Goal: Task Accomplishment & Management: Complete application form

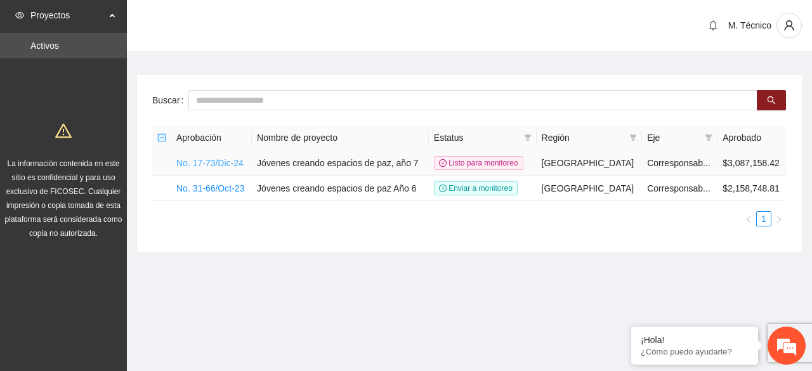
click at [217, 163] on link "No. 17-73/Dic-24" at bounding box center [209, 163] width 67 height 10
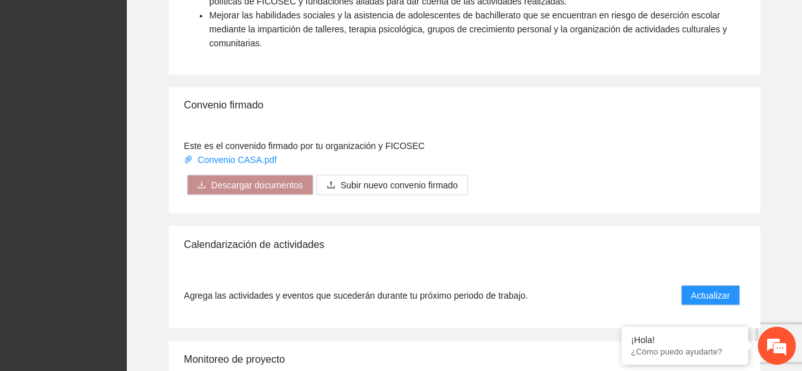
scroll to position [1187, 0]
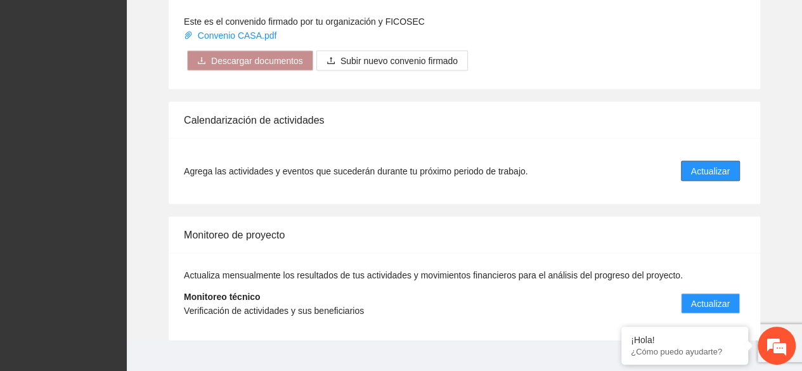
click at [699, 153] on li "Agrega las actividades y eventos que sucederán durante tu próximo periodo de tr…" at bounding box center [464, 171] width 561 height 36
click at [697, 164] on span "Actualizar" at bounding box center [710, 171] width 39 height 14
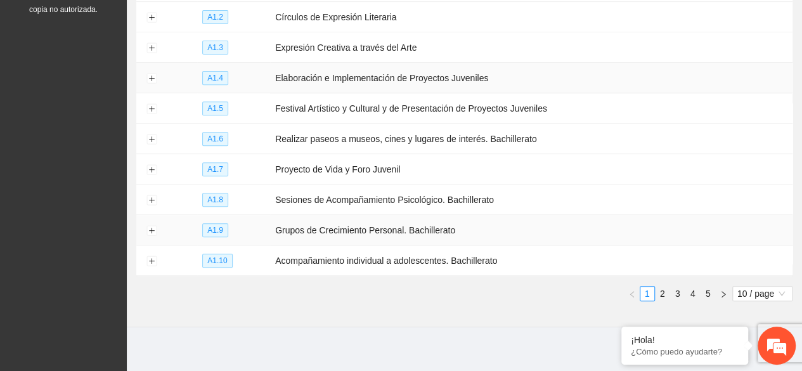
scroll to position [224, 0]
click at [662, 286] on link "2" at bounding box center [663, 293] width 14 height 14
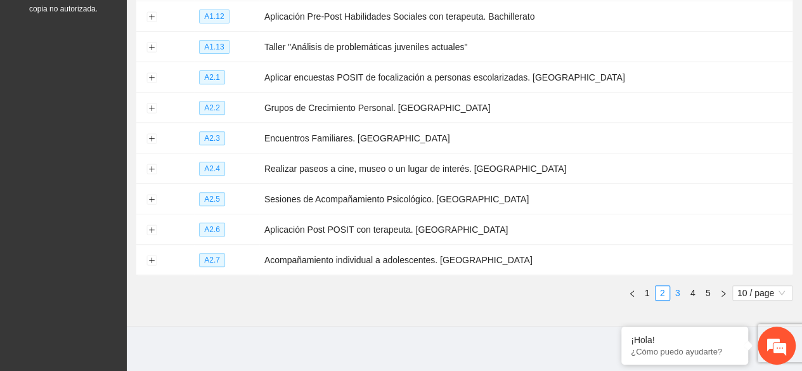
click at [675, 292] on link "3" at bounding box center [678, 293] width 14 height 14
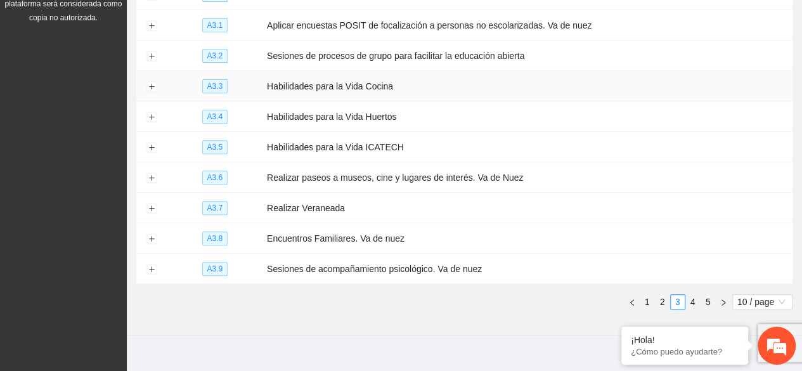
scroll to position [98, 0]
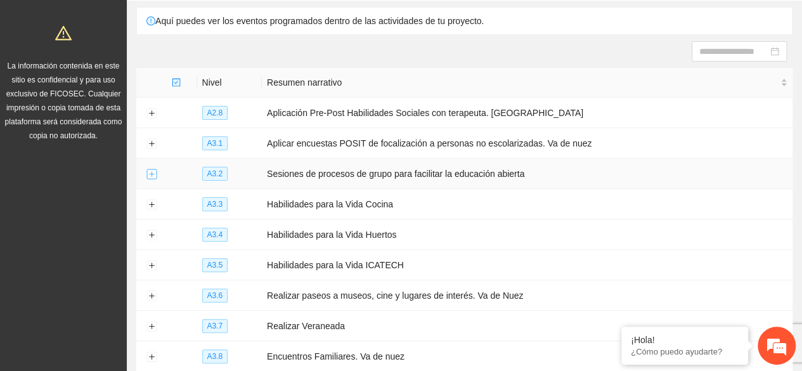
click at [153, 172] on button "Expand row" at bounding box center [151, 174] width 10 height 10
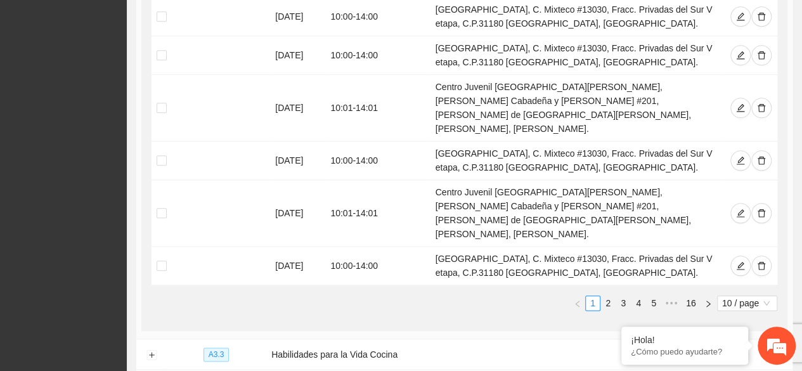
scroll to position [605, 0]
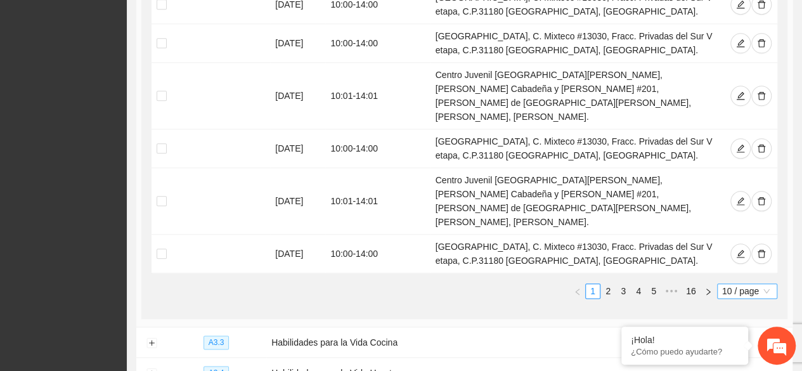
click at [726, 284] on span "10 / page" at bounding box center [747, 291] width 50 height 14
click at [730, 368] on div "100 / page" at bounding box center [747, 375] width 45 height 14
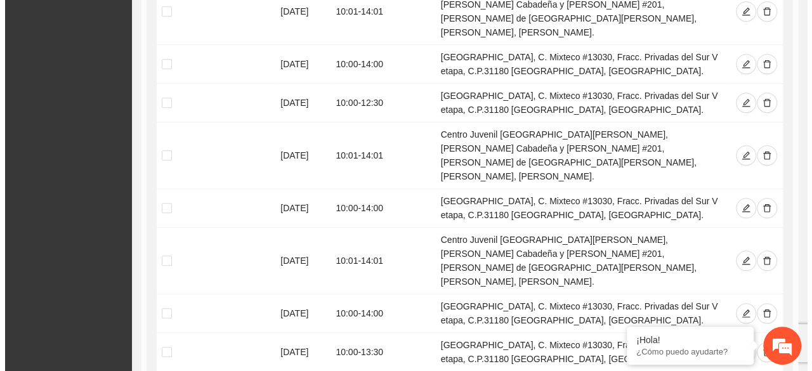
scroll to position [161, 0]
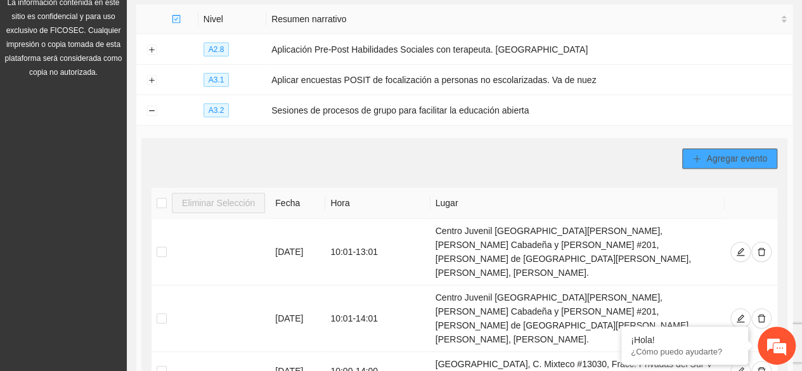
click at [724, 152] on span "Agregar evento" at bounding box center [736, 159] width 61 height 14
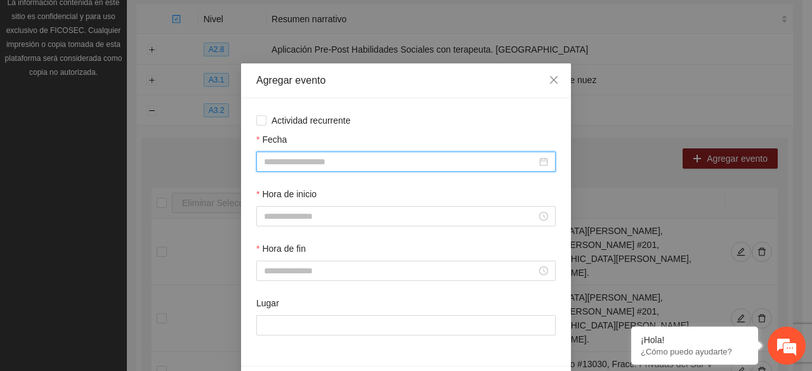
click at [308, 155] on input "Fecha" at bounding box center [400, 162] width 273 height 14
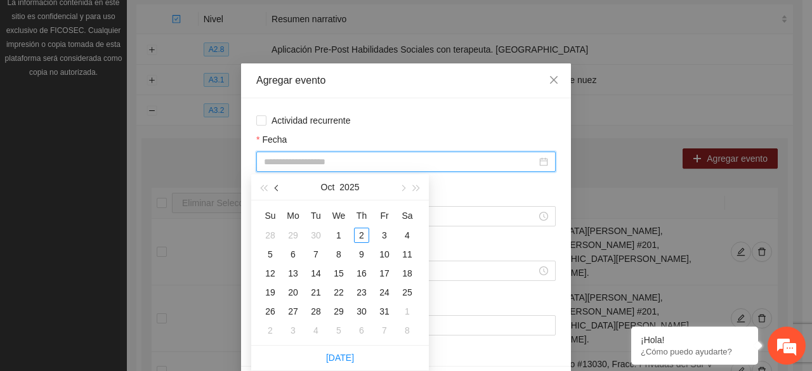
click at [275, 191] on button "button" at bounding box center [277, 186] width 14 height 25
type input "**********"
click at [290, 294] on div "22" at bounding box center [292, 292] width 15 height 15
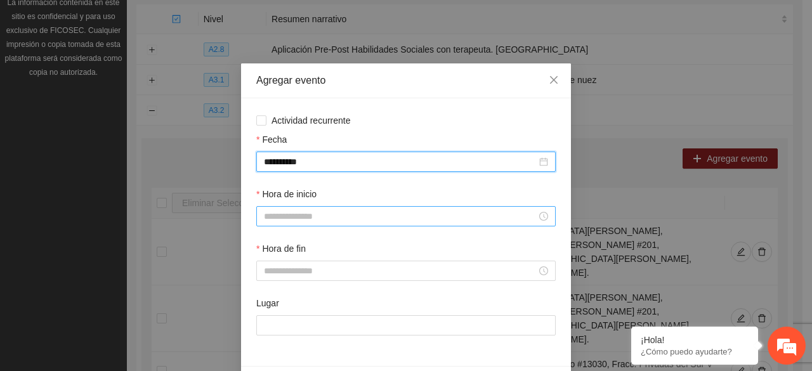
click at [287, 221] on input "Hora de inicio" at bounding box center [400, 216] width 273 height 14
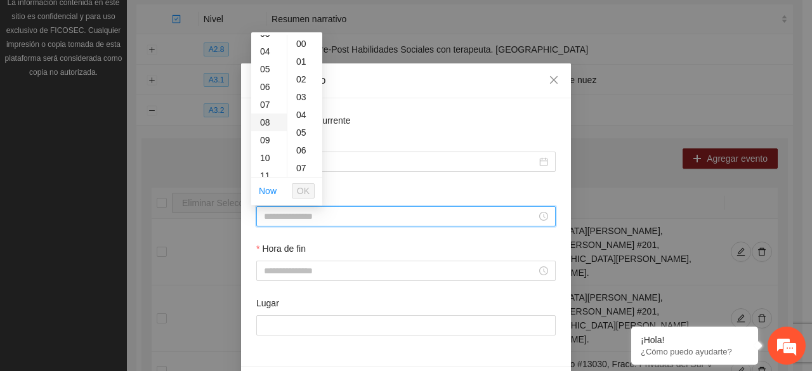
scroll to position [127, 0]
click at [267, 96] on div "10" at bounding box center [269, 95] width 36 height 18
click at [299, 60] on div "01" at bounding box center [304, 62] width 35 height 18
type input "*****"
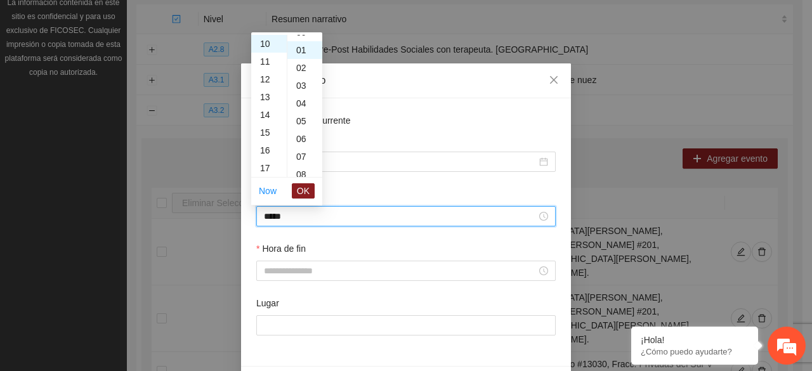
scroll to position [18, 0]
drag, startPoint x: 307, startPoint y: 191, endPoint x: 302, endPoint y: 210, distance: 19.7
click at [306, 191] on span "OK" at bounding box center [303, 191] width 13 height 14
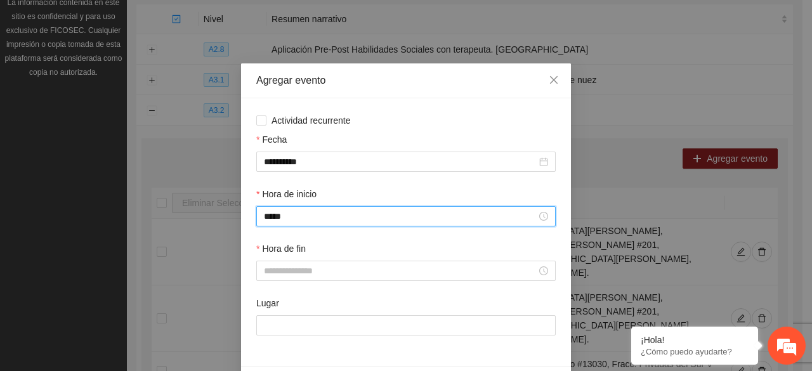
drag, startPoint x: 282, startPoint y: 284, endPoint x: 276, endPoint y: 271, distance: 13.7
click at [281, 283] on div "Hora de fin" at bounding box center [406, 269] width 304 height 55
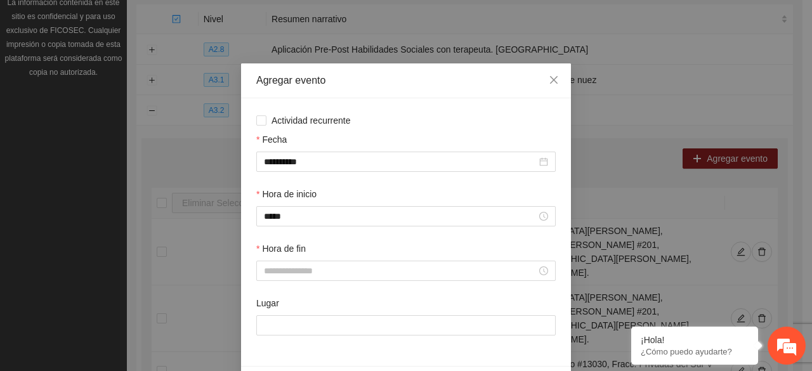
click at [273, 257] on div "Hora de fin" at bounding box center [405, 251] width 299 height 19
click at [275, 268] on input "Hora de fin" at bounding box center [400, 271] width 273 height 14
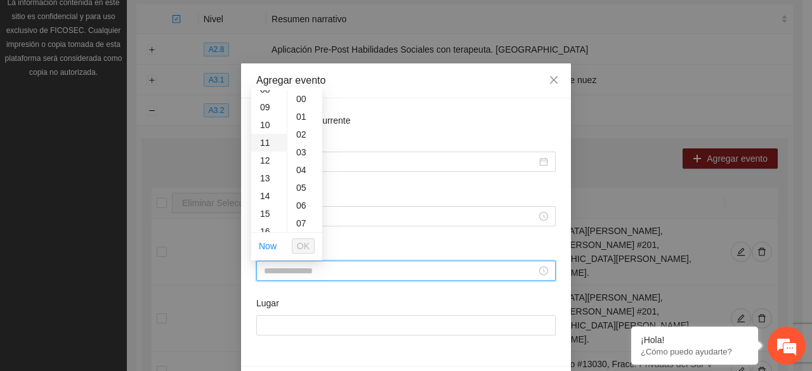
scroll to position [190, 0]
click at [263, 157] on div "14" at bounding box center [269, 157] width 36 height 18
drag, startPoint x: 308, startPoint y: 115, endPoint x: 309, endPoint y: 143, distance: 28.5
click at [308, 115] on div "01" at bounding box center [304, 117] width 35 height 18
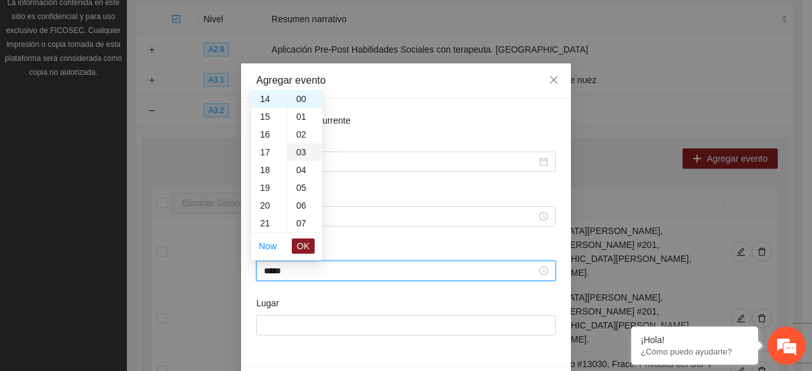
type input "*****"
click at [303, 243] on span "OK" at bounding box center [303, 246] width 13 height 14
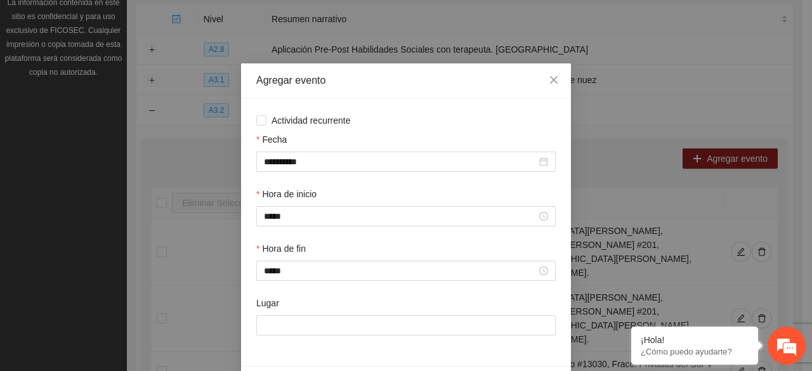
click at [286, 337] on div "Lugar" at bounding box center [406, 323] width 304 height 55
click at [285, 334] on input "Lugar" at bounding box center [405, 325] width 299 height 20
type input "**********"
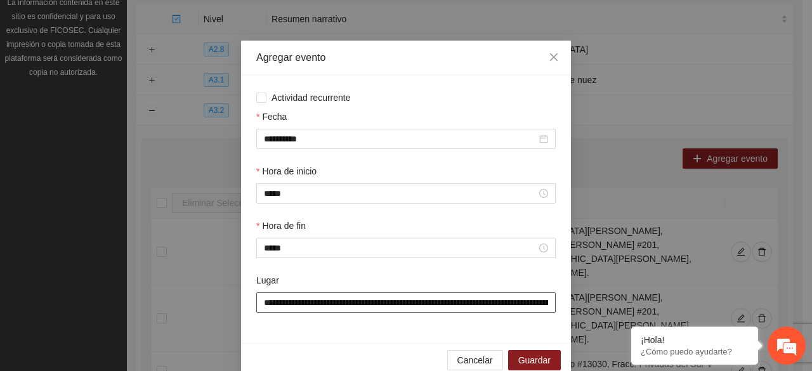
scroll to position [44, 0]
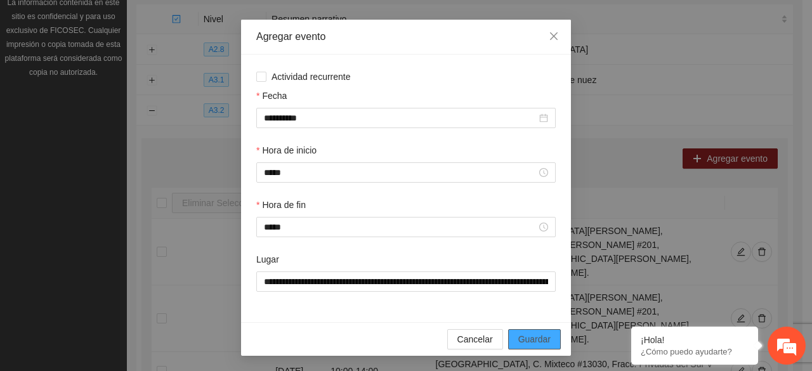
click at [526, 342] on span "Guardar" at bounding box center [534, 339] width 32 height 14
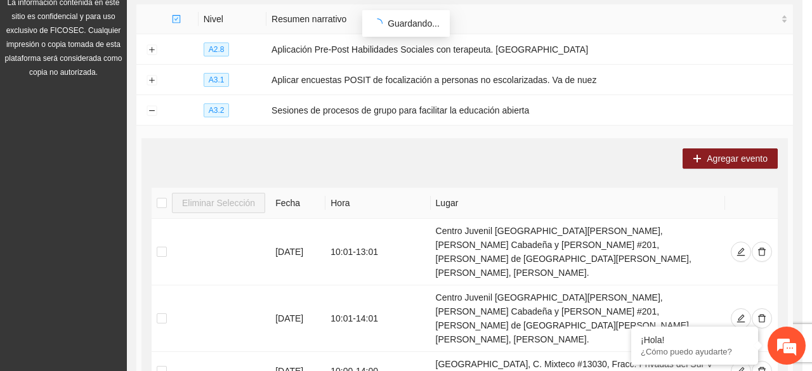
scroll to position [0, 0]
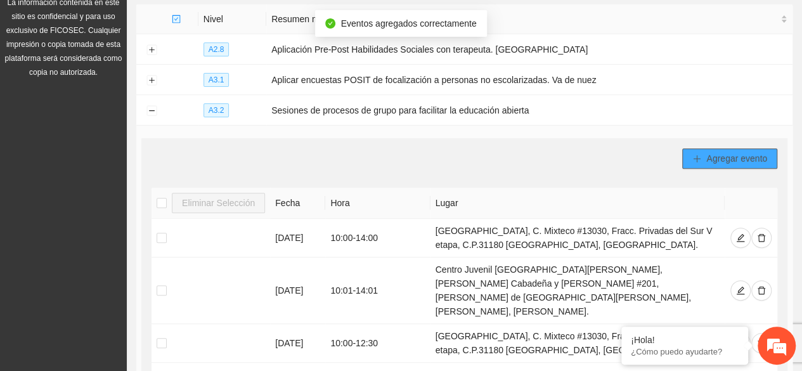
click at [703, 154] on button "Agregar evento" at bounding box center [729, 158] width 95 height 20
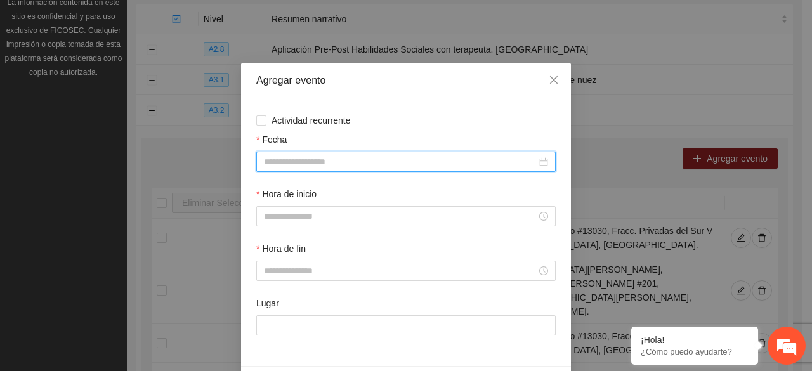
click at [284, 164] on input "Fecha" at bounding box center [400, 162] width 273 height 14
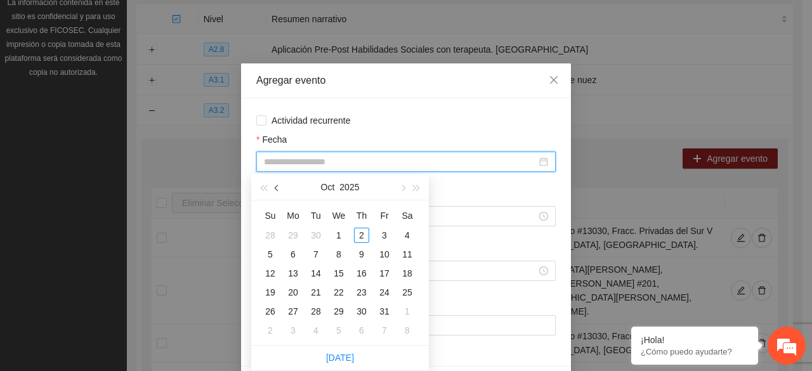
click at [273, 190] on button "button" at bounding box center [277, 186] width 14 height 25
type input "**********"
click at [292, 254] on div "8" at bounding box center [292, 254] width 15 height 15
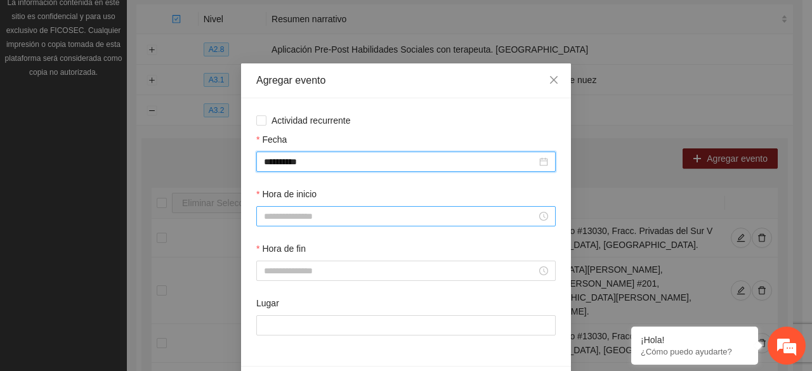
click at [283, 214] on input "Hora de inicio" at bounding box center [400, 216] width 273 height 14
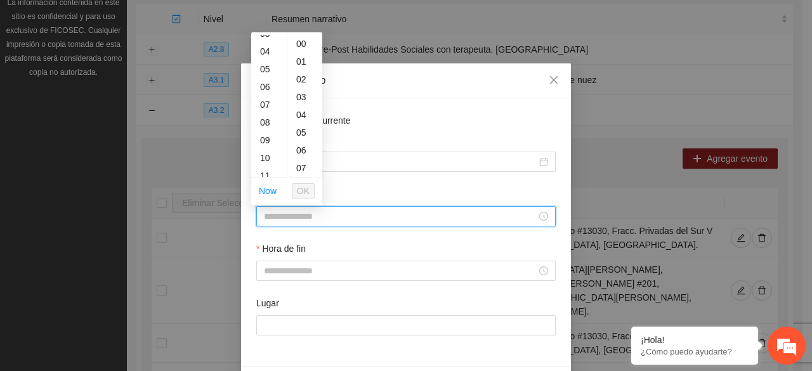
click at [264, 169] on div "11" at bounding box center [269, 176] width 36 height 18
click at [266, 88] on div "10" at bounding box center [269, 90] width 36 height 18
click at [296, 62] on div "01" at bounding box center [304, 62] width 35 height 18
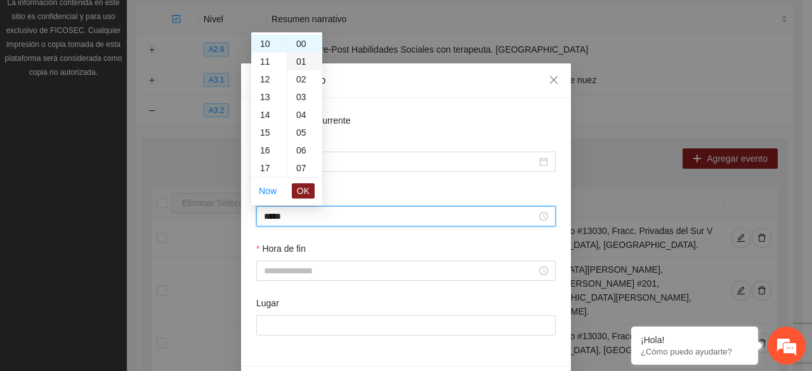
type input "*****"
click at [305, 187] on span "OK" at bounding box center [303, 191] width 13 height 14
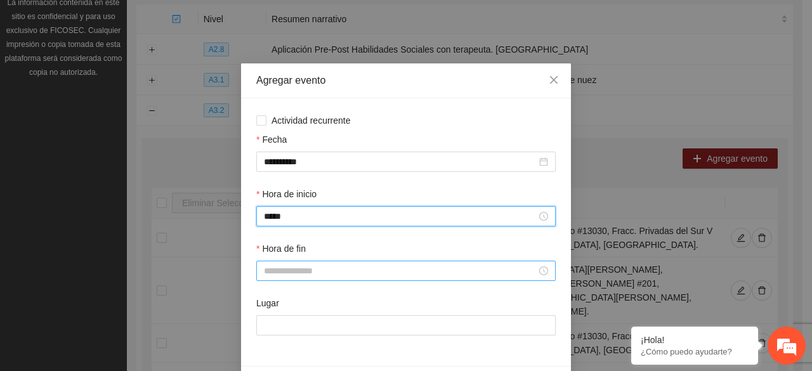
click at [292, 280] on div at bounding box center [405, 271] width 299 height 20
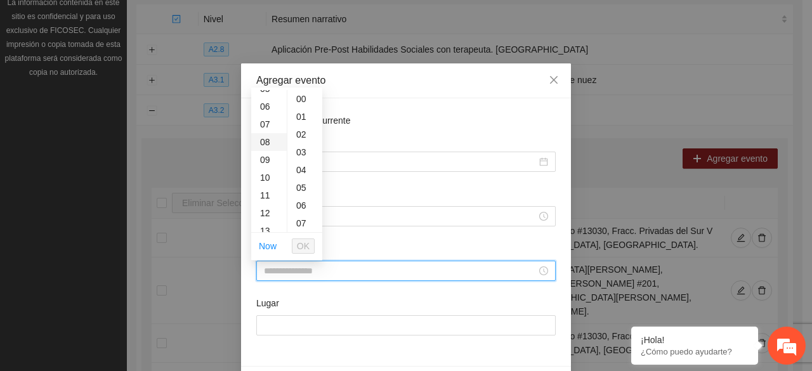
scroll to position [127, 0]
click at [266, 220] on div "14" at bounding box center [269, 221] width 36 height 18
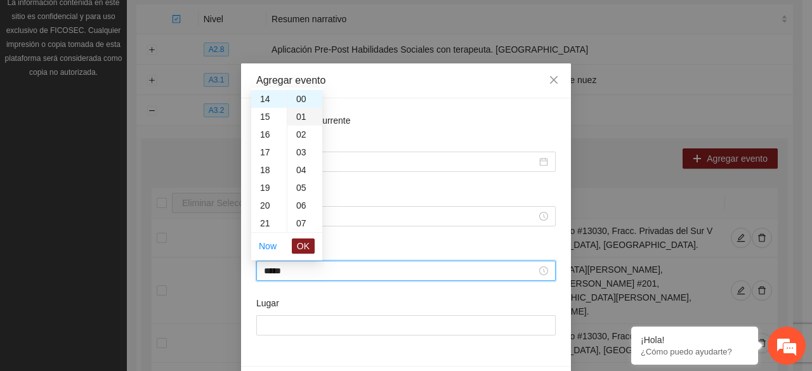
click at [301, 113] on div "01" at bounding box center [304, 117] width 35 height 18
type input "*****"
drag, startPoint x: 302, startPoint y: 244, endPoint x: 289, endPoint y: 278, distance: 35.9
click at [301, 244] on span "OK" at bounding box center [303, 246] width 13 height 14
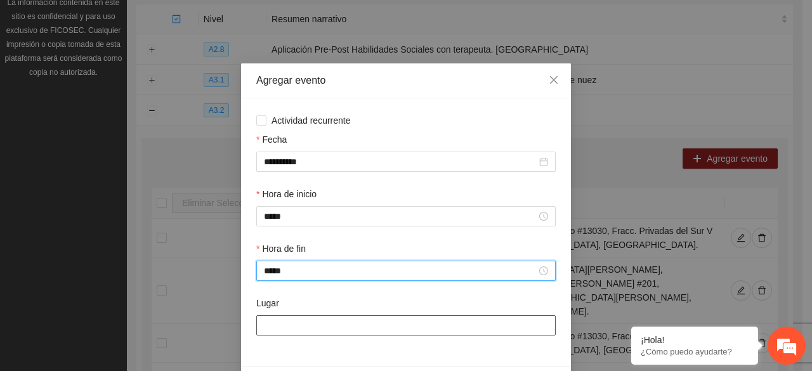
click at [292, 324] on input "Lugar" at bounding box center [405, 325] width 299 height 20
type input "**********"
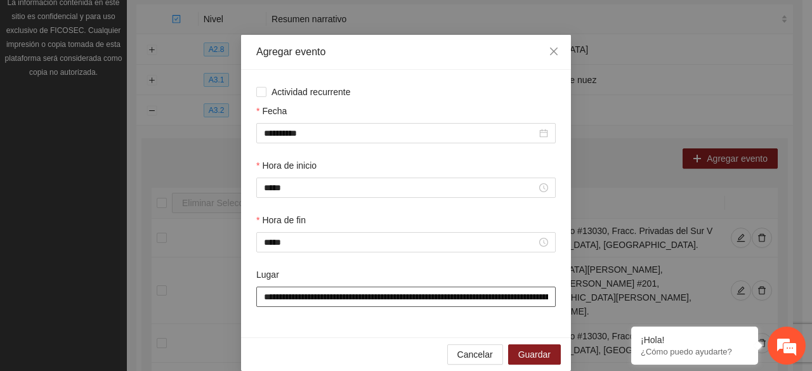
scroll to position [44, 0]
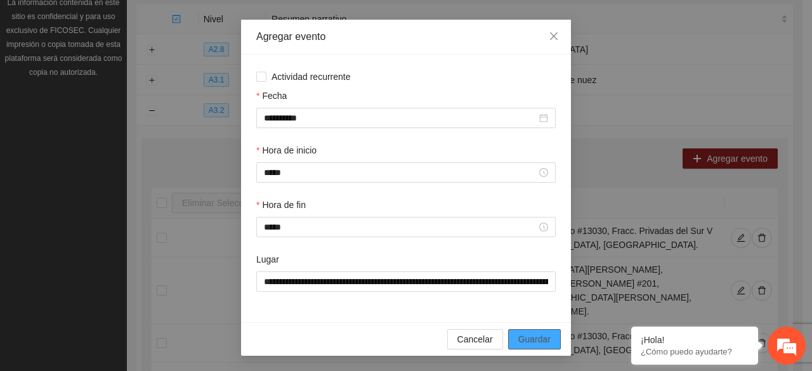
click at [524, 335] on span "Guardar" at bounding box center [534, 339] width 32 height 14
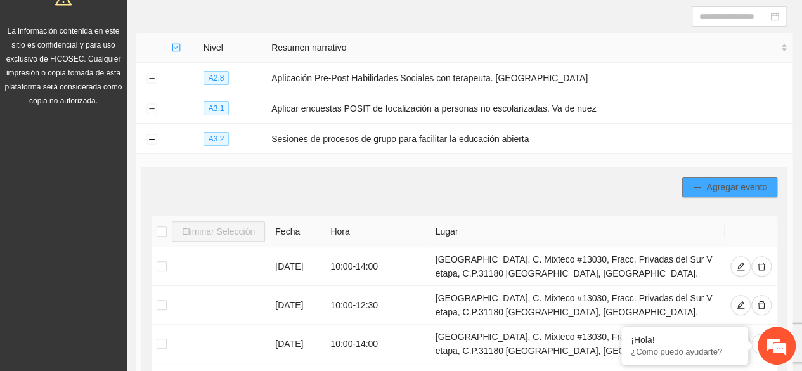
scroll to position [161, 0]
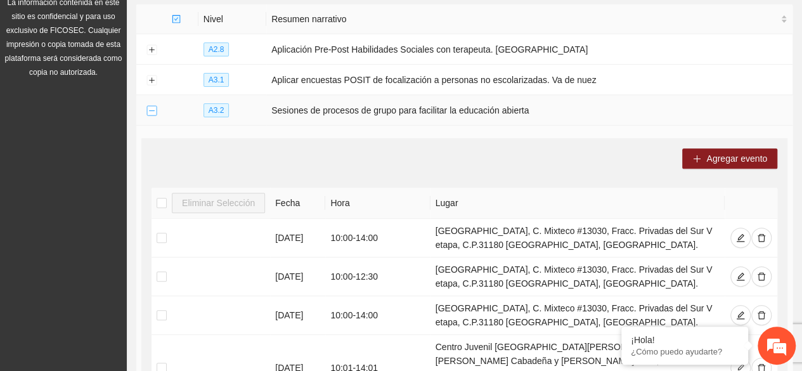
click at [148, 108] on button "Collapse row" at bounding box center [151, 111] width 10 height 10
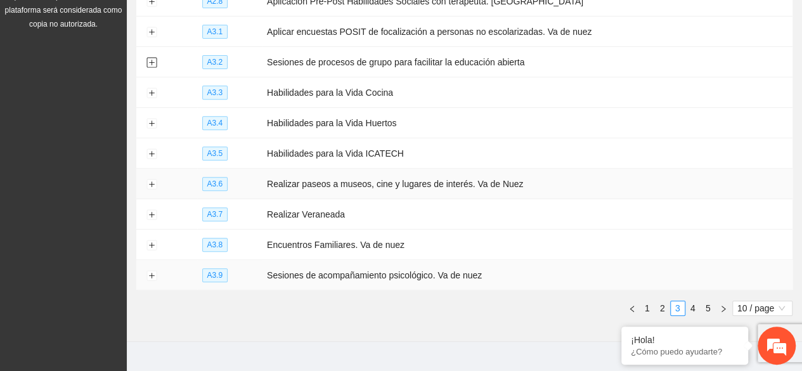
scroll to position [224, 0]
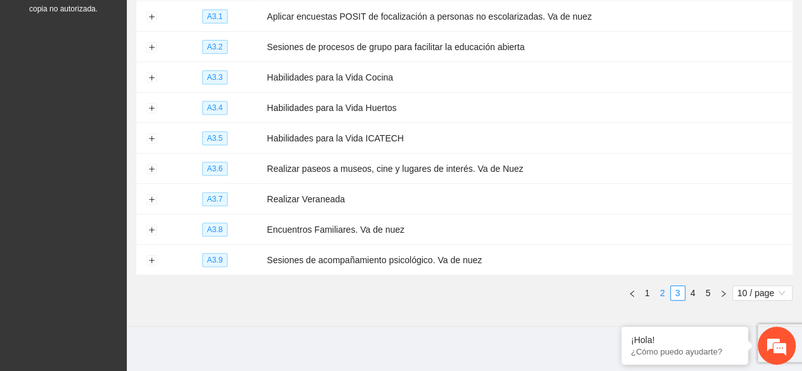
click at [659, 286] on link "2" at bounding box center [663, 293] width 14 height 14
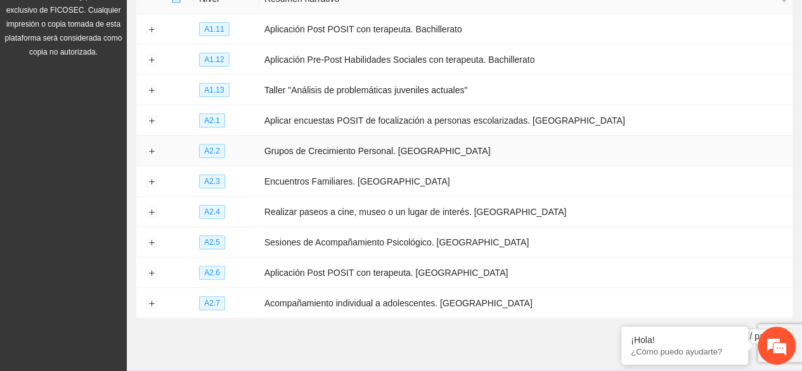
scroll to position [161, 0]
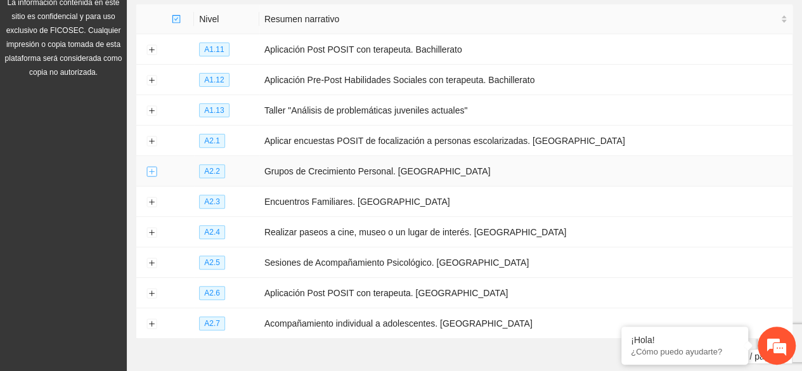
click at [146, 167] on button "Expand row" at bounding box center [151, 172] width 10 height 10
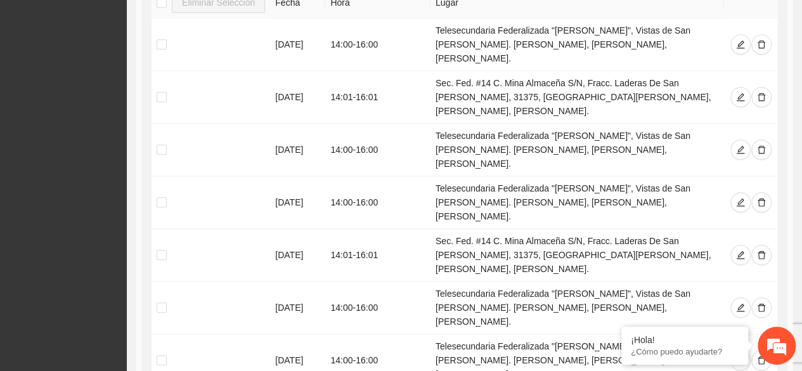
scroll to position [668, 0]
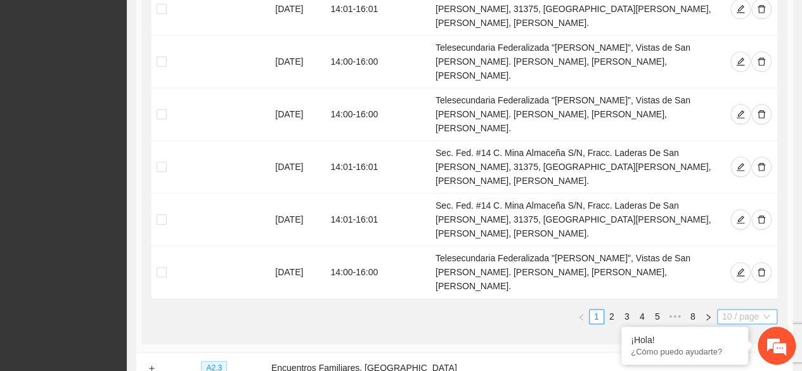
click at [742, 309] on span "10 / page" at bounding box center [747, 316] width 50 height 14
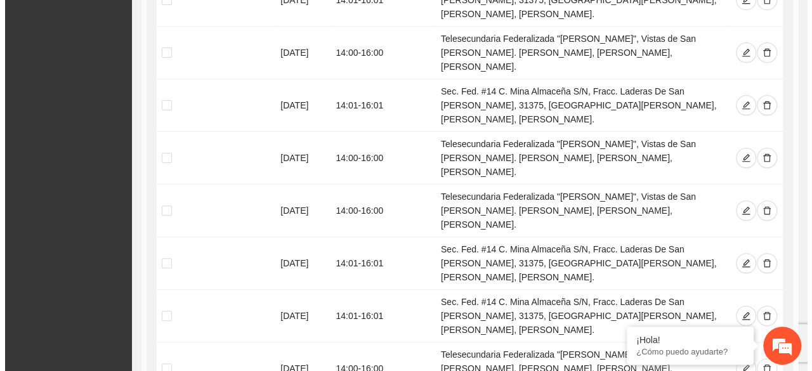
scroll to position [2507, 0]
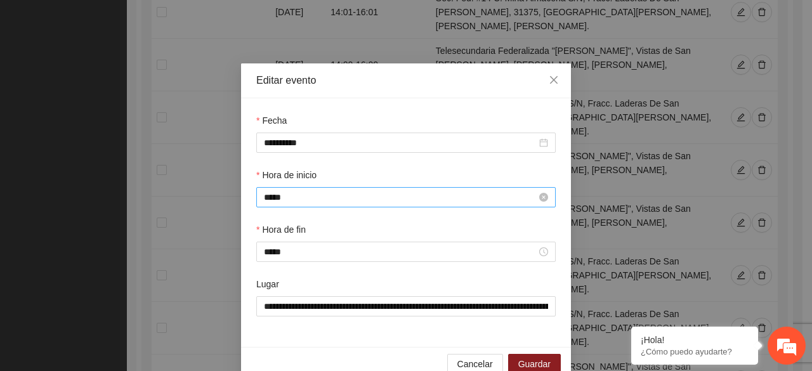
click at [273, 196] on input "*****" at bounding box center [400, 197] width 273 height 14
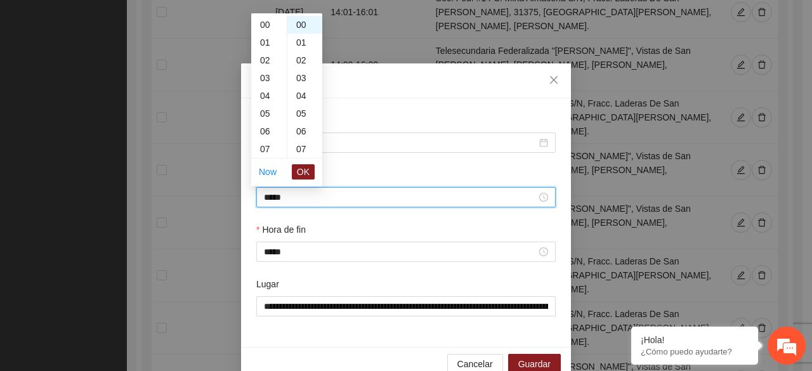
scroll to position [249, 0]
click at [301, 42] on div "01" at bounding box center [304, 43] width 35 height 18
type input "*****"
click at [299, 172] on span "OK" at bounding box center [303, 172] width 13 height 14
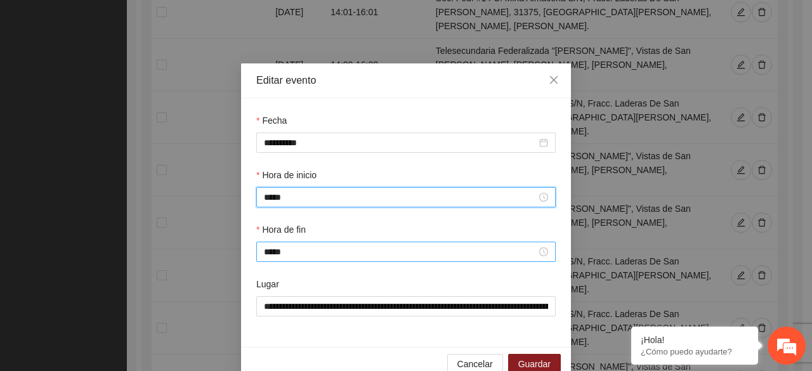
click at [281, 260] on div "*****" at bounding box center [405, 252] width 299 height 20
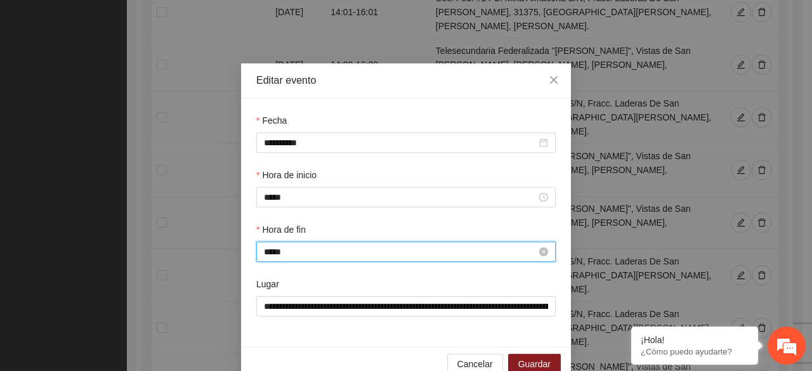
scroll to position [284, 0]
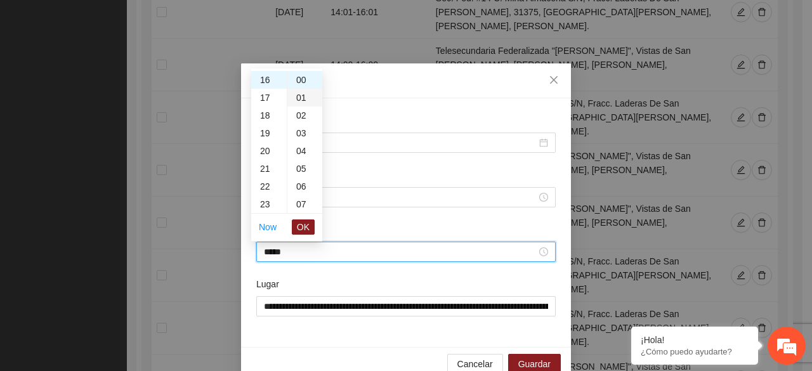
click at [298, 93] on div "01" at bounding box center [304, 98] width 35 height 18
type input "*****"
click at [304, 224] on span "OK" at bounding box center [303, 227] width 13 height 14
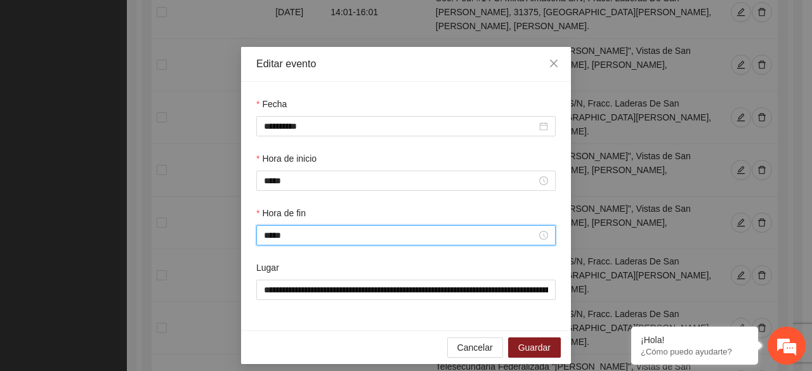
scroll to position [25, 0]
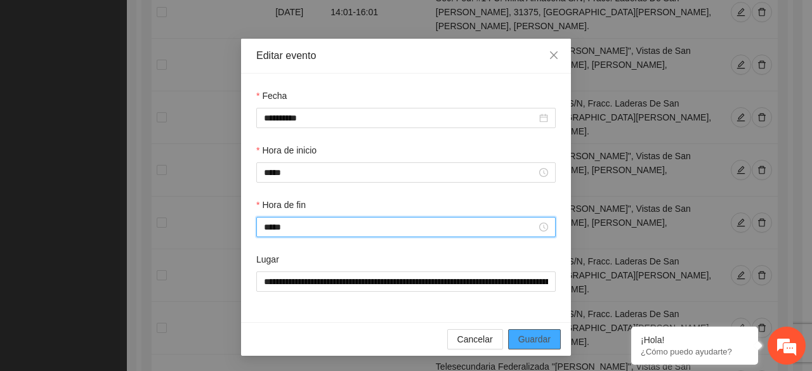
click at [531, 344] on span "Guardar" at bounding box center [534, 339] width 32 height 14
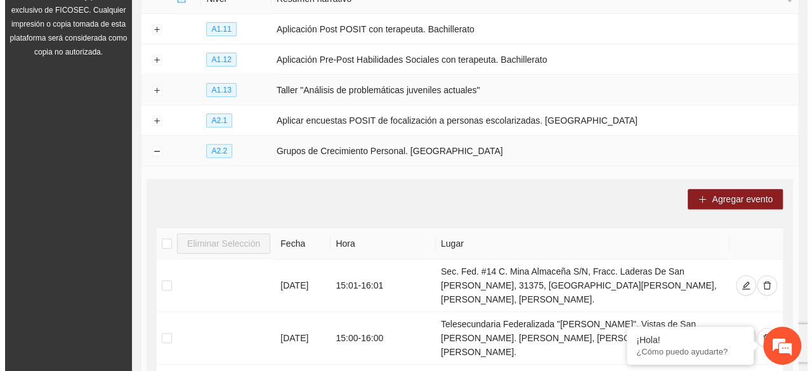
scroll to position [161, 0]
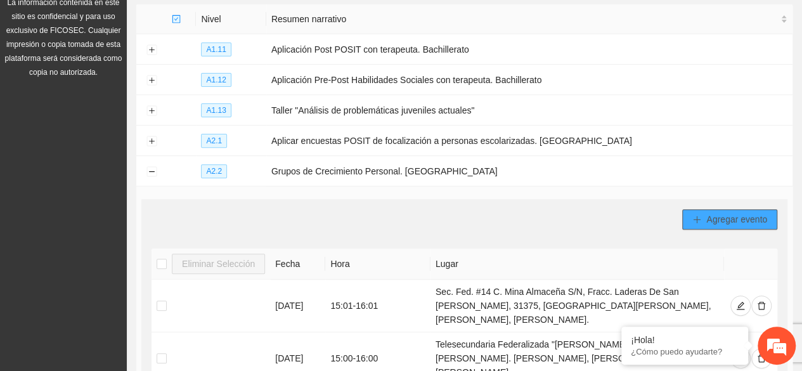
drag, startPoint x: 714, startPoint y: 216, endPoint x: 706, endPoint y: 212, distance: 8.5
click at [709, 214] on span "Agregar evento" at bounding box center [736, 219] width 61 height 14
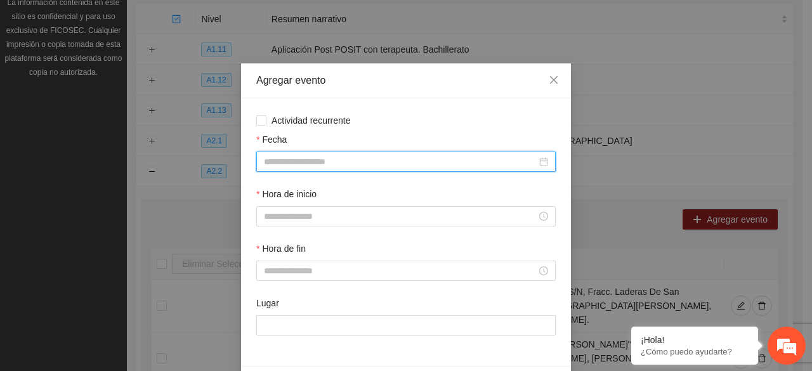
click at [343, 167] on input "Fecha" at bounding box center [400, 162] width 273 height 14
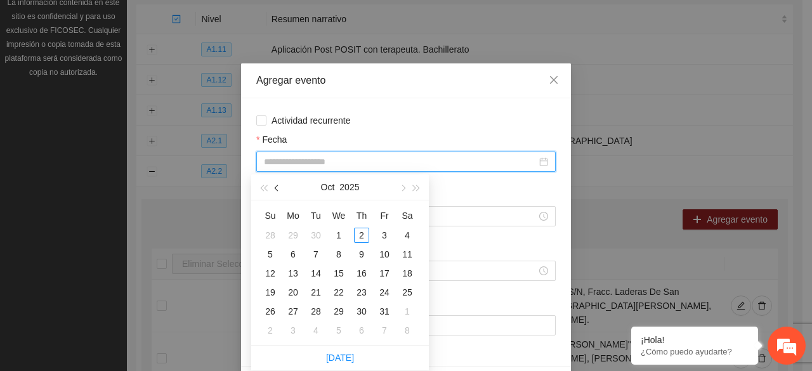
click at [275, 188] on span "button" at bounding box center [278, 188] width 6 height 6
type input "**********"
click at [294, 295] on div "22" at bounding box center [292, 292] width 15 height 15
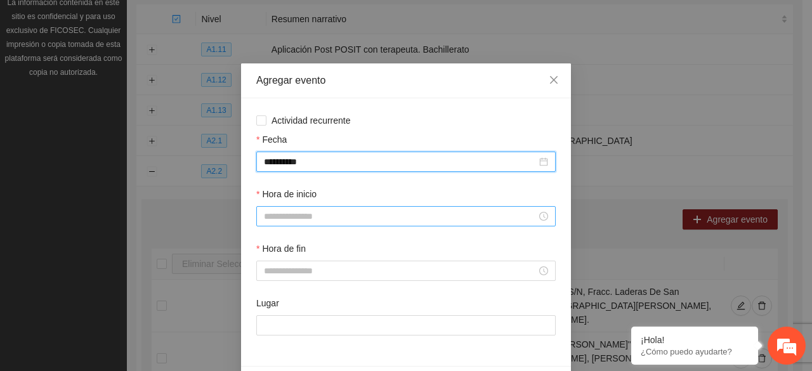
click at [287, 215] on input "Hora de inicio" at bounding box center [400, 216] width 273 height 14
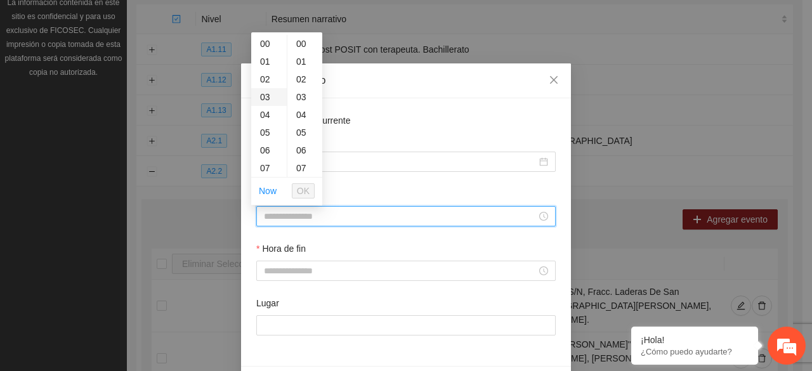
scroll to position [127, 0]
drag, startPoint x: 262, startPoint y: 167, endPoint x: 267, endPoint y: 150, distance: 17.1
click at [262, 166] on div "14" at bounding box center [269, 166] width 36 height 18
drag, startPoint x: 306, startPoint y: 53, endPoint x: 302, endPoint y: 60, distance: 8.5
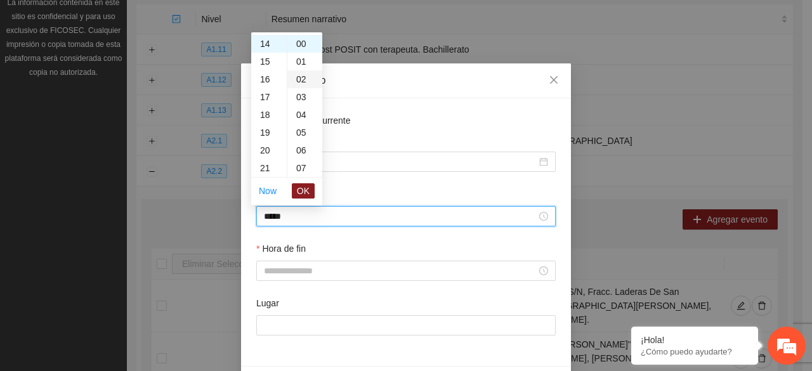
click at [304, 55] on div "01" at bounding box center [304, 62] width 35 height 18
type input "*****"
click at [302, 186] on span "OK" at bounding box center [303, 191] width 13 height 14
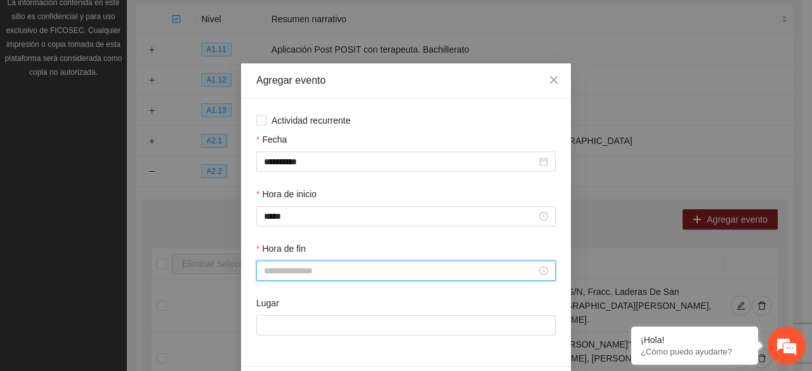
drag, startPoint x: 287, startPoint y: 269, endPoint x: 282, endPoint y: 256, distance: 14.6
click at [286, 266] on input "Hora de fin" at bounding box center [400, 271] width 273 height 14
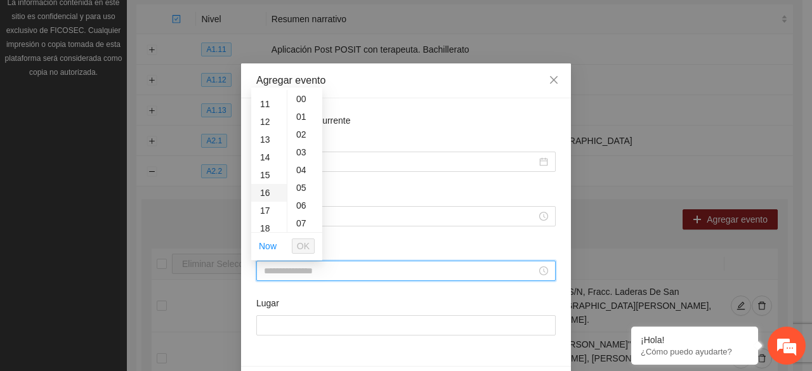
click at [264, 193] on div "16" at bounding box center [269, 193] width 36 height 18
drag, startPoint x: 305, startPoint y: 115, endPoint x: 316, endPoint y: 200, distance: 85.0
click at [304, 116] on div "01" at bounding box center [304, 117] width 35 height 18
type input "*****"
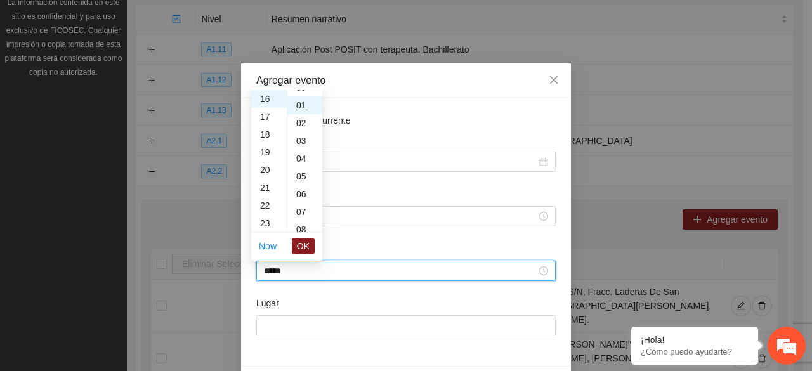
scroll to position [18, 0]
click at [302, 241] on span "OK" at bounding box center [303, 246] width 13 height 14
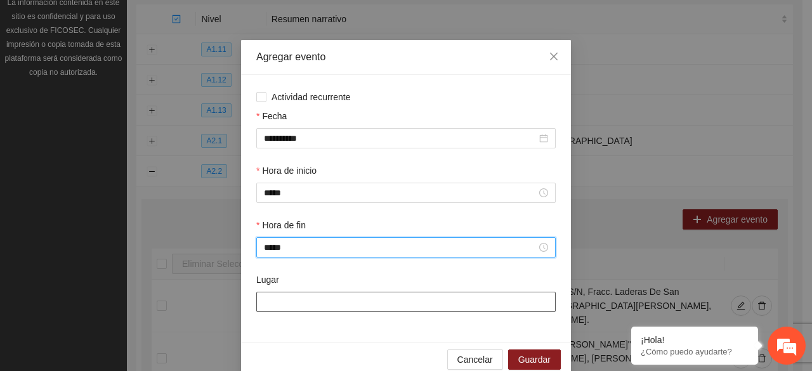
scroll to position [44, 0]
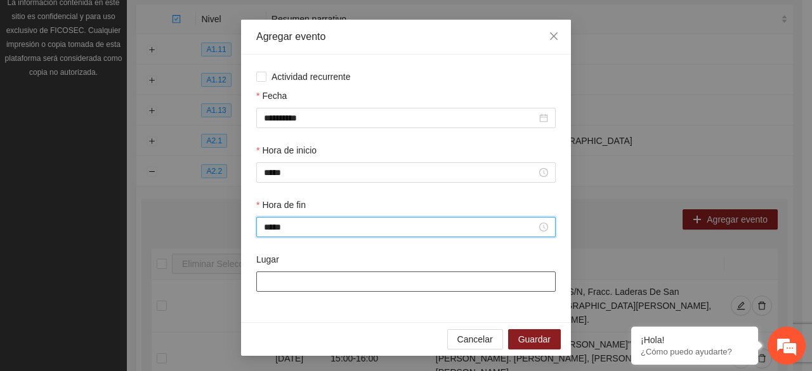
click at [339, 282] on input "Lugar" at bounding box center [405, 281] width 299 height 20
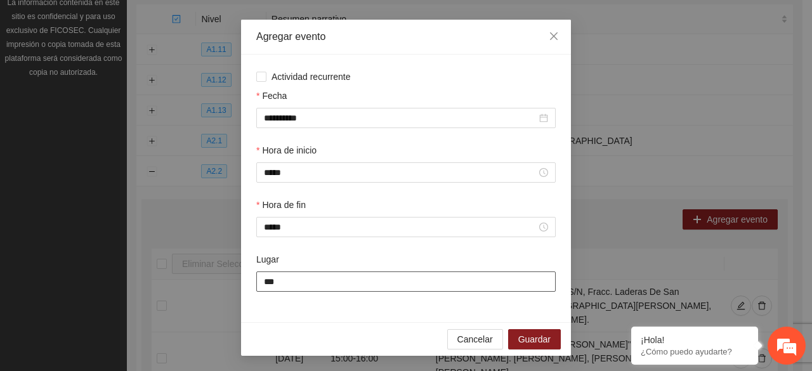
type input "**********"
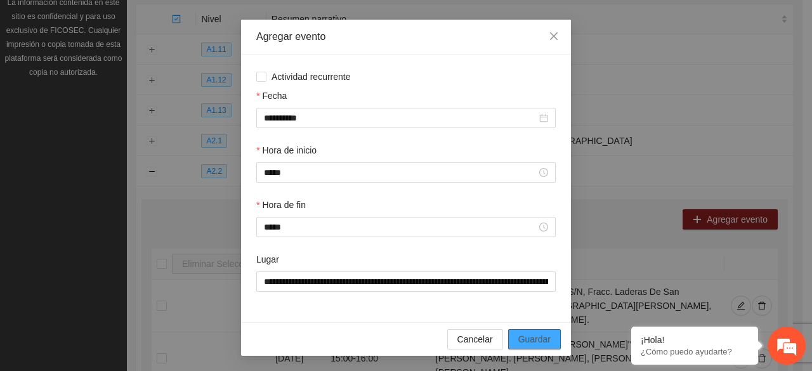
click at [550, 341] on button "Guardar" at bounding box center [534, 339] width 53 height 20
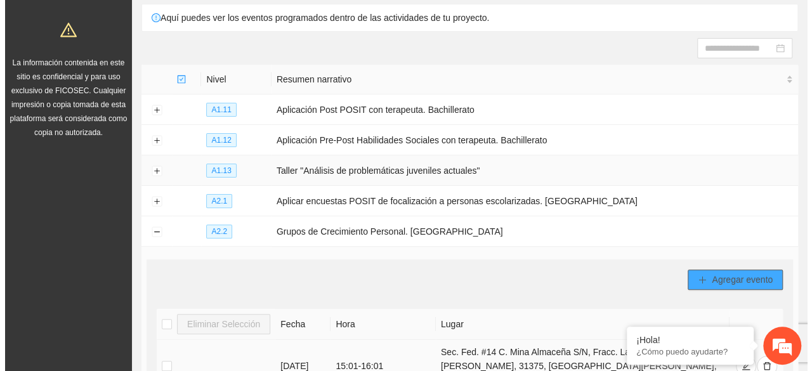
scroll to position [224, 0]
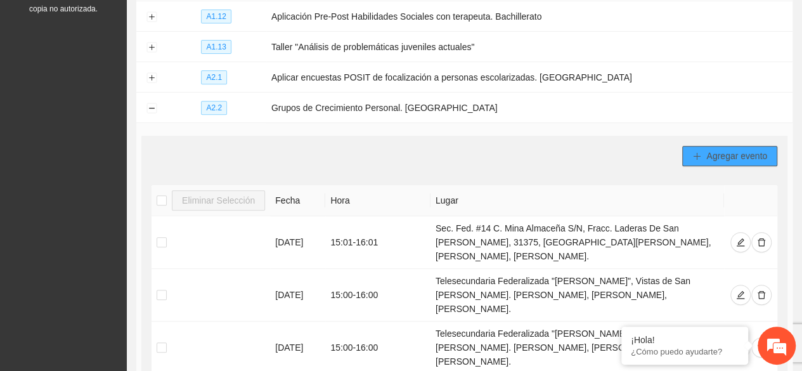
click at [713, 150] on span "Agregar evento" at bounding box center [736, 156] width 61 height 14
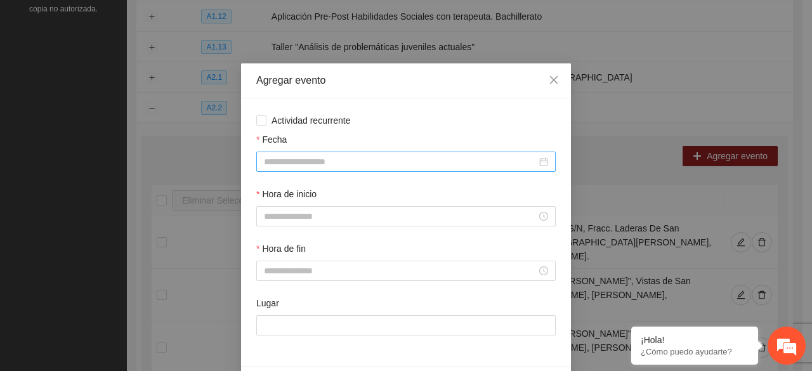
click at [340, 157] on input "Fecha" at bounding box center [400, 162] width 273 height 14
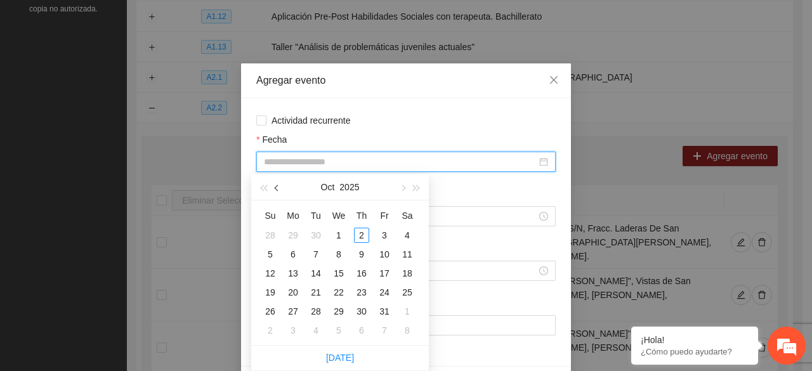
click at [276, 190] on span "button" at bounding box center [278, 188] width 6 height 6
type input "**********"
click at [318, 291] on div "23" at bounding box center [315, 292] width 15 height 15
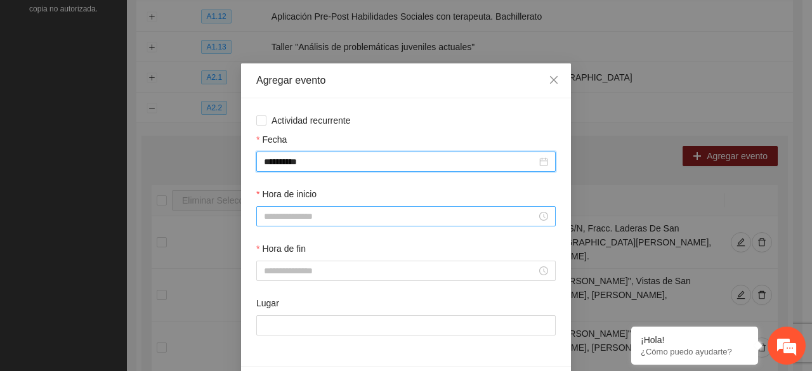
drag, startPoint x: 285, startPoint y: 218, endPoint x: 278, endPoint y: 207, distance: 13.2
click at [285, 217] on input "Hora de inicio" at bounding box center [400, 216] width 273 height 14
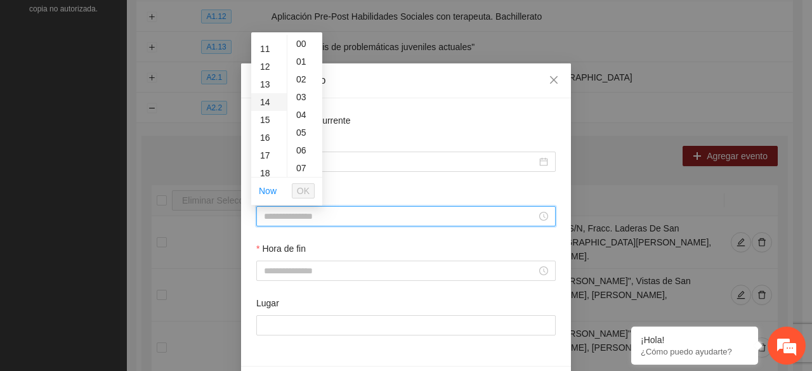
click at [262, 100] on div "14" at bounding box center [269, 102] width 36 height 18
drag, startPoint x: 297, startPoint y: 58, endPoint x: 307, endPoint y: 152, distance: 93.8
click at [297, 59] on div "01" at bounding box center [304, 62] width 35 height 18
type input "*****"
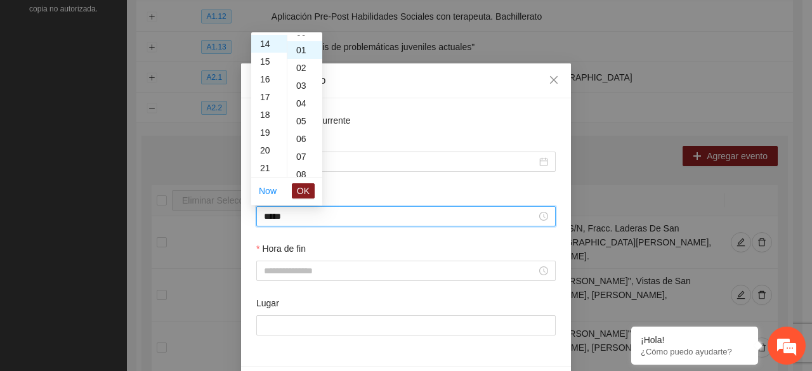
scroll to position [18, 0]
click at [304, 191] on span "OK" at bounding box center [303, 191] width 13 height 14
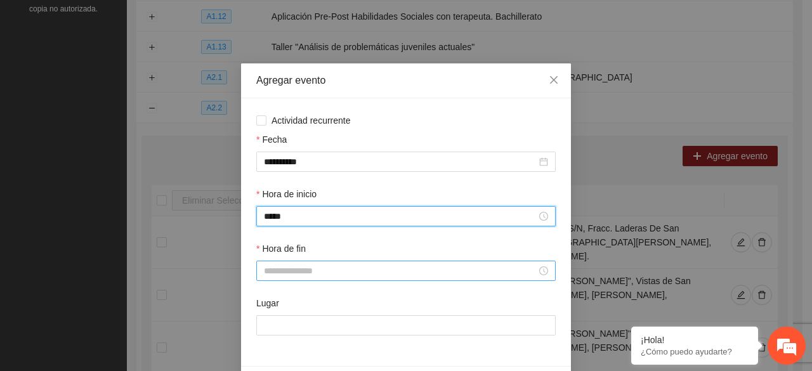
click at [307, 275] on input "Hora de fin" at bounding box center [400, 271] width 273 height 14
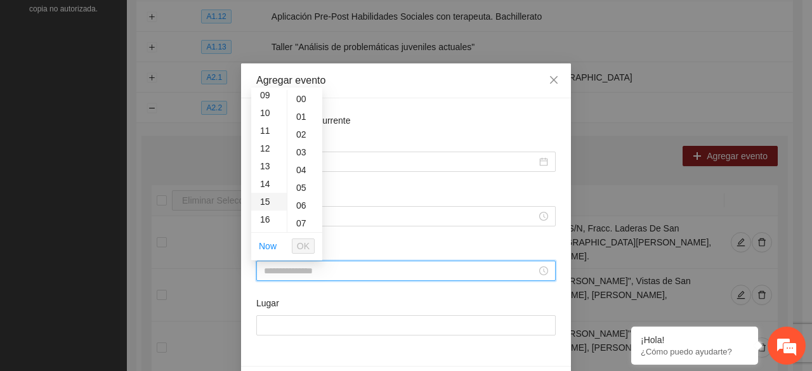
scroll to position [190, 0]
drag, startPoint x: 263, startPoint y: 192, endPoint x: 279, endPoint y: 140, distance: 54.4
click at [263, 191] on div "16" at bounding box center [269, 193] width 36 height 18
drag, startPoint x: 295, startPoint y: 116, endPoint x: 317, endPoint y: 195, distance: 82.1
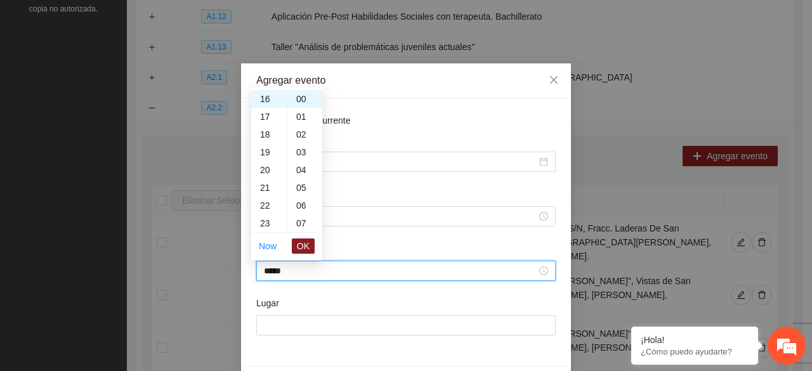
click at [295, 117] on div "01" at bounding box center [304, 117] width 35 height 18
type input "*****"
drag, startPoint x: 308, startPoint y: 245, endPoint x: 307, endPoint y: 257, distance: 11.4
click at [307, 246] on span "OK" at bounding box center [303, 246] width 13 height 14
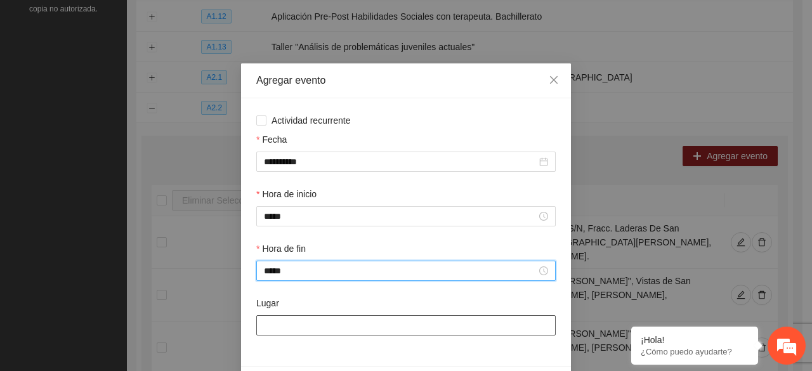
drag, startPoint x: 309, startPoint y: 340, endPoint x: 299, endPoint y: 318, distance: 24.4
click at [306, 336] on div "Lugar" at bounding box center [406, 323] width 304 height 55
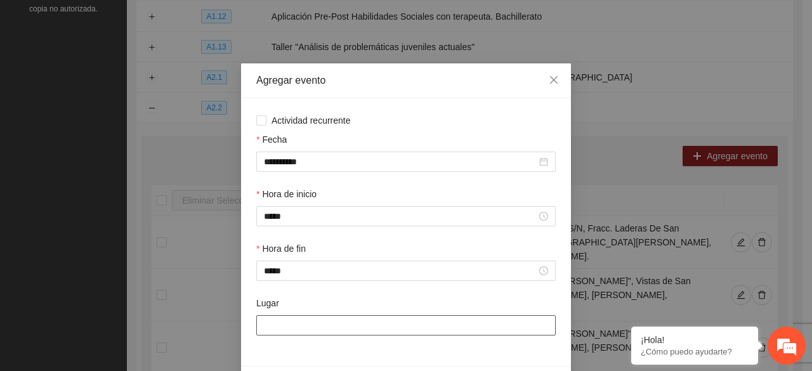
drag, startPoint x: 294, startPoint y: 325, endPoint x: 287, endPoint y: 306, distance: 20.9
click at [294, 326] on input "Lugar" at bounding box center [405, 325] width 299 height 20
type input "**********"
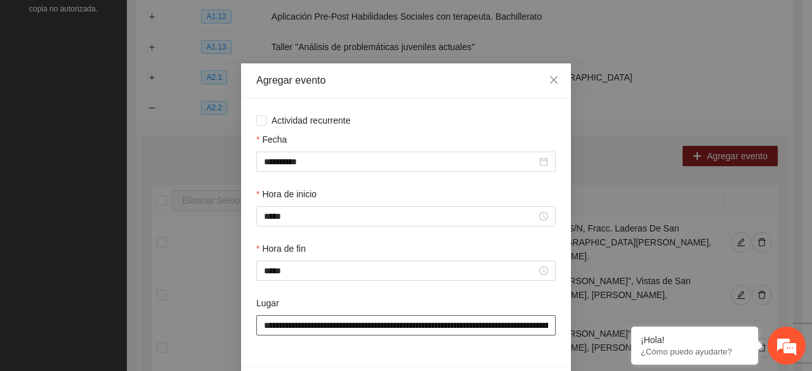
scroll to position [44, 0]
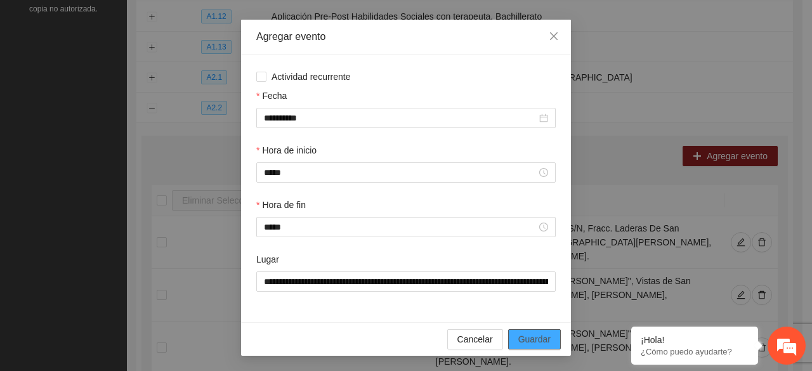
click at [541, 338] on span "Guardar" at bounding box center [534, 339] width 32 height 14
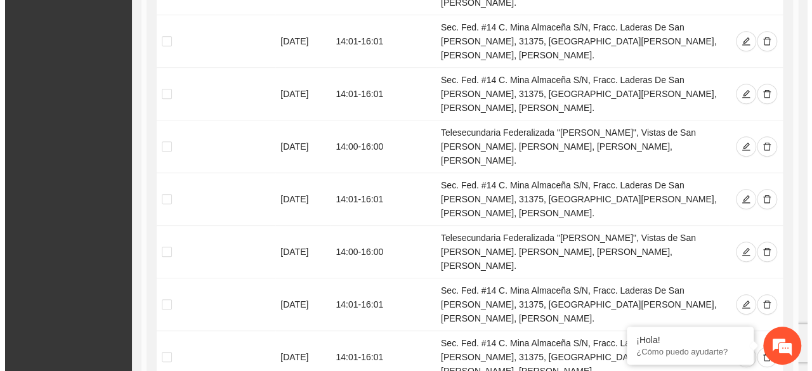
scroll to position [2761, 0]
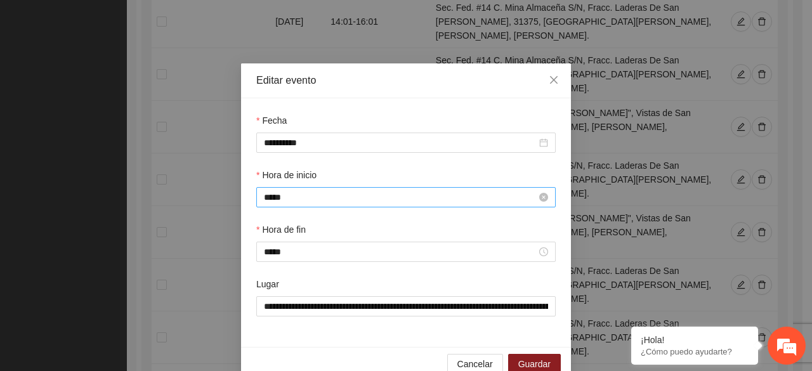
drag, startPoint x: 323, startPoint y: 195, endPoint x: 322, endPoint y: 183, distance: 11.5
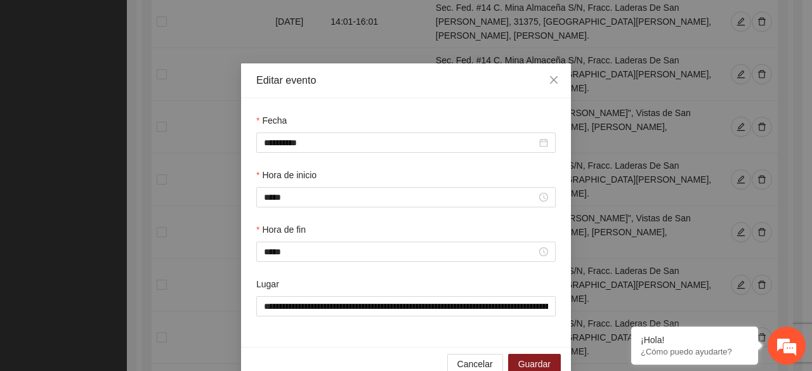
click at [323, 195] on input "*****" at bounding box center [400, 197] width 273 height 14
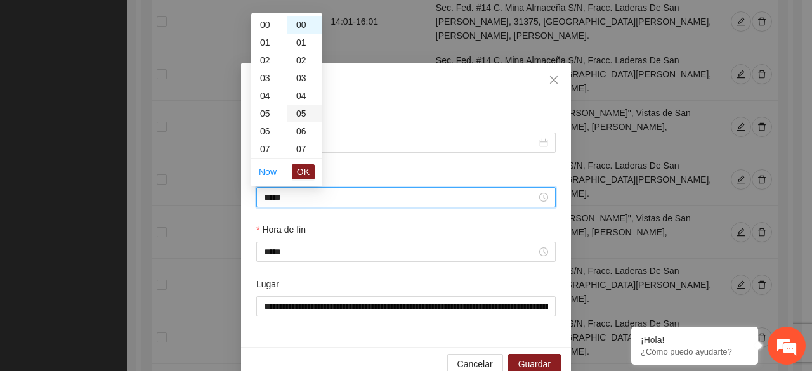
scroll to position [249, 0]
click at [299, 40] on div "01" at bounding box center [304, 43] width 35 height 18
type input "*****"
click at [308, 173] on span "OK" at bounding box center [303, 172] width 13 height 14
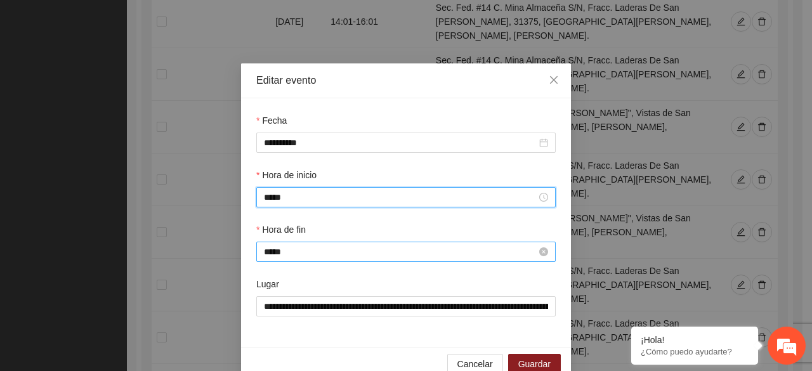
click at [309, 252] on input "*****" at bounding box center [400, 252] width 273 height 14
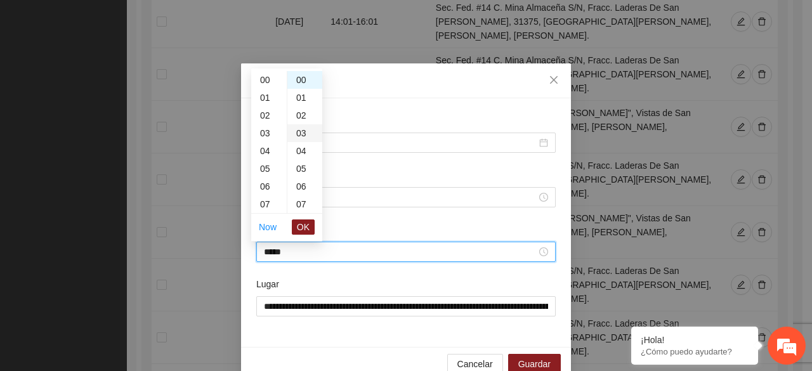
scroll to position [284, 0]
click at [296, 99] on div "01" at bounding box center [304, 98] width 35 height 18
type input "*****"
click at [307, 225] on span "OK" at bounding box center [303, 227] width 13 height 14
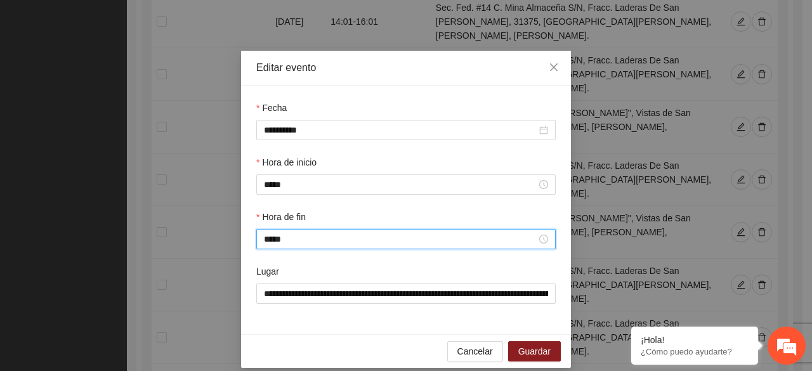
scroll to position [25, 0]
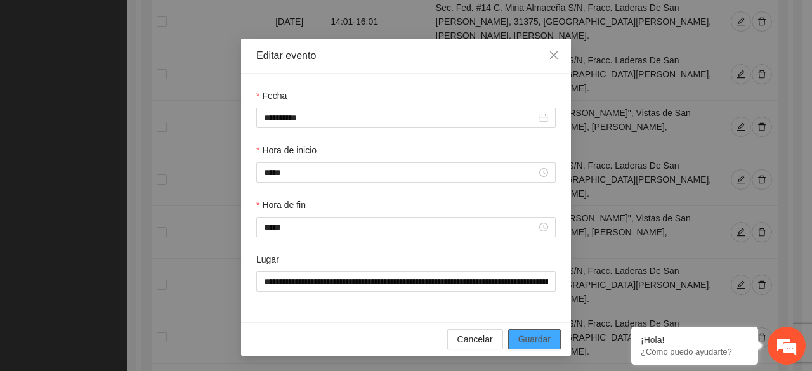
click at [538, 342] on span "Guardar" at bounding box center [534, 339] width 32 height 14
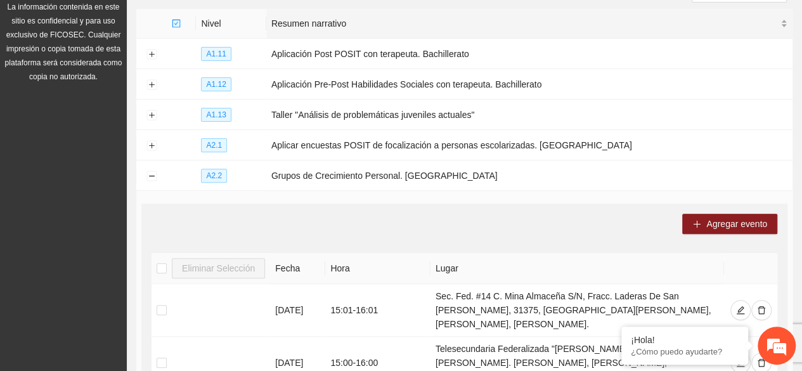
scroll to position [0, 0]
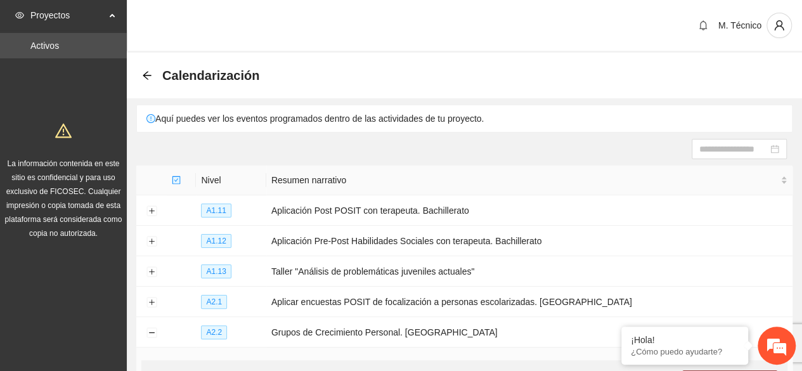
click at [143, 75] on icon "arrow-left" at bounding box center [147, 75] width 8 height 8
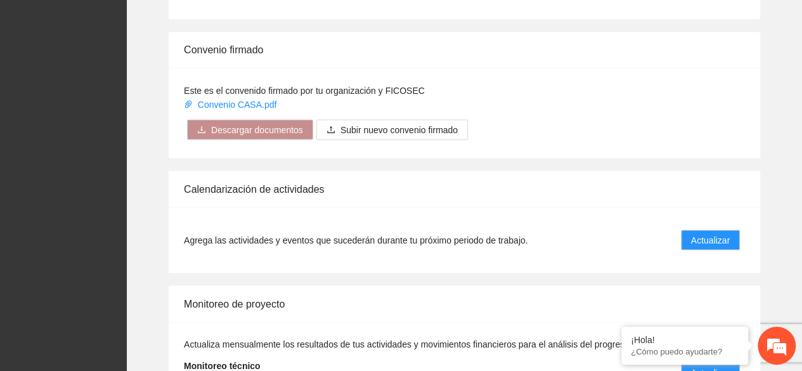
scroll to position [1187, 0]
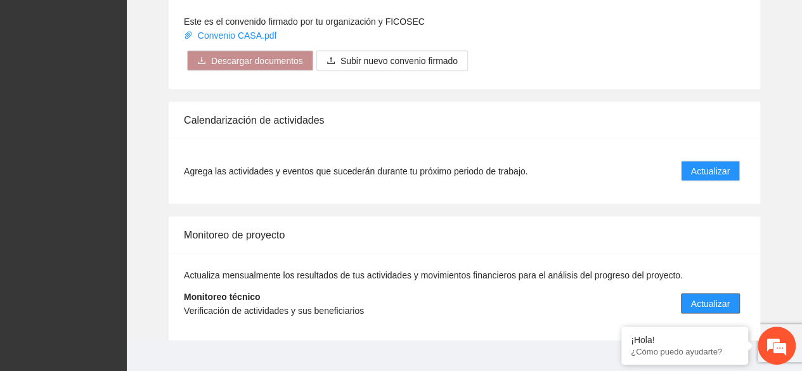
click at [714, 296] on span "Actualizar" at bounding box center [710, 303] width 39 height 14
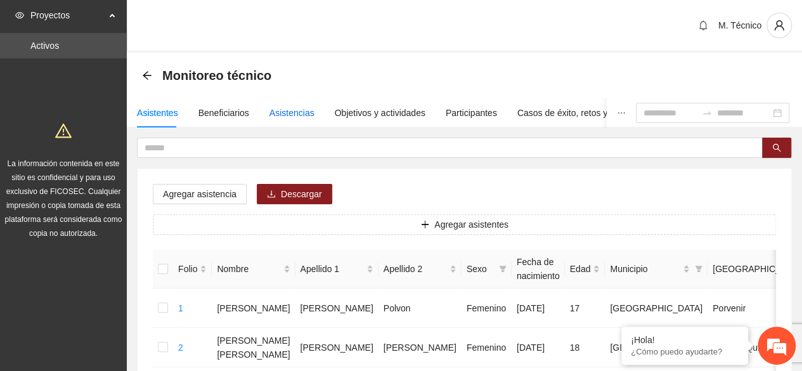
click at [292, 115] on div "Asistencias" at bounding box center [291, 113] width 45 height 14
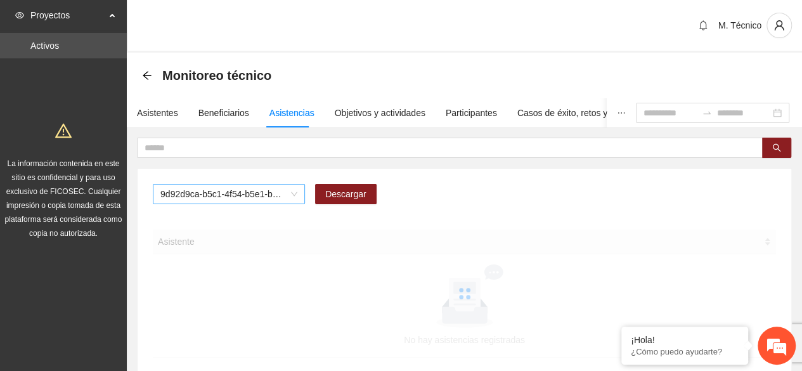
click at [294, 201] on span "9d92d9ca-b5c1-4f54-b5e1-be4b1dfebdb3" at bounding box center [228, 194] width 137 height 19
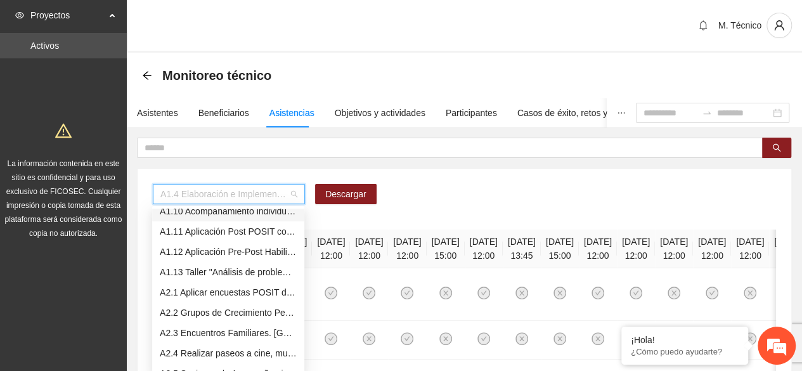
scroll to position [254, 0]
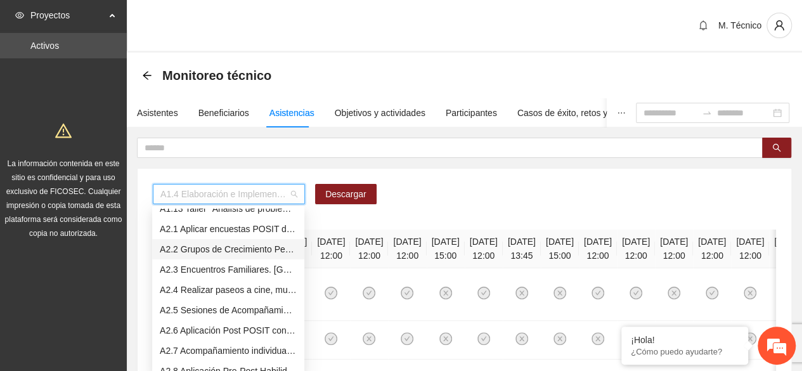
click at [216, 249] on div "A2.2 Grupos de Crecimiento Personal. [GEOGRAPHIC_DATA]" at bounding box center [228, 249] width 137 height 14
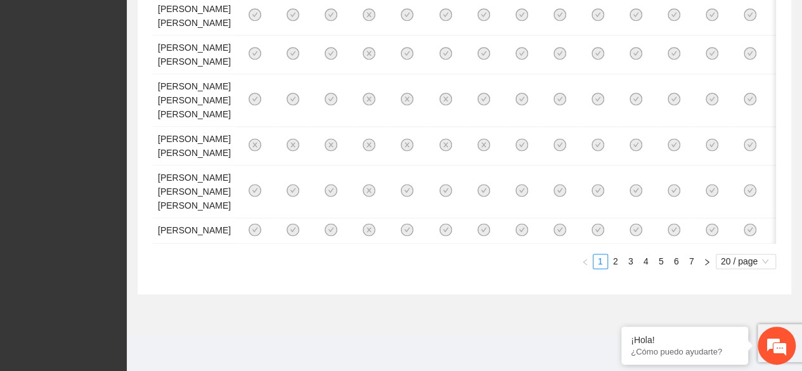
scroll to position [1249, 0]
click at [751, 264] on span "20 / page" at bounding box center [746, 261] width 50 height 14
click at [0, 0] on em at bounding box center [0, 0] width 0 height 0
click at [728, 256] on span "20 / page" at bounding box center [746, 261] width 50 height 14
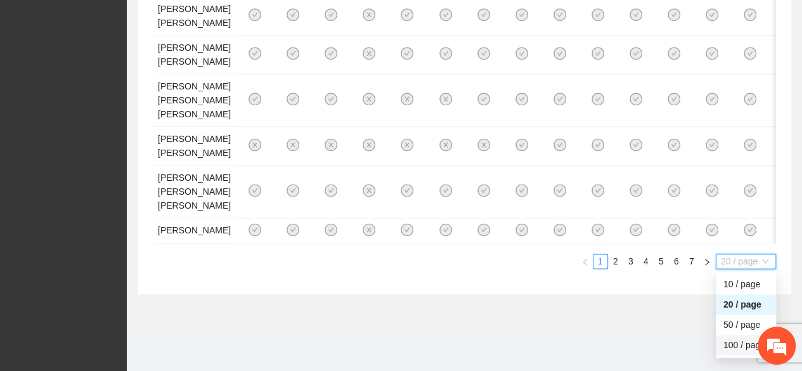
click at [734, 344] on div "100 / page" at bounding box center [745, 345] width 45 height 14
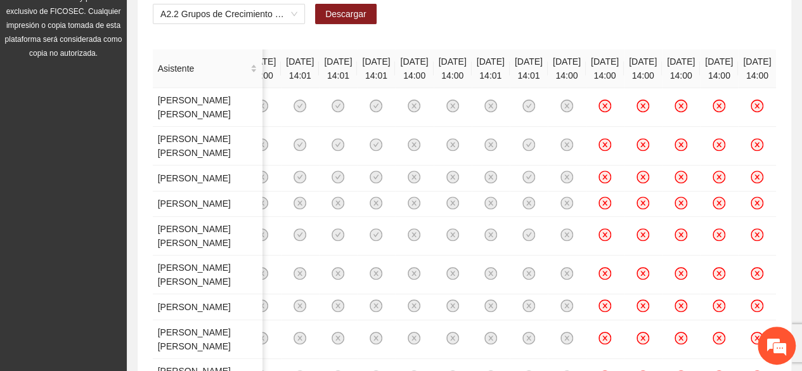
scroll to position [0, 0]
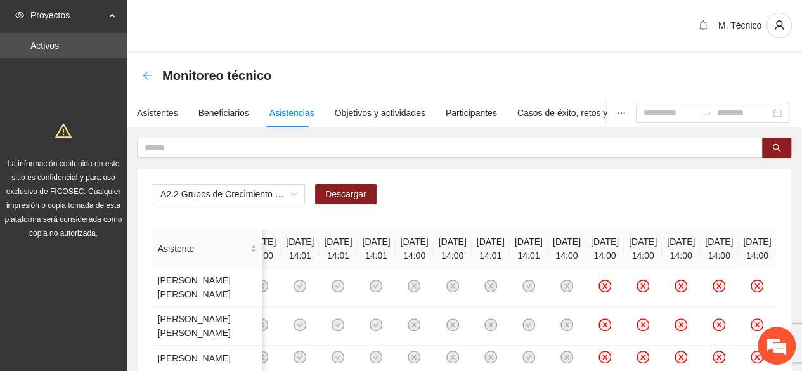
click at [146, 77] on icon "arrow-left" at bounding box center [147, 75] width 10 height 10
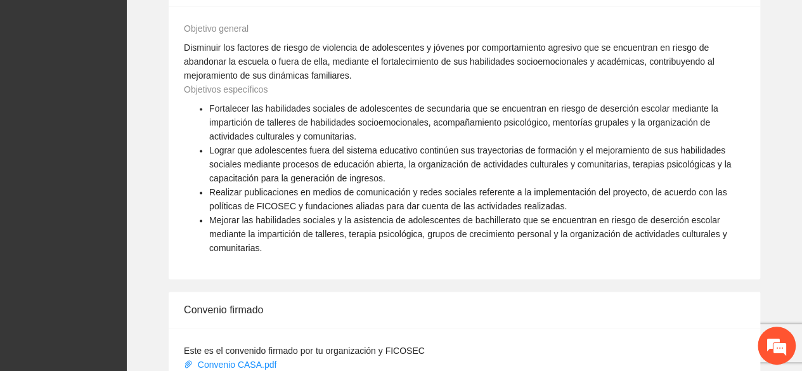
scroll to position [1141, 0]
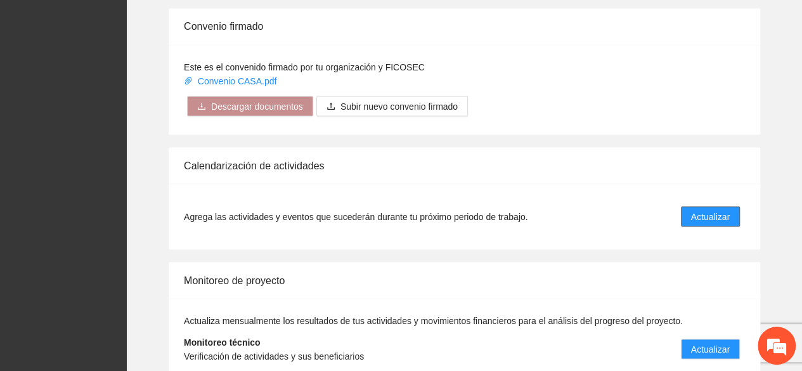
click at [692, 209] on span "Actualizar" at bounding box center [710, 216] width 39 height 14
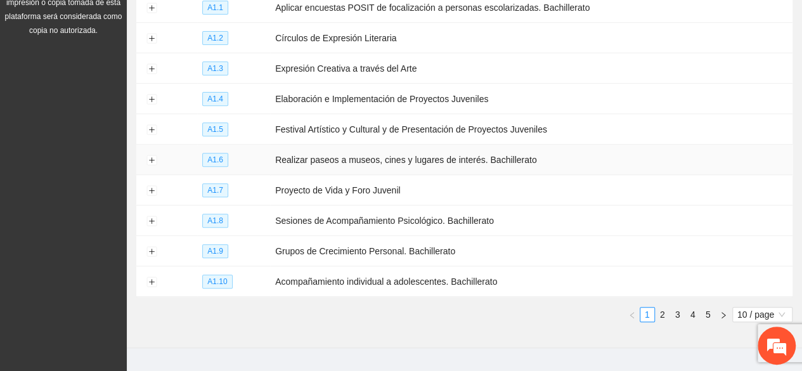
scroll to position [224, 0]
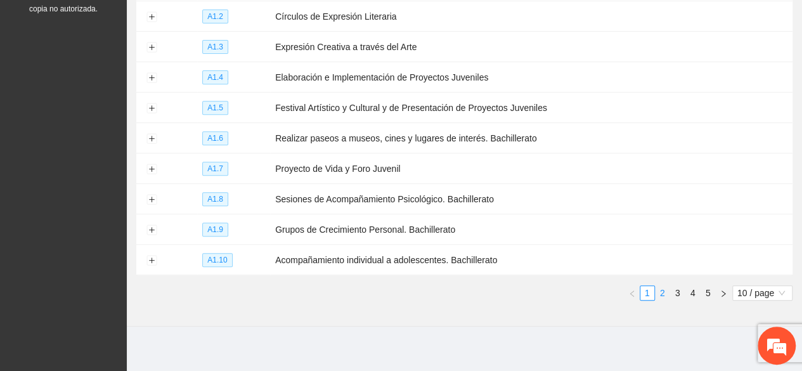
click at [663, 288] on link "2" at bounding box center [663, 293] width 14 height 14
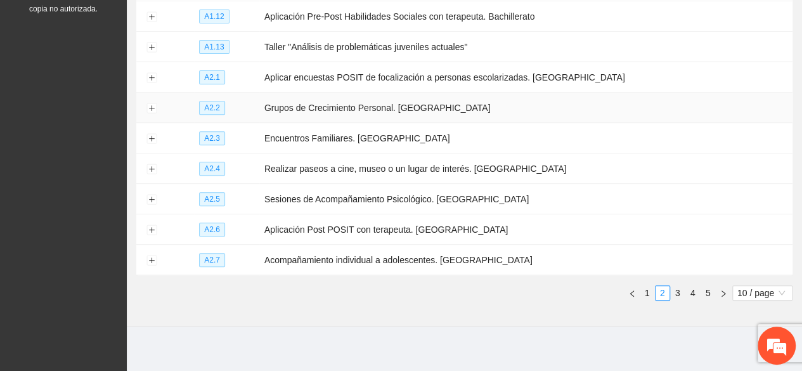
click at [144, 100] on td at bounding box center [151, 108] width 30 height 30
click at [150, 104] on button "Expand row" at bounding box center [151, 108] width 10 height 10
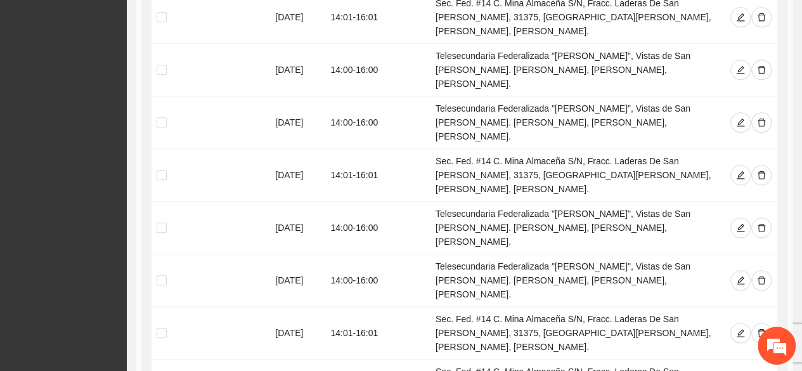
scroll to position [629, 0]
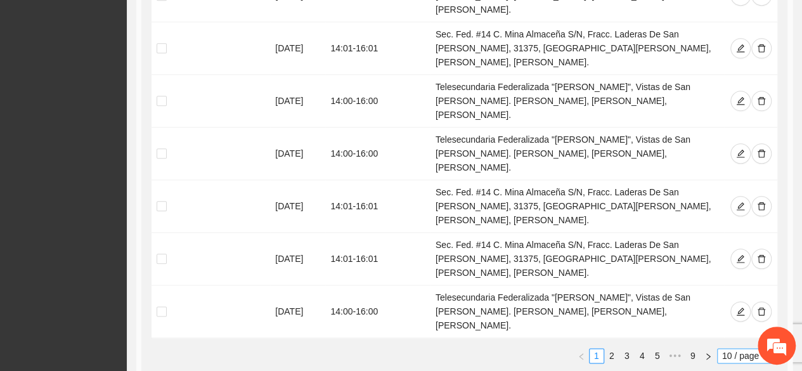
click at [726, 349] on span "10 / page" at bounding box center [747, 356] width 50 height 14
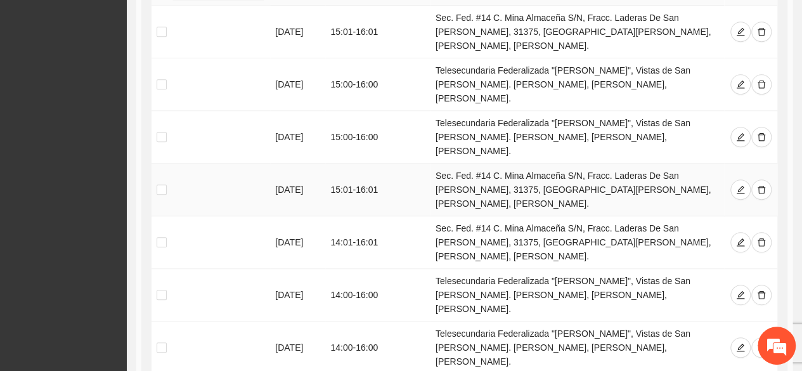
scroll to position [0, 0]
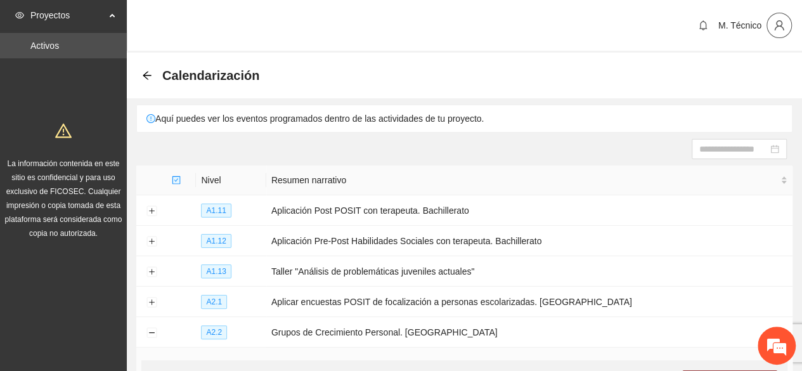
click at [777, 27] on icon "user" at bounding box center [779, 25] width 11 height 11
drag, startPoint x: 649, startPoint y: 79, endPoint x: 642, endPoint y: 72, distance: 9.9
click at [647, 78] on div "Calendarización" at bounding box center [464, 75] width 645 height 25
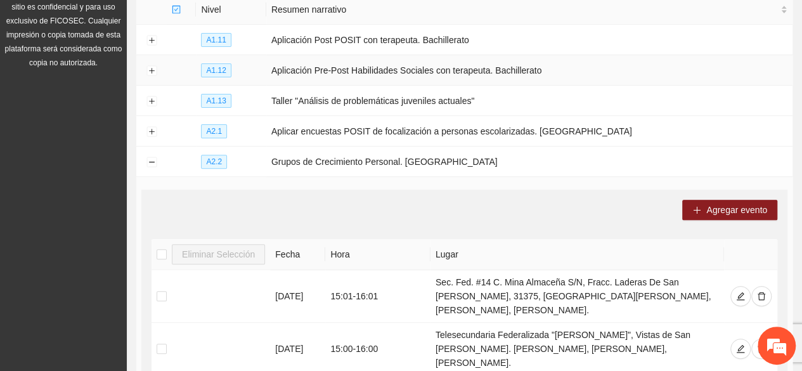
scroll to position [190, 0]
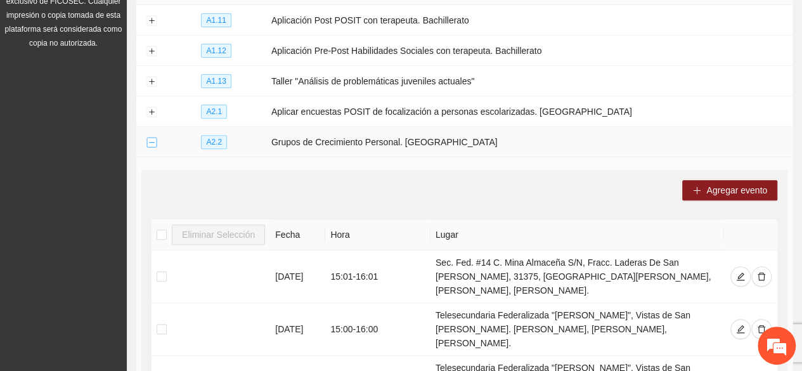
click at [150, 143] on button "Collapse row" at bounding box center [151, 143] width 10 height 10
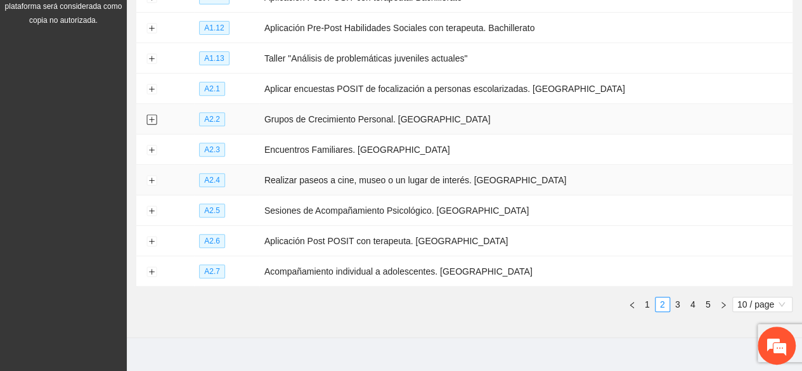
scroll to position [224, 0]
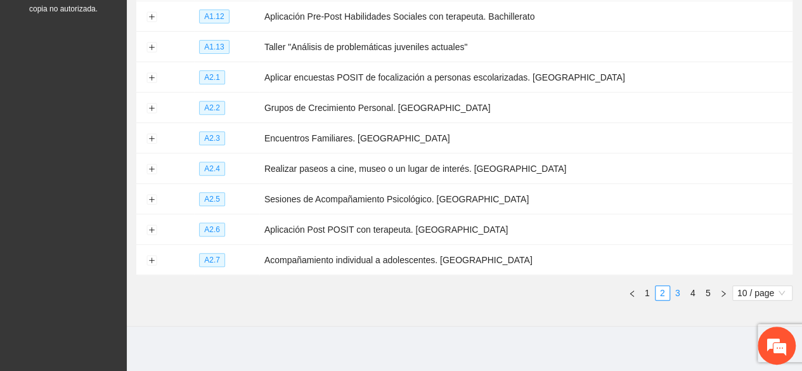
click at [681, 287] on link "3" at bounding box center [678, 293] width 14 height 14
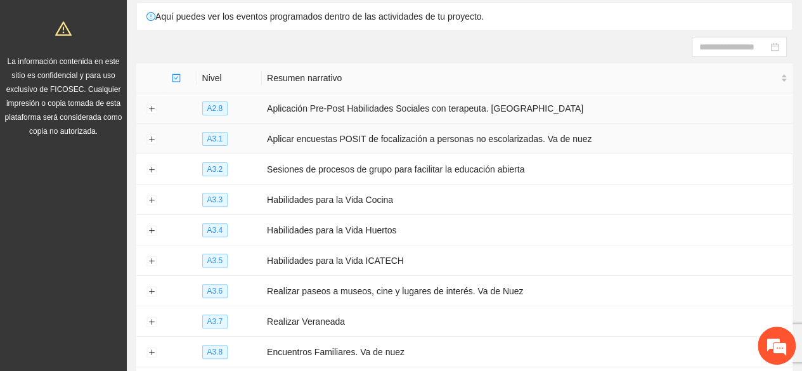
scroll to position [161, 0]
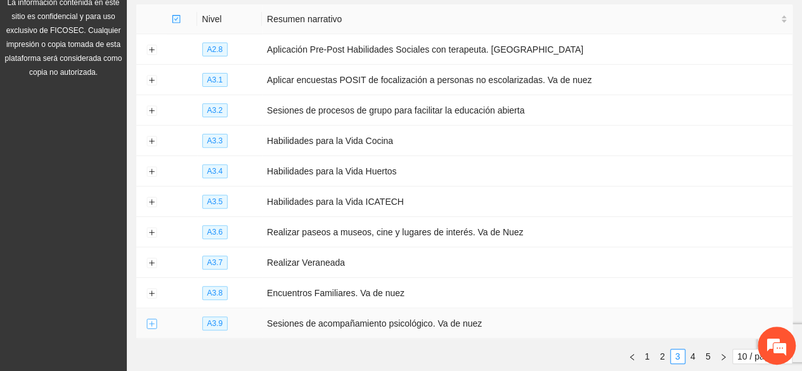
click at [154, 321] on button "Expand row" at bounding box center [151, 324] width 10 height 10
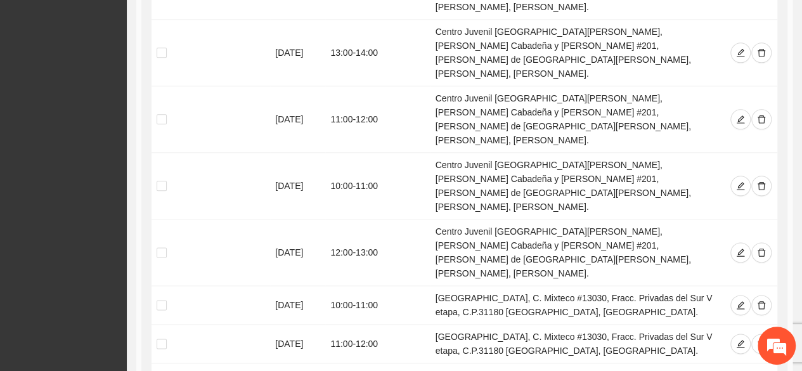
scroll to position [732, 0]
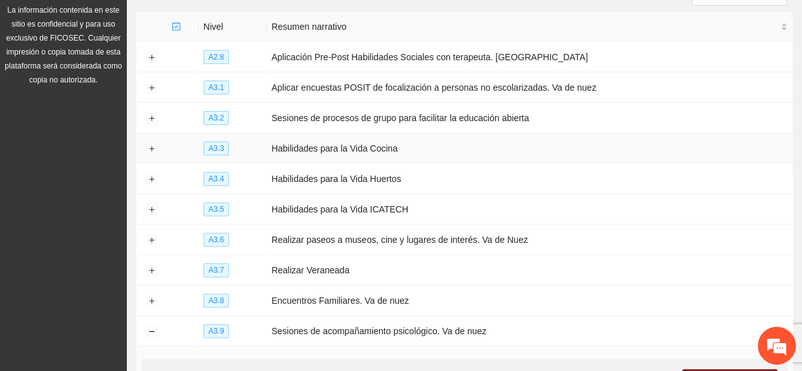
scroll to position [351, 0]
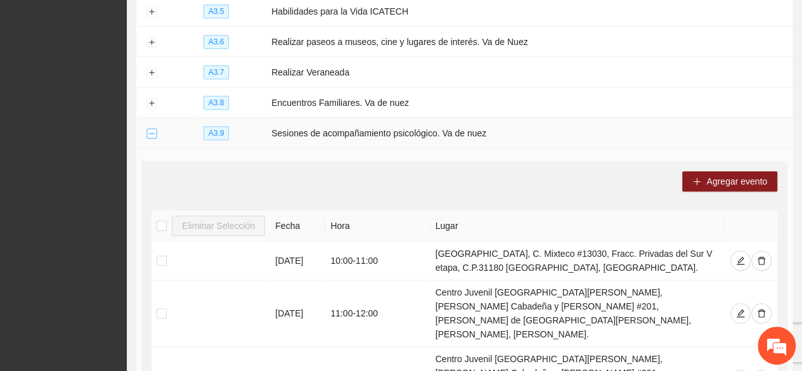
click at [152, 129] on button "Collapse row" at bounding box center [151, 134] width 10 height 10
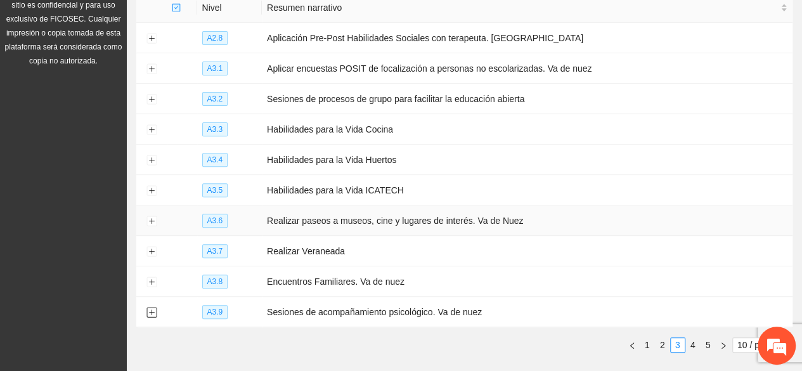
scroll to position [161, 0]
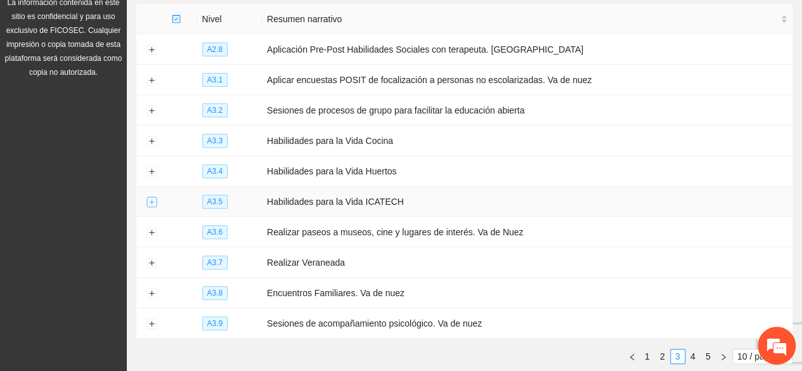
click at [151, 197] on button "Expand row" at bounding box center [151, 202] width 10 height 10
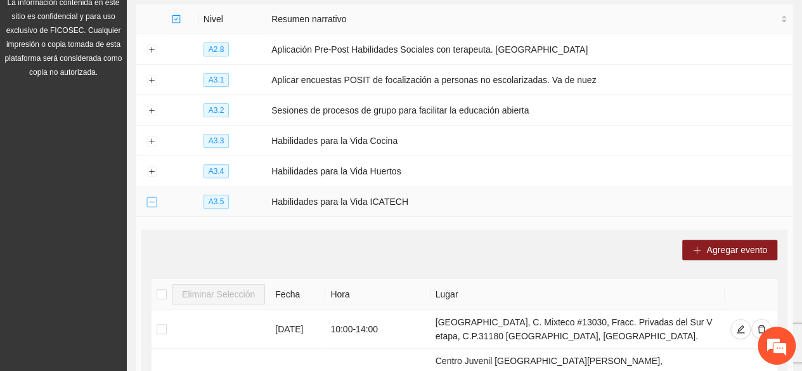
click at [147, 198] on button "Collapse row" at bounding box center [151, 202] width 10 height 10
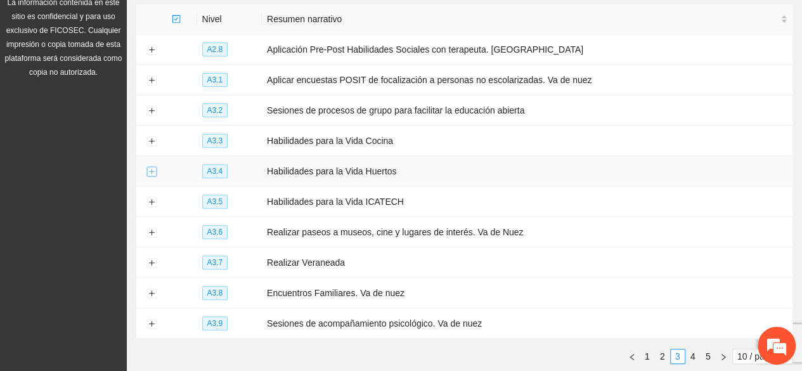
click at [148, 168] on button "Expand row" at bounding box center [151, 172] width 10 height 10
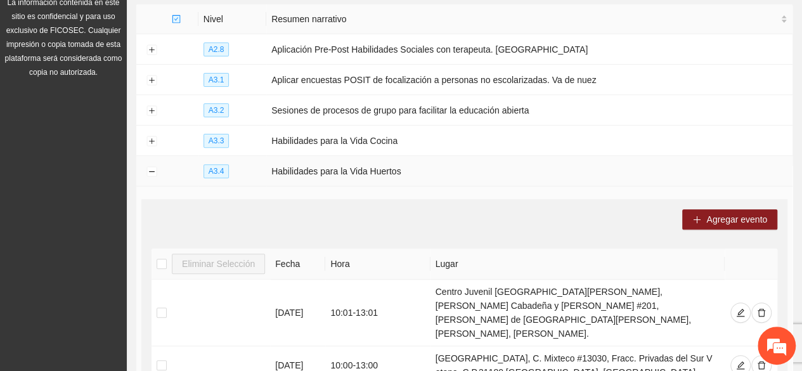
click at [145, 167] on td at bounding box center [151, 171] width 30 height 30
click at [151, 168] on button "Collapse row" at bounding box center [151, 172] width 10 height 10
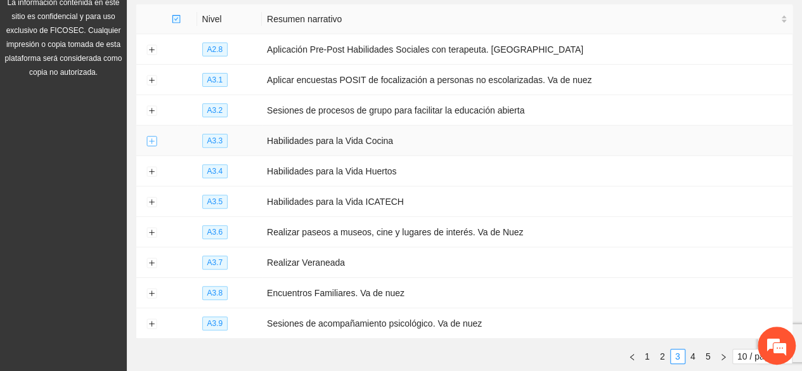
click at [152, 139] on button "Expand row" at bounding box center [151, 141] width 10 height 10
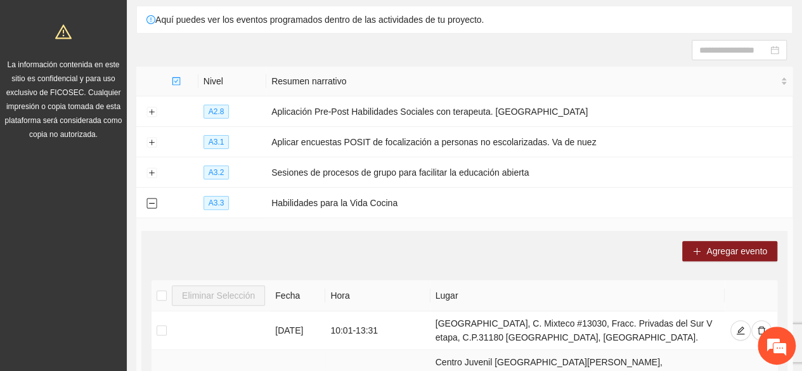
scroll to position [98, 0]
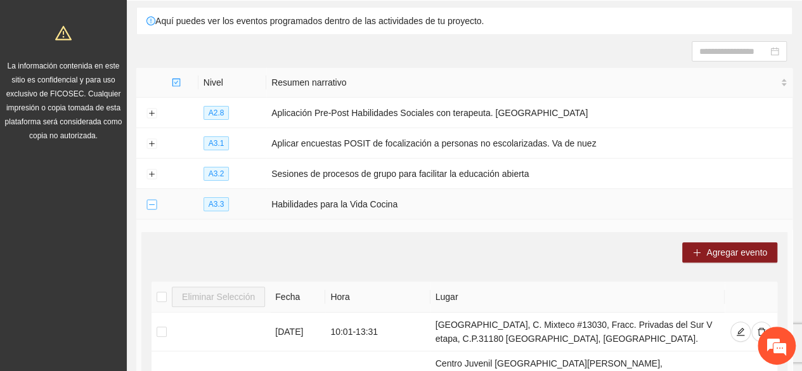
click at [152, 200] on button "Collapse row" at bounding box center [151, 205] width 10 height 10
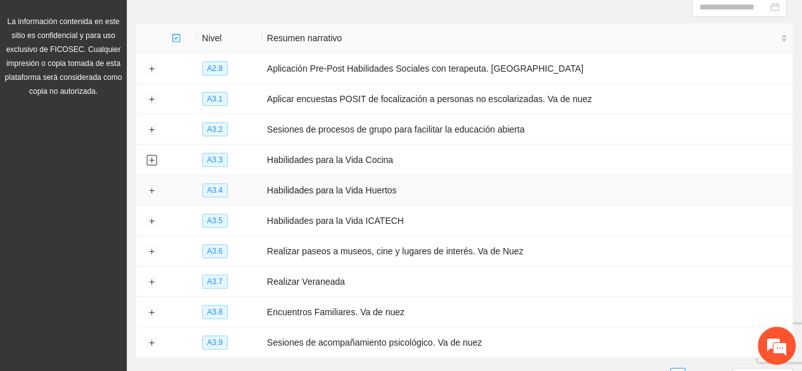
scroll to position [161, 0]
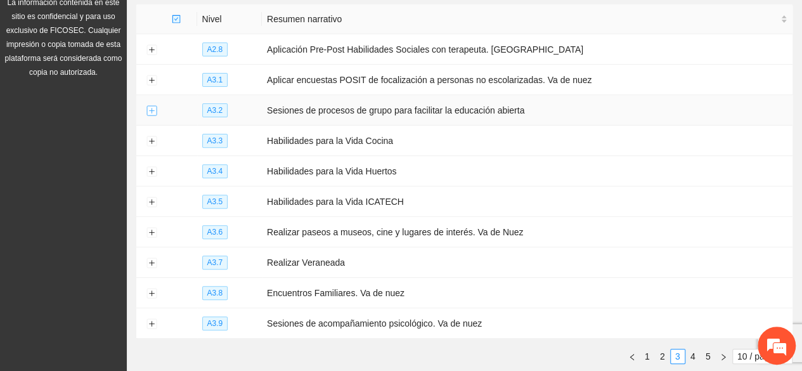
click at [146, 106] on button "Expand row" at bounding box center [151, 111] width 10 height 10
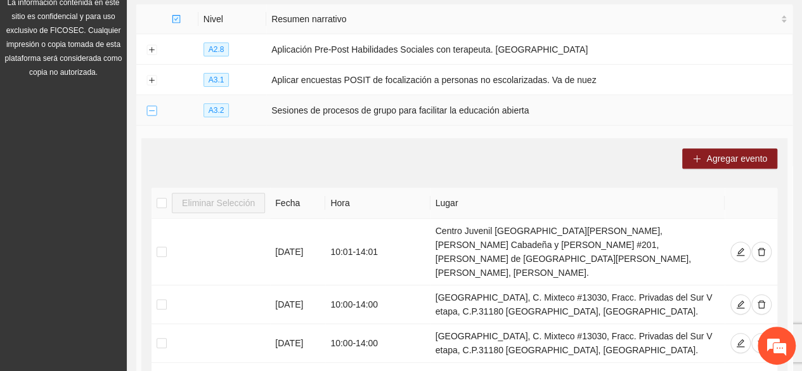
click at [146, 106] on button "Collapse row" at bounding box center [151, 111] width 10 height 10
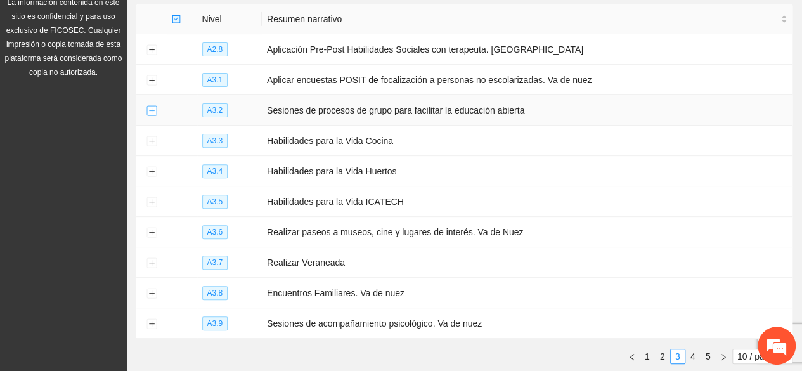
click at [146, 106] on button "Expand row" at bounding box center [151, 111] width 10 height 10
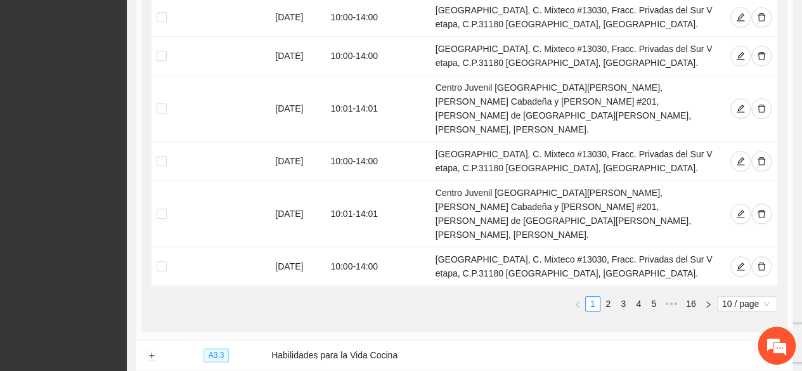
scroll to position [668, 0]
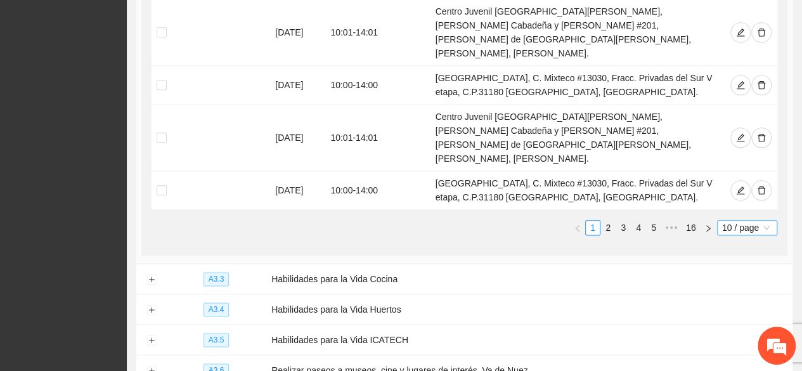
drag, startPoint x: 765, startPoint y: 107, endPoint x: 753, endPoint y: 117, distance: 15.7
click at [761, 221] on span "10 / page" at bounding box center [747, 228] width 50 height 14
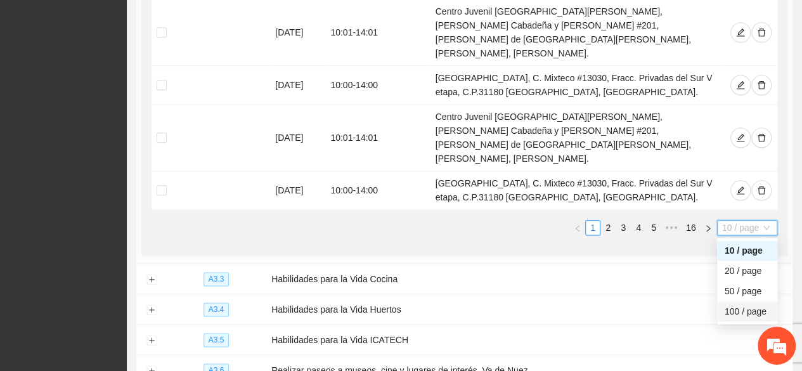
click at [723, 301] on div "100 / page" at bounding box center [747, 311] width 60 height 20
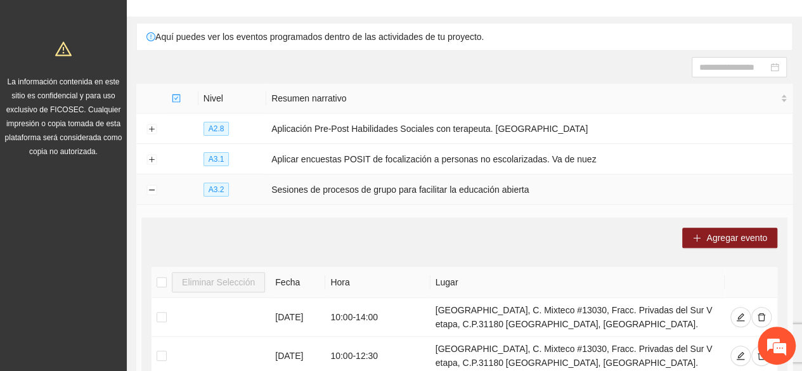
scroll to position [127, 0]
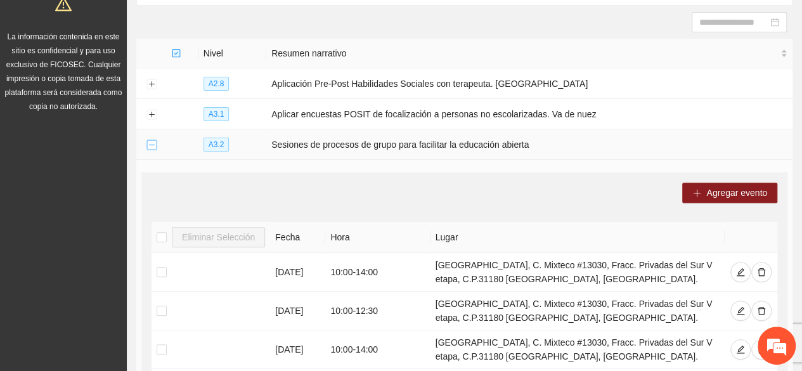
click at [147, 143] on button "Collapse row" at bounding box center [151, 145] width 10 height 10
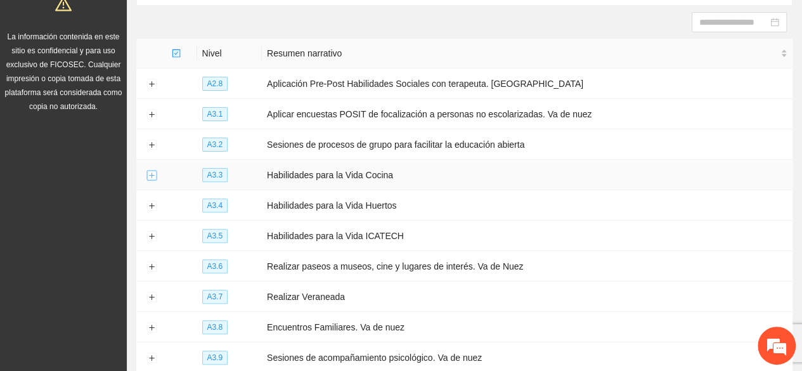
click at [152, 171] on button "Expand row" at bounding box center [151, 176] width 10 height 10
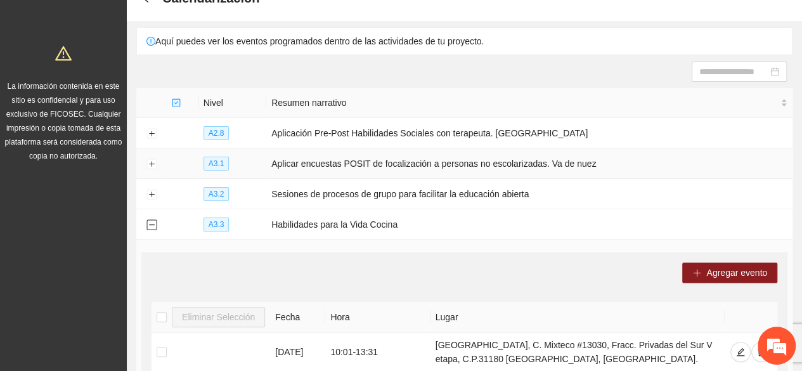
scroll to position [63, 0]
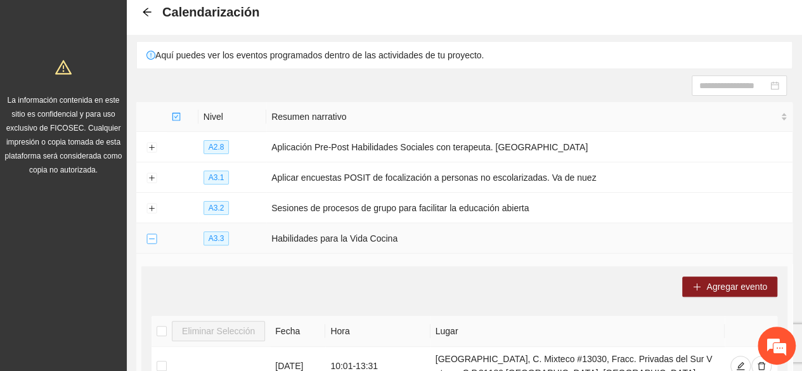
click at [152, 236] on button "Collapse row" at bounding box center [151, 239] width 10 height 10
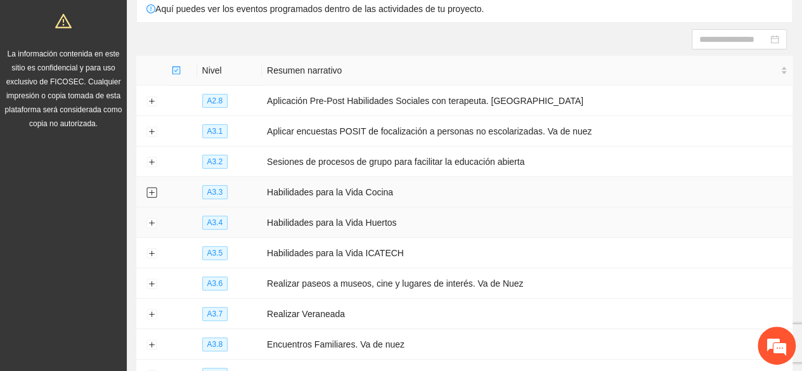
scroll to position [127, 0]
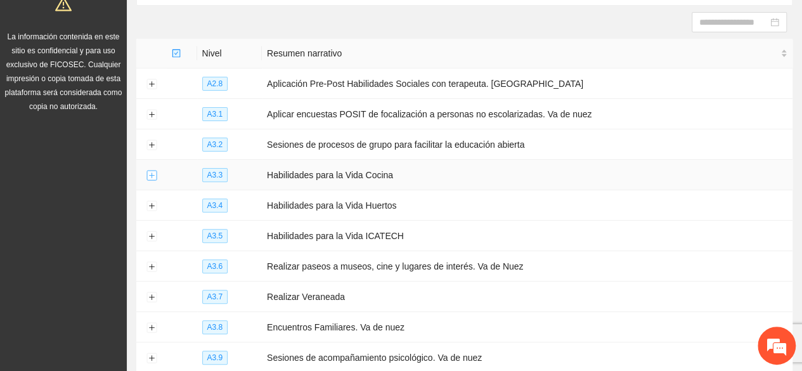
click at [150, 173] on button "Expand row" at bounding box center [151, 176] width 10 height 10
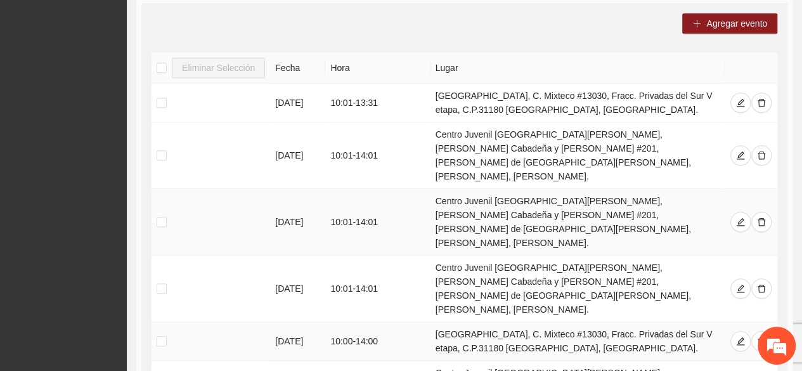
scroll to position [254, 0]
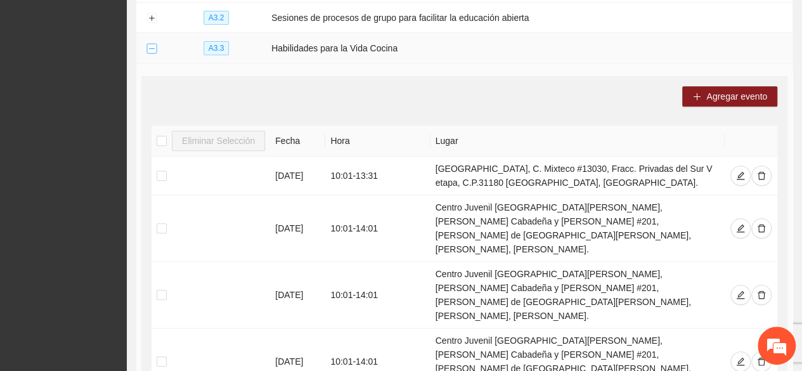
click at [152, 46] on button "Collapse row" at bounding box center [151, 49] width 10 height 10
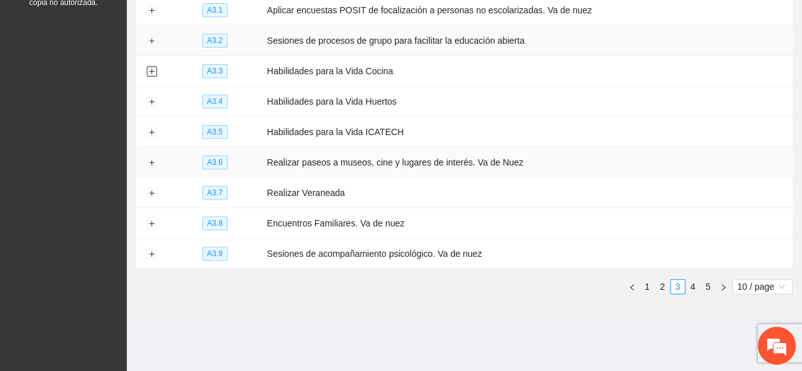
scroll to position [224, 0]
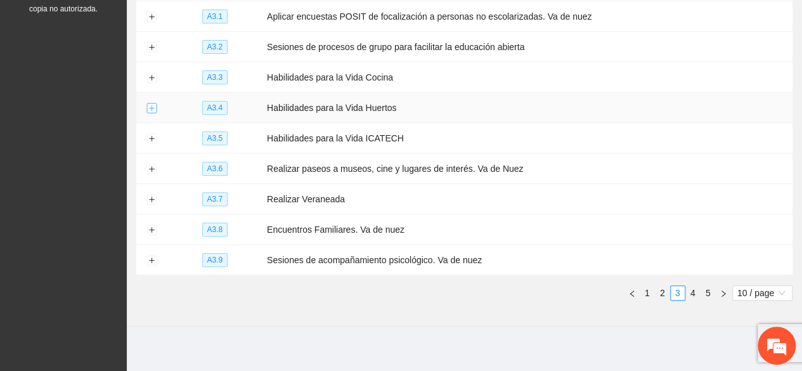
click at [151, 105] on button "Expand row" at bounding box center [151, 108] width 10 height 10
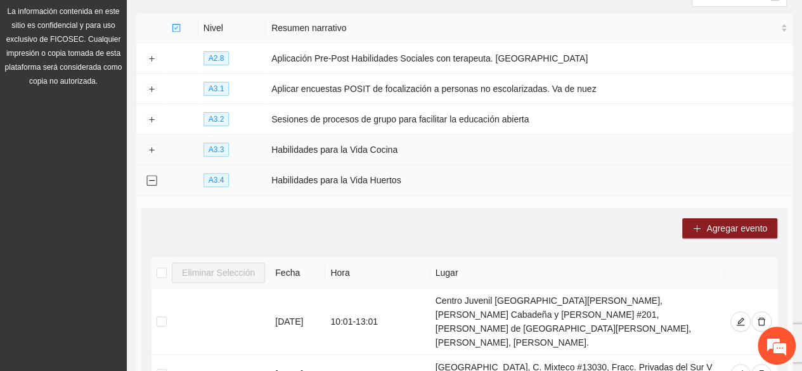
scroll to position [98, 0]
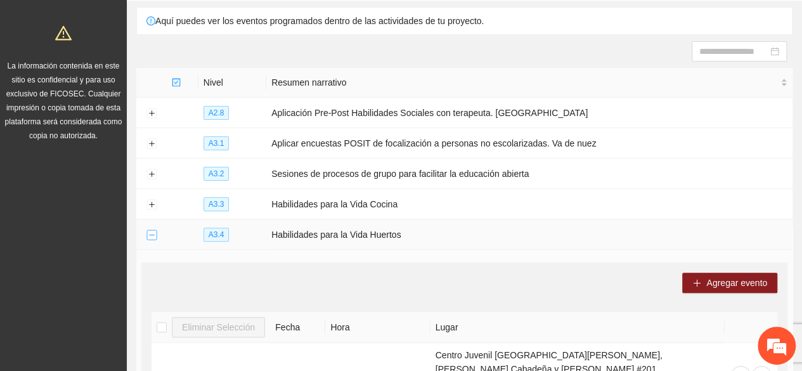
click at [155, 232] on button "Collapse row" at bounding box center [151, 235] width 10 height 10
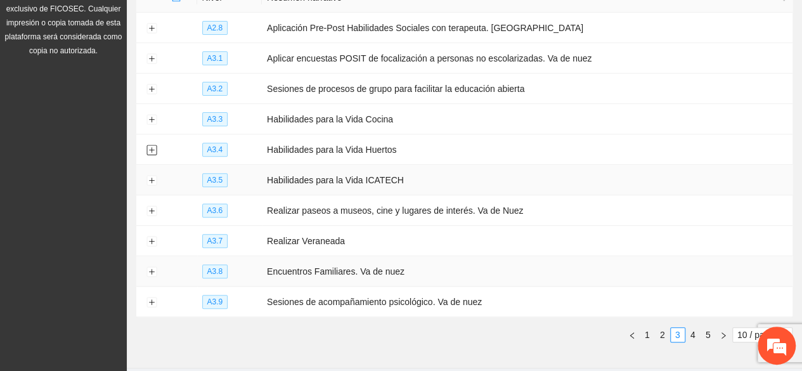
scroll to position [224, 0]
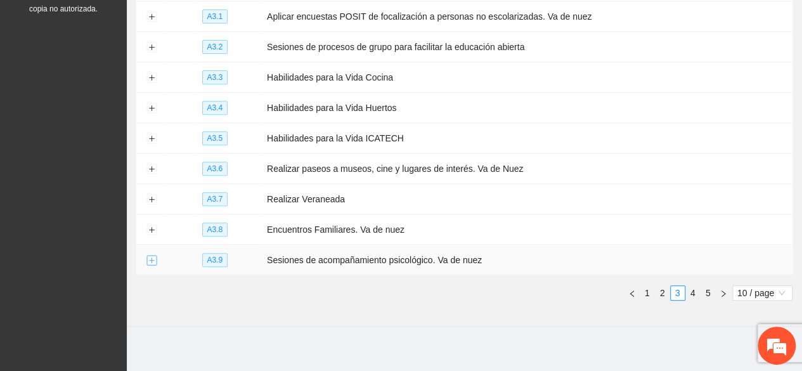
click at [147, 256] on button "Expand row" at bounding box center [151, 261] width 10 height 10
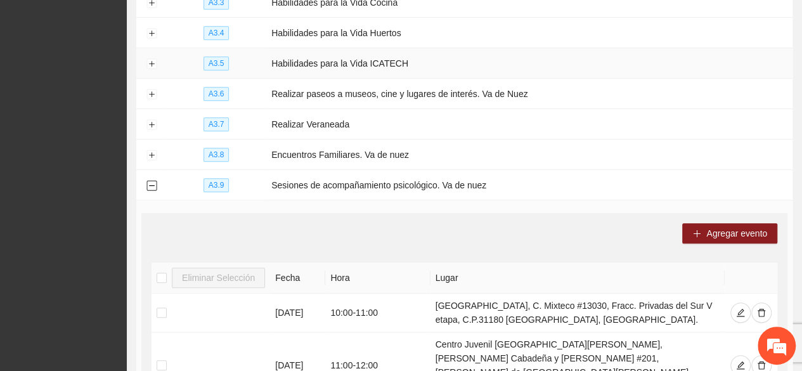
scroll to position [380, 0]
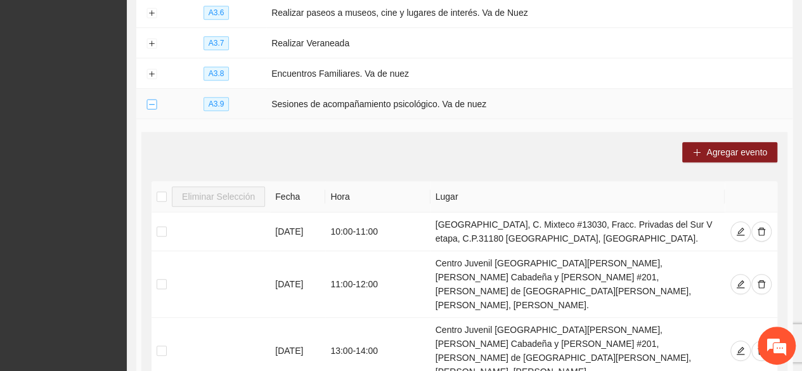
click at [153, 100] on button "Collapse row" at bounding box center [151, 105] width 10 height 10
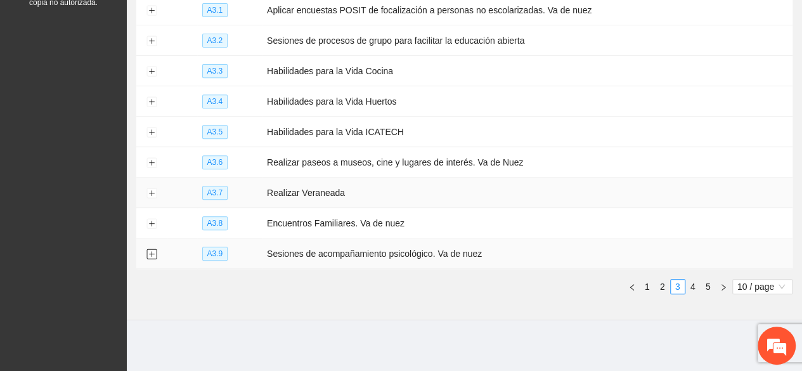
scroll to position [224, 0]
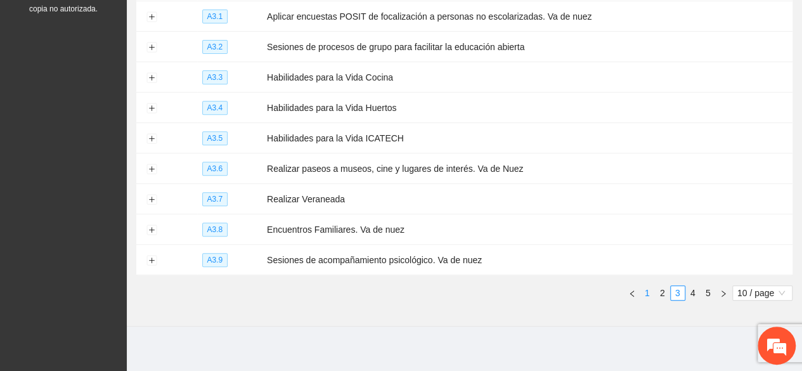
click at [647, 288] on link "1" at bounding box center [647, 293] width 14 height 14
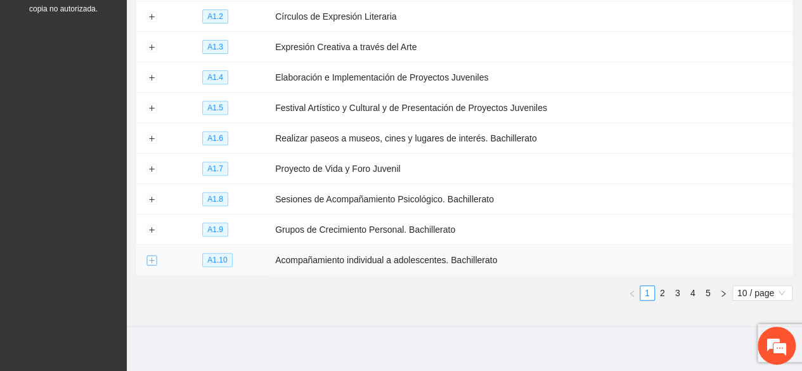
click at [152, 256] on button "Expand row" at bounding box center [151, 261] width 10 height 10
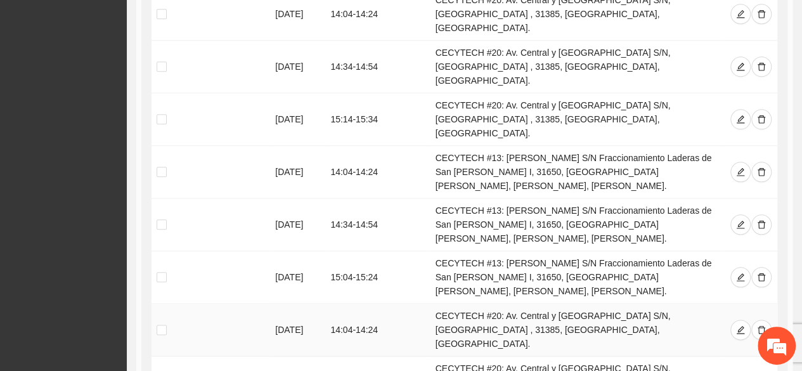
scroll to position [668, 0]
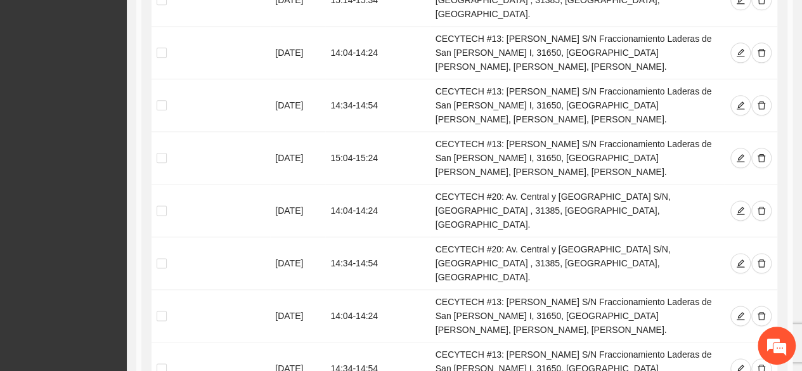
scroll to position [732, 0]
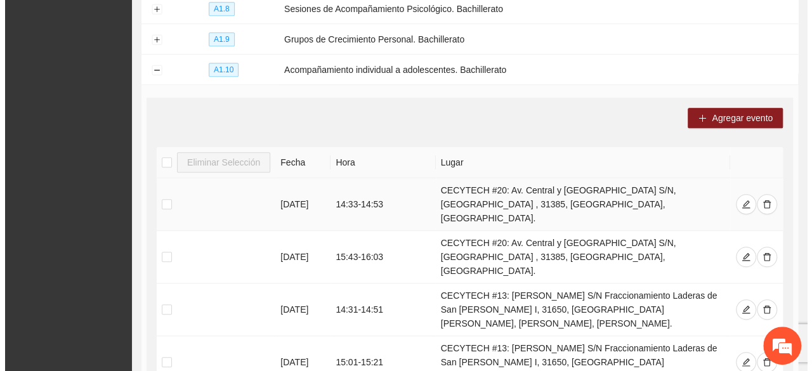
scroll to position [351, 0]
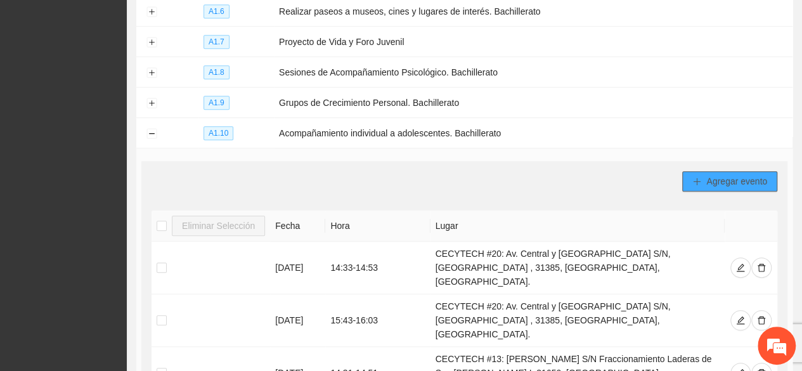
click at [697, 177] on icon "plus" at bounding box center [696, 181] width 9 height 9
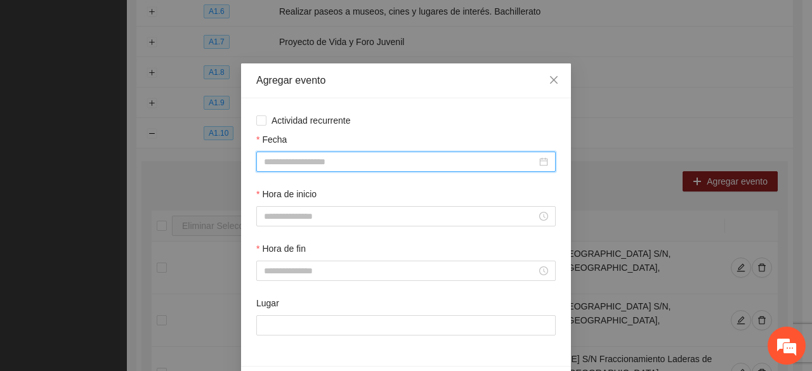
click at [325, 161] on input "Fecha" at bounding box center [400, 162] width 273 height 14
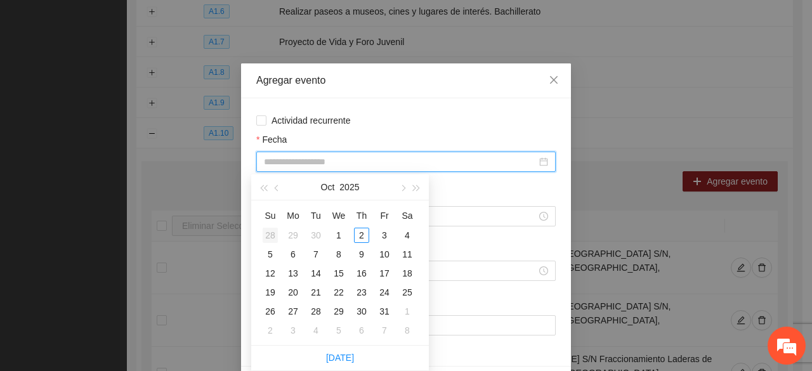
type input "**********"
click at [279, 189] on span "button" at bounding box center [278, 188] width 6 height 6
type input "**********"
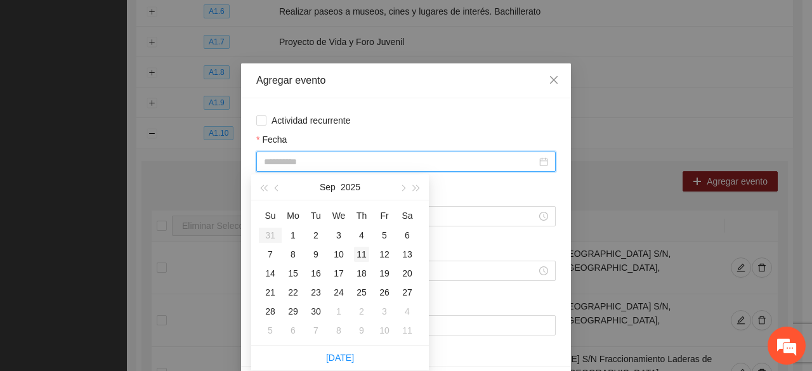
click at [359, 255] on div "11" at bounding box center [361, 254] width 15 height 15
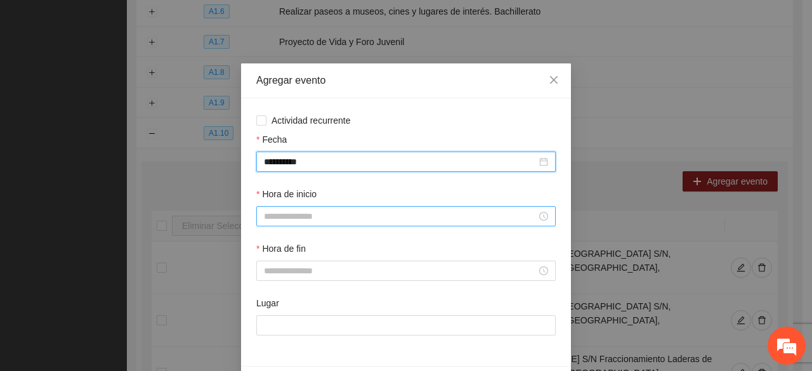
click at [302, 215] on input "Hora de inicio" at bounding box center [400, 216] width 273 height 14
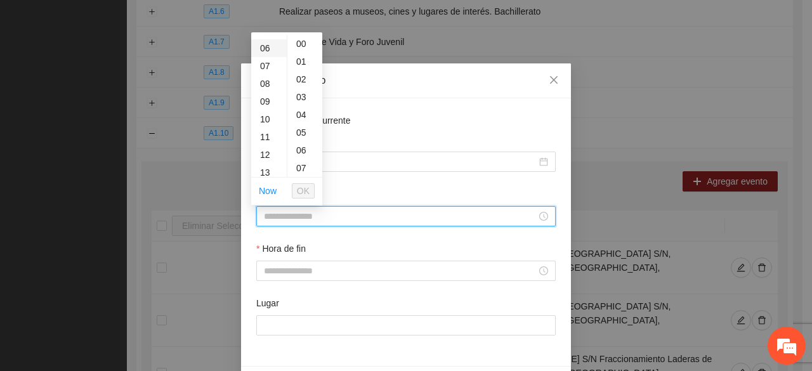
scroll to position [127, 0]
click at [266, 117] on div "15" at bounding box center [269, 120] width 36 height 18
type input "*****"
click at [306, 187] on span "OK" at bounding box center [303, 191] width 13 height 14
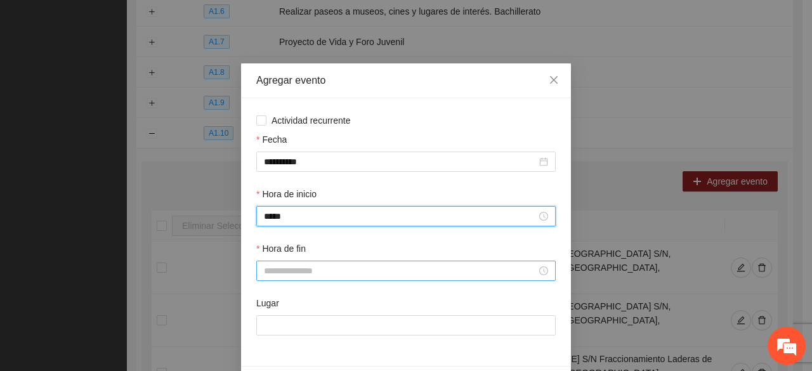
drag, startPoint x: 278, startPoint y: 274, endPoint x: 278, endPoint y: 266, distance: 8.3
click at [278, 273] on input "Hora de fin" at bounding box center [400, 271] width 273 height 14
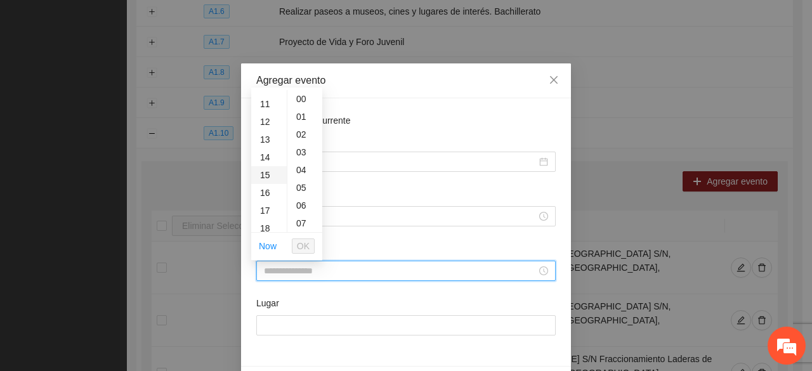
click at [269, 170] on div "15" at bounding box center [269, 175] width 36 height 18
click at [299, 201] on div "20" at bounding box center [304, 200] width 35 height 18
type input "*****"
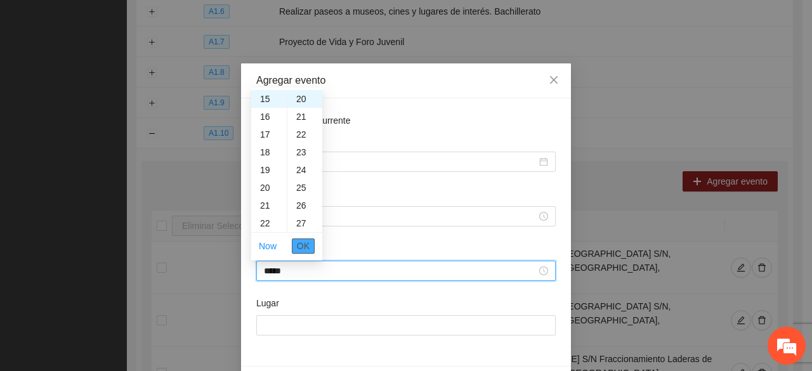
click at [301, 243] on span "OK" at bounding box center [303, 246] width 13 height 14
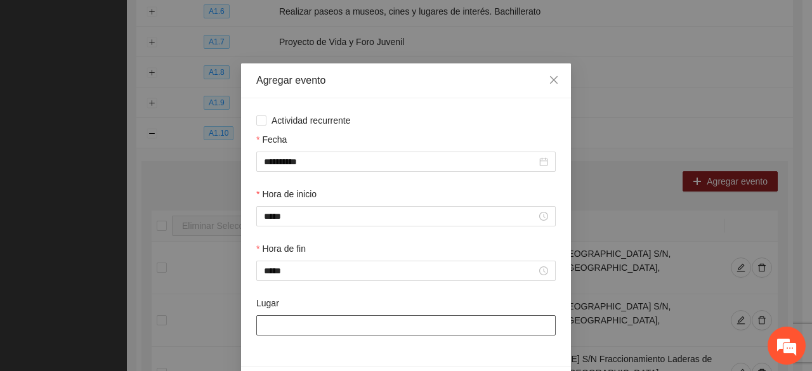
click at [288, 325] on input "Lugar" at bounding box center [405, 325] width 299 height 20
type input "**********"
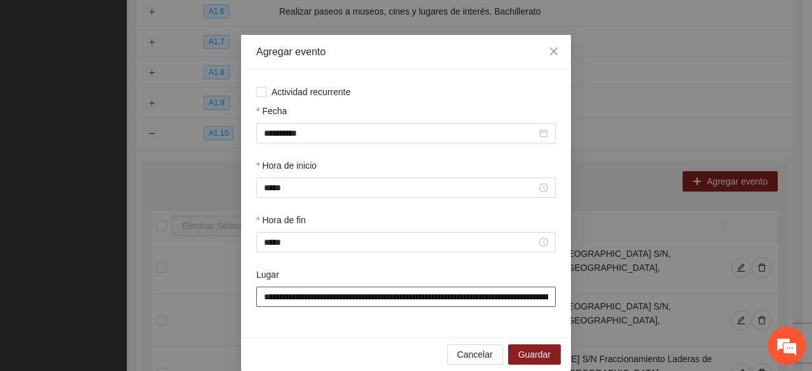
scroll to position [44, 0]
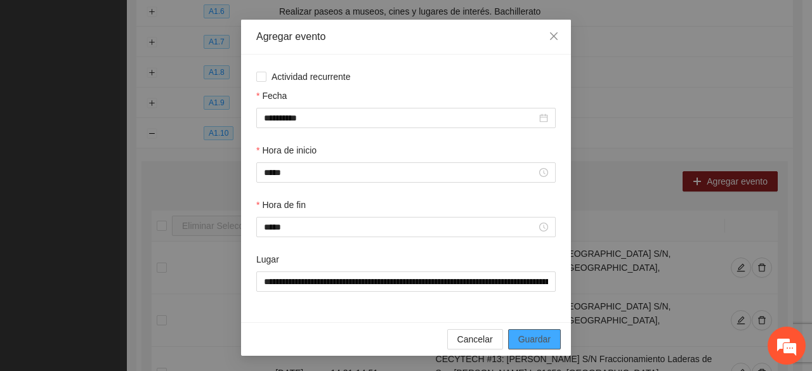
click at [518, 335] on span "Guardar" at bounding box center [534, 339] width 32 height 14
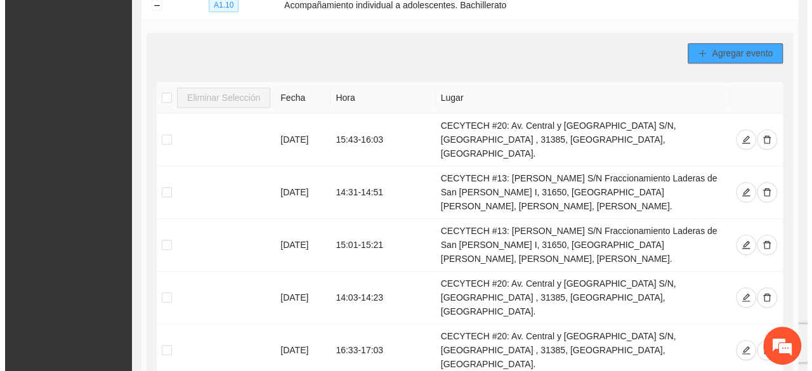
scroll to position [380, 0]
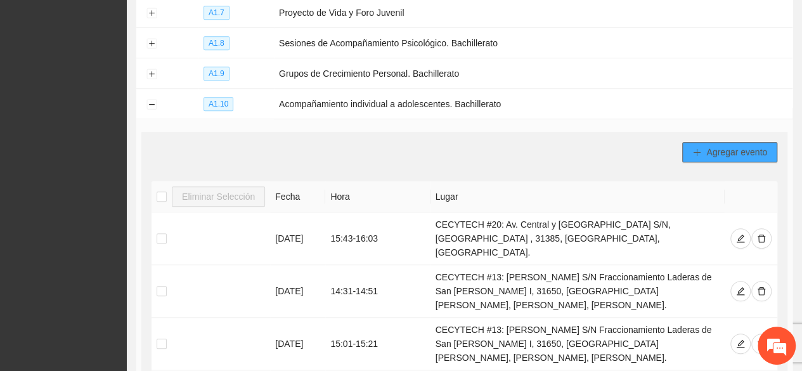
click at [708, 152] on span "Agregar evento" at bounding box center [736, 152] width 61 height 14
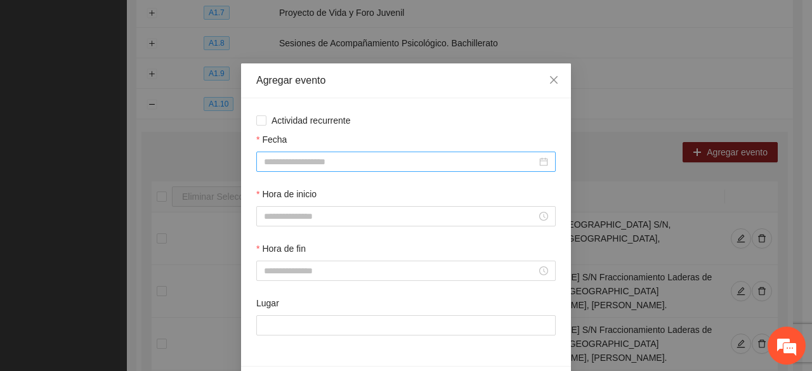
click at [353, 162] on input "Fecha" at bounding box center [400, 162] width 273 height 14
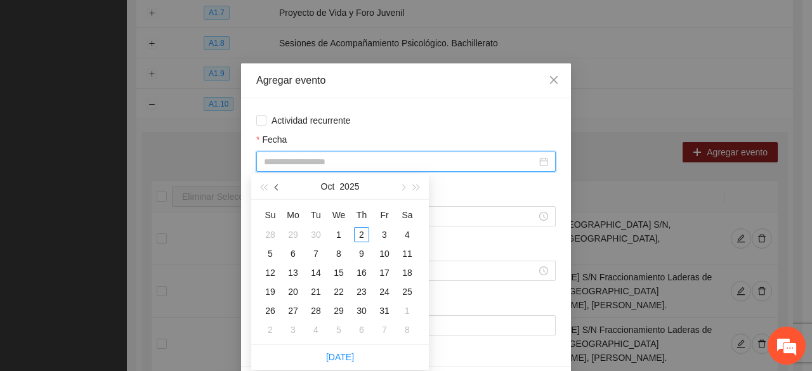
click at [276, 188] on span "button" at bounding box center [278, 188] width 6 height 6
type input "**********"
click at [359, 252] on div "11" at bounding box center [361, 253] width 15 height 15
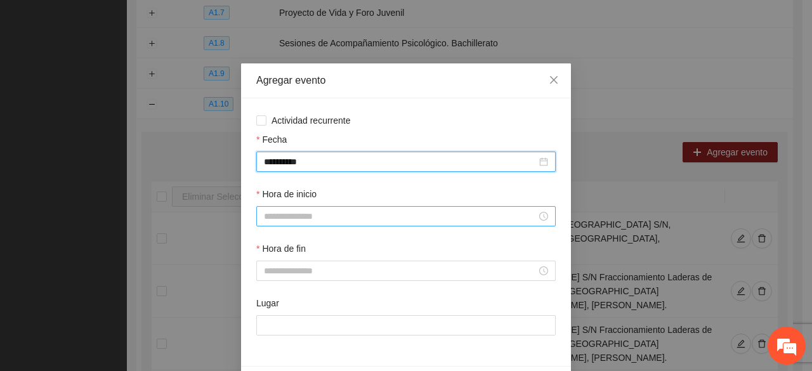
click at [285, 217] on input "Hora de inicio" at bounding box center [400, 216] width 273 height 14
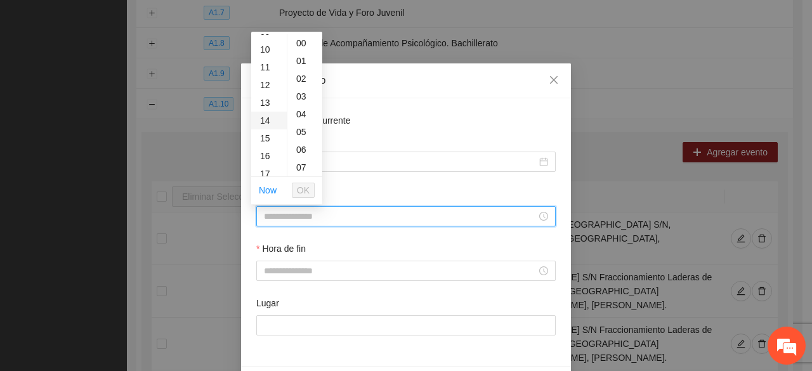
scroll to position [190, 0]
click at [265, 116] on div "15" at bounding box center [269, 119] width 36 height 18
click at [300, 145] on div "20" at bounding box center [304, 145] width 35 height 18
type input "*****"
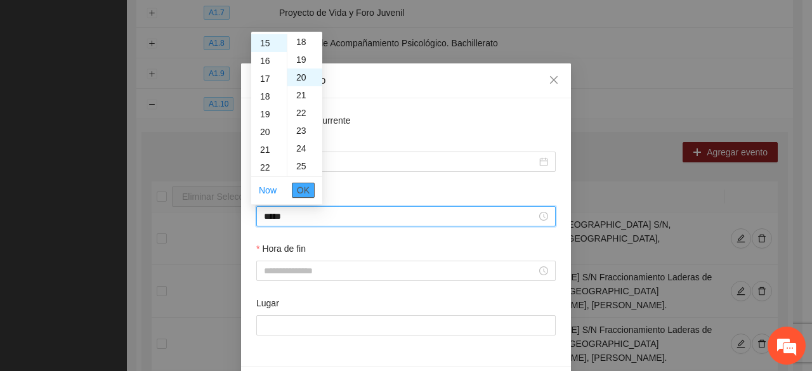
scroll to position [355, 0]
click at [298, 187] on span "OK" at bounding box center [303, 190] width 13 height 14
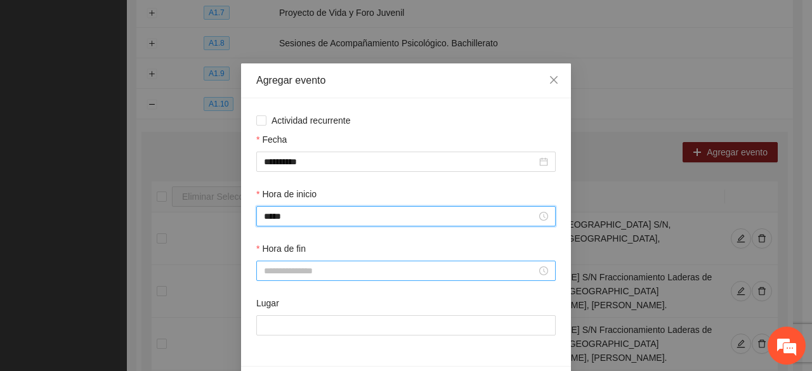
click at [278, 285] on div "Hora de fin" at bounding box center [406, 269] width 304 height 55
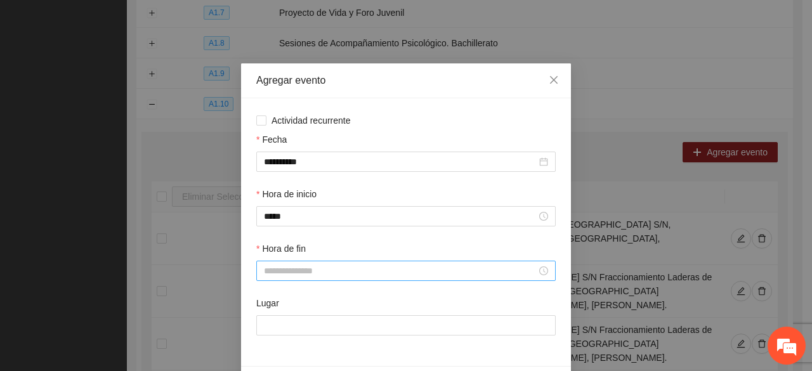
click at [276, 278] on input "Hora de fin" at bounding box center [400, 271] width 273 height 14
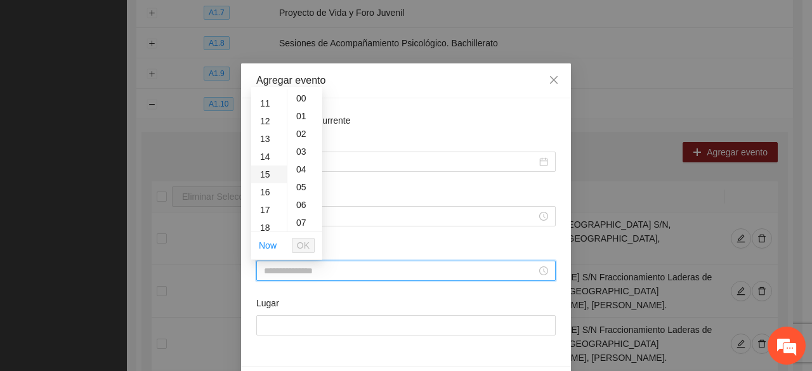
click at [268, 174] on div "15" at bounding box center [269, 174] width 36 height 18
click at [299, 170] on div "40" at bounding box center [304, 174] width 35 height 18
type input "*****"
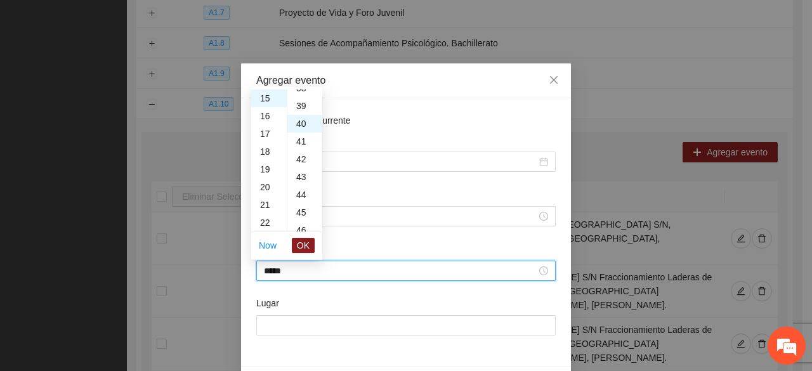
scroll to position [710, 0]
click at [302, 243] on span "OK" at bounding box center [303, 245] width 13 height 14
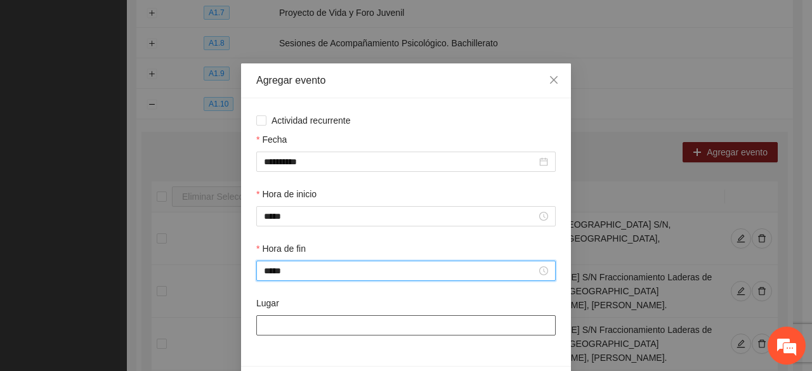
click at [301, 329] on input "Lugar" at bounding box center [405, 325] width 299 height 20
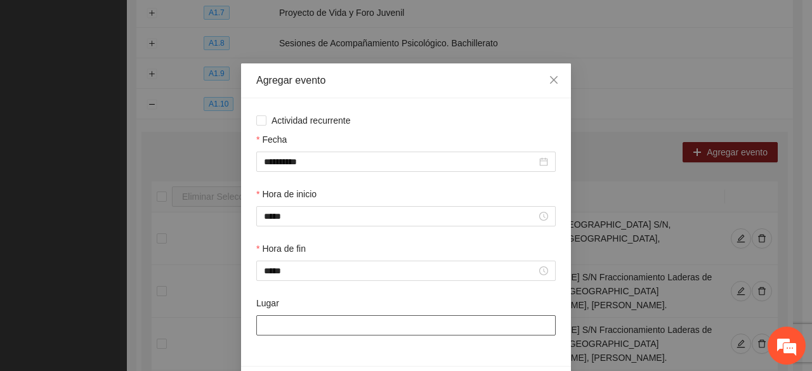
type input "**********"
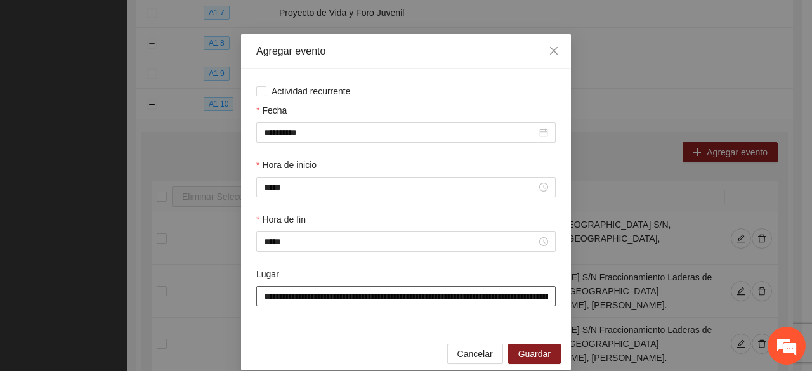
scroll to position [44, 0]
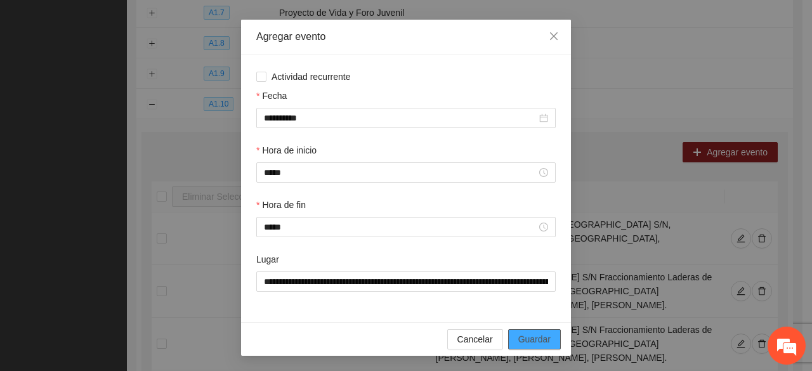
click at [526, 337] on span "Guardar" at bounding box center [534, 339] width 32 height 14
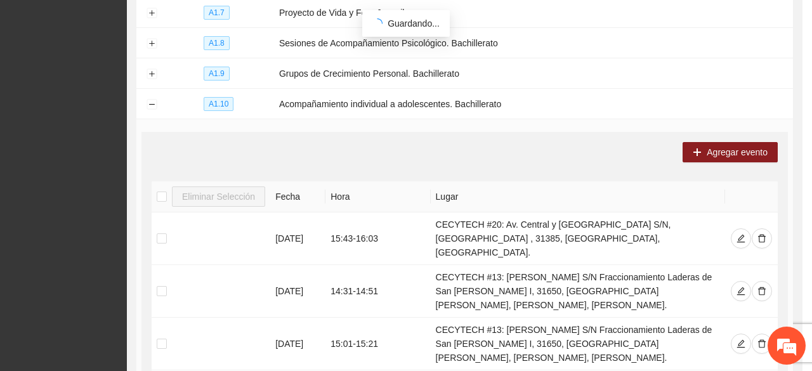
scroll to position [0, 0]
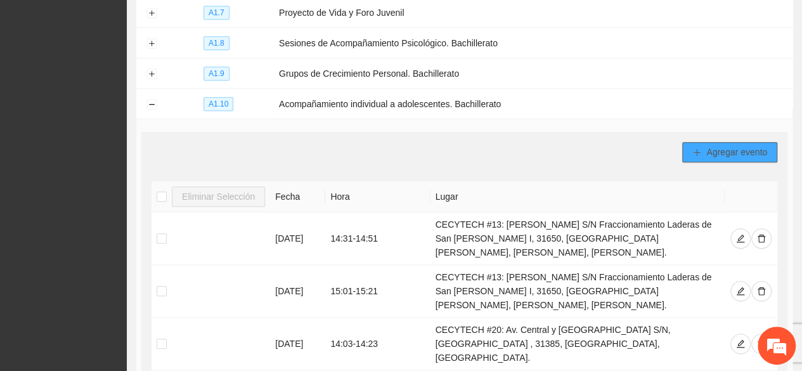
click at [695, 148] on icon "plus" at bounding box center [696, 152] width 9 height 9
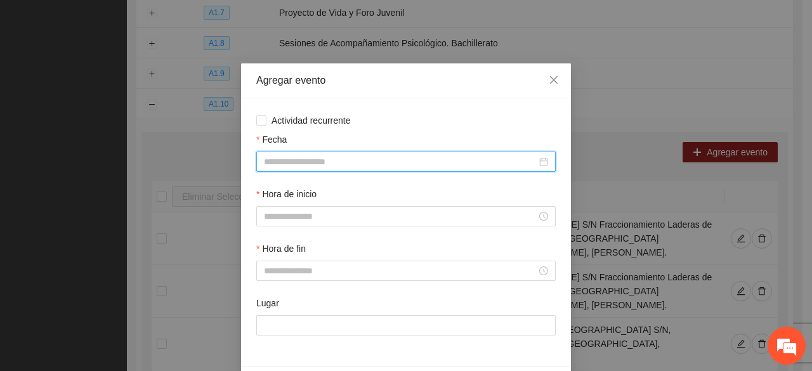
click at [308, 164] on input "Fecha" at bounding box center [400, 162] width 273 height 14
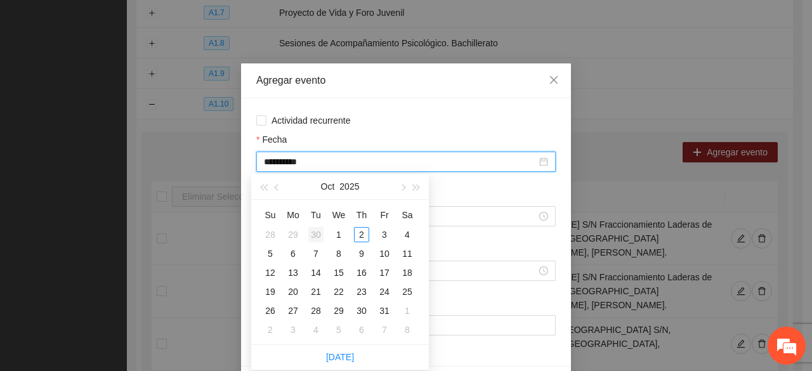
type input "**********"
click at [276, 186] on span "button" at bounding box center [278, 188] width 6 height 6
type input "**********"
click at [314, 248] on div "9" at bounding box center [315, 253] width 15 height 15
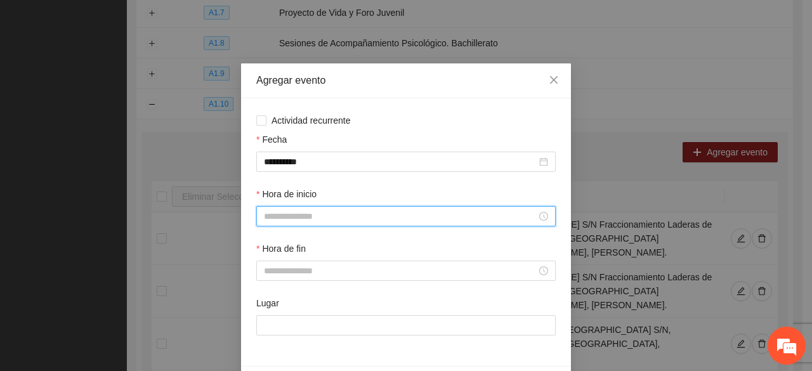
click at [288, 210] on input "Hora de inicio" at bounding box center [400, 216] width 273 height 14
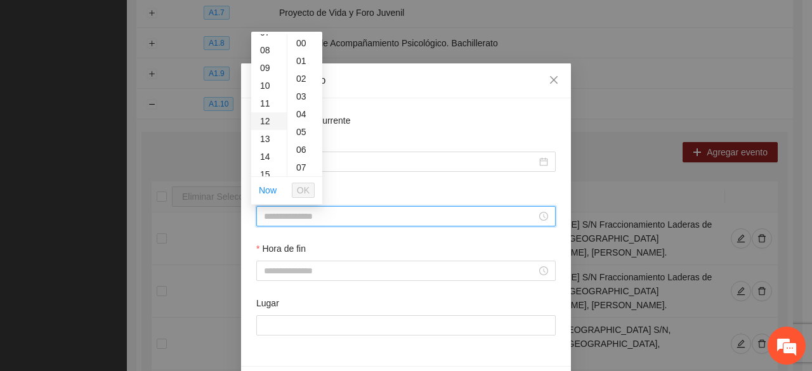
scroll to position [190, 0]
drag, startPoint x: 262, startPoint y: 117, endPoint x: 271, endPoint y: 149, distance: 32.9
click at [262, 117] on div "15" at bounding box center [269, 119] width 36 height 18
type input "*****"
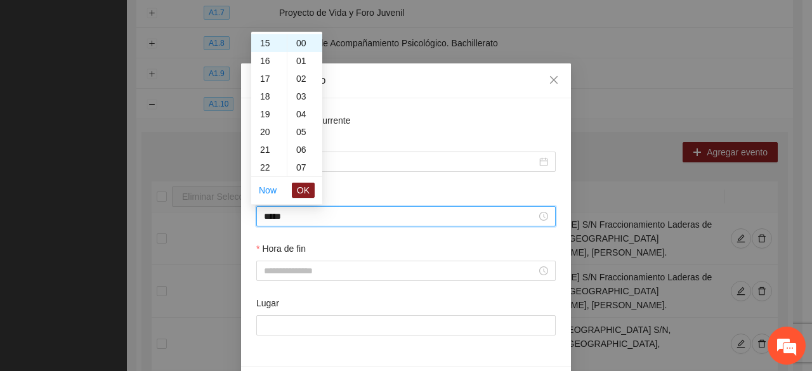
drag, startPoint x: 300, startPoint y: 192, endPoint x: 299, endPoint y: 201, distance: 8.9
click at [300, 192] on span "OK" at bounding box center [303, 190] width 13 height 14
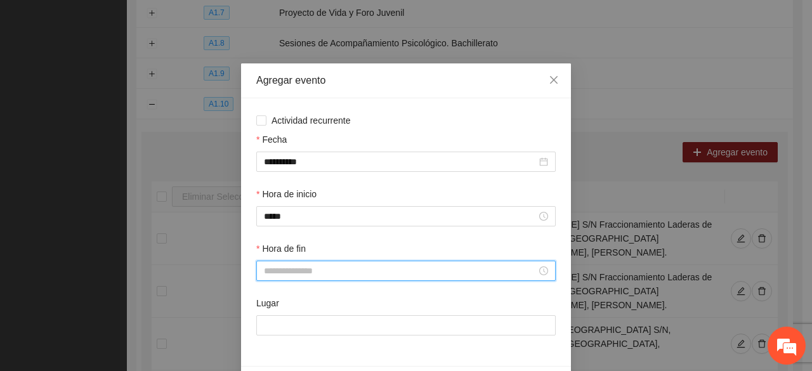
drag, startPoint x: 278, startPoint y: 271, endPoint x: 265, endPoint y: 217, distance: 55.5
click at [277, 269] on input "Hora de fin" at bounding box center [400, 271] width 273 height 14
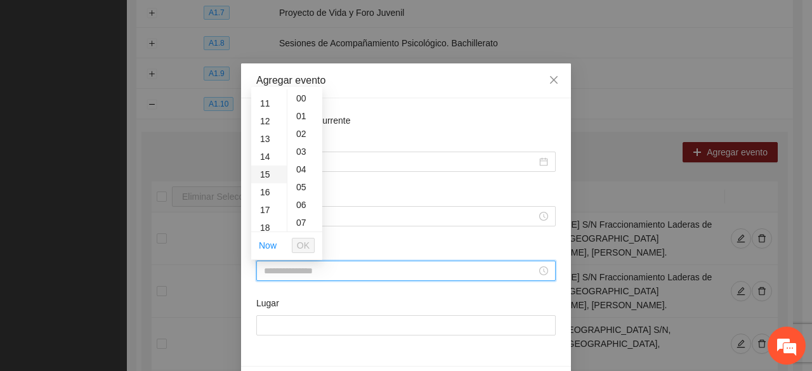
click at [266, 168] on div "15" at bounding box center [269, 174] width 36 height 18
click at [297, 136] on div "20" at bounding box center [304, 136] width 35 height 18
type input "*****"
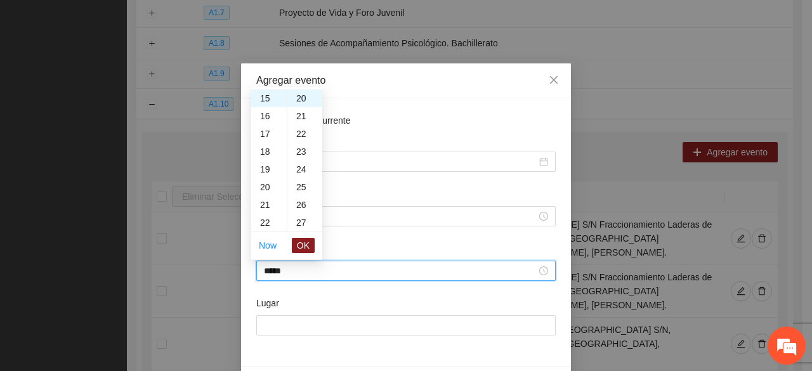
drag, startPoint x: 308, startPoint y: 240, endPoint x: 310, endPoint y: 274, distance: 34.3
click at [307, 240] on span "OK" at bounding box center [303, 245] width 13 height 14
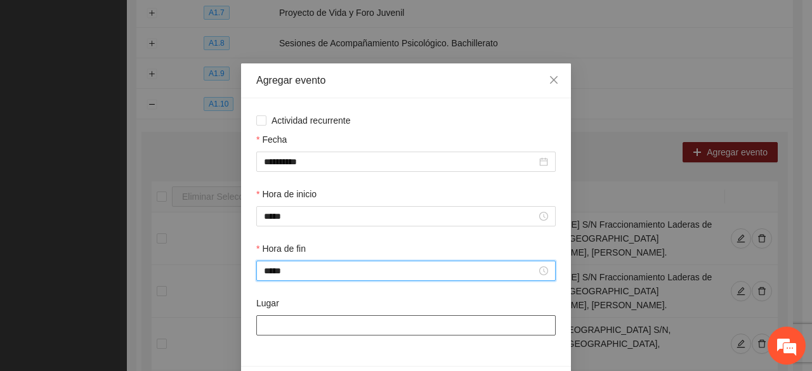
click at [291, 323] on input "Lugar" at bounding box center [405, 325] width 299 height 20
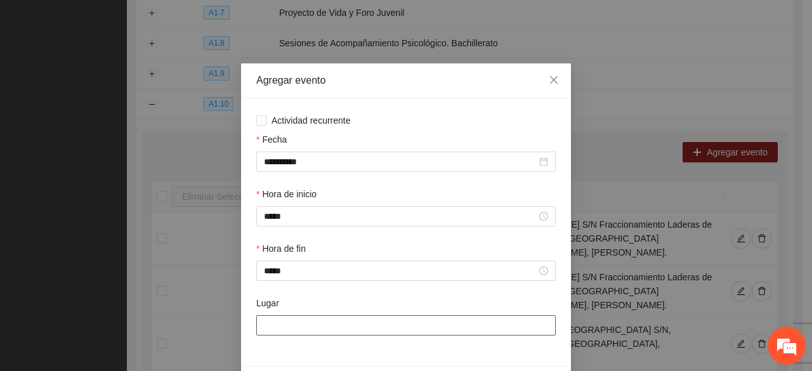
type input "**********"
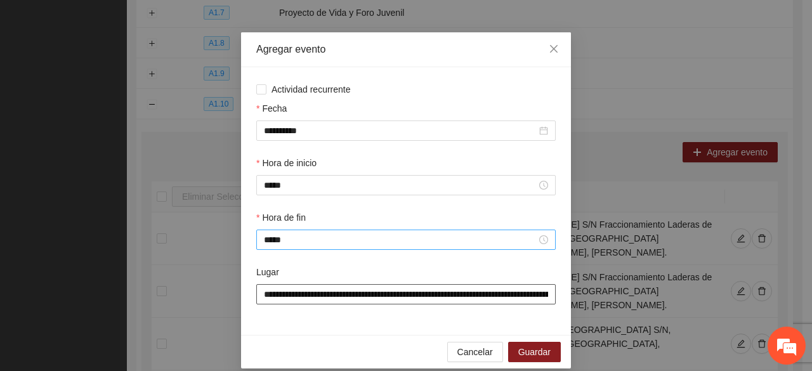
scroll to position [44, 0]
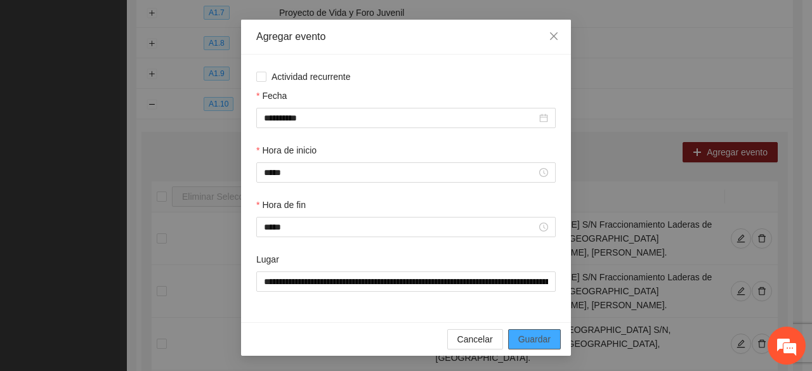
click at [518, 339] on span "Guardar" at bounding box center [534, 339] width 32 height 14
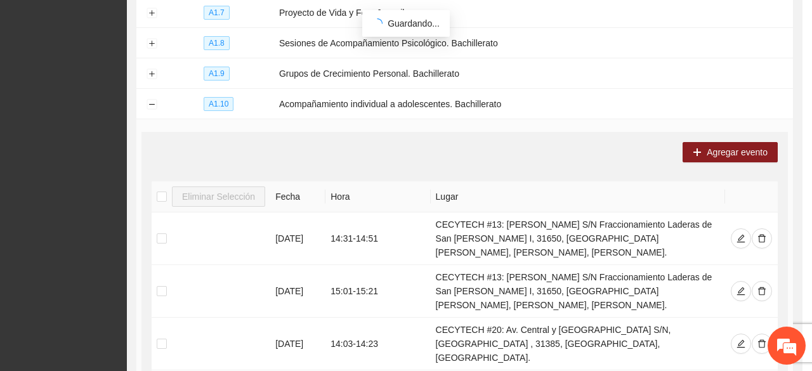
scroll to position [0, 0]
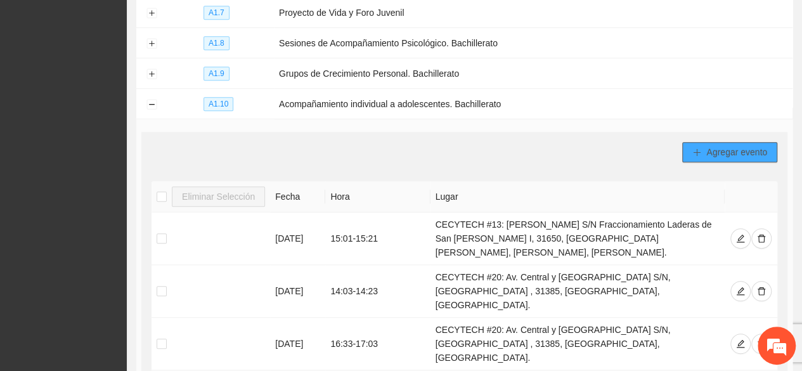
click at [709, 145] on span "Agregar evento" at bounding box center [736, 152] width 61 height 14
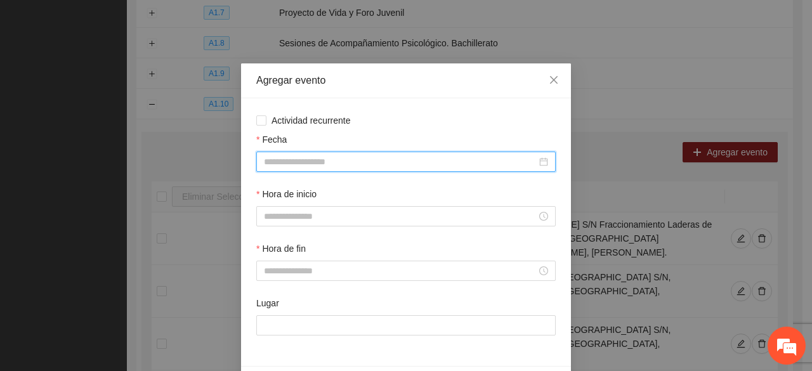
click at [344, 159] on input "Fecha" at bounding box center [400, 162] width 273 height 14
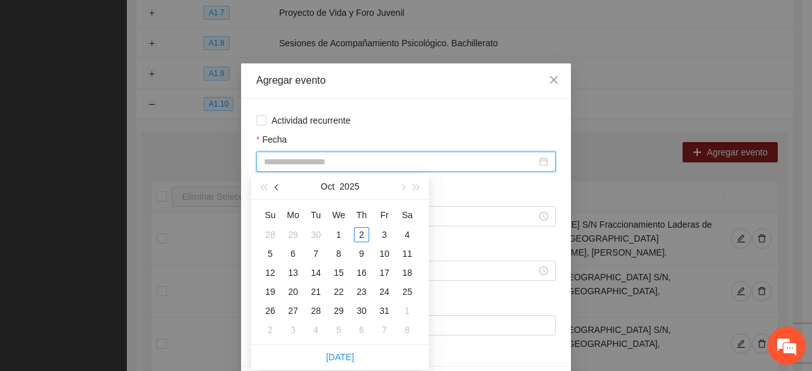
click at [280, 186] on button "button" at bounding box center [277, 186] width 14 height 25
type input "**********"
drag, startPoint x: 309, startPoint y: 256, endPoint x: 309, endPoint y: 242, distance: 13.3
click at [309, 255] on div "9" at bounding box center [315, 253] width 15 height 15
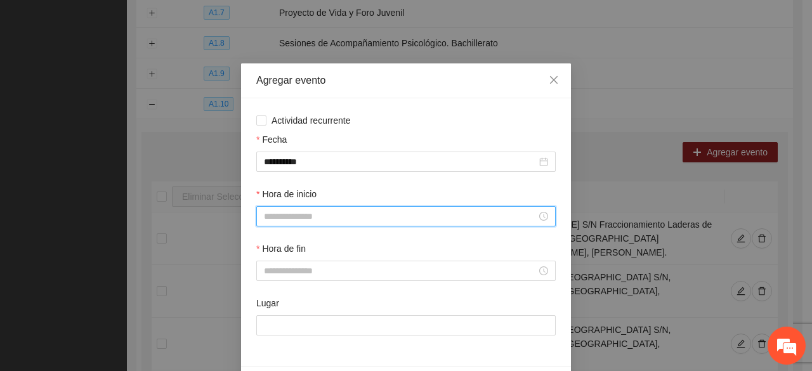
click at [280, 221] on input "Hora de inicio" at bounding box center [400, 216] width 273 height 14
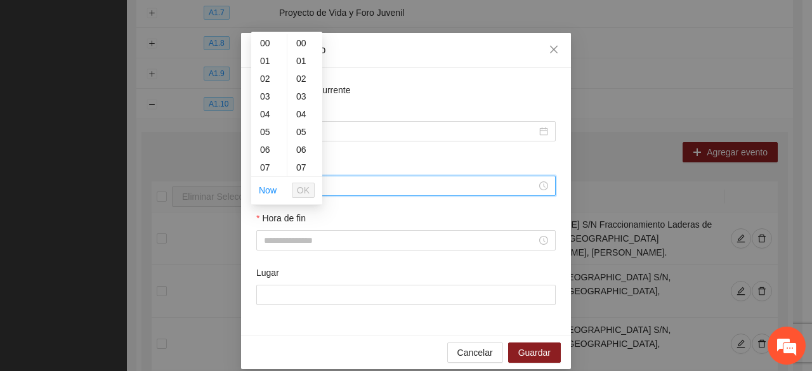
scroll to position [44, 0]
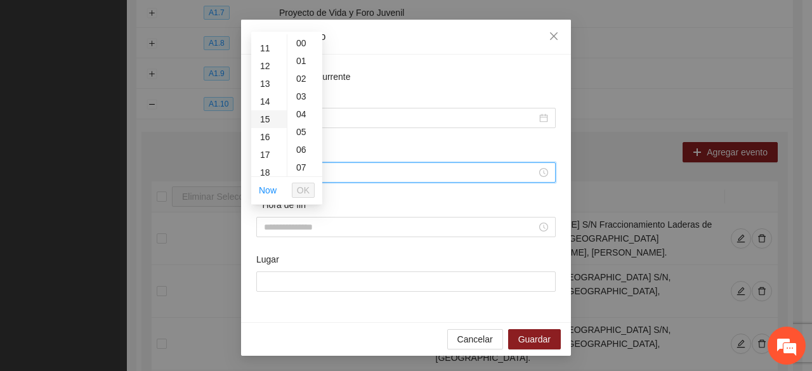
click at [265, 120] on div "15" at bounding box center [269, 119] width 36 height 18
click at [301, 79] on div "20" at bounding box center [304, 81] width 35 height 18
type input "*****"
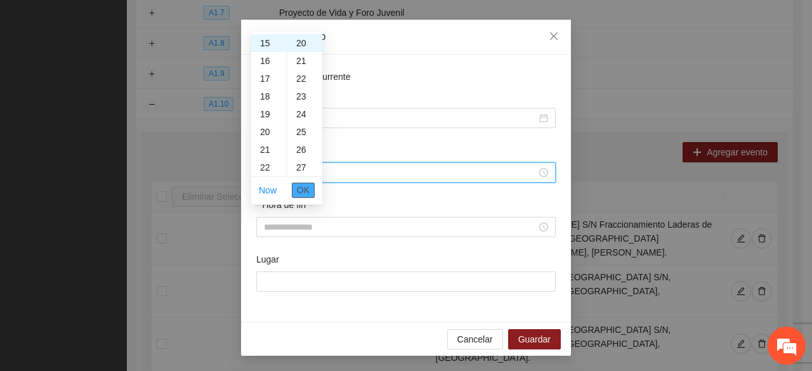
click at [297, 187] on span "OK" at bounding box center [303, 190] width 13 height 14
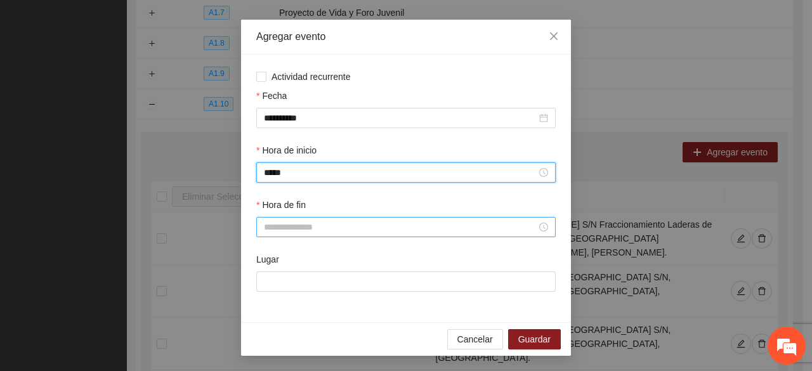
click at [274, 221] on input "Hora de fin" at bounding box center [400, 227] width 273 height 14
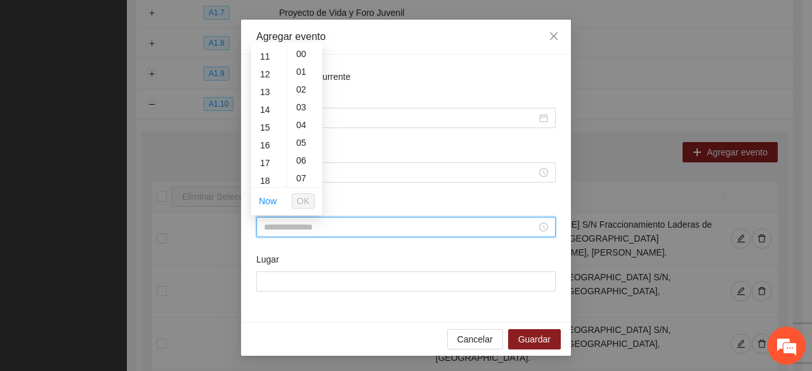
scroll to position [254, 0]
click at [267, 59] on div "15" at bounding box center [269, 67] width 36 height 18
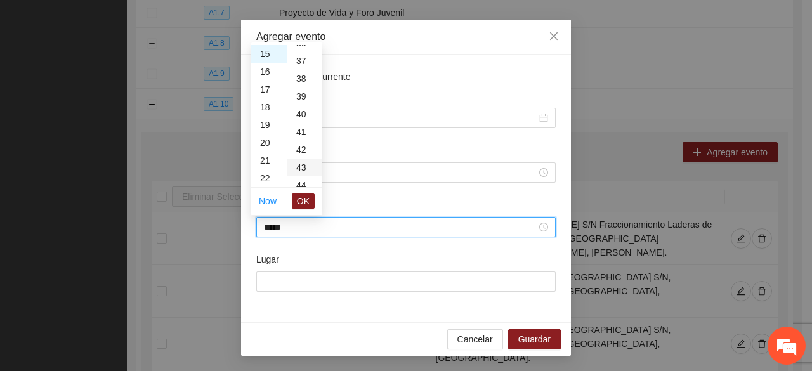
scroll to position [697, 0]
click at [298, 62] on div "40" at bounding box center [304, 67] width 35 height 18
type input "*****"
click at [308, 199] on span "OK" at bounding box center [303, 201] width 13 height 14
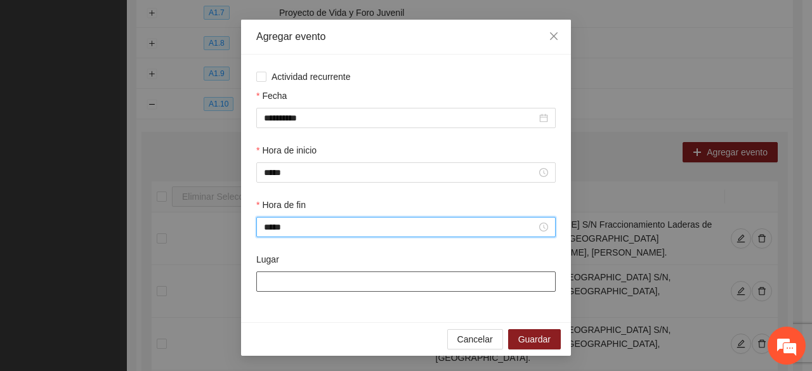
click at [286, 284] on input "Lugar" at bounding box center [405, 281] width 299 height 20
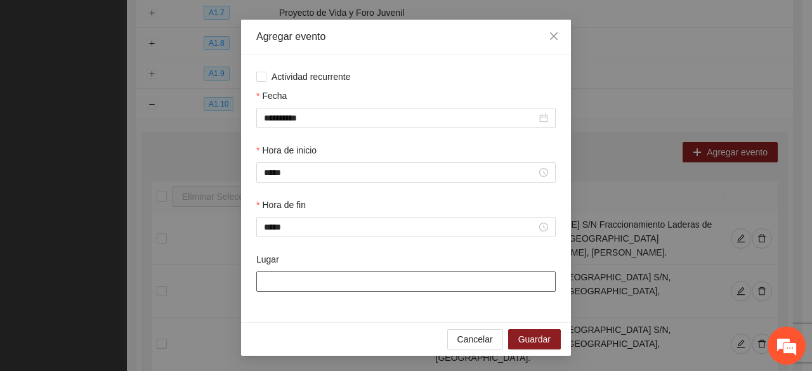
type input "**********"
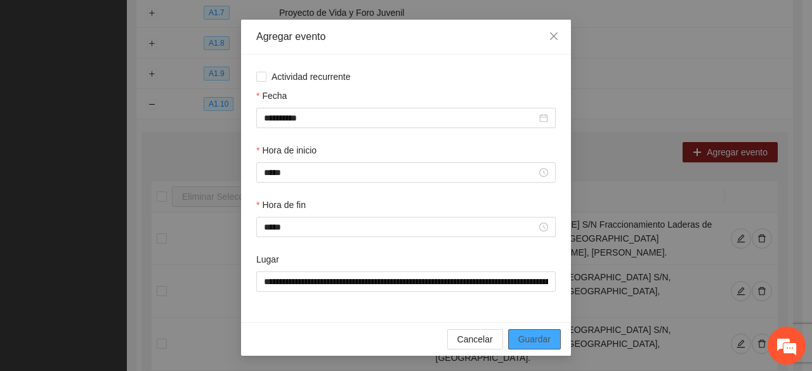
click at [534, 336] on span "Guardar" at bounding box center [534, 339] width 32 height 14
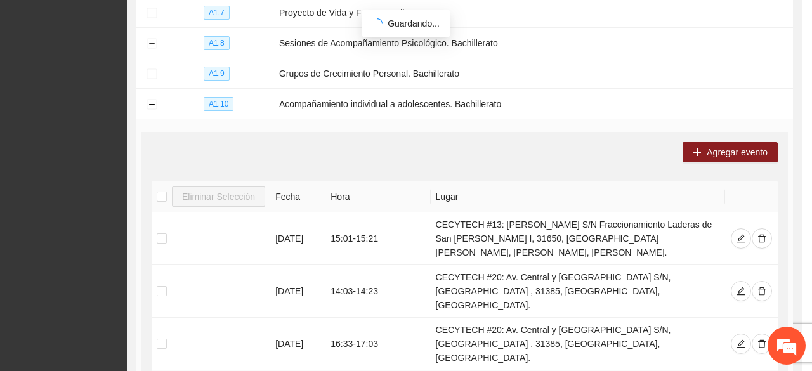
scroll to position [0, 0]
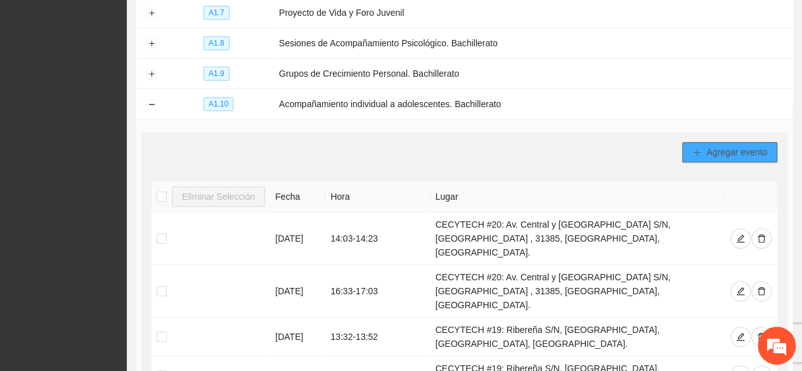
click at [725, 155] on button "Agregar evento" at bounding box center [729, 152] width 95 height 20
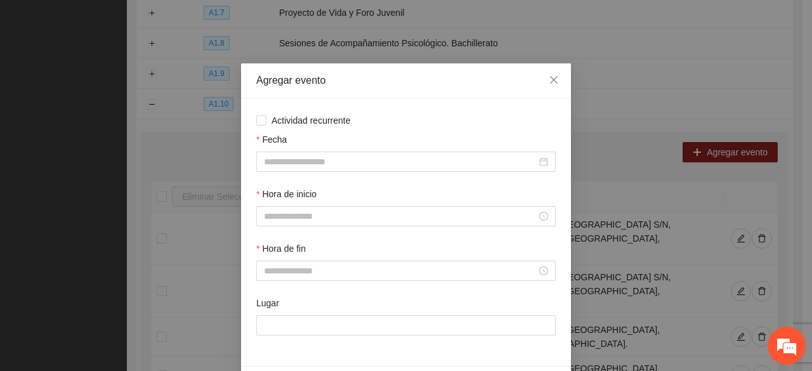
click at [375, 150] on div "Fecha" at bounding box center [405, 142] width 299 height 19
click at [330, 169] on div at bounding box center [405, 162] width 299 height 20
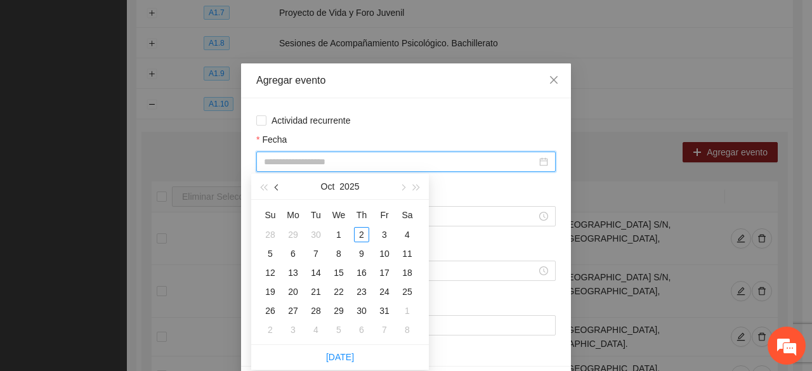
click at [274, 187] on button "button" at bounding box center [277, 186] width 14 height 25
type input "**********"
click at [311, 309] on div "30" at bounding box center [315, 310] width 15 height 15
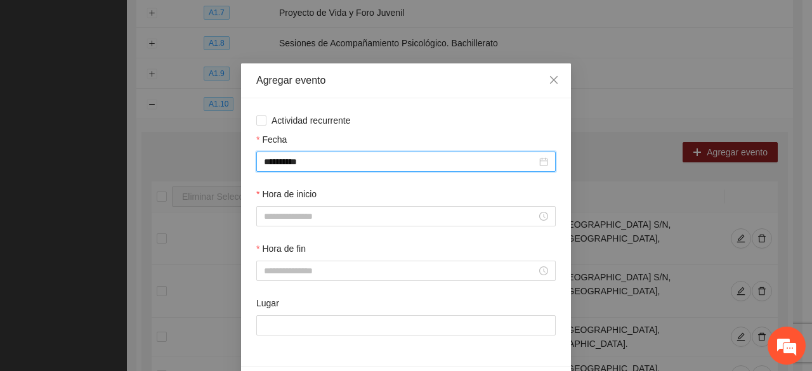
drag, startPoint x: 278, startPoint y: 195, endPoint x: 282, endPoint y: 202, distance: 8.5
click at [279, 197] on label "Hora de inicio" at bounding box center [286, 194] width 60 height 14
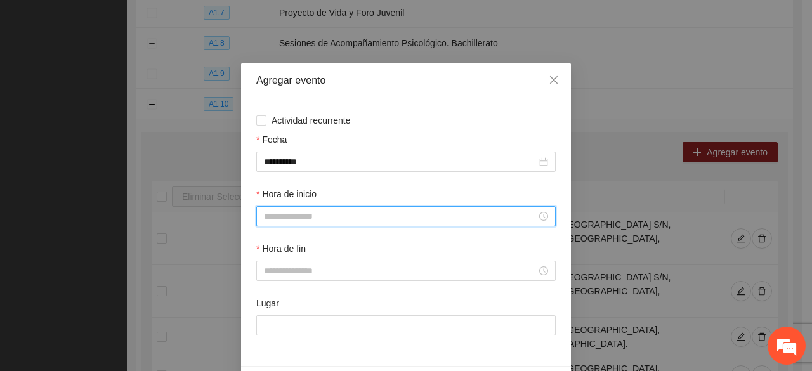
click at [284, 218] on input "Hora de inicio" at bounding box center [400, 216] width 273 height 14
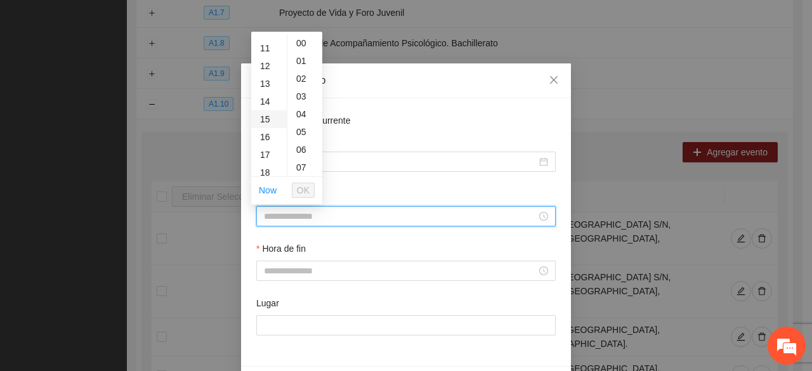
click at [263, 122] on div "15" at bounding box center [269, 119] width 36 height 18
type input "*****"
click at [301, 192] on span "OK" at bounding box center [303, 190] width 13 height 14
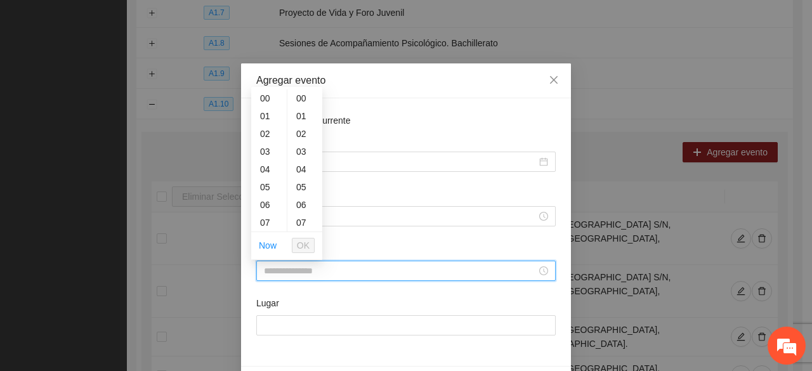
click at [303, 266] on input "Hora de fin" at bounding box center [400, 271] width 273 height 14
drag, startPoint x: 266, startPoint y: 114, endPoint x: 271, endPoint y: 126, distance: 13.3
click at [266, 113] on div "15" at bounding box center [269, 111] width 36 height 18
drag, startPoint x: 302, startPoint y: 133, endPoint x: 302, endPoint y: 145, distance: 12.0
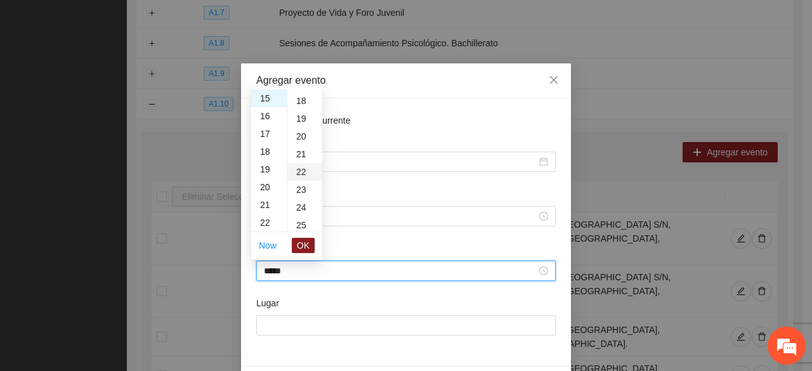
click at [301, 134] on div "20" at bounding box center [304, 136] width 35 height 18
type input "*****"
click at [306, 240] on span "OK" at bounding box center [303, 245] width 13 height 14
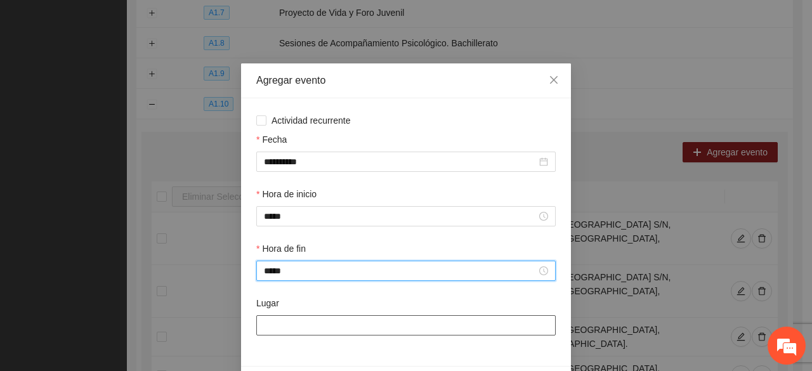
click at [311, 329] on input "Lugar" at bounding box center [405, 325] width 299 height 20
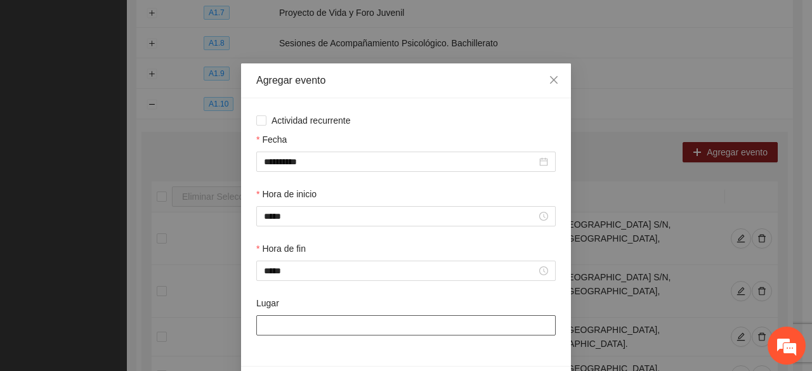
type input "**********"
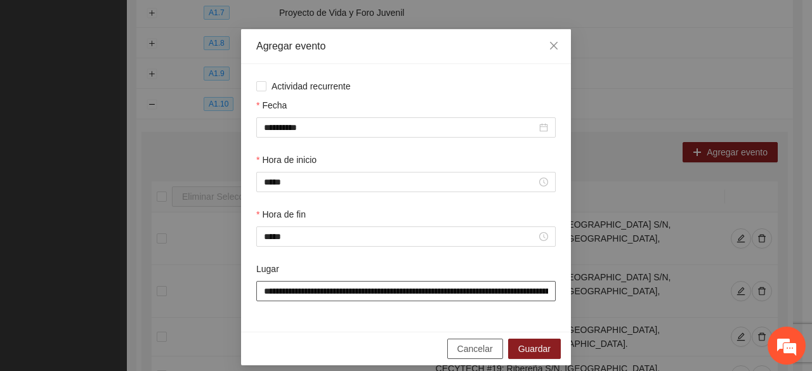
scroll to position [44, 0]
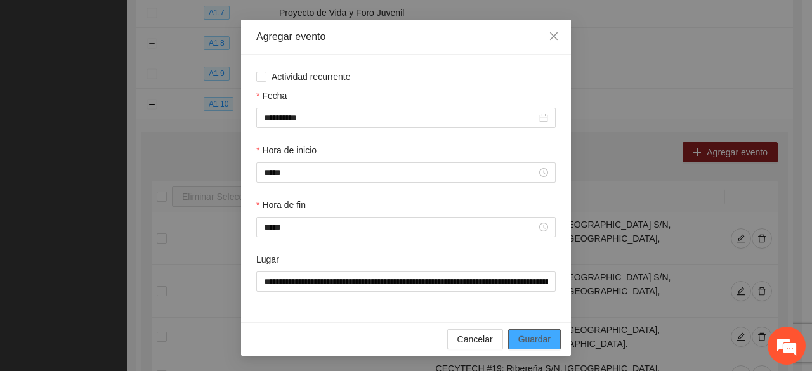
click at [518, 344] on span "Guardar" at bounding box center [534, 339] width 32 height 14
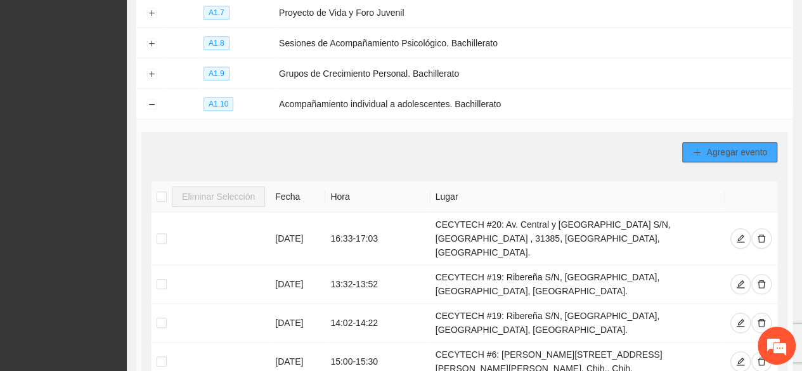
click at [739, 145] on span "Agregar evento" at bounding box center [736, 152] width 61 height 14
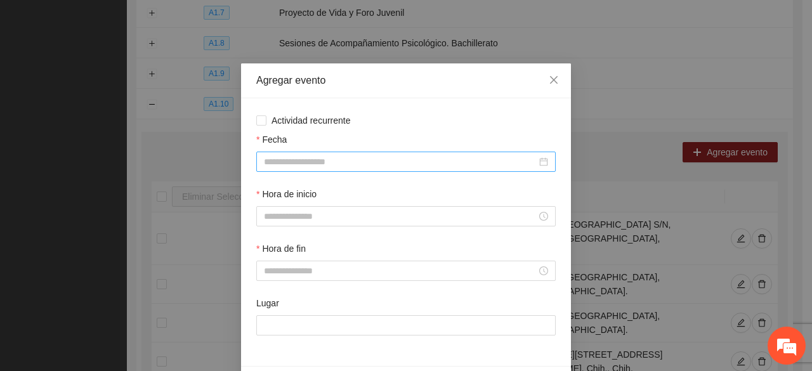
click at [323, 162] on input "Fecha" at bounding box center [400, 162] width 273 height 14
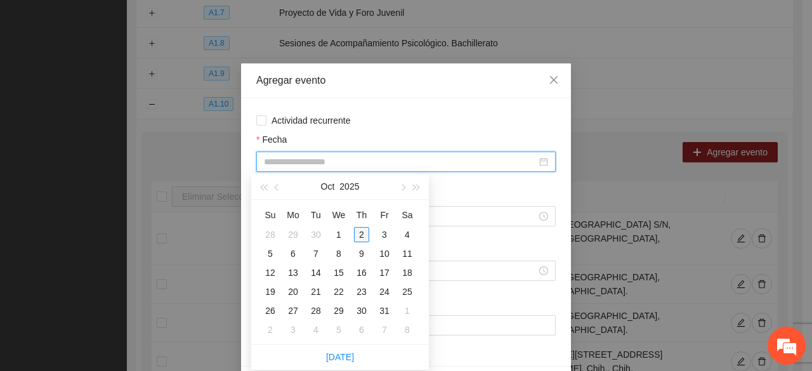
type input "**********"
click at [280, 188] on button "button" at bounding box center [277, 186] width 14 height 25
type input "**********"
click at [320, 295] on div "23" at bounding box center [315, 291] width 15 height 15
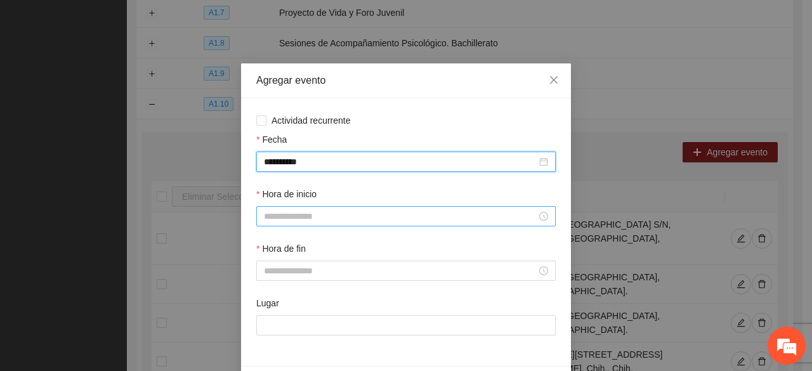
click at [292, 221] on input "Hora de inicio" at bounding box center [400, 216] width 273 height 14
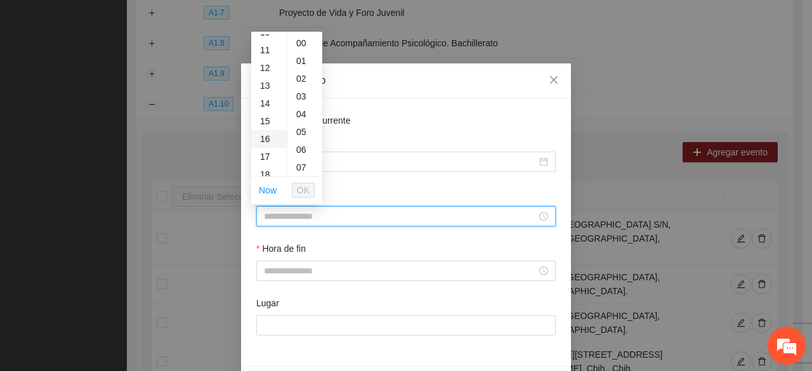
scroll to position [190, 0]
click at [262, 82] on div "13" at bounding box center [269, 84] width 36 height 18
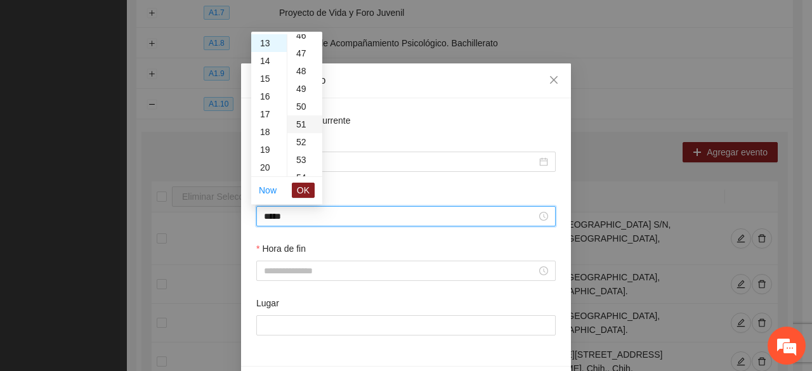
click at [302, 124] on div "51" at bounding box center [304, 124] width 35 height 18
type input "*****"
click at [306, 187] on span "OK" at bounding box center [303, 190] width 13 height 14
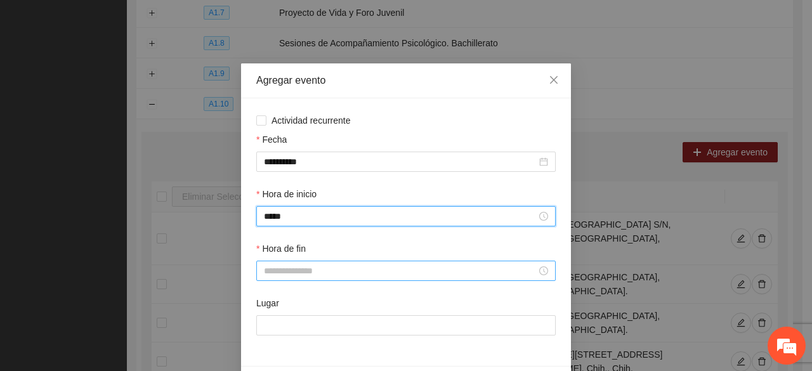
click at [301, 271] on input "Hora de fin" at bounding box center [400, 271] width 273 height 14
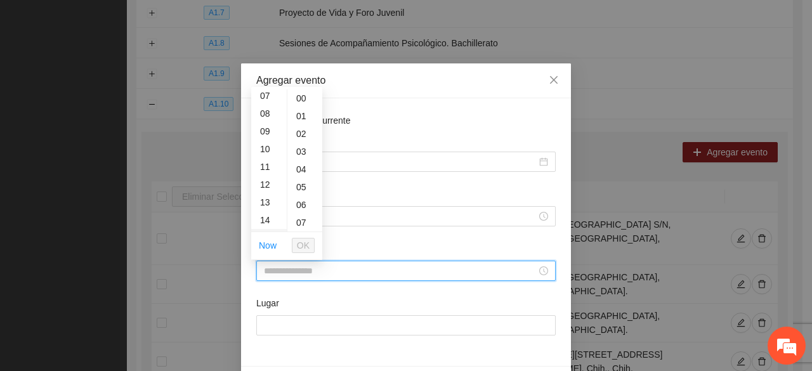
click at [269, 214] on div "14" at bounding box center [269, 220] width 36 height 18
drag, startPoint x: 299, startPoint y: 96, endPoint x: 310, endPoint y: 138, distance: 43.2
click at [299, 98] on div "11" at bounding box center [304, 103] width 35 height 18
type input "*****"
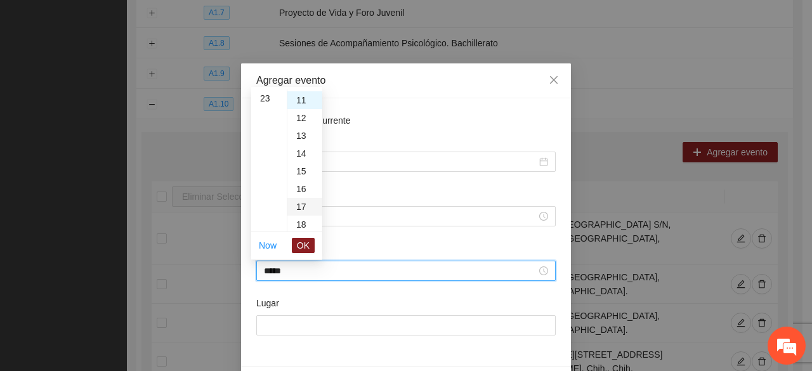
scroll to position [195, 0]
drag, startPoint x: 306, startPoint y: 248, endPoint x: 309, endPoint y: 263, distance: 15.4
click at [306, 247] on span "OK" at bounding box center [303, 245] width 13 height 14
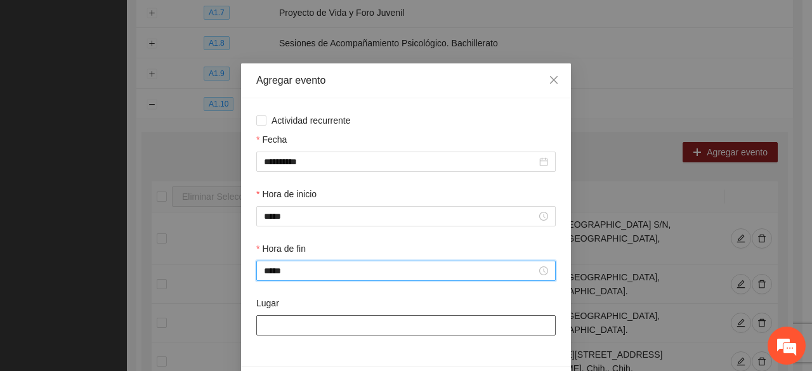
click at [306, 335] on div at bounding box center [405, 325] width 299 height 20
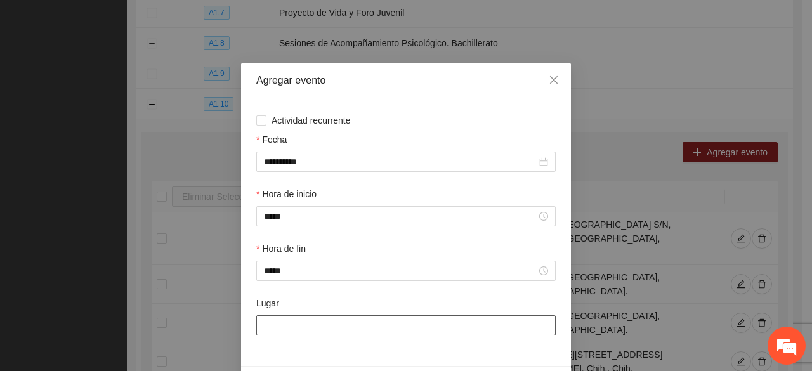
type input "**********"
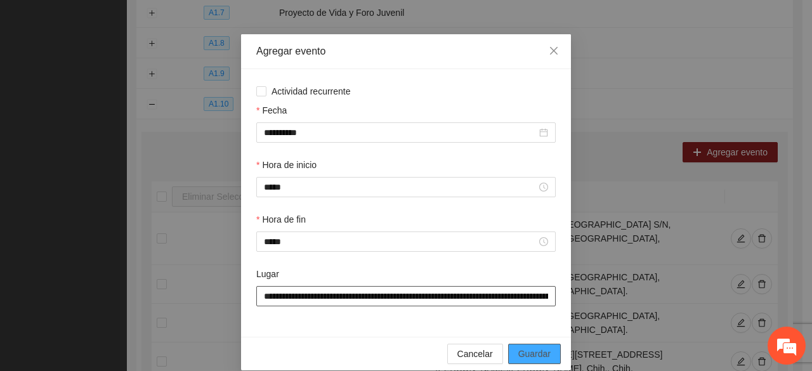
scroll to position [44, 0]
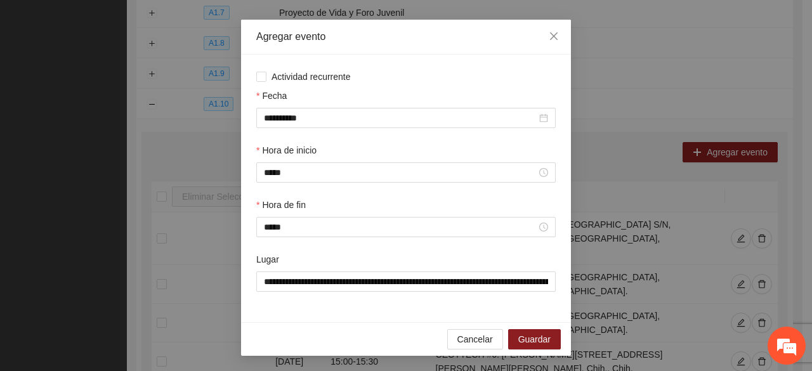
click at [540, 325] on div "Cancelar Guardar" at bounding box center [406, 339] width 330 height 34
drag, startPoint x: 539, startPoint y: 332, endPoint x: 514, endPoint y: 311, distance: 32.9
click at [538, 332] on span "Guardar" at bounding box center [534, 339] width 32 height 14
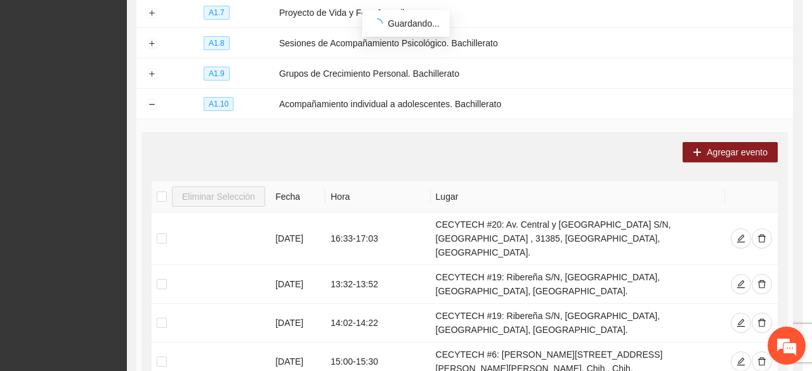
scroll to position [0, 0]
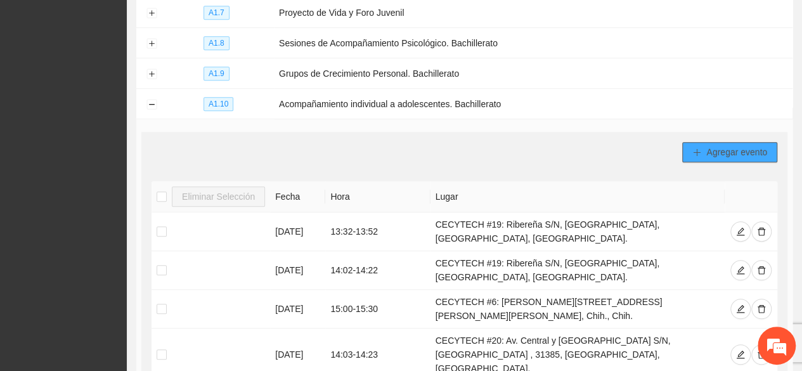
click at [692, 148] on icon "plus" at bounding box center [696, 152] width 9 height 9
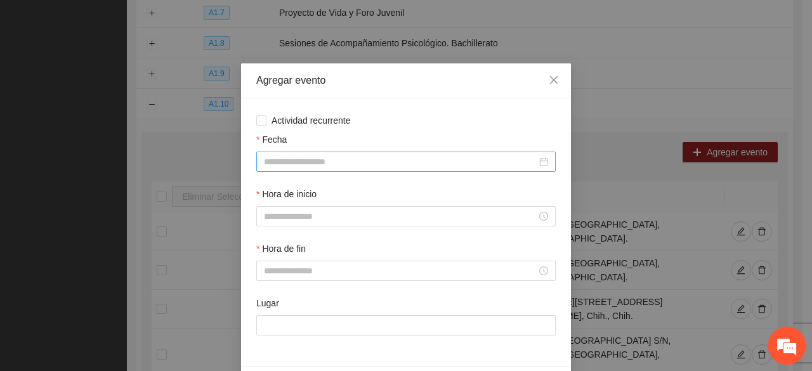
click at [294, 164] on input "Fecha" at bounding box center [400, 162] width 273 height 14
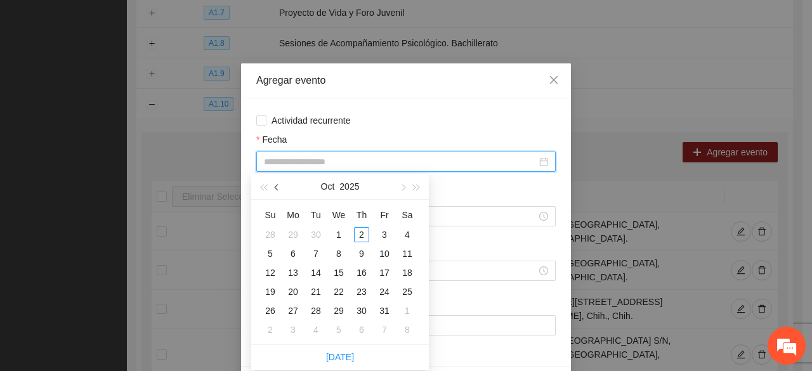
click at [279, 189] on span "button" at bounding box center [278, 188] width 6 height 6
type input "**********"
click at [316, 295] on div "23" at bounding box center [315, 291] width 15 height 15
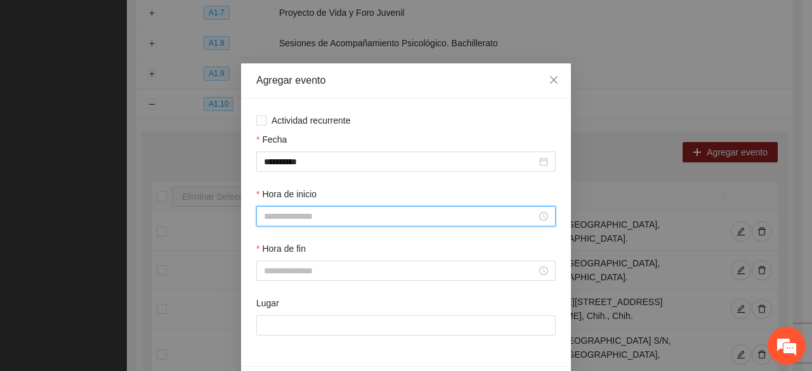
click at [280, 217] on input "Hora de inicio" at bounding box center [400, 216] width 273 height 14
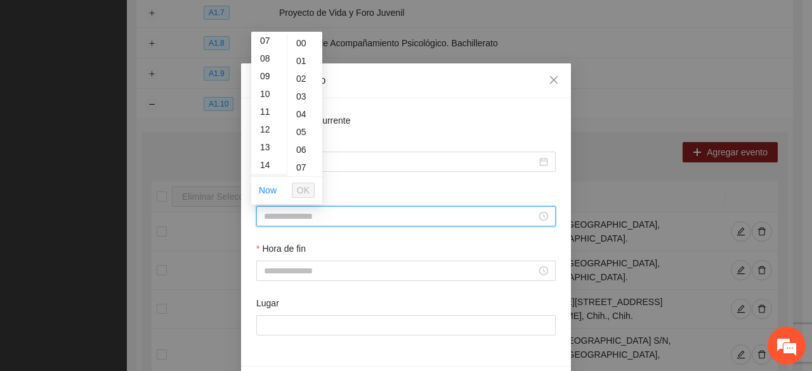
drag, startPoint x: 264, startPoint y: 162, endPoint x: 272, endPoint y: 156, distance: 9.9
click at [265, 162] on div "14" at bounding box center [269, 165] width 36 height 18
click at [299, 107] on div "11" at bounding box center [304, 112] width 35 height 18
type input "*****"
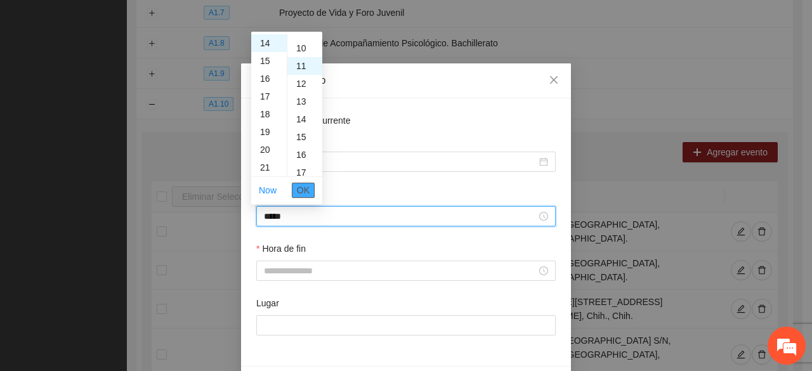
scroll to position [195, 0]
click at [299, 190] on span "OK" at bounding box center [303, 190] width 13 height 14
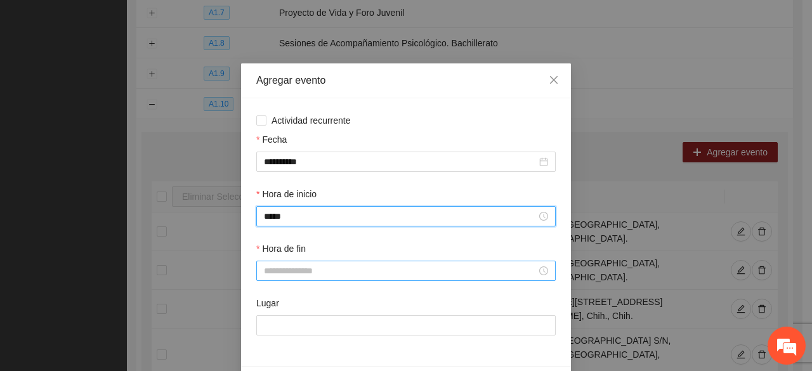
click at [298, 273] on input "Hora de fin" at bounding box center [400, 271] width 273 height 14
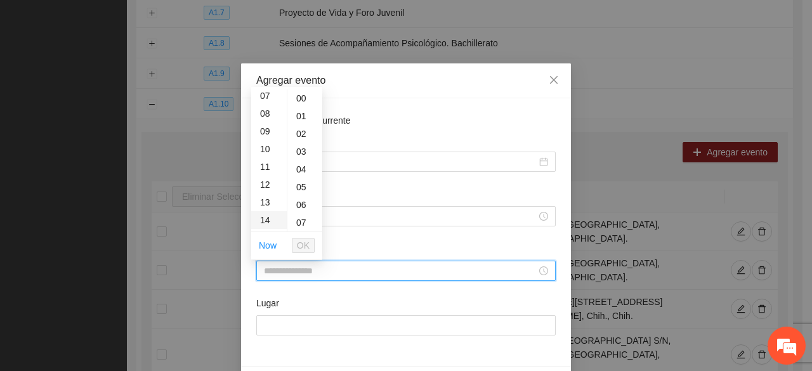
click at [260, 217] on div "14" at bounding box center [269, 220] width 36 height 18
click at [306, 148] on div "31" at bounding box center [304, 142] width 35 height 18
type input "*****"
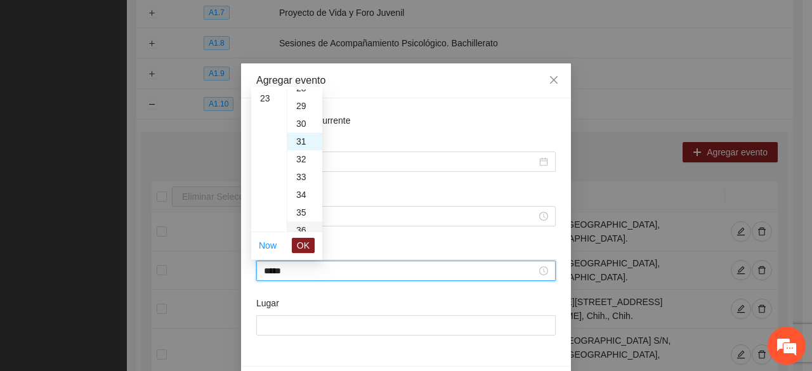
scroll to position [550, 0]
click at [303, 242] on span "OK" at bounding box center [303, 245] width 13 height 14
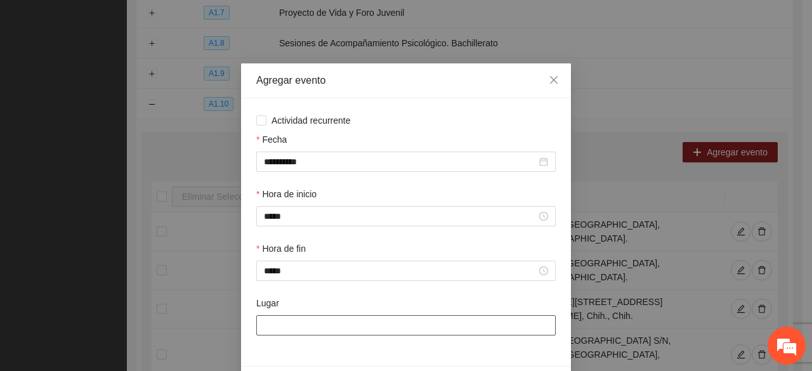
click at [285, 319] on input "Lugar" at bounding box center [405, 325] width 299 height 20
type input "**********"
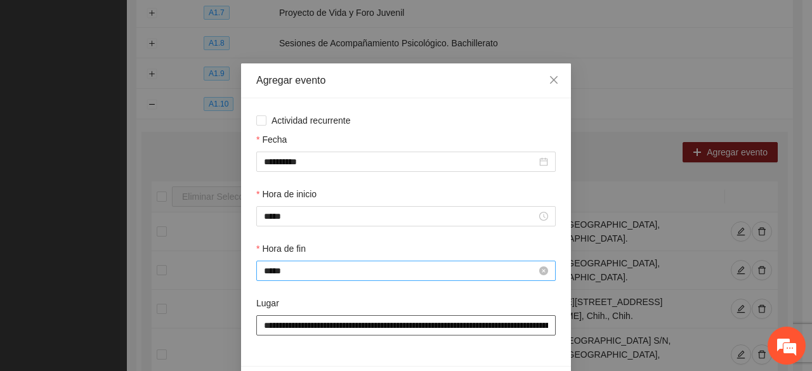
scroll to position [44, 0]
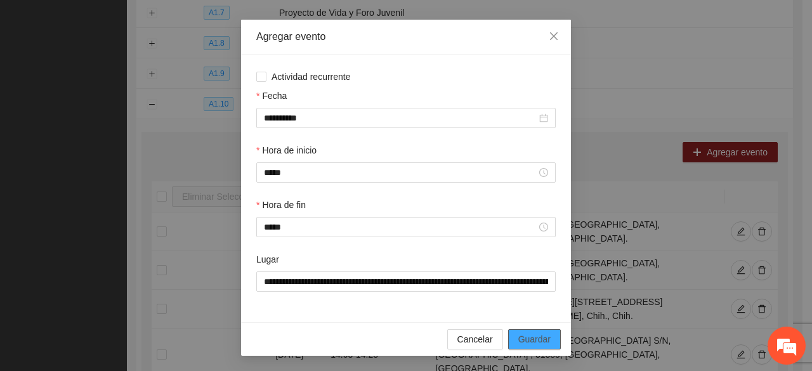
click at [529, 338] on span "Guardar" at bounding box center [534, 339] width 32 height 14
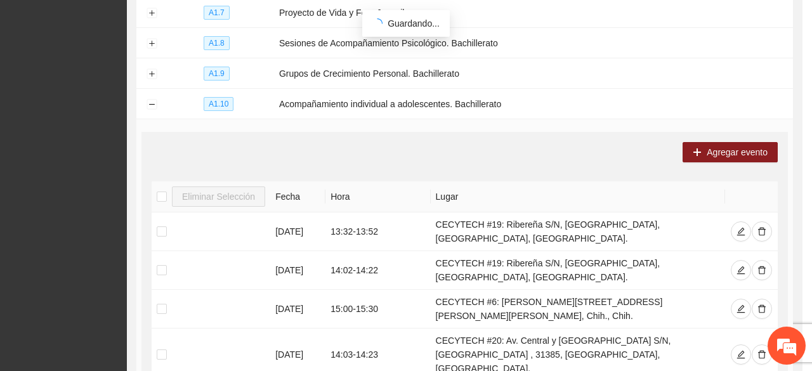
scroll to position [0, 0]
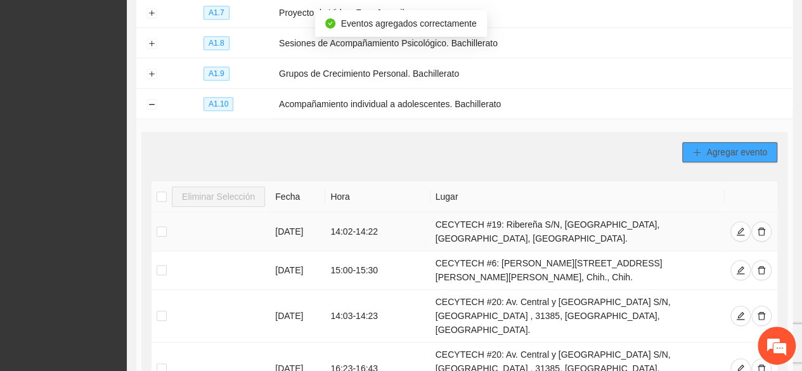
click at [704, 144] on button "Agregar evento" at bounding box center [729, 152] width 95 height 20
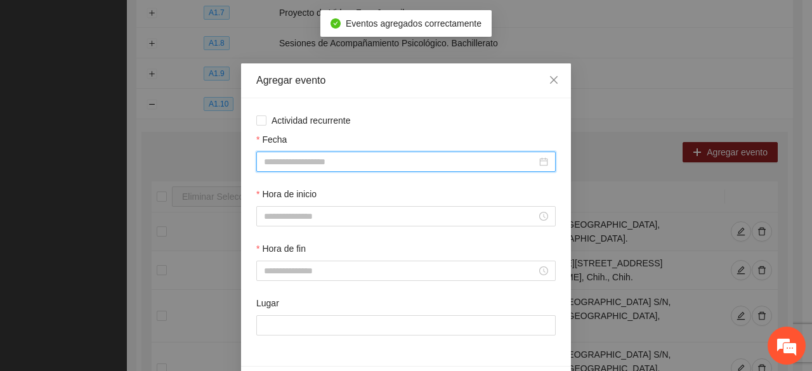
click at [294, 160] on input "Fecha" at bounding box center [400, 162] width 273 height 14
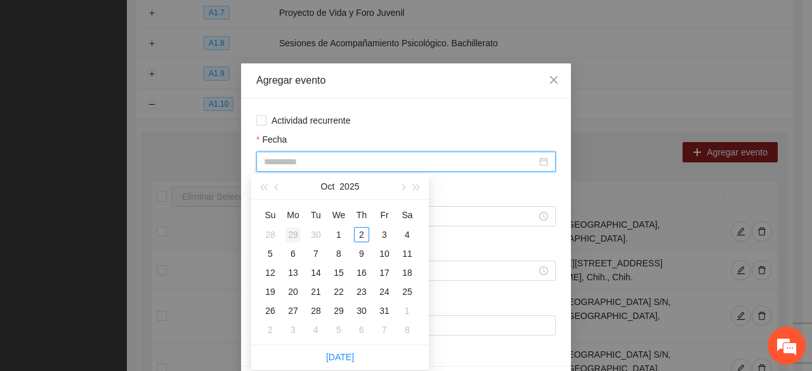
type input "**********"
click at [275, 193] on button "button" at bounding box center [277, 186] width 14 height 25
type input "**********"
click at [336, 294] on div "24" at bounding box center [338, 291] width 15 height 15
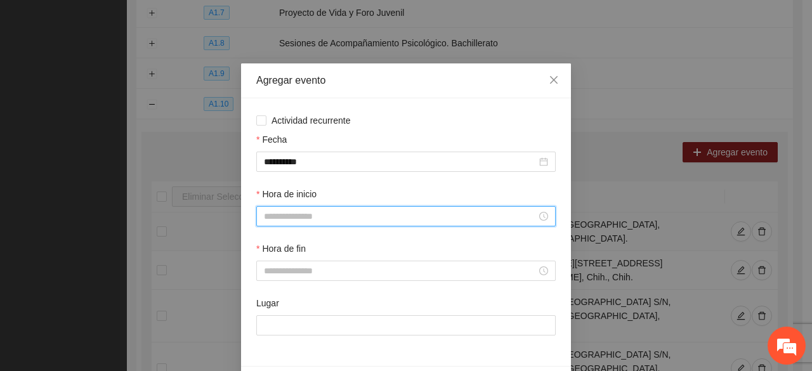
click at [275, 216] on input "Hora de inicio" at bounding box center [400, 216] width 273 height 14
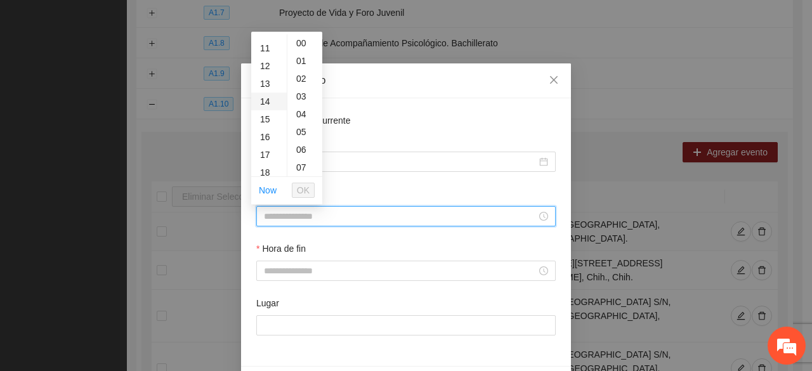
click at [265, 100] on div "14" at bounding box center [269, 102] width 36 height 18
click at [304, 56] on div "01" at bounding box center [304, 61] width 35 height 18
type input "*****"
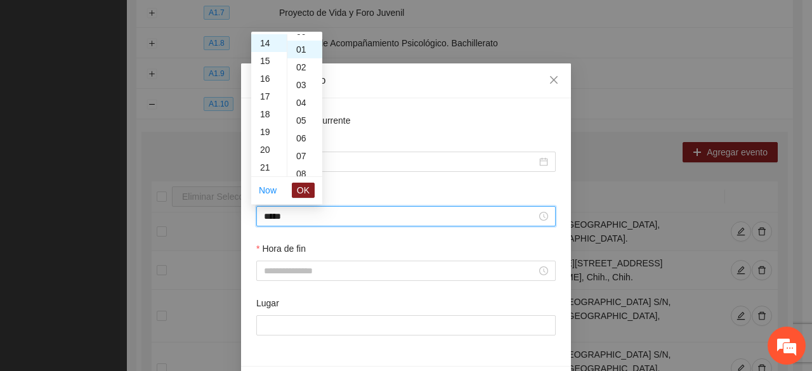
scroll to position [18, 0]
click at [298, 190] on span "OK" at bounding box center [303, 190] width 13 height 14
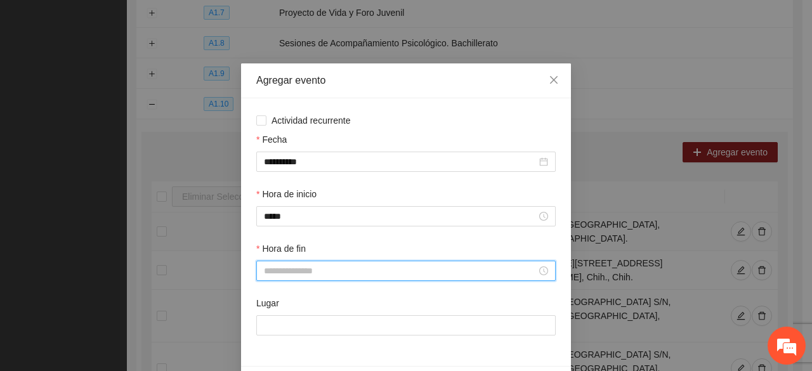
click at [275, 274] on input "Hora de fin" at bounding box center [400, 271] width 273 height 14
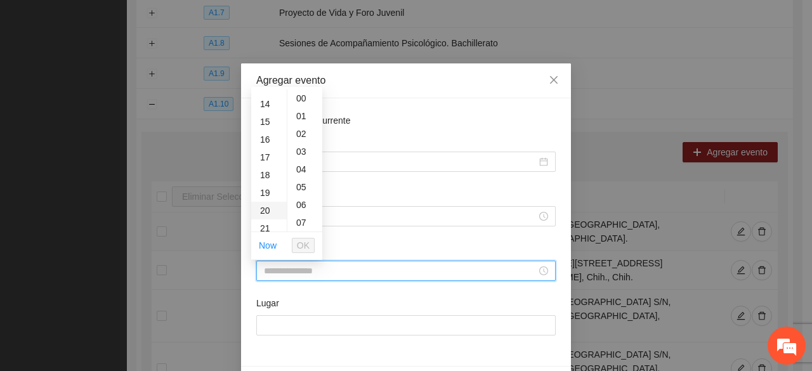
scroll to position [254, 0]
click at [264, 93] on div "14" at bounding box center [269, 93] width 36 height 18
click at [298, 213] on div "21" at bounding box center [304, 218] width 35 height 18
type input "*****"
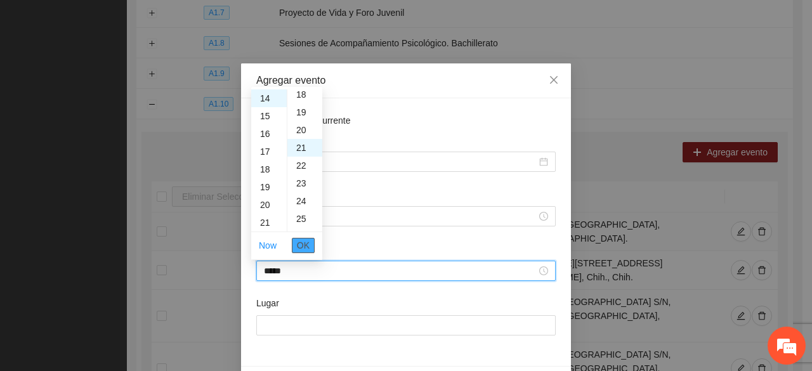
scroll to position [373, 0]
click at [307, 246] on span "OK" at bounding box center [303, 245] width 13 height 14
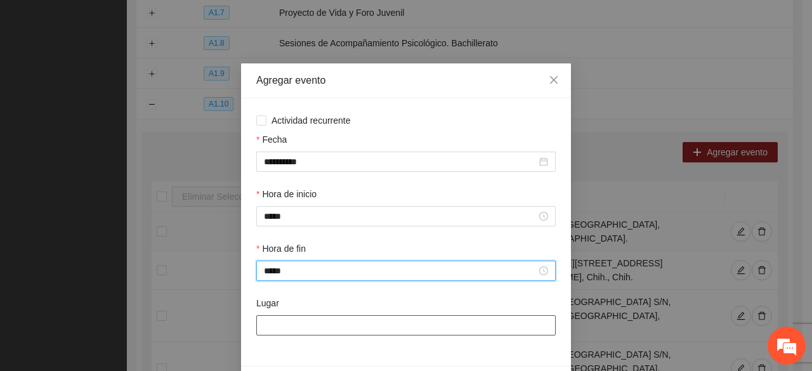
click at [281, 328] on input "Lugar" at bounding box center [405, 325] width 299 height 20
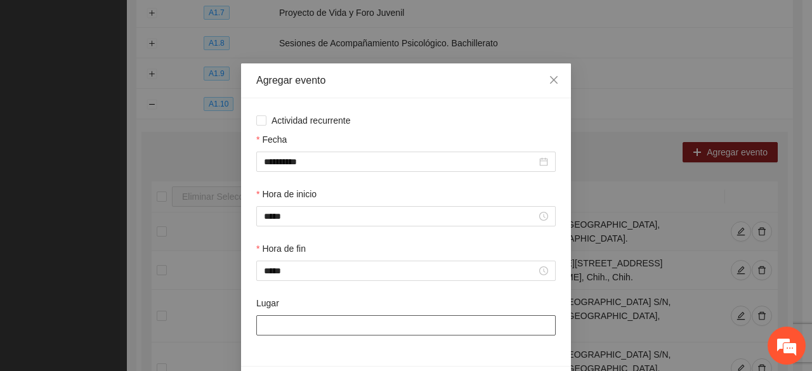
type input "**********"
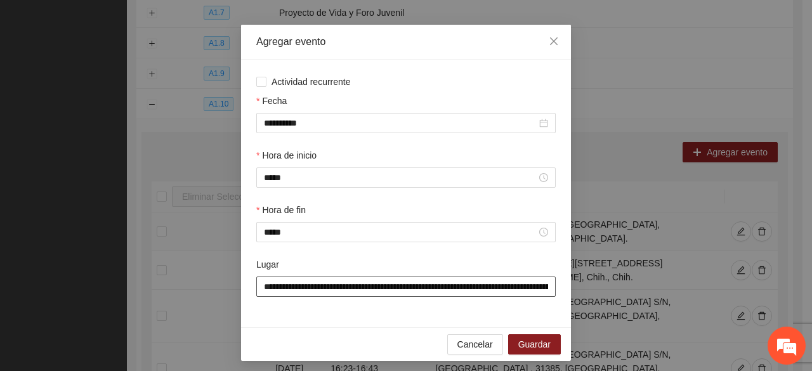
scroll to position [44, 0]
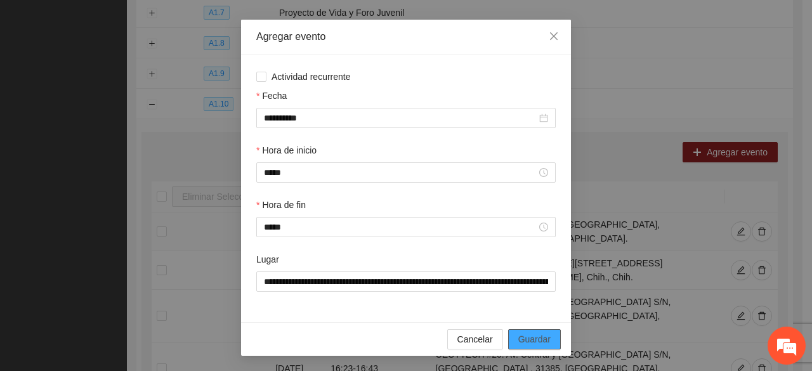
click at [526, 339] on span "Guardar" at bounding box center [534, 339] width 32 height 14
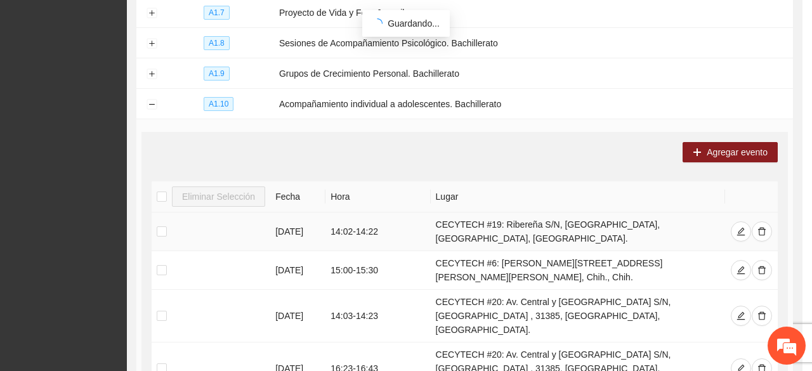
scroll to position [0, 0]
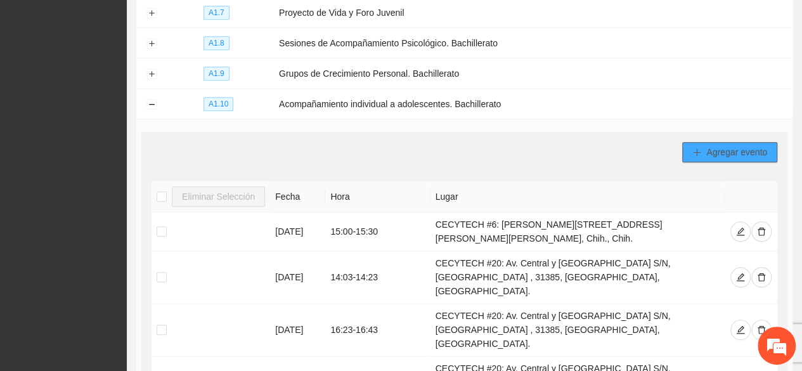
click at [708, 145] on span "Agregar evento" at bounding box center [736, 152] width 61 height 14
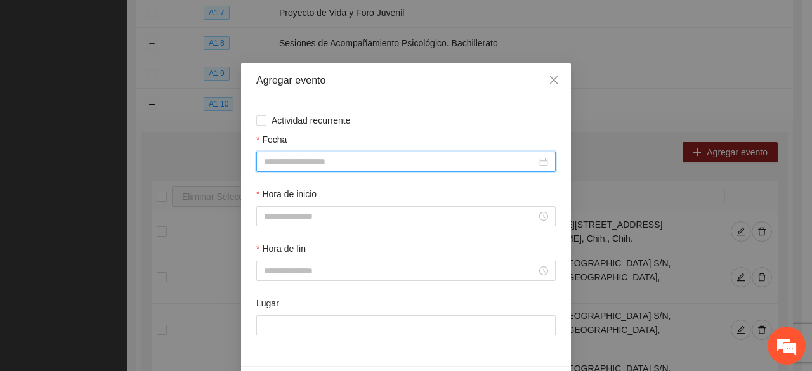
click at [295, 157] on input "Fecha" at bounding box center [400, 162] width 273 height 14
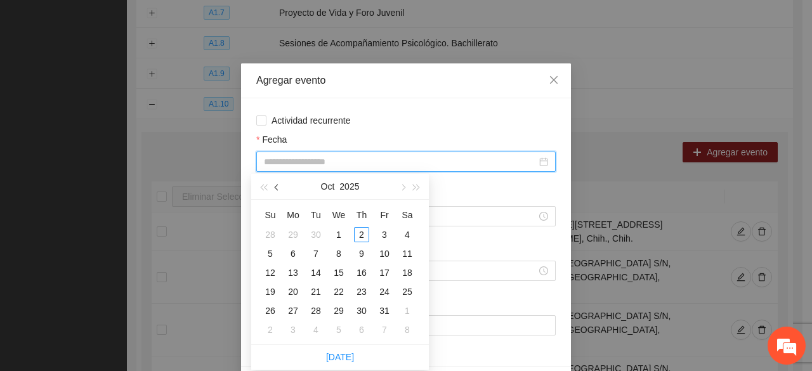
click at [278, 192] on button "button" at bounding box center [277, 186] width 14 height 25
type input "**********"
click at [340, 290] on div "24" at bounding box center [338, 291] width 15 height 15
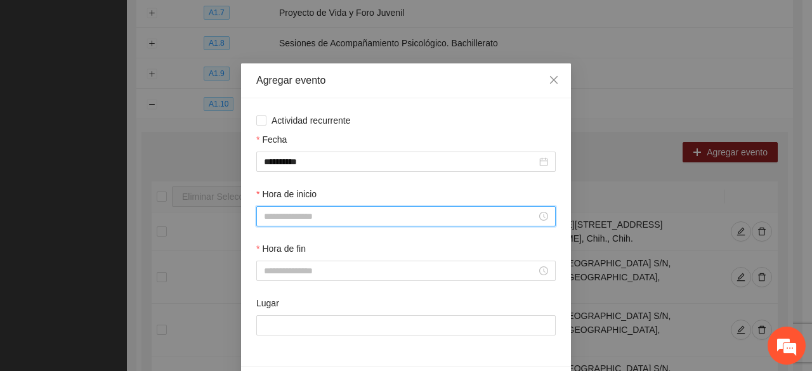
click at [285, 217] on input "Hora de inicio" at bounding box center [400, 216] width 273 height 14
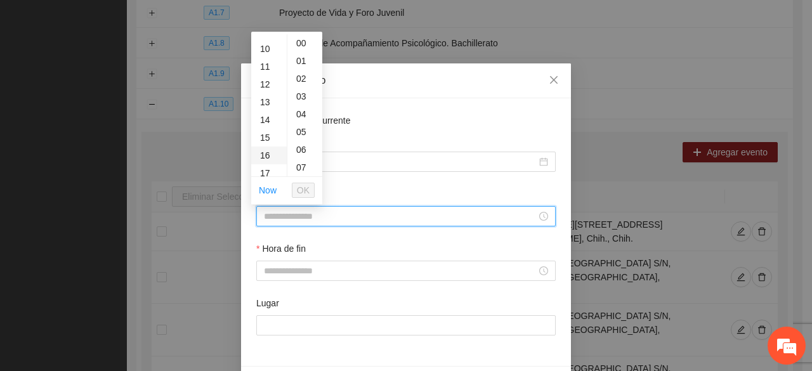
scroll to position [190, 0]
drag, startPoint x: 266, startPoint y: 98, endPoint x: 298, endPoint y: 107, distance: 32.9
click at [266, 100] on div "14" at bounding box center [269, 102] width 36 height 18
click at [299, 98] on div "21" at bounding box center [304, 99] width 35 height 18
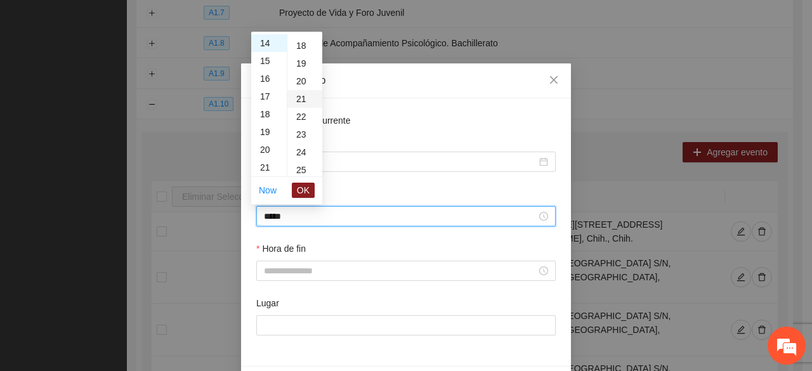
type input "*****"
click at [297, 190] on button "OK" at bounding box center [303, 190] width 23 height 15
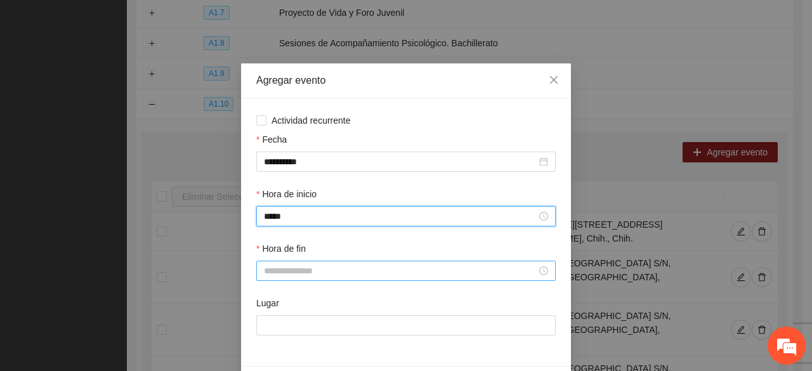
click at [296, 269] on input "Hora de fin" at bounding box center [400, 271] width 273 height 14
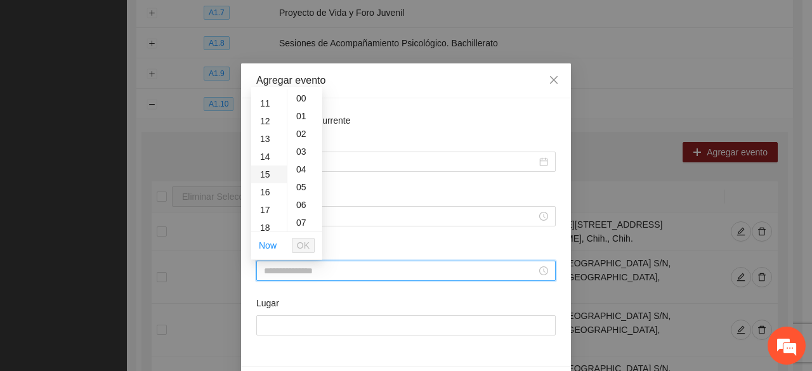
click at [270, 154] on div "14" at bounding box center [269, 157] width 36 height 18
click at [304, 128] on div "41" at bounding box center [304, 129] width 35 height 18
type input "*****"
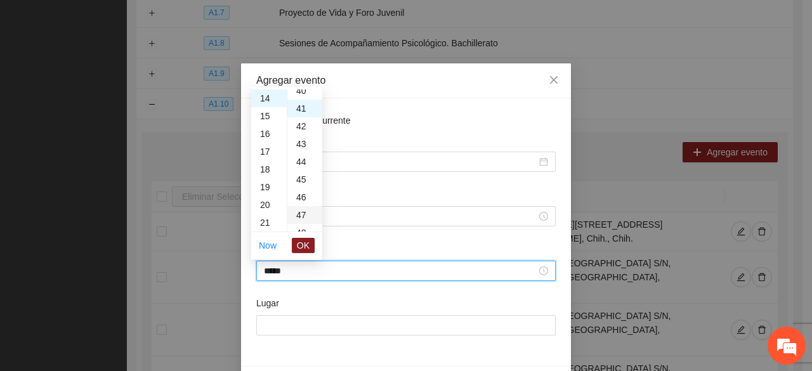
scroll to position [728, 0]
click at [313, 244] on button "OK" at bounding box center [303, 245] width 23 height 15
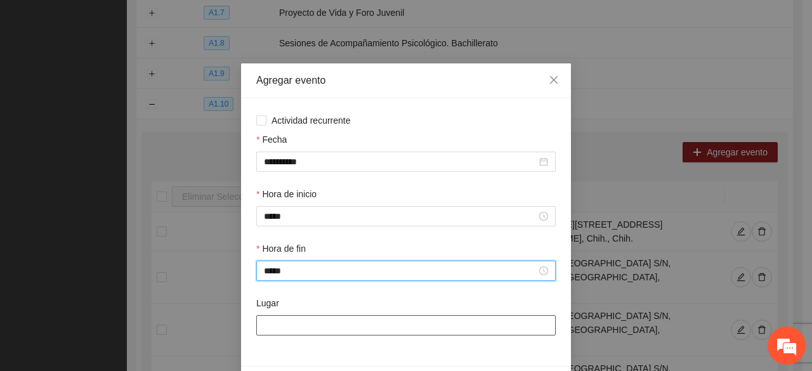
click at [290, 330] on input "Lugar" at bounding box center [405, 325] width 299 height 20
type input "**********"
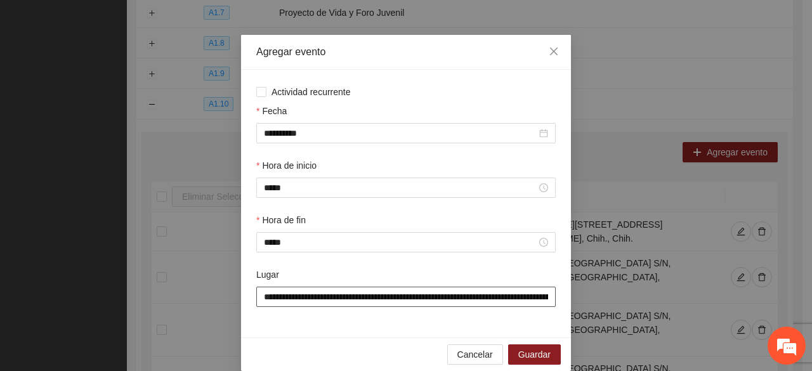
scroll to position [44, 0]
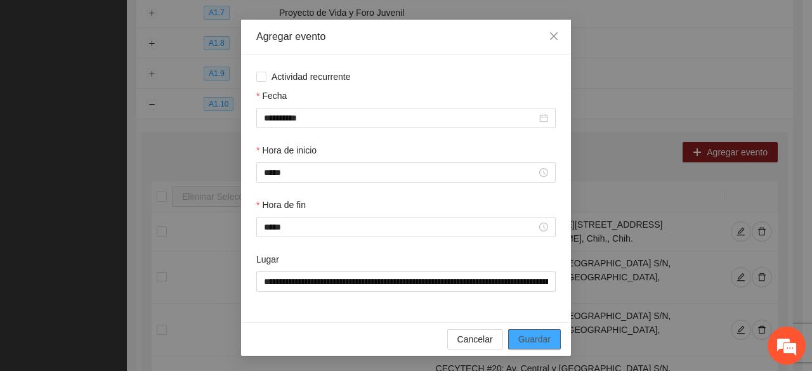
click at [521, 337] on span "Guardar" at bounding box center [534, 339] width 32 height 14
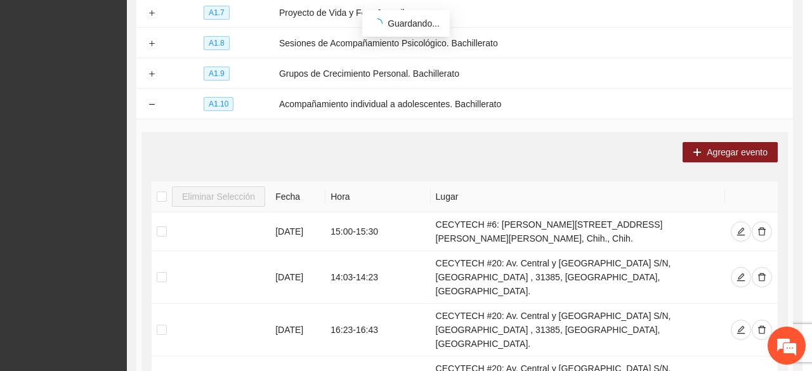
scroll to position [0, 0]
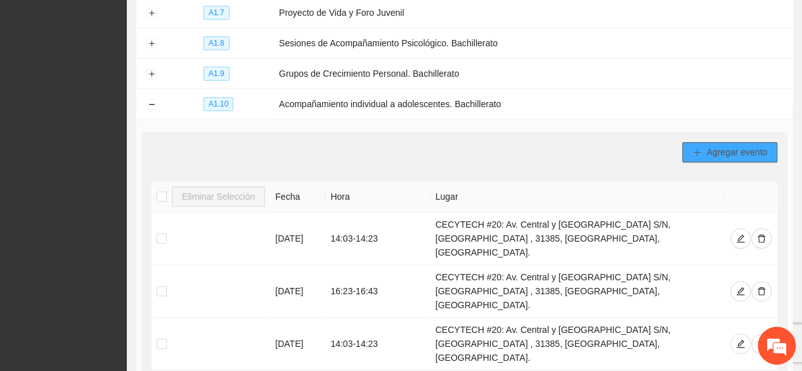
click at [731, 145] on span "Agregar evento" at bounding box center [736, 152] width 61 height 14
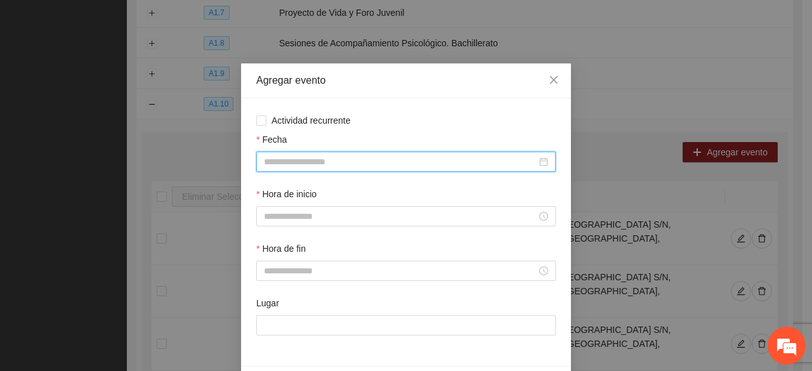
click at [321, 160] on input "Fecha" at bounding box center [400, 162] width 273 height 14
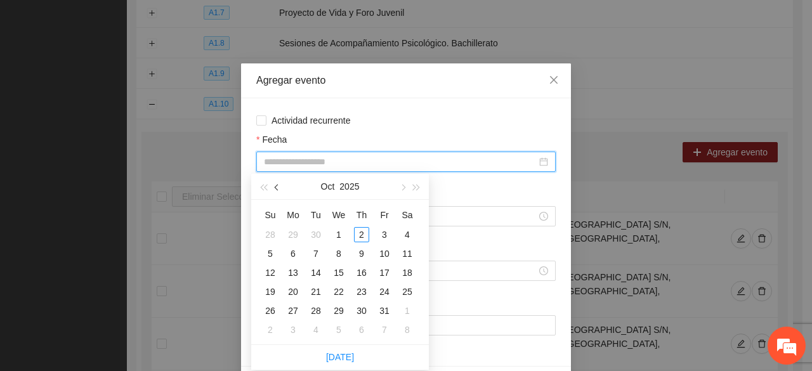
click at [282, 190] on button "button" at bounding box center [277, 186] width 14 height 25
type input "**********"
click at [361, 294] on div "25" at bounding box center [361, 291] width 15 height 15
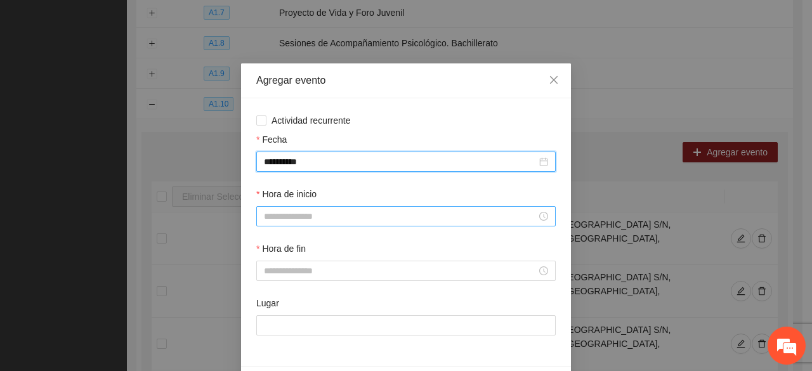
click at [294, 219] on input "Hora de inicio" at bounding box center [400, 216] width 273 height 14
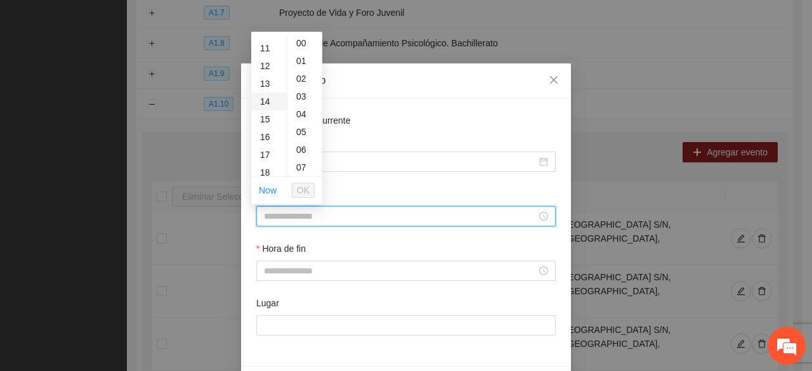
click at [266, 94] on div "14" at bounding box center [269, 102] width 36 height 18
click at [299, 112] on div "11" at bounding box center [304, 112] width 35 height 18
type input "*****"
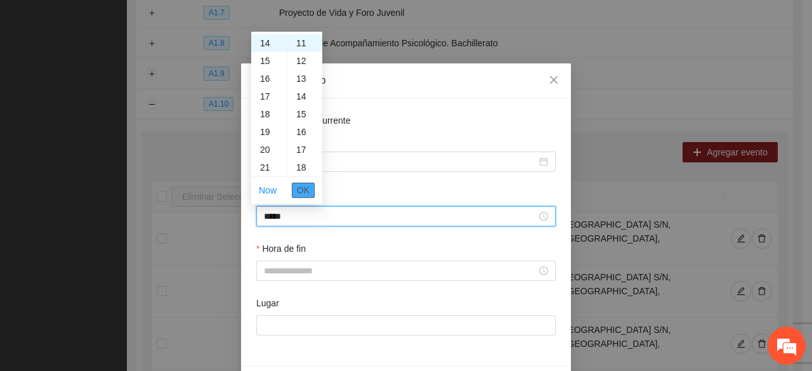
click at [301, 186] on span "OK" at bounding box center [303, 190] width 13 height 14
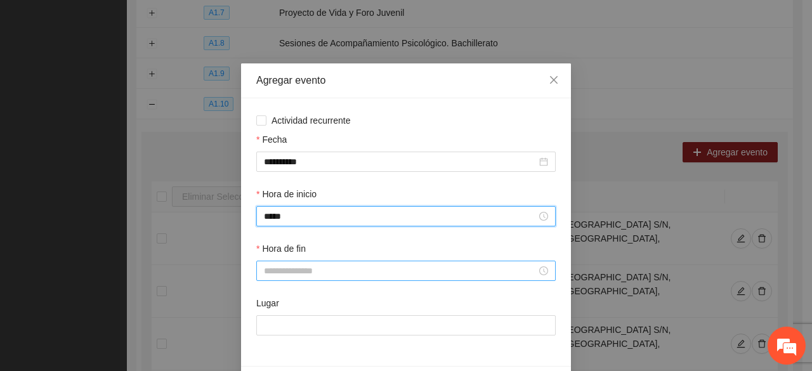
click at [283, 272] on input "Hora de fin" at bounding box center [400, 271] width 273 height 14
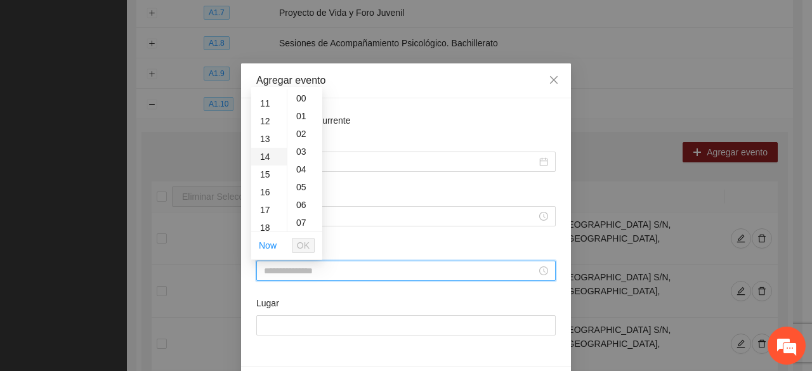
click at [271, 150] on div "14" at bounding box center [269, 157] width 36 height 18
click at [303, 137] on div "31" at bounding box center [304, 142] width 35 height 18
type input "*****"
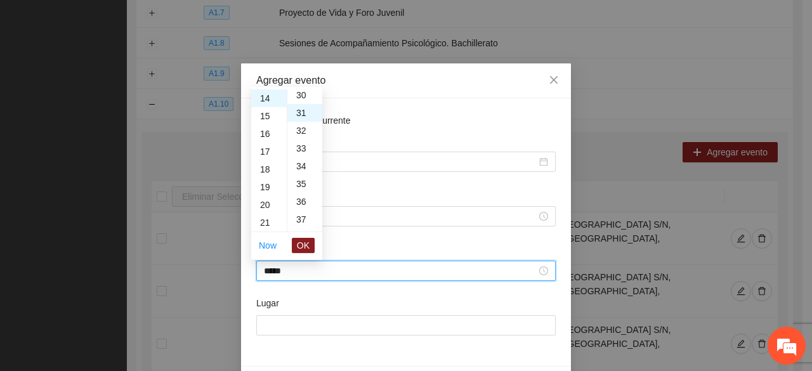
scroll to position [550, 0]
click at [304, 244] on span "OK" at bounding box center [303, 245] width 13 height 14
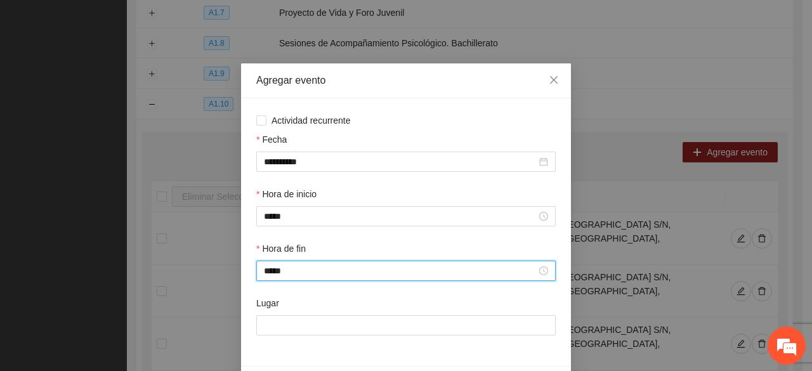
scroll to position [44, 0]
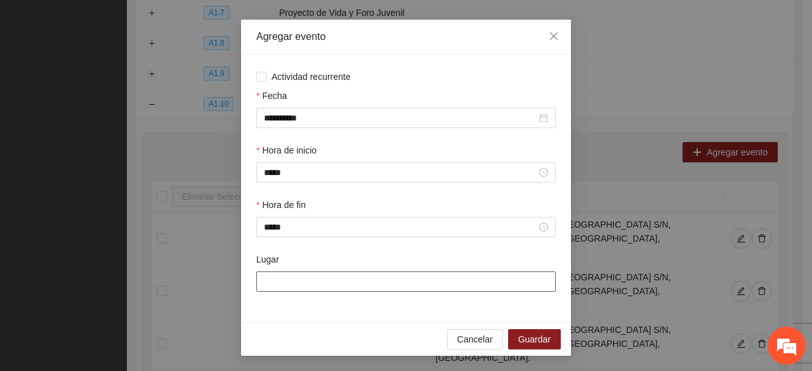
click at [279, 290] on input "Lugar" at bounding box center [405, 281] width 299 height 20
type input "**********"
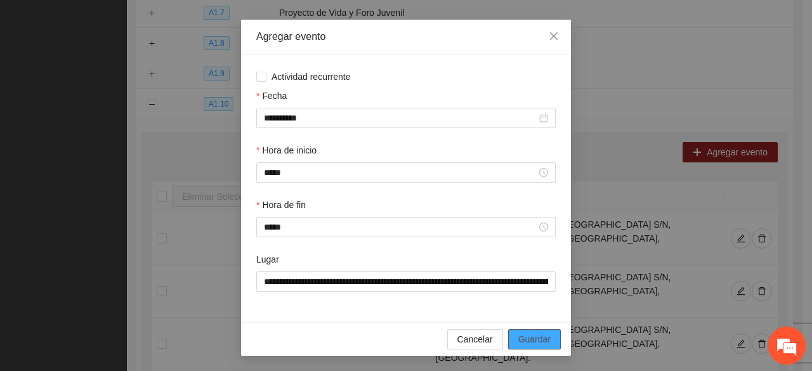
click at [521, 339] on span "Guardar" at bounding box center [534, 339] width 32 height 14
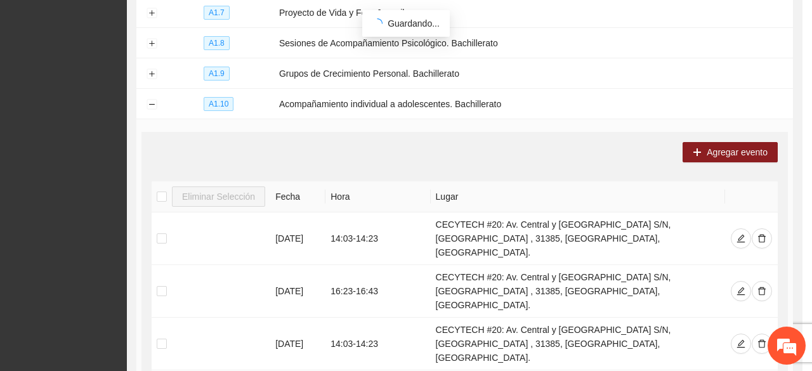
scroll to position [0, 0]
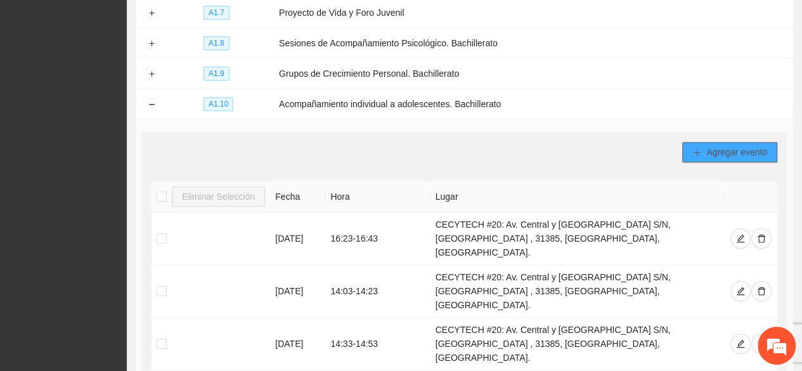
click at [735, 145] on span "Agregar evento" at bounding box center [736, 152] width 61 height 14
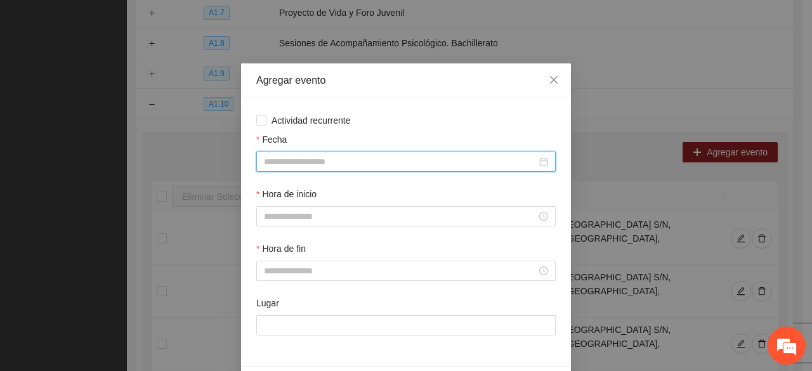
click at [301, 161] on input "Fecha" at bounding box center [400, 162] width 273 height 14
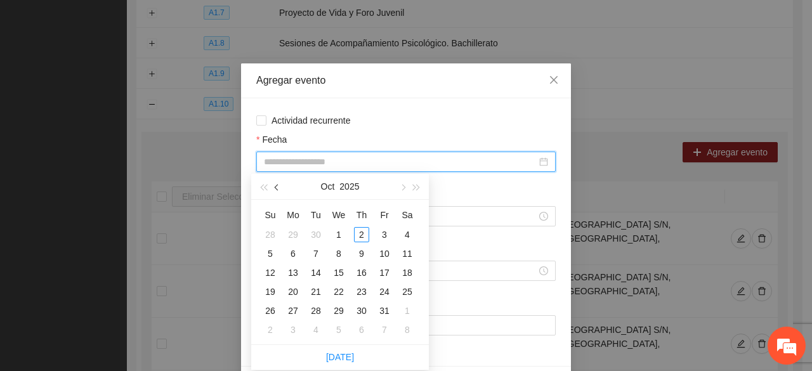
click at [275, 190] on span "button" at bounding box center [278, 188] width 6 height 6
type input "**********"
click at [342, 257] on div "10" at bounding box center [338, 253] width 15 height 15
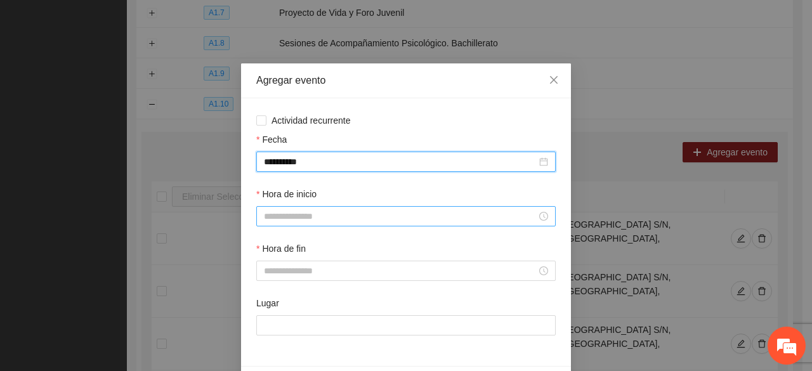
click at [290, 217] on input "Hora de inicio" at bounding box center [400, 216] width 273 height 14
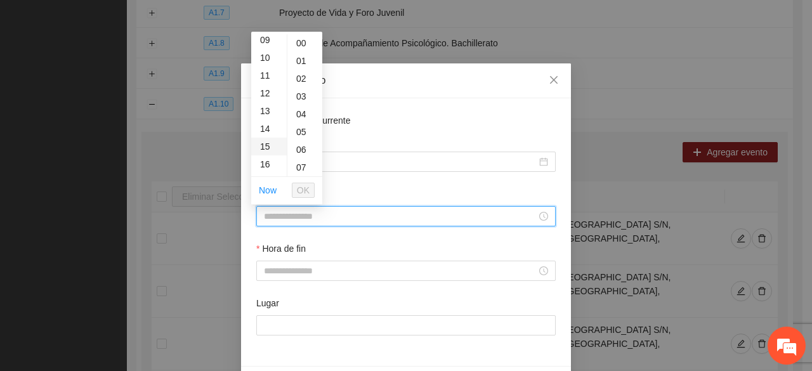
scroll to position [190, 0]
click at [266, 121] on div "15" at bounding box center [269, 119] width 36 height 18
drag, startPoint x: 297, startPoint y: 82, endPoint x: 295, endPoint y: 113, distance: 31.8
click at [297, 82] on div "02" at bounding box center [304, 79] width 35 height 18
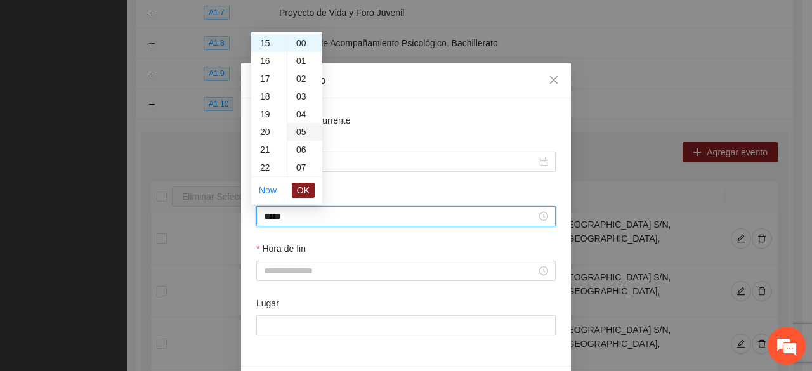
type input "*****"
click at [307, 188] on span "OK" at bounding box center [303, 190] width 13 height 14
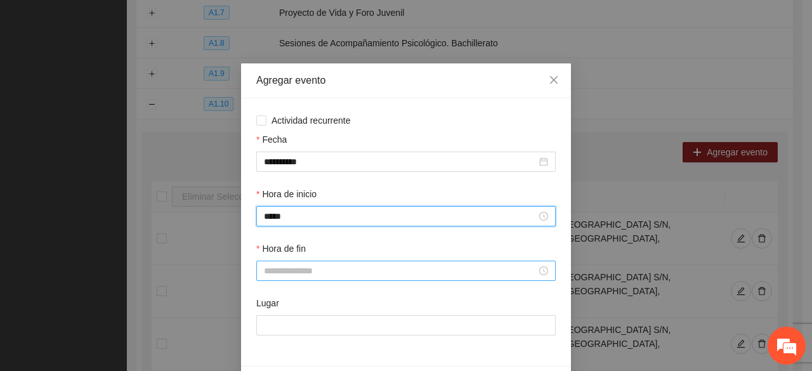
click at [313, 278] on div at bounding box center [405, 271] width 299 height 20
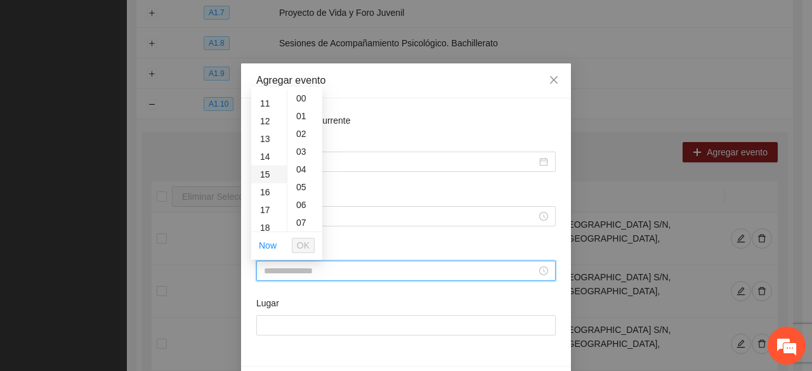
click at [269, 174] on div "15" at bounding box center [269, 174] width 36 height 18
click at [301, 108] on div "22" at bounding box center [304, 109] width 35 height 18
type input "*****"
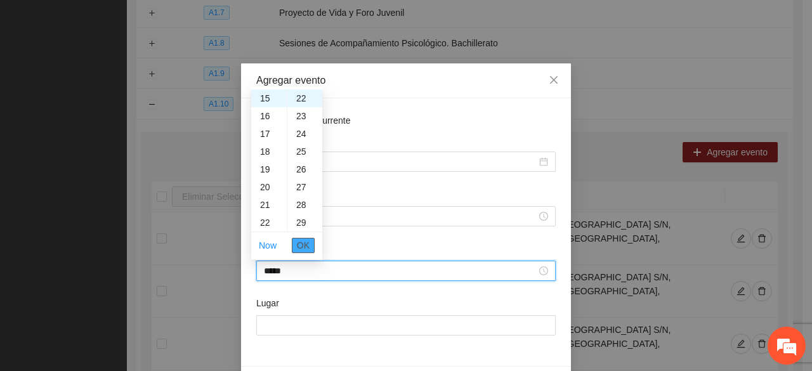
click at [299, 246] on span "OK" at bounding box center [303, 245] width 13 height 14
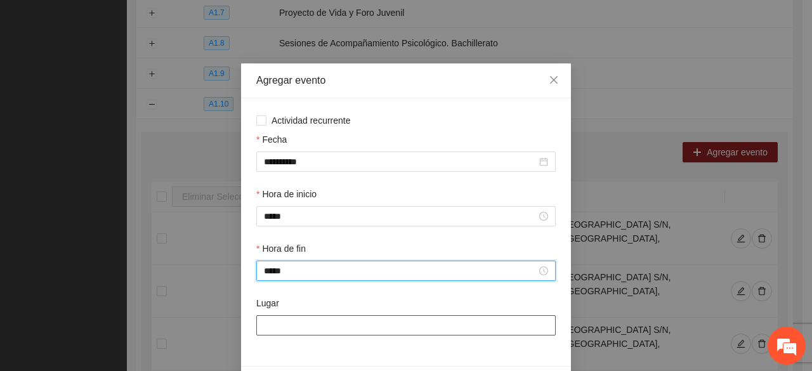
click at [320, 328] on input "Lugar" at bounding box center [405, 325] width 299 height 20
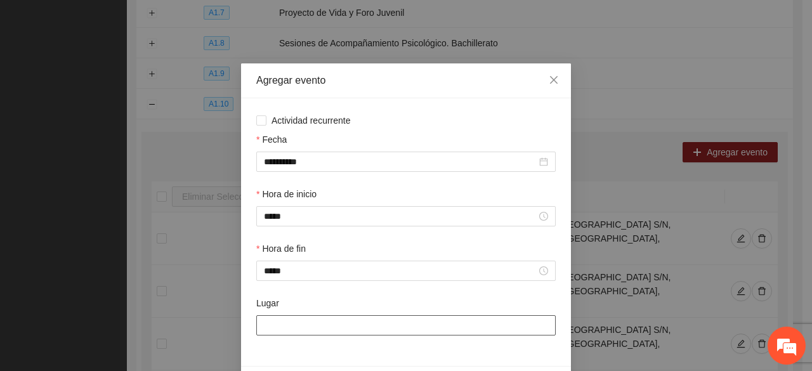
type input "**********"
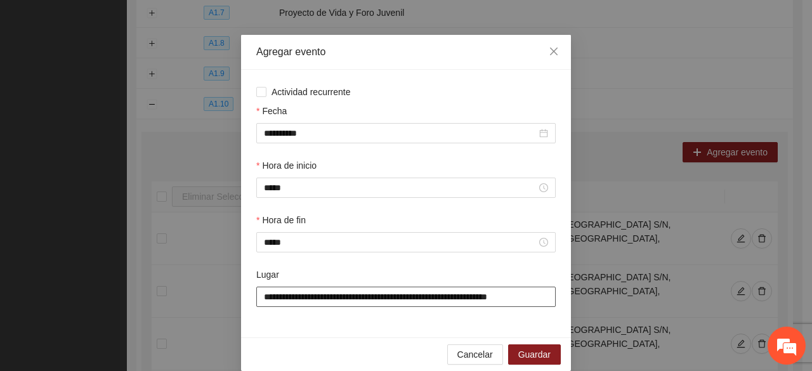
scroll to position [44, 0]
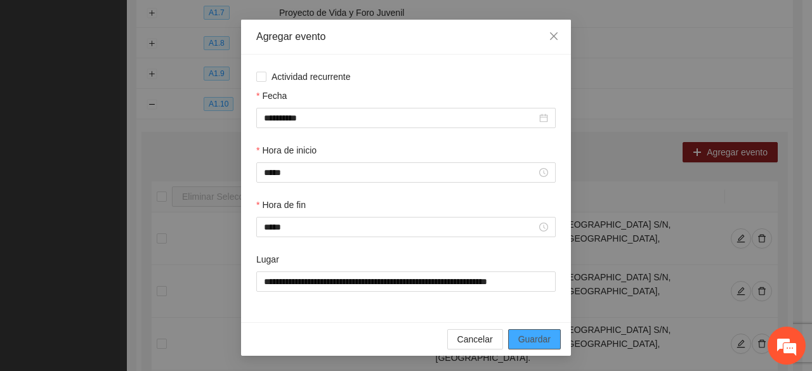
click at [531, 340] on span "Guardar" at bounding box center [534, 339] width 32 height 14
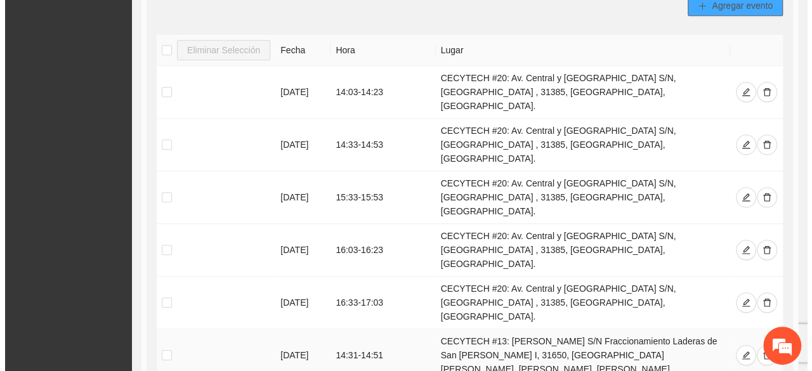
scroll to position [413, 0]
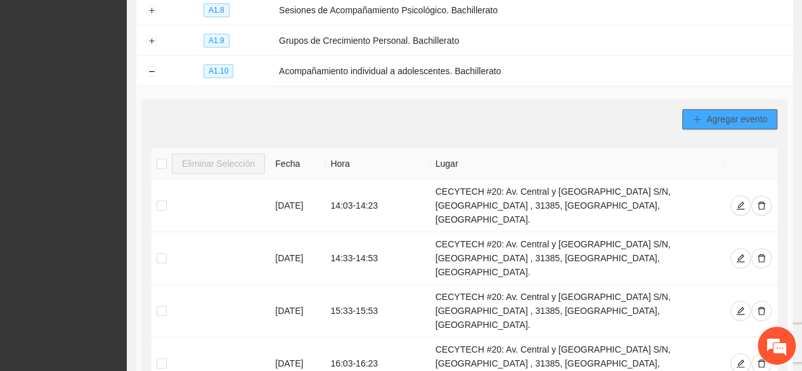
click at [709, 112] on span "Agregar evento" at bounding box center [736, 119] width 61 height 14
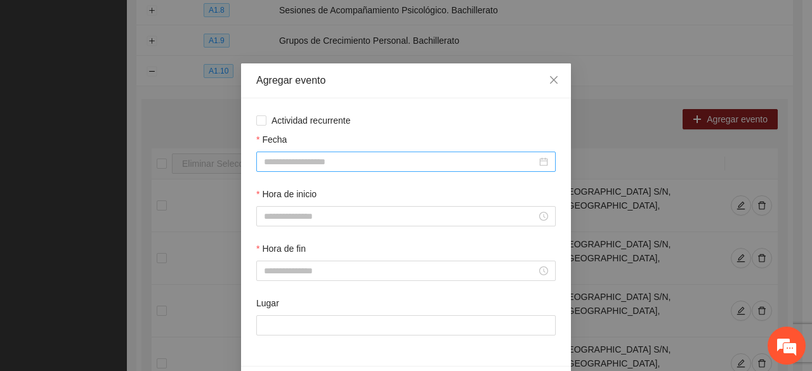
click at [290, 164] on input "Fecha" at bounding box center [400, 162] width 273 height 14
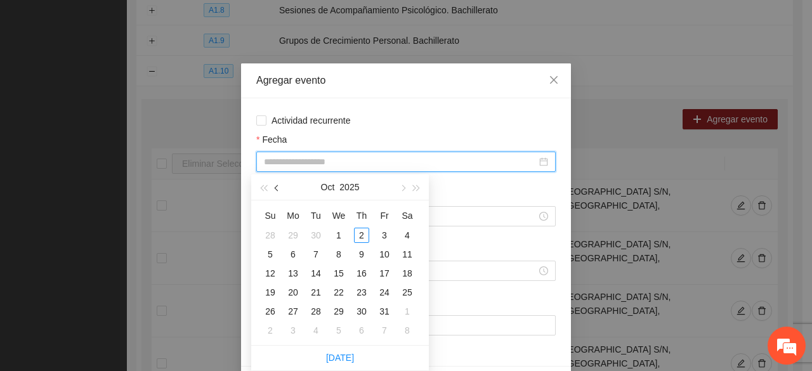
click at [273, 185] on button "button" at bounding box center [277, 186] width 14 height 25
type input "**********"
click at [334, 252] on div "10" at bounding box center [338, 254] width 15 height 15
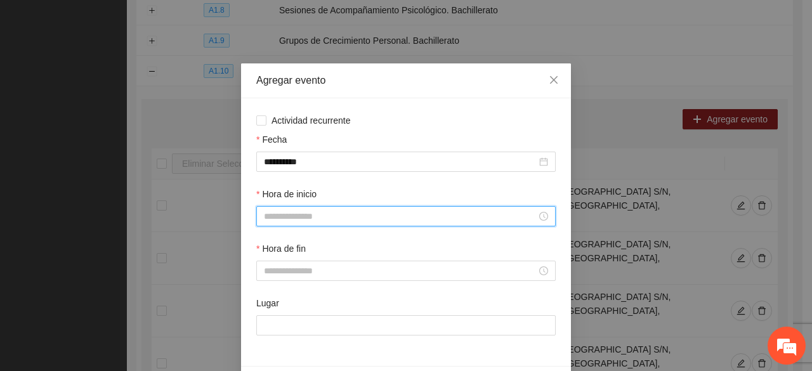
click at [276, 217] on input "Hora de inicio" at bounding box center [400, 216] width 273 height 14
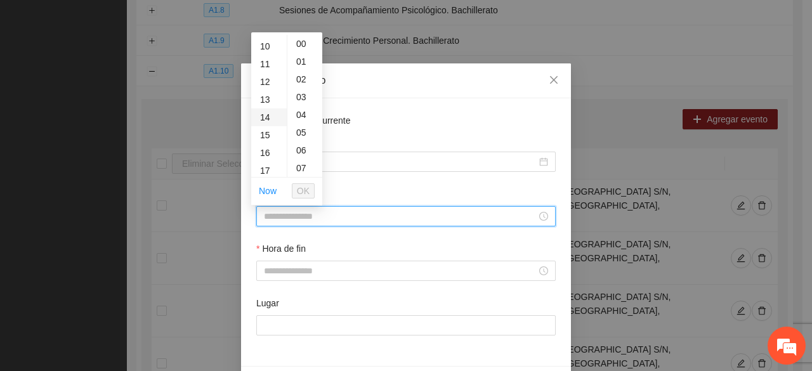
scroll to position [254, 0]
click at [270, 54] on div "15" at bounding box center [269, 57] width 36 height 18
click at [306, 55] on div "22" at bounding box center [304, 54] width 35 height 18
type input "*****"
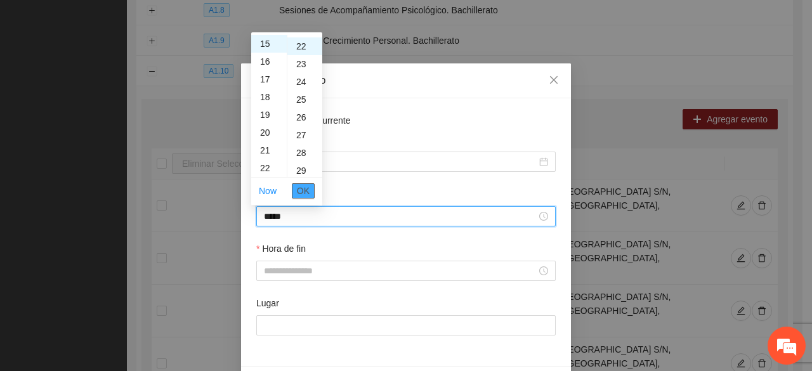
scroll to position [391, 0]
click at [302, 191] on span "OK" at bounding box center [303, 191] width 13 height 14
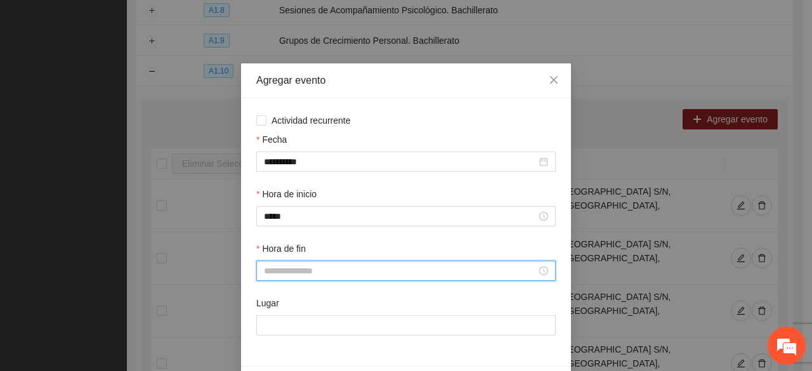
click at [293, 273] on input "Hora de fin" at bounding box center [400, 271] width 273 height 14
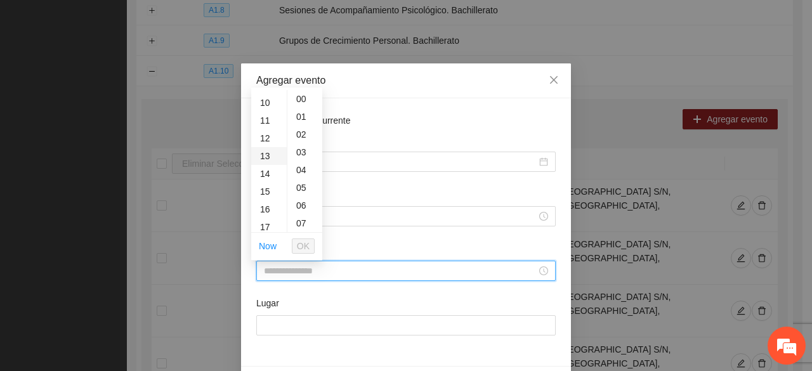
scroll to position [190, 0]
click at [266, 174] on div "15" at bounding box center [269, 175] width 36 height 18
click at [299, 212] on div "42" at bounding box center [304, 211] width 35 height 18
type input "*****"
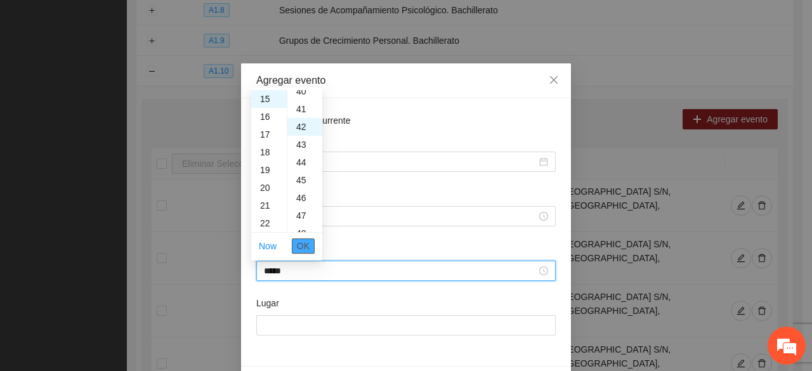
scroll to position [746, 0]
click at [309, 245] on button "OK" at bounding box center [303, 245] width 23 height 15
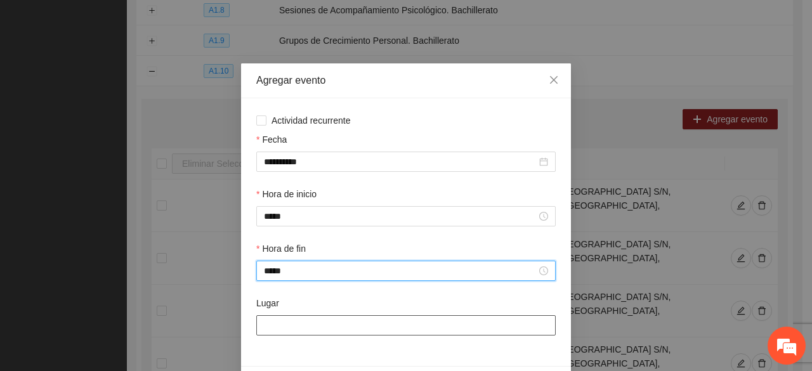
click at [290, 325] on input "Lugar" at bounding box center [405, 325] width 299 height 20
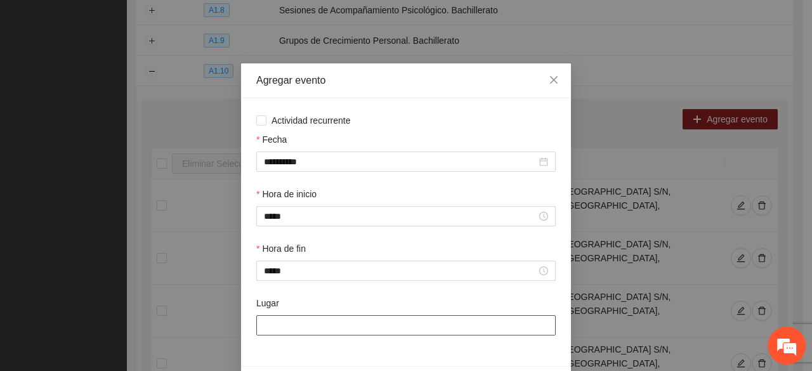
type input "**********"
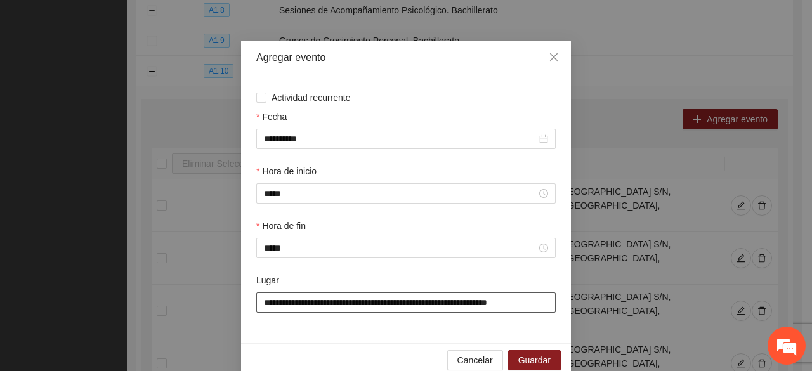
scroll to position [44, 0]
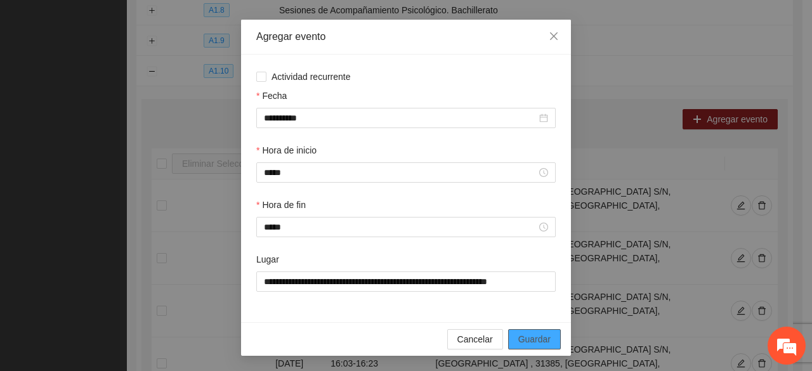
click at [519, 335] on span "Guardar" at bounding box center [534, 339] width 32 height 14
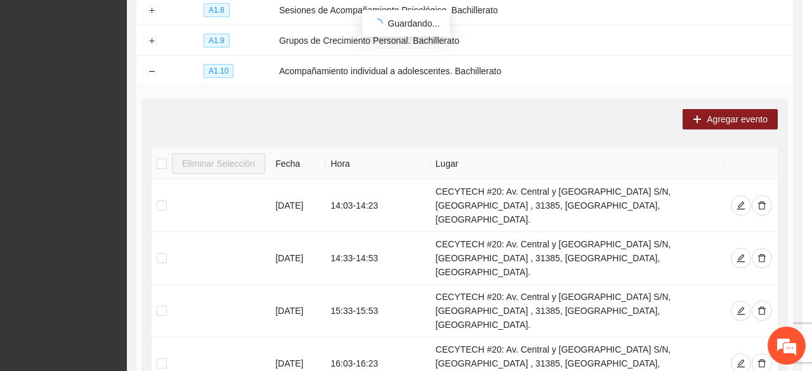
scroll to position [0, 0]
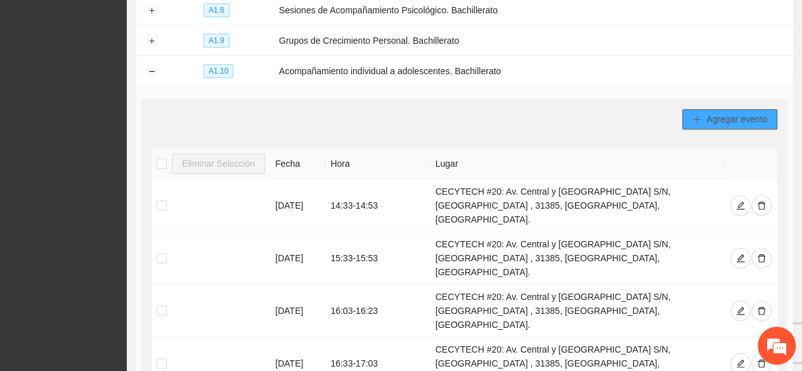
click at [715, 112] on span "Agregar evento" at bounding box center [736, 119] width 61 height 14
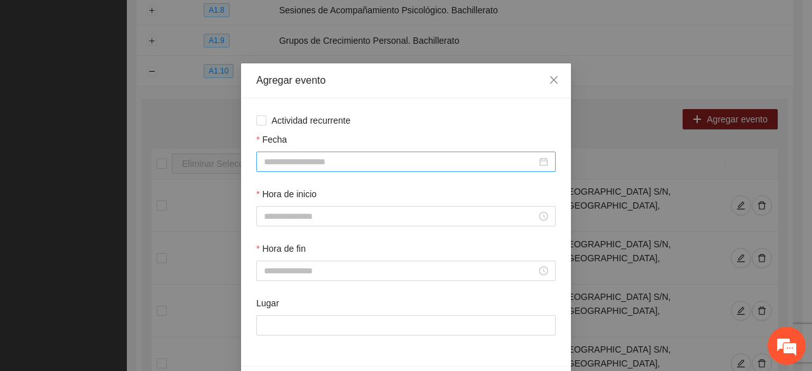
drag, startPoint x: 340, startPoint y: 159, endPoint x: 334, endPoint y: 154, distance: 7.7
click at [340, 159] on input "Fecha" at bounding box center [400, 162] width 273 height 14
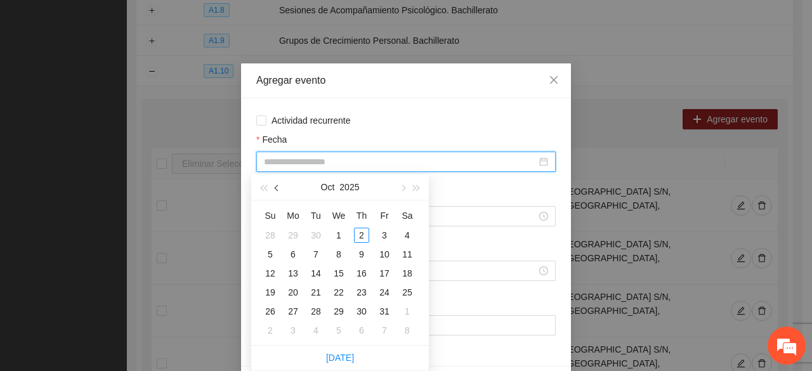
click at [273, 187] on button "button" at bounding box center [277, 186] width 14 height 25
type input "**********"
click at [341, 291] on div "24" at bounding box center [338, 292] width 15 height 15
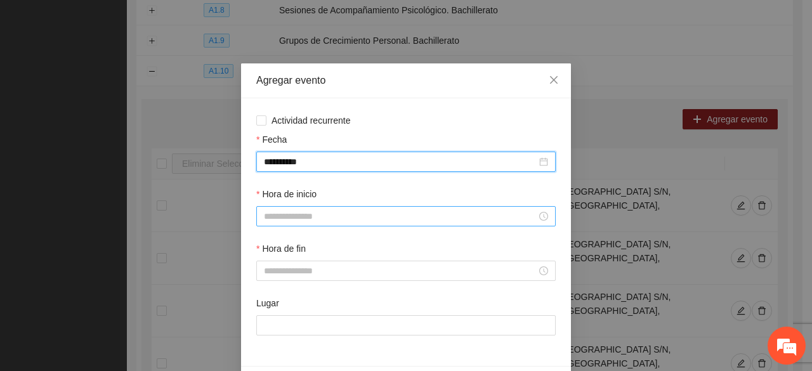
click at [290, 217] on input "Hora de inicio" at bounding box center [400, 216] width 273 height 14
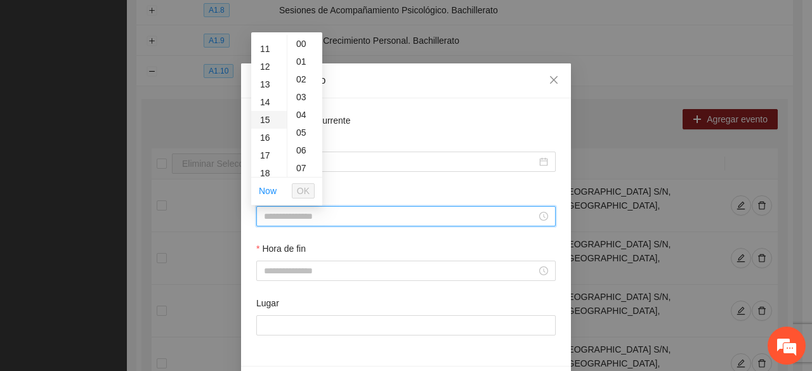
click at [264, 120] on div "15" at bounding box center [269, 120] width 36 height 18
click at [299, 77] on div "02" at bounding box center [304, 79] width 35 height 18
type input "*****"
drag, startPoint x: 302, startPoint y: 186, endPoint x: 295, endPoint y: 210, distance: 24.9
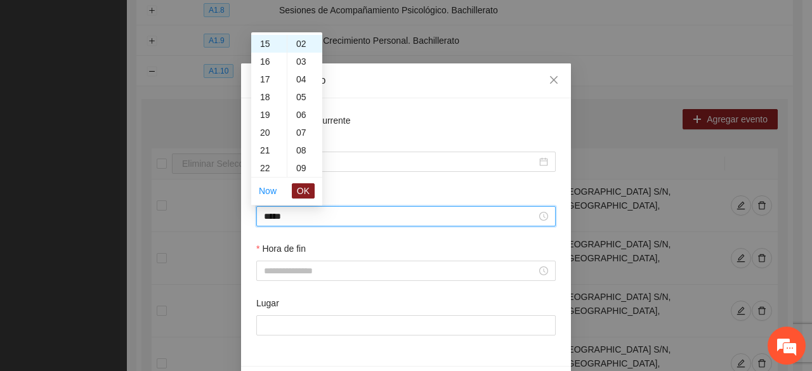
click at [301, 186] on span "OK" at bounding box center [303, 191] width 13 height 14
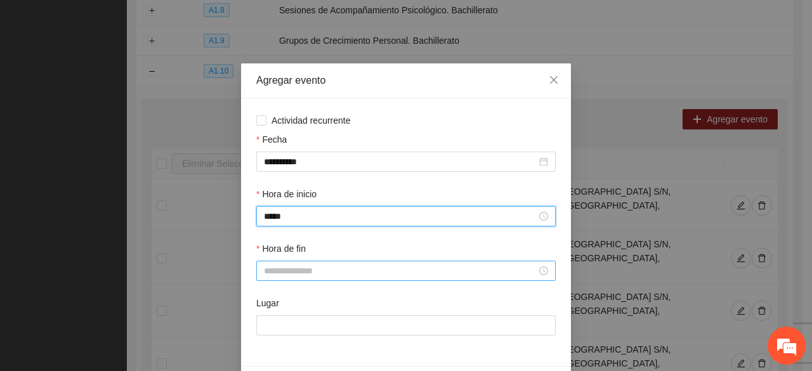
click at [282, 273] on input "Hora de fin" at bounding box center [400, 271] width 273 height 14
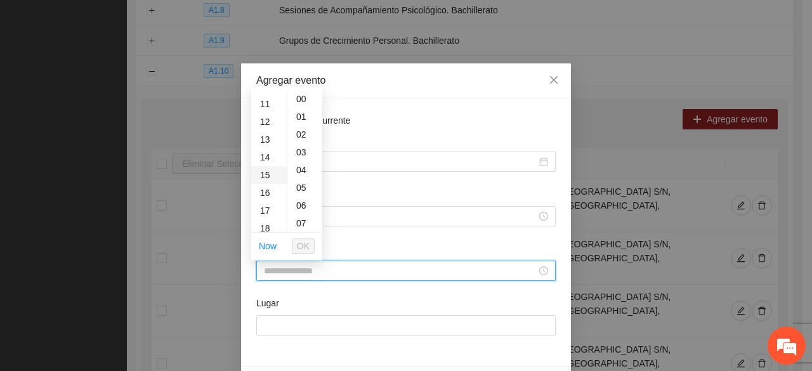
click at [262, 172] on div "15" at bounding box center [269, 175] width 36 height 18
click at [304, 107] on div "22" at bounding box center [304, 109] width 35 height 18
type input "*****"
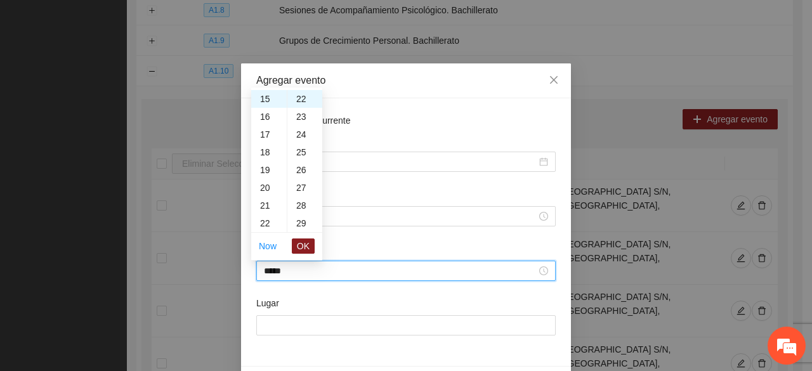
drag, startPoint x: 305, startPoint y: 243, endPoint x: 295, endPoint y: 309, distance: 66.0
click at [304, 243] on span "OK" at bounding box center [303, 246] width 13 height 14
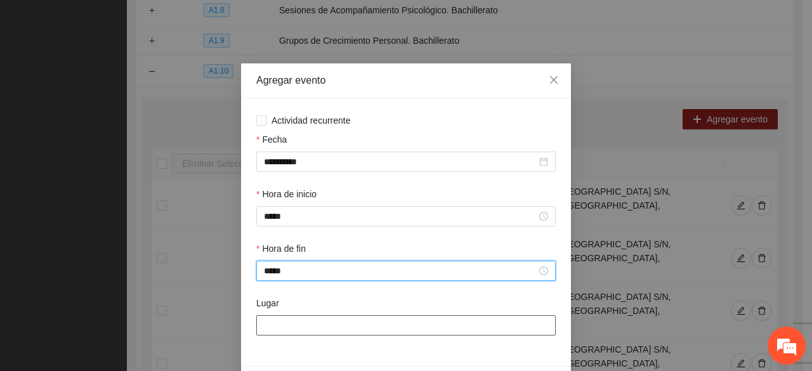
click at [296, 327] on input "Lugar" at bounding box center [405, 325] width 299 height 20
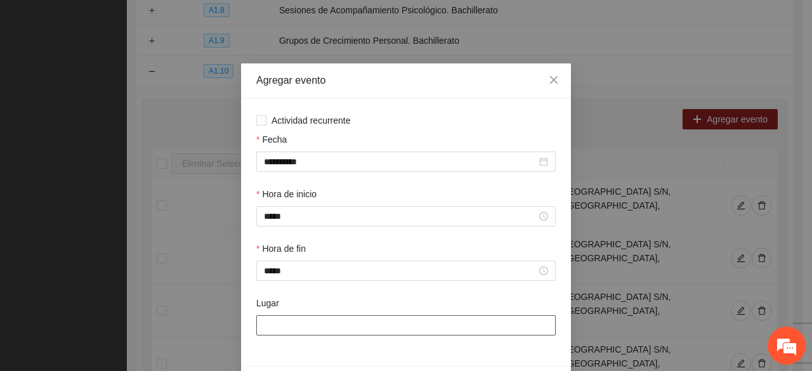
type input "**********"
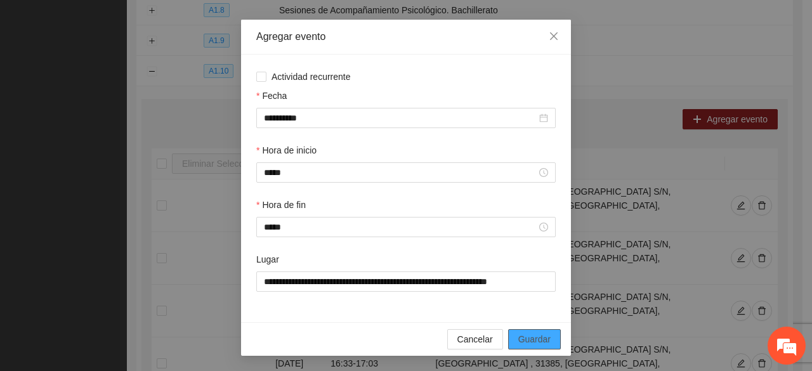
click at [531, 338] on span "Guardar" at bounding box center [534, 339] width 32 height 14
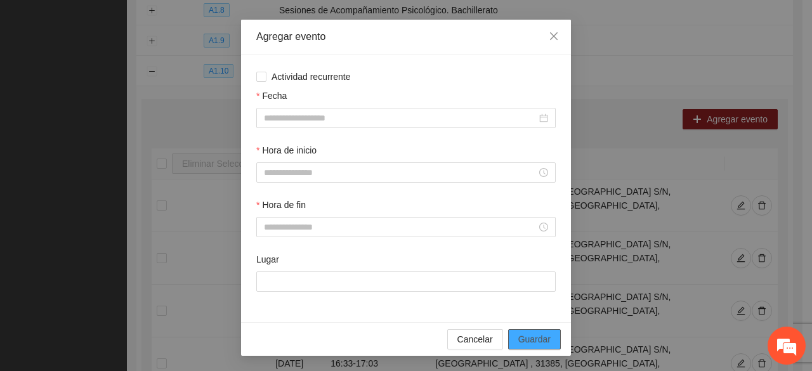
scroll to position [0, 0]
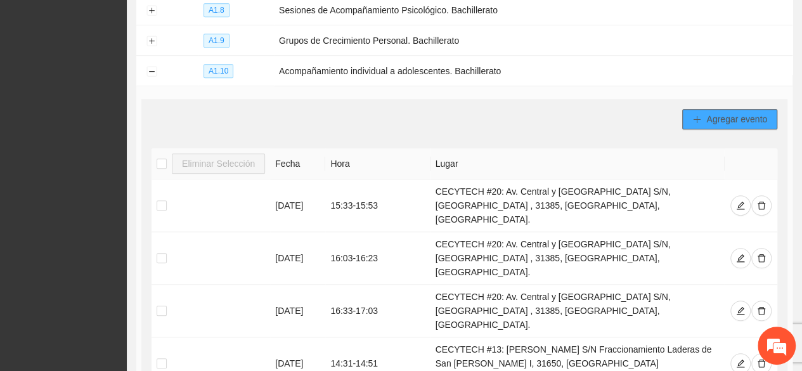
click at [735, 115] on span "Agregar evento" at bounding box center [736, 119] width 61 height 14
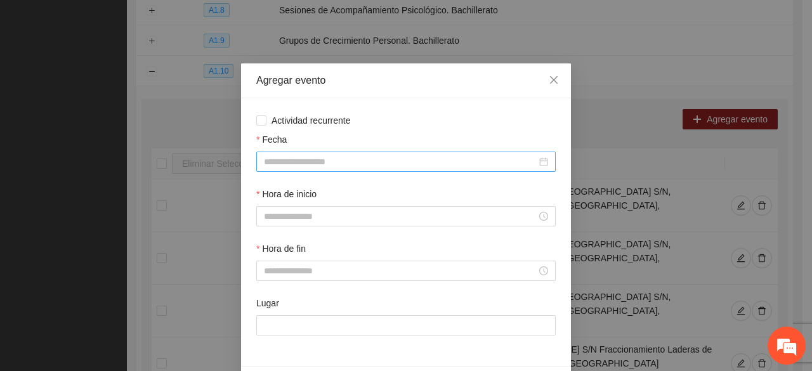
click at [314, 167] on input "Fecha" at bounding box center [400, 162] width 273 height 14
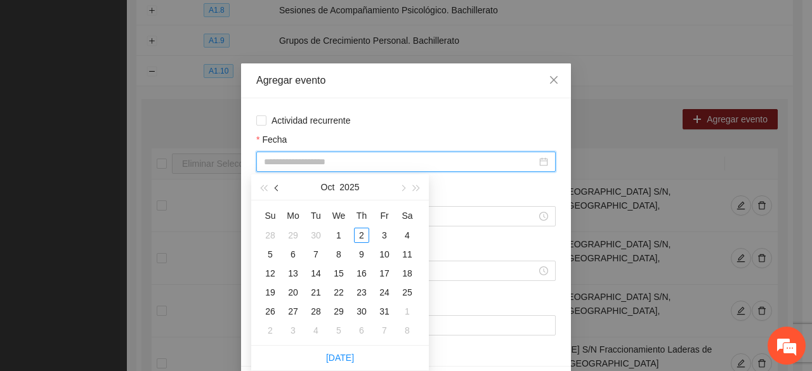
click at [278, 192] on button "button" at bounding box center [277, 186] width 14 height 25
type input "**********"
click at [340, 294] on div "24" at bounding box center [338, 292] width 15 height 15
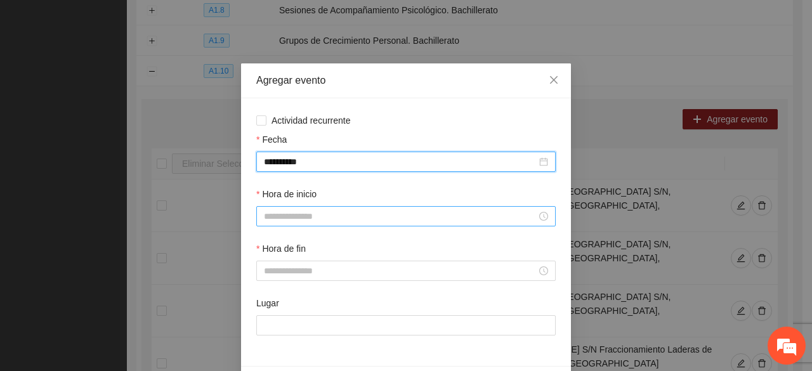
click at [306, 219] on input "Hora de inicio" at bounding box center [400, 216] width 273 height 14
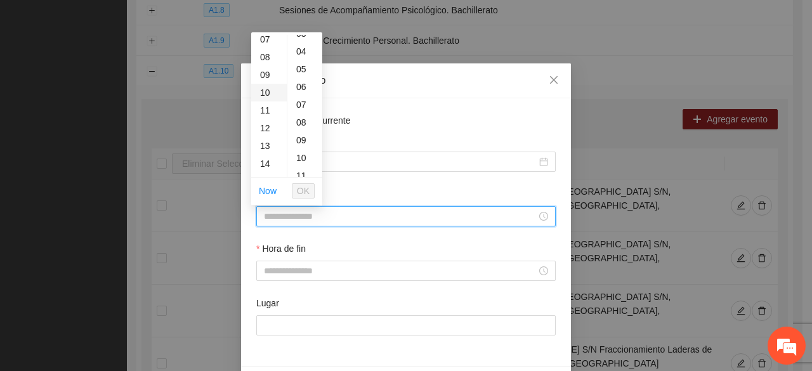
scroll to position [190, 0]
click at [269, 112] on div "15" at bounding box center [269, 120] width 36 height 18
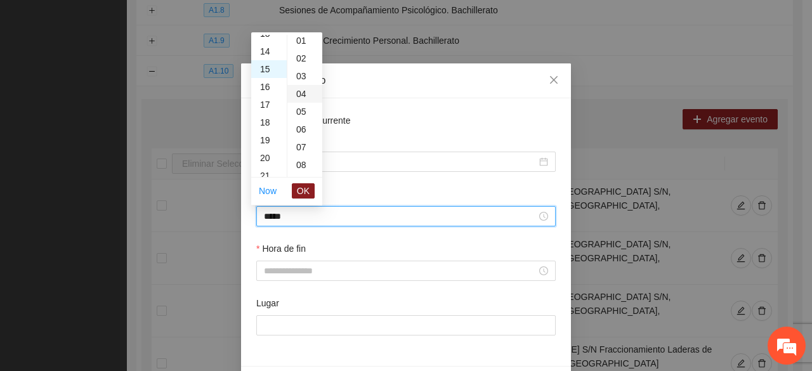
scroll to position [0, 0]
click at [302, 116] on div "22" at bounding box center [304, 117] width 35 height 18
type input "*****"
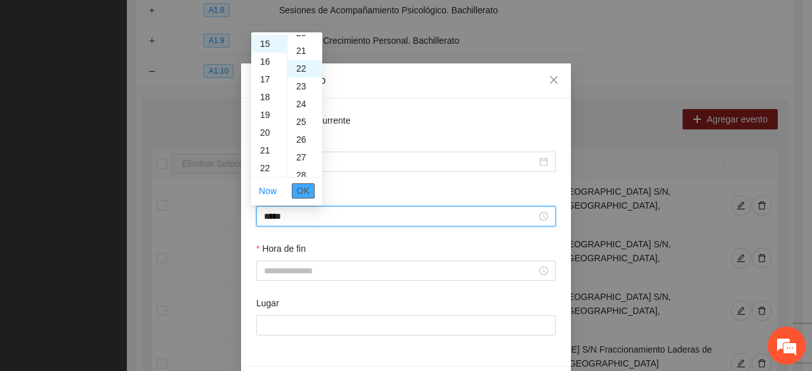
scroll to position [391, 0]
click at [301, 190] on span "OK" at bounding box center [303, 191] width 13 height 14
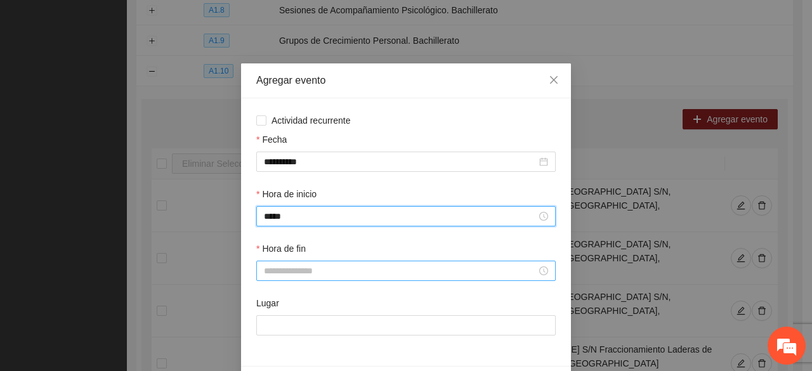
drag, startPoint x: 278, startPoint y: 281, endPoint x: 269, endPoint y: 264, distance: 19.3
click at [277, 280] on div at bounding box center [405, 271] width 299 height 20
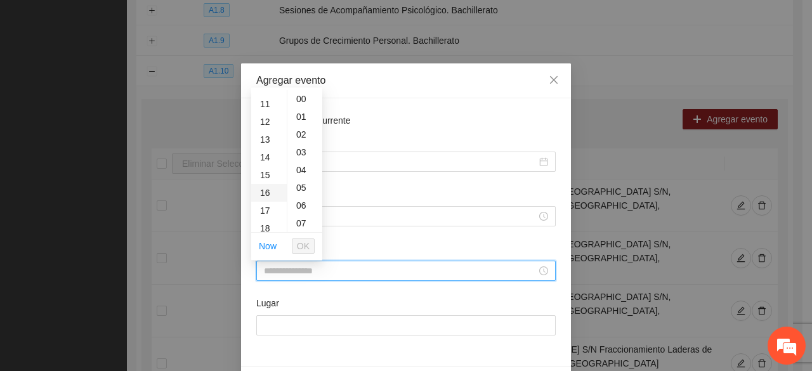
click at [265, 174] on div "15" at bounding box center [269, 175] width 36 height 18
click at [299, 209] on div "42" at bounding box center [304, 211] width 35 height 18
type input "*****"
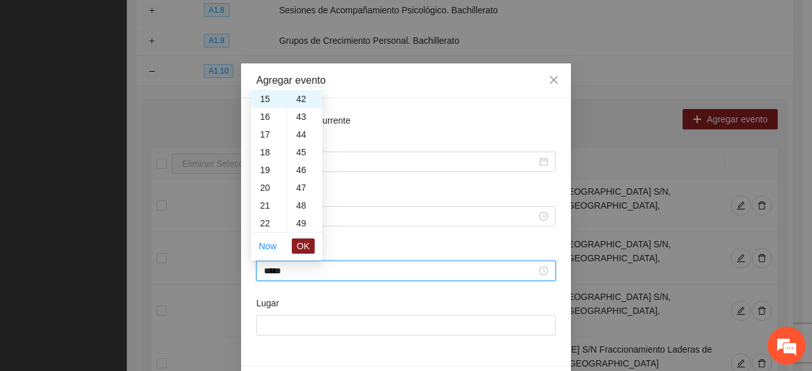
drag, startPoint x: 307, startPoint y: 242, endPoint x: 302, endPoint y: 259, distance: 18.3
click at [306, 242] on span "OK" at bounding box center [303, 246] width 13 height 14
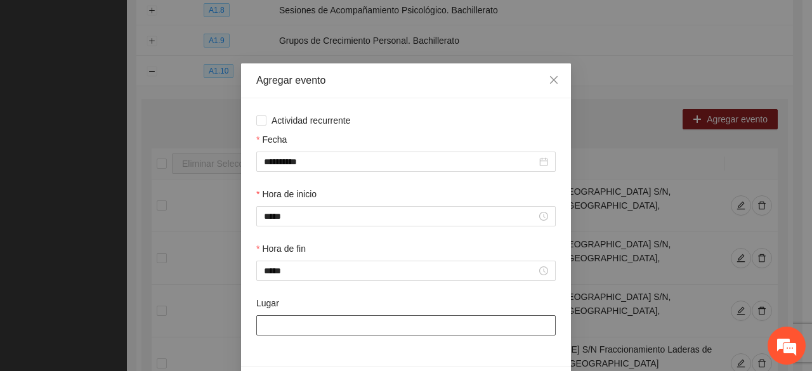
click at [295, 325] on input "Lugar" at bounding box center [405, 325] width 299 height 20
type input "**********"
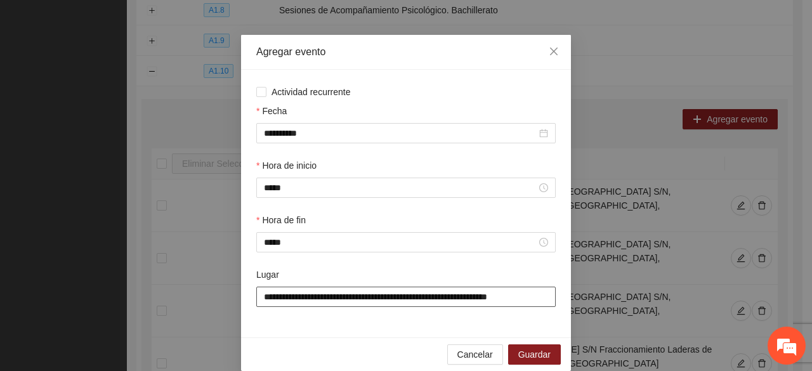
scroll to position [44, 0]
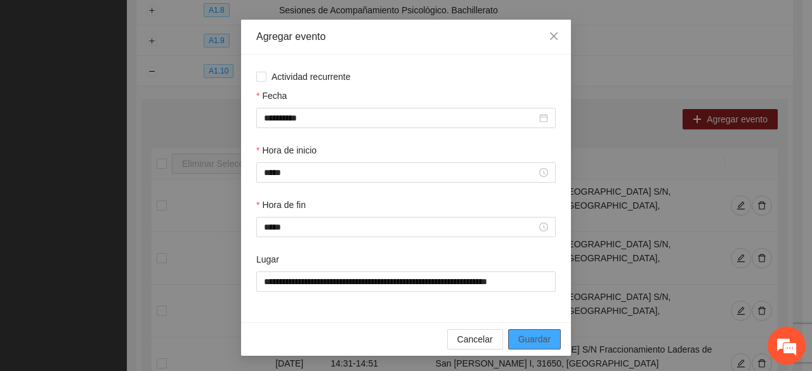
drag, startPoint x: 546, startPoint y: 335, endPoint x: 537, endPoint y: 331, distance: 9.9
click at [544, 334] on button "Guardar" at bounding box center [534, 339] width 53 height 20
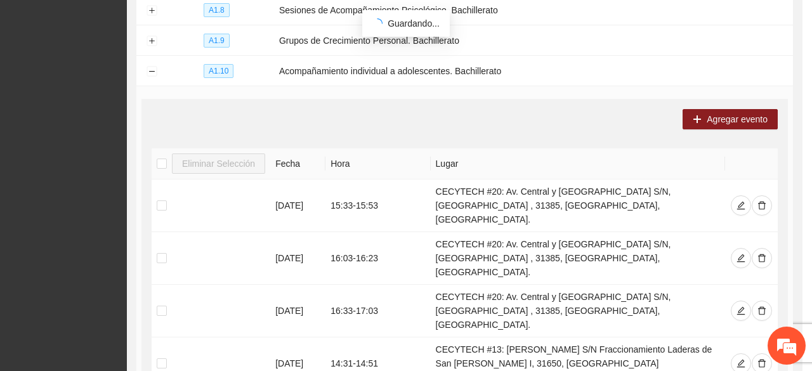
scroll to position [0, 0]
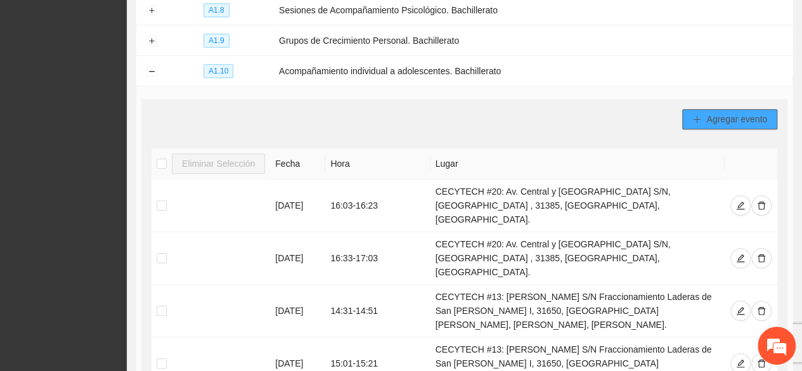
click at [697, 115] on icon "plus" at bounding box center [697, 118] width 1 height 7
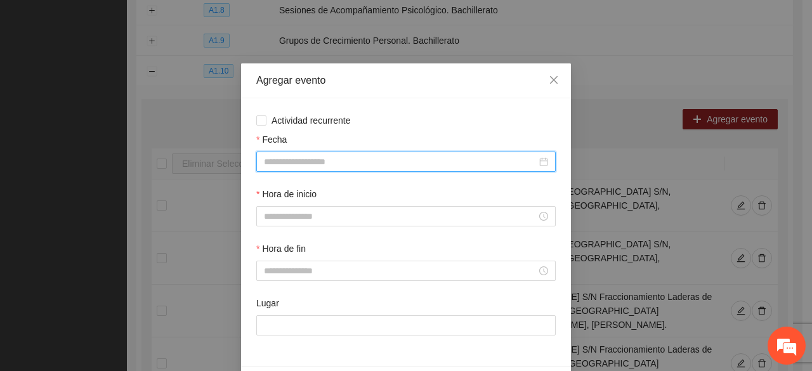
click at [365, 162] on input "Fecha" at bounding box center [400, 162] width 273 height 14
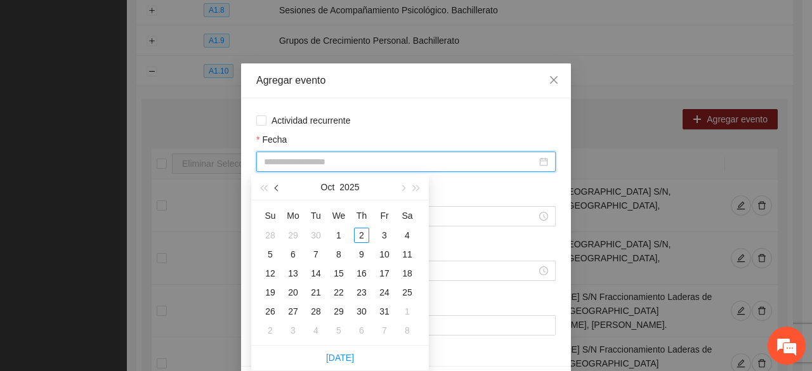
click at [271, 188] on button "button" at bounding box center [277, 186] width 14 height 25
type input "**********"
click at [337, 291] on div "24" at bounding box center [338, 292] width 15 height 15
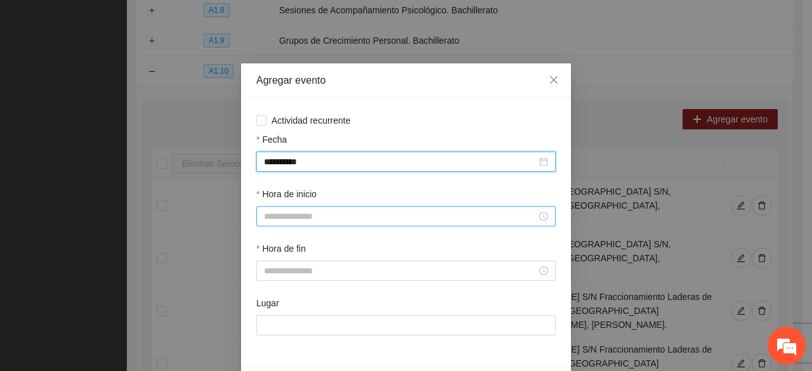
click at [308, 215] on input "Hora de inicio" at bounding box center [400, 216] width 273 height 14
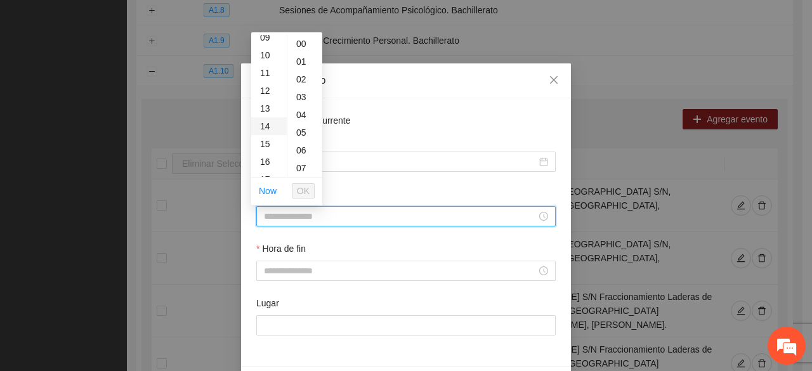
scroll to position [190, 0]
click at [265, 115] on div "15" at bounding box center [269, 120] width 36 height 18
click at [303, 163] on div "32" at bounding box center [304, 168] width 35 height 18
type input "*****"
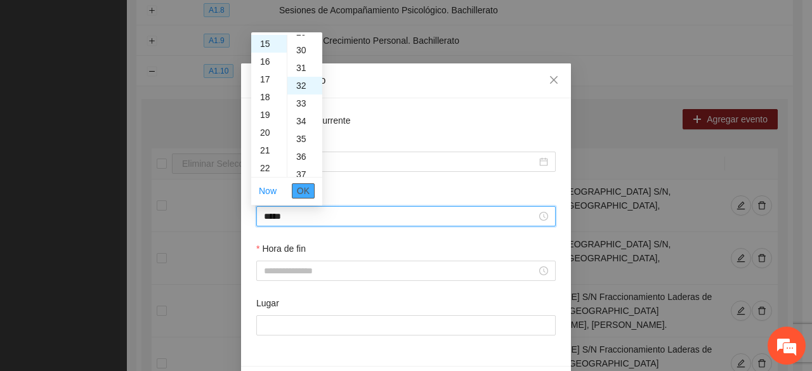
scroll to position [568, 0]
click at [303, 191] on span "OK" at bounding box center [303, 191] width 13 height 14
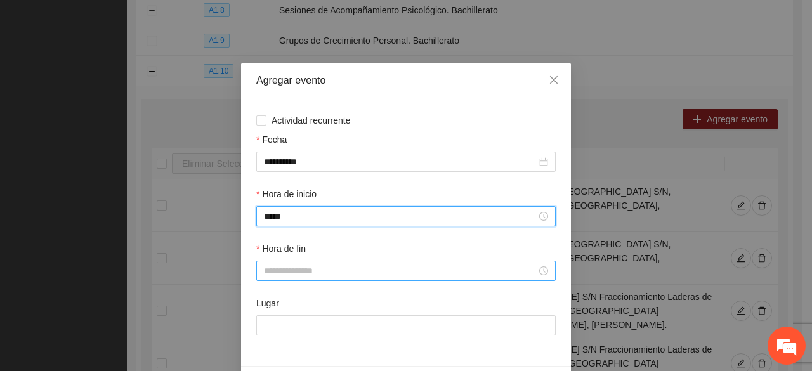
click at [299, 270] on input "Hora de fin" at bounding box center [400, 271] width 273 height 14
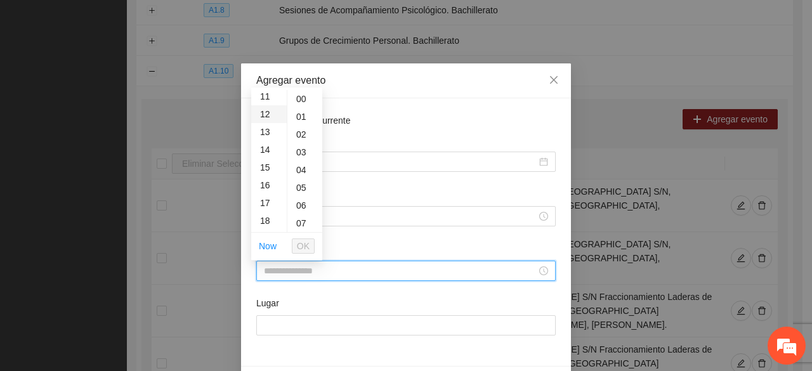
scroll to position [254, 0]
click at [265, 111] on div "15" at bounding box center [269, 112] width 36 height 18
click at [295, 191] on div "52" at bounding box center [304, 198] width 35 height 18
type input "*****"
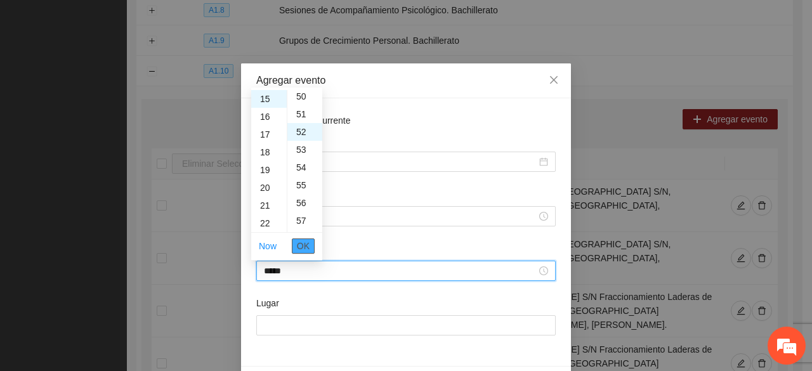
scroll to position [923, 0]
click at [302, 244] on span "OK" at bounding box center [303, 246] width 13 height 14
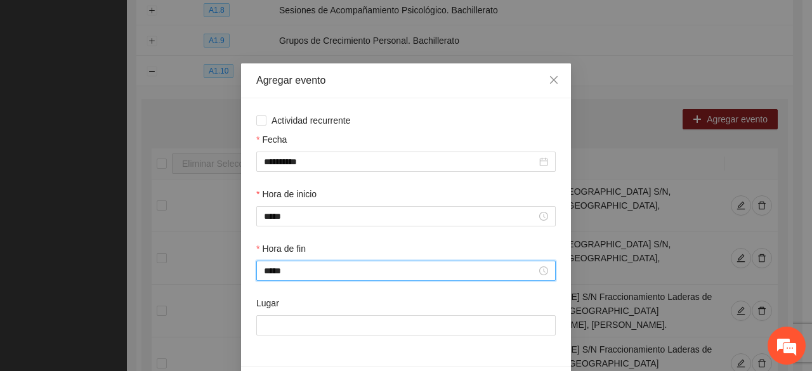
scroll to position [44, 0]
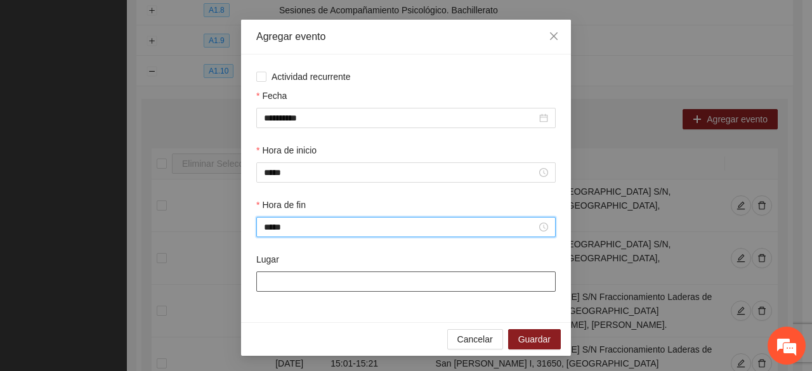
click at [290, 287] on input "Lugar" at bounding box center [405, 281] width 299 height 20
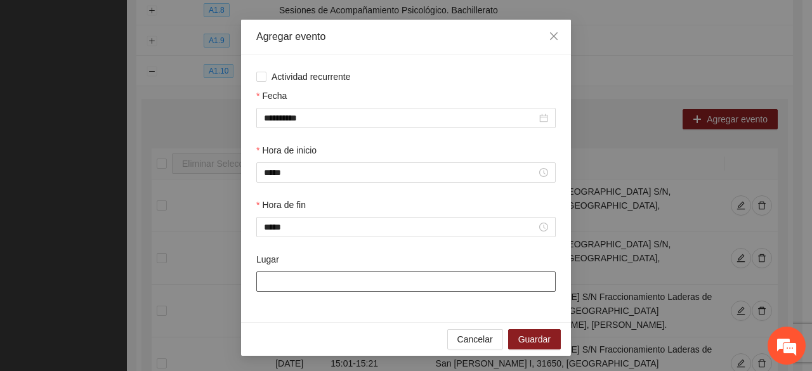
type input "**********"
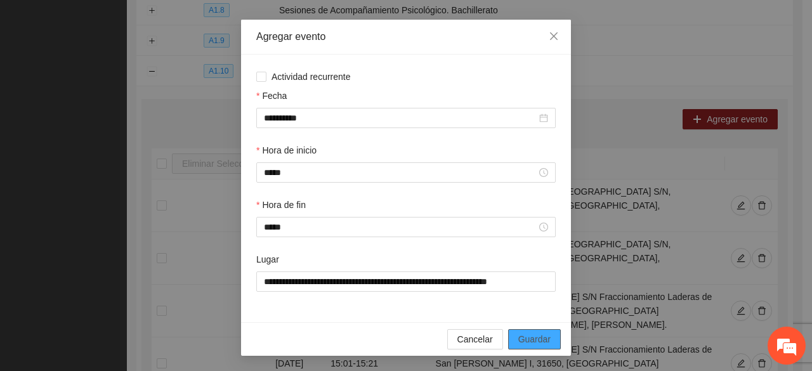
click at [531, 333] on span "Guardar" at bounding box center [534, 339] width 32 height 14
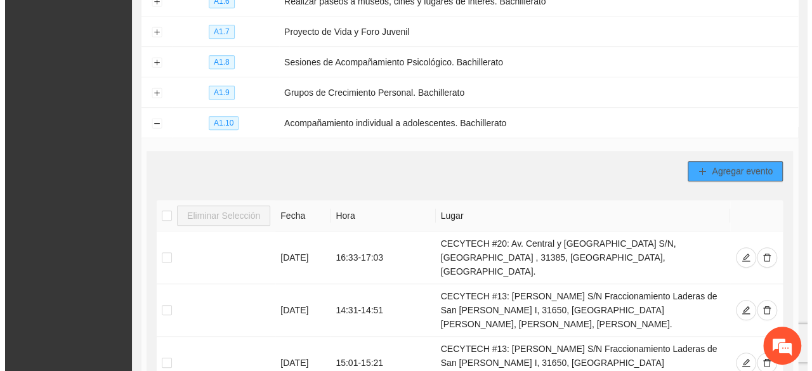
scroll to position [350, 0]
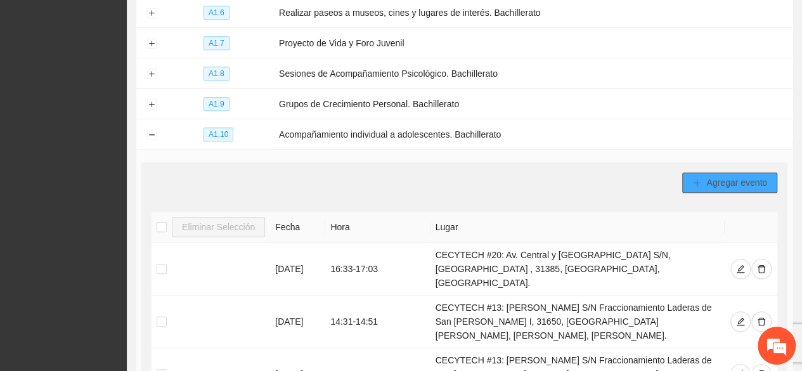
click at [707, 176] on span "Agregar evento" at bounding box center [736, 183] width 61 height 14
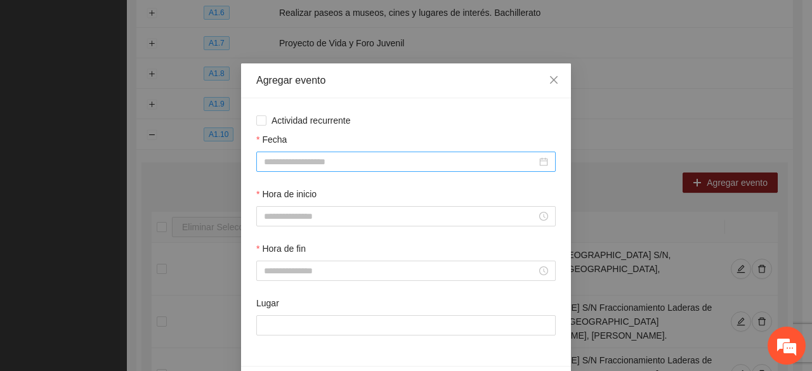
click at [299, 161] on input "Fecha" at bounding box center [400, 162] width 273 height 14
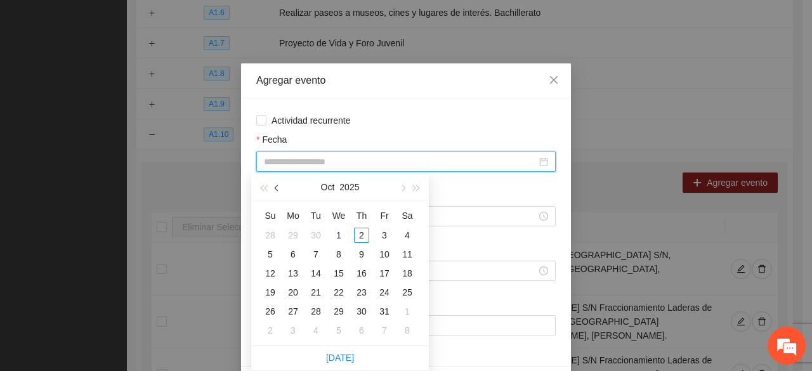
click at [280, 187] on button "button" at bounding box center [277, 186] width 14 height 25
type input "**********"
click at [335, 252] on div "10" at bounding box center [338, 254] width 15 height 15
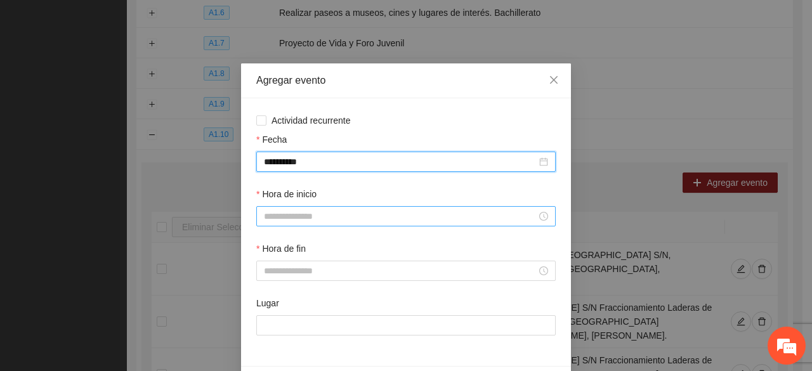
click at [298, 220] on input "Hora de inicio" at bounding box center [400, 216] width 273 height 14
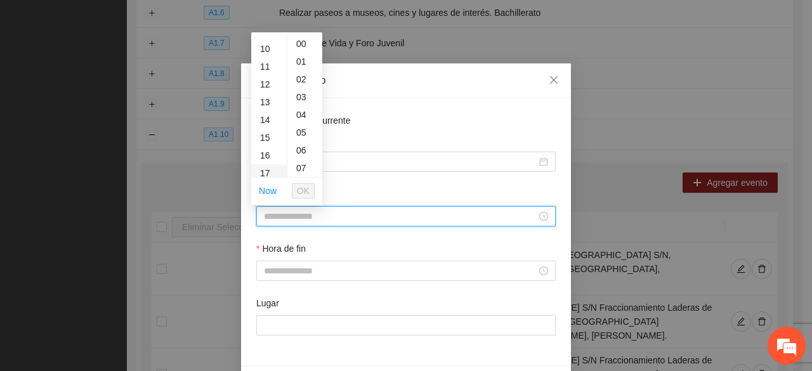
scroll to position [190, 0]
click at [269, 138] on div "16" at bounding box center [269, 138] width 36 height 18
click at [307, 92] on div "03" at bounding box center [304, 97] width 35 height 18
type input "*****"
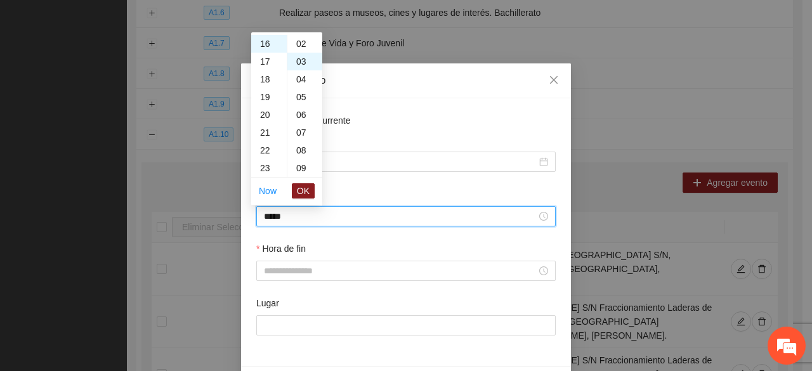
scroll to position [53, 0]
click at [301, 190] on span "OK" at bounding box center [303, 191] width 13 height 14
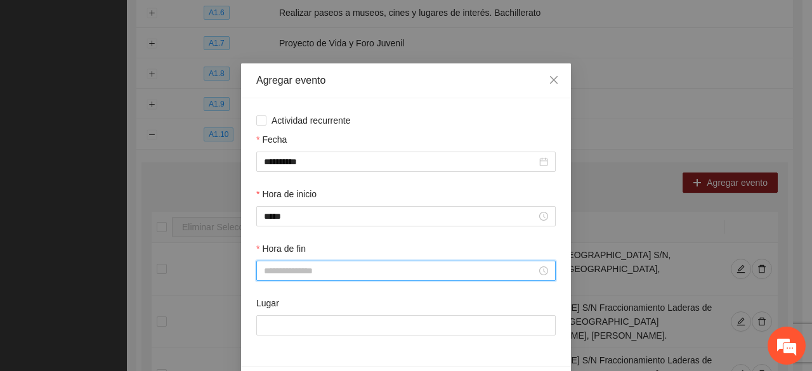
drag, startPoint x: 287, startPoint y: 271, endPoint x: 288, endPoint y: 264, distance: 6.4
click at [288, 271] on input "Hora de fin" at bounding box center [400, 271] width 273 height 14
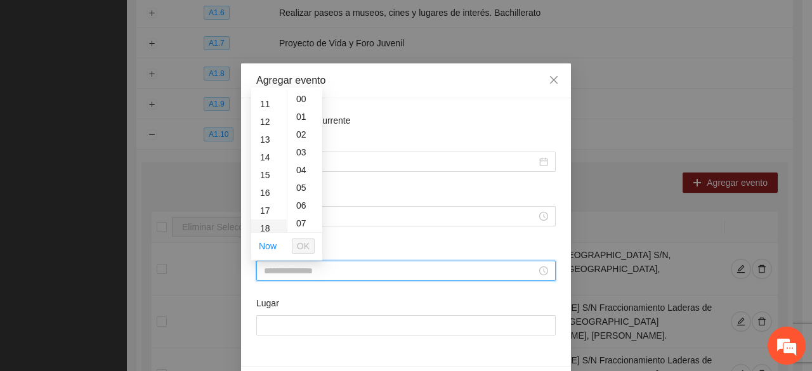
click at [268, 193] on div "16" at bounding box center [269, 193] width 36 height 18
click at [297, 190] on div "23" at bounding box center [304, 190] width 35 height 18
type input "*****"
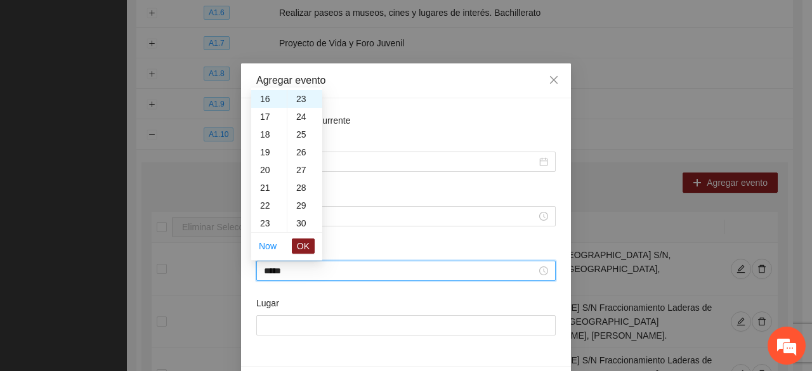
click at [306, 242] on span "OK" at bounding box center [303, 246] width 13 height 14
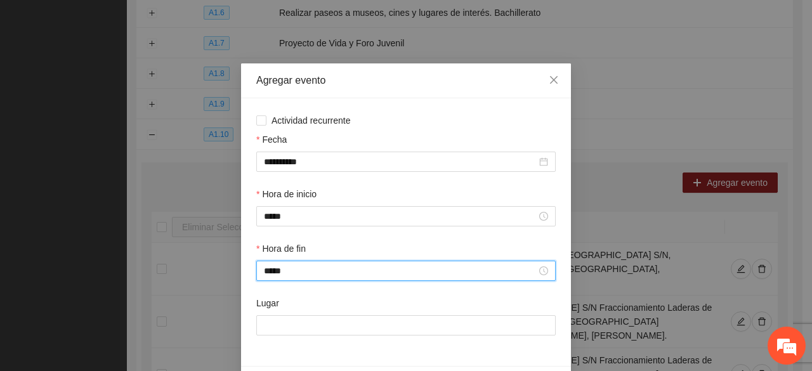
click at [304, 347] on div "Lugar" at bounding box center [406, 323] width 304 height 55
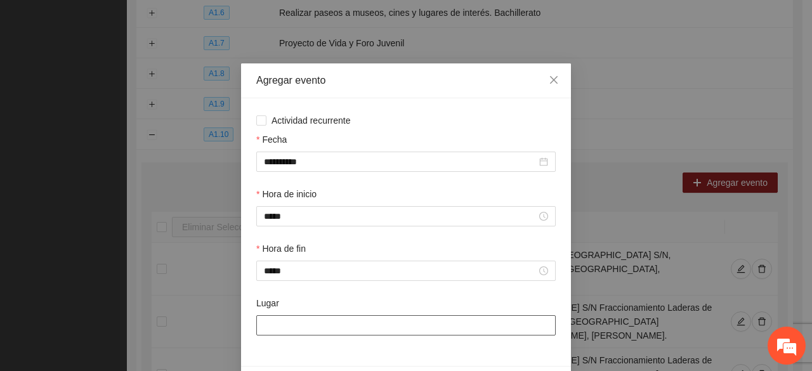
click at [298, 323] on input "Lugar" at bounding box center [405, 325] width 299 height 20
type input "**********"
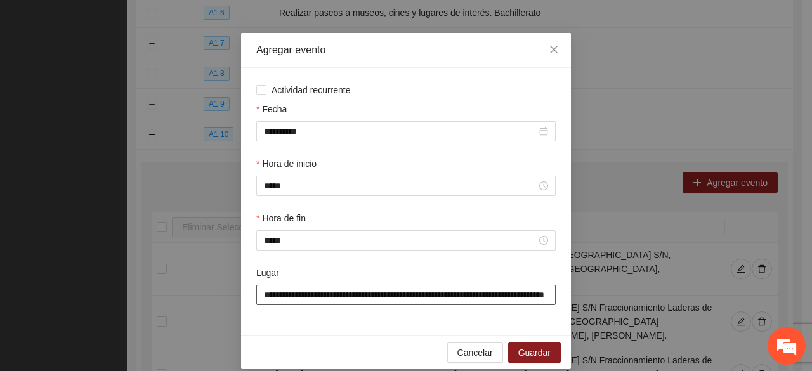
scroll to position [44, 0]
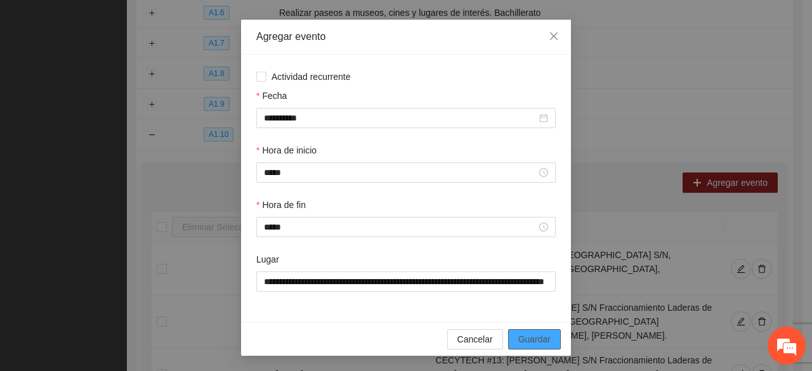
click at [518, 335] on span "Guardar" at bounding box center [534, 339] width 32 height 14
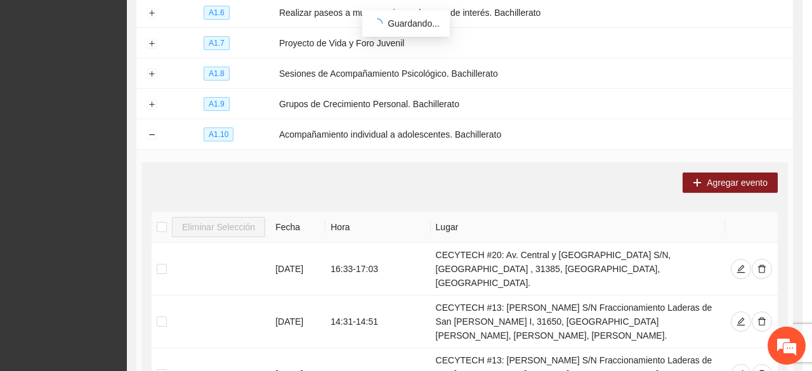
scroll to position [0, 0]
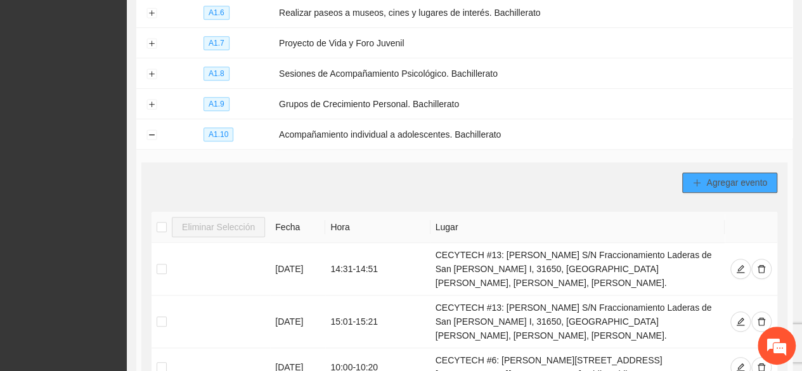
click at [732, 176] on span "Agregar evento" at bounding box center [736, 183] width 61 height 14
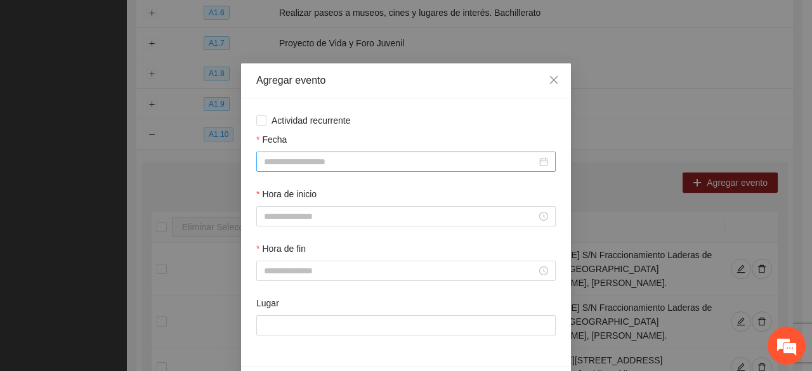
click at [311, 163] on input "Fecha" at bounding box center [400, 162] width 273 height 14
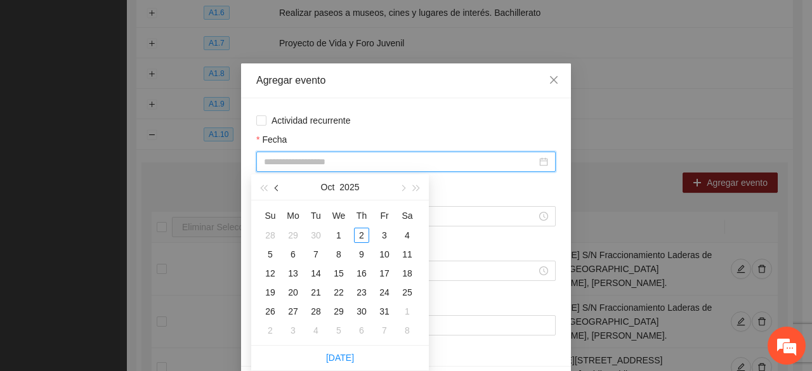
click at [275, 190] on span "button" at bounding box center [278, 188] width 6 height 6
type input "**********"
click at [339, 273] on div "17" at bounding box center [338, 273] width 15 height 15
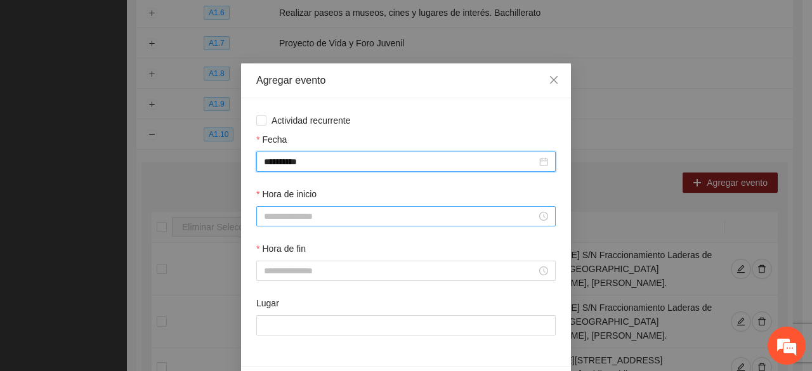
click at [313, 214] on input "Hora de inicio" at bounding box center [400, 216] width 273 height 14
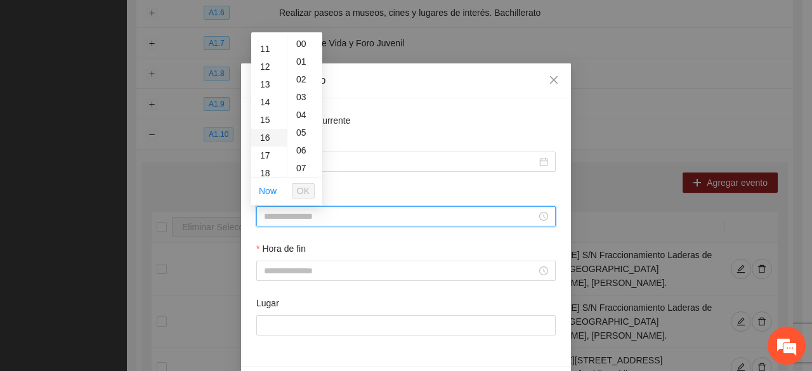
click at [268, 139] on div "16" at bounding box center [269, 138] width 36 height 18
drag, startPoint x: 302, startPoint y: 92, endPoint x: 303, endPoint y: 100, distance: 7.7
click at [302, 92] on div "03" at bounding box center [304, 97] width 35 height 18
type input "*****"
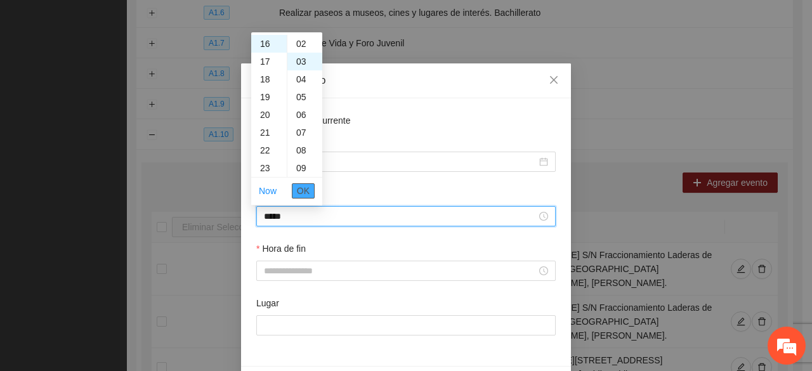
scroll to position [53, 0]
click at [308, 193] on span "OK" at bounding box center [303, 191] width 13 height 14
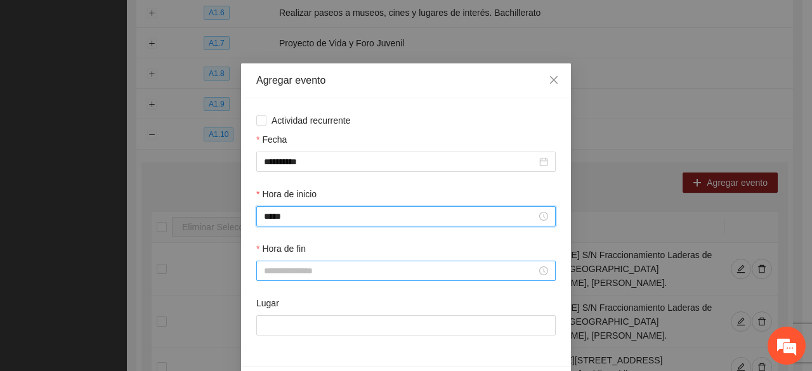
click at [297, 272] on input "Hora de fin" at bounding box center [400, 271] width 273 height 14
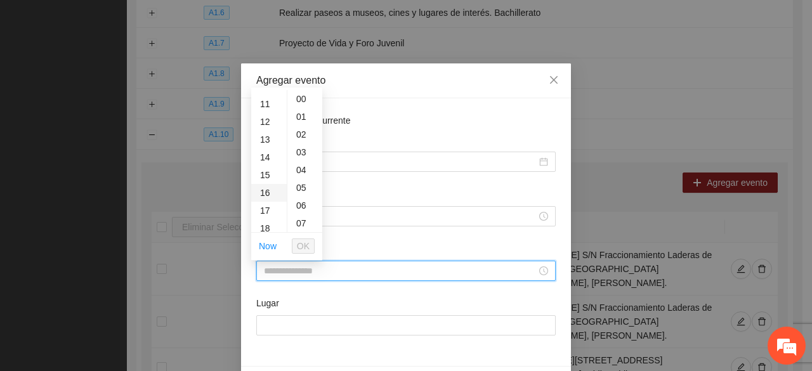
click at [269, 194] on div "16" at bounding box center [269, 193] width 36 height 18
click at [299, 175] on div "33" at bounding box center [304, 178] width 35 height 18
type input "*****"
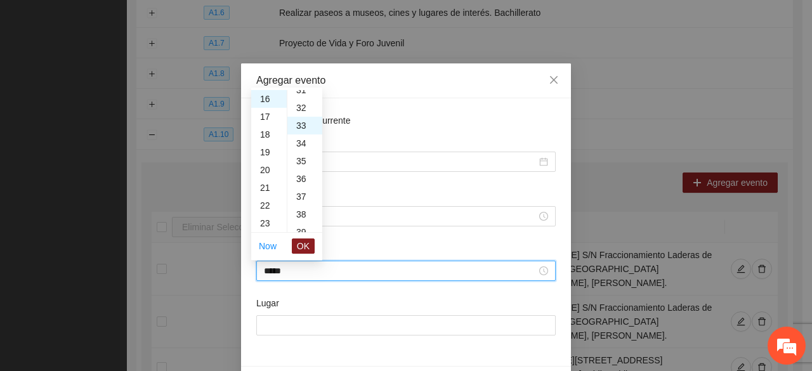
scroll to position [586, 0]
click at [306, 240] on span "OK" at bounding box center [303, 246] width 13 height 14
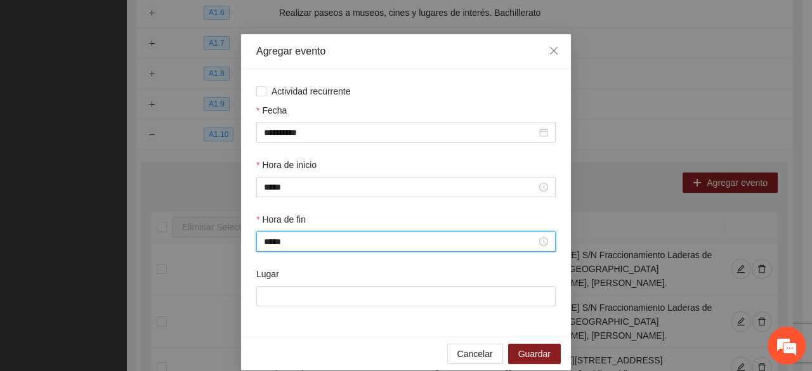
scroll to position [44, 0]
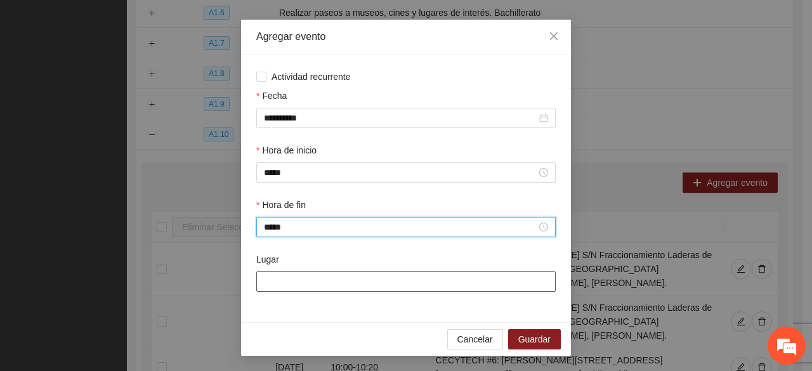
click at [327, 289] on input "Lugar" at bounding box center [405, 281] width 299 height 20
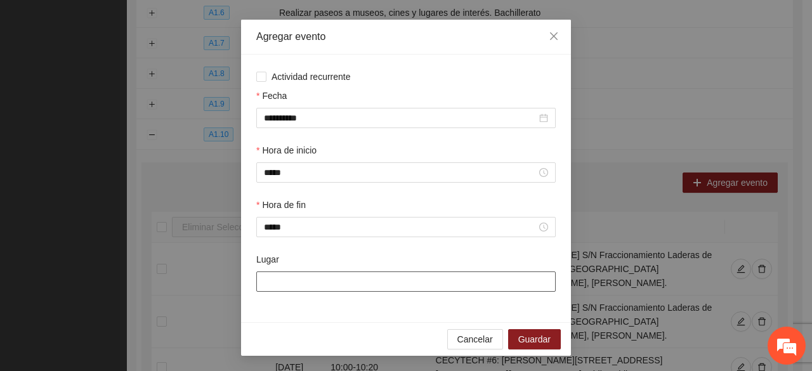
type input "**********"
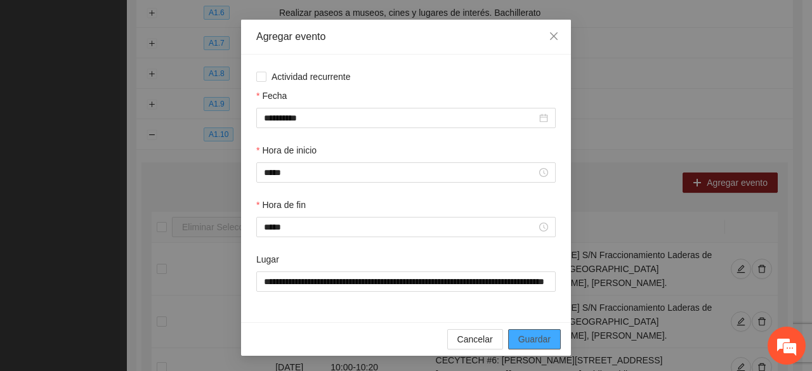
click at [510, 337] on button "Guardar" at bounding box center [534, 339] width 53 height 20
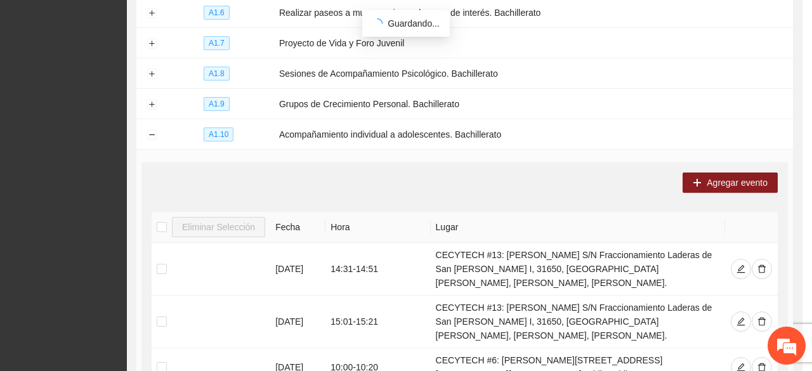
scroll to position [0, 0]
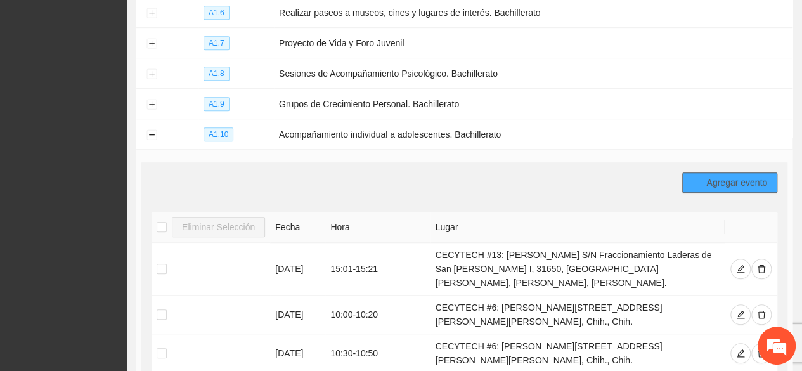
click at [741, 181] on span "Agregar evento" at bounding box center [736, 183] width 61 height 14
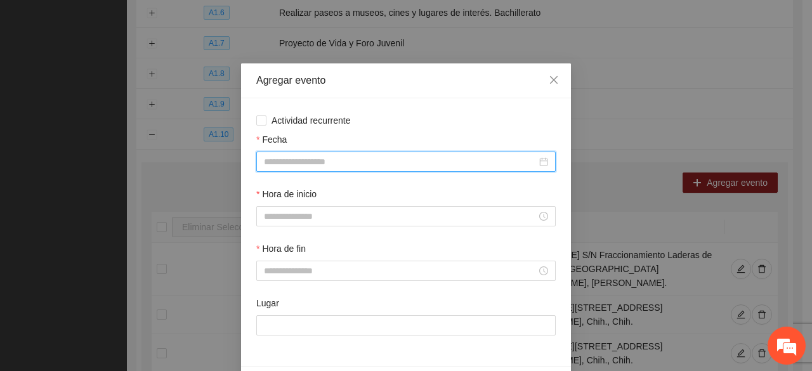
click at [348, 162] on input "Fecha" at bounding box center [400, 162] width 273 height 14
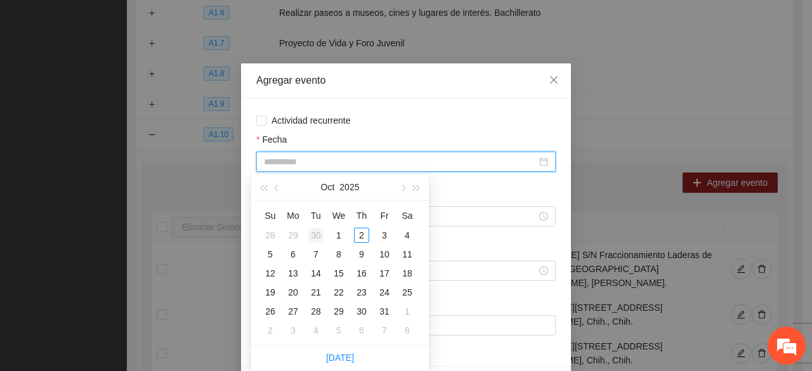
type input "**********"
click at [280, 190] on button "button" at bounding box center [277, 186] width 14 height 25
type input "**********"
click at [365, 272] on div "18" at bounding box center [361, 273] width 15 height 15
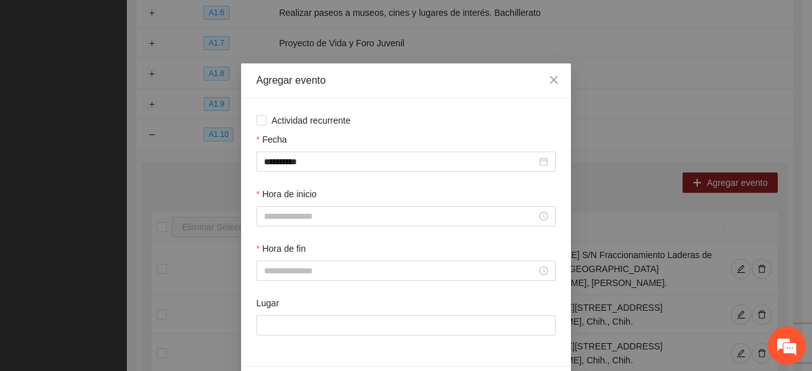
click at [292, 204] on div "Hora de inicio" at bounding box center [405, 196] width 299 height 19
click at [287, 210] on div at bounding box center [405, 216] width 299 height 20
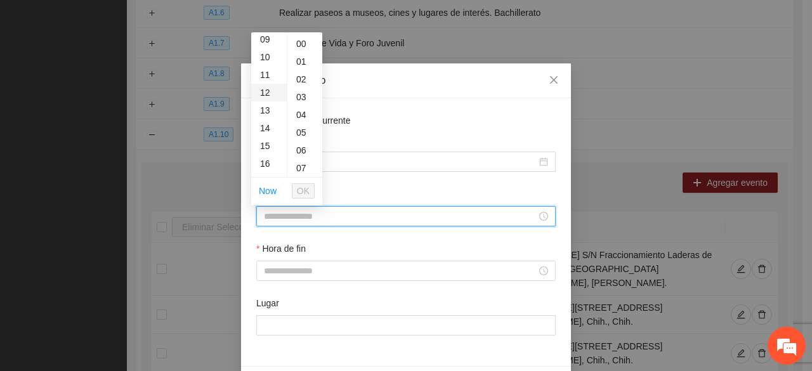
scroll to position [190, 0]
click at [267, 84] on div "13" at bounding box center [269, 84] width 36 height 18
click at [301, 136] on div "23" at bounding box center [304, 135] width 35 height 18
type input "*****"
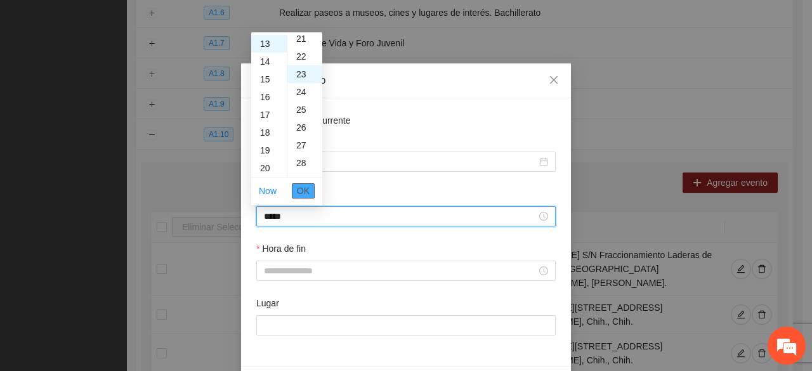
scroll to position [408, 0]
click at [299, 191] on span "OK" at bounding box center [303, 191] width 13 height 14
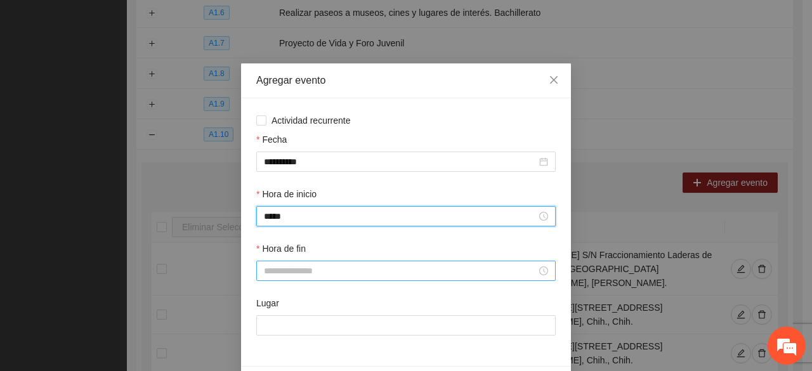
click at [282, 269] on input "Hora de fin" at bounding box center [400, 271] width 273 height 14
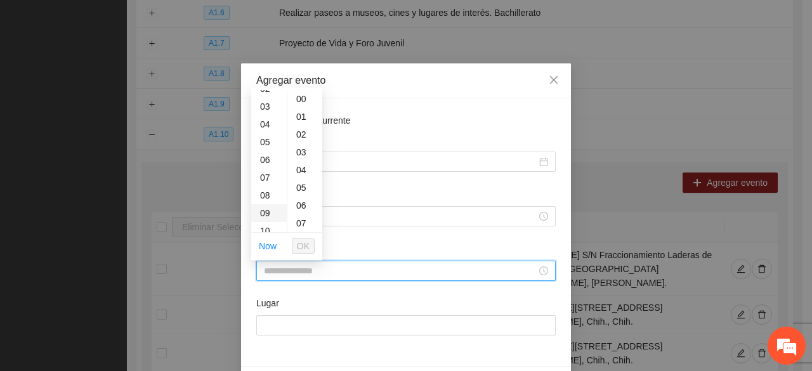
scroll to position [190, 0]
click at [265, 136] on div "13" at bounding box center [269, 140] width 36 height 18
drag, startPoint x: 296, startPoint y: 98, endPoint x: 306, endPoint y: 174, distance: 77.3
click at [295, 99] on div "43" at bounding box center [304, 102] width 35 height 18
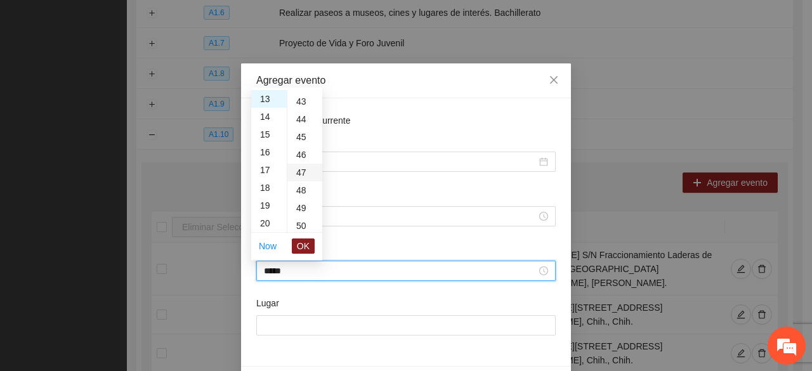
type input "*****"
click at [306, 243] on span "OK" at bounding box center [303, 246] width 13 height 14
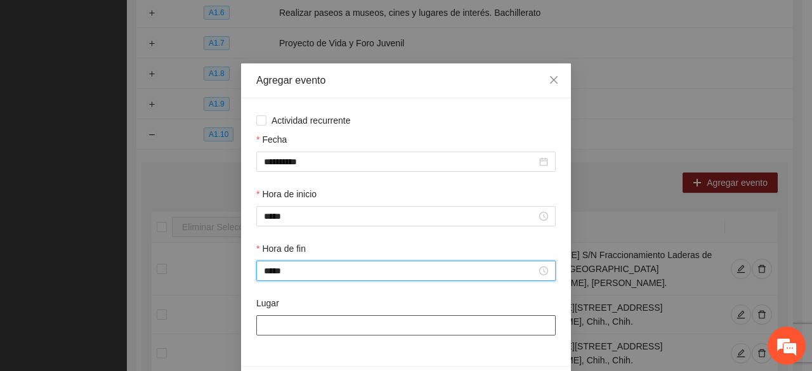
click at [307, 331] on input "Lugar" at bounding box center [405, 325] width 299 height 20
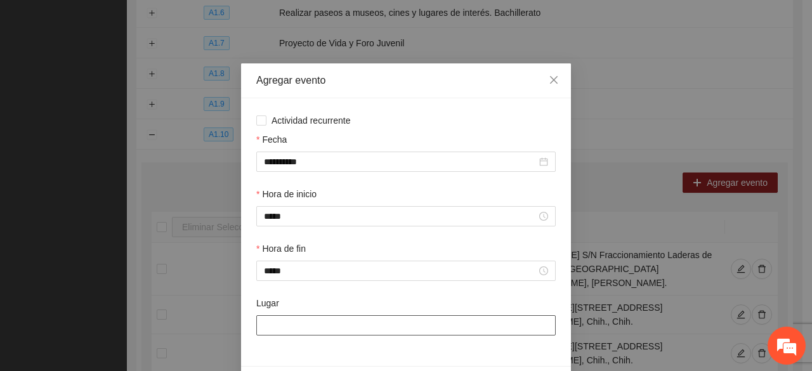
type input "**********"
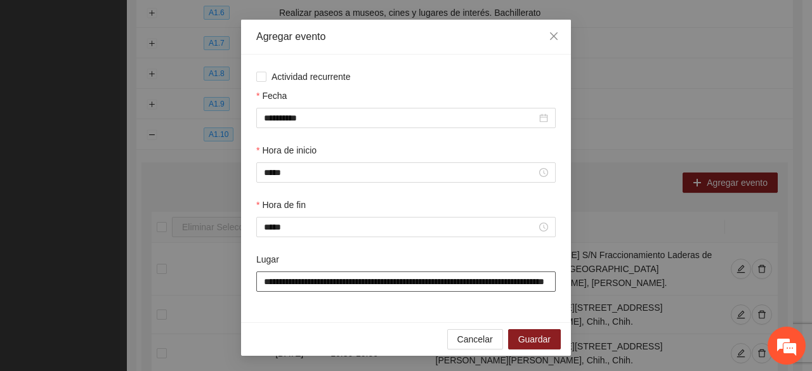
scroll to position [44, 0]
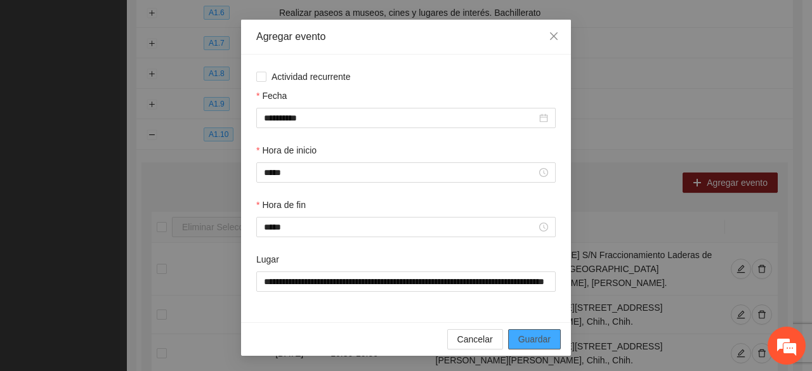
click at [534, 342] on span "Guardar" at bounding box center [534, 339] width 32 height 14
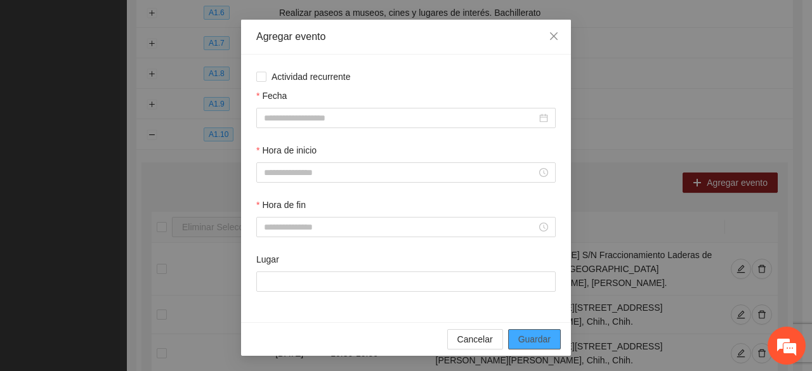
scroll to position [0, 0]
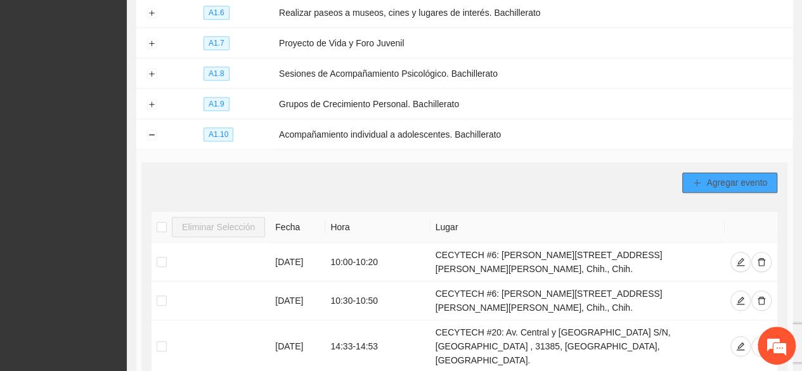
click at [729, 177] on span "Agregar evento" at bounding box center [736, 183] width 61 height 14
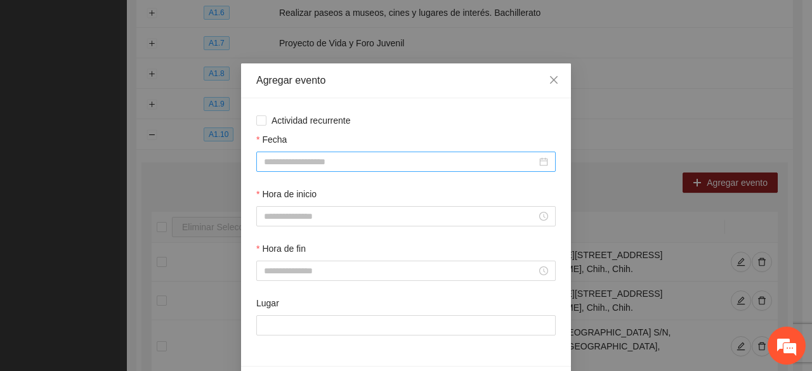
click at [301, 165] on input "Fecha" at bounding box center [400, 162] width 273 height 14
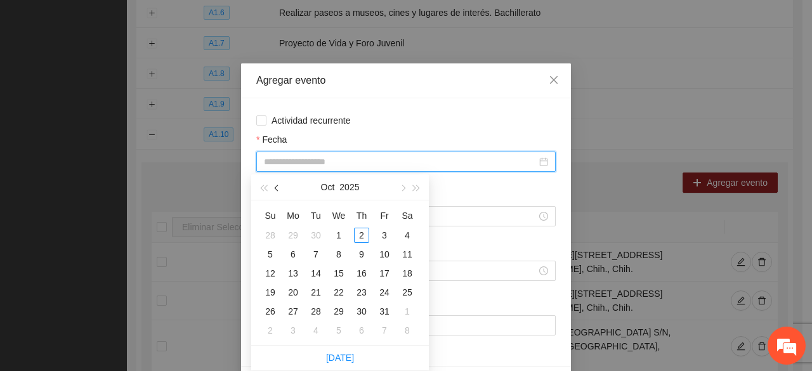
drag, startPoint x: 278, startPoint y: 193, endPoint x: 291, endPoint y: 243, distance: 51.7
click at [278, 193] on button "button" at bounding box center [277, 186] width 14 height 25
type input "**********"
click at [342, 291] on div "24" at bounding box center [338, 292] width 15 height 15
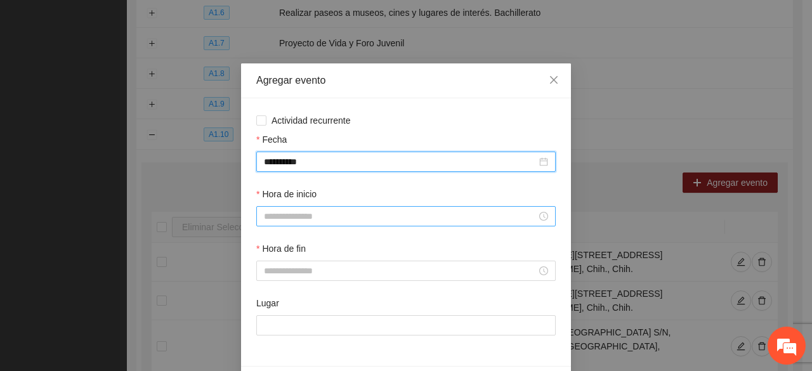
click at [285, 218] on input "Hora de inicio" at bounding box center [400, 216] width 273 height 14
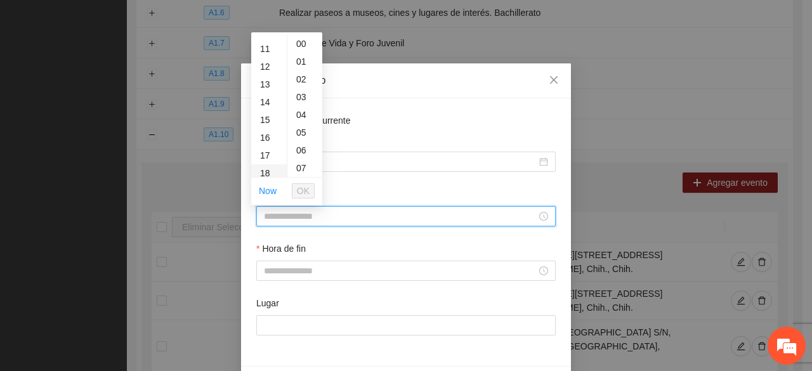
click at [268, 138] on div "16" at bounding box center [269, 138] width 36 height 18
drag, startPoint x: 302, startPoint y: 132, endPoint x: 306, endPoint y: 155, distance: 23.9
click at [302, 133] on div "23" at bounding box center [304, 135] width 35 height 18
type input "*****"
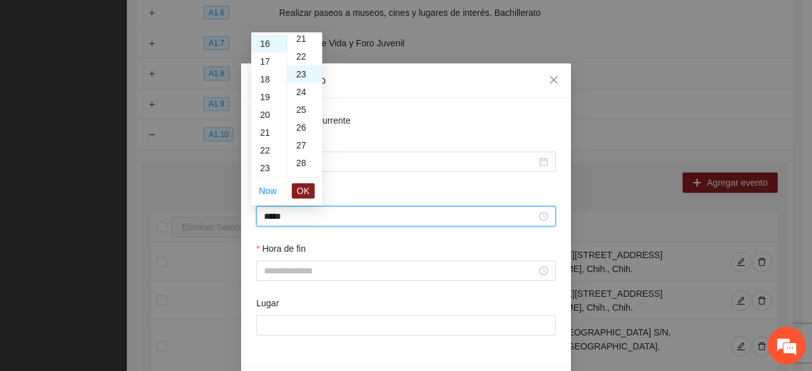
scroll to position [408, 0]
click at [302, 189] on span "OK" at bounding box center [303, 191] width 13 height 14
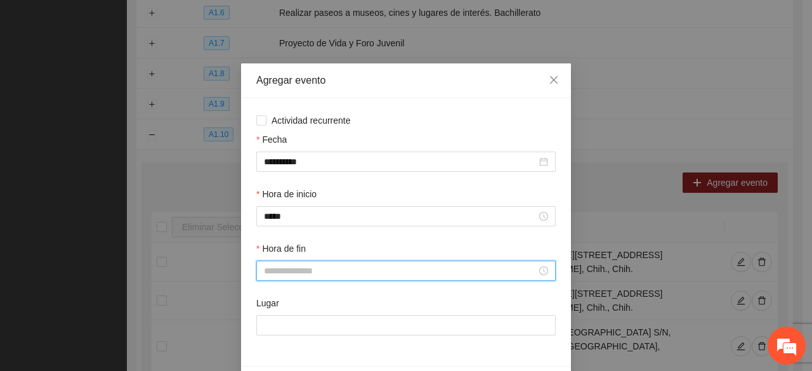
drag, startPoint x: 278, startPoint y: 275, endPoint x: 283, endPoint y: 223, distance: 52.2
click at [277, 273] on input "Hora de fin" at bounding box center [400, 271] width 273 height 14
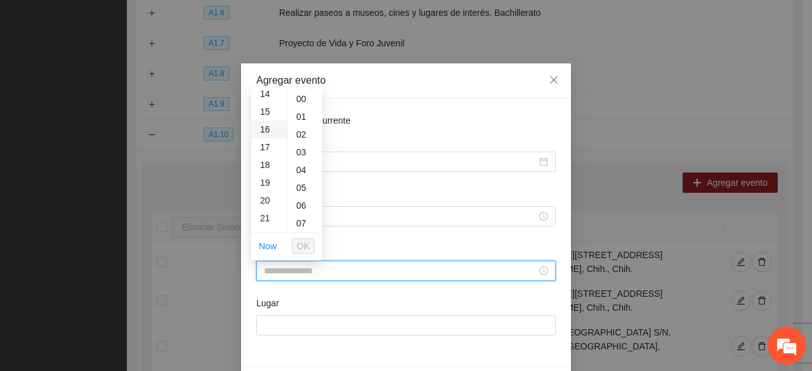
click at [262, 125] on div "16" at bounding box center [269, 129] width 36 height 18
click at [301, 102] on div "43" at bounding box center [304, 102] width 35 height 18
type input "*****"
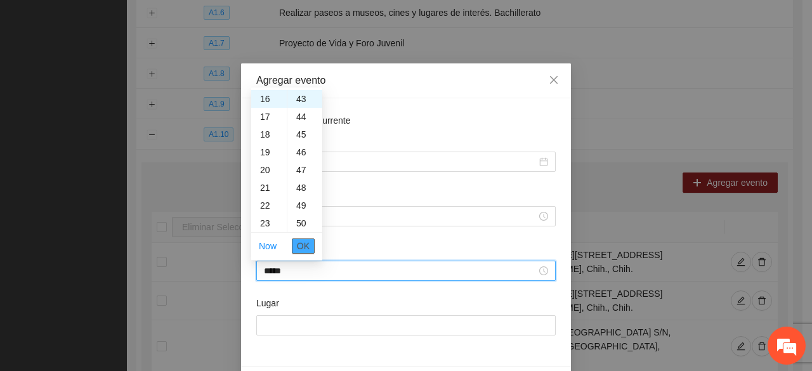
click at [306, 242] on span "OK" at bounding box center [303, 246] width 13 height 14
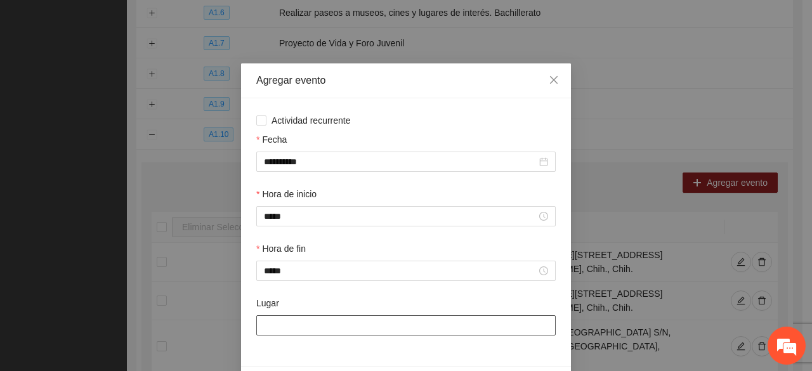
drag, startPoint x: 302, startPoint y: 319, endPoint x: 304, endPoint y: 302, distance: 17.2
click at [302, 319] on input "Lugar" at bounding box center [405, 325] width 299 height 20
type input "**********"
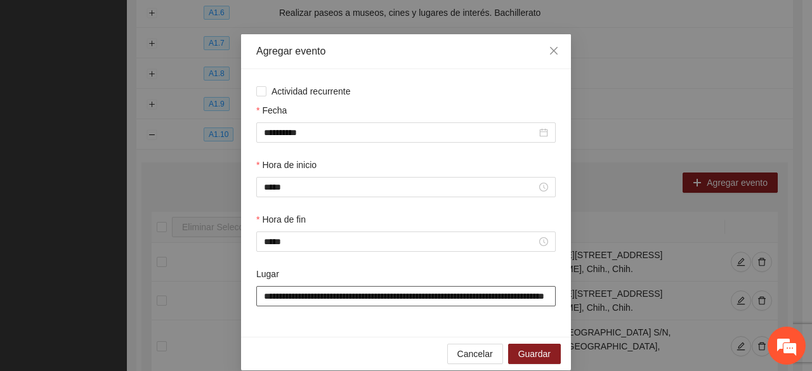
scroll to position [44, 0]
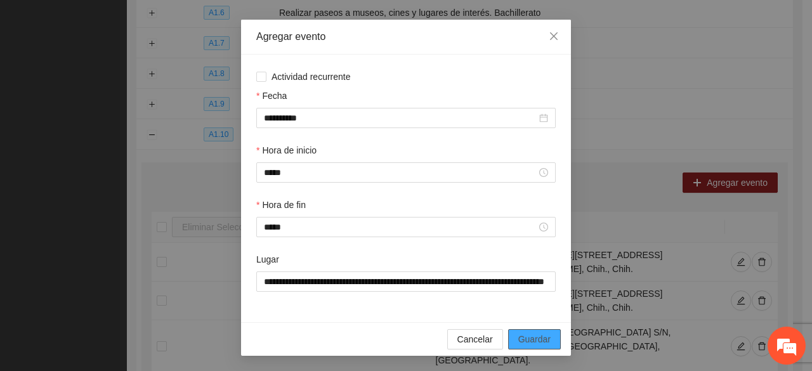
click at [518, 334] on span "Guardar" at bounding box center [534, 339] width 32 height 14
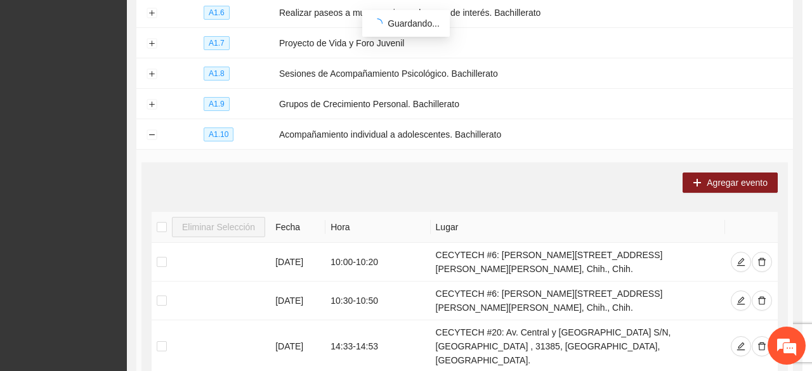
scroll to position [0, 0]
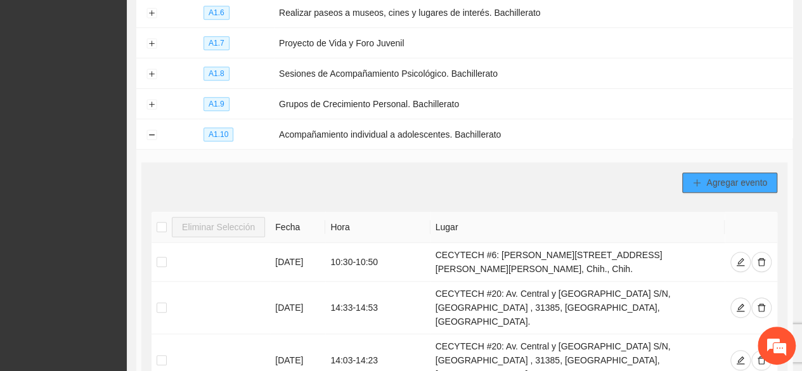
click at [748, 176] on span "Agregar evento" at bounding box center [736, 183] width 61 height 14
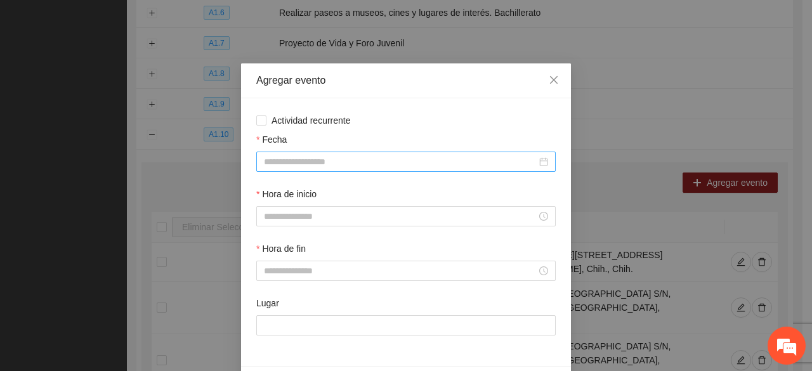
drag, startPoint x: 340, startPoint y: 162, endPoint x: 332, endPoint y: 150, distance: 14.6
click at [339, 162] on input "Fecha" at bounding box center [400, 162] width 273 height 14
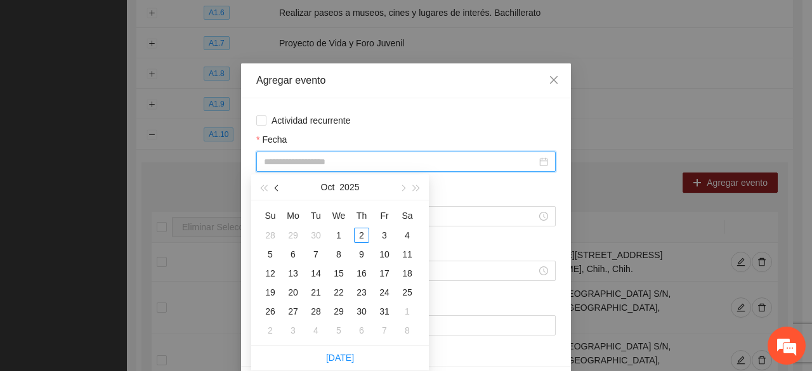
click at [277, 186] on span "button" at bounding box center [278, 188] width 6 height 6
type input "**********"
click at [361, 288] on div "25" at bounding box center [361, 292] width 15 height 15
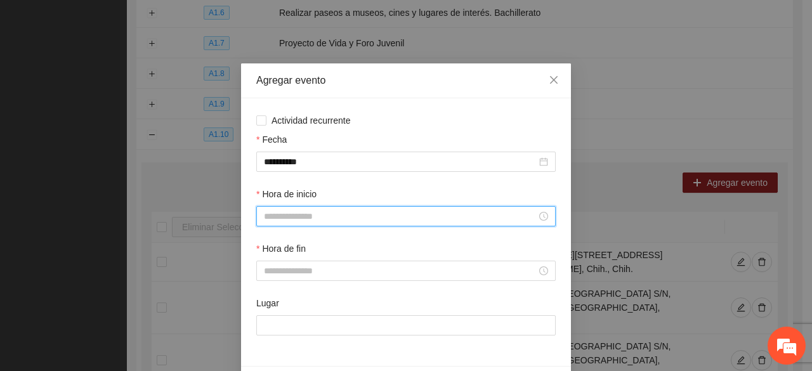
click at [295, 222] on input "Hora de inicio" at bounding box center [400, 216] width 273 height 14
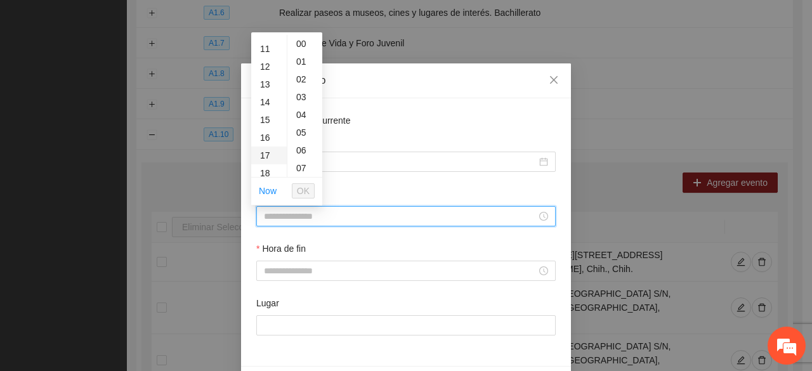
click at [264, 122] on div "15" at bounding box center [269, 120] width 36 height 18
click at [301, 68] on div "23" at bounding box center [304, 72] width 35 height 18
type input "*****"
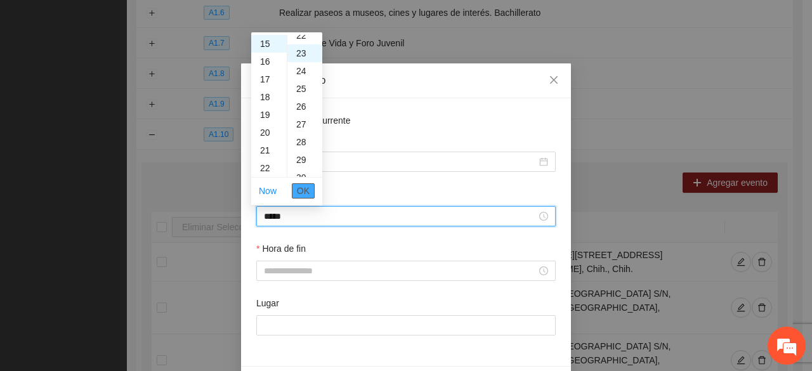
scroll to position [408, 0]
click at [308, 192] on span "OK" at bounding box center [303, 191] width 13 height 14
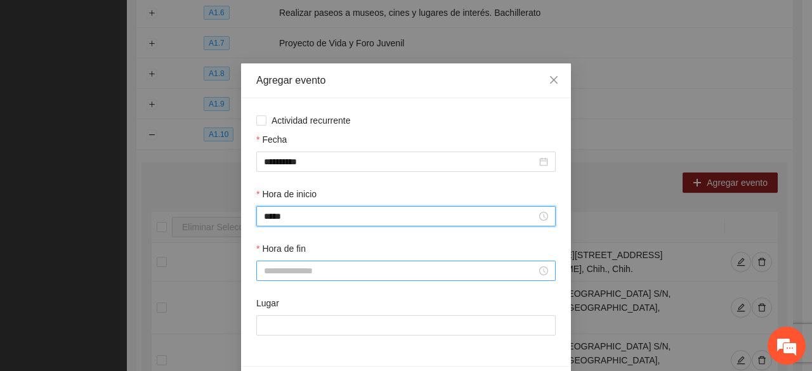
click at [292, 273] on input "Hora de fin" at bounding box center [400, 271] width 273 height 14
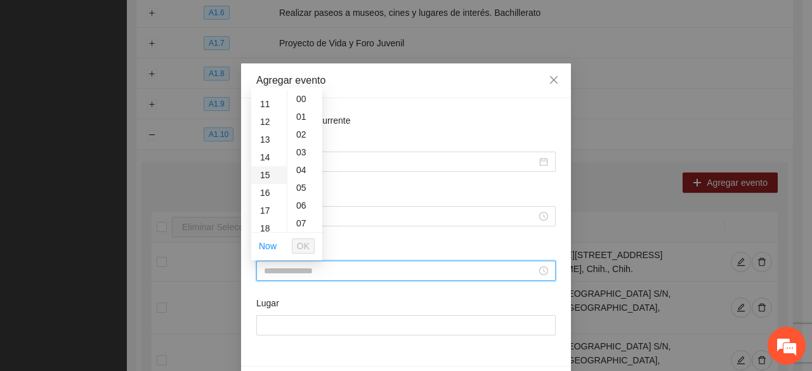
click at [266, 174] on div "15" at bounding box center [269, 175] width 36 height 18
click at [299, 165] on div "43" at bounding box center [304, 165] width 35 height 18
type input "*****"
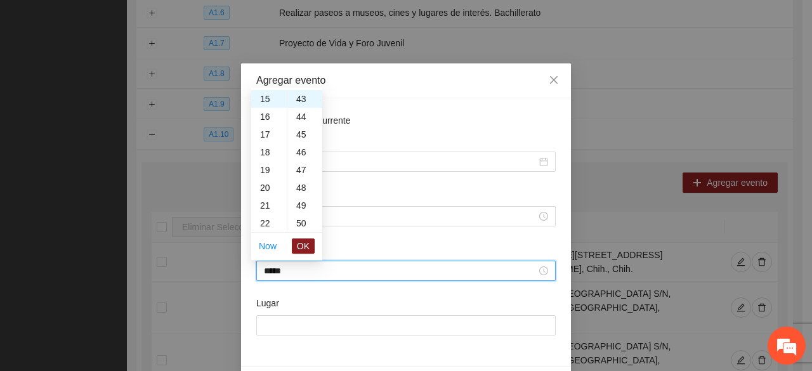
drag, startPoint x: 297, startPoint y: 249, endPoint x: 297, endPoint y: 268, distance: 19.7
click at [297, 249] on button "OK" at bounding box center [303, 245] width 23 height 15
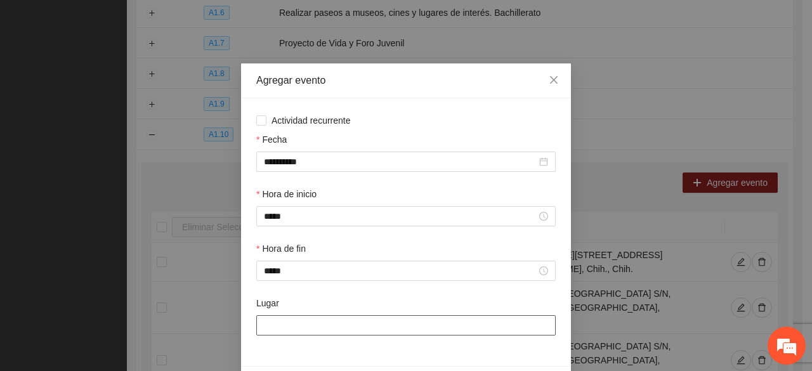
drag, startPoint x: 278, startPoint y: 321, endPoint x: 282, endPoint y: 297, distance: 24.3
click at [277, 320] on input "Lugar" at bounding box center [405, 325] width 299 height 20
type input "**********"
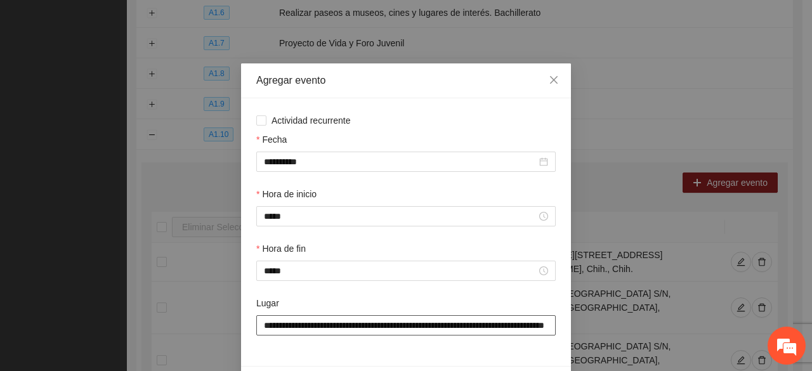
scroll to position [44, 0]
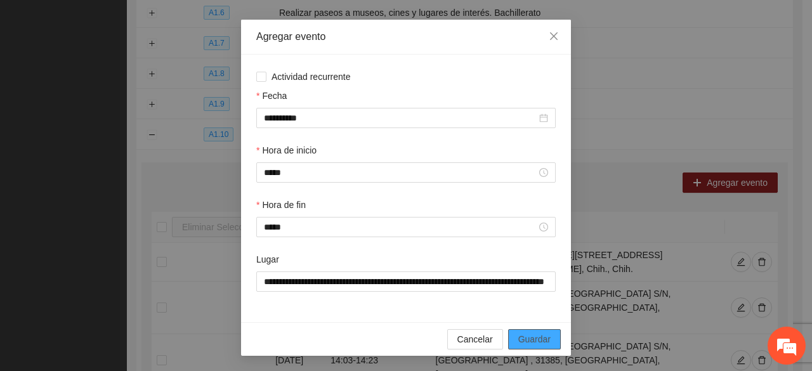
click at [524, 337] on span "Guardar" at bounding box center [534, 339] width 32 height 14
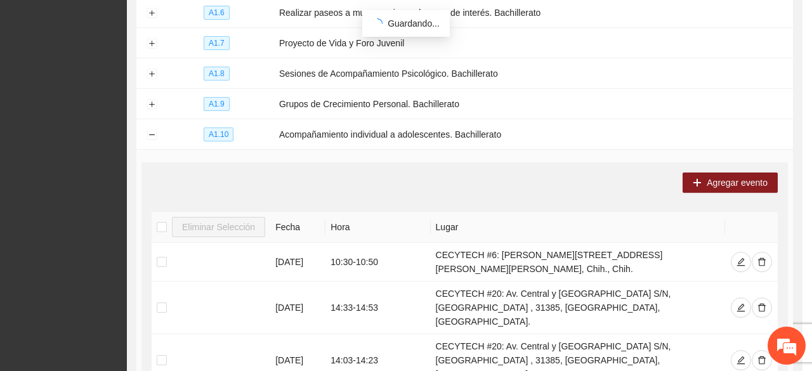
scroll to position [0, 0]
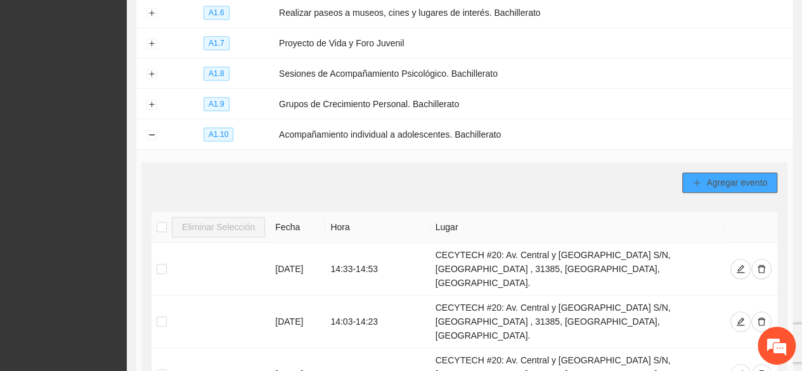
click at [747, 177] on span "Agregar evento" at bounding box center [736, 183] width 61 height 14
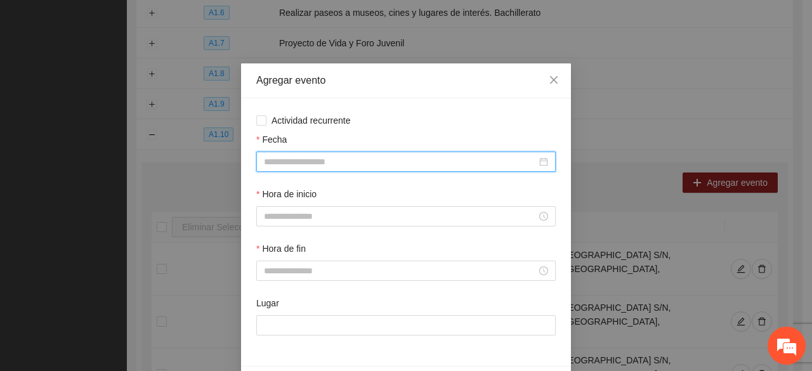
click at [289, 159] on input "Fecha" at bounding box center [400, 162] width 273 height 14
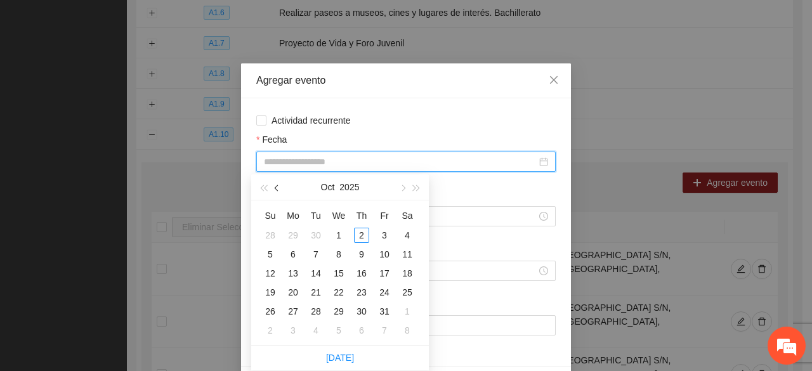
click at [274, 190] on button "button" at bounding box center [277, 186] width 14 height 25
type input "**********"
click at [366, 249] on div "11" at bounding box center [361, 254] width 15 height 15
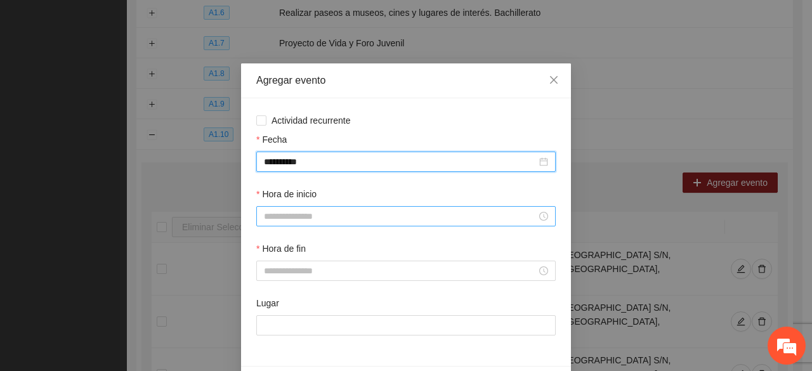
click at [285, 214] on input "Hora de inicio" at bounding box center [400, 216] width 273 height 14
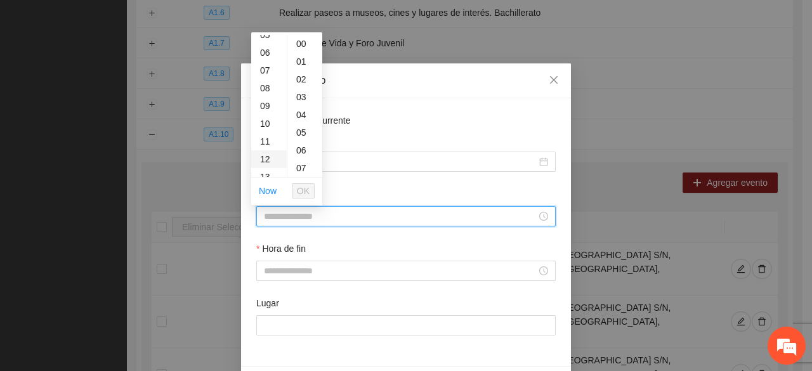
scroll to position [127, 0]
click at [268, 167] on div "14" at bounding box center [269, 166] width 36 height 18
click at [301, 111] on div "04" at bounding box center [304, 115] width 35 height 18
type input "*****"
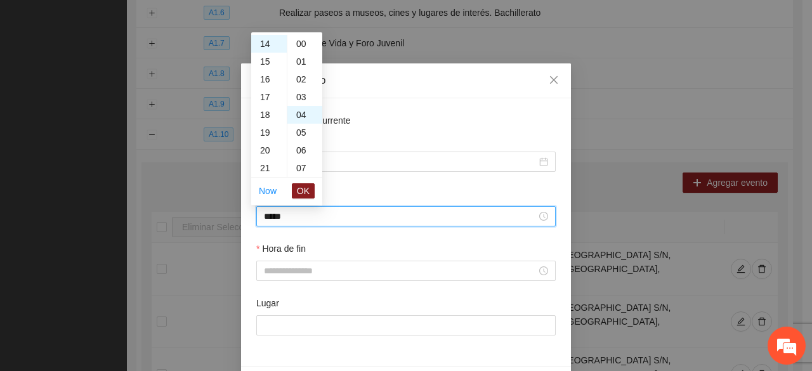
scroll to position [71, 0]
drag, startPoint x: 299, startPoint y: 191, endPoint x: 295, endPoint y: 211, distance: 20.6
click at [298, 191] on span "OK" at bounding box center [303, 191] width 13 height 14
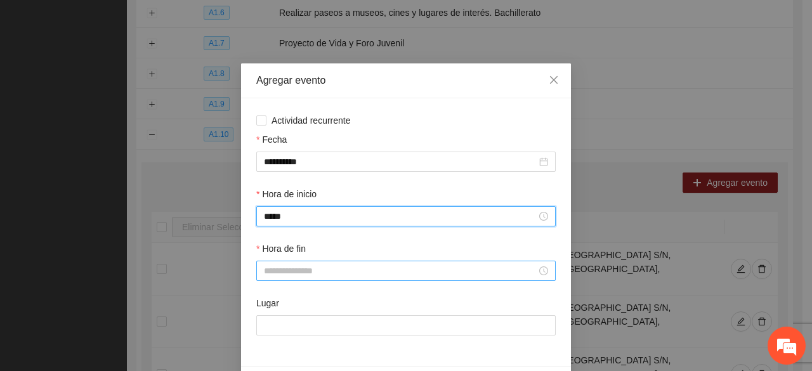
click at [278, 271] on input "Hora de fin" at bounding box center [400, 271] width 273 height 14
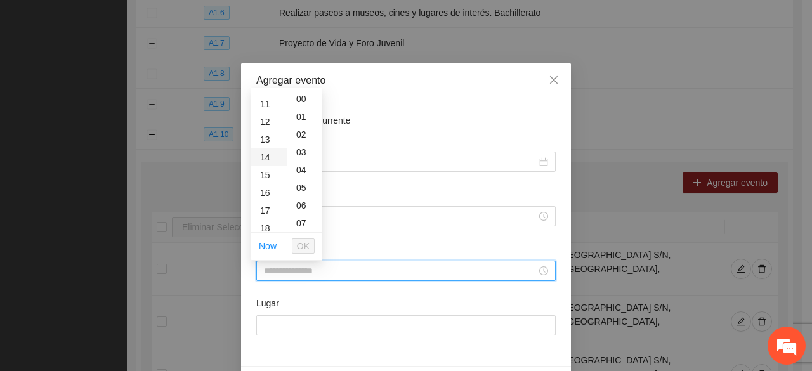
click at [264, 158] on div "14" at bounding box center [269, 157] width 36 height 18
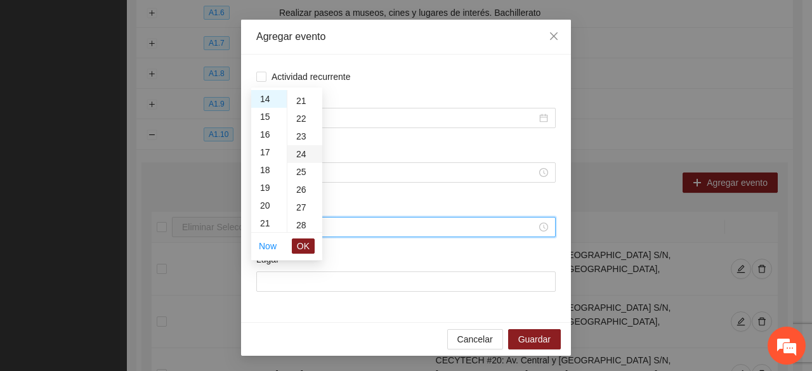
scroll to position [317, 0]
drag, startPoint x: 301, startPoint y: 206, endPoint x: 309, endPoint y: 248, distance: 42.8
click at [301, 207] on div "24" at bounding box center [304, 208] width 35 height 18
type input "*****"
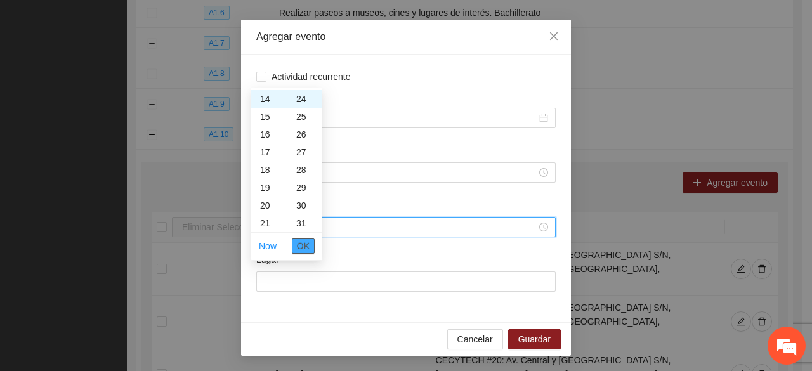
click at [306, 244] on span "OK" at bounding box center [303, 246] width 13 height 14
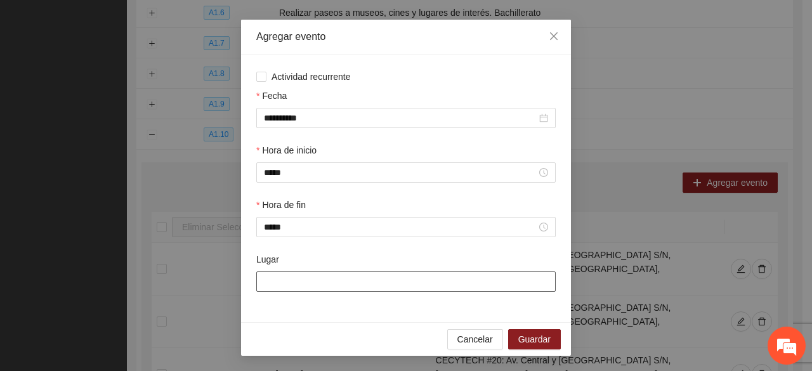
click at [265, 287] on input "Lugar" at bounding box center [405, 281] width 299 height 20
type input "**********"
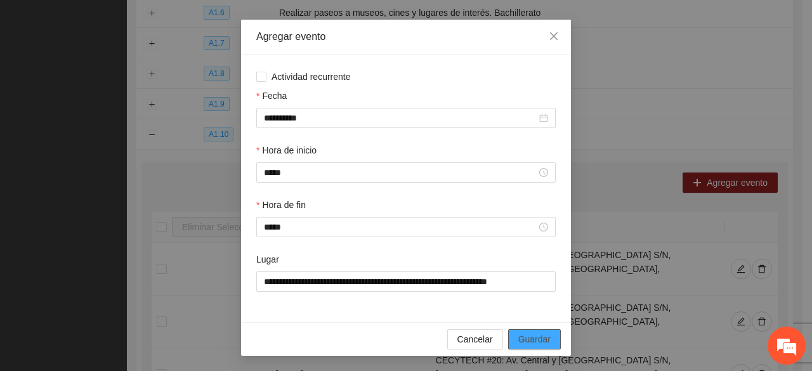
click at [529, 335] on span "Guardar" at bounding box center [534, 339] width 32 height 14
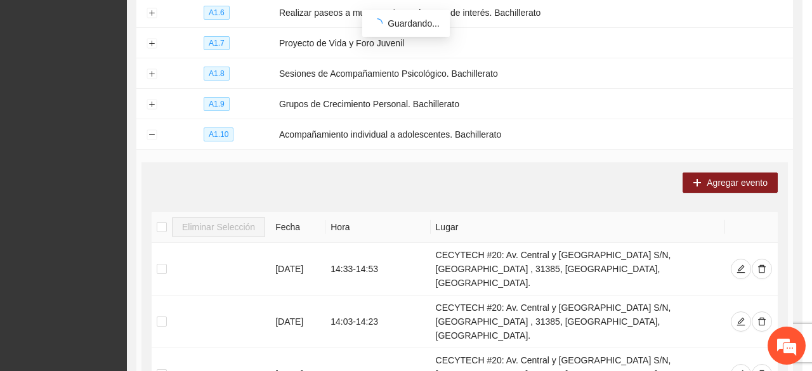
scroll to position [0, 0]
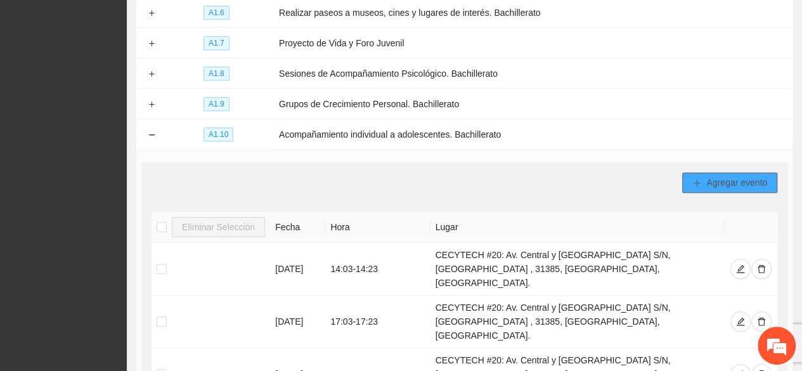
click at [703, 178] on button "Agregar evento" at bounding box center [729, 182] width 95 height 20
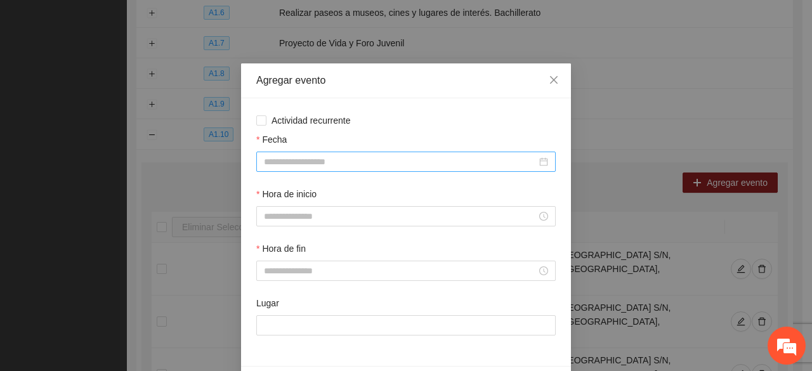
click at [373, 155] on div at bounding box center [405, 162] width 299 height 20
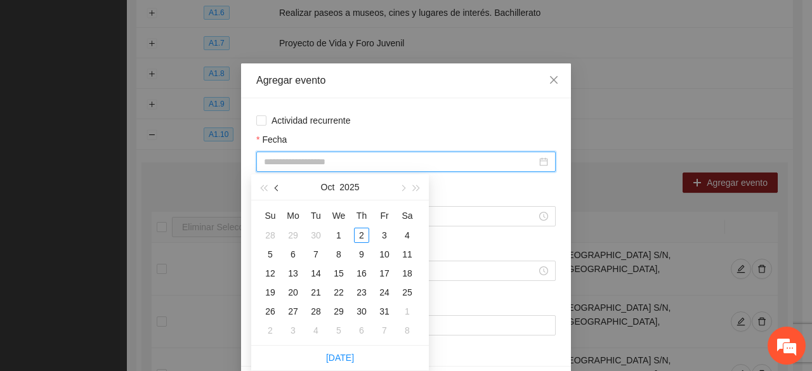
click at [274, 191] on button "button" at bounding box center [277, 186] width 14 height 25
type input "**********"
click at [354, 253] on div "11" at bounding box center [361, 254] width 15 height 15
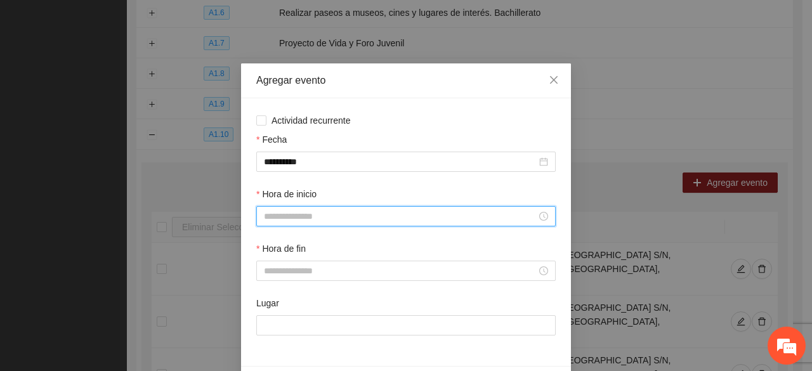
click at [264, 217] on input "Hora de inicio" at bounding box center [400, 216] width 273 height 14
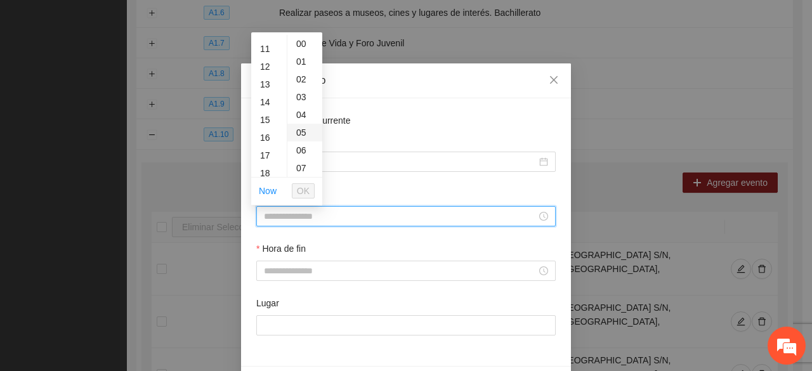
drag, startPoint x: 266, startPoint y: 103, endPoint x: 290, endPoint y: 130, distance: 35.9
click at [266, 103] on div "14" at bounding box center [269, 102] width 36 height 18
drag, startPoint x: 302, startPoint y: 56, endPoint x: 308, endPoint y: 140, distance: 84.6
click at [301, 56] on div "33" at bounding box center [304, 59] width 35 height 18
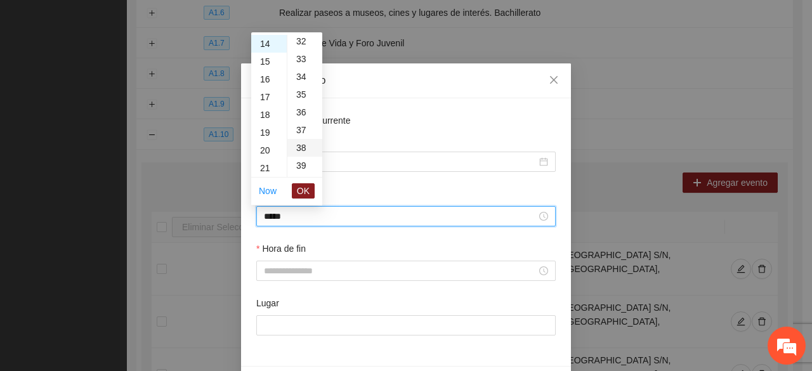
type input "*****"
drag, startPoint x: 308, startPoint y: 191, endPoint x: 296, endPoint y: 213, distance: 25.3
click at [306, 190] on span "OK" at bounding box center [303, 191] width 13 height 14
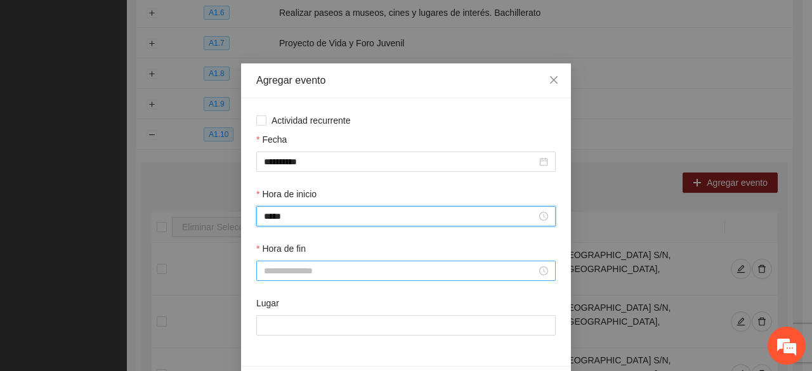
click at [294, 269] on input "Hora de fin" at bounding box center [400, 271] width 273 height 14
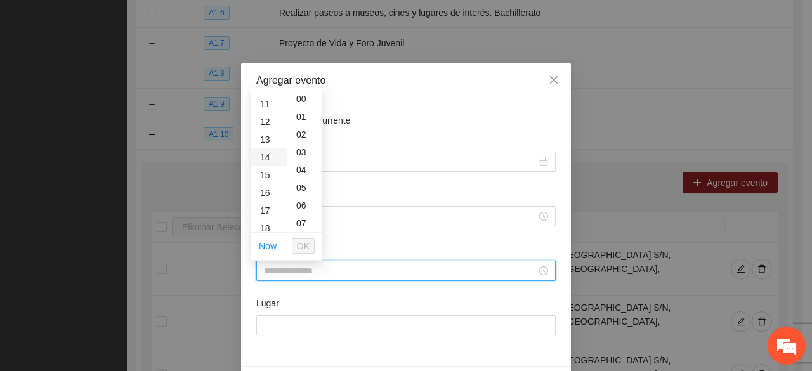
click at [269, 158] on div "14" at bounding box center [269, 157] width 36 height 18
click at [294, 151] on div "53" at bounding box center [304, 152] width 35 height 18
type input "*****"
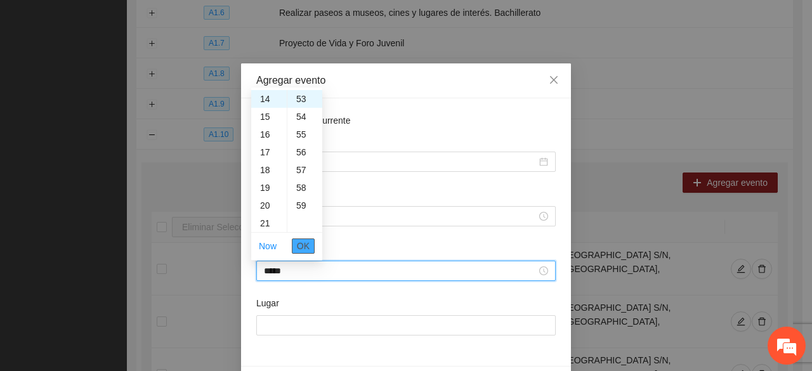
click at [297, 247] on button "OK" at bounding box center [303, 245] width 23 height 15
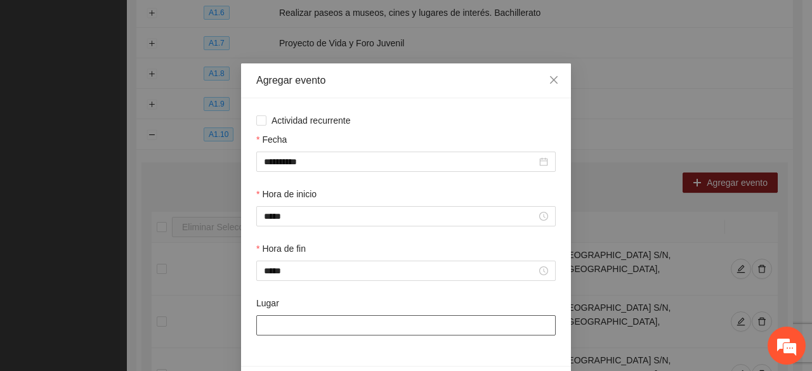
drag, startPoint x: 289, startPoint y: 334, endPoint x: 285, endPoint y: 327, distance: 8.8
click at [285, 329] on input "Lugar" at bounding box center [405, 325] width 299 height 20
type input "**********"
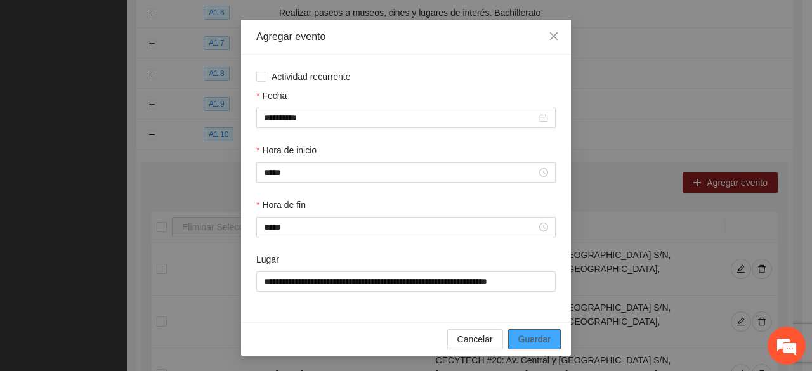
click at [521, 335] on span "Guardar" at bounding box center [534, 339] width 32 height 14
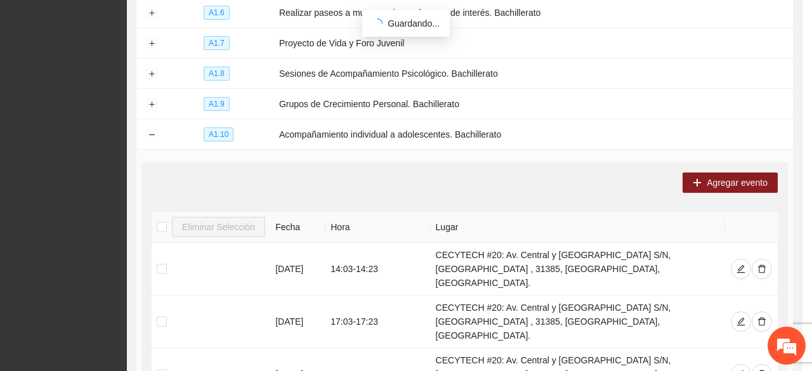
scroll to position [0, 0]
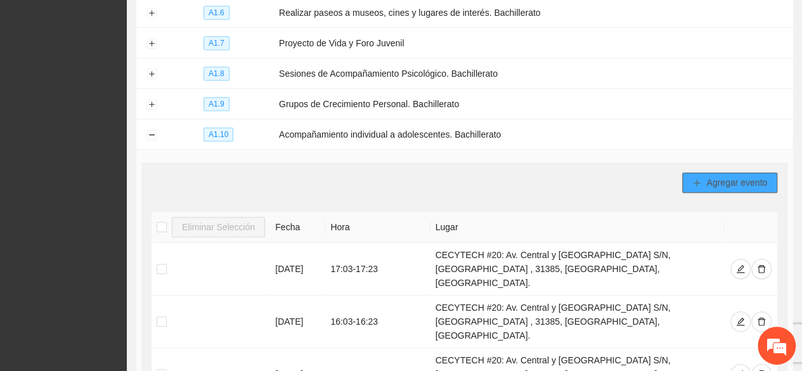
click at [705, 174] on button "Agregar evento" at bounding box center [729, 182] width 95 height 20
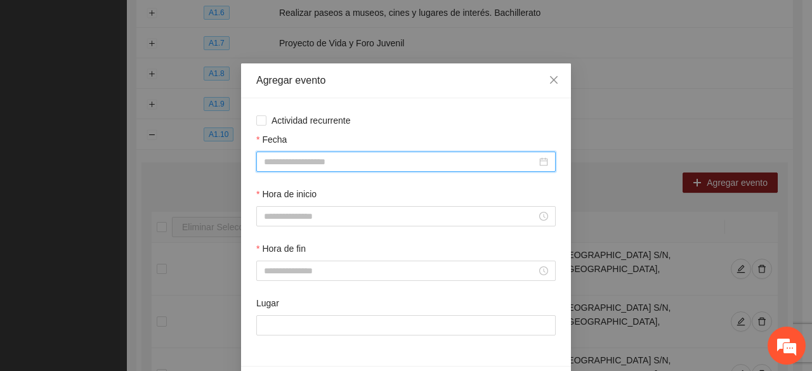
click at [278, 160] on input "Fecha" at bounding box center [400, 162] width 273 height 14
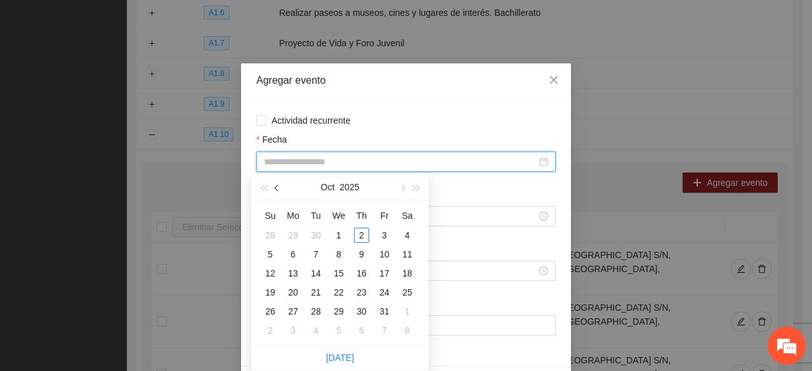
click at [276, 187] on span "button" at bounding box center [278, 188] width 6 height 6
type input "**********"
click at [361, 256] on div "11" at bounding box center [361, 254] width 15 height 15
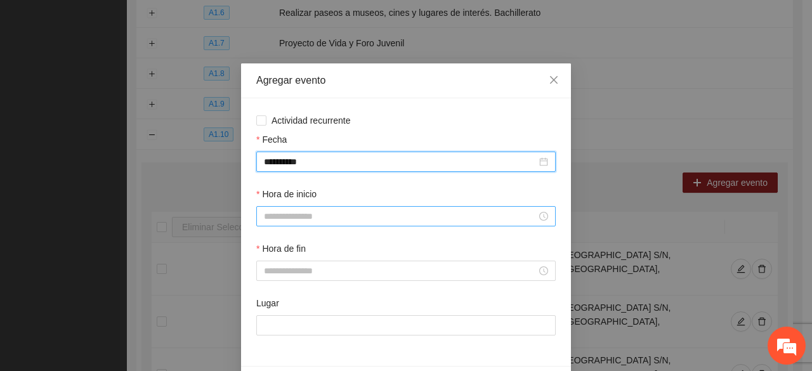
click at [301, 216] on input "Hora de inicio" at bounding box center [400, 216] width 273 height 14
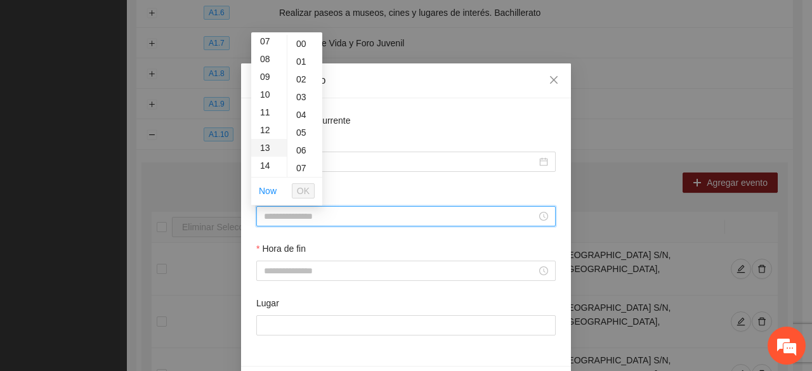
scroll to position [190, 0]
click at [268, 116] on div "15" at bounding box center [269, 120] width 36 height 18
click at [302, 112] on div "04" at bounding box center [304, 115] width 35 height 18
type input "*****"
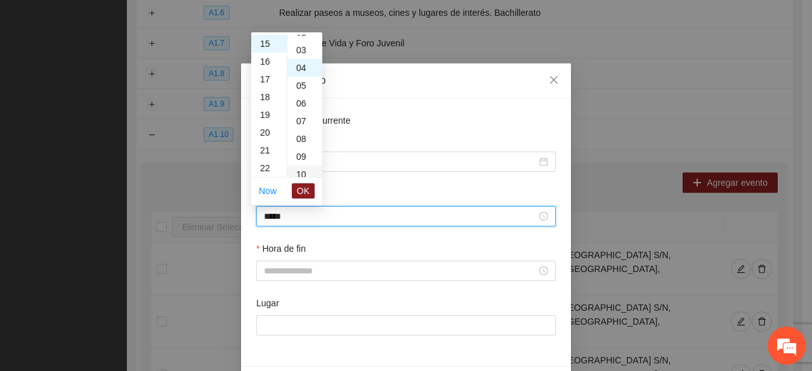
scroll to position [71, 0]
click at [300, 192] on span "OK" at bounding box center [303, 191] width 13 height 14
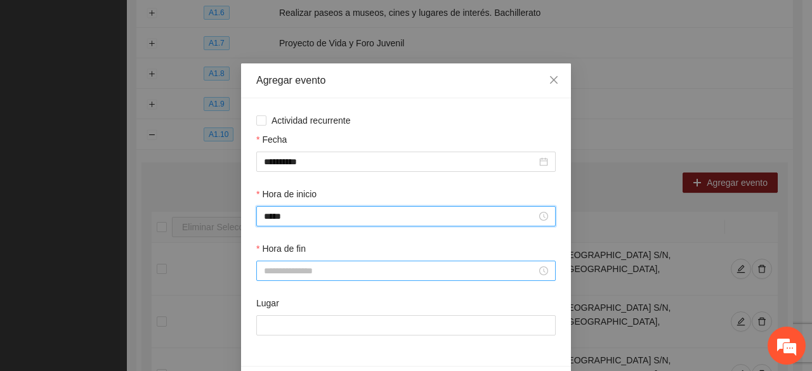
click at [277, 275] on input "Hora de fin" at bounding box center [400, 271] width 273 height 14
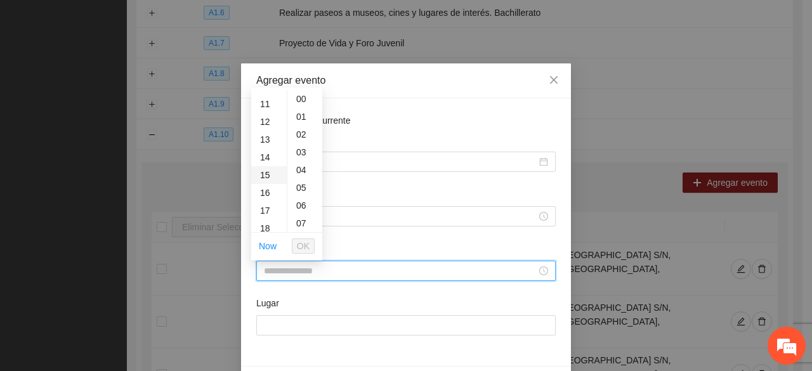
click at [268, 174] on div "15" at bounding box center [269, 175] width 36 height 18
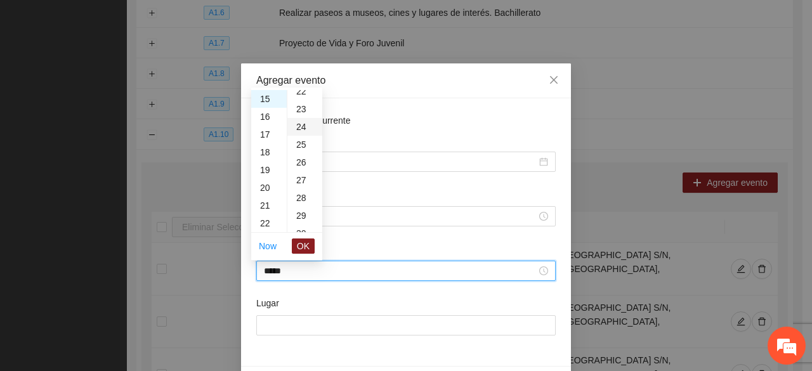
scroll to position [380, 0]
click at [302, 146] on div "24" at bounding box center [304, 145] width 35 height 18
type input "*****"
click at [304, 248] on span "OK" at bounding box center [303, 246] width 13 height 14
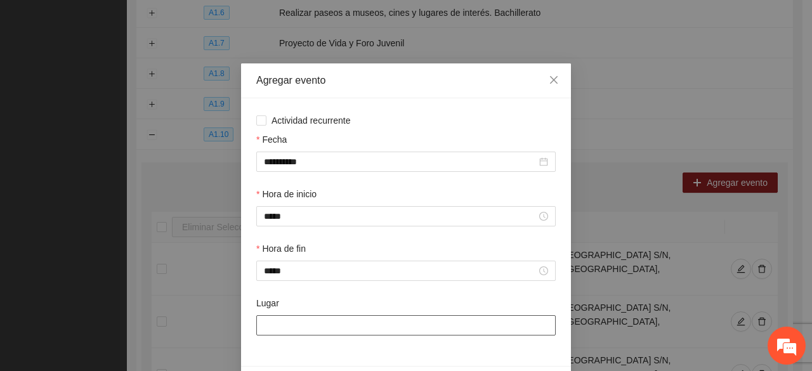
drag, startPoint x: 288, startPoint y: 332, endPoint x: 292, endPoint y: 288, distance: 43.9
click at [286, 328] on input "Lugar" at bounding box center [405, 325] width 299 height 20
type input "**********"
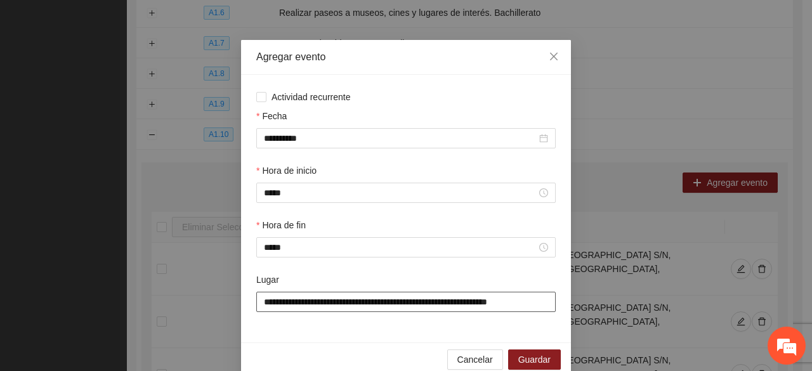
scroll to position [44, 0]
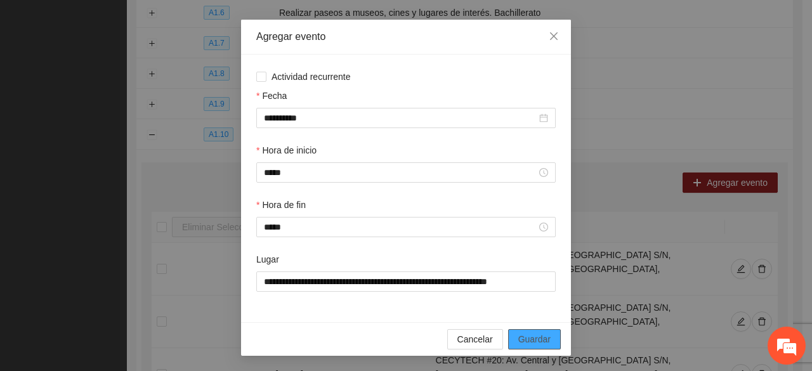
drag, startPoint x: 532, startPoint y: 339, endPoint x: 521, endPoint y: 329, distance: 14.8
click at [531, 337] on span "Guardar" at bounding box center [534, 339] width 32 height 14
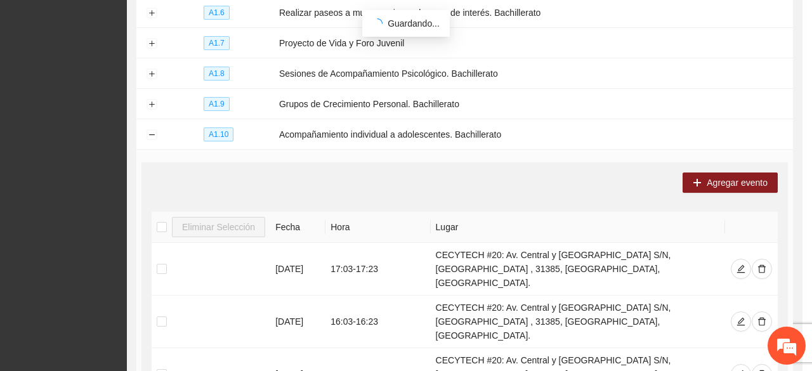
scroll to position [0, 0]
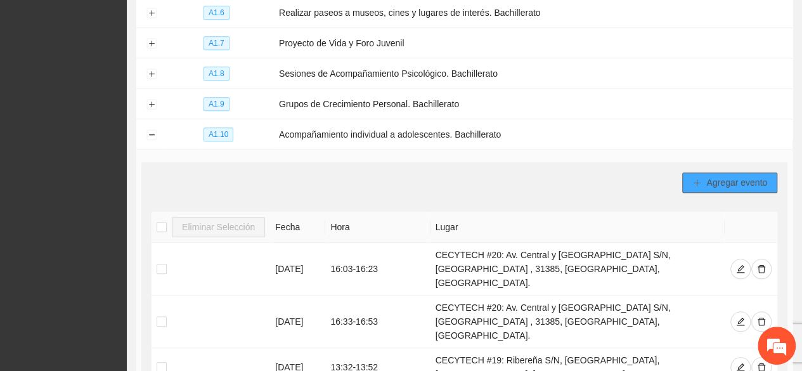
click at [756, 177] on span "Agregar evento" at bounding box center [736, 183] width 61 height 14
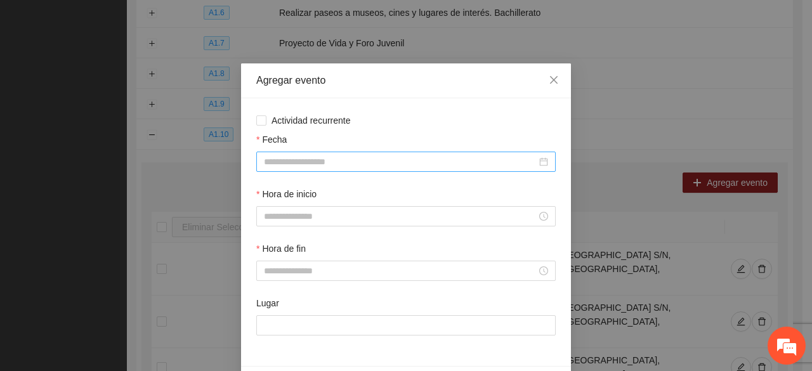
click at [308, 159] on input "Fecha" at bounding box center [400, 162] width 273 height 14
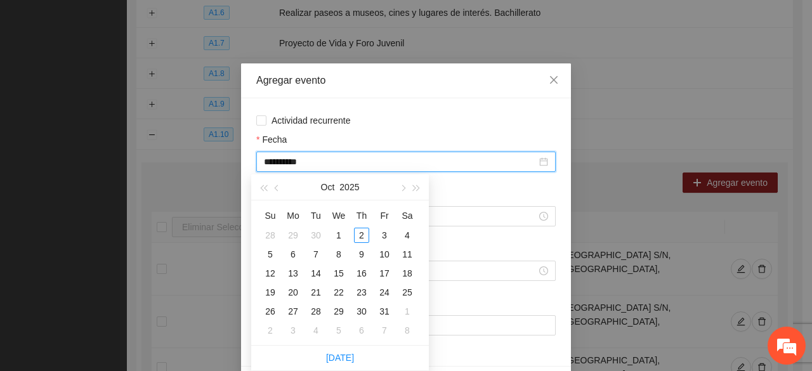
type input "**********"
click at [278, 191] on button "button" at bounding box center [277, 186] width 14 height 25
type input "**********"
click at [361, 292] on div "25" at bounding box center [361, 292] width 15 height 15
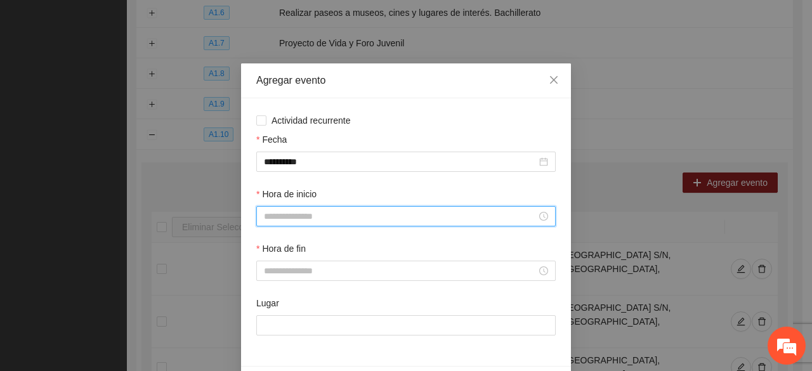
click at [316, 214] on input "Hora de inicio" at bounding box center [400, 216] width 273 height 14
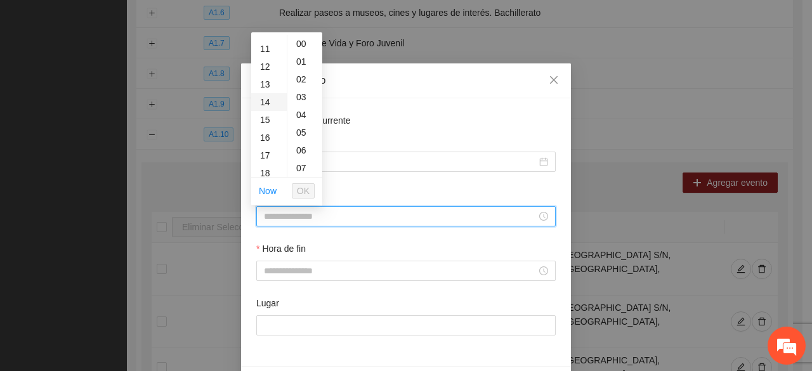
click at [266, 98] on div "14" at bounding box center [269, 102] width 36 height 18
click at [294, 116] on div "04" at bounding box center [304, 115] width 35 height 18
type input "*****"
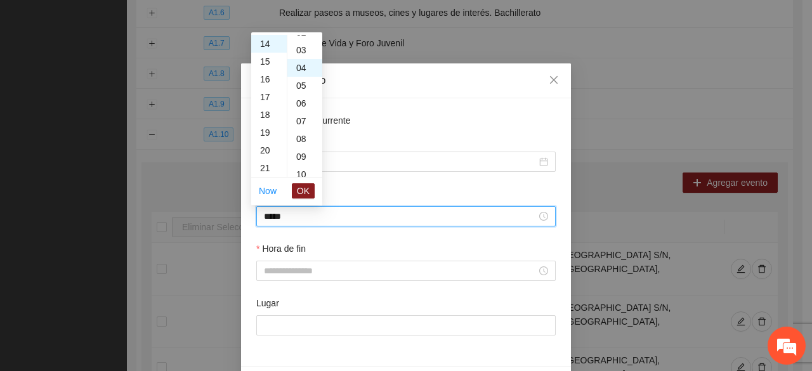
scroll to position [71, 0]
drag, startPoint x: 301, startPoint y: 187, endPoint x: 299, endPoint y: 210, distance: 23.5
click at [301, 186] on span "OK" at bounding box center [303, 191] width 13 height 14
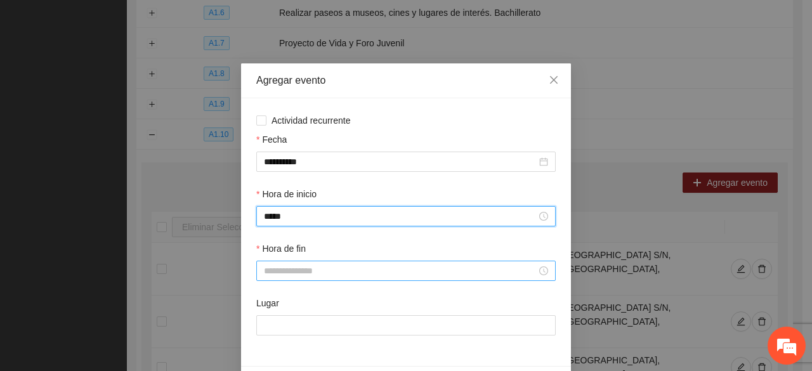
click at [288, 276] on input "Hora de fin" at bounding box center [400, 271] width 273 height 14
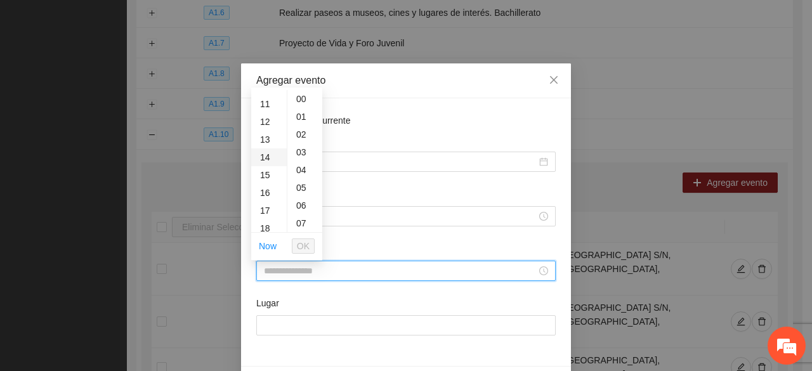
click at [268, 153] on div "14" at bounding box center [269, 157] width 36 height 18
click at [302, 205] on div "24" at bounding box center [304, 208] width 35 height 18
type input "*****"
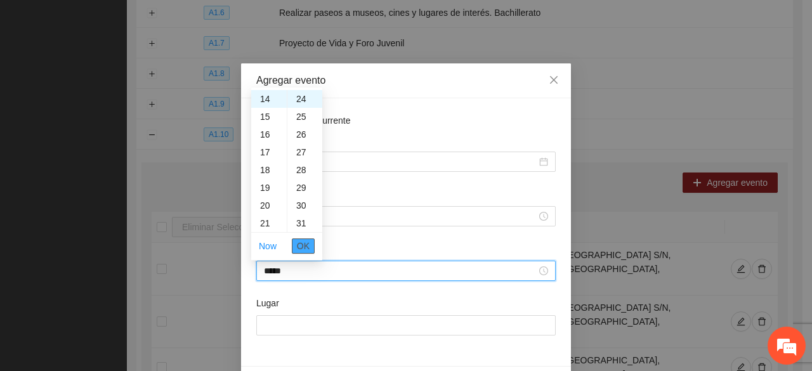
click at [297, 246] on button "OK" at bounding box center [303, 245] width 23 height 15
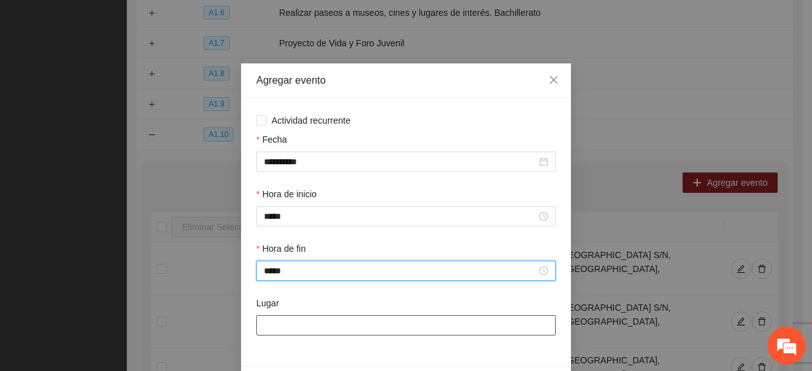
click at [269, 338] on div "Lugar" at bounding box center [406, 323] width 304 height 55
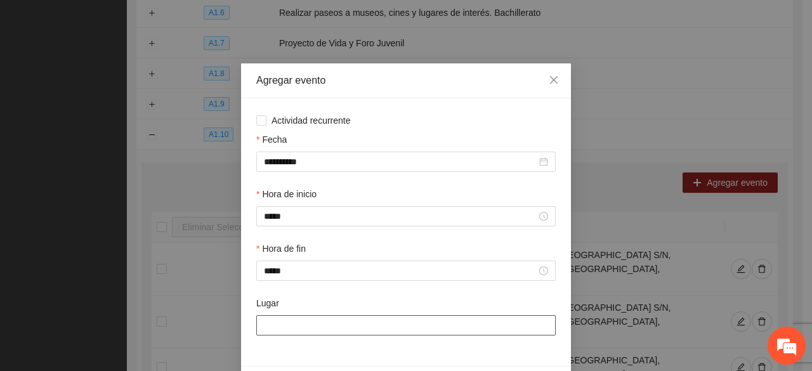
drag, startPoint x: 268, startPoint y: 325, endPoint x: 271, endPoint y: 314, distance: 11.8
click at [268, 325] on input "Lugar" at bounding box center [405, 325] width 299 height 20
type input "**********"
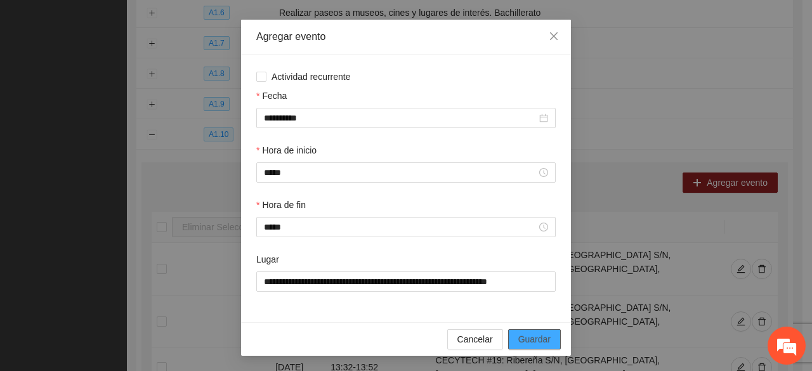
click at [529, 339] on span "Guardar" at bounding box center [534, 339] width 32 height 14
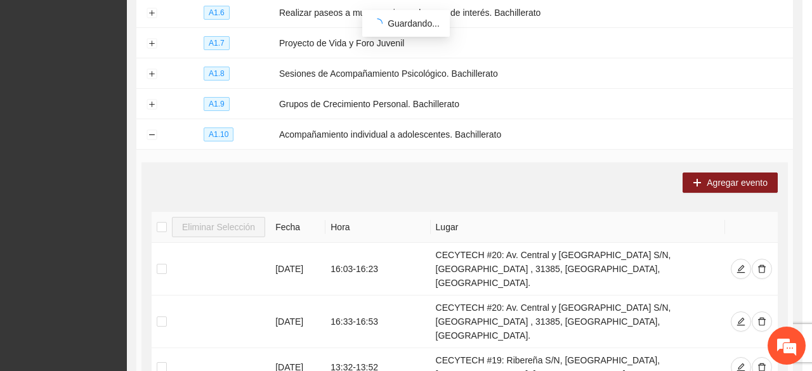
scroll to position [0, 0]
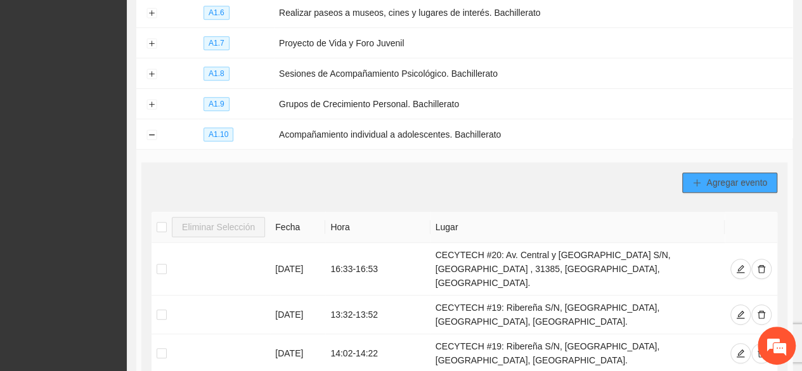
click at [706, 176] on span "Agregar evento" at bounding box center [736, 183] width 61 height 14
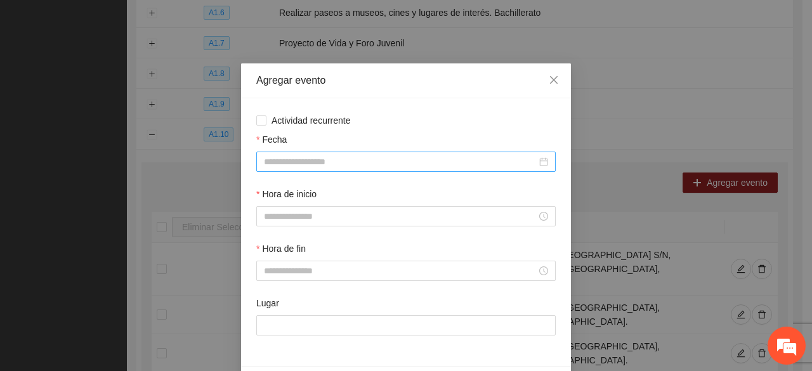
click at [302, 167] on input "Fecha" at bounding box center [400, 162] width 273 height 14
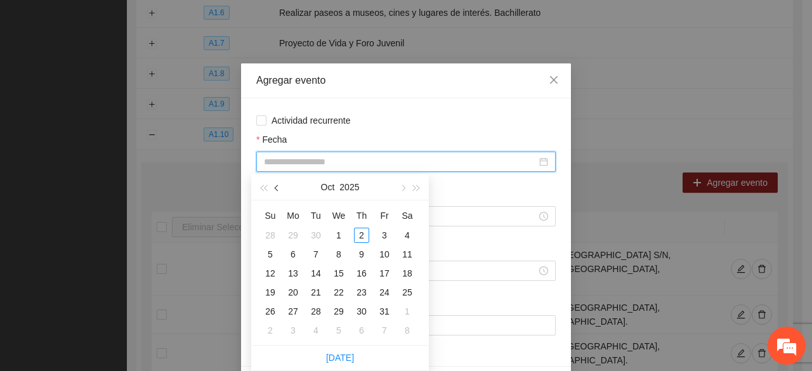
click at [276, 195] on button "button" at bounding box center [277, 186] width 14 height 25
type input "**********"
click at [359, 287] on div "25" at bounding box center [361, 292] width 15 height 15
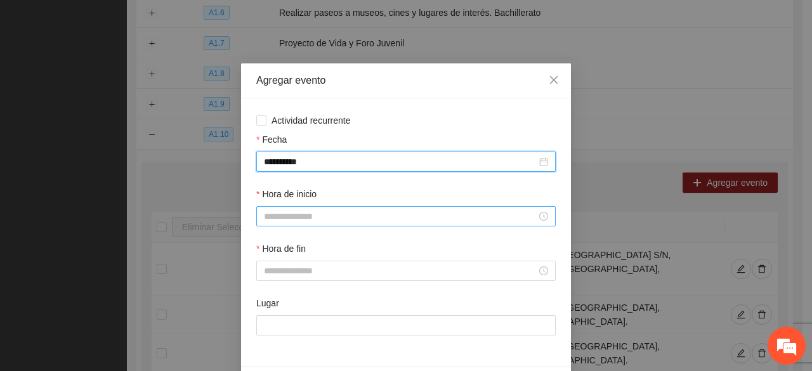
click at [285, 219] on input "Hora de inicio" at bounding box center [400, 216] width 273 height 14
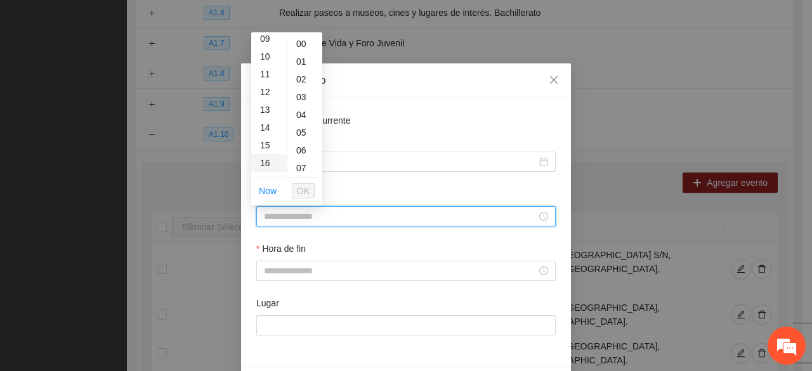
scroll to position [190, 0]
click at [263, 102] on div "14" at bounding box center [269, 102] width 36 height 18
drag, startPoint x: 302, startPoint y: 137, endPoint x: 302, endPoint y: 175, distance: 38.0
click at [301, 138] on div "34" at bounding box center [304, 140] width 35 height 18
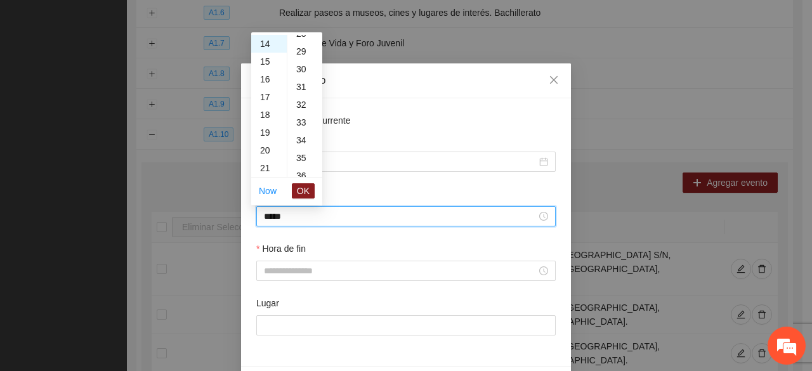
type input "*****"
click at [298, 193] on span "OK" at bounding box center [303, 191] width 13 height 14
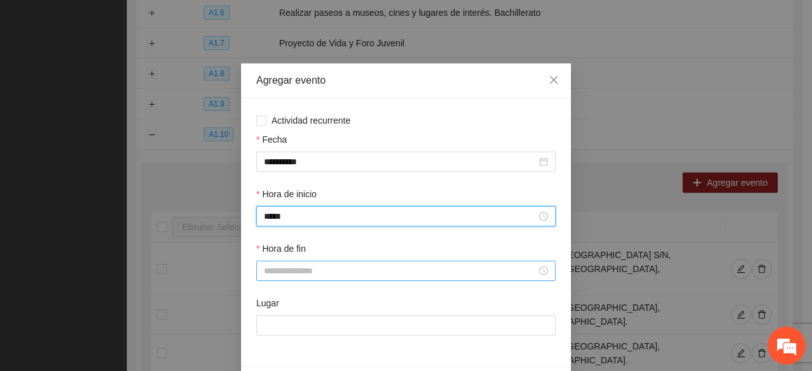
drag, startPoint x: 278, startPoint y: 282, endPoint x: 275, endPoint y: 276, distance: 6.9
click at [276, 280] on div at bounding box center [405, 271] width 299 height 20
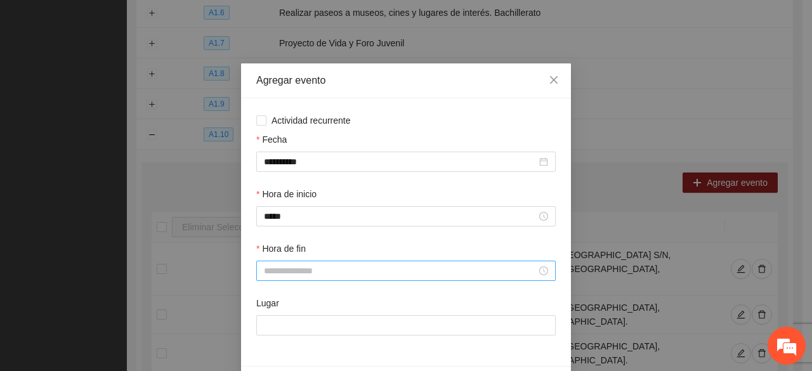
click at [274, 273] on input "Hora de fin" at bounding box center [400, 271] width 273 height 14
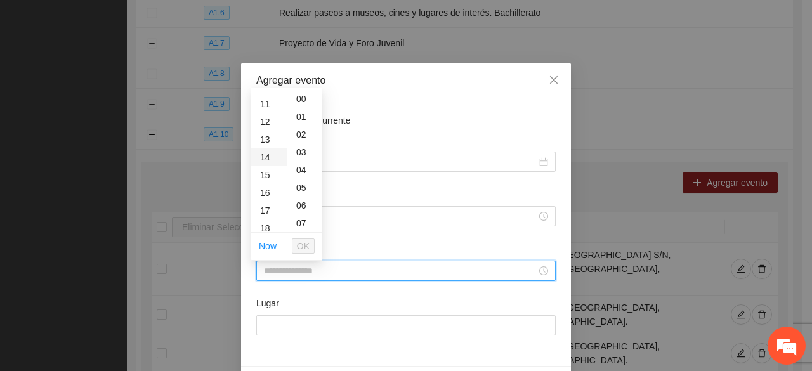
click at [266, 153] on div "14" at bounding box center [269, 157] width 36 height 18
click at [302, 168] on div "54" at bounding box center [304, 170] width 35 height 18
type input "*****"
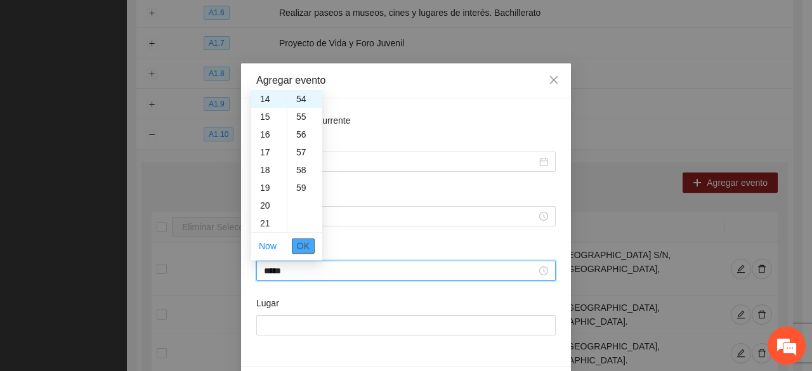
click at [302, 245] on span "OK" at bounding box center [303, 246] width 13 height 14
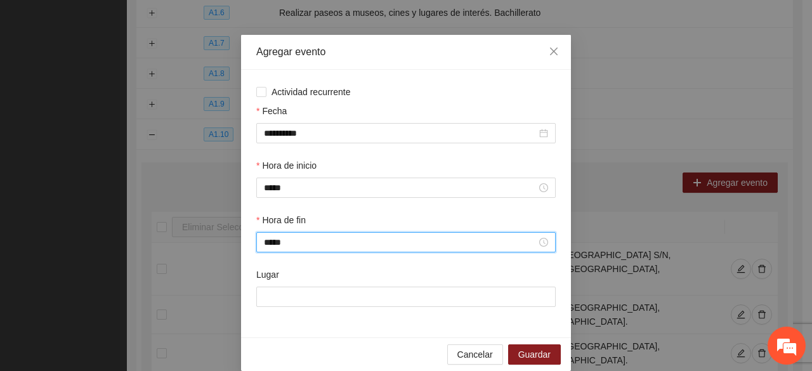
scroll to position [44, 0]
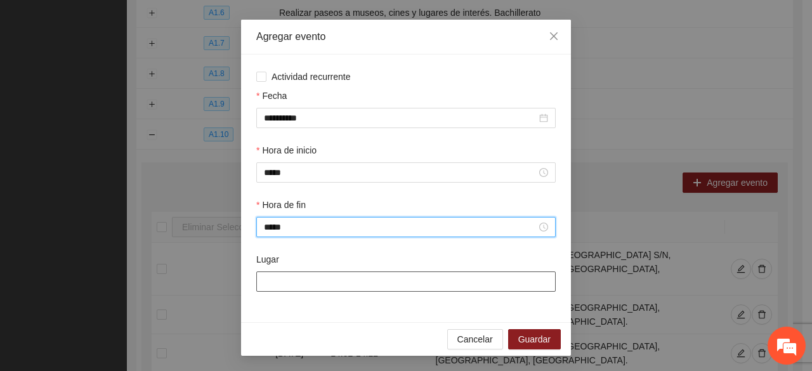
click at [283, 280] on input "Lugar" at bounding box center [405, 281] width 299 height 20
type input "**********"
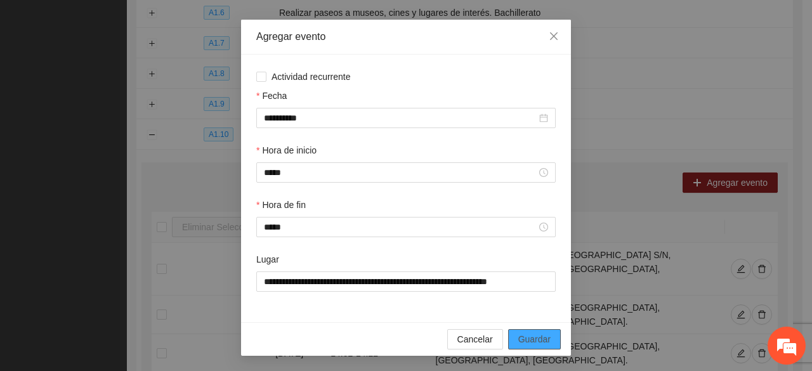
click at [518, 340] on span "Guardar" at bounding box center [534, 339] width 32 height 14
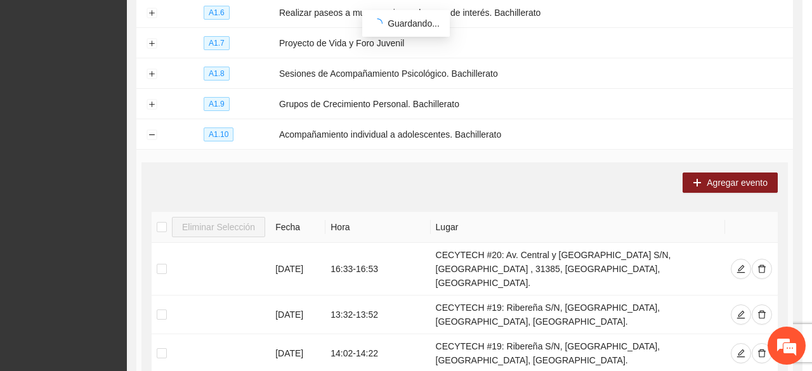
scroll to position [0, 0]
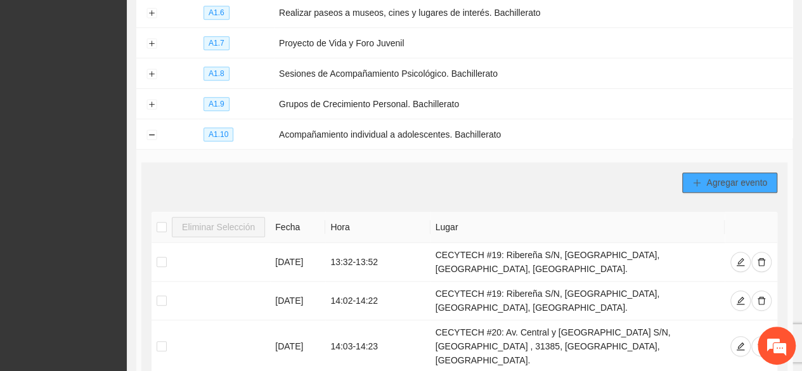
click at [722, 176] on span "Agregar evento" at bounding box center [736, 183] width 61 height 14
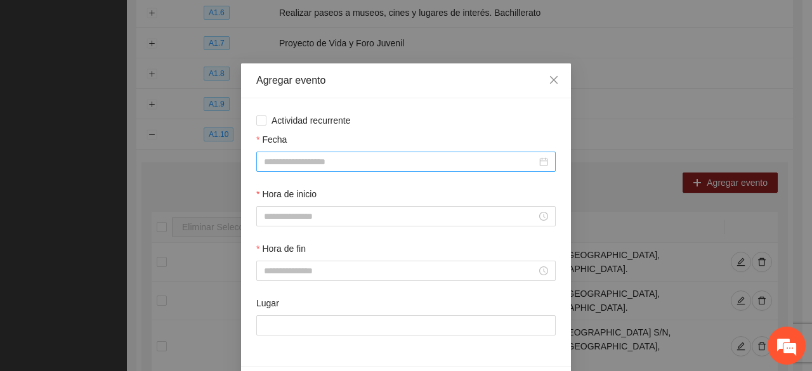
click at [285, 163] on input "Fecha" at bounding box center [400, 162] width 273 height 14
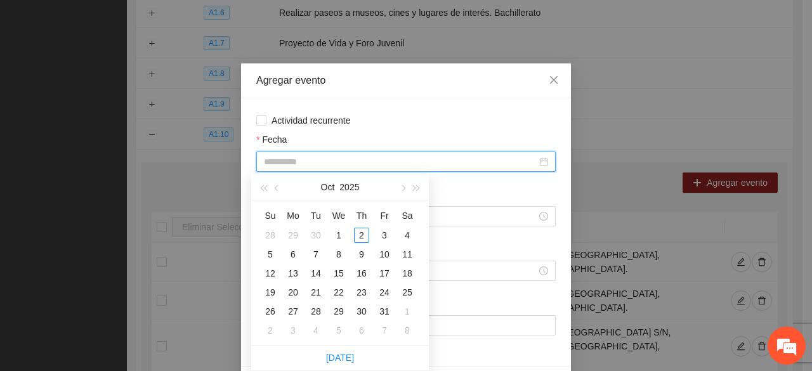
type input "**********"
click at [278, 186] on button "button" at bounding box center [277, 186] width 14 height 25
type input "**********"
drag, startPoint x: 361, startPoint y: 250, endPoint x: 344, endPoint y: 239, distance: 21.1
click at [360, 249] on div "11" at bounding box center [361, 254] width 15 height 15
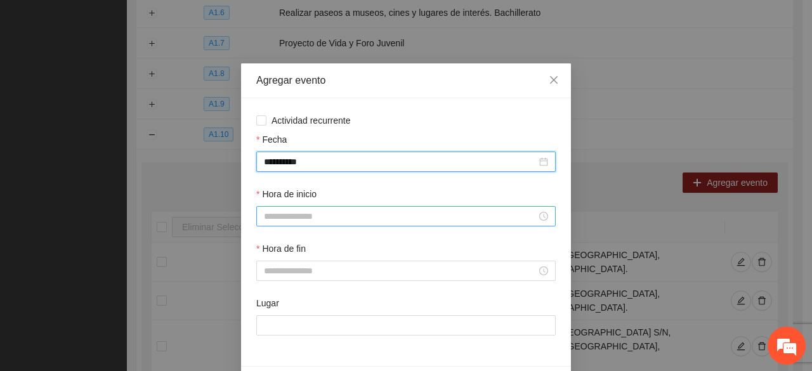
click at [287, 210] on input "Hora de inicio" at bounding box center [400, 216] width 273 height 14
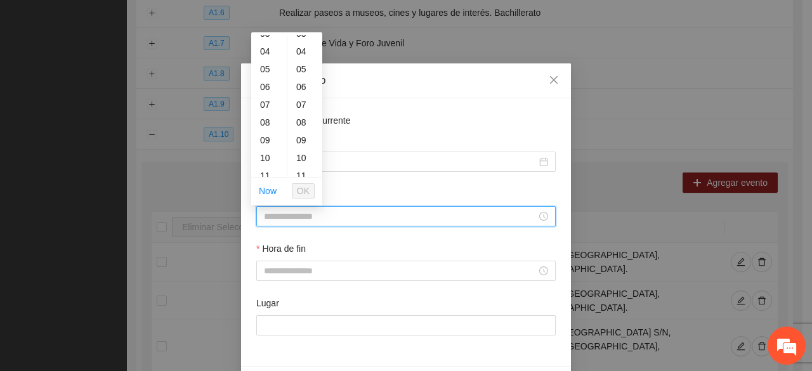
scroll to position [127, 0]
click at [274, 125] on div "12" at bounding box center [269, 130] width 36 height 18
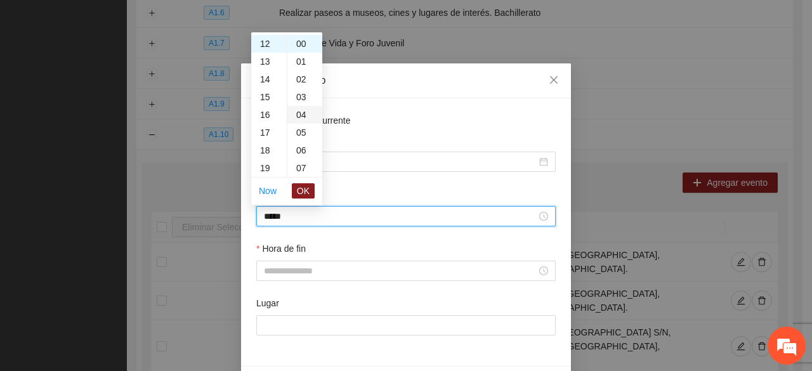
click at [295, 112] on div "04" at bounding box center [304, 115] width 35 height 18
type input "*****"
click at [299, 190] on span "OK" at bounding box center [303, 191] width 13 height 14
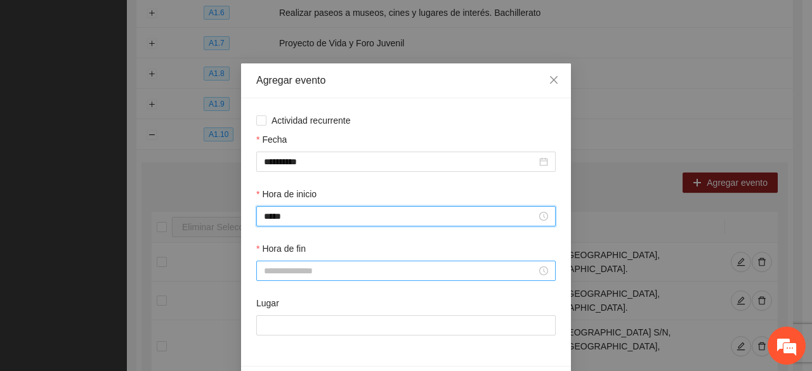
click at [292, 265] on input "Hora de fin" at bounding box center [400, 271] width 273 height 14
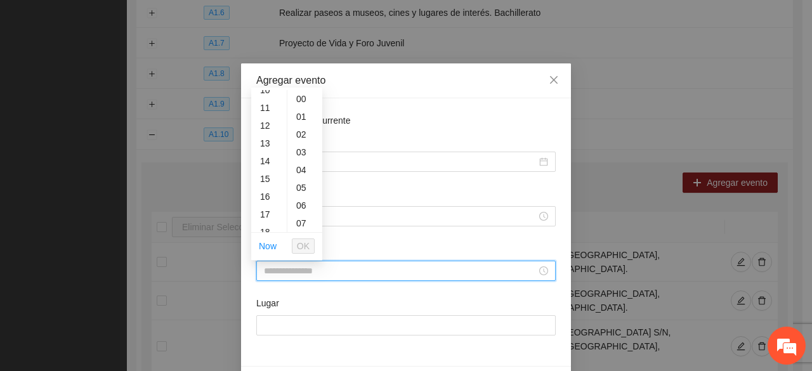
scroll to position [190, 0]
click at [262, 121] on div "12" at bounding box center [269, 122] width 36 height 18
click at [299, 143] on div "24" at bounding box center [304, 145] width 35 height 18
type input "*****"
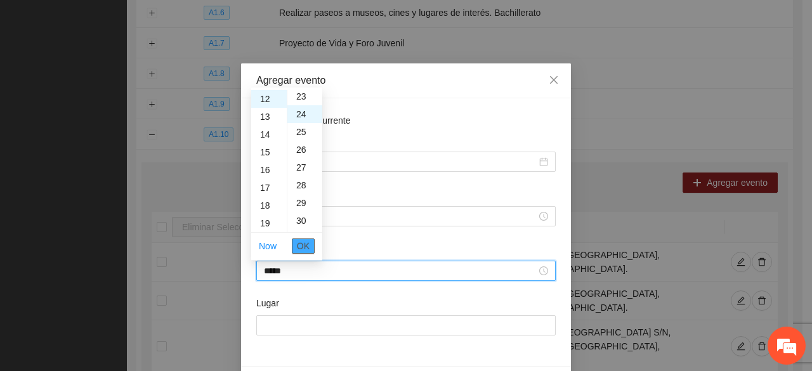
scroll to position [426, 0]
click at [303, 245] on span "OK" at bounding box center [303, 246] width 13 height 14
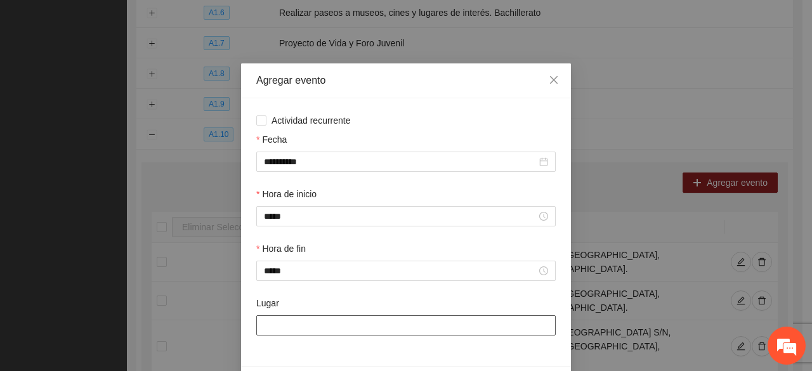
click at [296, 325] on input "Lugar" at bounding box center [405, 325] width 299 height 20
type input "**********"
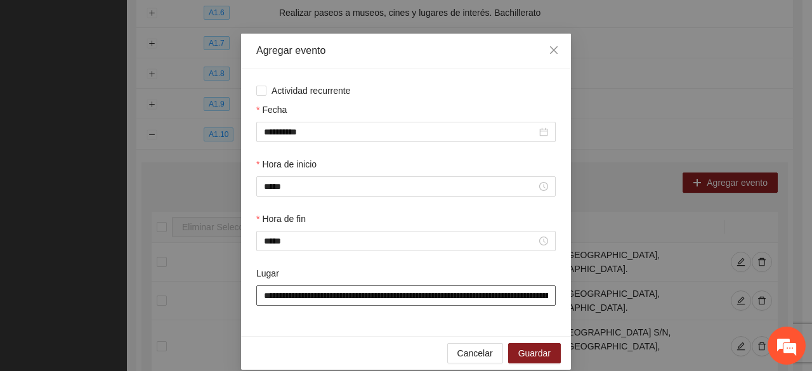
scroll to position [44, 0]
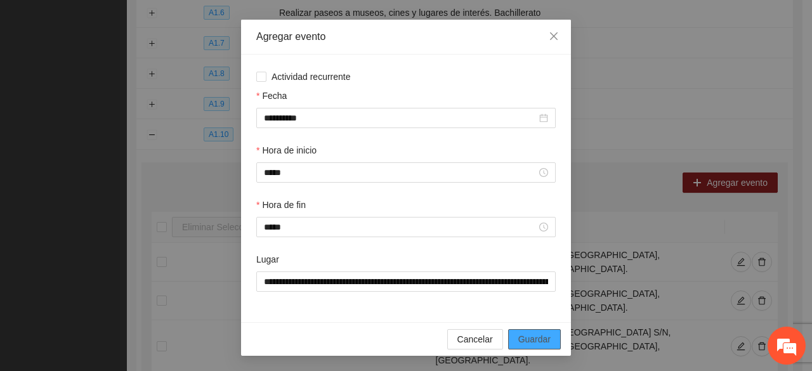
click at [545, 335] on span "Guardar" at bounding box center [534, 339] width 32 height 14
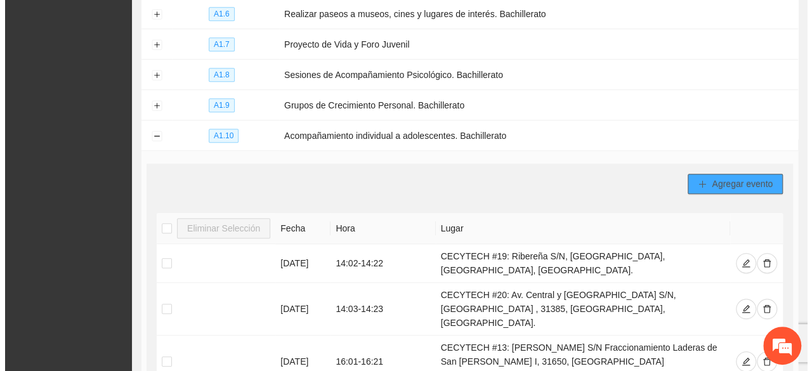
scroll to position [350, 0]
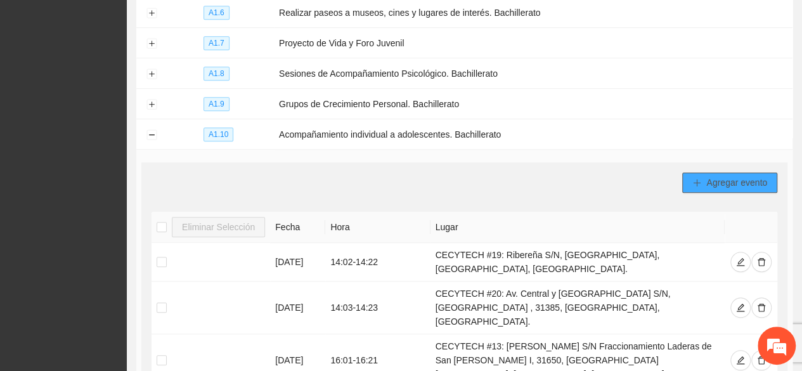
click at [705, 173] on button "Agregar evento" at bounding box center [729, 182] width 95 height 20
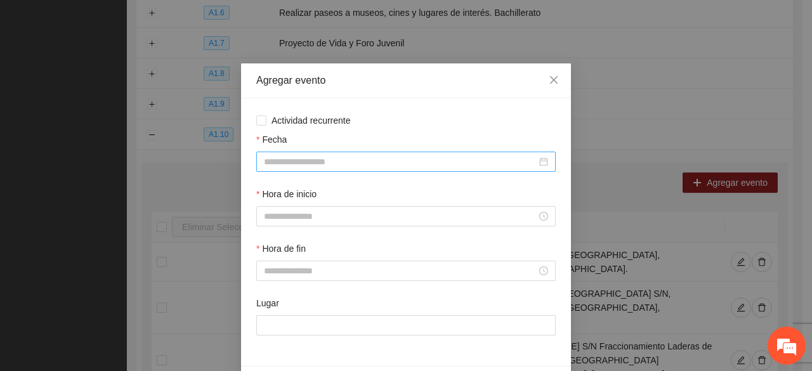
click at [299, 155] on input "Fecha" at bounding box center [400, 162] width 273 height 14
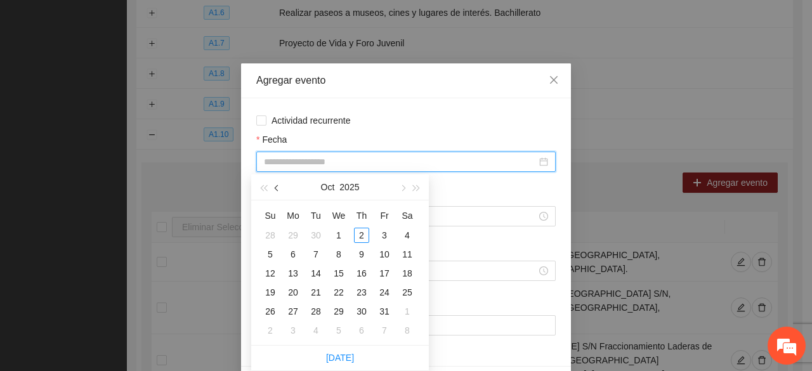
click at [279, 190] on button "button" at bounding box center [277, 186] width 14 height 25
type input "**********"
click at [406, 252] on div "13" at bounding box center [406, 254] width 15 height 15
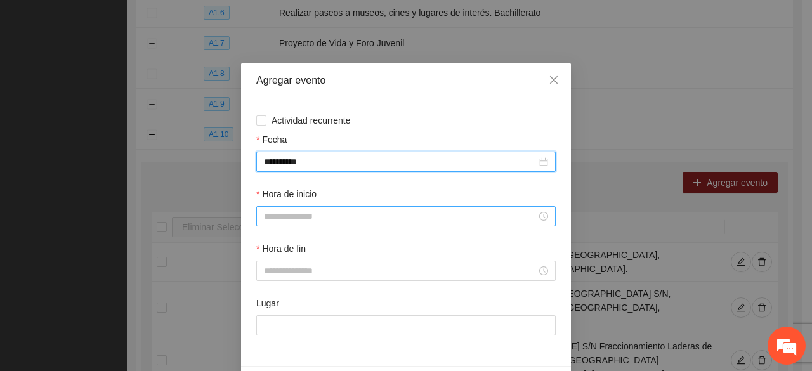
click at [280, 214] on input "Hora de inicio" at bounding box center [400, 216] width 273 height 14
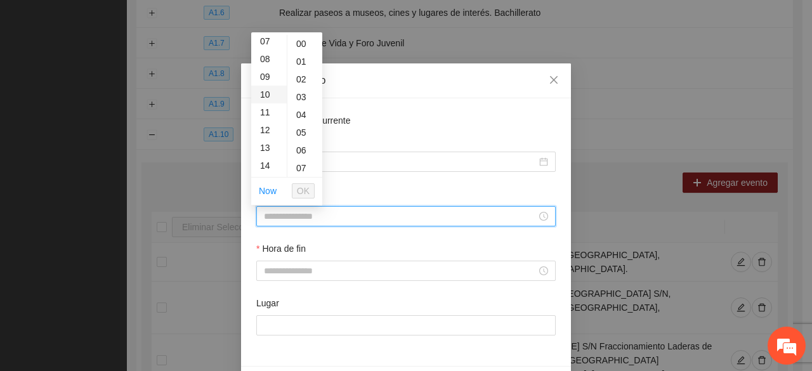
click at [271, 86] on div "10" at bounding box center [269, 95] width 36 height 18
click at [301, 109] on div "04" at bounding box center [304, 115] width 35 height 18
type input "*****"
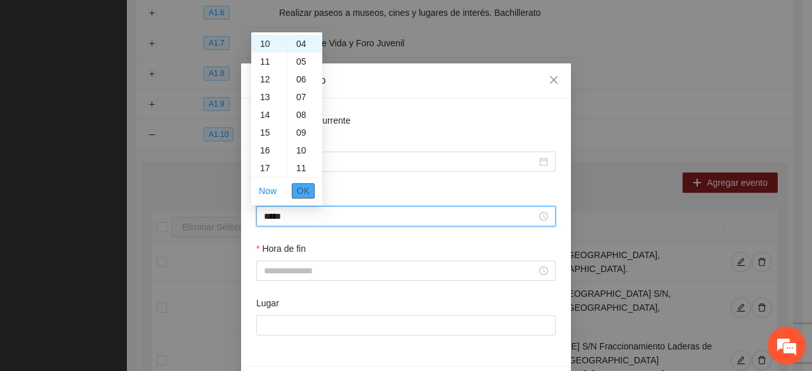
click at [308, 190] on span "OK" at bounding box center [303, 191] width 13 height 14
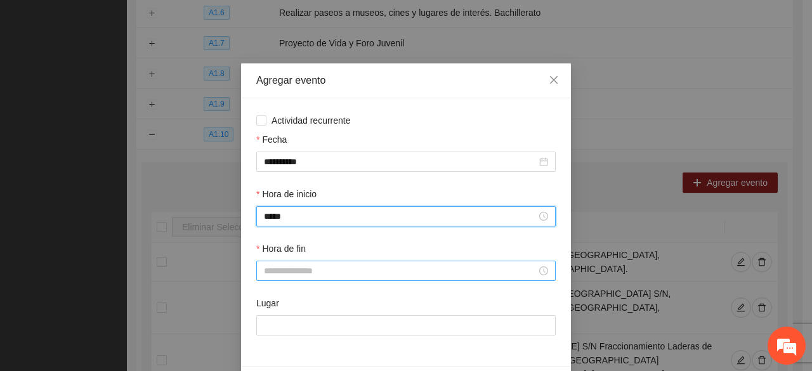
click at [297, 273] on input "Hora de fin" at bounding box center [400, 271] width 273 height 14
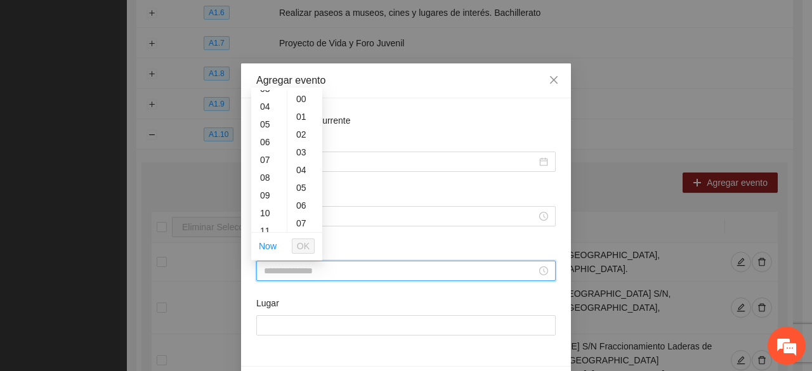
click at [265, 216] on div "10" at bounding box center [269, 213] width 36 height 18
click at [301, 205] on div "24" at bounding box center [304, 208] width 35 height 18
type input "*****"
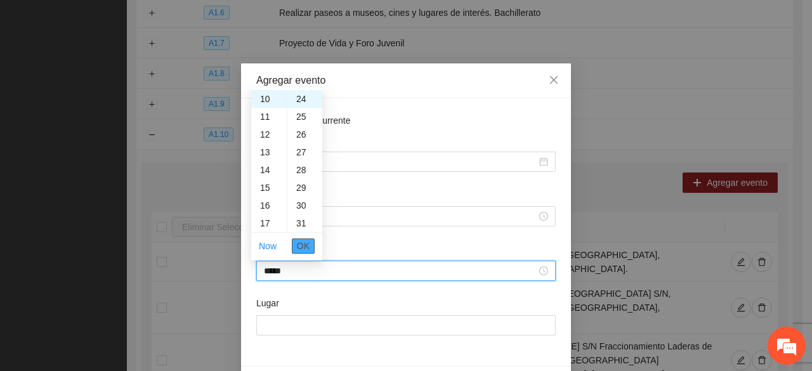
click at [301, 245] on span "OK" at bounding box center [303, 246] width 13 height 14
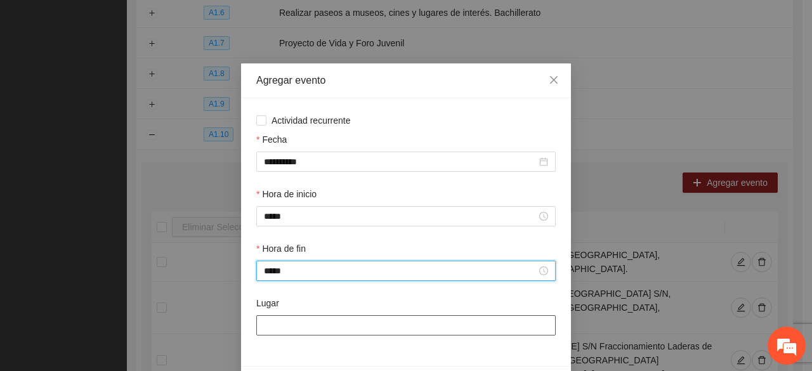
click at [292, 330] on input "Lugar" at bounding box center [405, 325] width 299 height 20
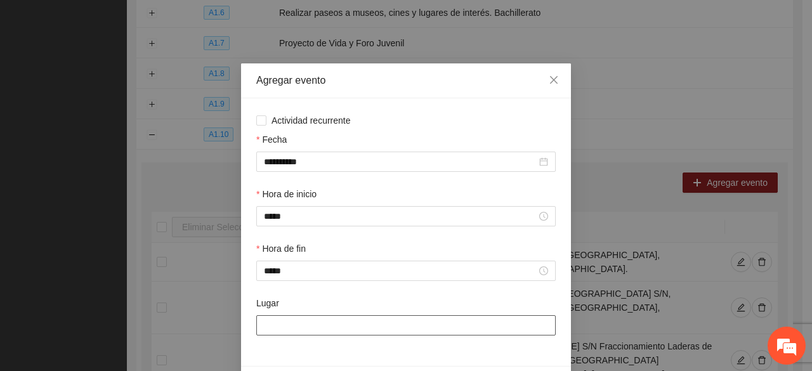
type input "**********"
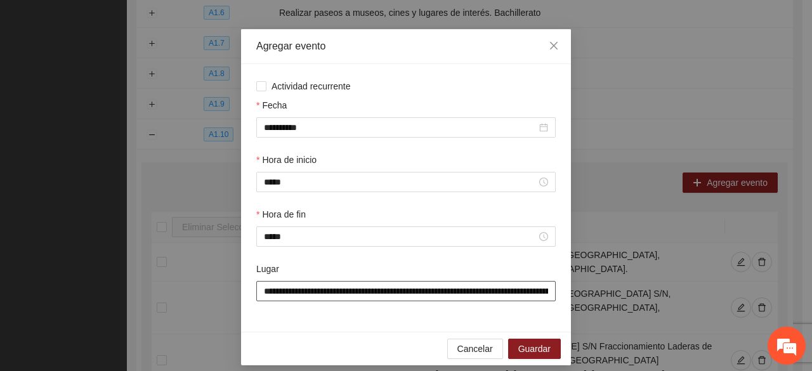
scroll to position [44, 0]
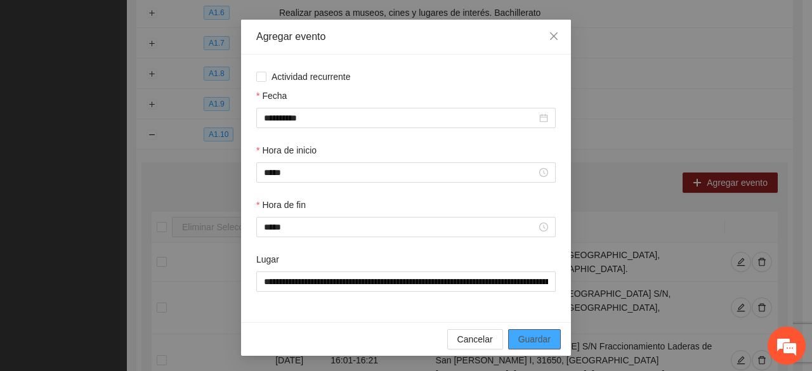
click at [538, 339] on span "Guardar" at bounding box center [534, 339] width 32 height 14
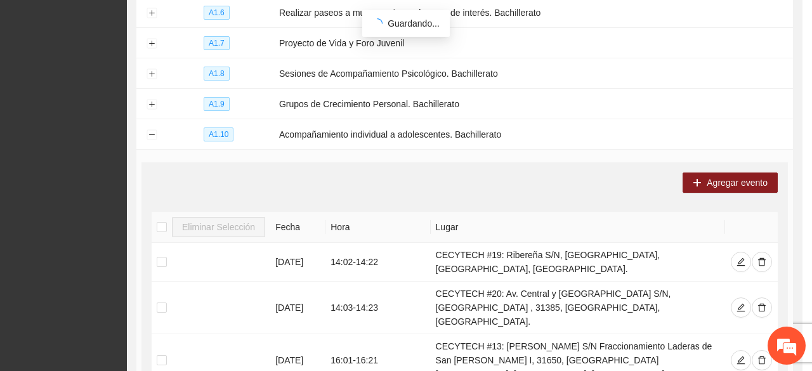
scroll to position [0, 0]
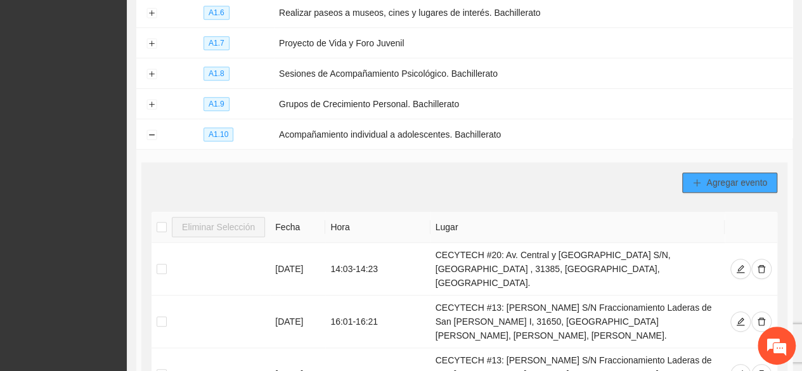
click at [727, 177] on span "Agregar evento" at bounding box center [736, 183] width 61 height 14
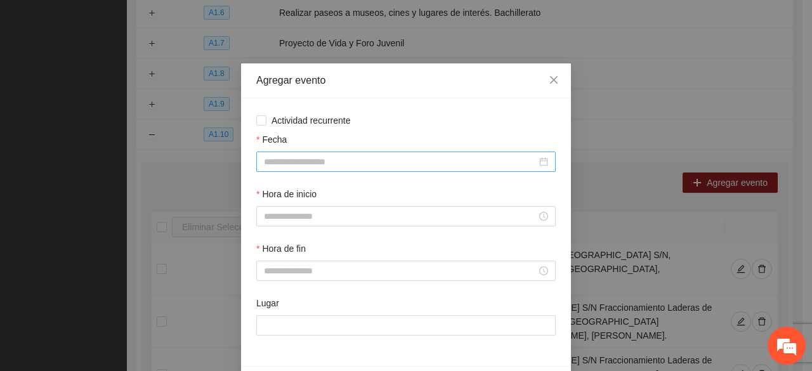
click at [358, 171] on div at bounding box center [405, 162] width 299 height 20
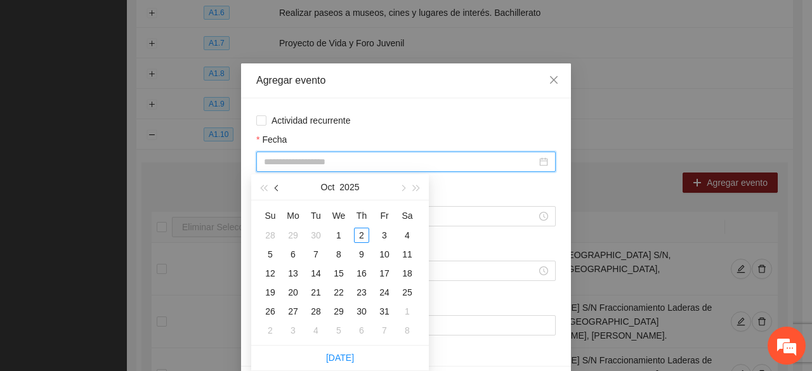
click at [271, 192] on button "button" at bounding box center [277, 186] width 14 height 25
type input "**********"
drag, startPoint x: 408, startPoint y: 276, endPoint x: 401, endPoint y: 274, distance: 7.8
click at [407, 276] on div "20" at bounding box center [406, 273] width 15 height 15
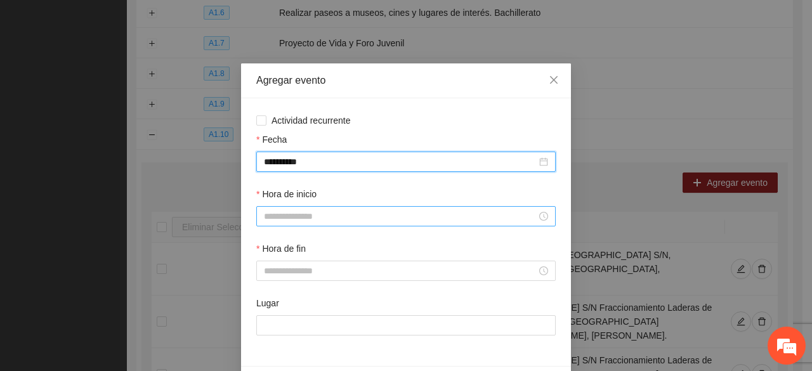
click at [308, 221] on input "Hora de inicio" at bounding box center [400, 216] width 273 height 14
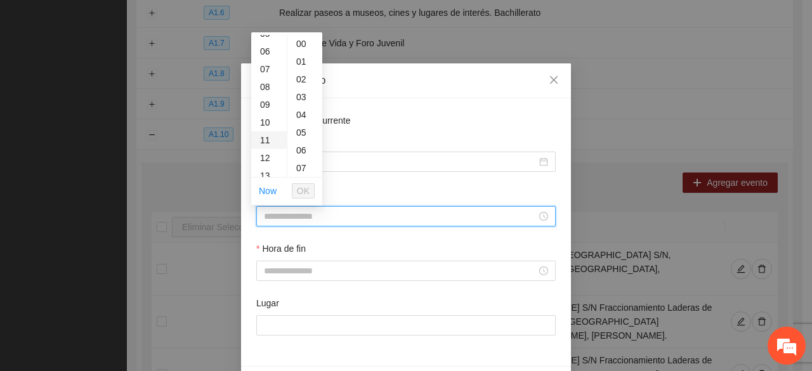
scroll to position [127, 0]
click at [265, 93] on div "10" at bounding box center [269, 95] width 36 height 18
click at [301, 116] on div "04" at bounding box center [304, 115] width 35 height 18
type input "*****"
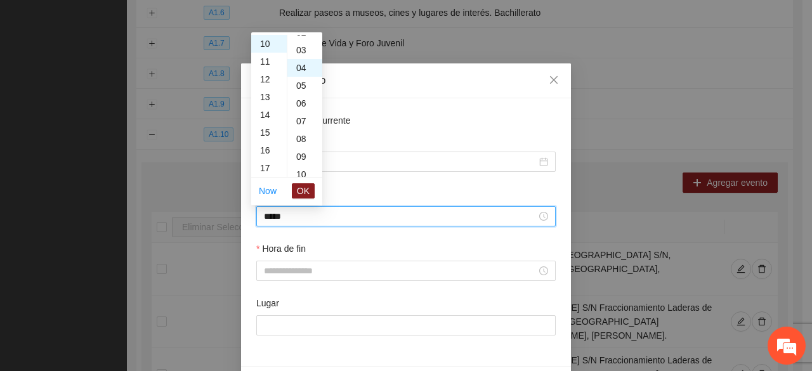
scroll to position [71, 0]
click at [306, 188] on span "OK" at bounding box center [303, 191] width 13 height 14
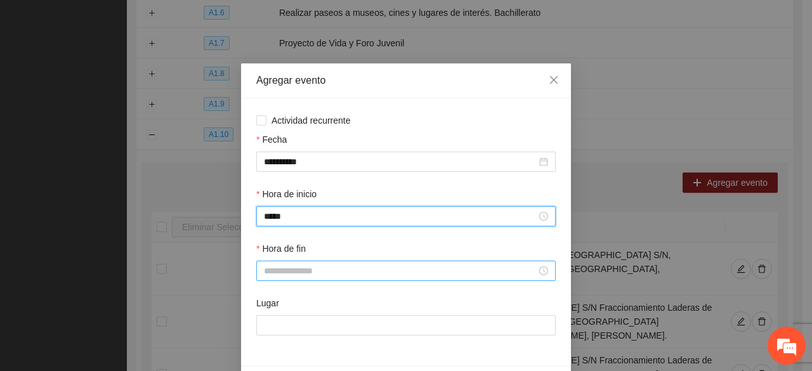
drag, startPoint x: 288, startPoint y: 274, endPoint x: 280, endPoint y: 262, distance: 14.2
click at [287, 272] on input "Hora de fin" at bounding box center [400, 271] width 273 height 14
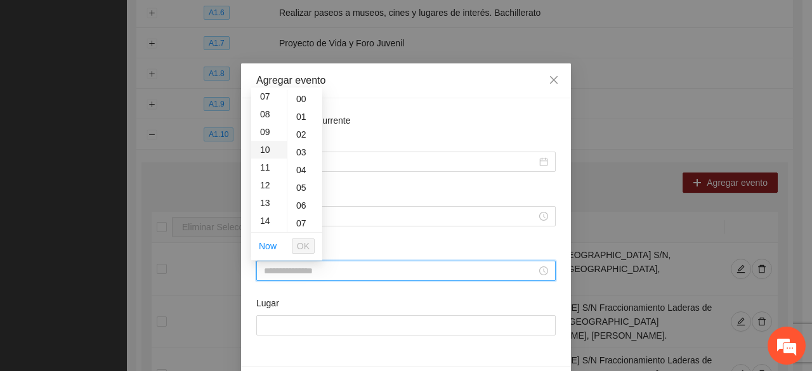
click at [264, 145] on div "10" at bounding box center [269, 150] width 36 height 18
click at [302, 206] on div "24" at bounding box center [304, 208] width 35 height 18
type input "*****"
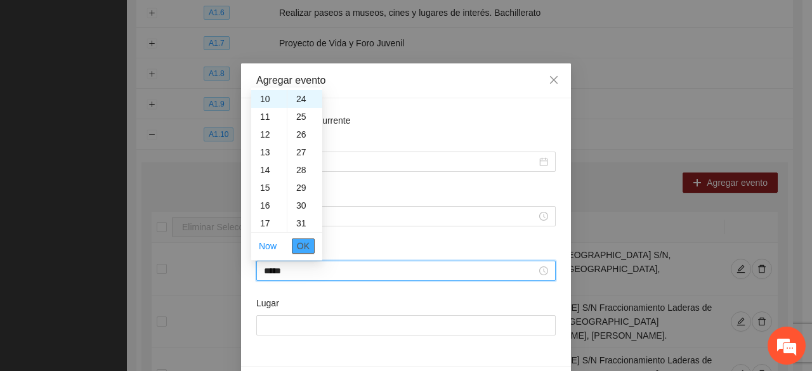
click at [304, 245] on span "OK" at bounding box center [303, 246] width 13 height 14
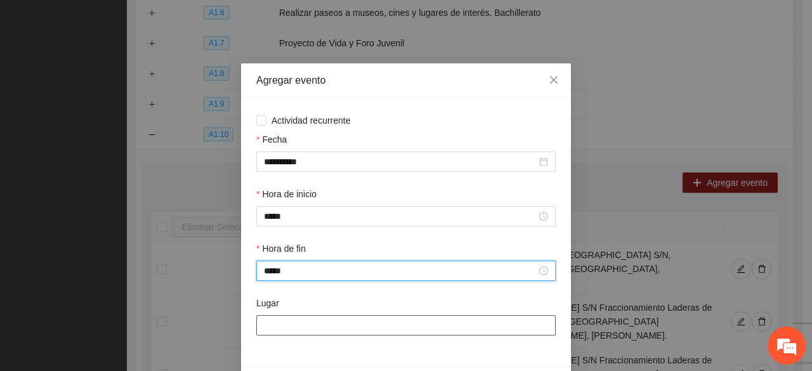
click at [294, 330] on input "Lugar" at bounding box center [405, 325] width 299 height 20
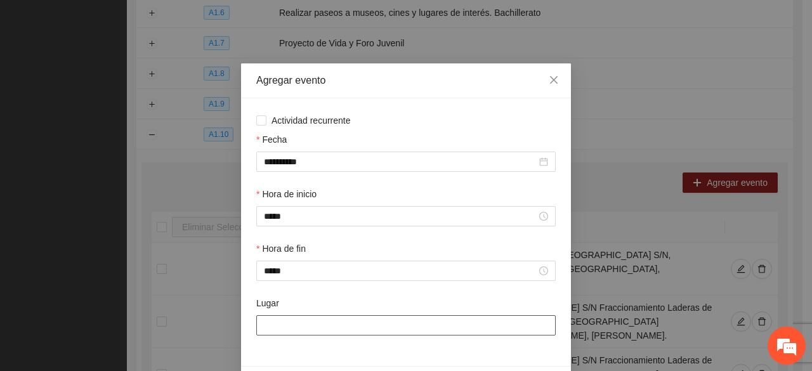
type input "**********"
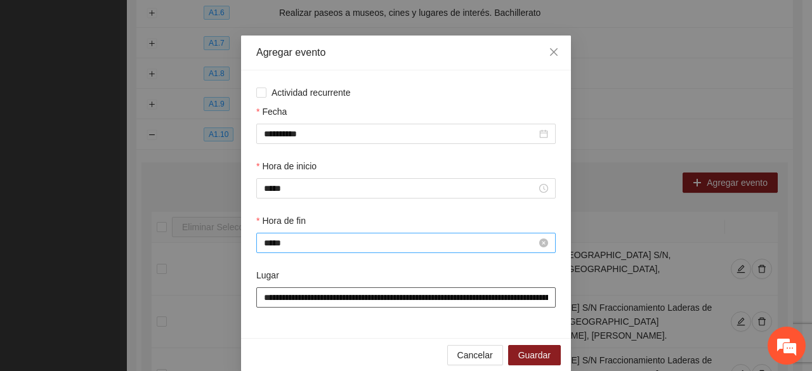
scroll to position [44, 0]
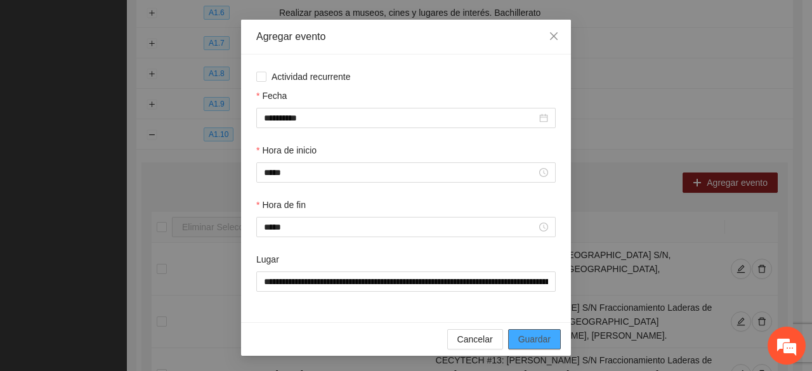
click at [525, 338] on span "Guardar" at bounding box center [534, 339] width 32 height 14
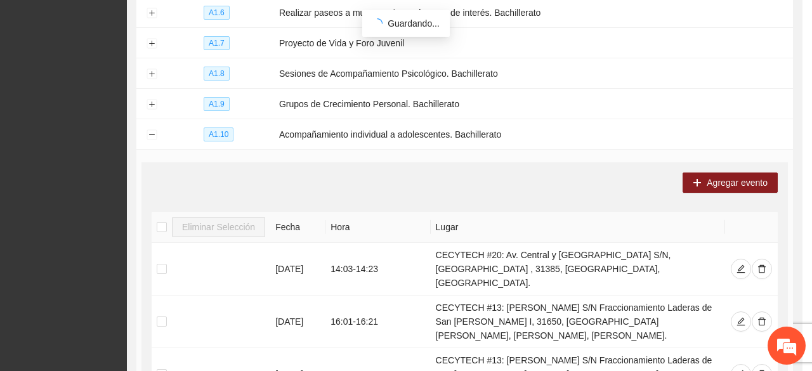
scroll to position [0, 0]
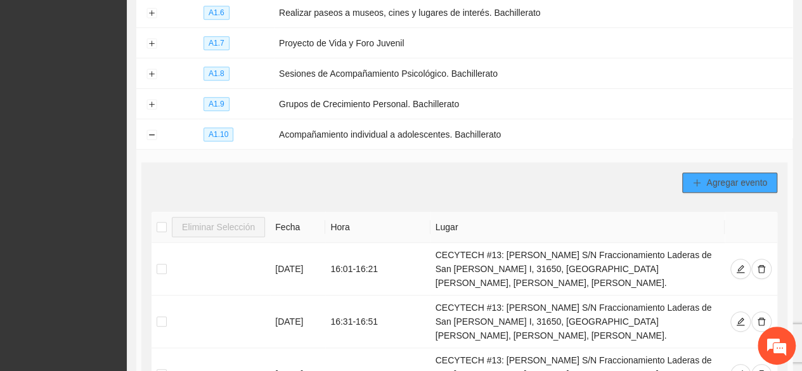
click at [701, 179] on button "Agregar evento" at bounding box center [729, 182] width 95 height 20
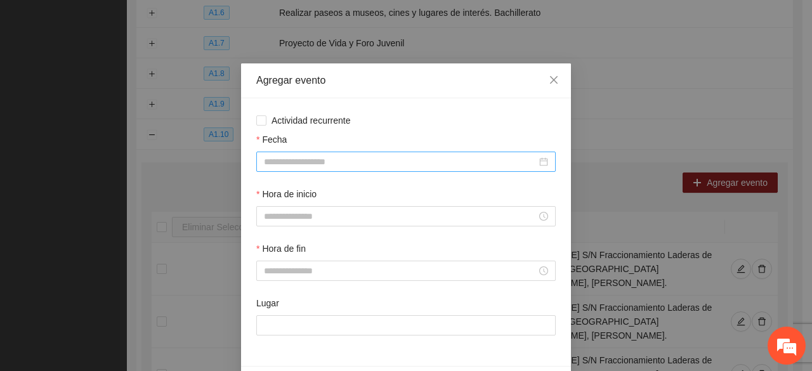
click at [311, 165] on input "Fecha" at bounding box center [400, 162] width 273 height 14
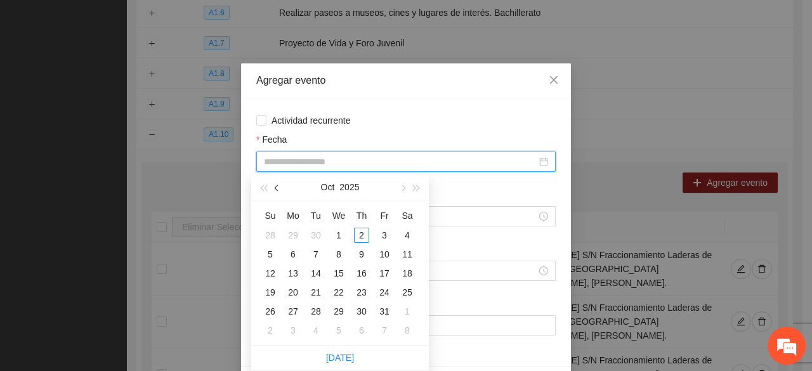
click at [278, 190] on span "button" at bounding box center [278, 188] width 6 height 6
type input "**********"
click at [364, 291] on div "25" at bounding box center [361, 292] width 15 height 15
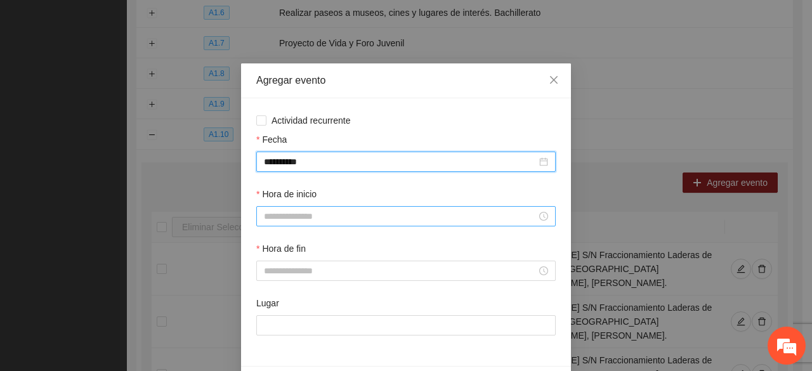
click at [316, 207] on div at bounding box center [405, 216] width 299 height 20
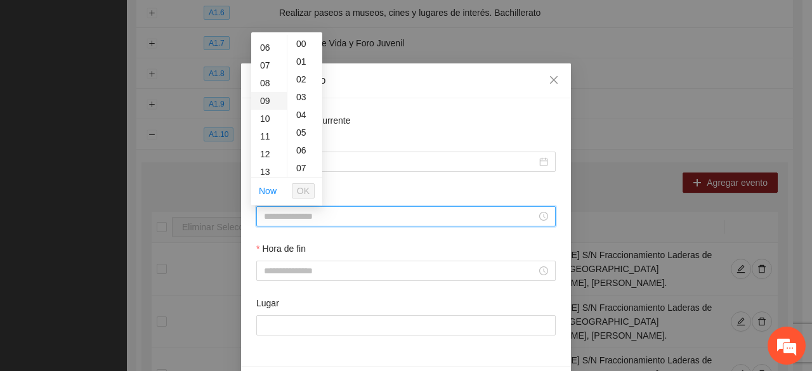
scroll to position [127, 0]
drag, startPoint x: 268, startPoint y: 122, endPoint x: 273, endPoint y: 118, distance: 6.7
click at [273, 118] on ul "00 01 02 03 04 05 06 07 08 09 10 11 12 13 14 15 16 17 18 19 20 21 22 23" at bounding box center [269, 106] width 36 height 142
click at [266, 131] on div "12" at bounding box center [269, 130] width 36 height 18
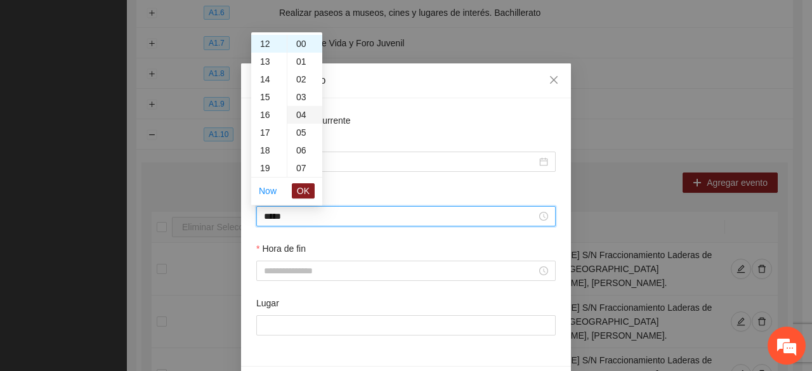
click at [295, 116] on div "04" at bounding box center [304, 115] width 35 height 18
type input "*****"
click at [303, 185] on span "OK" at bounding box center [303, 191] width 13 height 14
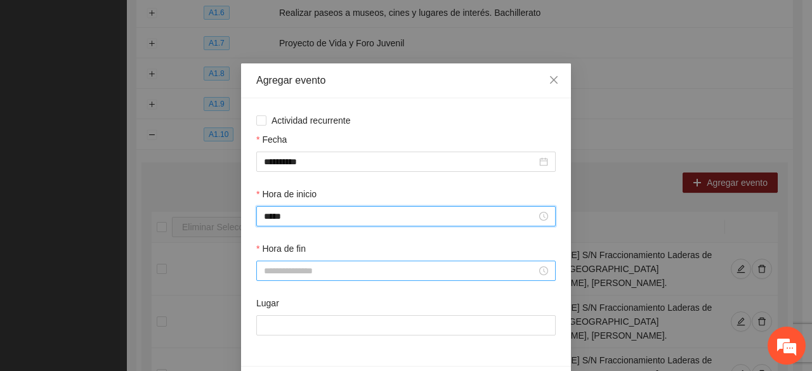
click at [286, 276] on input "Hora de fin" at bounding box center [400, 271] width 273 height 14
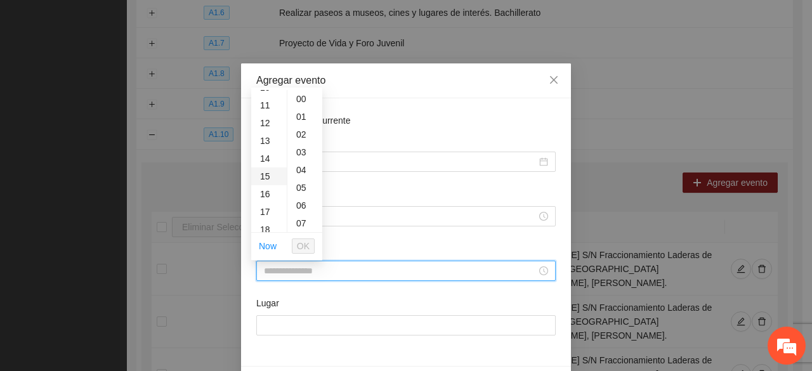
scroll to position [190, 0]
click at [265, 125] on div "12" at bounding box center [269, 122] width 36 height 18
click at [299, 209] on div "24" at bounding box center [304, 208] width 35 height 18
type input "*****"
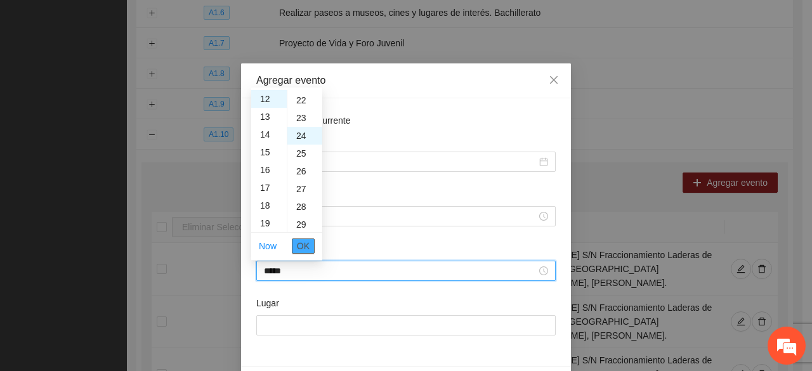
scroll to position [426, 0]
click at [302, 248] on span "OK" at bounding box center [303, 246] width 13 height 14
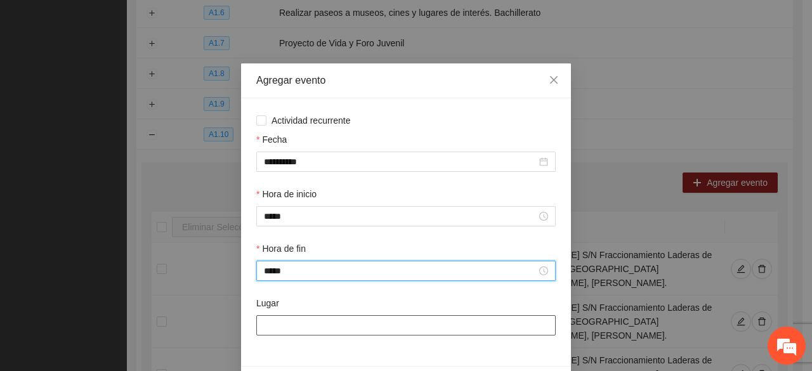
click at [293, 322] on input "Lugar" at bounding box center [405, 325] width 299 height 20
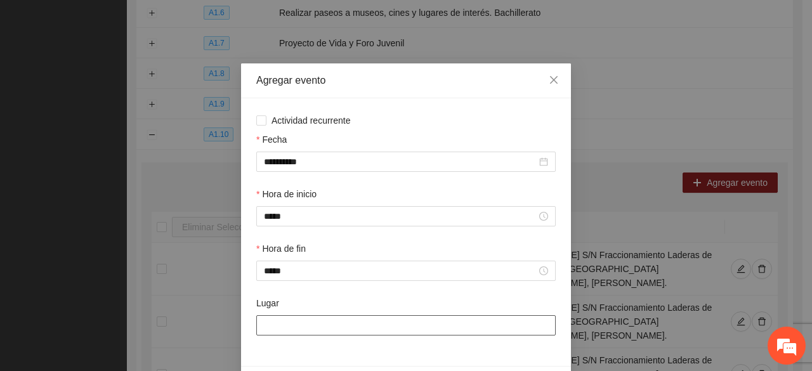
type input "**********"
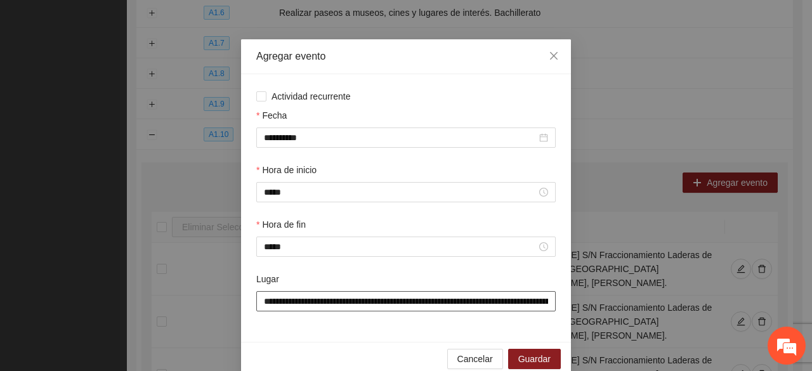
scroll to position [44, 0]
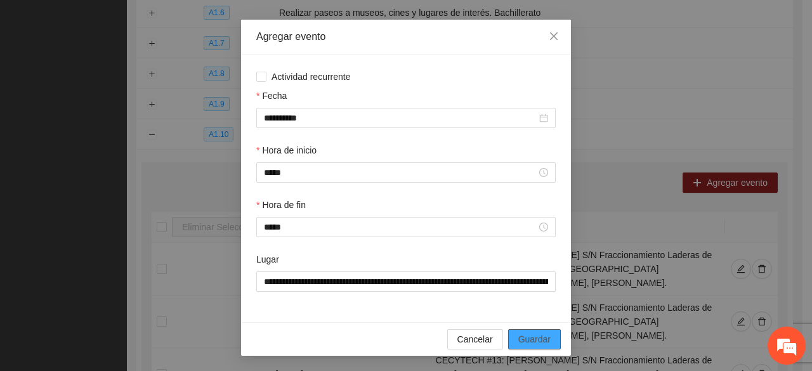
click at [531, 341] on span "Guardar" at bounding box center [534, 339] width 32 height 14
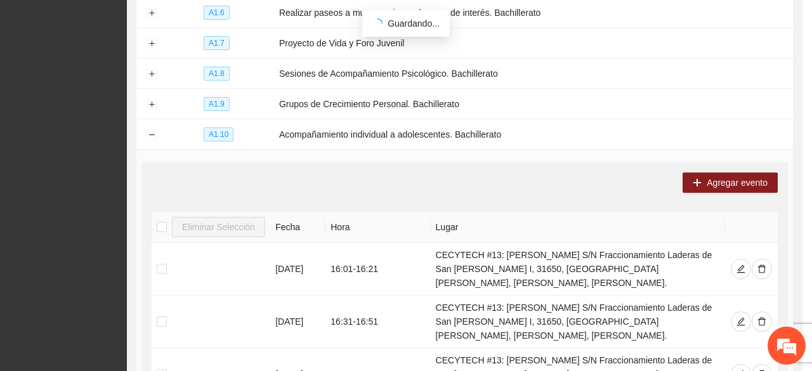
scroll to position [0, 0]
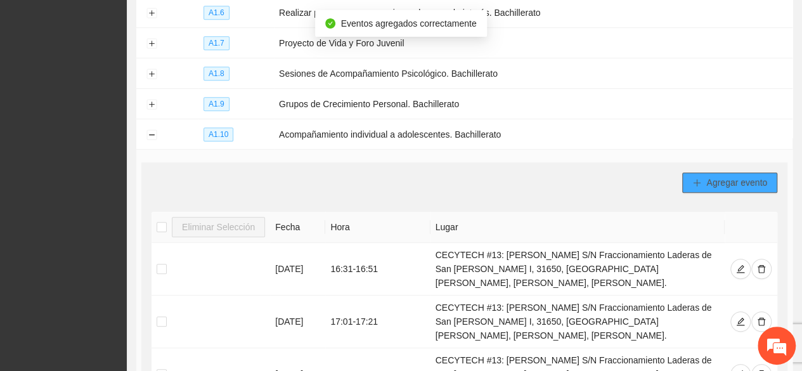
click at [716, 176] on span "Agregar evento" at bounding box center [736, 183] width 61 height 14
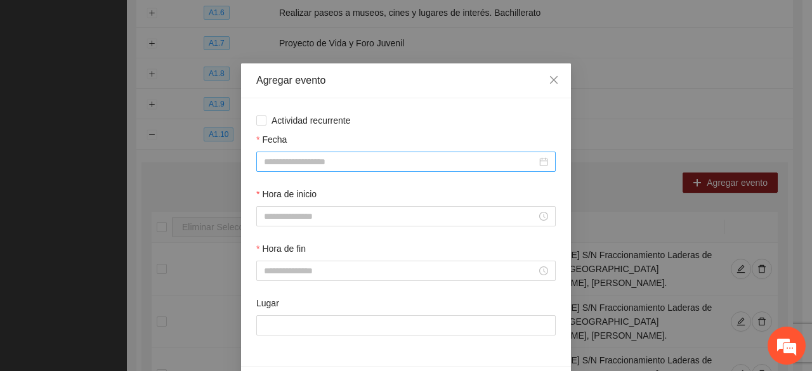
click at [323, 162] on input "Fecha" at bounding box center [400, 162] width 273 height 14
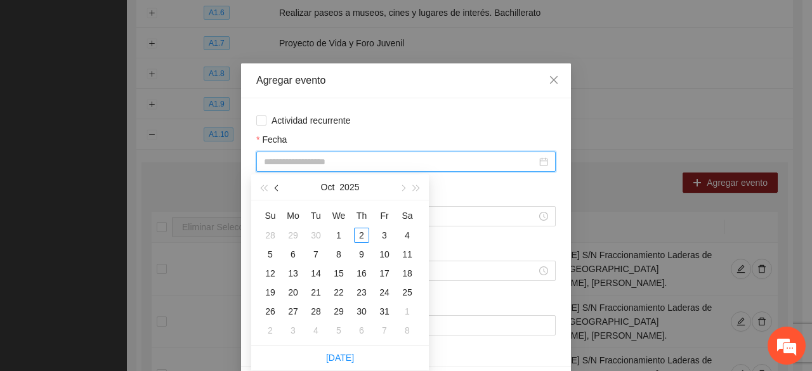
click at [279, 186] on button "button" at bounding box center [277, 186] width 14 height 25
type input "**********"
click at [360, 292] on div "25" at bounding box center [361, 292] width 15 height 15
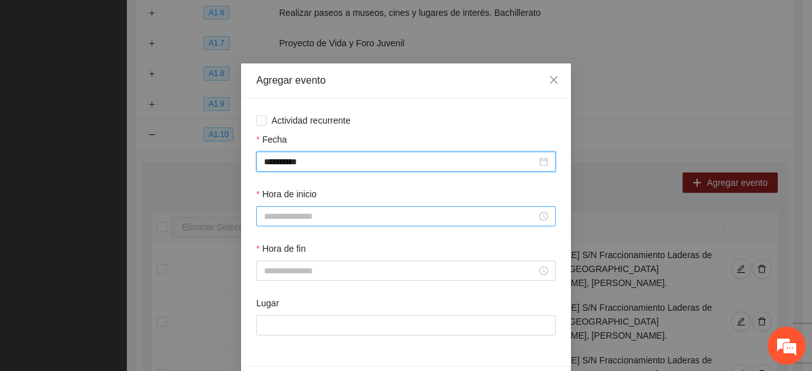
click at [296, 218] on input "Hora de inicio" at bounding box center [400, 216] width 273 height 14
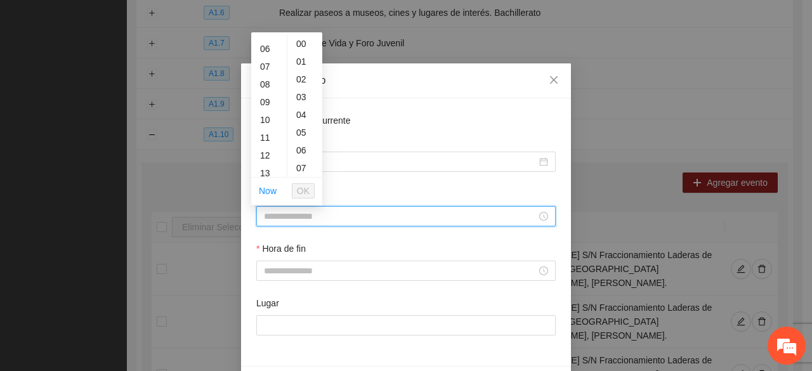
scroll to position [127, 0]
click at [267, 128] on div "12" at bounding box center [269, 130] width 36 height 18
click at [301, 74] on div "34" at bounding box center [304, 77] width 35 height 18
type input "*****"
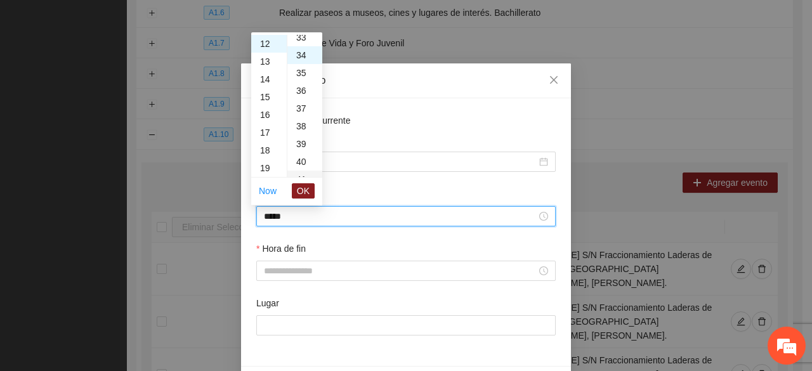
scroll to position [604, 0]
click at [308, 185] on span "OK" at bounding box center [303, 191] width 13 height 14
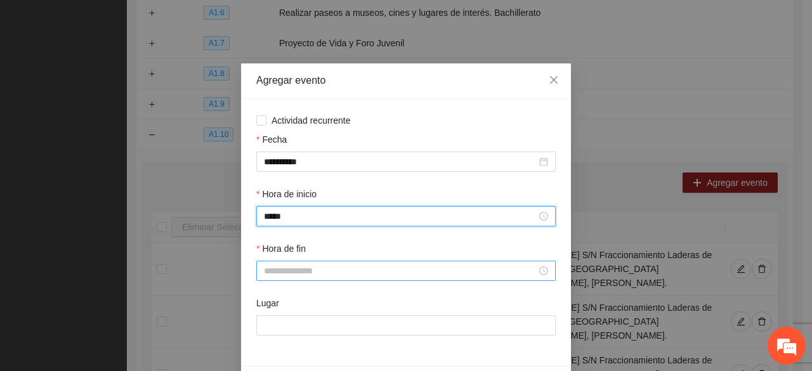
click at [298, 277] on input "Hora de fin" at bounding box center [400, 271] width 273 height 14
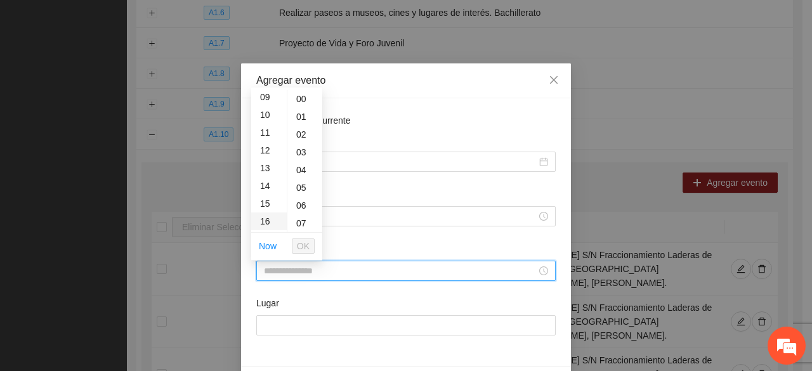
scroll to position [190, 0]
click at [266, 114] on div "12" at bounding box center [269, 122] width 36 height 18
click at [299, 167] on div "54" at bounding box center [304, 170] width 35 height 18
type input "*****"
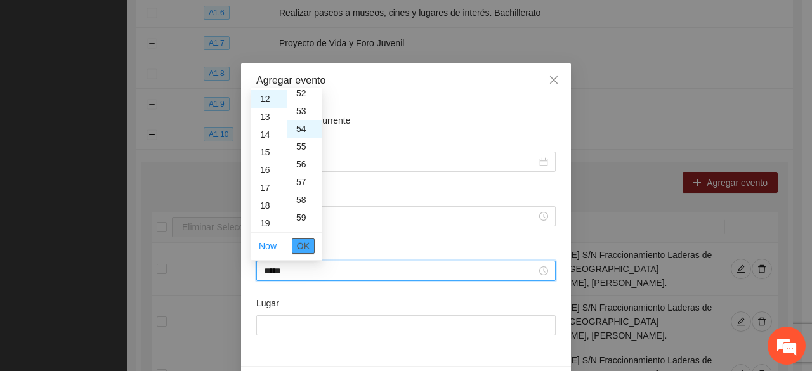
scroll to position [959, 0]
drag, startPoint x: 301, startPoint y: 248, endPoint x: 297, endPoint y: 264, distance: 16.5
click at [301, 248] on span "OK" at bounding box center [303, 246] width 13 height 14
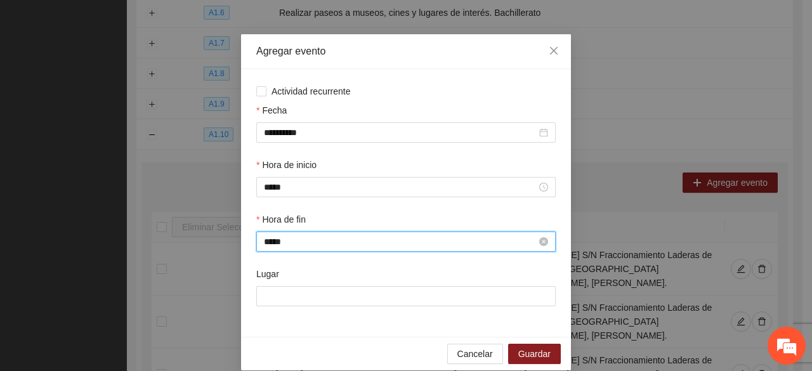
scroll to position [44, 0]
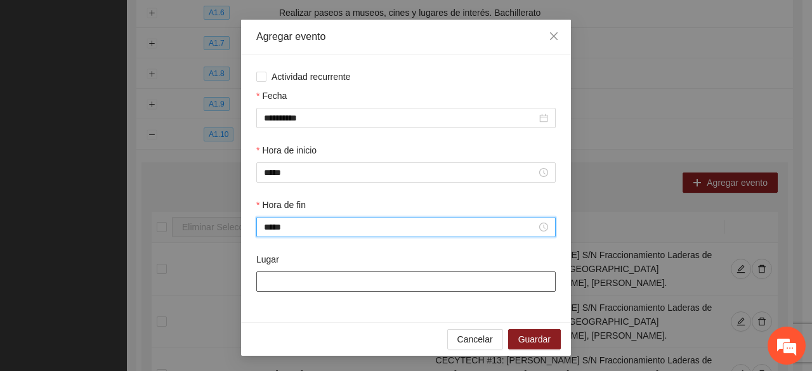
click at [294, 280] on input "Lugar" at bounding box center [405, 281] width 299 height 20
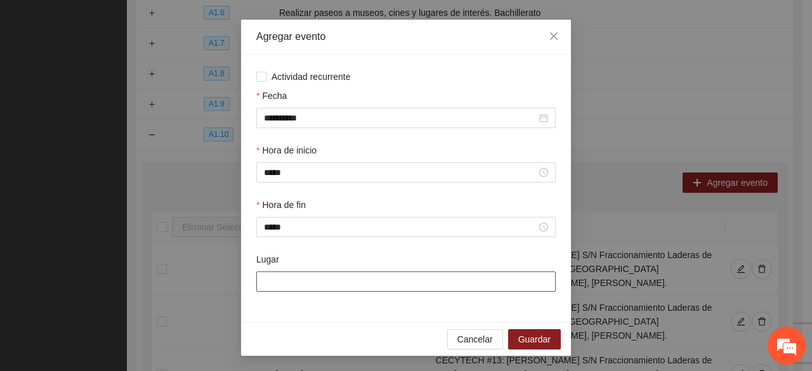
type input "**********"
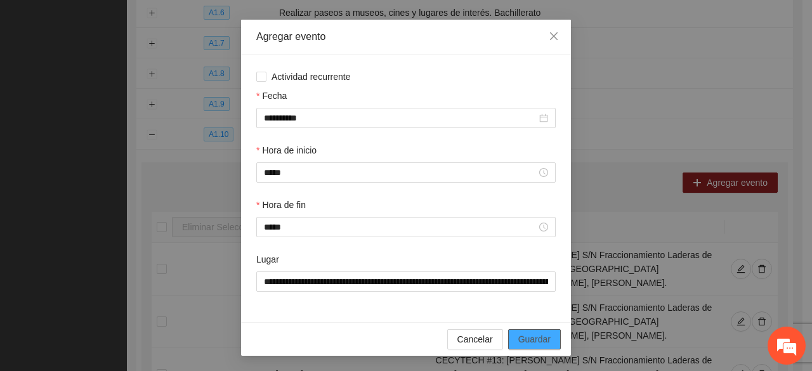
click at [525, 339] on span "Guardar" at bounding box center [534, 339] width 32 height 14
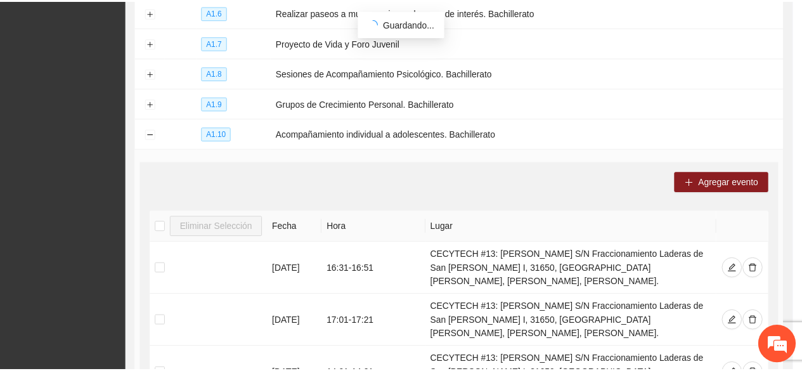
scroll to position [0, 0]
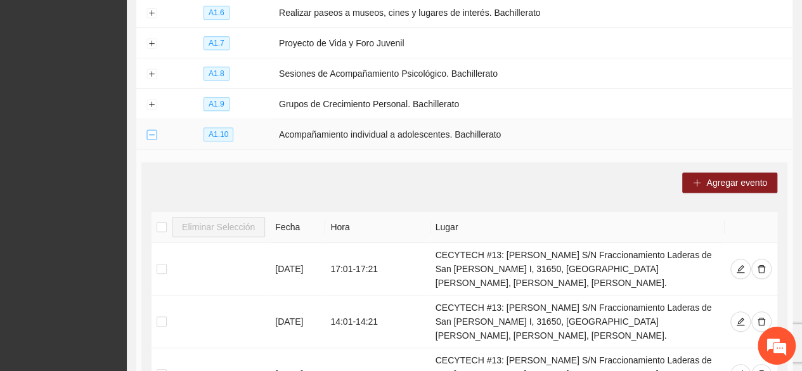
click at [153, 130] on button "Collapse row" at bounding box center [151, 135] width 10 height 10
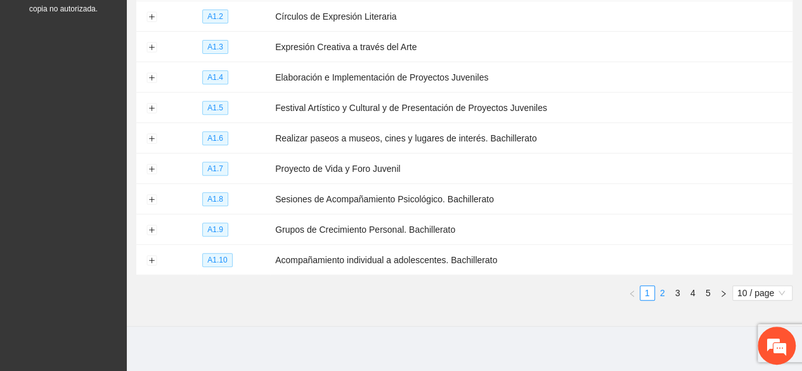
click at [662, 294] on li "2" at bounding box center [662, 292] width 15 height 15
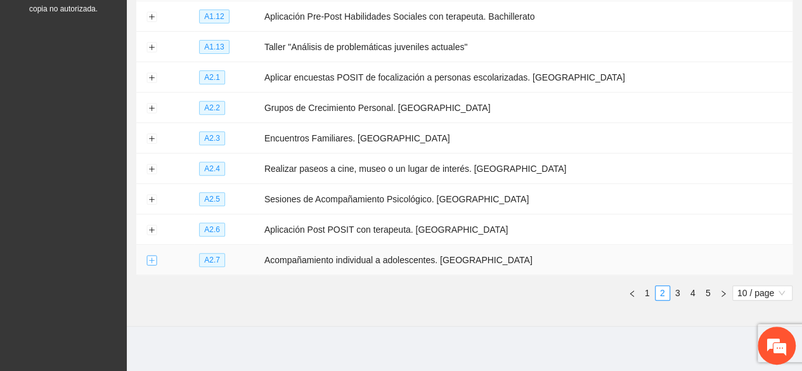
click at [154, 257] on button "Expand row" at bounding box center [151, 261] width 10 height 10
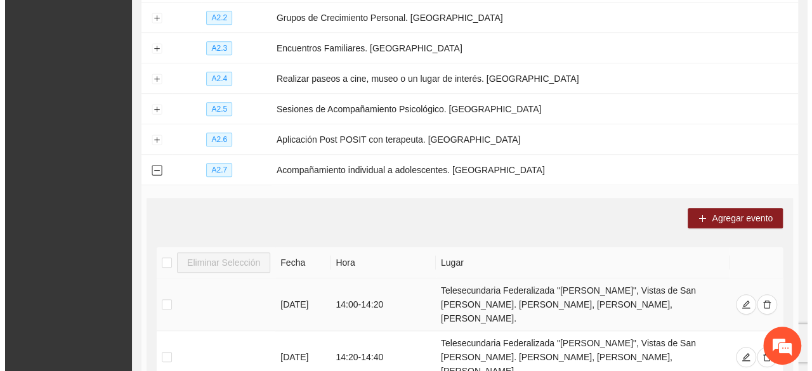
scroll to position [375, 0]
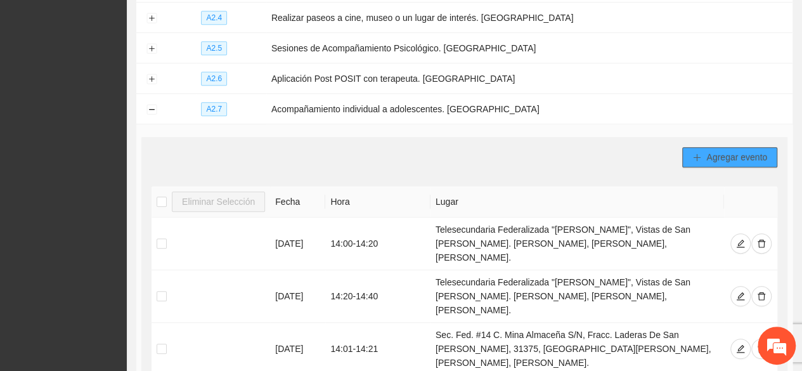
click at [715, 153] on span "Agregar evento" at bounding box center [736, 157] width 61 height 14
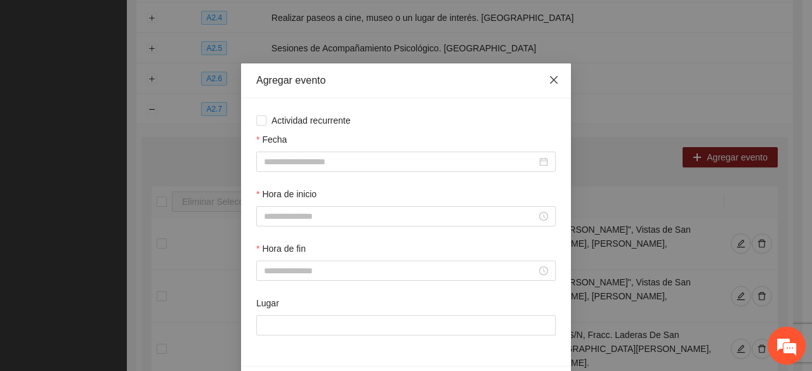
click at [548, 82] on icon "close" at bounding box center [553, 80] width 10 height 10
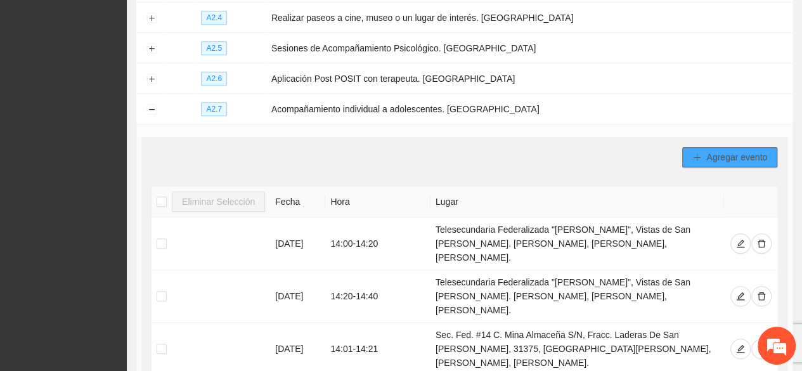
click at [735, 154] on span "Agregar evento" at bounding box center [736, 157] width 61 height 14
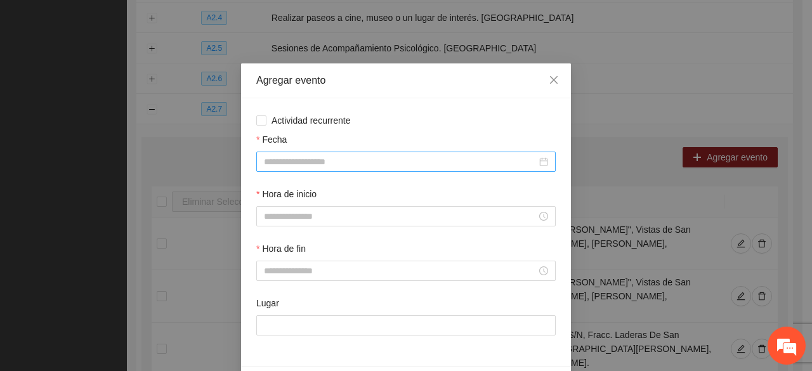
click at [306, 171] on div at bounding box center [405, 162] width 299 height 20
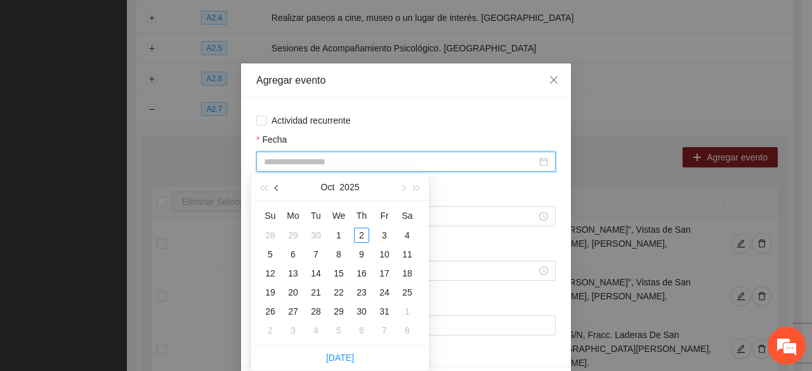
click at [279, 188] on span "button" at bounding box center [278, 188] width 6 height 6
type input "**********"
click at [289, 292] on div "22" at bounding box center [292, 292] width 15 height 15
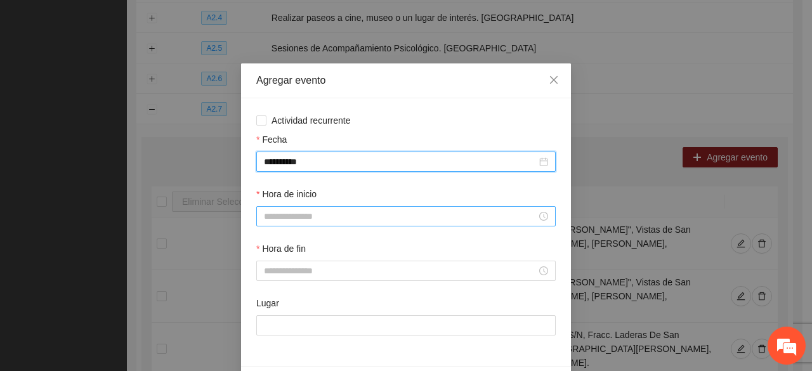
click at [290, 218] on input "Hora de inicio" at bounding box center [400, 216] width 273 height 14
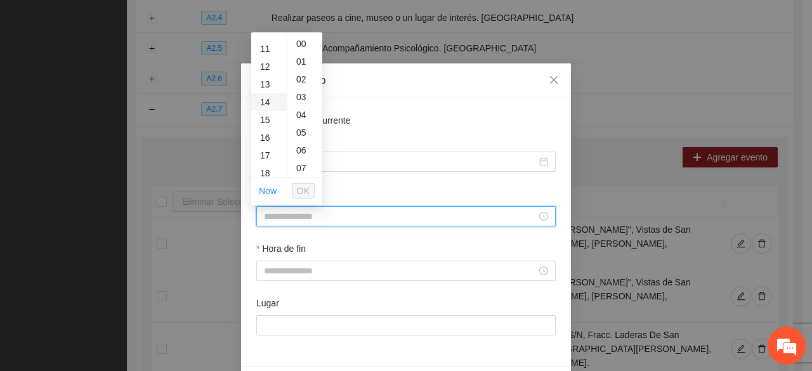
click at [261, 98] on div "14" at bounding box center [269, 102] width 36 height 18
type input "*****"
click at [301, 191] on span "OK" at bounding box center [303, 191] width 13 height 14
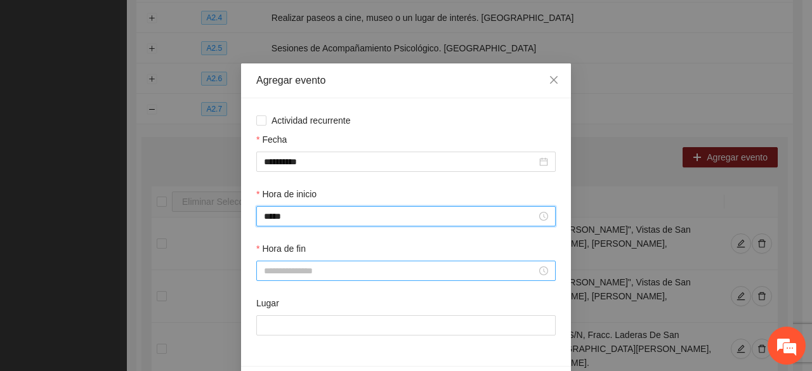
click at [283, 281] on div at bounding box center [405, 271] width 299 height 20
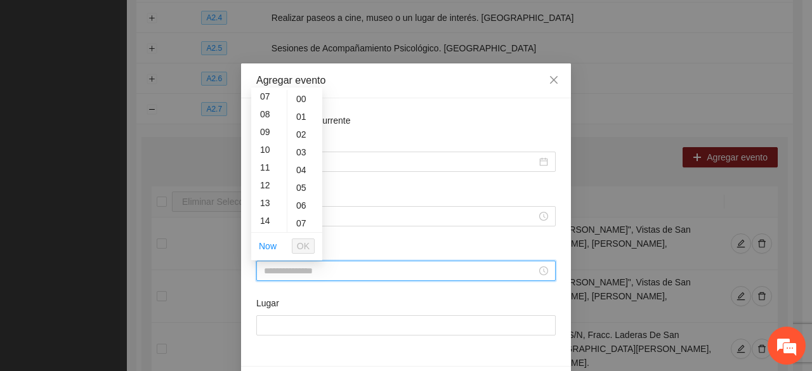
drag, startPoint x: 261, startPoint y: 219, endPoint x: 266, endPoint y: 213, distance: 7.6
click at [261, 219] on div "14" at bounding box center [269, 221] width 36 height 18
click at [302, 209] on ul "00 01 02 03 04 05 06 07 08 09 10 11 12 13 14 15 16 17 18 19 20 21 22 23 24 25 2…" at bounding box center [305, 161] width 36 height 142
drag, startPoint x: 302, startPoint y: 202, endPoint x: 301, endPoint y: 212, distance: 10.2
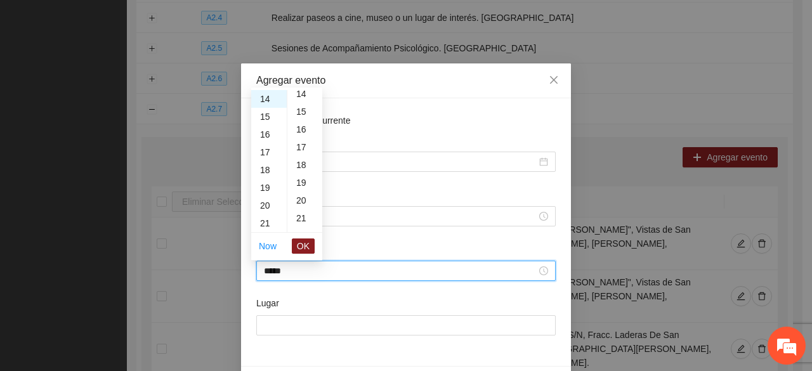
click at [302, 202] on div "20" at bounding box center [304, 200] width 35 height 18
type input "*****"
click at [302, 242] on button "OK" at bounding box center [303, 245] width 23 height 15
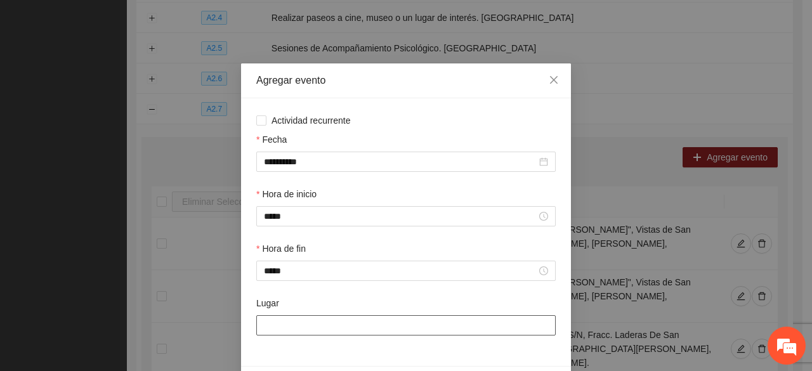
click at [295, 335] on div "Lugar" at bounding box center [406, 323] width 304 height 55
click at [295, 327] on input "Lugar" at bounding box center [405, 325] width 299 height 20
type input "**********"
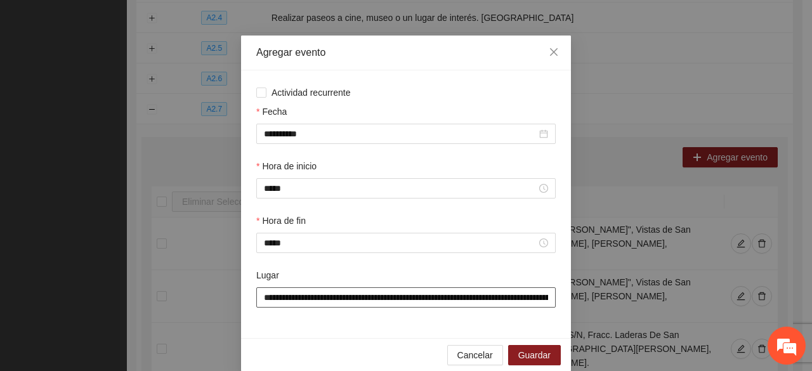
scroll to position [44, 0]
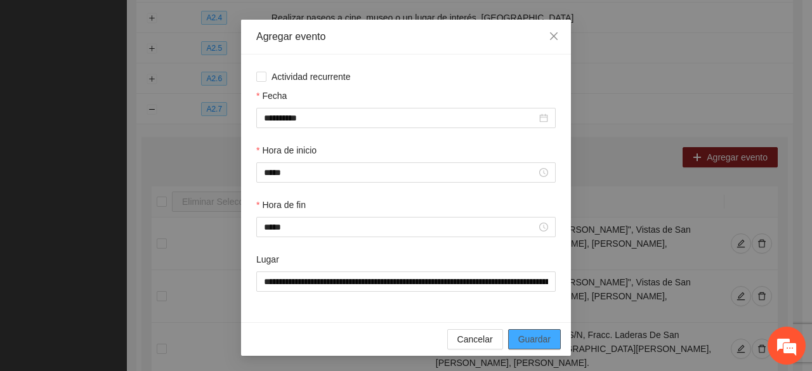
click at [518, 336] on span "Guardar" at bounding box center [534, 339] width 32 height 14
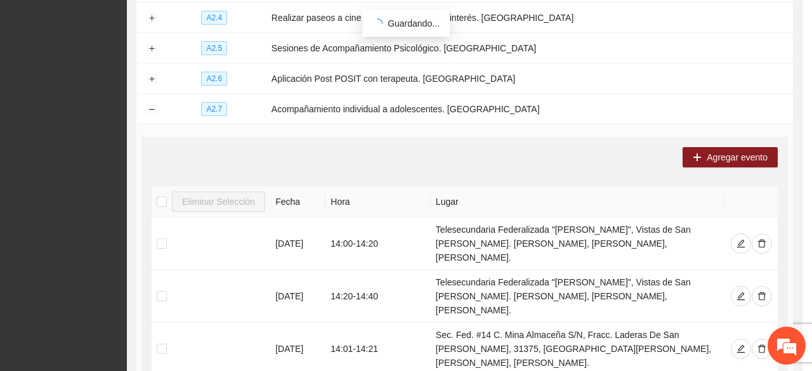
scroll to position [0, 0]
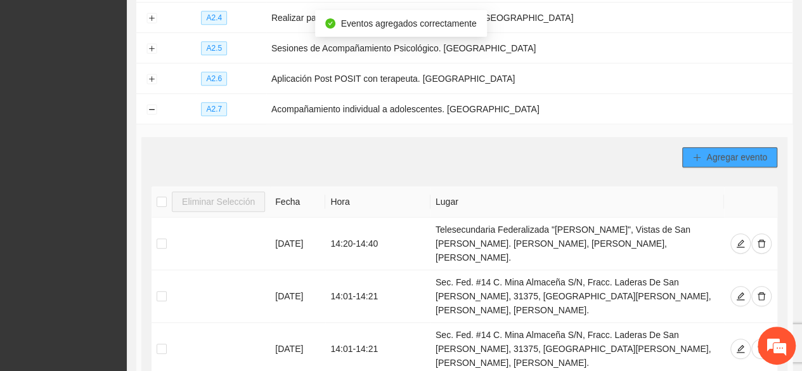
click at [731, 150] on span "Agregar evento" at bounding box center [736, 157] width 61 height 14
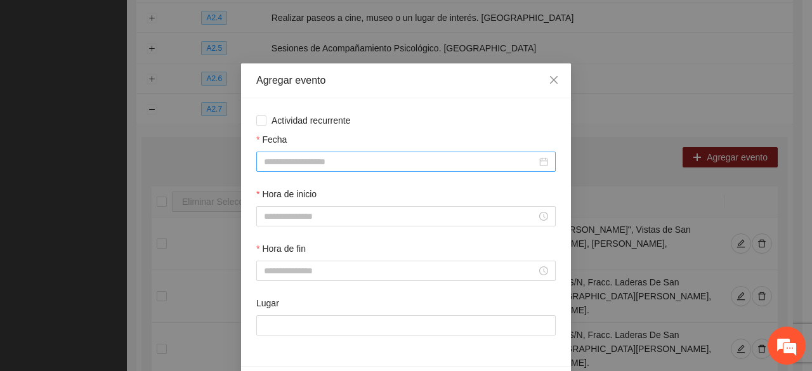
click at [318, 164] on input "Fecha" at bounding box center [400, 162] width 273 height 14
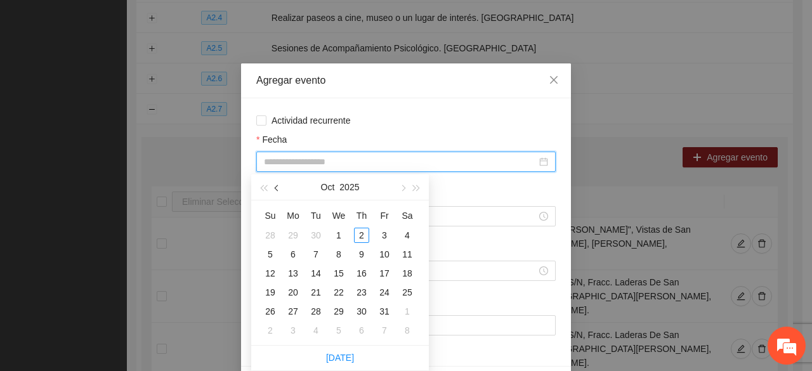
click at [278, 190] on span "button" at bounding box center [278, 188] width 6 height 6
type input "**********"
click at [289, 293] on div "22" at bounding box center [292, 292] width 15 height 15
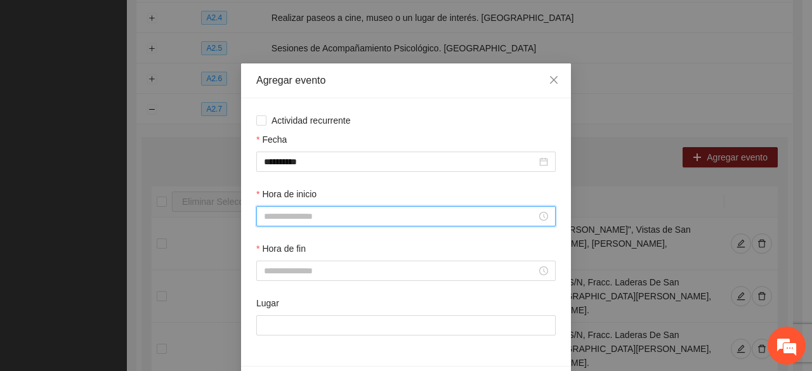
click at [286, 214] on input "Hora de inicio" at bounding box center [400, 216] width 273 height 14
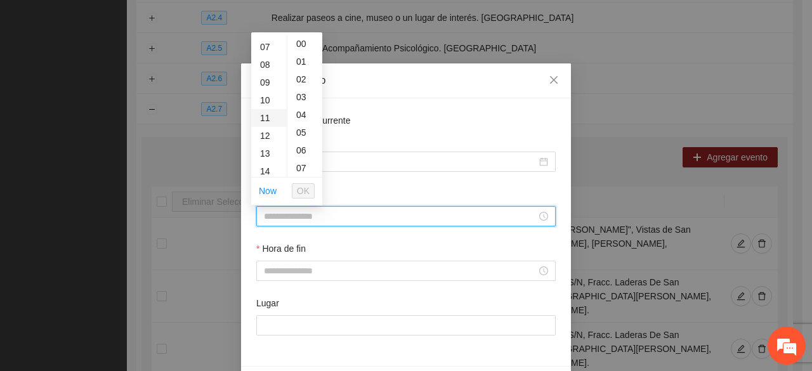
scroll to position [127, 0]
click at [268, 171] on div "14" at bounding box center [269, 166] width 36 height 18
click at [301, 81] on div "20" at bounding box center [304, 82] width 35 height 18
type input "*****"
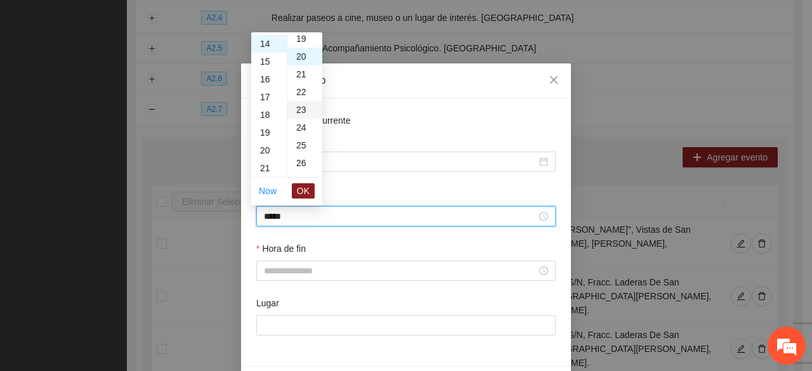
scroll to position [355, 0]
click at [302, 183] on button "OK" at bounding box center [303, 190] width 23 height 15
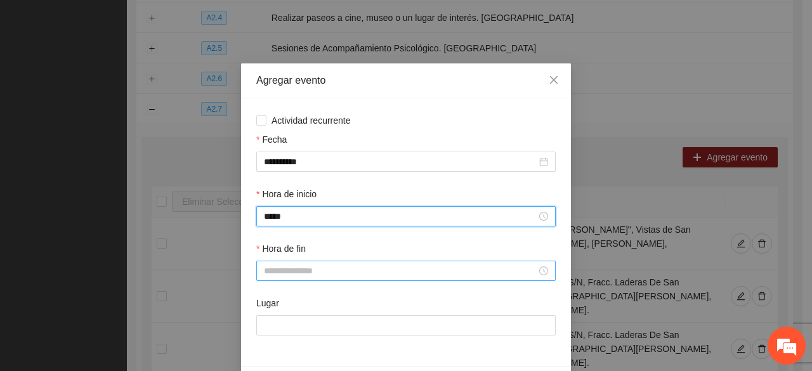
click at [284, 273] on input "Hora de fin" at bounding box center [400, 271] width 273 height 14
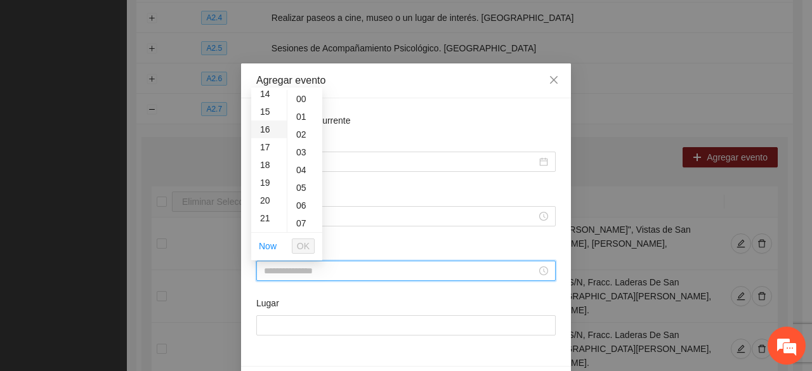
scroll to position [127, 0]
click at [267, 220] on div "14" at bounding box center [269, 221] width 36 height 18
click at [301, 176] on div "40" at bounding box center [304, 175] width 35 height 18
type input "*****"
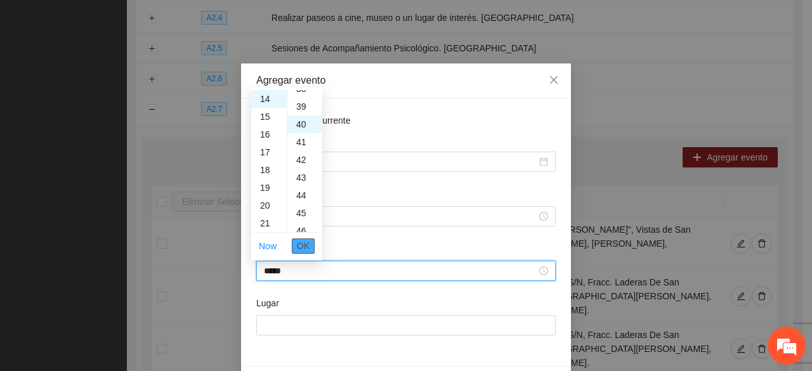
scroll to position [710, 0]
click at [299, 247] on span "OK" at bounding box center [303, 246] width 13 height 14
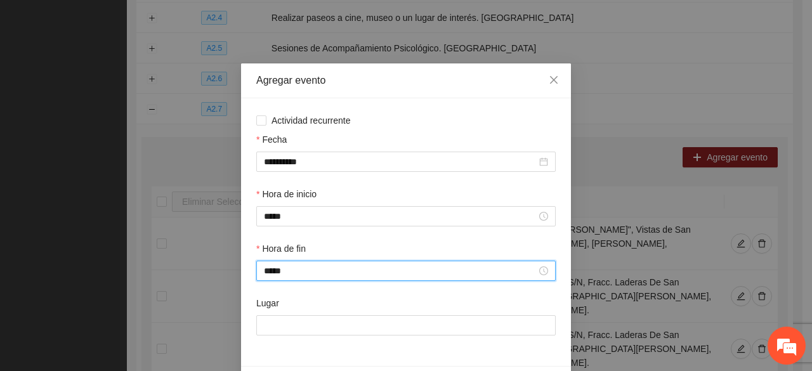
click at [286, 339] on div "Lugar" at bounding box center [406, 323] width 304 height 55
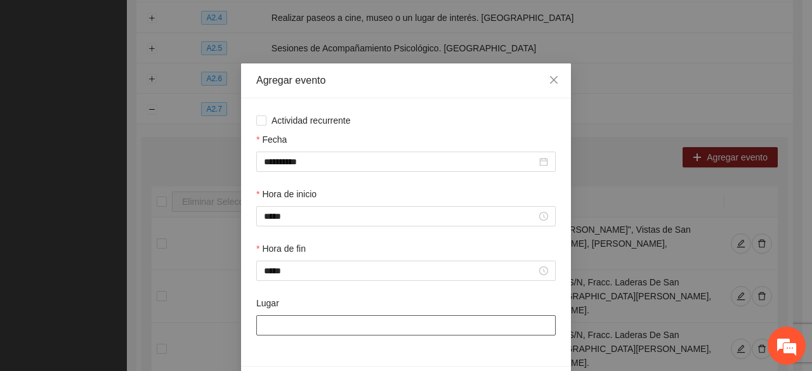
click at [283, 323] on input "Lugar" at bounding box center [405, 325] width 299 height 20
type input "**********"
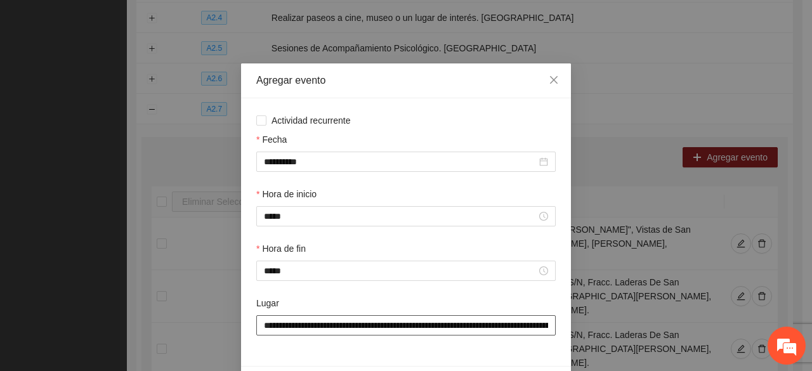
scroll to position [44, 0]
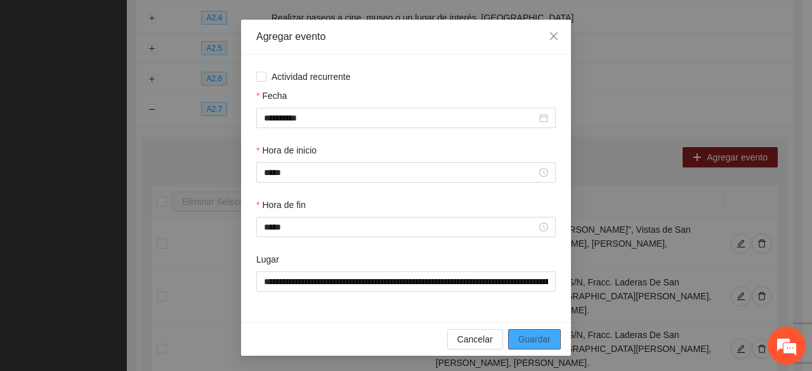
click at [518, 339] on span "Guardar" at bounding box center [534, 339] width 32 height 14
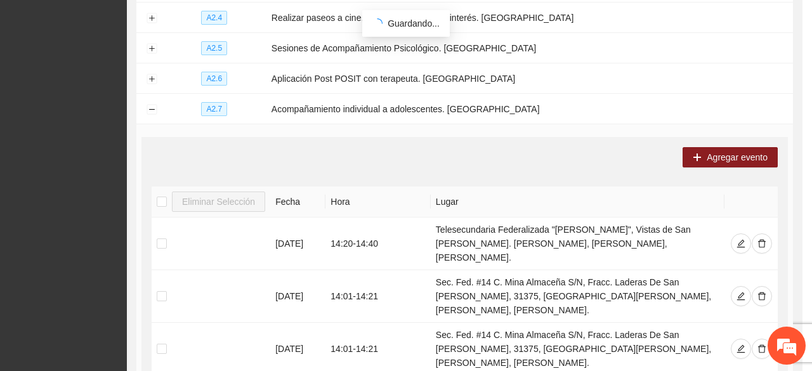
scroll to position [0, 0]
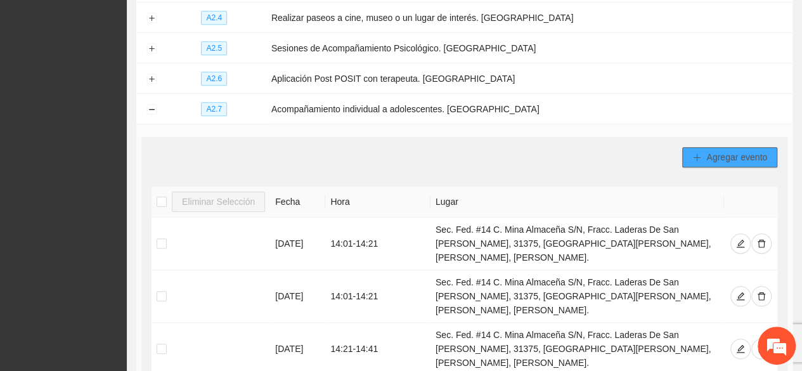
click at [727, 152] on span "Agregar evento" at bounding box center [736, 157] width 61 height 14
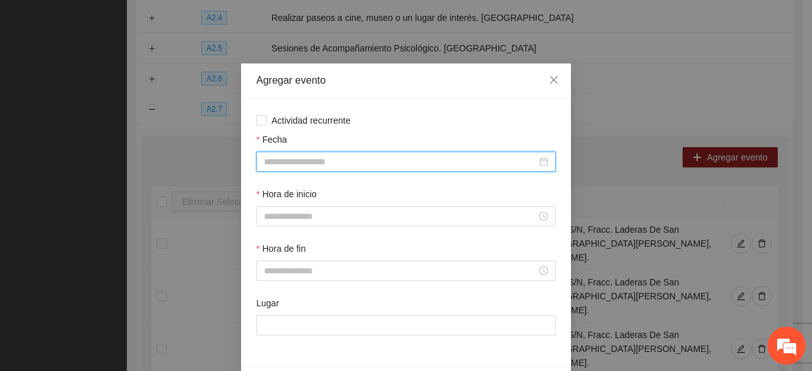
click at [283, 157] on input "Fecha" at bounding box center [400, 162] width 273 height 14
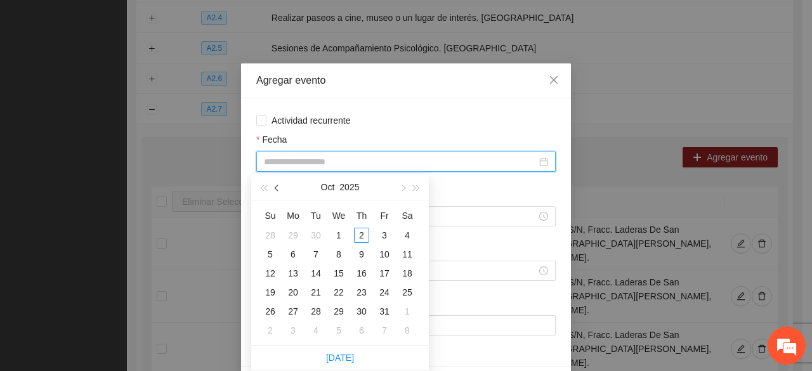
click at [278, 186] on button "button" at bounding box center [277, 186] width 14 height 25
type input "**********"
click at [314, 287] on div "23" at bounding box center [315, 292] width 15 height 15
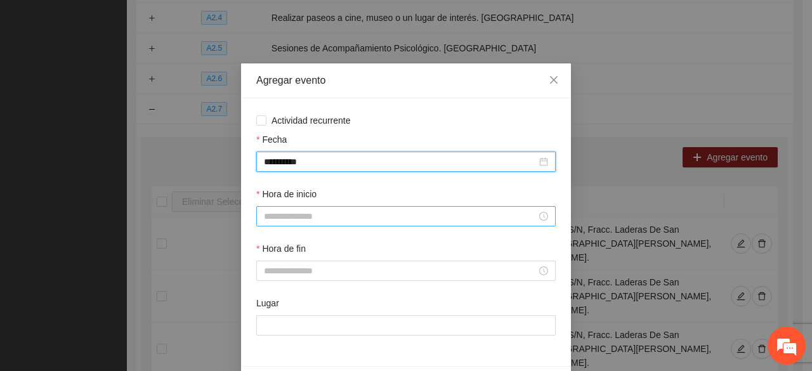
click at [314, 219] on input "Hora de inicio" at bounding box center [400, 216] width 273 height 14
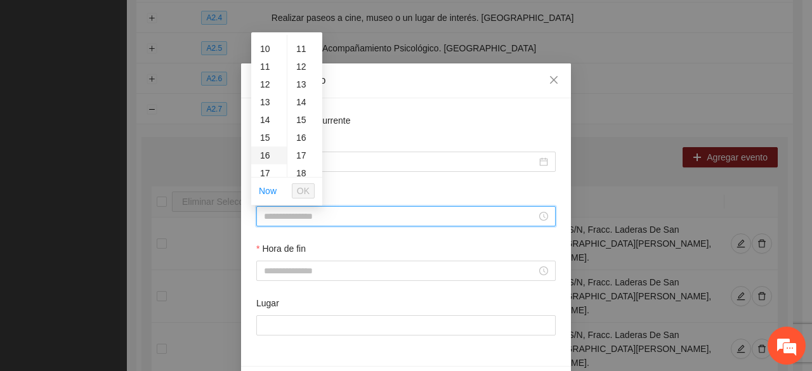
scroll to position [190, 0]
click at [268, 101] on div "14" at bounding box center [269, 102] width 36 height 18
type input "*****"
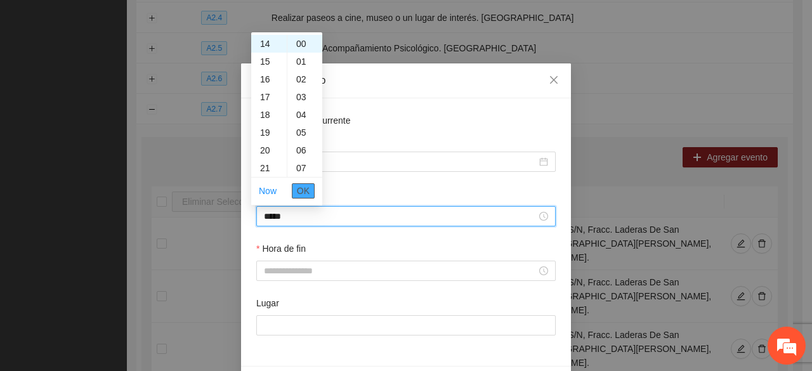
click at [302, 190] on span "OK" at bounding box center [303, 191] width 13 height 14
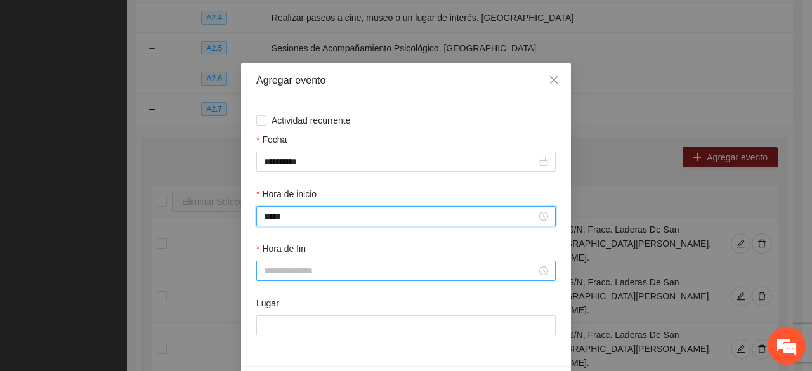
click at [277, 262] on div at bounding box center [405, 271] width 299 height 20
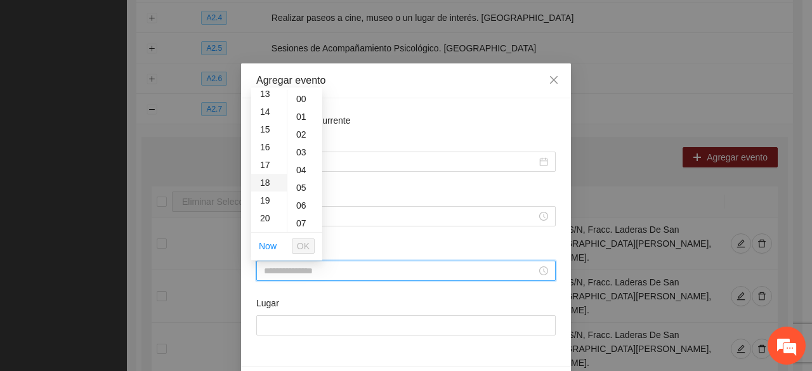
scroll to position [254, 0]
click at [271, 91] on div "14" at bounding box center [269, 94] width 36 height 18
click at [299, 125] on div "19" at bounding box center [304, 119] width 35 height 18
drag, startPoint x: 299, startPoint y: 133, endPoint x: 298, endPoint y: 127, distance: 6.5
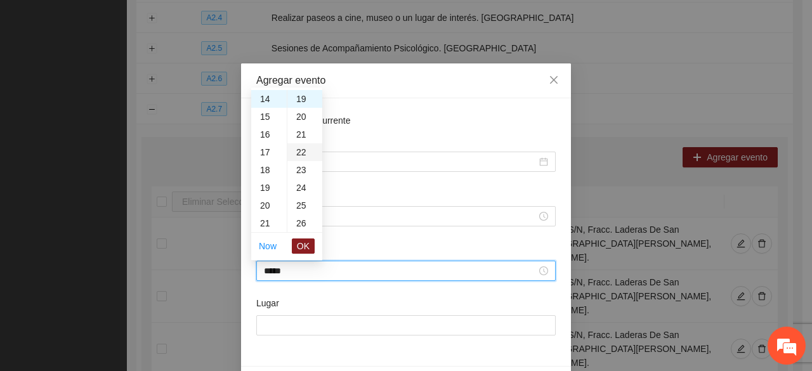
click at [299, 134] on div "21" at bounding box center [304, 135] width 35 height 18
click at [298, 143] on div "20" at bounding box center [304, 145] width 35 height 18
type input "*****"
click at [300, 248] on span "OK" at bounding box center [303, 246] width 13 height 14
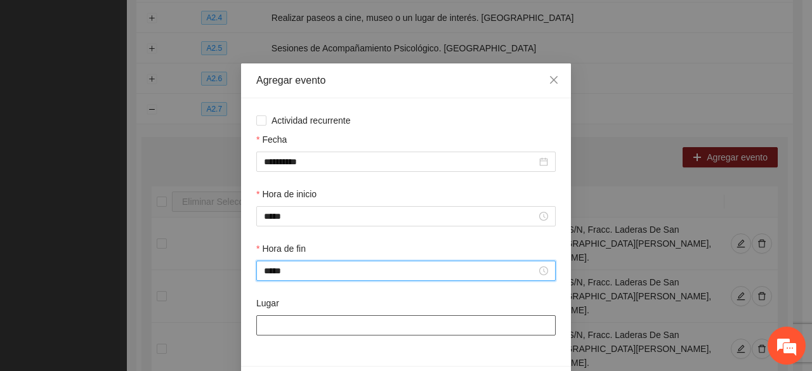
click at [294, 324] on input "Lugar" at bounding box center [405, 325] width 299 height 20
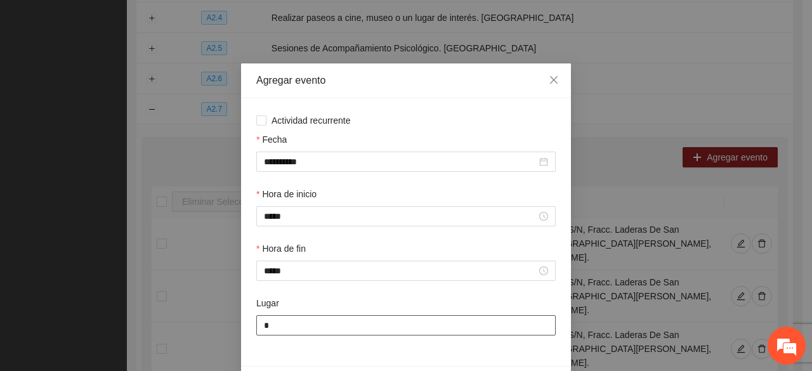
type input "**********"
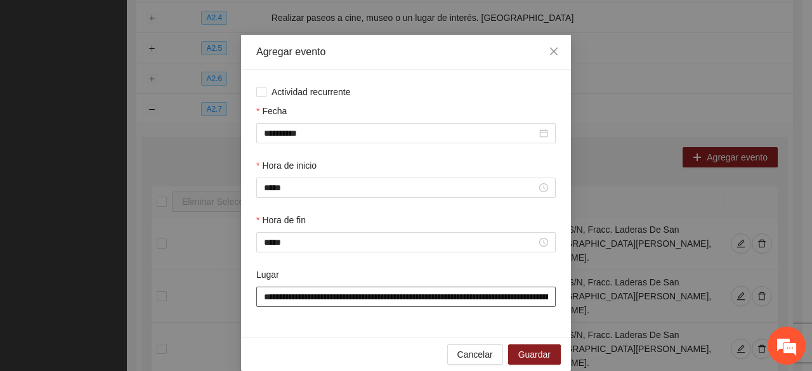
scroll to position [44, 0]
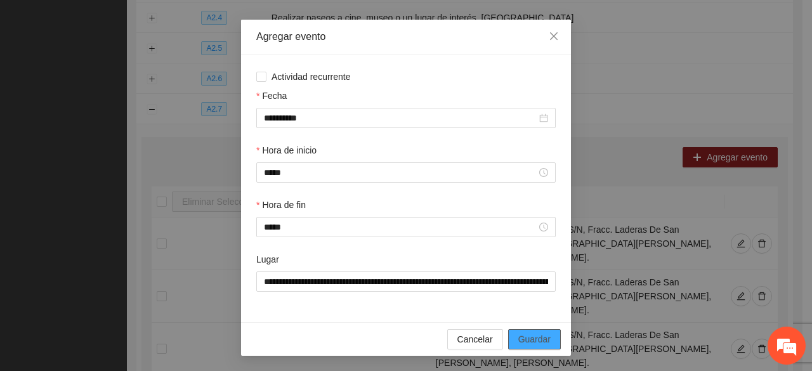
click at [522, 342] on span "Guardar" at bounding box center [534, 339] width 32 height 14
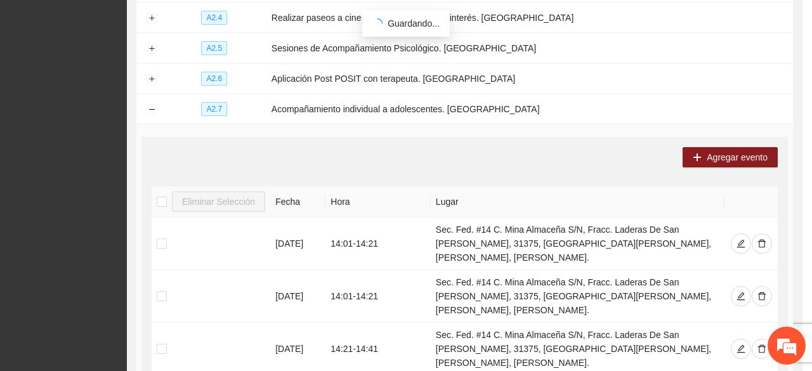
scroll to position [0, 0]
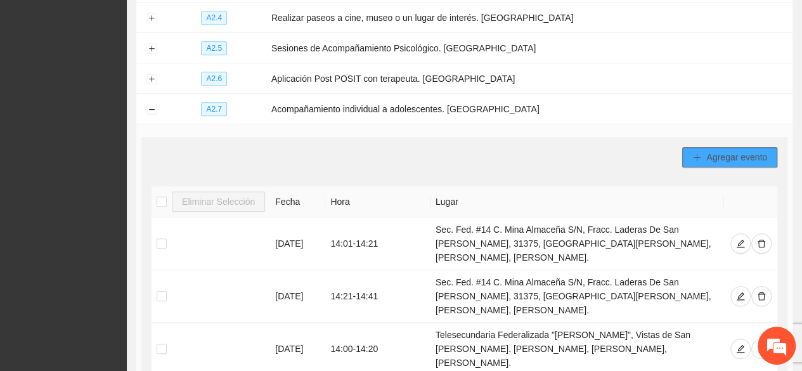
click at [742, 152] on span "Agregar evento" at bounding box center [736, 157] width 61 height 14
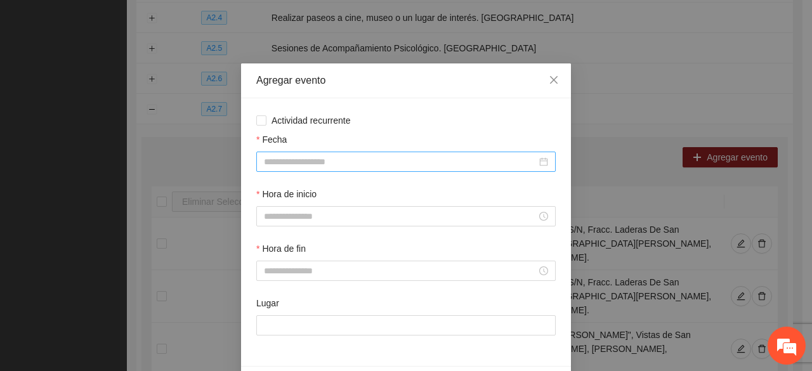
click at [335, 164] on input "Fecha" at bounding box center [400, 162] width 273 height 14
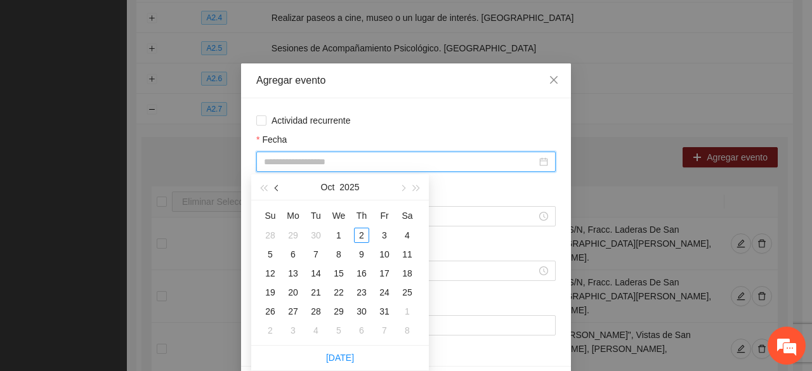
click at [280, 190] on button "button" at bounding box center [277, 186] width 14 height 25
type input "**********"
click at [318, 290] on div "23" at bounding box center [315, 292] width 15 height 15
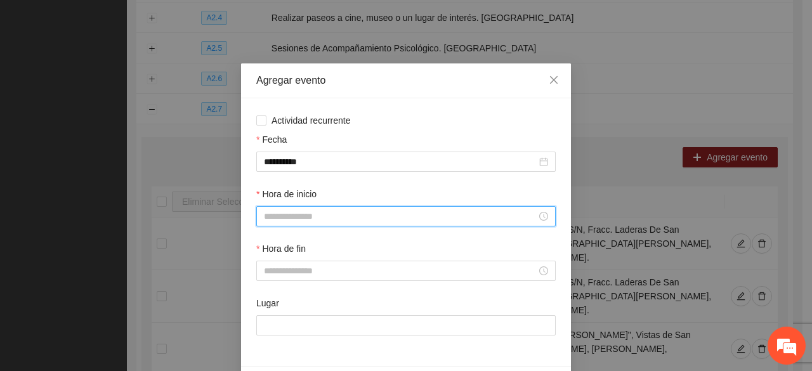
click at [321, 219] on input "Hora de inicio" at bounding box center [400, 216] width 273 height 14
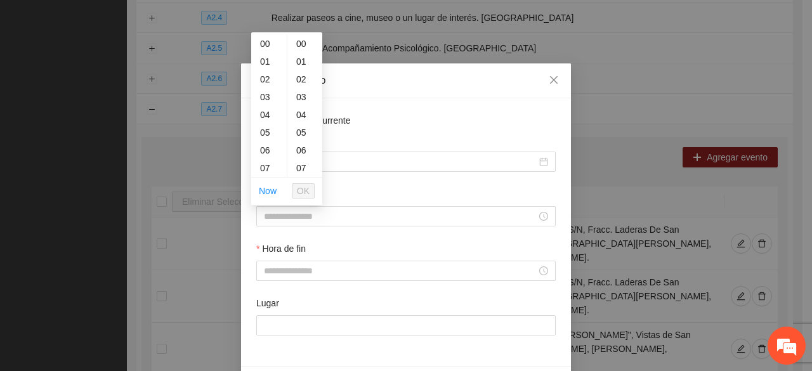
drag, startPoint x: 370, startPoint y: 188, endPoint x: 344, endPoint y: 196, distance: 27.3
click at [369, 188] on div "Hora de inicio" at bounding box center [405, 196] width 299 height 19
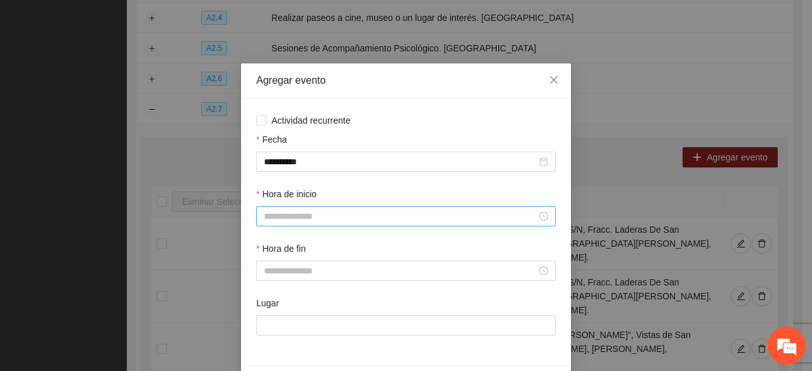
click at [268, 219] on input "Hora de inicio" at bounding box center [400, 216] width 273 height 14
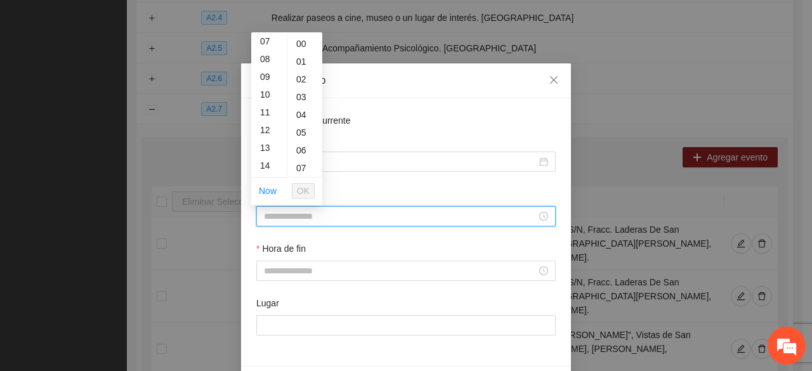
drag, startPoint x: 262, startPoint y: 162, endPoint x: 280, endPoint y: 136, distance: 31.3
click at [262, 162] on div "14" at bounding box center [269, 166] width 36 height 18
drag, startPoint x: 299, startPoint y: 141, endPoint x: 297, endPoint y: 166, distance: 25.4
click at [299, 141] on div "20" at bounding box center [304, 145] width 35 height 18
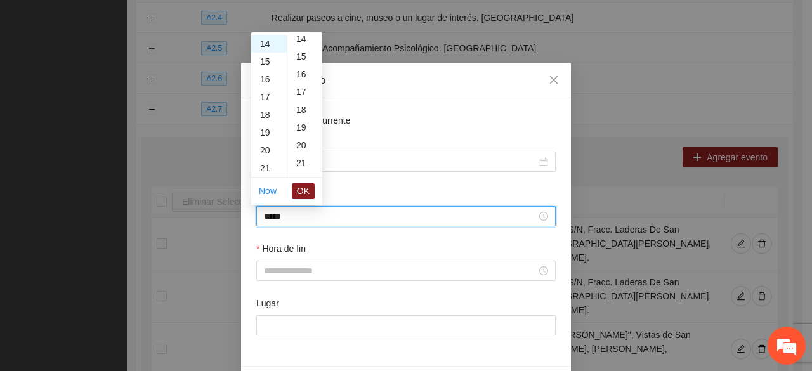
type input "*****"
click at [297, 187] on span "OK" at bounding box center [303, 191] width 13 height 14
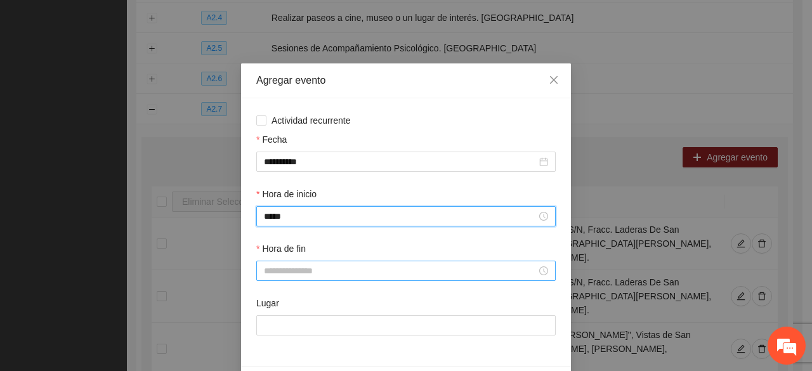
click at [283, 267] on input "Hora de fin" at bounding box center [400, 271] width 273 height 14
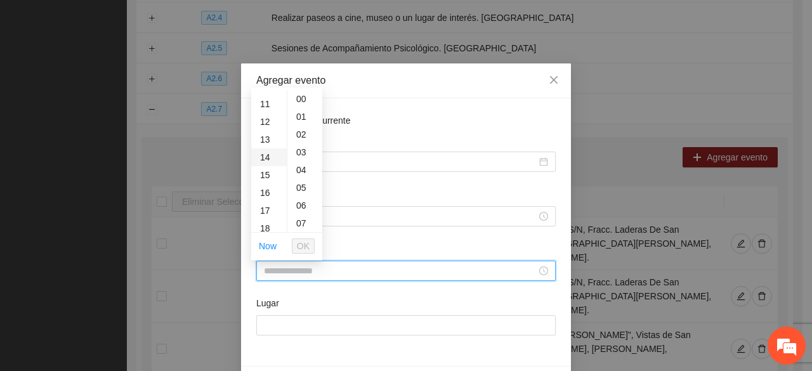
click at [270, 160] on div "14" at bounding box center [269, 157] width 36 height 18
click at [302, 174] on div "40" at bounding box center [304, 175] width 35 height 18
type input "*****"
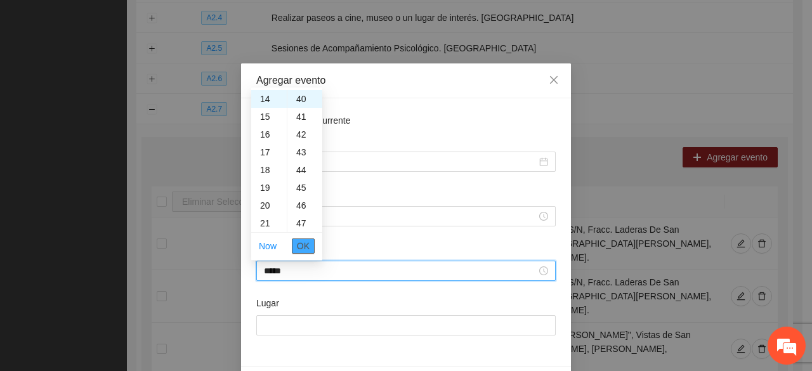
click at [306, 245] on span "OK" at bounding box center [303, 246] width 13 height 14
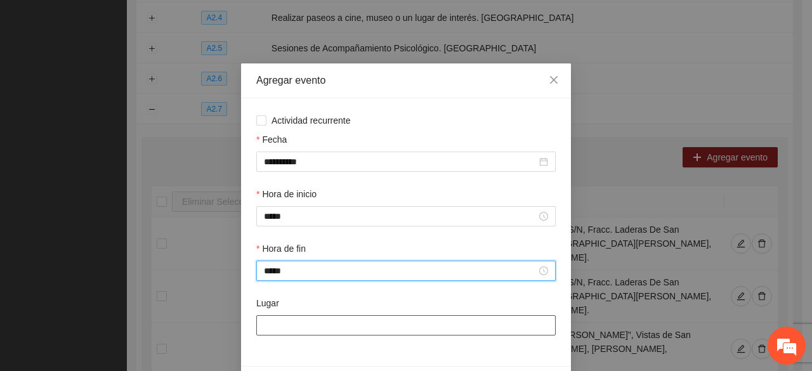
click at [280, 326] on input "Lugar" at bounding box center [405, 325] width 299 height 20
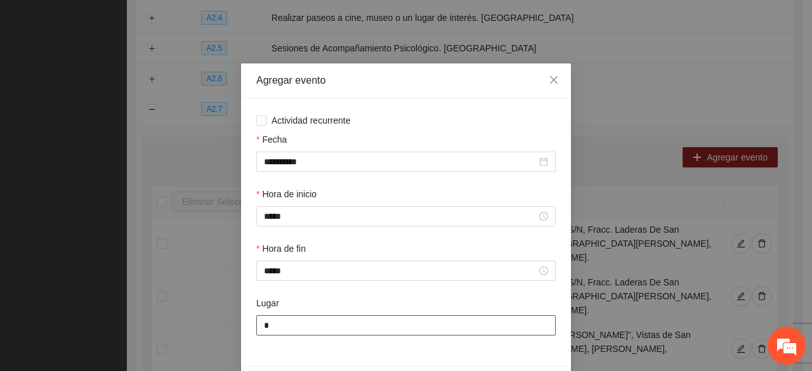
type input "**********"
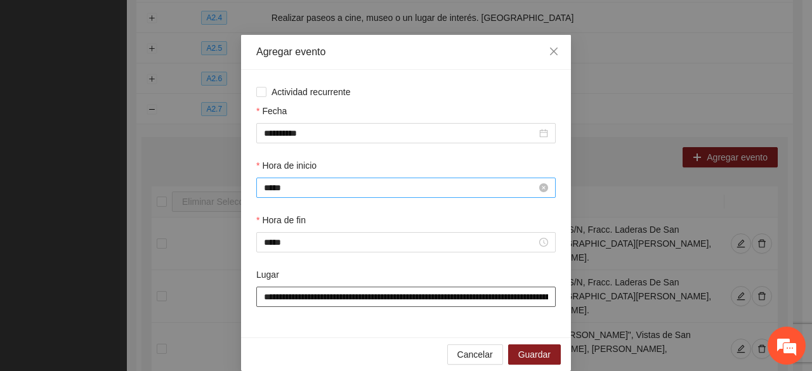
scroll to position [44, 0]
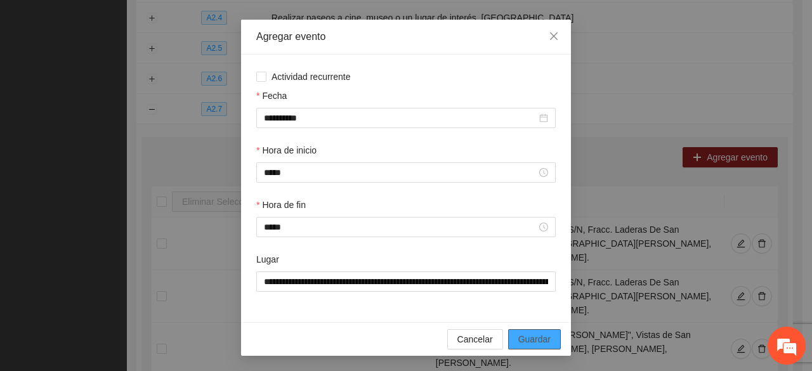
click at [530, 337] on span "Guardar" at bounding box center [534, 339] width 32 height 14
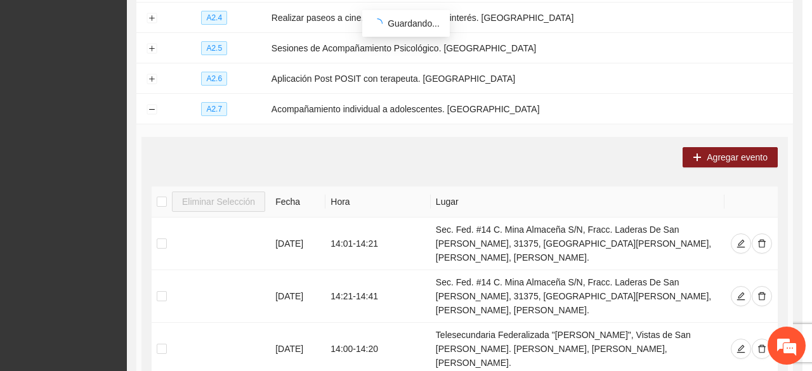
scroll to position [0, 0]
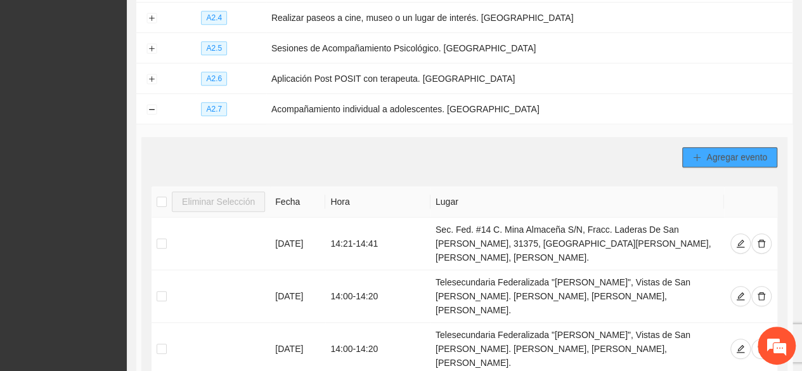
click at [710, 150] on span "Agregar evento" at bounding box center [736, 157] width 61 height 14
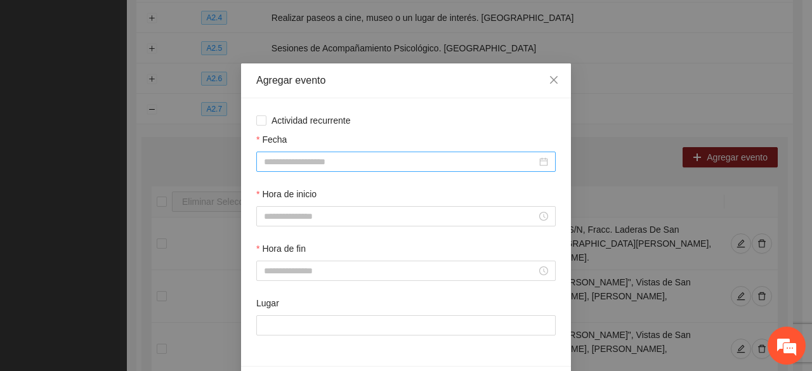
click at [323, 160] on input "Fecha" at bounding box center [400, 162] width 273 height 14
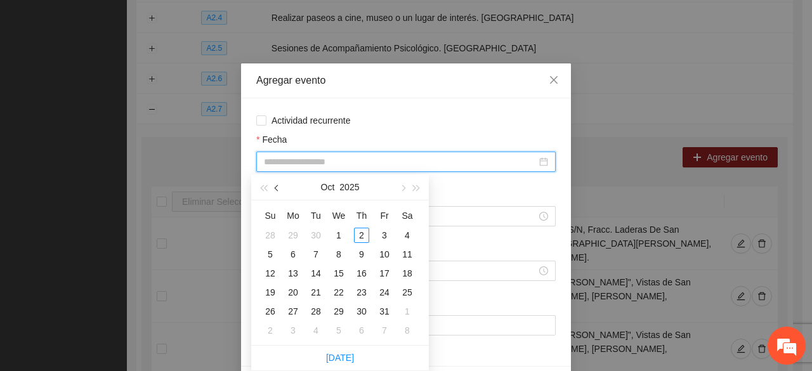
click at [276, 195] on button "button" at bounding box center [277, 186] width 14 height 25
type input "**********"
click at [293, 312] on div "29" at bounding box center [292, 311] width 15 height 15
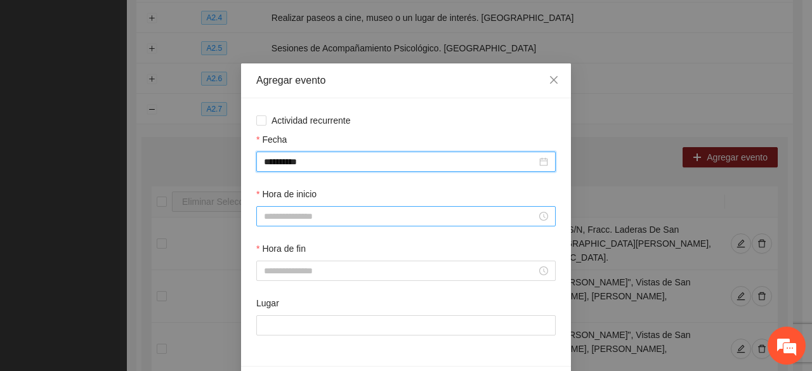
drag, startPoint x: 0, startPoint y: 0, endPoint x: 309, endPoint y: 215, distance: 376.2
click at [309, 215] on input "Hora de inicio" at bounding box center [400, 216] width 273 height 14
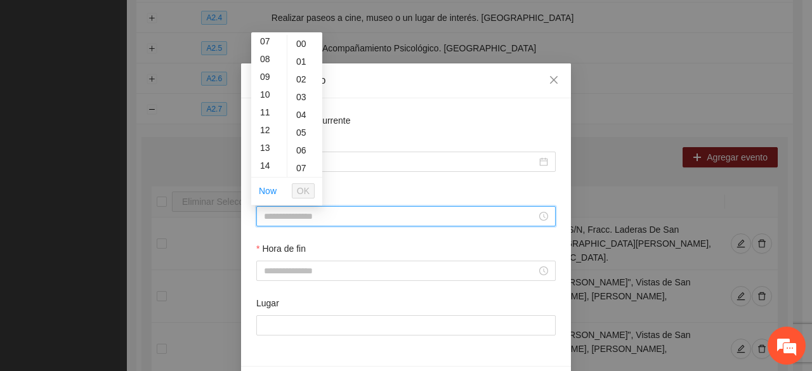
click at [268, 159] on div "14" at bounding box center [269, 166] width 36 height 18
type input "*****"
click at [298, 191] on span "OK" at bounding box center [303, 191] width 13 height 14
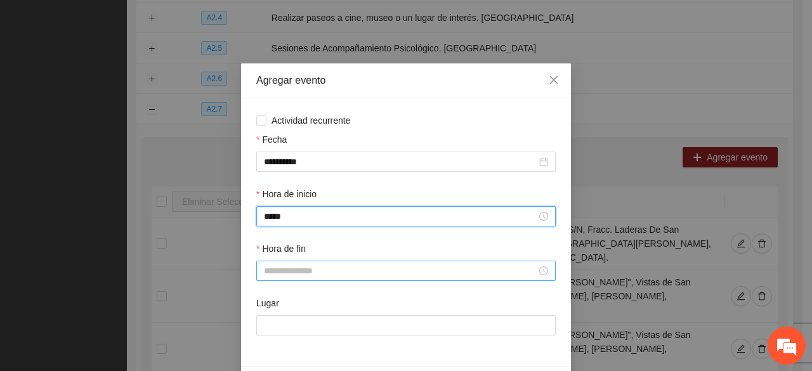
click at [292, 273] on input "Hora de fin" at bounding box center [400, 271] width 273 height 14
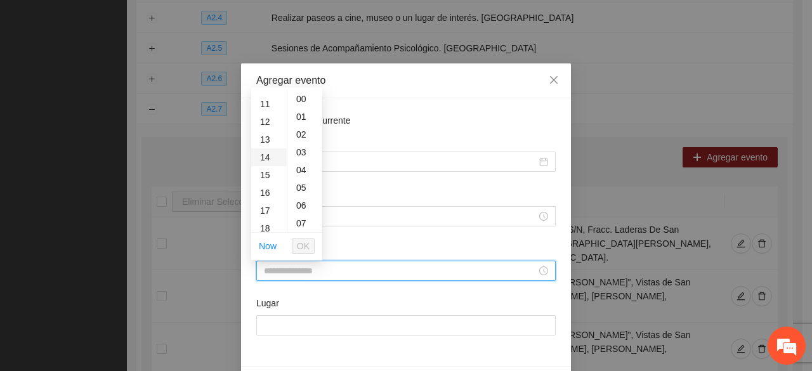
click at [269, 158] on div "14" at bounding box center [269, 157] width 36 height 18
drag, startPoint x: 296, startPoint y: 198, endPoint x: 301, endPoint y: 222, distance: 23.9
click at [295, 199] on div "20" at bounding box center [304, 200] width 35 height 18
type input "*****"
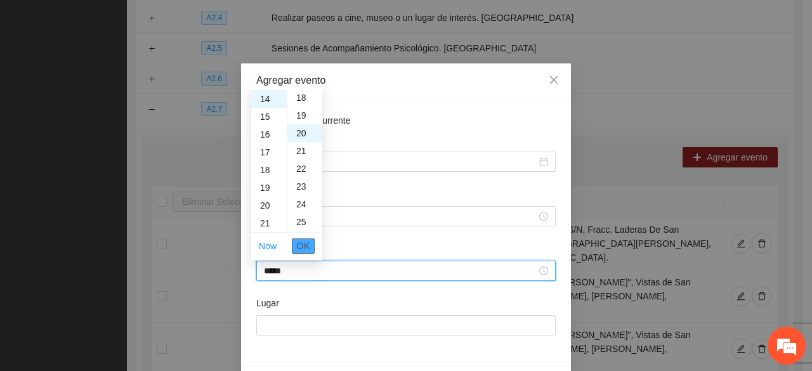
scroll to position [355, 0]
click at [300, 247] on span "OK" at bounding box center [303, 246] width 13 height 14
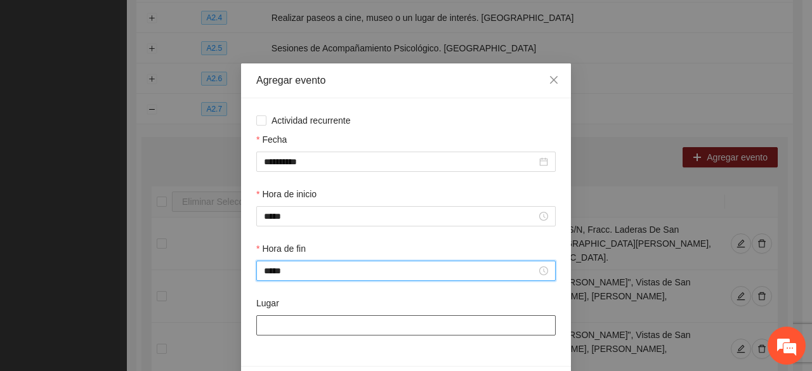
click at [286, 327] on input "Lugar" at bounding box center [405, 325] width 299 height 20
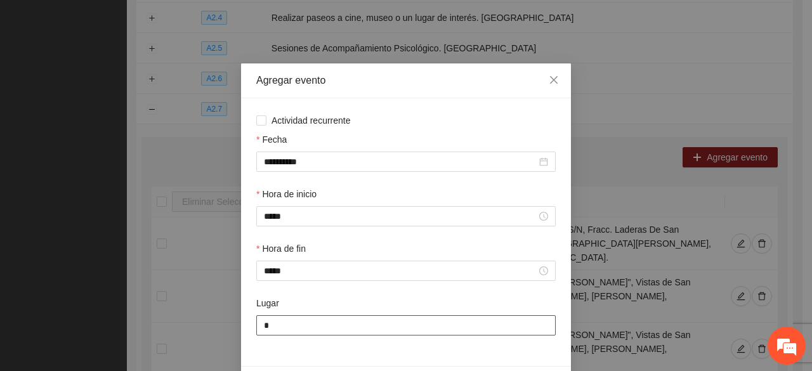
type input "**********"
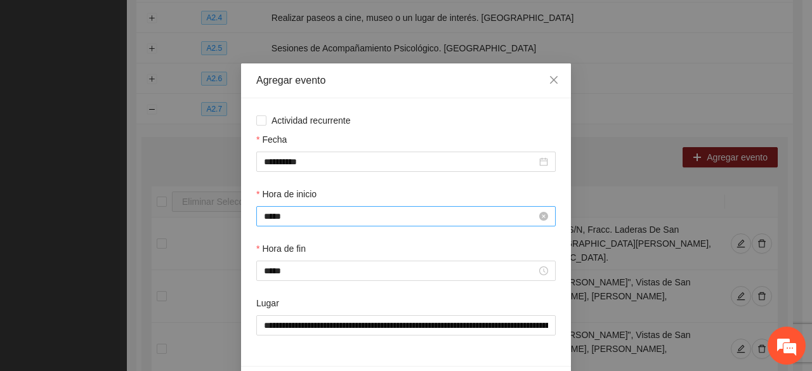
click at [287, 217] on input "*****" at bounding box center [400, 216] width 273 height 14
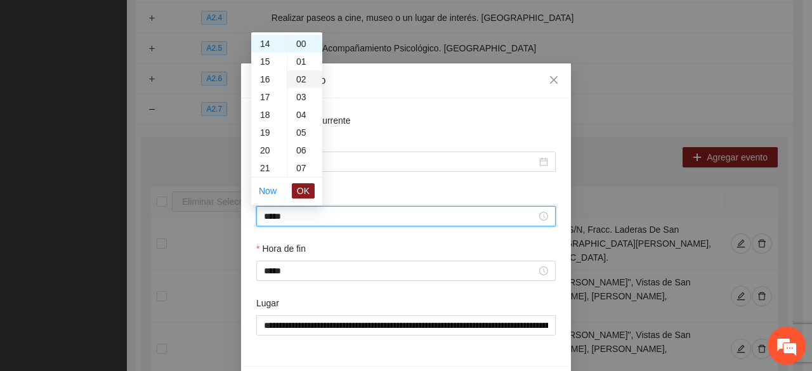
drag, startPoint x: 294, startPoint y: 59, endPoint x: 293, endPoint y: 66, distance: 7.0
click at [294, 59] on div "01" at bounding box center [304, 62] width 35 height 18
type input "*****"
click at [301, 194] on span "OK" at bounding box center [303, 191] width 13 height 14
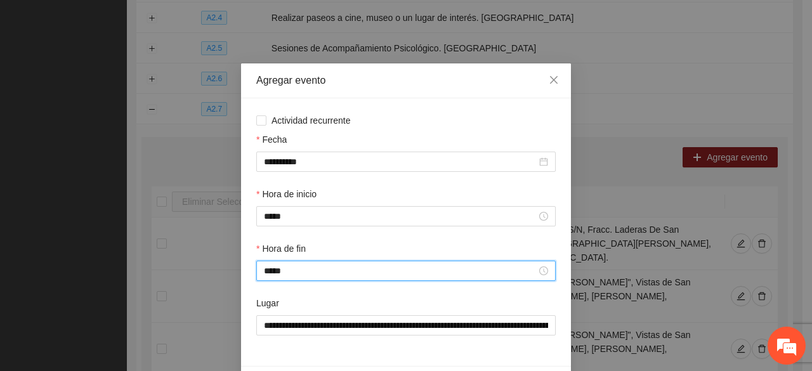
drag, startPoint x: 292, startPoint y: 275, endPoint x: 301, endPoint y: 212, distance: 62.8
click at [290, 273] on input "*****" at bounding box center [400, 271] width 273 height 14
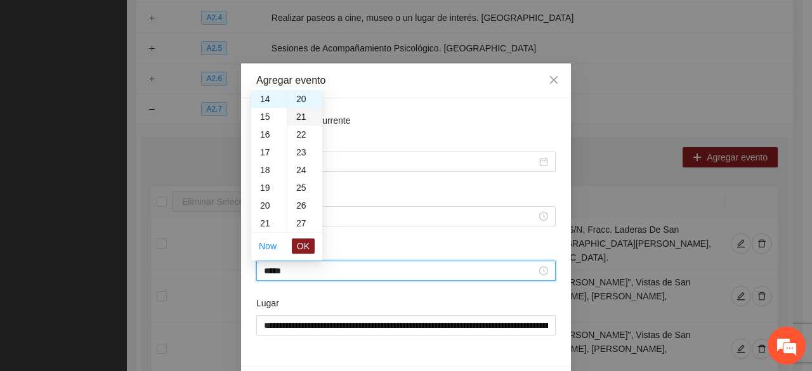
click at [294, 117] on div "21" at bounding box center [304, 117] width 35 height 18
type input "*****"
drag, startPoint x: 297, startPoint y: 244, endPoint x: 300, endPoint y: 254, distance: 9.8
click at [297, 245] on span "OK" at bounding box center [303, 246] width 13 height 14
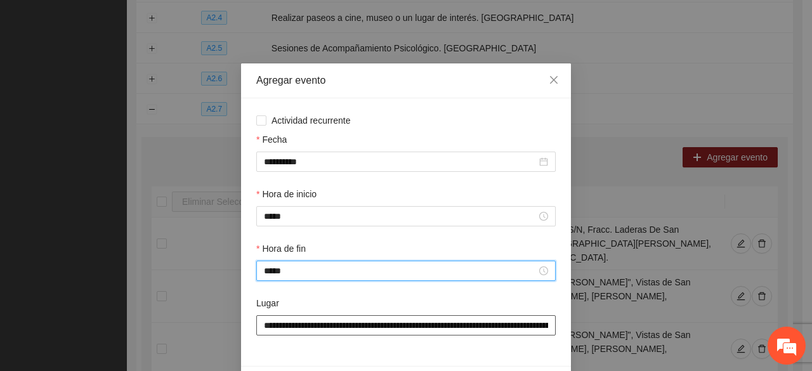
click at [375, 324] on input "**********" at bounding box center [405, 325] width 299 height 20
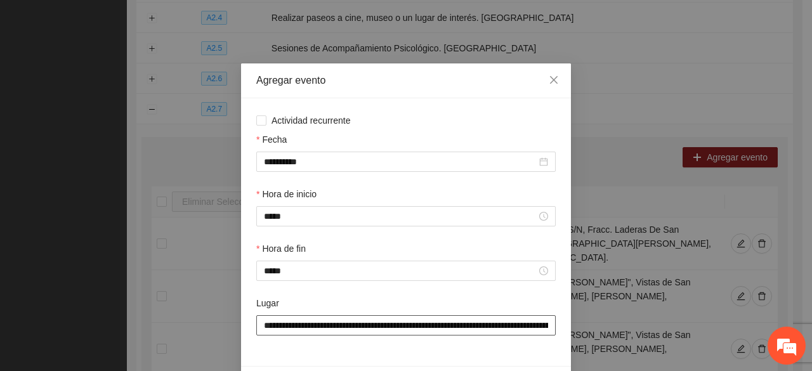
click at [375, 325] on input "**********" at bounding box center [405, 325] width 299 height 20
click at [374, 325] on input "**********" at bounding box center [405, 325] width 299 height 20
click at [373, 326] on input "**********" at bounding box center [405, 325] width 299 height 20
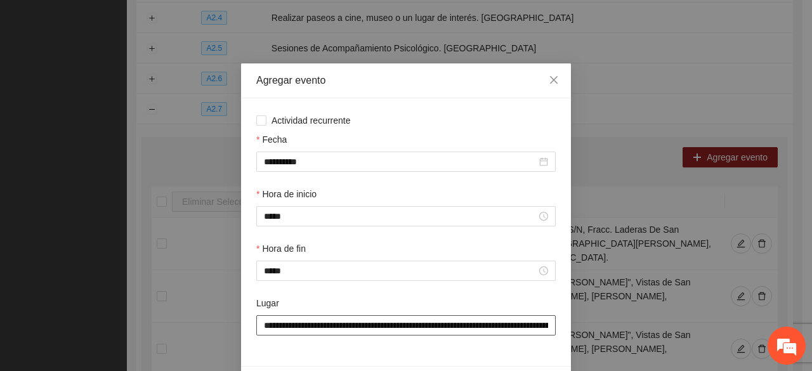
click at [373, 325] on input "**********" at bounding box center [405, 325] width 299 height 20
drag, startPoint x: 470, startPoint y: 322, endPoint x: 188, endPoint y: 308, distance: 282.5
click at [190, 314] on div "**********" at bounding box center [406, 185] width 812 height 371
type input "**********"
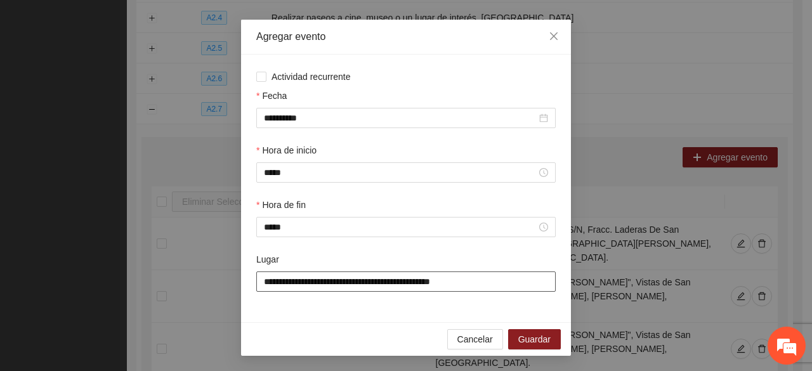
drag, startPoint x: 482, startPoint y: 332, endPoint x: 15, endPoint y: 385, distance: 469.8
click at [284, 276] on input "Lugar" at bounding box center [405, 281] width 299 height 20
type input "**********"
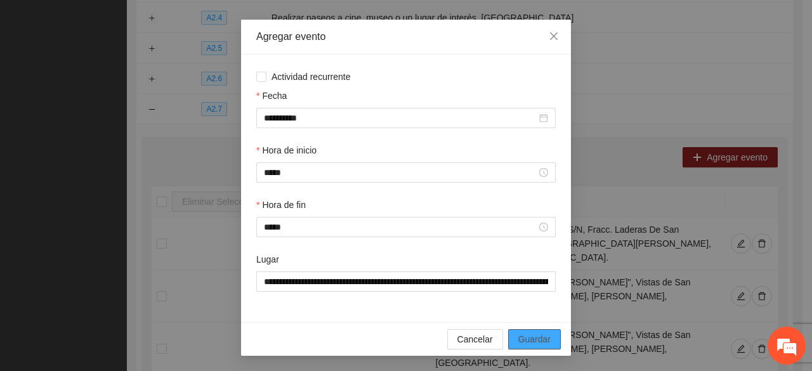
click at [518, 339] on span "Guardar" at bounding box center [534, 339] width 32 height 14
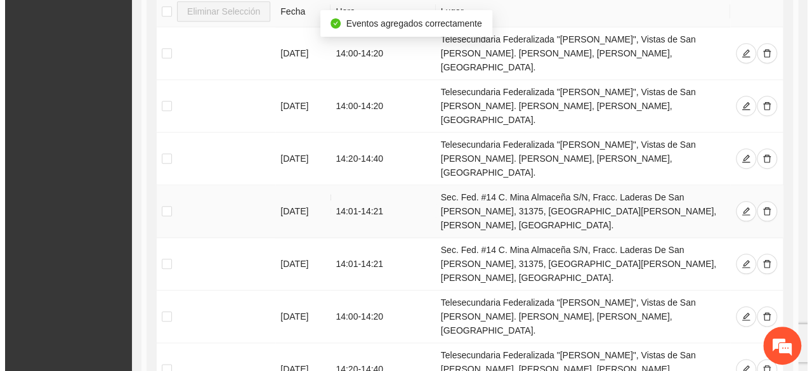
scroll to position [756, 0]
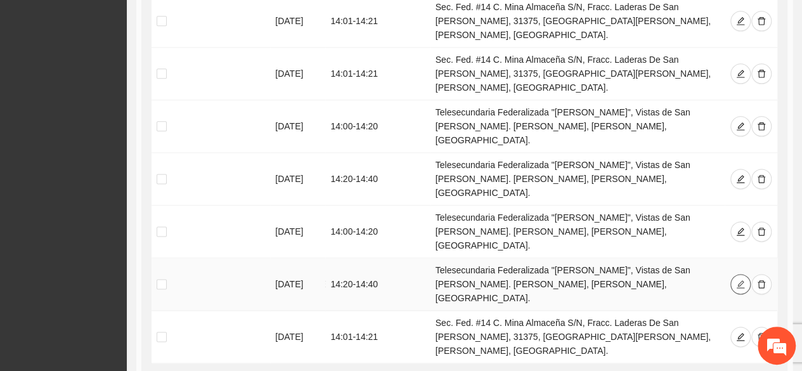
click at [742, 280] on icon "edit" at bounding box center [740, 284] width 9 height 9
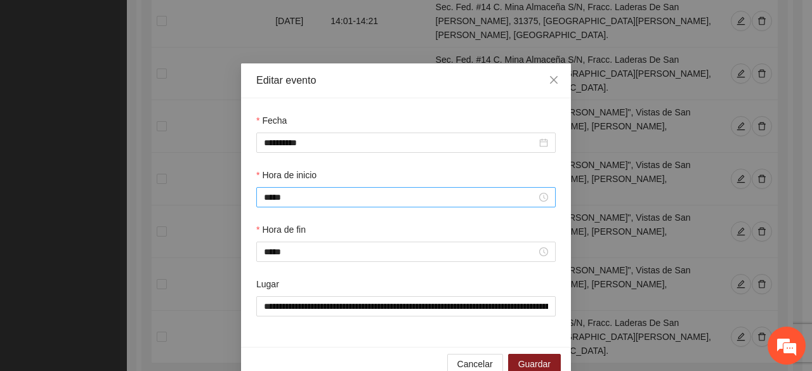
click at [305, 190] on div "*****" at bounding box center [405, 197] width 299 height 20
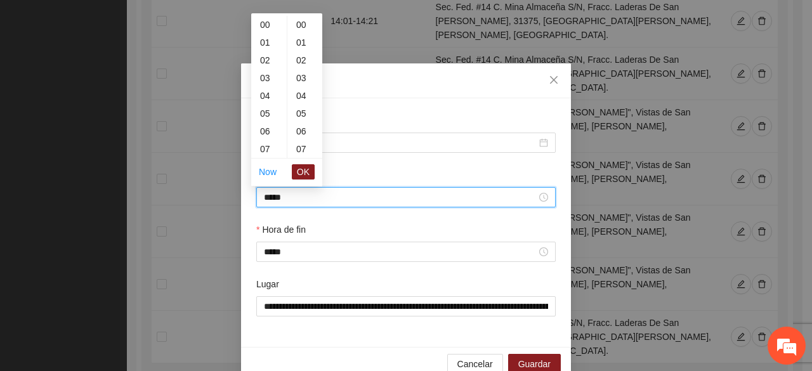
scroll to position [249, 0]
click at [298, 44] on div "21" at bounding box center [304, 43] width 35 height 18
type input "*****"
click at [307, 171] on span "OK" at bounding box center [303, 172] width 13 height 14
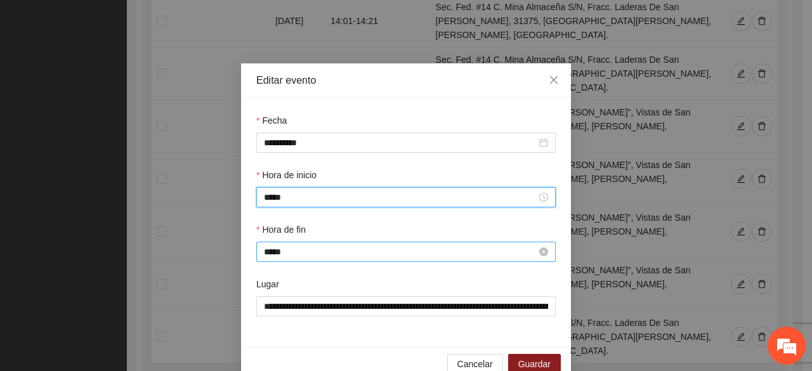
click at [290, 260] on div "*****" at bounding box center [405, 252] width 299 height 20
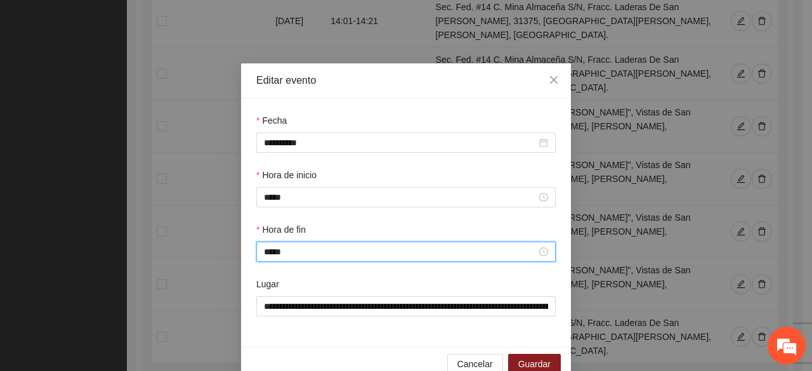
scroll to position [710, 0]
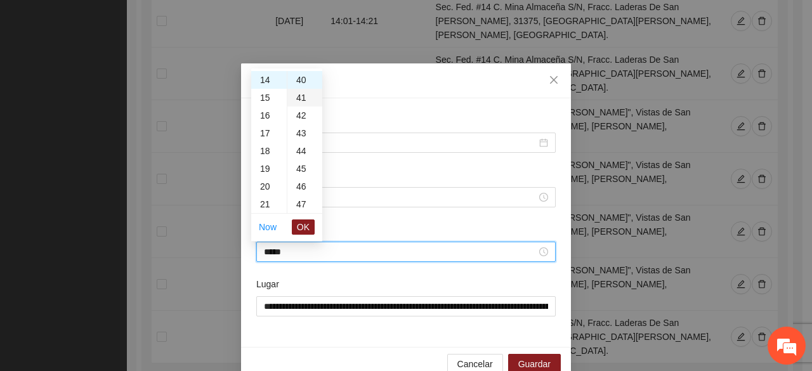
click at [295, 98] on div "41" at bounding box center [304, 98] width 35 height 18
type input "*****"
click at [302, 224] on span "OK" at bounding box center [303, 227] width 13 height 14
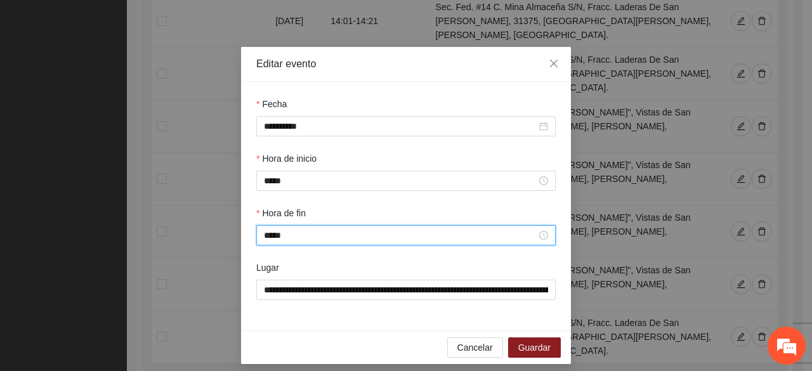
scroll to position [25, 0]
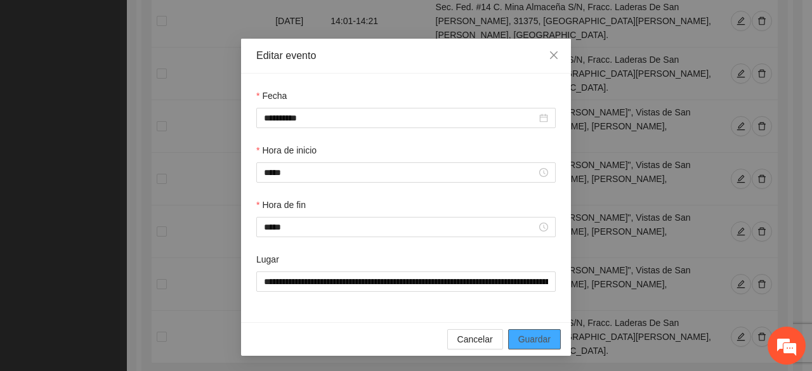
click at [531, 339] on span "Guardar" at bounding box center [534, 339] width 32 height 14
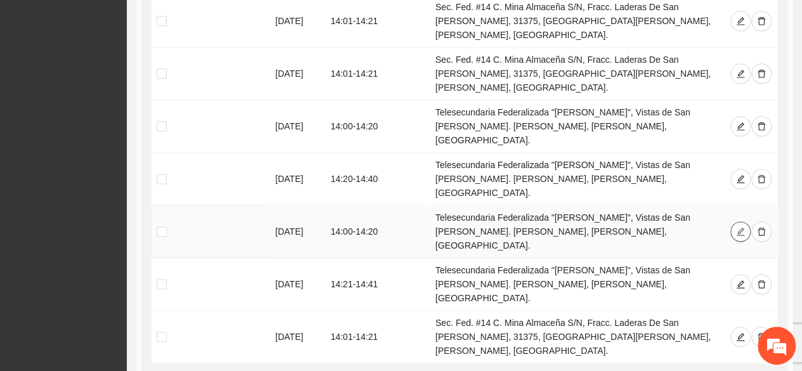
click at [739, 227] on span "edit" at bounding box center [740, 232] width 9 height 10
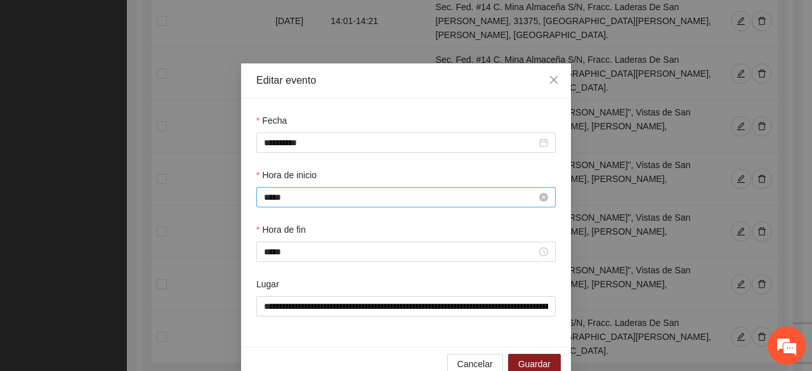
click at [283, 200] on input "*****" at bounding box center [400, 197] width 273 height 14
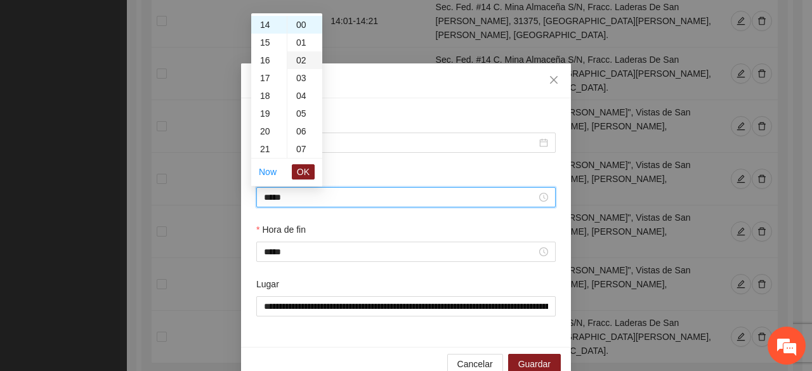
click at [301, 46] on div "01" at bounding box center [304, 43] width 35 height 18
type input "*****"
click at [306, 172] on span "OK" at bounding box center [303, 172] width 13 height 14
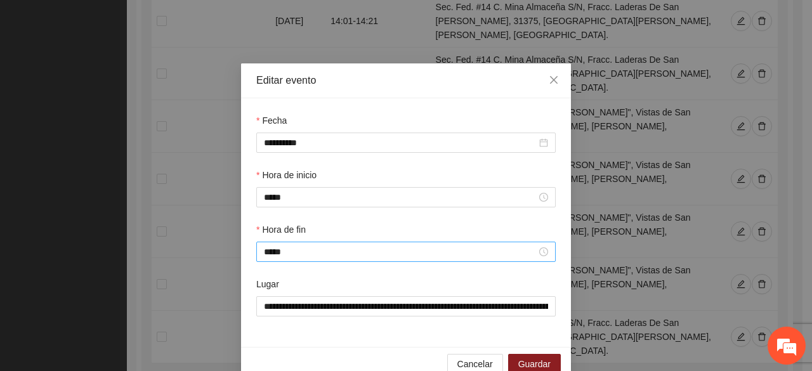
click at [326, 261] on div "*****" at bounding box center [405, 252] width 299 height 20
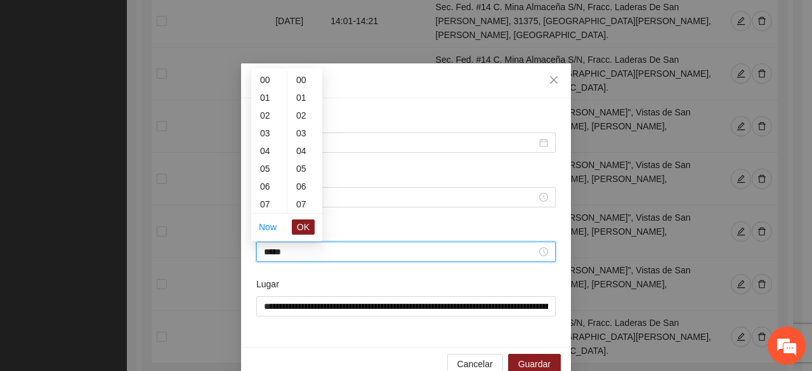
scroll to position [249, 0]
drag, startPoint x: 301, startPoint y: 97, endPoint x: 299, endPoint y: 104, distance: 7.4
click at [299, 97] on div "21" at bounding box center [304, 98] width 35 height 18
type input "*****"
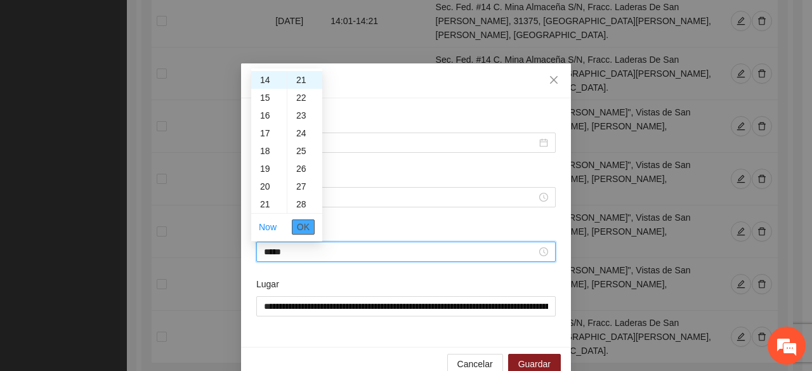
click at [308, 221] on span "OK" at bounding box center [303, 227] width 13 height 14
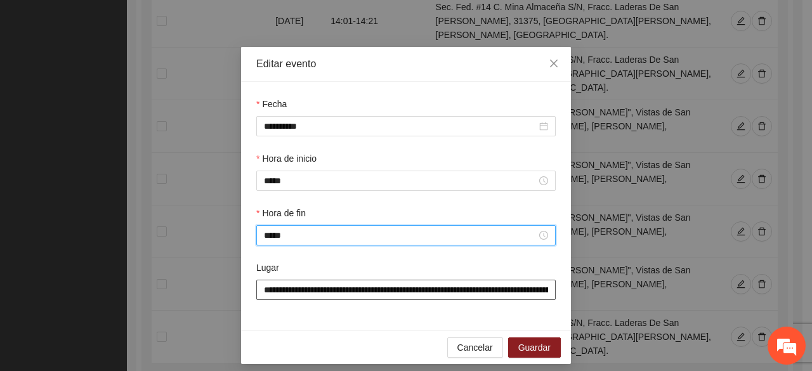
scroll to position [25, 0]
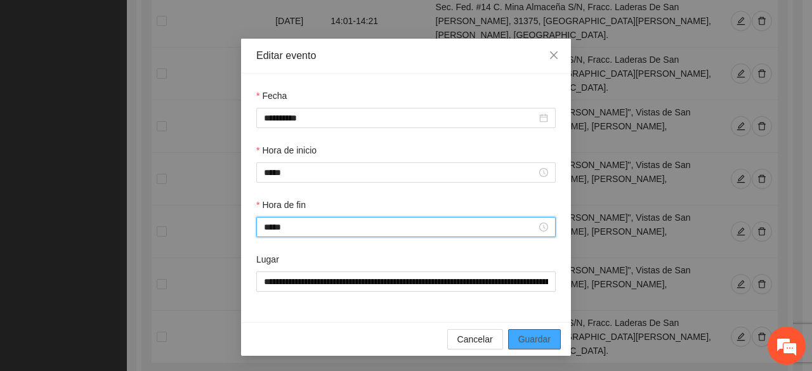
click at [530, 338] on span "Guardar" at bounding box center [534, 339] width 32 height 14
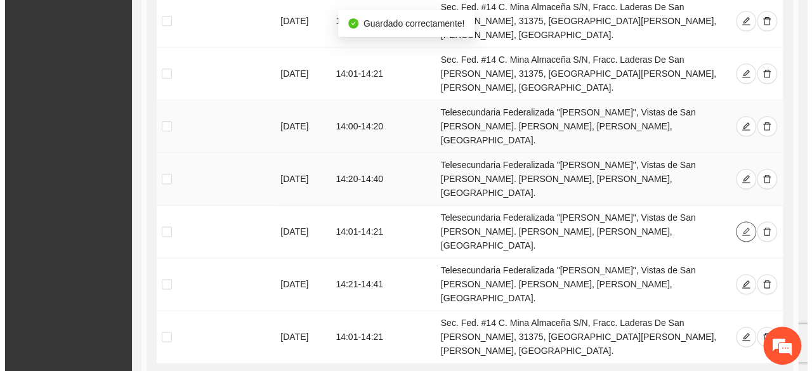
scroll to position [692, 0]
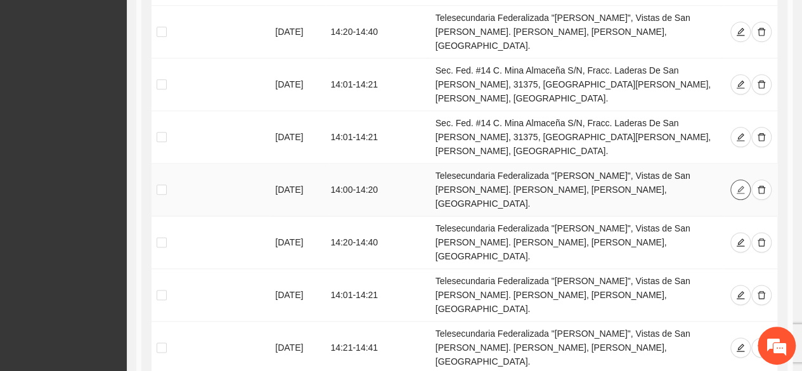
click at [742, 186] on icon "edit" at bounding box center [740, 190] width 8 height 8
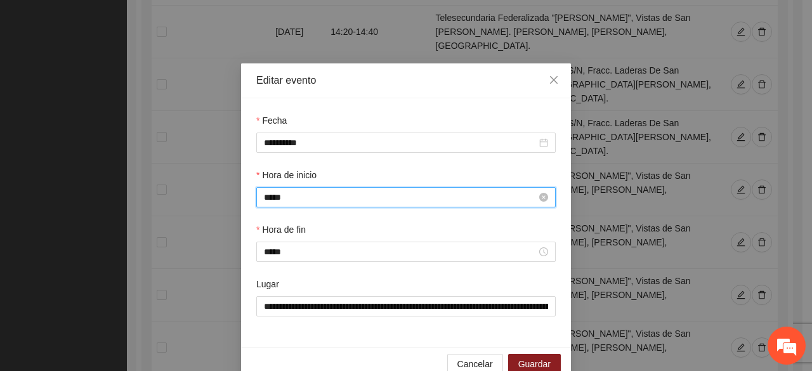
click at [309, 198] on input "*****" at bounding box center [400, 197] width 273 height 14
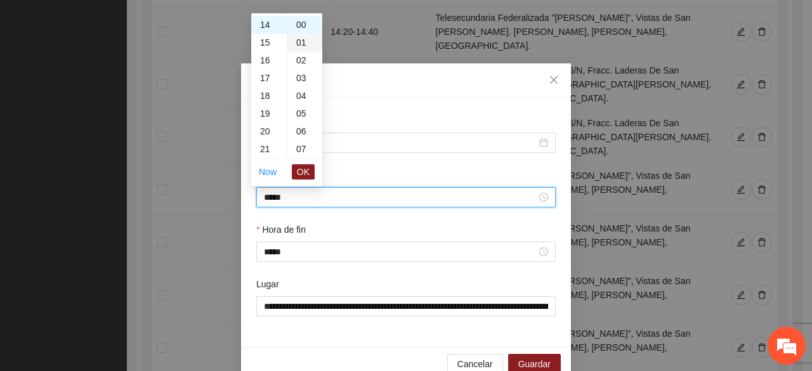
click at [297, 41] on div "01" at bounding box center [304, 43] width 35 height 18
type input "*****"
click at [304, 169] on span "OK" at bounding box center [303, 172] width 13 height 14
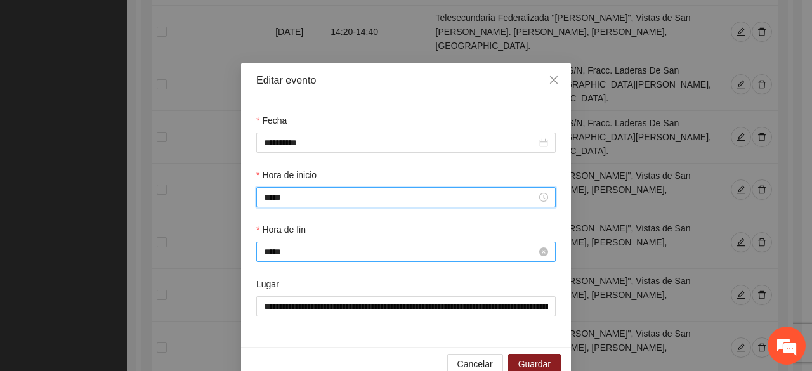
click at [283, 252] on input "*****" at bounding box center [400, 252] width 273 height 14
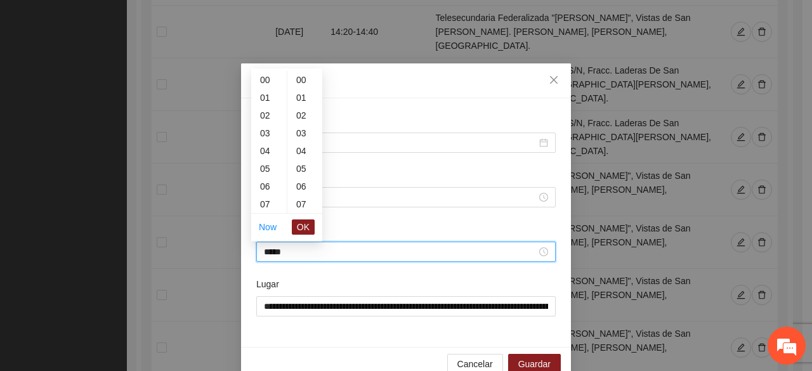
scroll to position [249, 0]
drag, startPoint x: 299, startPoint y: 98, endPoint x: 297, endPoint y: 105, distance: 7.4
click at [299, 97] on div "21" at bounding box center [304, 98] width 35 height 18
type input "*****"
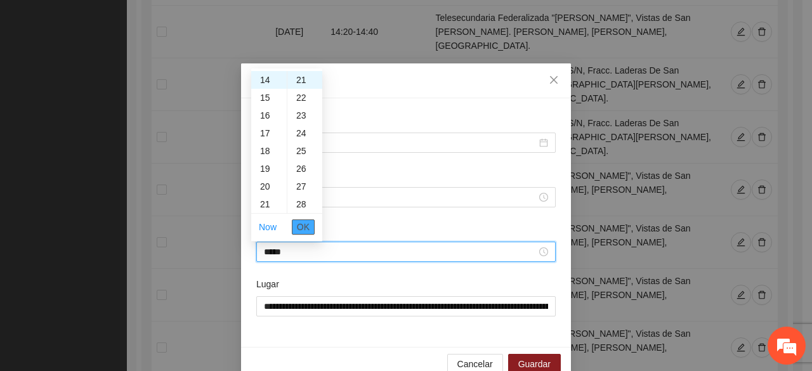
click at [308, 222] on span "OK" at bounding box center [303, 227] width 13 height 14
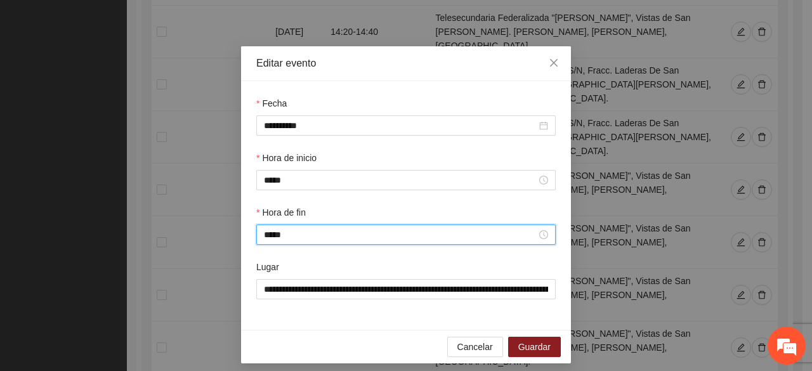
scroll to position [25, 0]
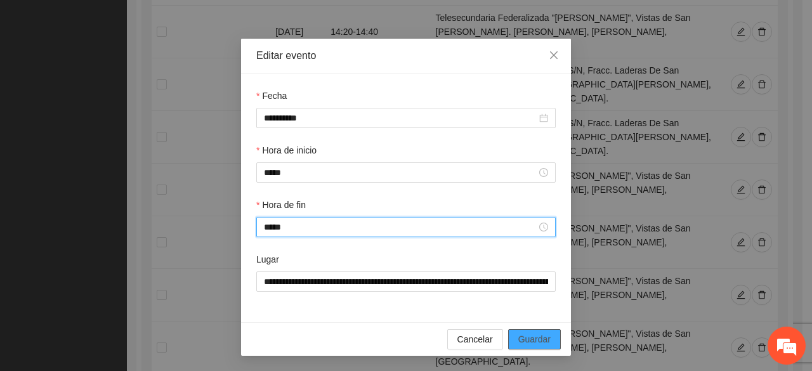
click at [517, 332] on button "Guardar" at bounding box center [534, 339] width 53 height 20
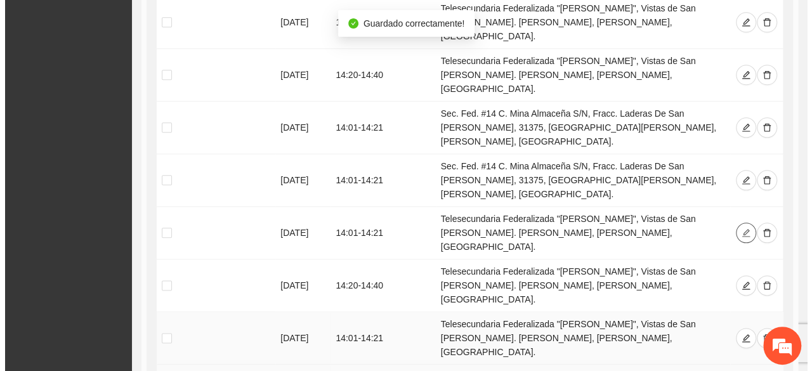
scroll to position [629, 0]
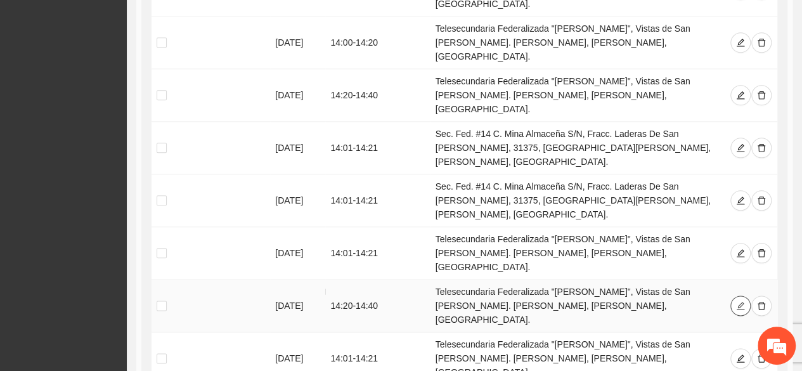
click at [736, 301] on icon "edit" at bounding box center [740, 305] width 9 height 9
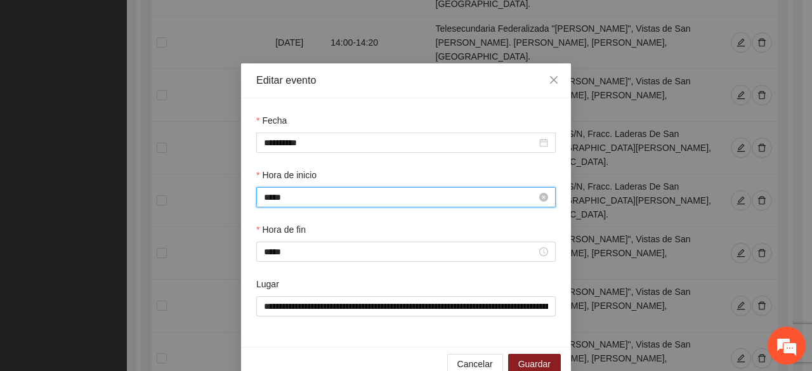
click at [293, 198] on input "*****" at bounding box center [400, 197] width 273 height 14
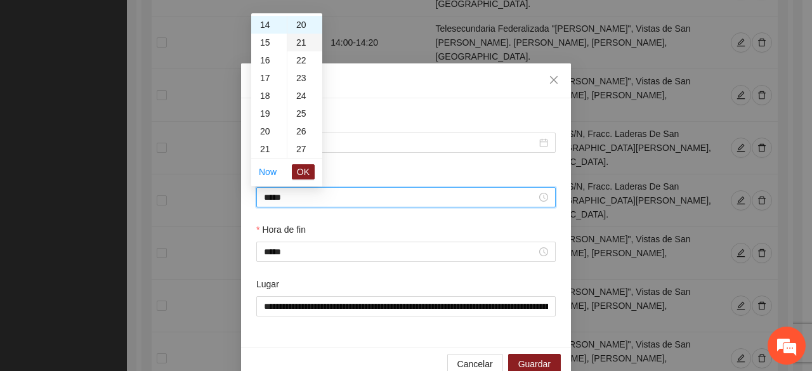
click at [299, 36] on div "21" at bounding box center [304, 43] width 35 height 18
type input "*****"
click at [303, 173] on span "OK" at bounding box center [303, 172] width 13 height 14
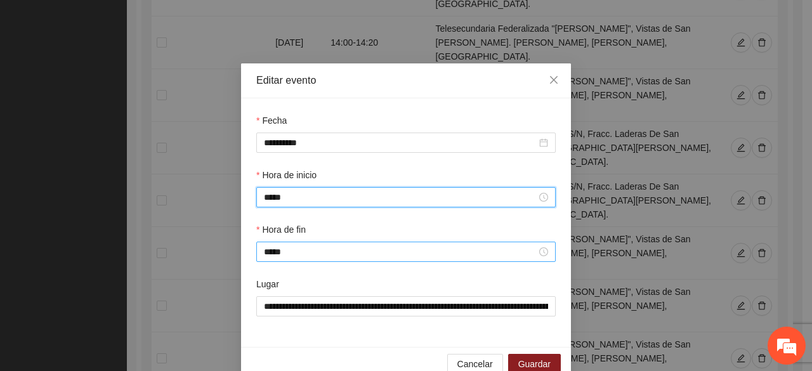
click at [295, 243] on div "*****" at bounding box center [405, 252] width 299 height 20
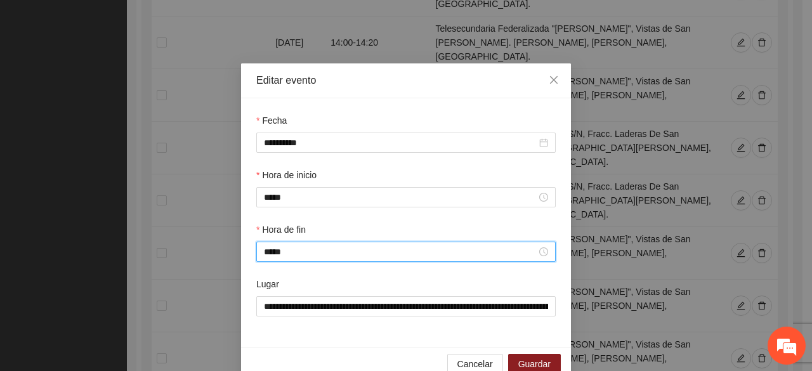
scroll to position [710, 0]
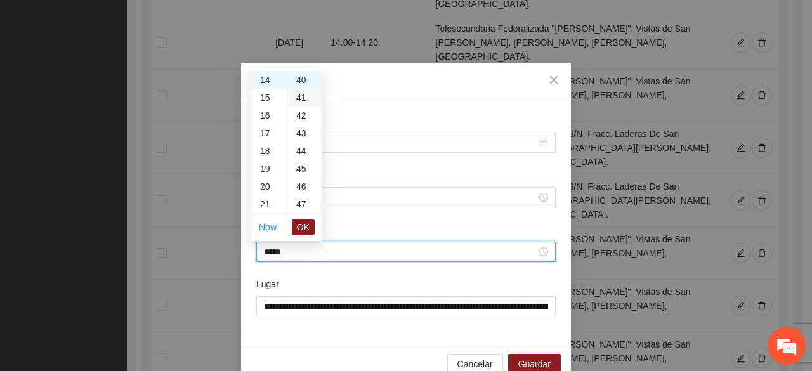
click at [302, 94] on div "41" at bounding box center [304, 98] width 35 height 18
type input "*****"
click at [299, 226] on button "OK" at bounding box center [303, 226] width 23 height 15
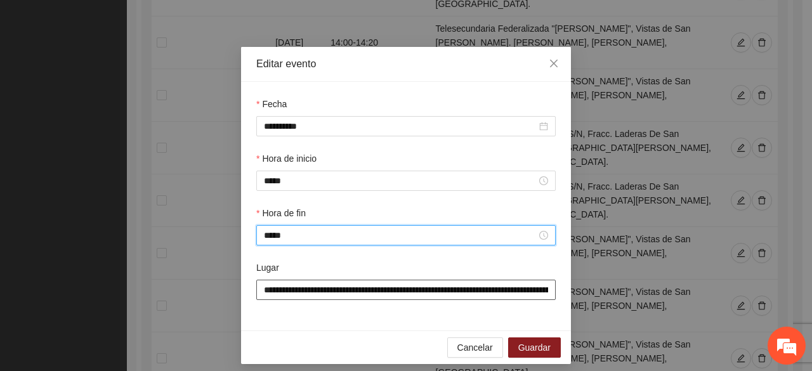
scroll to position [25, 0]
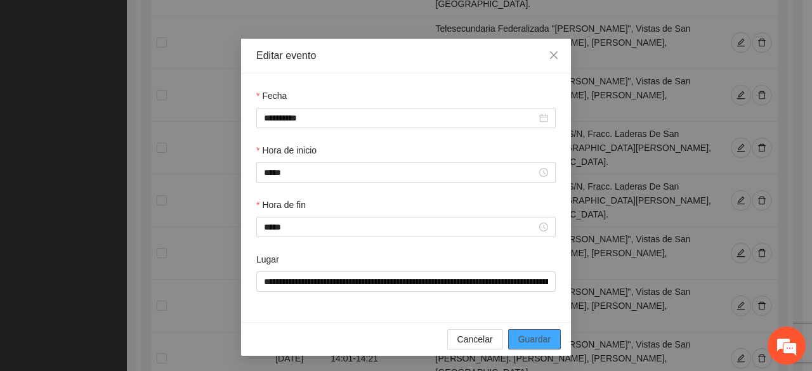
click at [540, 337] on span "Guardar" at bounding box center [534, 339] width 32 height 14
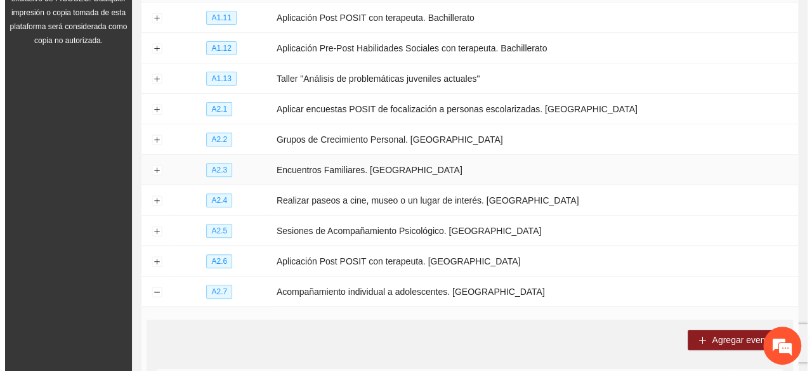
scroll to position [312, 0]
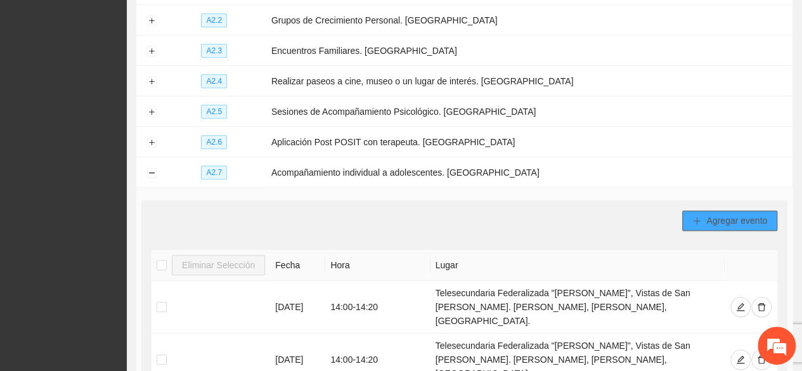
click at [711, 214] on span "Agregar evento" at bounding box center [736, 221] width 61 height 14
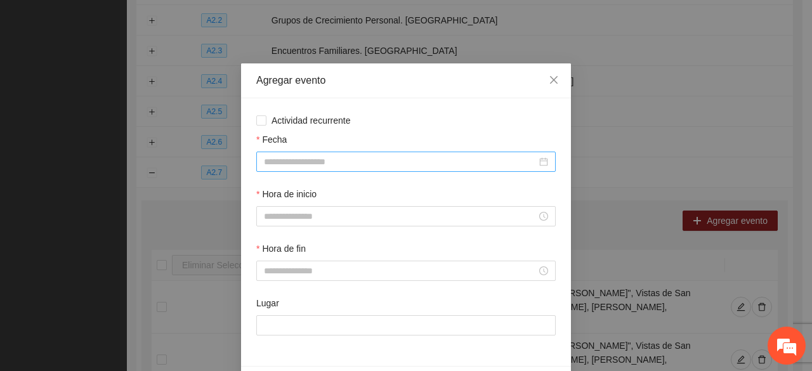
click at [275, 155] on input "Fecha" at bounding box center [400, 162] width 273 height 14
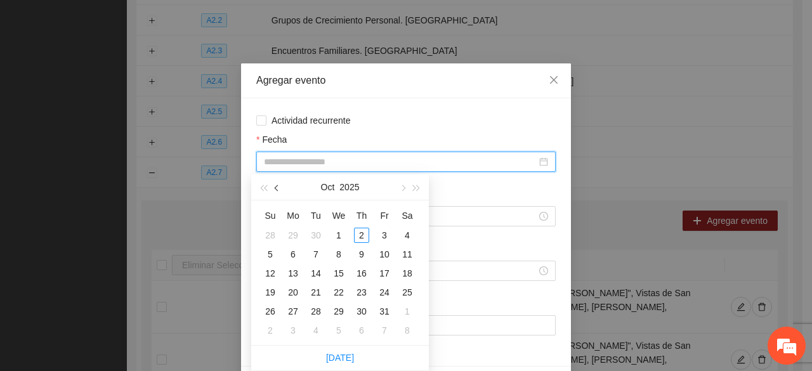
click at [275, 188] on span "button" at bounding box center [278, 188] width 6 height 6
type input "**********"
click at [339, 273] on div "17" at bounding box center [338, 273] width 15 height 15
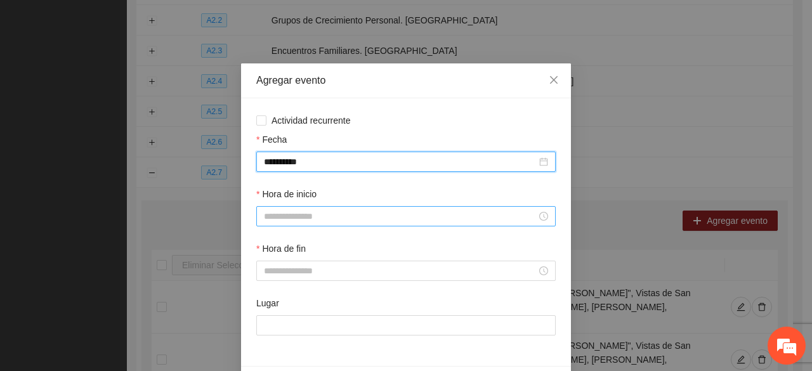
click at [276, 217] on input "Hora de inicio" at bounding box center [400, 216] width 273 height 14
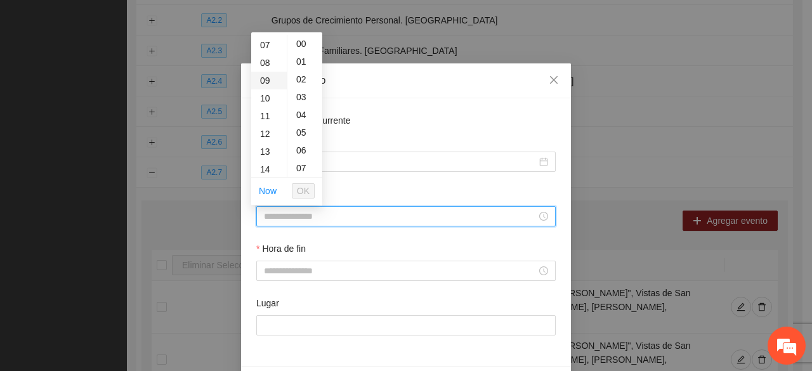
scroll to position [127, 0]
click at [265, 166] on div "14" at bounding box center [269, 166] width 36 height 18
type input "*****"
click at [301, 188] on span "OK" at bounding box center [303, 191] width 13 height 14
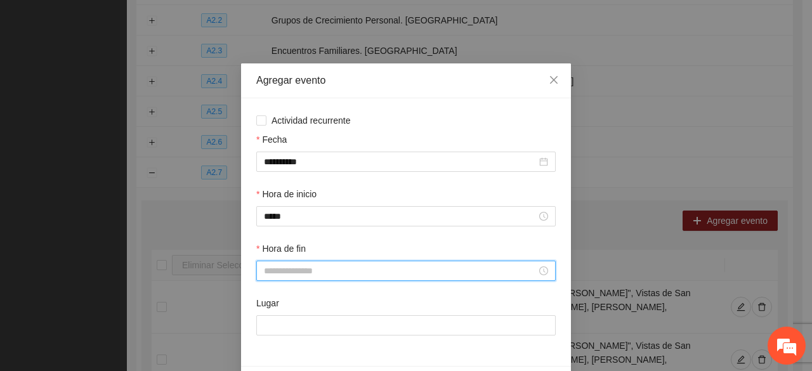
drag, startPoint x: 279, startPoint y: 268, endPoint x: 274, endPoint y: 233, distance: 35.2
click at [277, 266] on input "Hora de fin" at bounding box center [400, 271] width 273 height 14
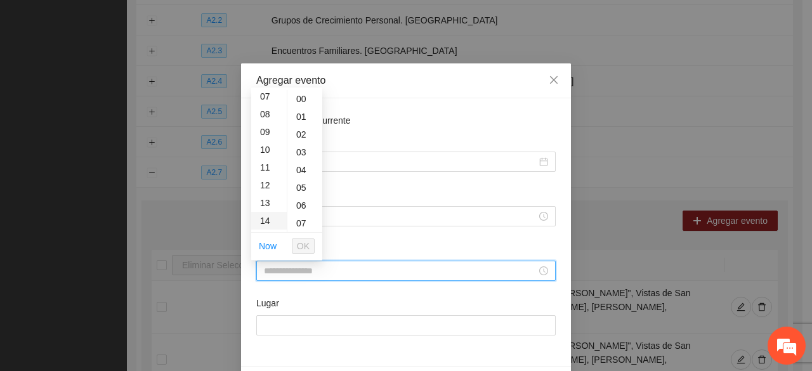
click at [269, 217] on div "14" at bounding box center [269, 221] width 36 height 18
click at [299, 198] on div "20" at bounding box center [304, 200] width 35 height 18
type input "*****"
click at [304, 243] on span "OK" at bounding box center [303, 246] width 13 height 14
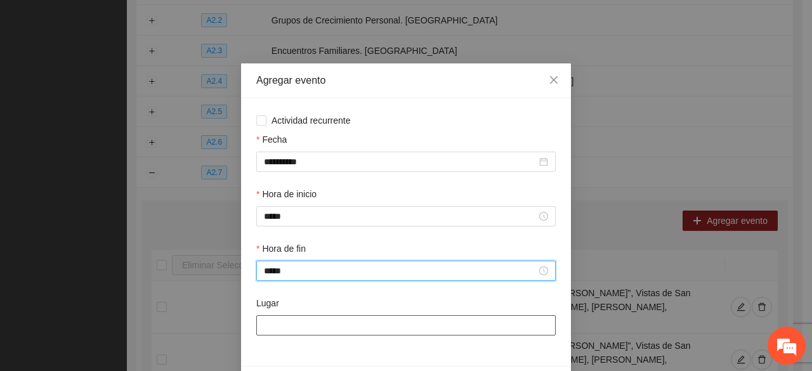
click at [291, 327] on input "Lugar" at bounding box center [405, 325] width 299 height 20
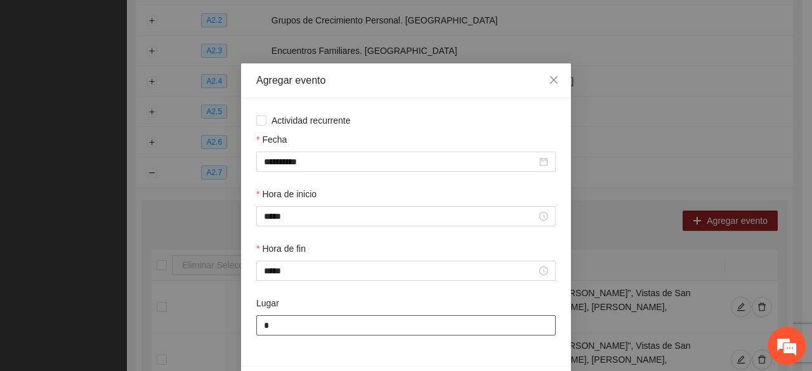
type input "**********"
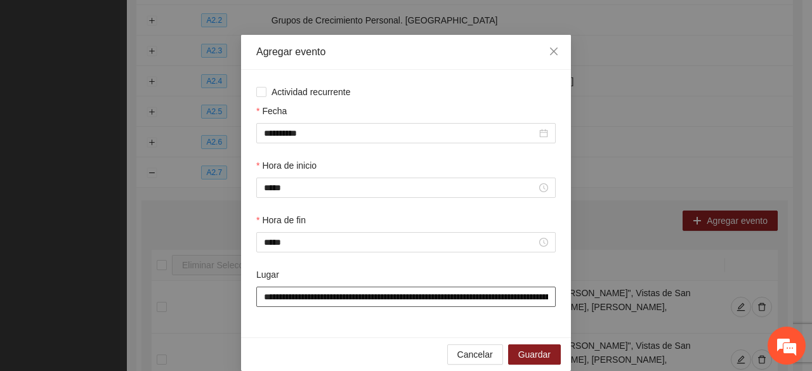
scroll to position [44, 0]
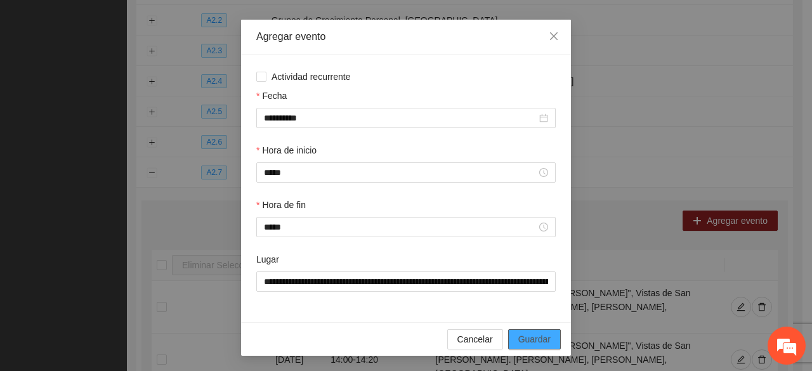
click at [521, 330] on button "Guardar" at bounding box center [534, 339] width 53 height 20
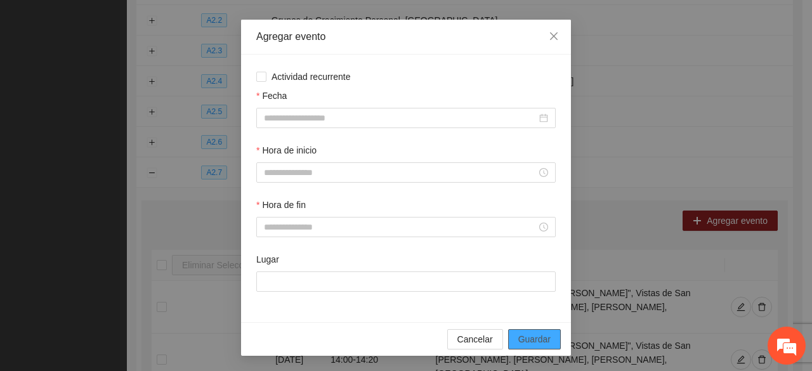
scroll to position [0, 0]
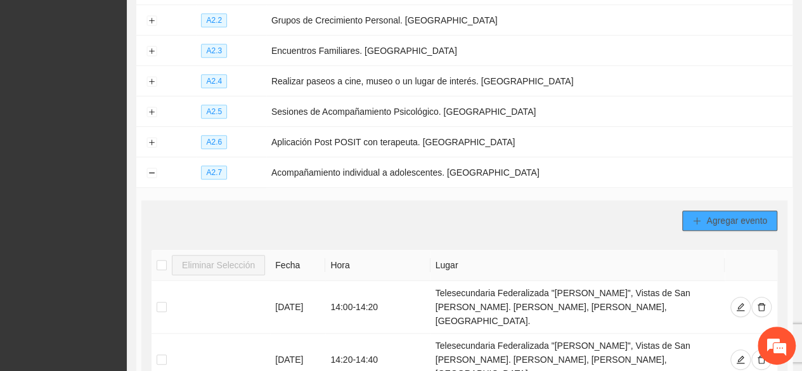
click at [704, 214] on button "Agregar evento" at bounding box center [729, 220] width 95 height 20
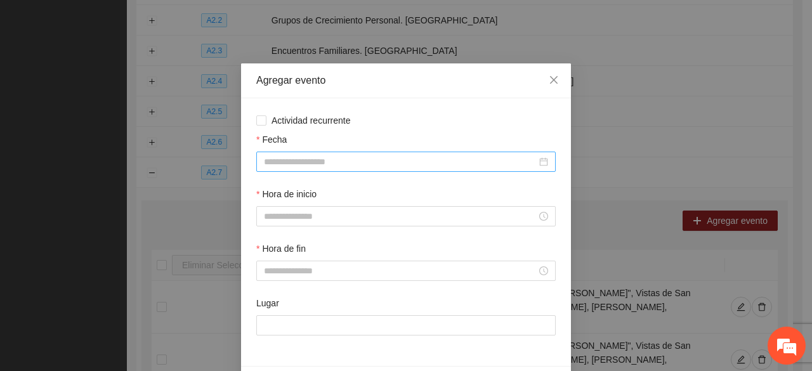
click at [273, 160] on input "Fecha" at bounding box center [400, 162] width 273 height 14
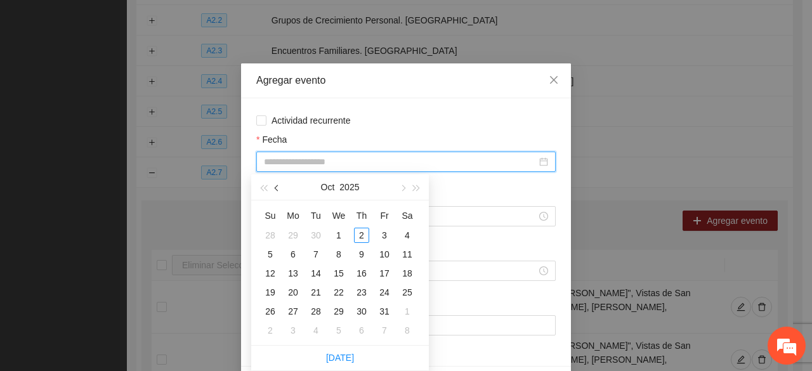
click at [276, 190] on span "button" at bounding box center [278, 188] width 6 height 6
type input "**********"
click at [292, 294] on div "22" at bounding box center [292, 292] width 15 height 15
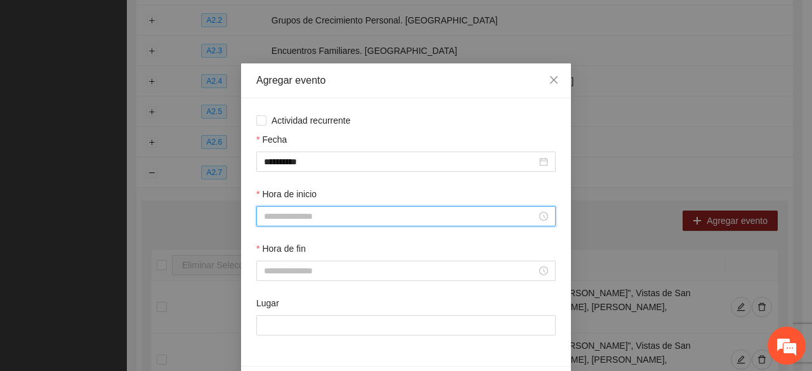
click at [287, 219] on input "Hora de inicio" at bounding box center [400, 216] width 273 height 14
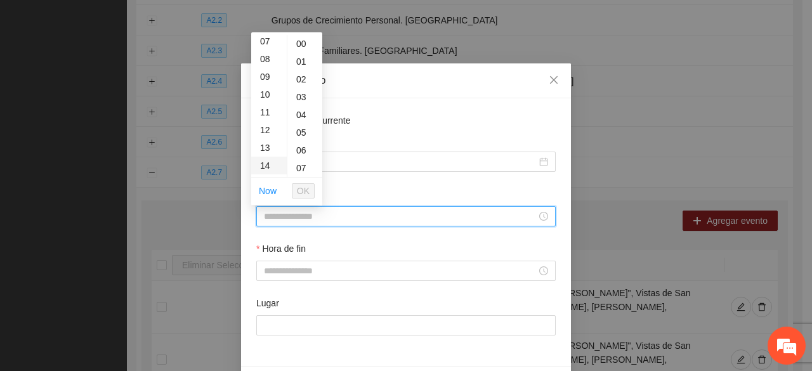
click at [262, 171] on div "14" at bounding box center [269, 166] width 36 height 18
type input "*****"
click at [299, 186] on span "OK" at bounding box center [303, 191] width 13 height 14
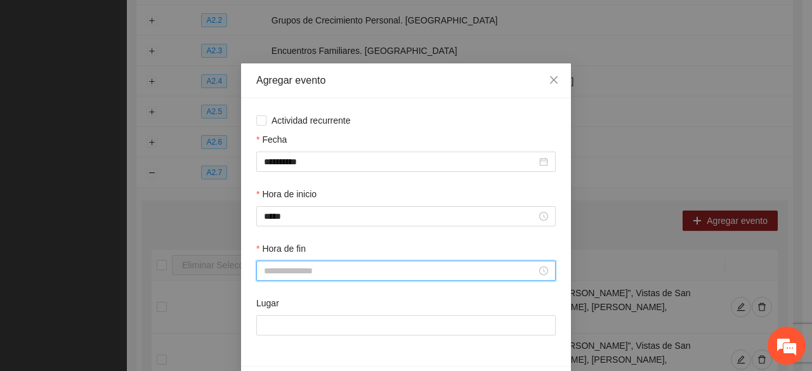
drag, startPoint x: 281, startPoint y: 275, endPoint x: 275, endPoint y: 256, distance: 19.3
click at [280, 274] on input "Hora de fin" at bounding box center [400, 271] width 273 height 14
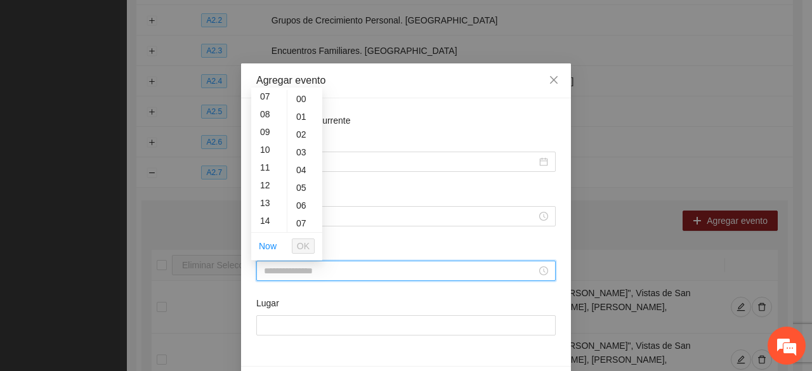
click at [260, 218] on div "14" at bounding box center [269, 221] width 36 height 18
click at [302, 198] on div "20" at bounding box center [304, 200] width 35 height 18
type input "*****"
click at [307, 244] on span "OK" at bounding box center [303, 246] width 13 height 14
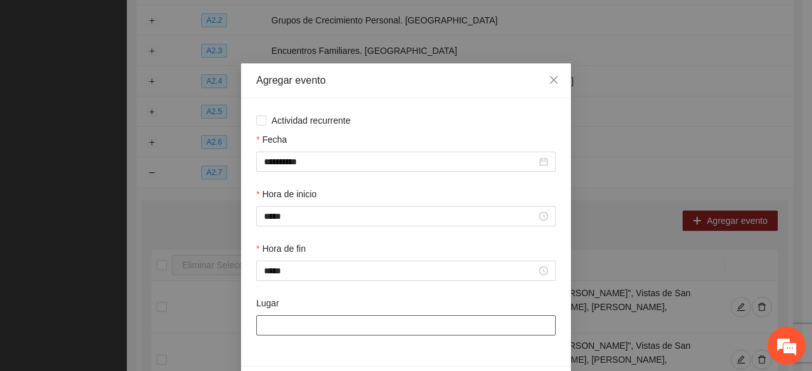
click at [290, 321] on input "Lugar" at bounding box center [405, 325] width 299 height 20
type input "*"
type input "**********"
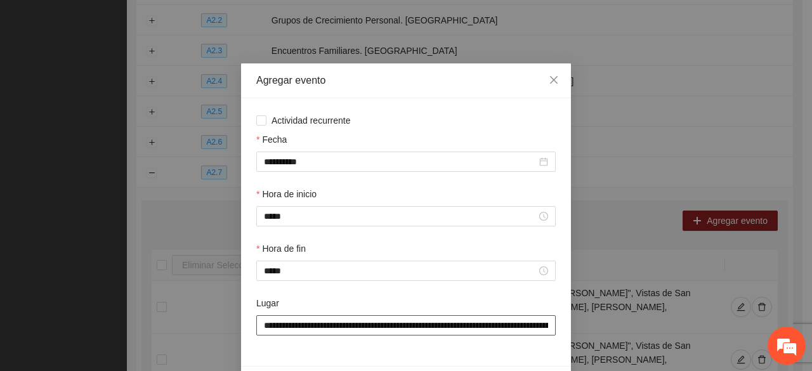
scroll to position [44, 0]
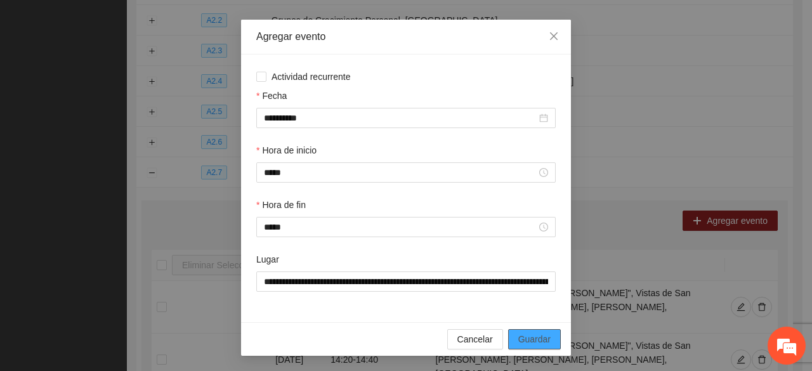
click at [518, 337] on span "Guardar" at bounding box center [534, 339] width 32 height 14
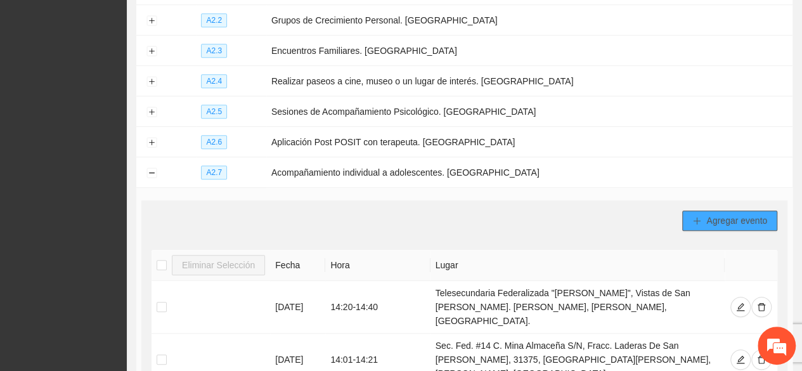
click at [706, 210] on button "Agregar evento" at bounding box center [729, 220] width 95 height 20
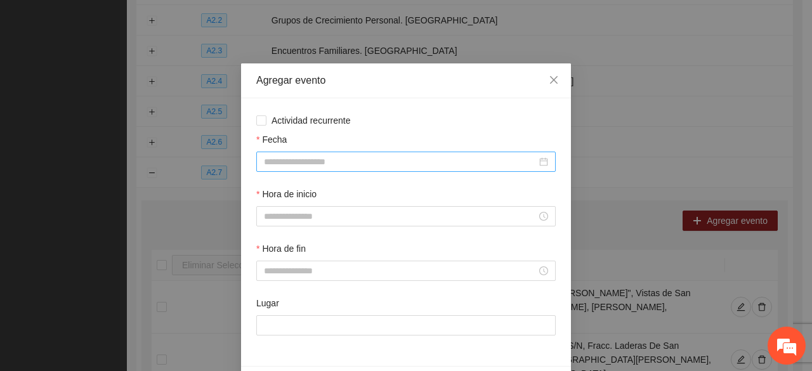
click at [323, 164] on input "Fecha" at bounding box center [400, 162] width 273 height 14
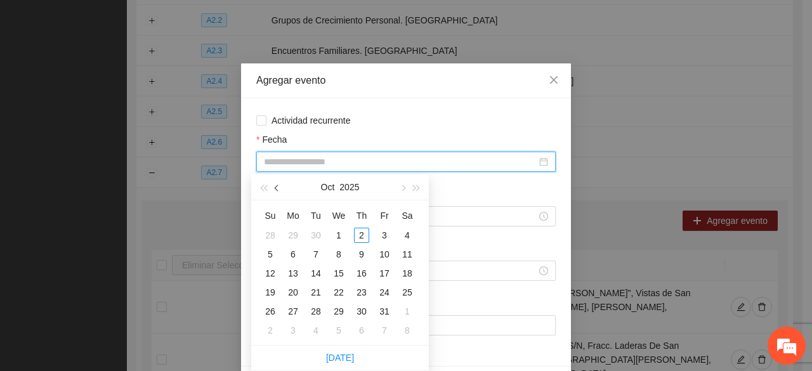
click at [281, 191] on button "button" at bounding box center [277, 186] width 14 height 25
type input "**********"
click at [294, 292] on div "22" at bounding box center [292, 292] width 15 height 15
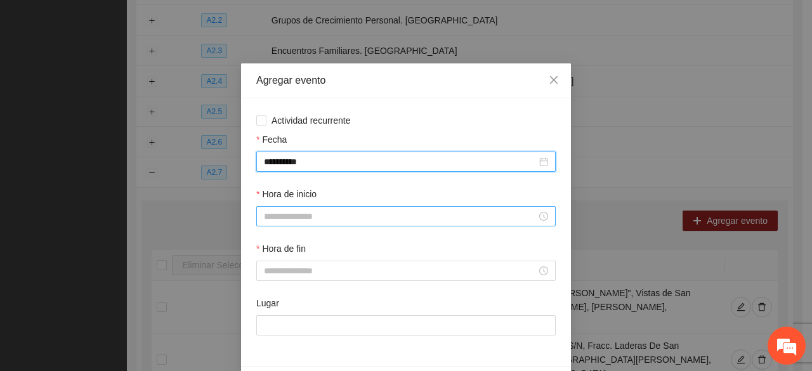
click at [298, 215] on input "Hora de inicio" at bounding box center [400, 216] width 273 height 14
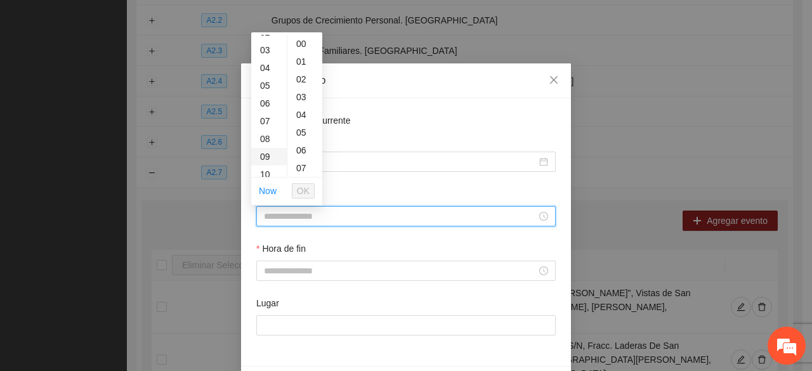
scroll to position [127, 0]
click at [264, 163] on div "14" at bounding box center [269, 166] width 36 height 18
drag, startPoint x: 299, startPoint y: 141, endPoint x: 301, endPoint y: 163, distance: 22.2
click at [299, 141] on div "20" at bounding box center [304, 145] width 35 height 18
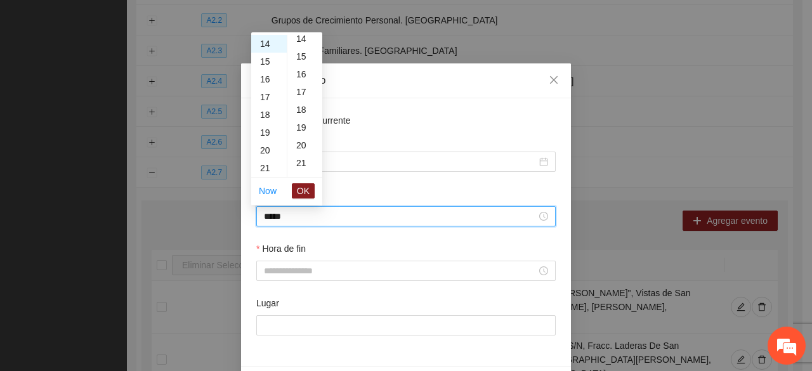
type input "*****"
click at [299, 192] on span "OK" at bounding box center [303, 191] width 13 height 14
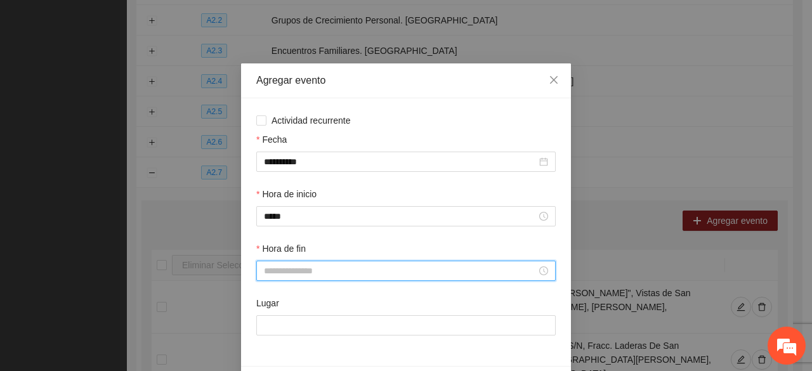
click at [275, 275] on input "Hora de fin" at bounding box center [400, 271] width 273 height 14
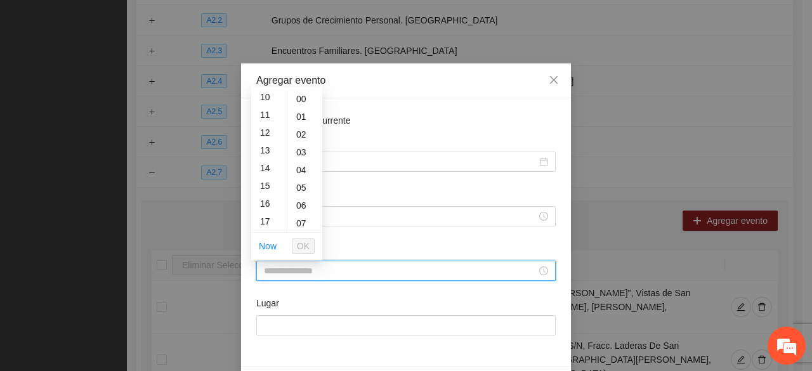
scroll to position [190, 0]
click at [269, 160] on div "14" at bounding box center [269, 157] width 36 height 18
click at [299, 170] on div "40" at bounding box center [304, 175] width 35 height 18
type input "*****"
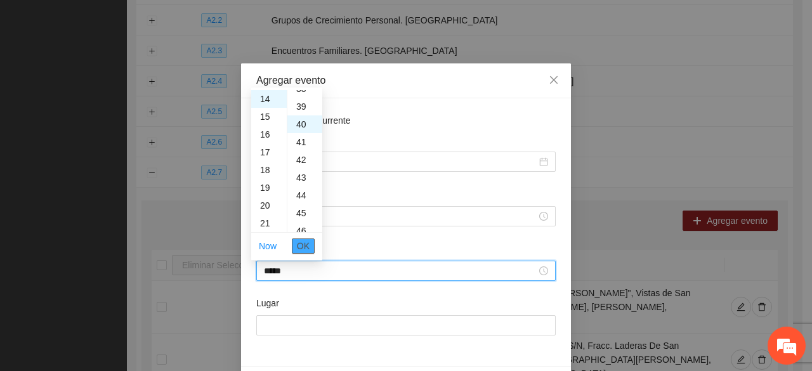
scroll to position [710, 0]
drag, startPoint x: 301, startPoint y: 242, endPoint x: 284, endPoint y: 287, distance: 48.5
click at [299, 242] on span "OK" at bounding box center [303, 246] width 13 height 14
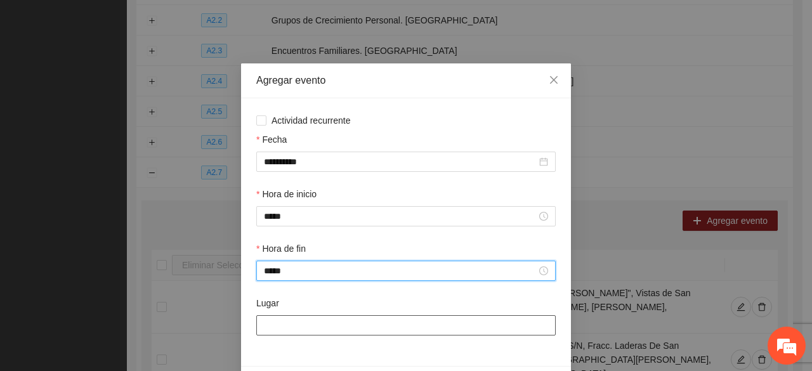
click at [272, 323] on input "Lugar" at bounding box center [405, 325] width 299 height 20
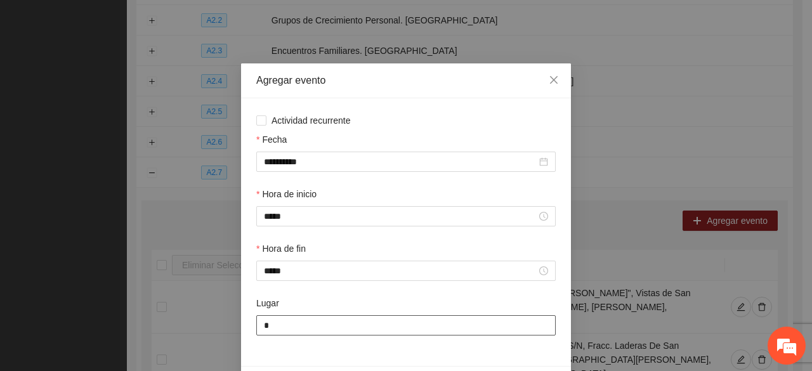
type input "**********"
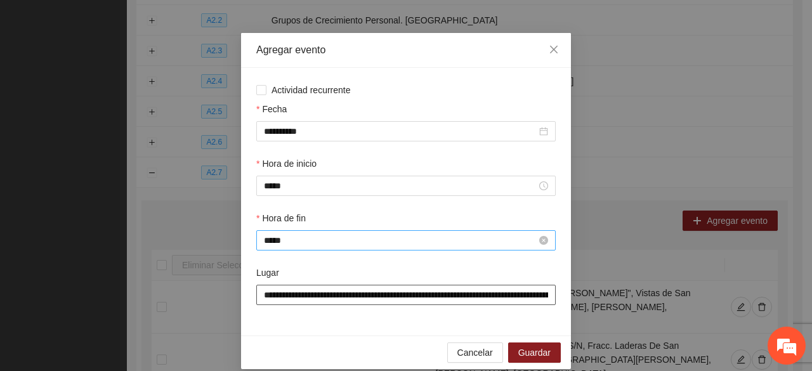
scroll to position [44, 0]
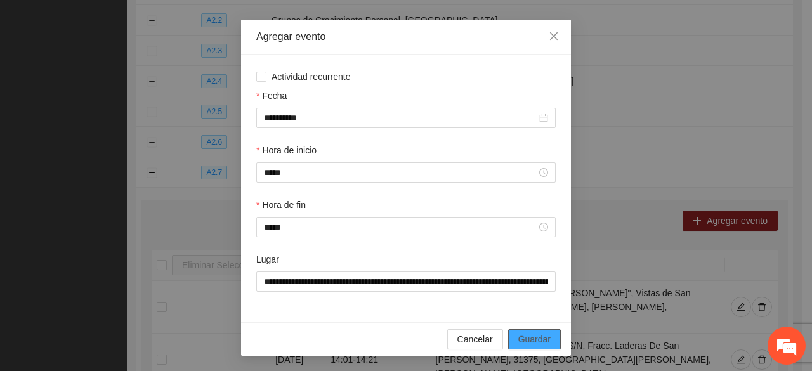
click at [518, 334] on span "Guardar" at bounding box center [534, 339] width 32 height 14
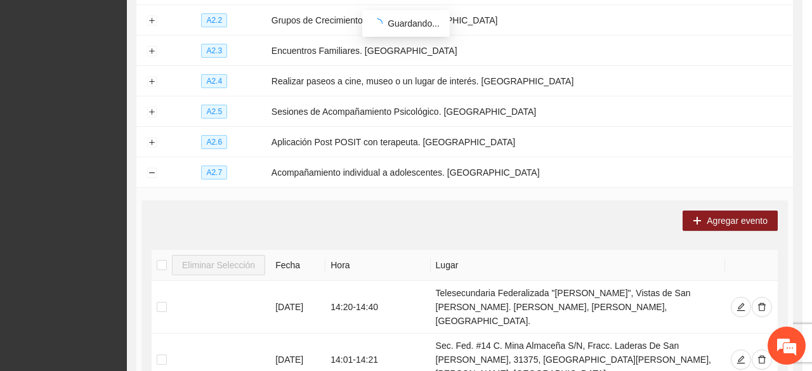
scroll to position [0, 0]
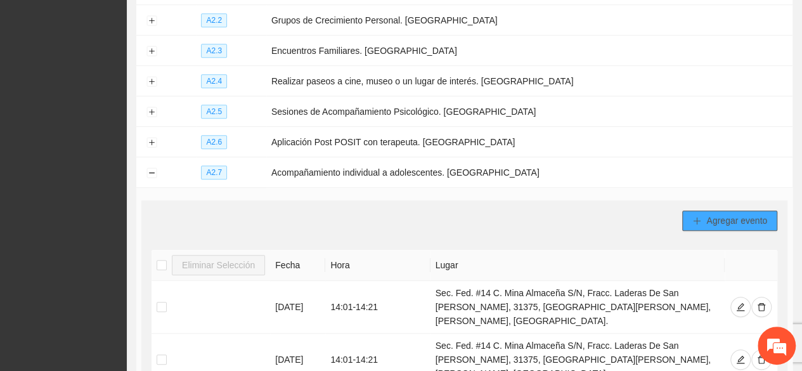
click at [736, 214] on span "Agregar evento" at bounding box center [736, 221] width 61 height 14
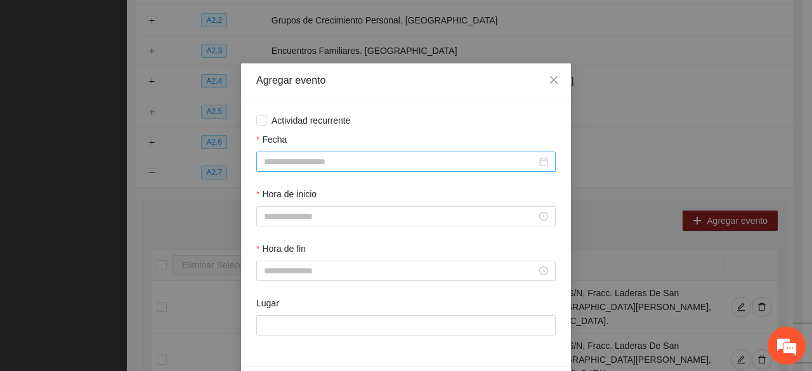
click at [332, 162] on input "Fecha" at bounding box center [400, 162] width 273 height 14
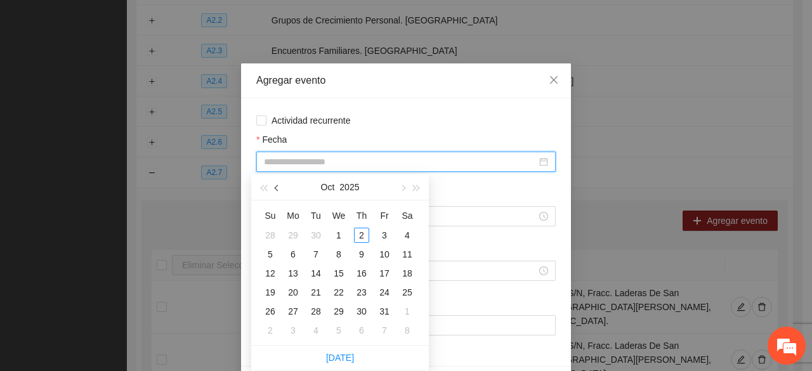
click at [278, 182] on button "button" at bounding box center [277, 186] width 14 height 25
type input "**********"
click at [337, 290] on div "24" at bounding box center [338, 292] width 15 height 15
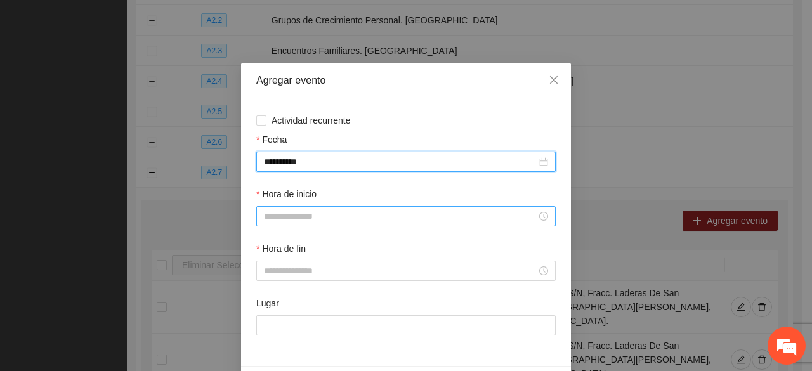
click at [288, 217] on input "Hora de inicio" at bounding box center [400, 216] width 273 height 14
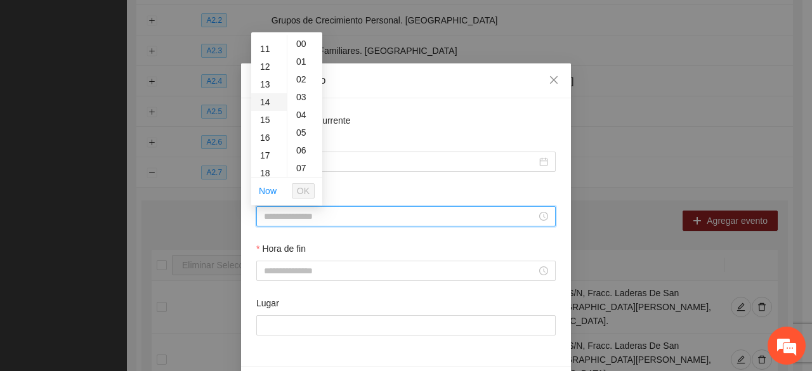
click at [272, 98] on div "14" at bounding box center [269, 102] width 36 height 18
type input "*****"
click at [302, 187] on span "OK" at bounding box center [303, 191] width 13 height 14
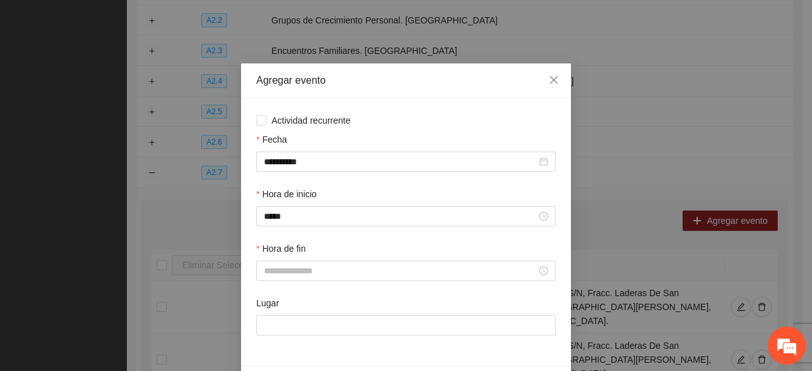
click at [285, 258] on div "Hora de fin" at bounding box center [405, 261] width 299 height 39
click at [280, 264] on div at bounding box center [405, 271] width 299 height 20
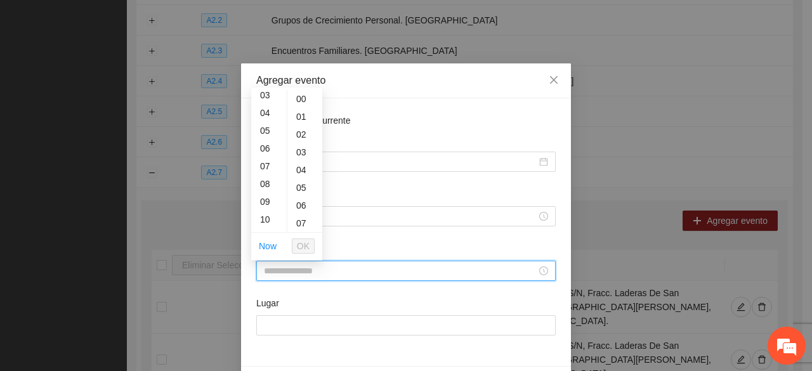
scroll to position [127, 0]
click at [265, 212] on div "14" at bounding box center [269, 221] width 36 height 18
click at [301, 135] on div "20" at bounding box center [304, 137] width 35 height 18
type input "*****"
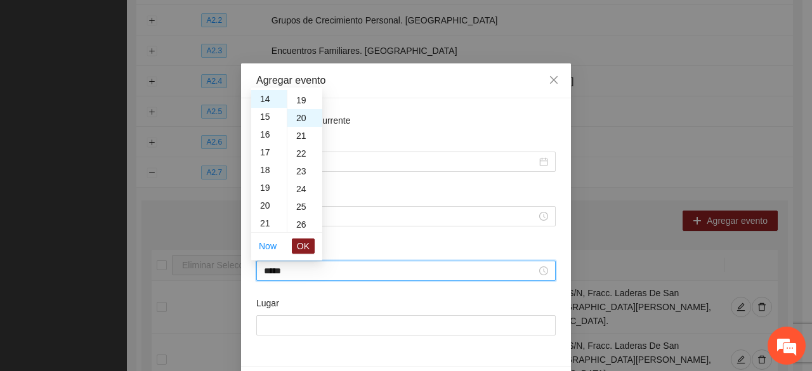
scroll to position [355, 0]
drag, startPoint x: 297, startPoint y: 240, endPoint x: 292, endPoint y: 299, distance: 58.6
click at [298, 240] on button "OK" at bounding box center [303, 245] width 23 height 15
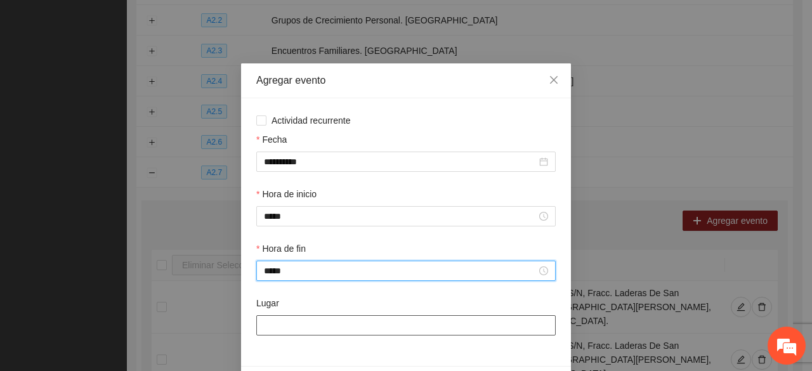
click at [290, 324] on input "Lugar" at bounding box center [405, 325] width 299 height 20
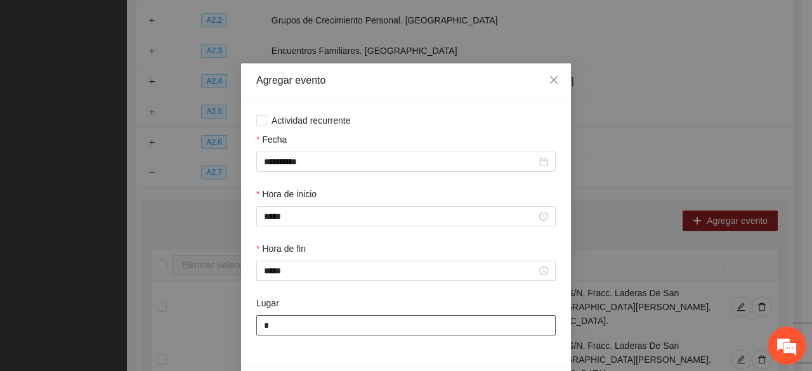
type input "**********"
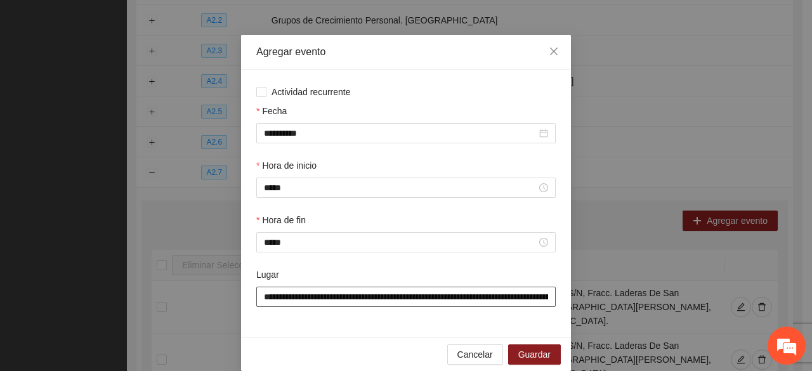
scroll to position [44, 0]
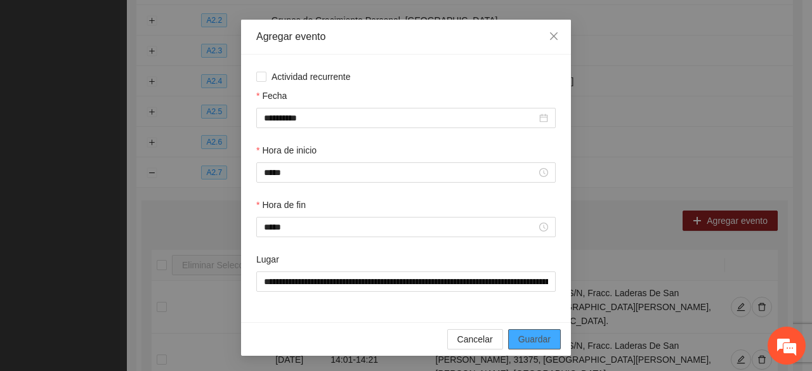
click at [512, 332] on button "Guardar" at bounding box center [534, 339] width 53 height 20
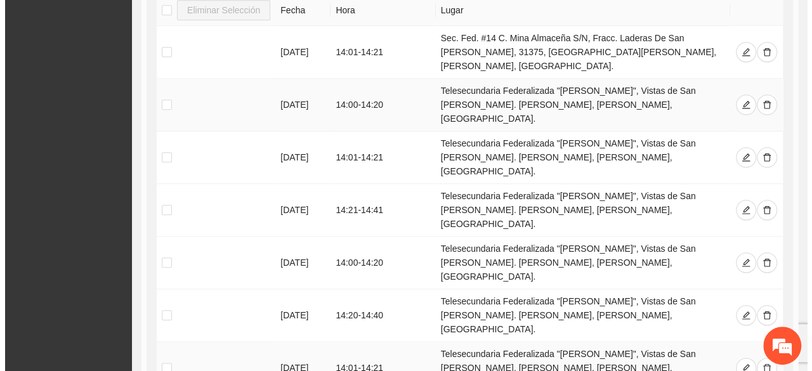
scroll to position [439, 0]
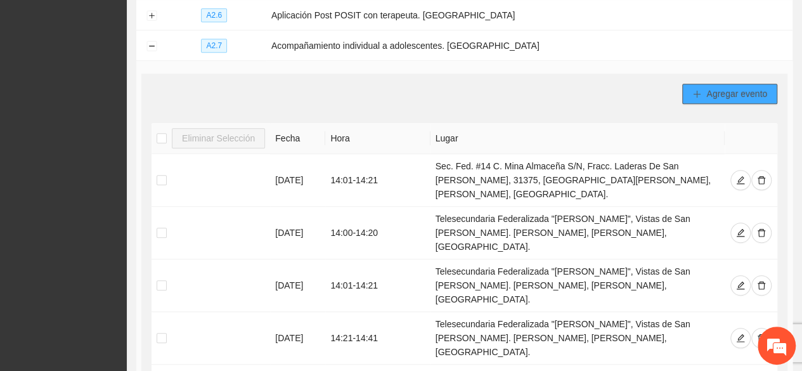
click at [710, 87] on span "Agregar evento" at bounding box center [736, 94] width 61 height 14
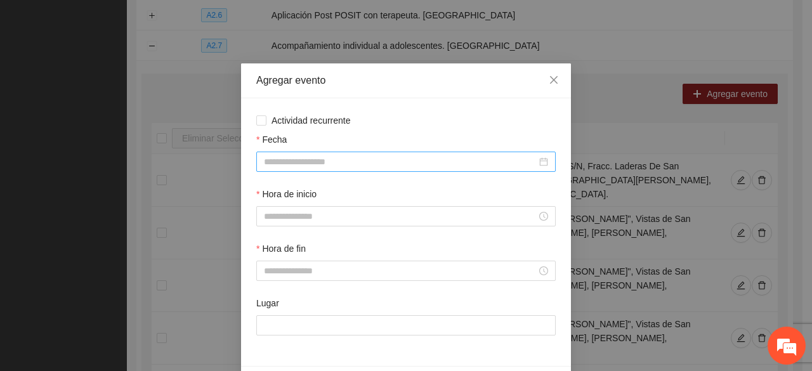
click at [299, 155] on input "Fecha" at bounding box center [400, 162] width 273 height 14
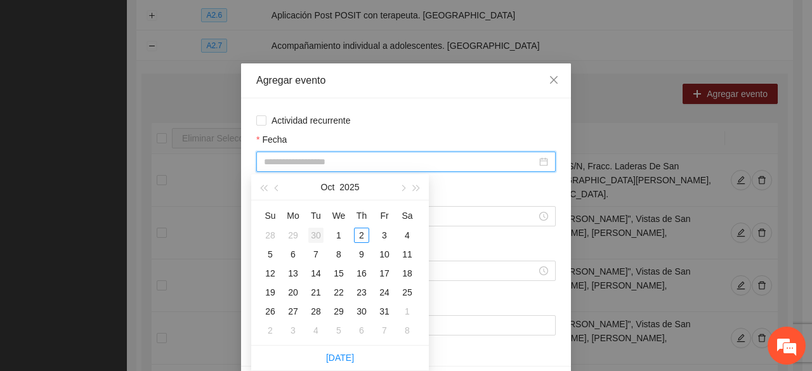
drag, startPoint x: 277, startPoint y: 186, endPoint x: 316, endPoint y: 233, distance: 61.2
click at [275, 186] on button "button" at bounding box center [277, 186] width 14 height 25
type input "**********"
click at [288, 312] on div "29" at bounding box center [292, 311] width 15 height 15
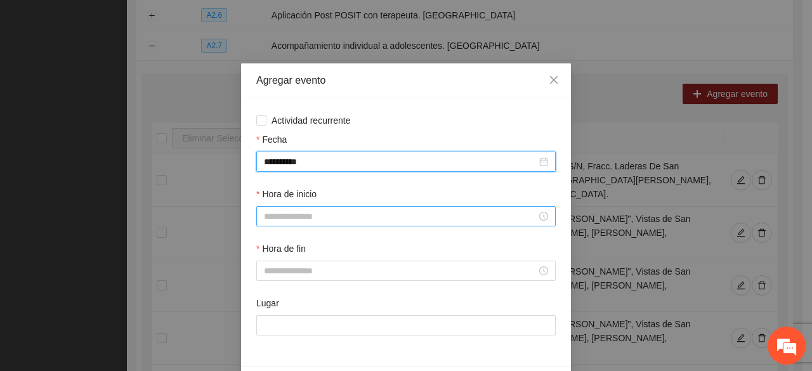
click at [298, 212] on input "Hora de inicio" at bounding box center [400, 216] width 273 height 14
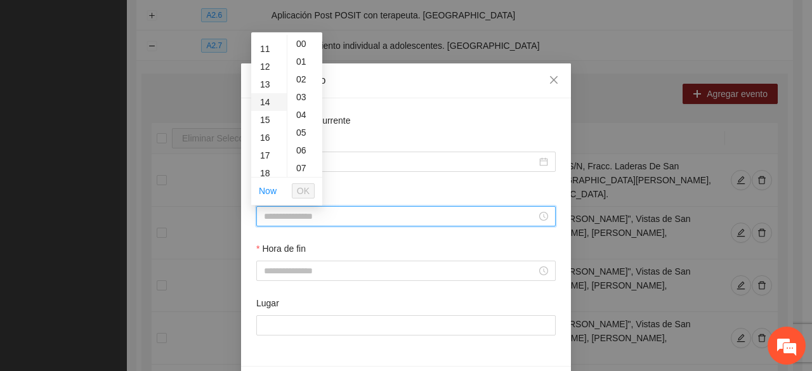
click at [264, 101] on div "14" at bounding box center [269, 102] width 36 height 18
type input "*****"
drag, startPoint x: 299, startPoint y: 191, endPoint x: 294, endPoint y: 204, distance: 13.7
click at [299, 191] on span "OK" at bounding box center [303, 191] width 13 height 14
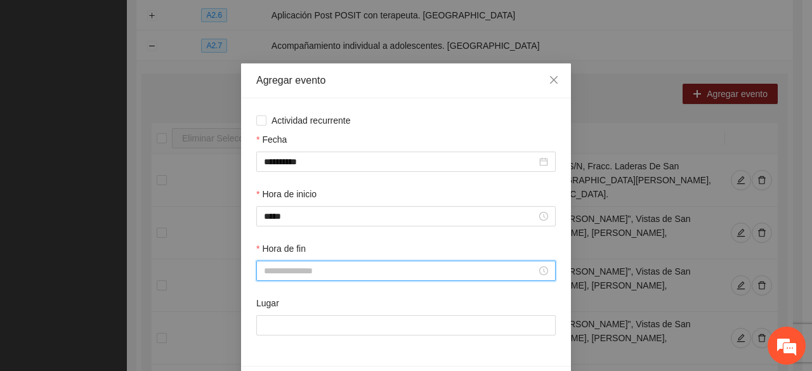
drag, startPoint x: 282, startPoint y: 275, endPoint x: 267, endPoint y: 242, distance: 36.1
click at [282, 275] on input "Hora de fin" at bounding box center [400, 271] width 273 height 14
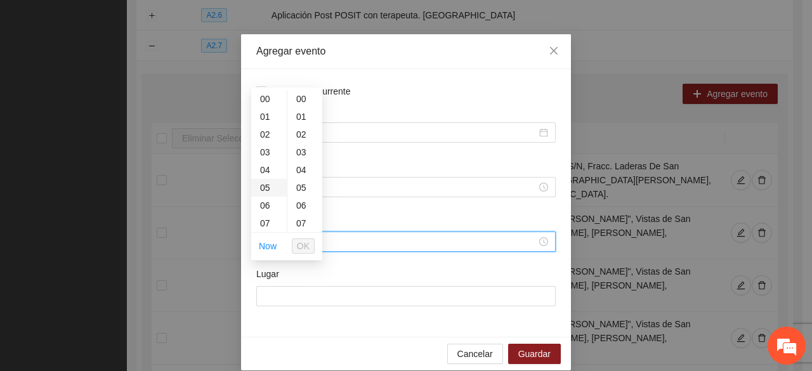
scroll to position [44, 0]
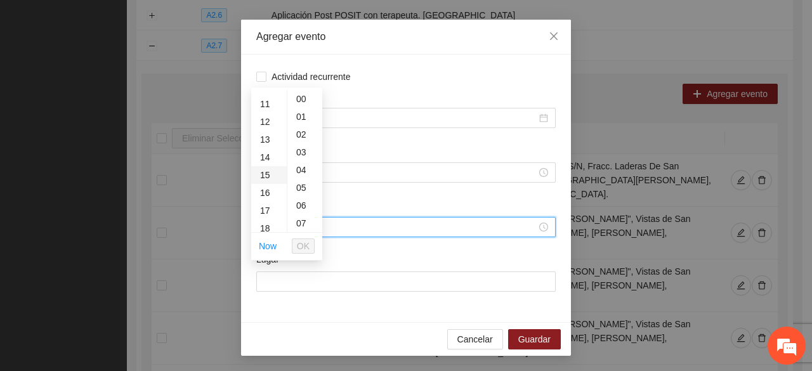
drag, startPoint x: 264, startPoint y: 153, endPoint x: 271, endPoint y: 154, distance: 7.0
click at [264, 153] on div "14" at bounding box center [269, 157] width 36 height 18
click at [299, 209] on div "20" at bounding box center [304, 200] width 35 height 18
type input "*****"
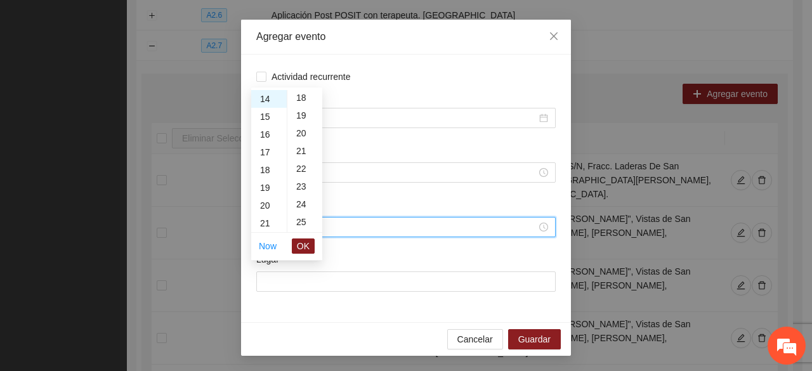
scroll to position [355, 0]
click at [302, 241] on span "OK" at bounding box center [303, 246] width 13 height 14
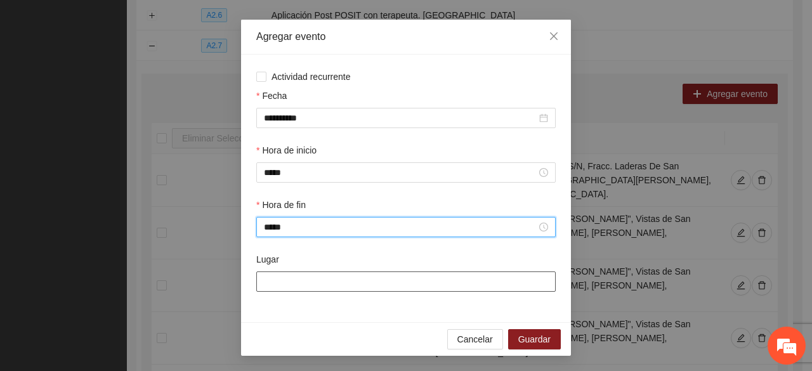
click at [284, 281] on input "Lugar" at bounding box center [405, 281] width 299 height 20
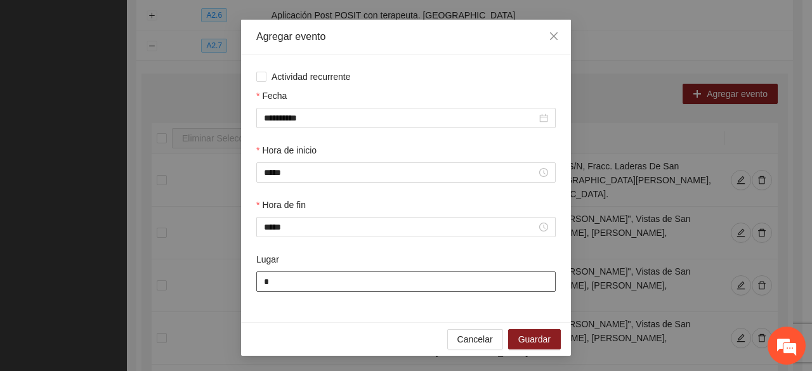
type input "**********"
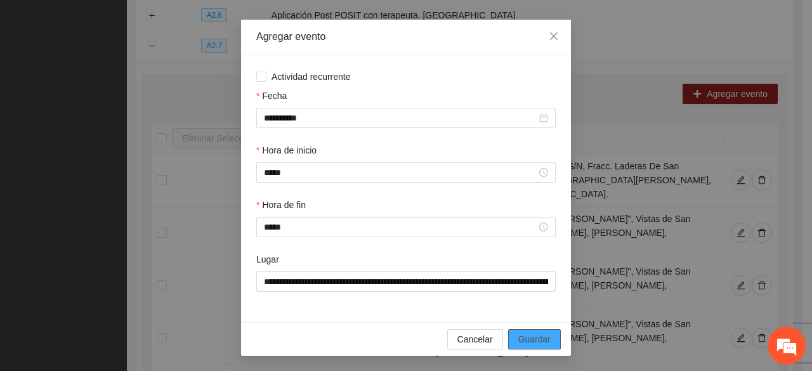
click at [529, 340] on span "Guardar" at bounding box center [534, 339] width 32 height 14
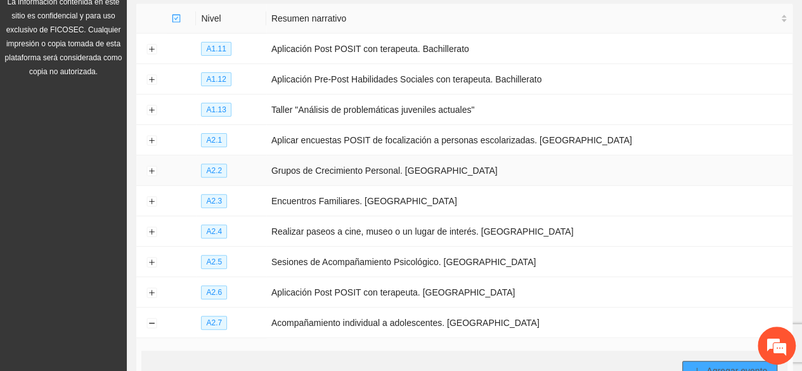
scroll to position [317, 0]
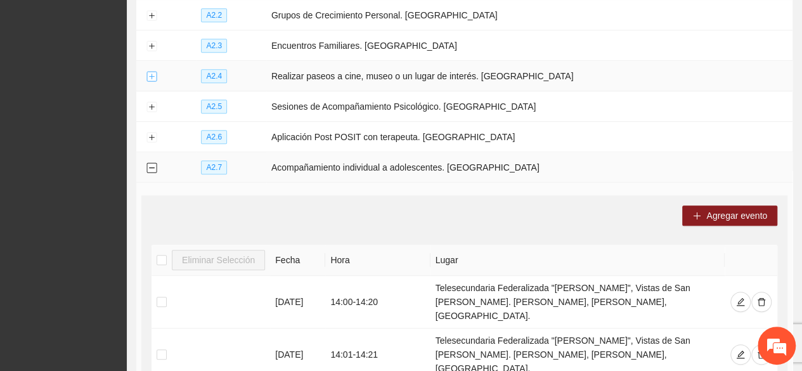
click at [152, 165] on button "Collapse row" at bounding box center [151, 168] width 10 height 10
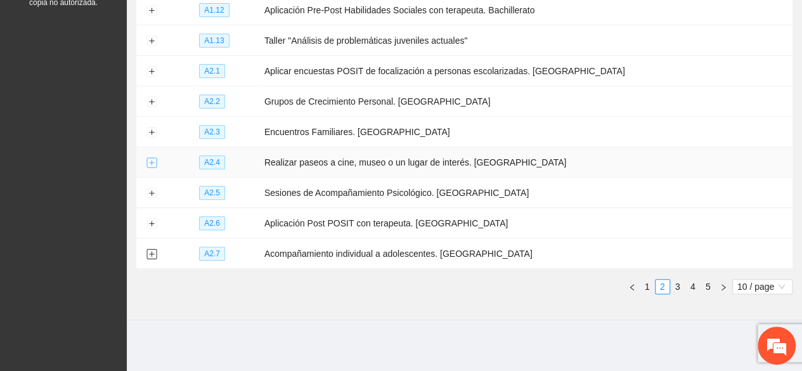
scroll to position [224, 0]
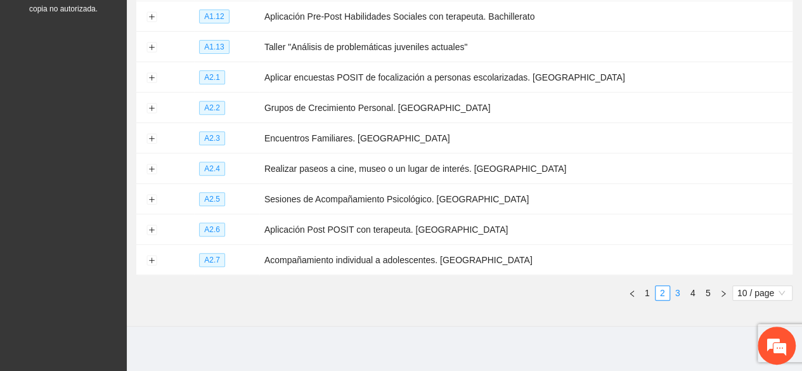
click at [676, 287] on link "3" at bounding box center [678, 293] width 14 height 14
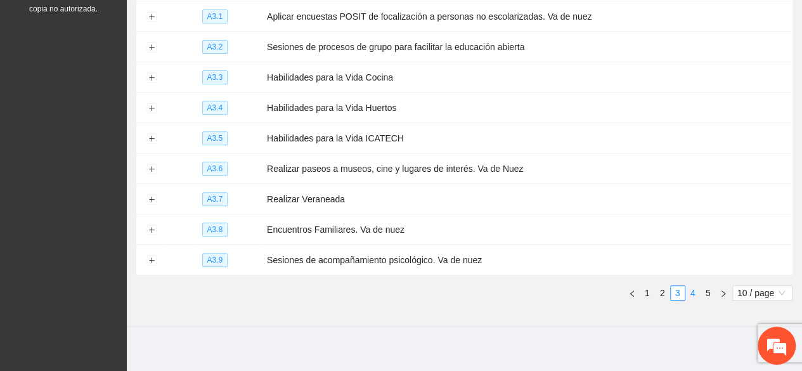
click at [694, 286] on link "4" at bounding box center [693, 293] width 14 height 14
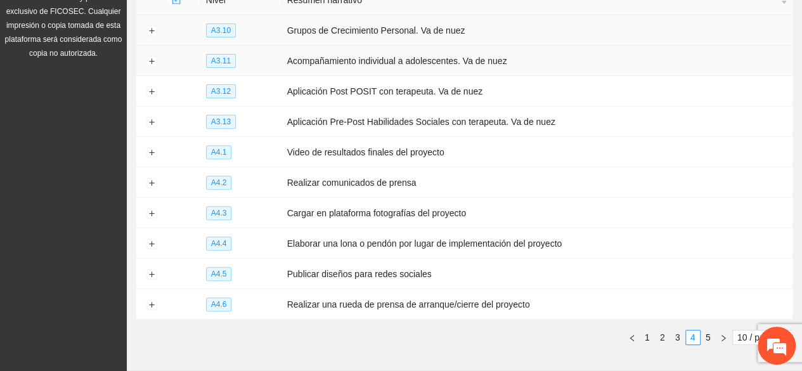
scroll to position [161, 0]
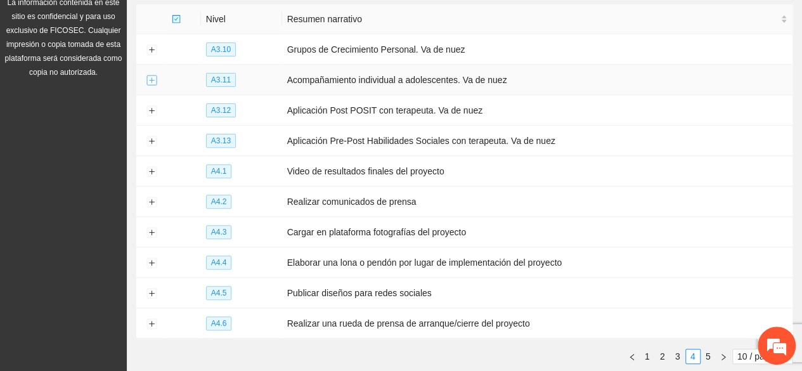
click at [153, 76] on button "Expand row" at bounding box center [151, 80] width 10 height 10
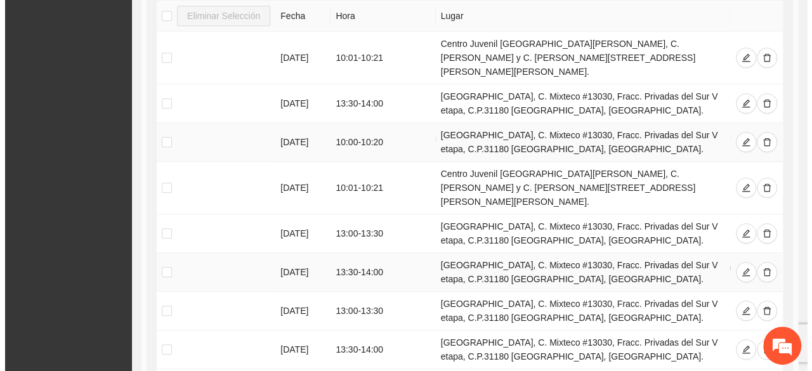
scroll to position [224, 0]
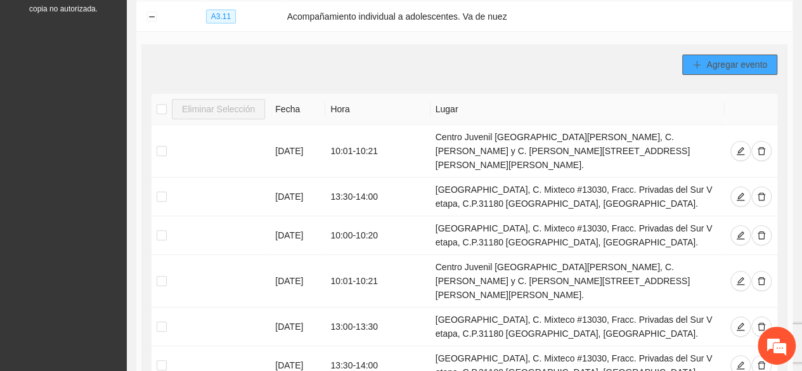
click at [746, 63] on span "Agregar evento" at bounding box center [736, 65] width 61 height 14
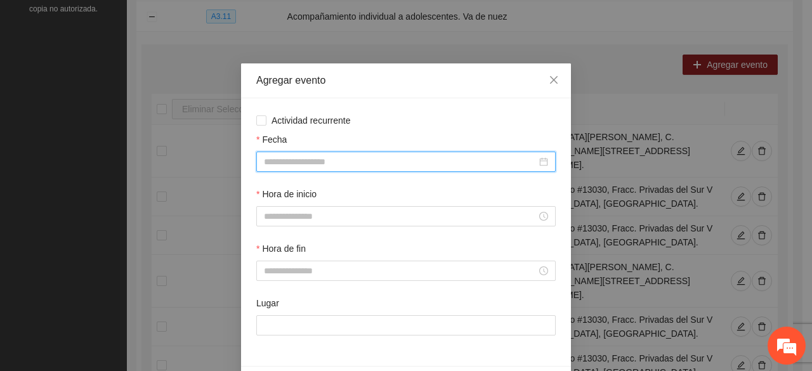
click at [284, 165] on input "Fecha" at bounding box center [400, 162] width 273 height 14
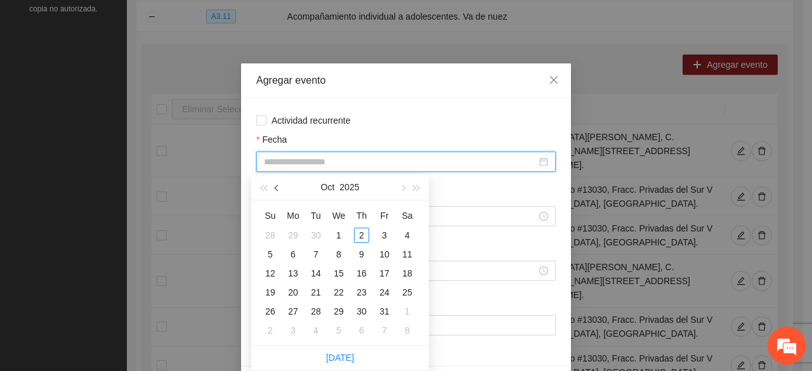
click at [277, 191] on span "button" at bounding box center [278, 188] width 6 height 6
type input "**********"
click at [337, 235] on div "3" at bounding box center [338, 235] width 15 height 15
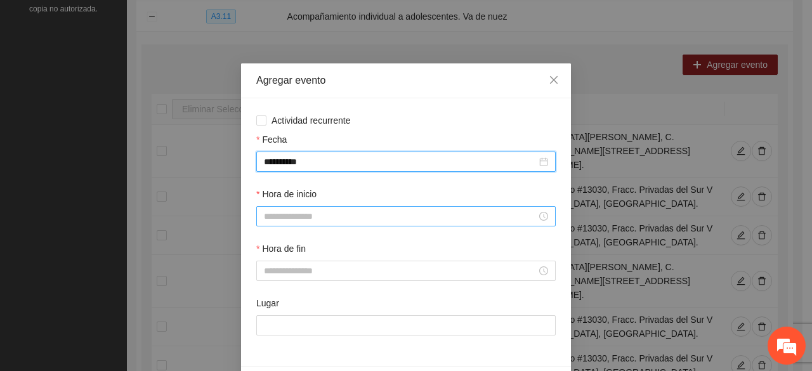
click at [283, 215] on input "Hora de inicio" at bounding box center [400, 216] width 273 height 14
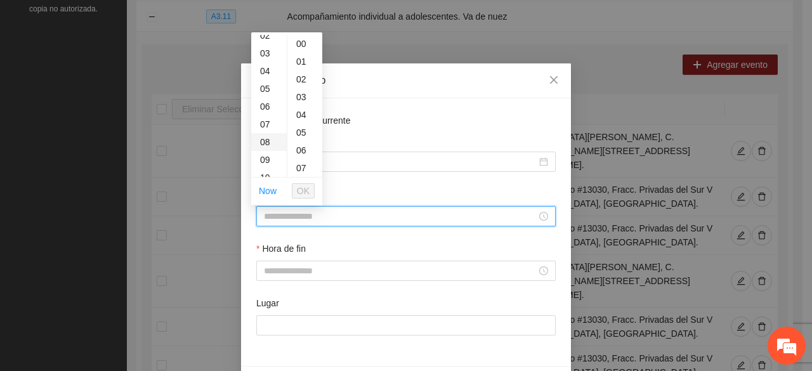
scroll to position [63, 0]
click at [262, 160] on div "10" at bounding box center [269, 158] width 36 height 18
click at [302, 62] on div "01" at bounding box center [304, 62] width 35 height 18
type input "*****"
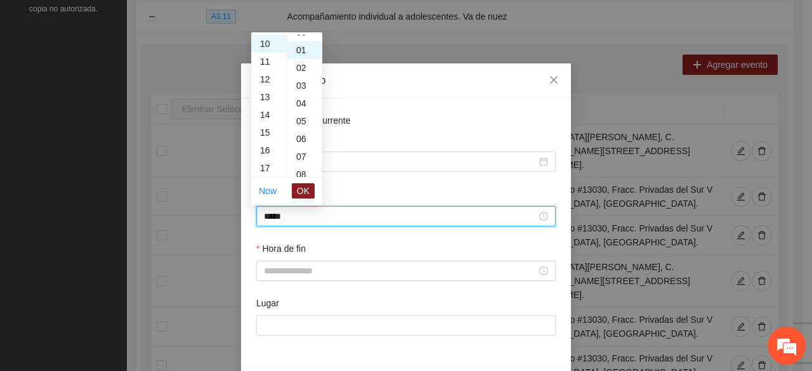
scroll to position [18, 0]
click at [306, 186] on span "OK" at bounding box center [303, 191] width 13 height 14
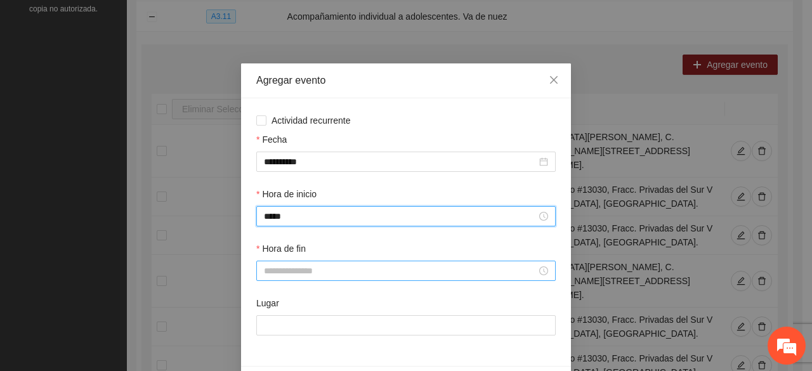
click at [294, 264] on div at bounding box center [405, 271] width 299 height 20
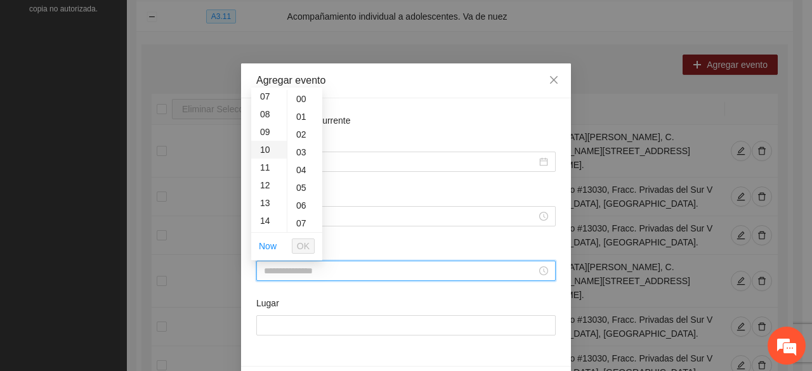
click at [264, 148] on div "10" at bounding box center [269, 150] width 36 height 18
click at [295, 141] on div "31" at bounding box center [304, 142] width 35 height 18
type input "*****"
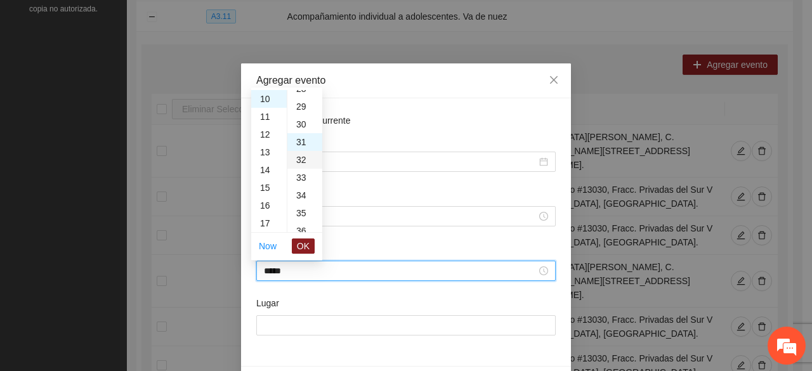
scroll to position [550, 0]
click at [308, 242] on span "OK" at bounding box center [303, 246] width 13 height 14
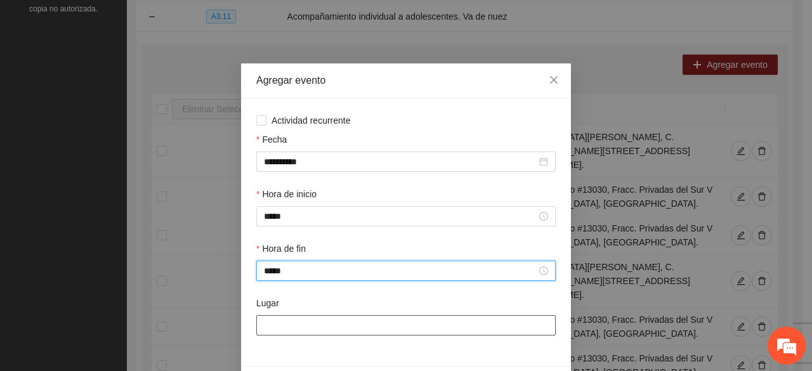
click at [291, 328] on input "Lugar" at bounding box center [405, 325] width 299 height 20
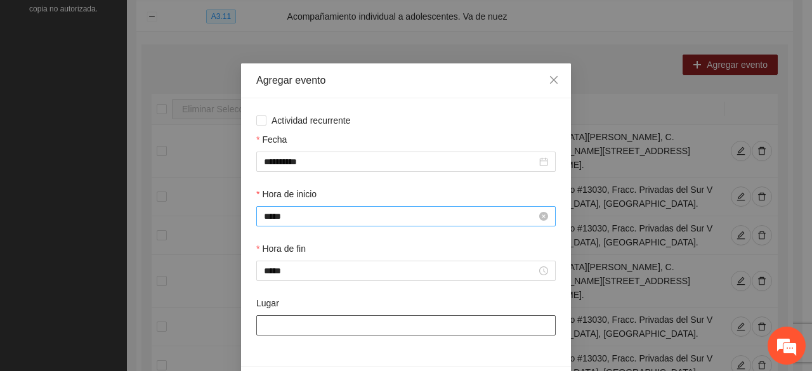
type input "**********"
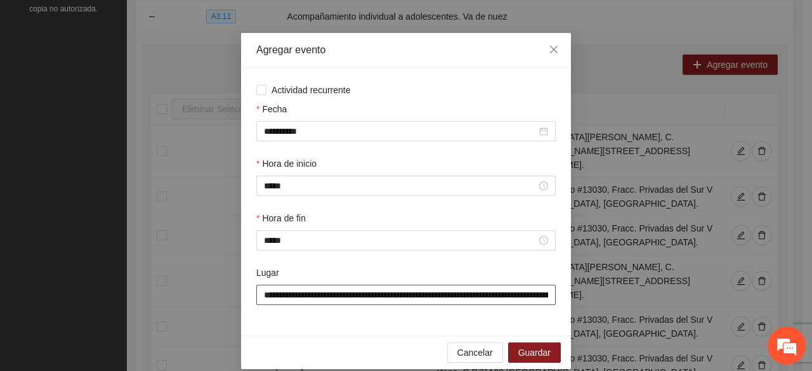
scroll to position [44, 0]
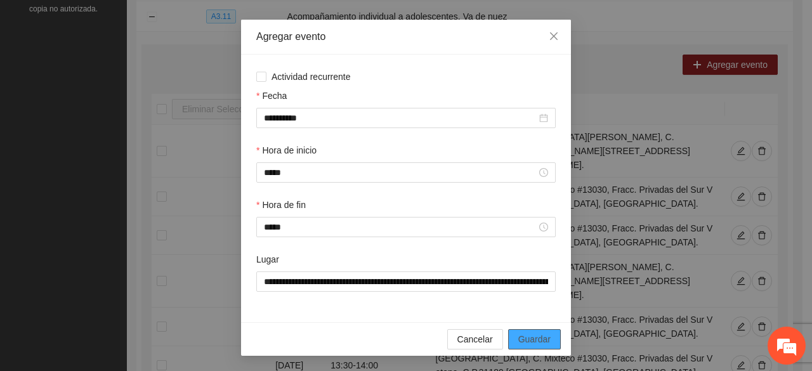
click at [522, 338] on span "Guardar" at bounding box center [534, 339] width 32 height 14
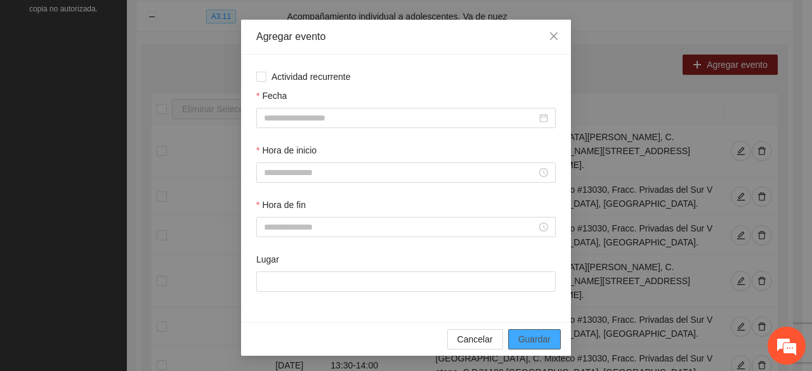
scroll to position [0, 0]
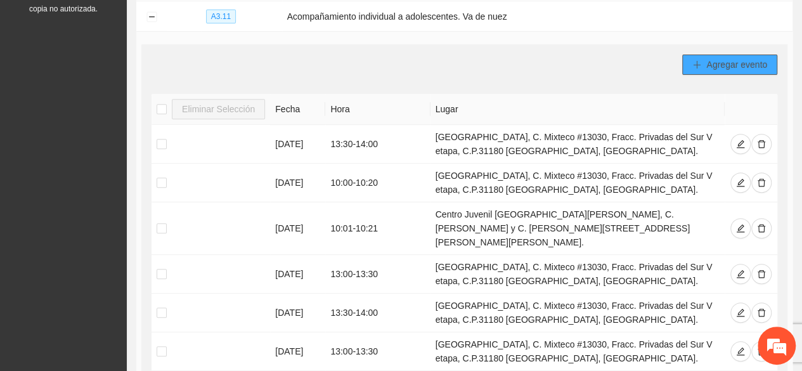
click at [700, 60] on icon "plus" at bounding box center [696, 64] width 9 height 9
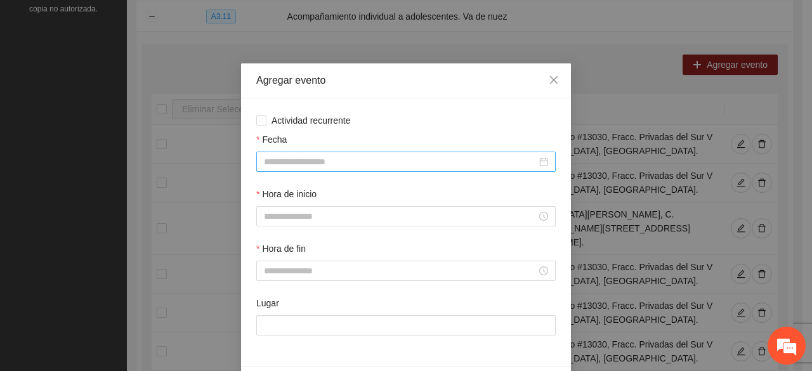
click at [334, 161] on input "Fecha" at bounding box center [400, 162] width 273 height 14
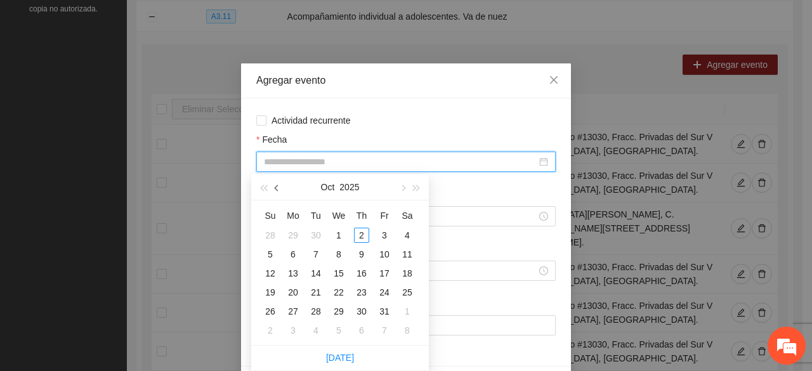
click at [277, 191] on span "button" at bounding box center [278, 188] width 6 height 6
type input "**********"
click at [292, 247] on div "8" at bounding box center [292, 254] width 15 height 15
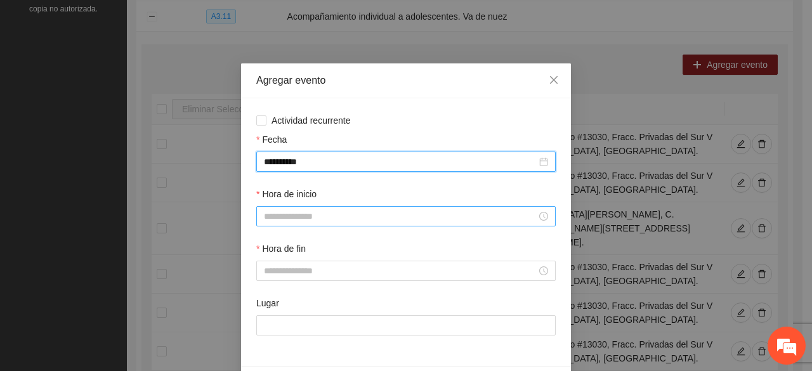
click at [289, 219] on input "Hora de inicio" at bounding box center [400, 216] width 273 height 14
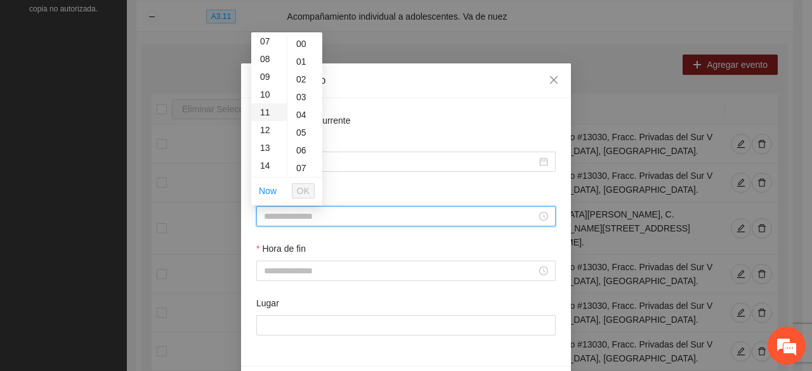
click at [269, 94] on div "10" at bounding box center [269, 95] width 36 height 18
click at [302, 61] on div "01" at bounding box center [304, 62] width 35 height 18
type input "*****"
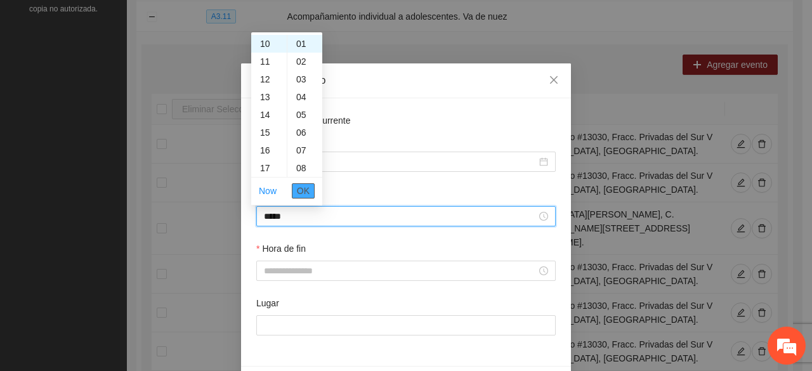
click at [306, 195] on span "OK" at bounding box center [303, 191] width 13 height 14
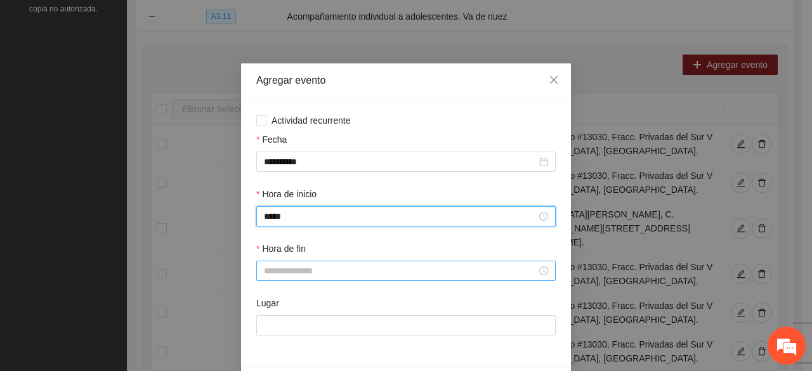
click at [307, 273] on input "Hora de fin" at bounding box center [400, 271] width 273 height 14
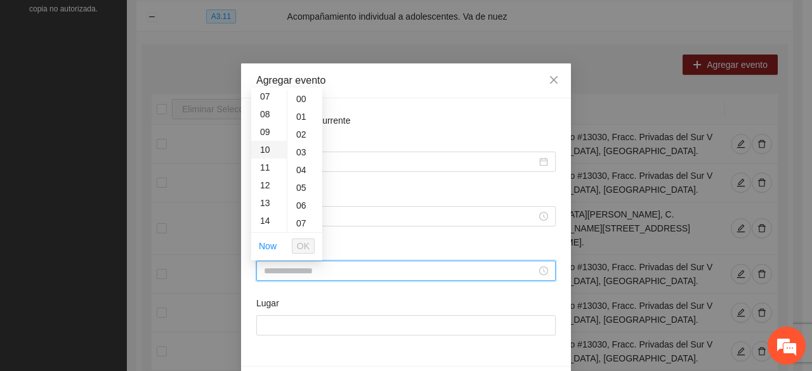
click at [265, 150] on div "10" at bounding box center [269, 150] width 36 height 18
click at [298, 140] on div "31" at bounding box center [304, 142] width 35 height 18
type input "*****"
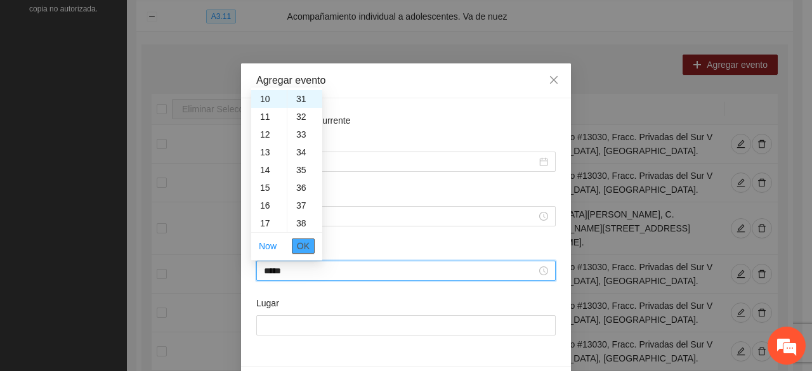
click at [306, 247] on span "OK" at bounding box center [303, 246] width 13 height 14
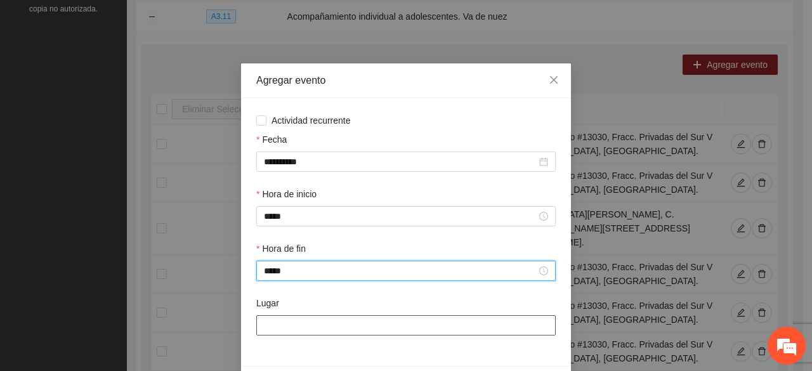
click at [290, 332] on input "Lugar" at bounding box center [405, 325] width 299 height 20
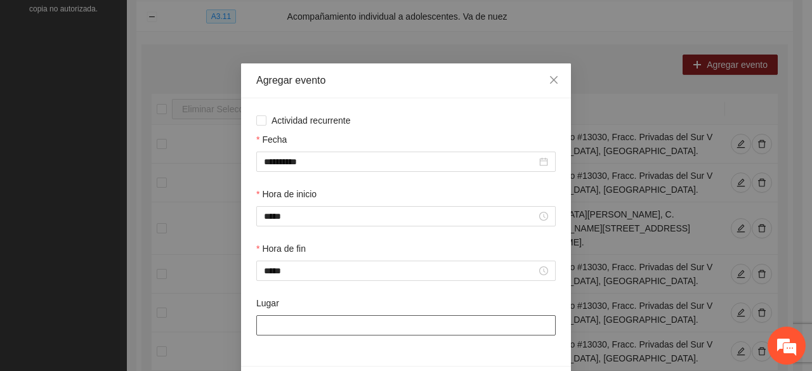
type input "**********"
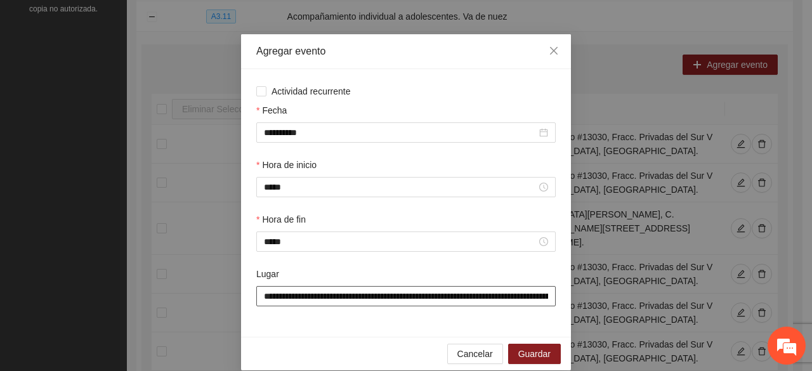
scroll to position [44, 0]
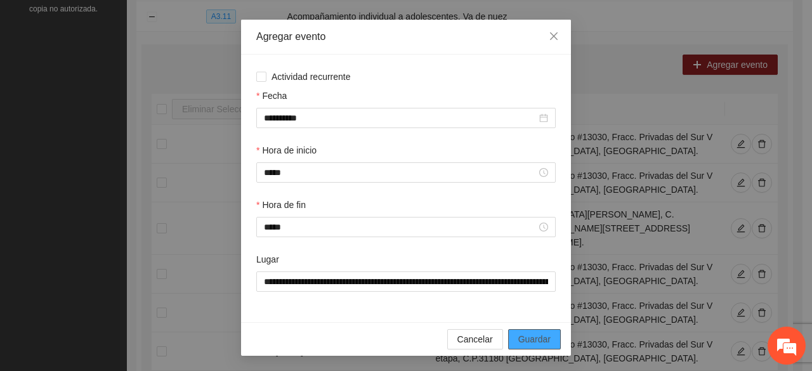
click at [519, 336] on span "Guardar" at bounding box center [534, 339] width 32 height 14
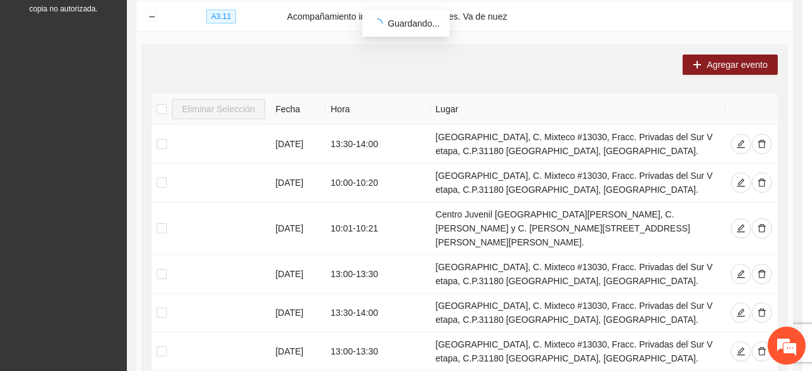
scroll to position [0, 0]
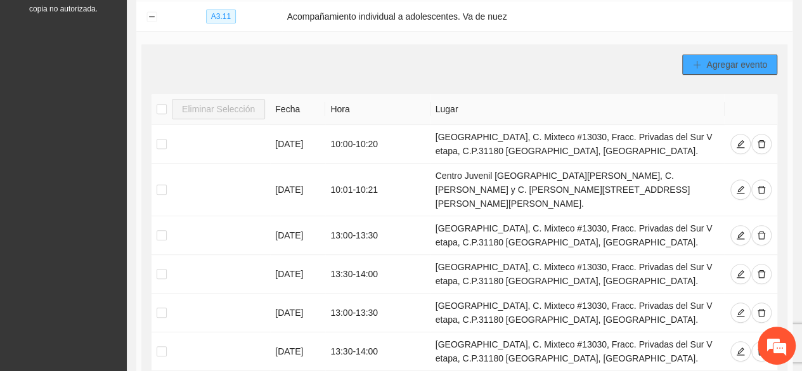
click at [745, 59] on span "Agregar evento" at bounding box center [736, 65] width 61 height 14
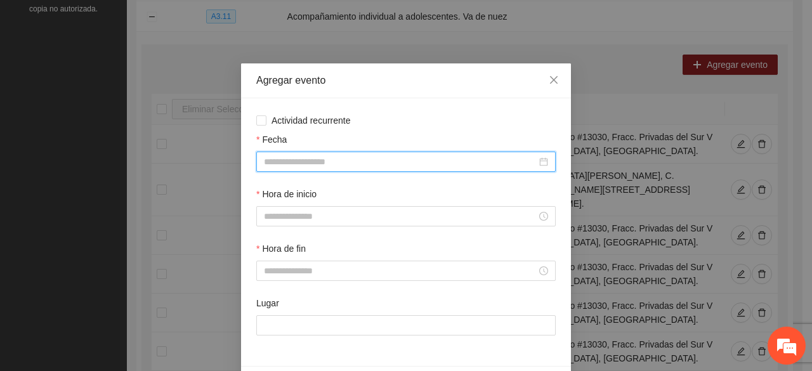
click at [310, 163] on input "Fecha" at bounding box center [400, 162] width 273 height 14
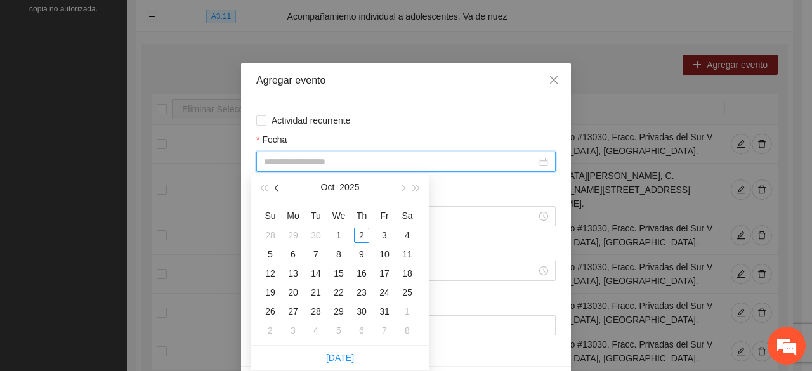
click at [276, 190] on span "button" at bounding box center [278, 188] width 6 height 6
type input "**********"
click at [295, 276] on div "15" at bounding box center [292, 273] width 15 height 15
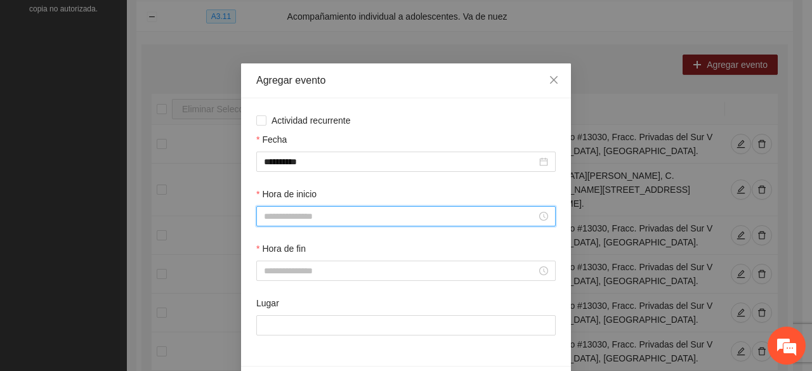
click at [295, 219] on input "Hora de inicio" at bounding box center [400, 216] width 273 height 14
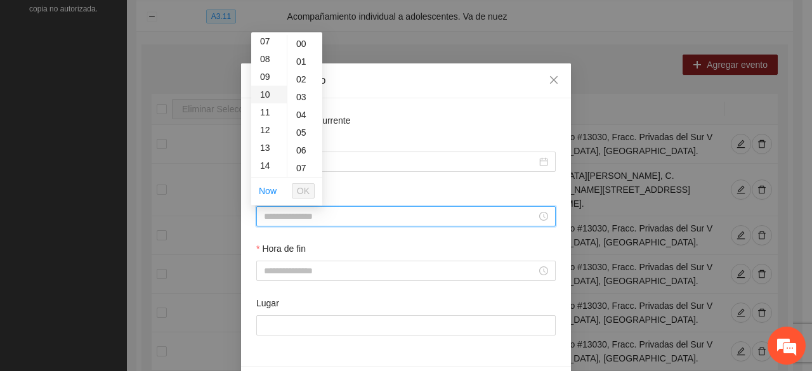
click at [266, 89] on div "10" at bounding box center [269, 95] width 36 height 18
click at [297, 59] on div "01" at bounding box center [304, 62] width 35 height 18
type input "*****"
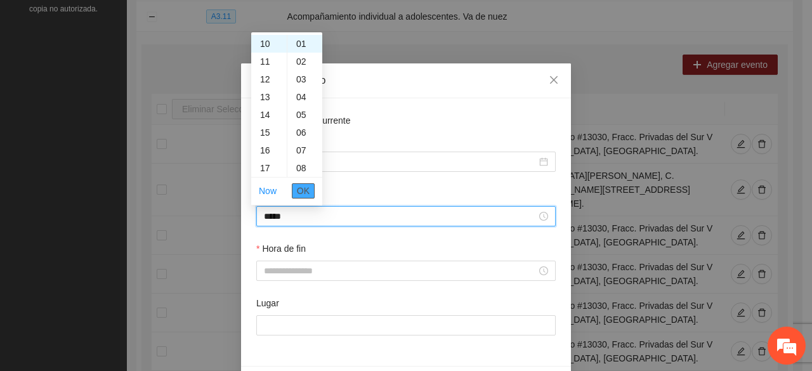
click at [306, 187] on span "OK" at bounding box center [303, 191] width 13 height 14
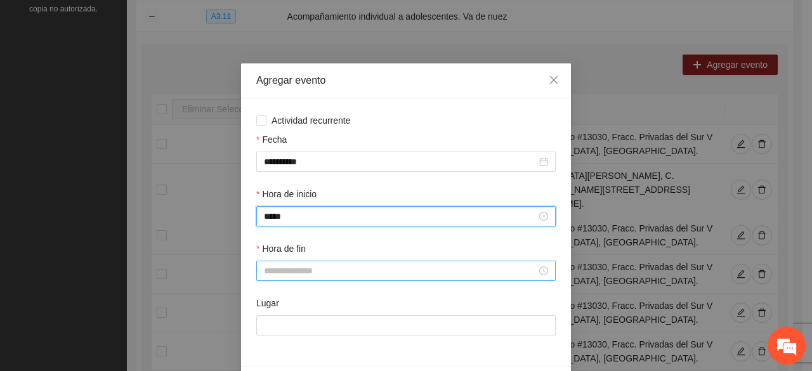
click at [285, 278] on div at bounding box center [405, 271] width 299 height 20
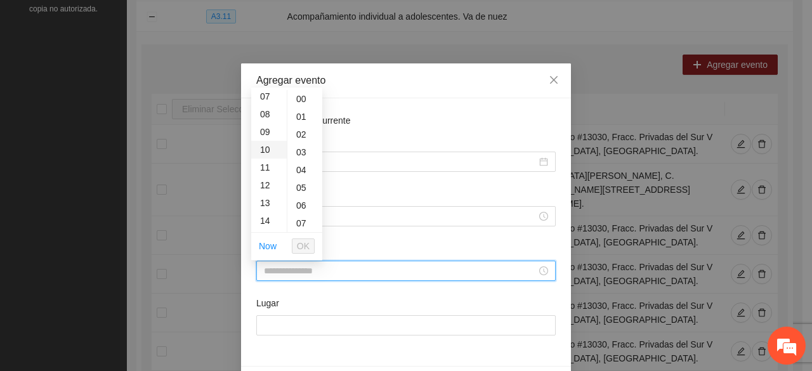
click at [266, 147] on div "10" at bounding box center [269, 150] width 36 height 18
click at [297, 141] on div "31" at bounding box center [304, 142] width 35 height 18
type input "*****"
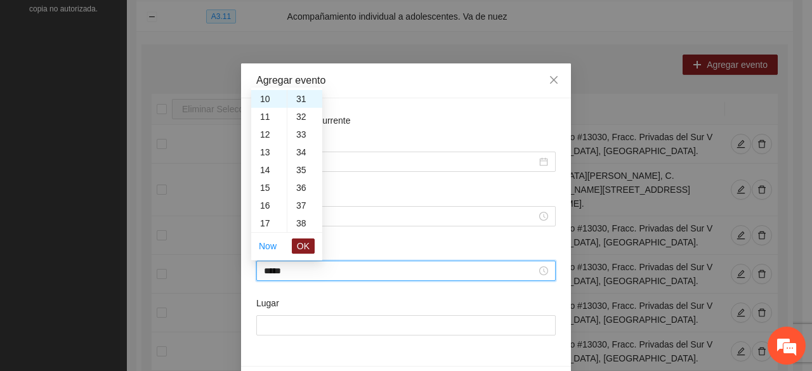
drag, startPoint x: 302, startPoint y: 244, endPoint x: 298, endPoint y: 253, distance: 9.7
click at [301, 244] on span "OK" at bounding box center [303, 246] width 13 height 14
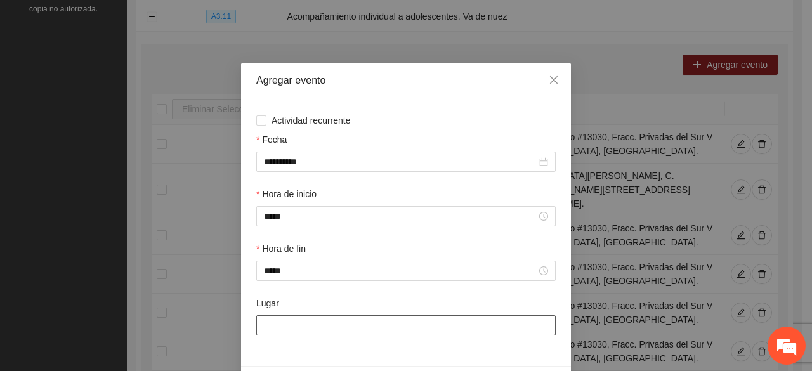
click at [280, 323] on input "Lugar" at bounding box center [405, 325] width 299 height 20
type input "**********"
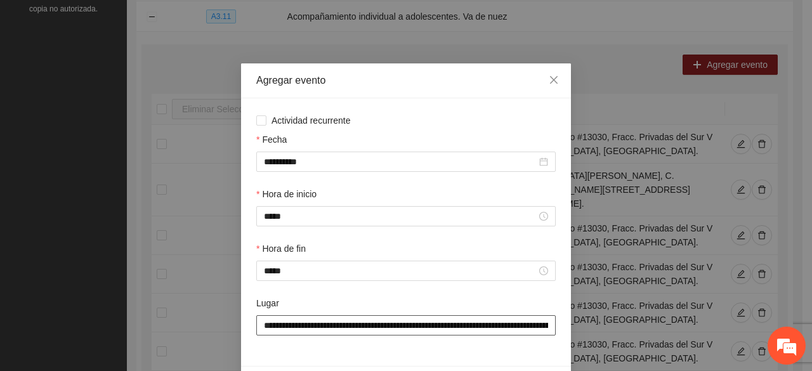
scroll to position [44, 0]
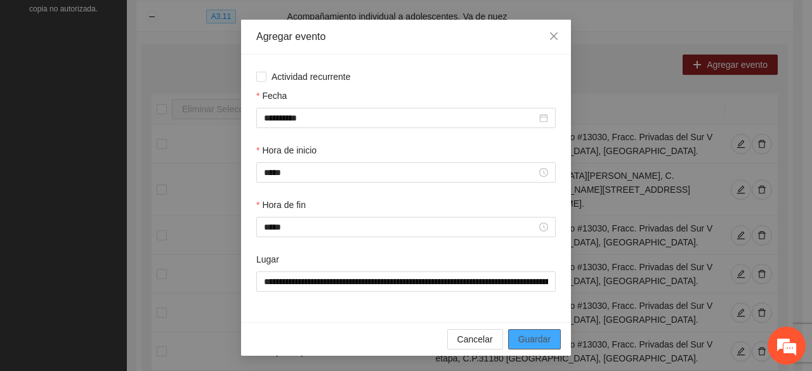
click at [518, 334] on span "Guardar" at bounding box center [534, 339] width 32 height 14
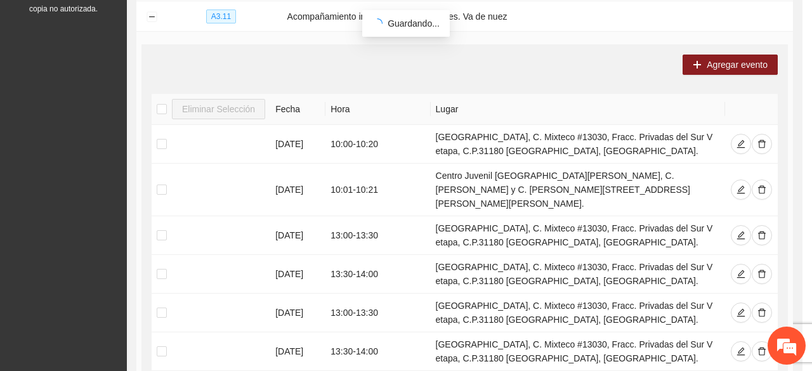
scroll to position [0, 0]
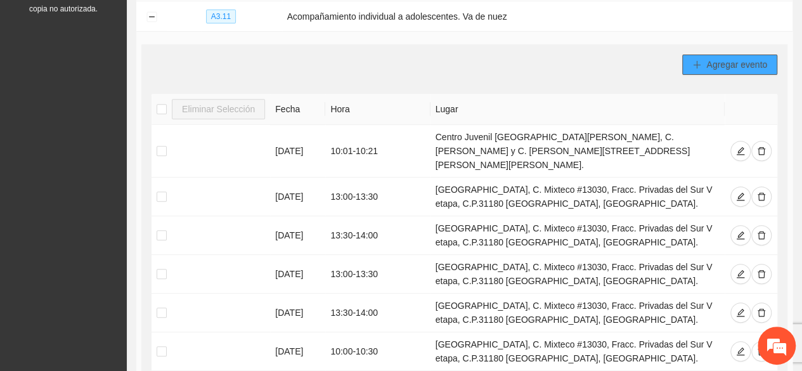
click at [714, 62] on span "Agregar evento" at bounding box center [736, 65] width 61 height 14
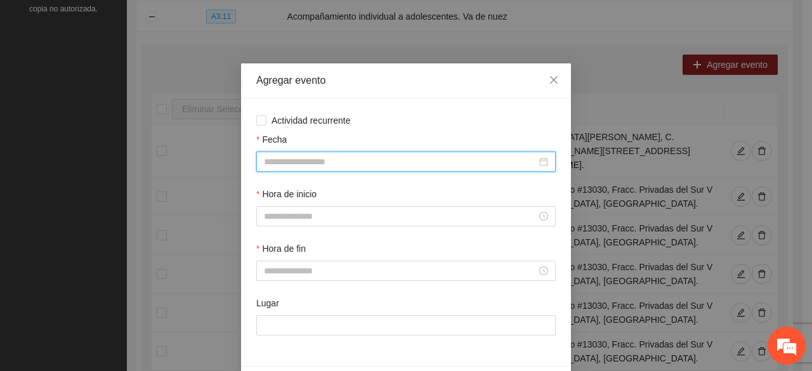
click at [305, 165] on input "Fecha" at bounding box center [400, 162] width 273 height 14
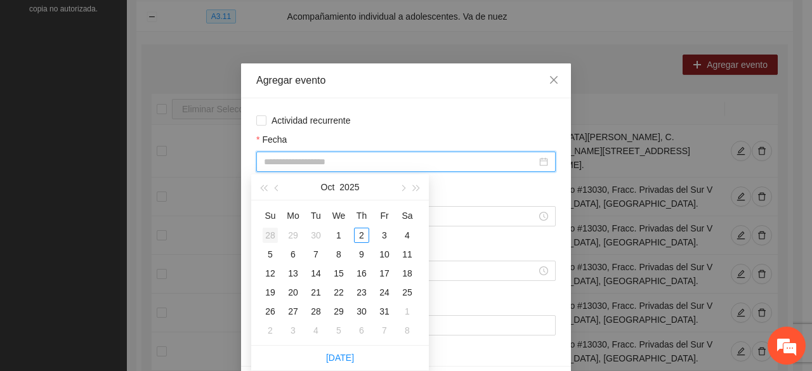
type input "**********"
click at [275, 190] on button "button" at bounding box center [277, 186] width 14 height 25
type input "**********"
click at [289, 294] on div "22" at bounding box center [292, 292] width 15 height 15
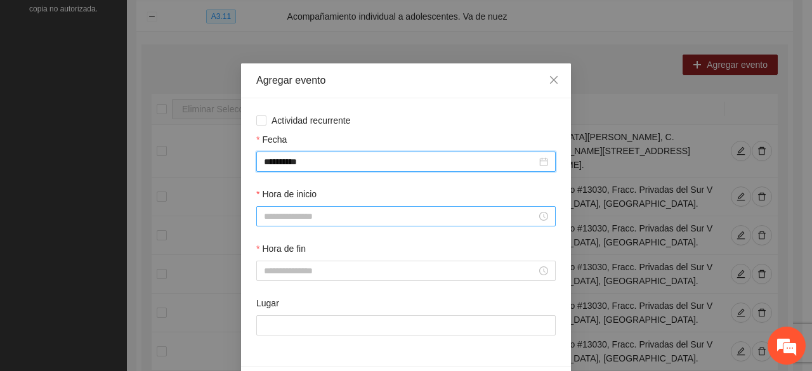
click at [288, 211] on input "Hora de inicio" at bounding box center [400, 216] width 273 height 14
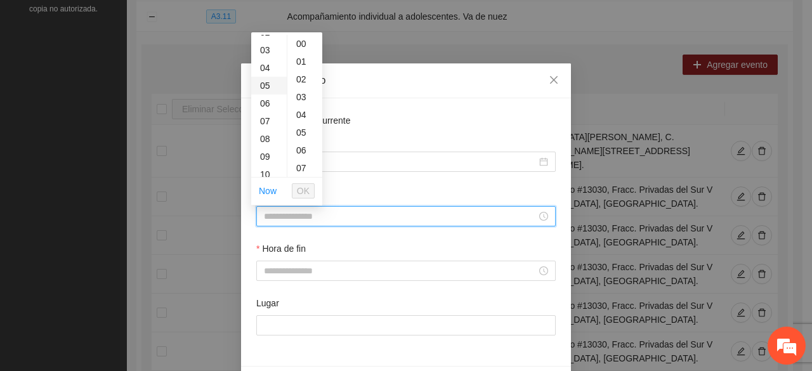
scroll to position [127, 0]
drag, startPoint x: 268, startPoint y: 97, endPoint x: 290, endPoint y: 64, distance: 40.1
click at [268, 96] on div "10" at bounding box center [269, 95] width 36 height 18
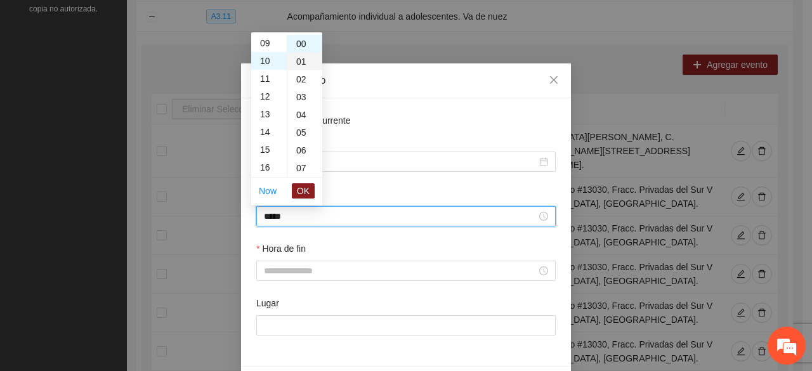
scroll to position [178, 0]
drag, startPoint x: 299, startPoint y: 60, endPoint x: 299, endPoint y: 67, distance: 7.0
click at [299, 60] on div "01" at bounding box center [304, 62] width 35 height 18
type input "*****"
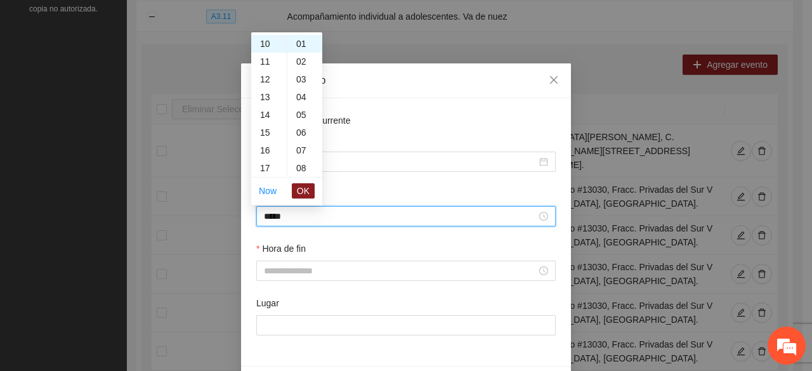
click at [306, 202] on ul "Now OK" at bounding box center [286, 191] width 71 height 27
click at [304, 190] on span "OK" at bounding box center [303, 191] width 13 height 14
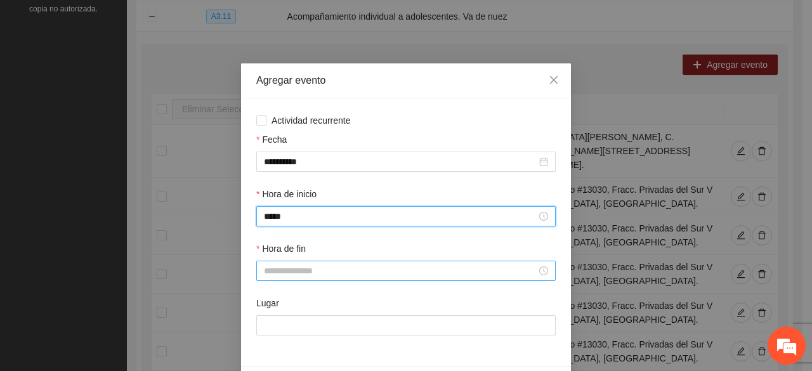
click at [288, 271] on input "Hora de fin" at bounding box center [400, 271] width 273 height 14
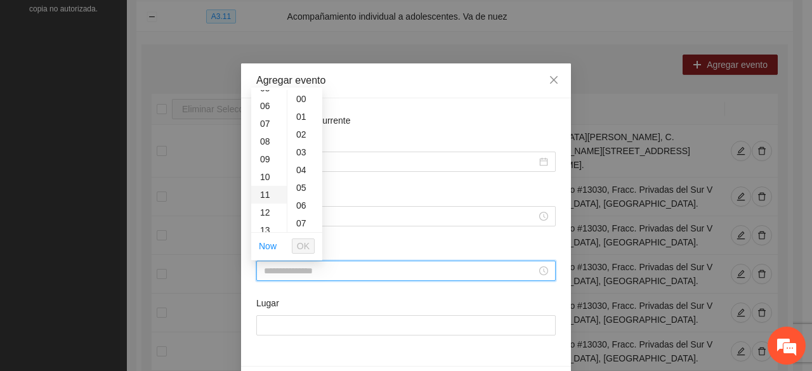
scroll to position [127, 0]
click at [265, 148] on div "10" at bounding box center [269, 150] width 36 height 18
click at [302, 143] on div "31" at bounding box center [304, 142] width 35 height 18
type input "*****"
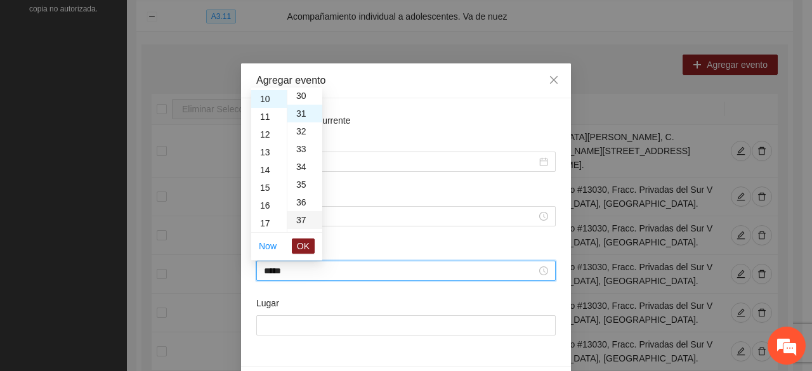
scroll to position [550, 0]
drag, startPoint x: 304, startPoint y: 245, endPoint x: 301, endPoint y: 251, distance: 6.9
click at [304, 245] on span "OK" at bounding box center [303, 246] width 13 height 14
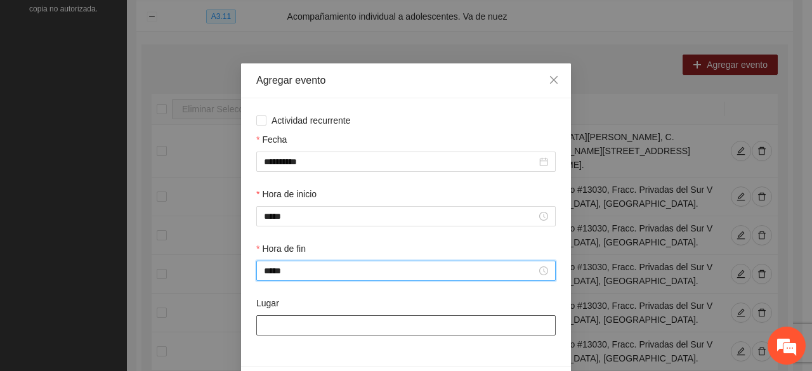
click at [273, 323] on input "Lugar" at bounding box center [405, 325] width 299 height 20
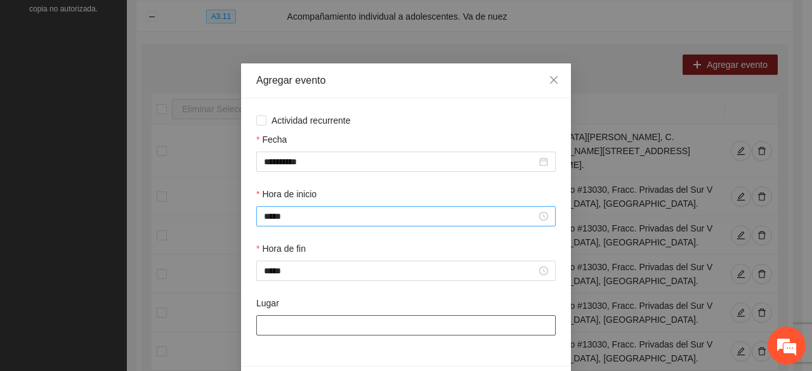
type input "**********"
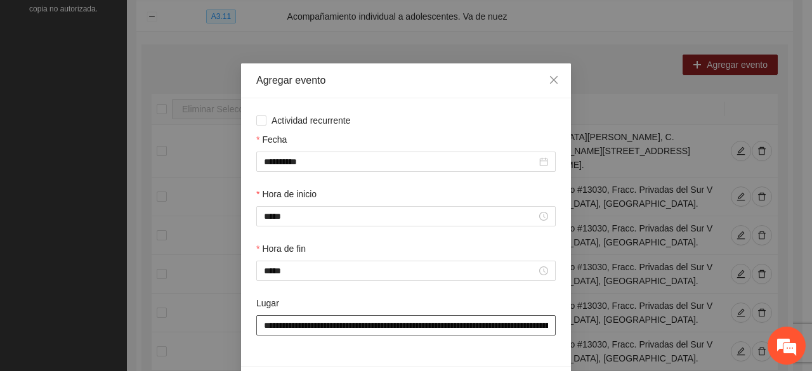
scroll to position [44, 0]
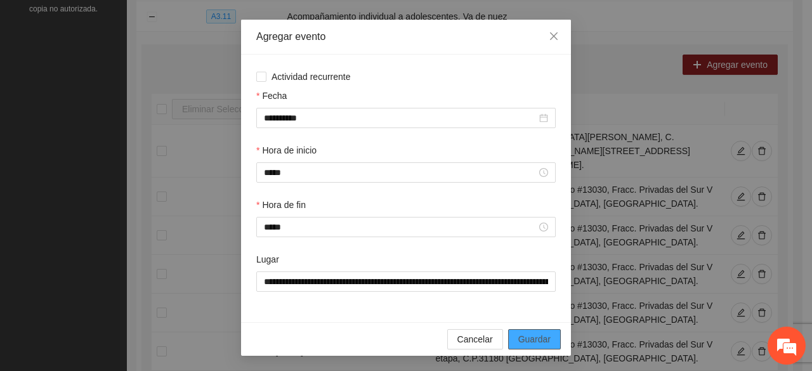
click at [536, 333] on span "Guardar" at bounding box center [534, 339] width 32 height 14
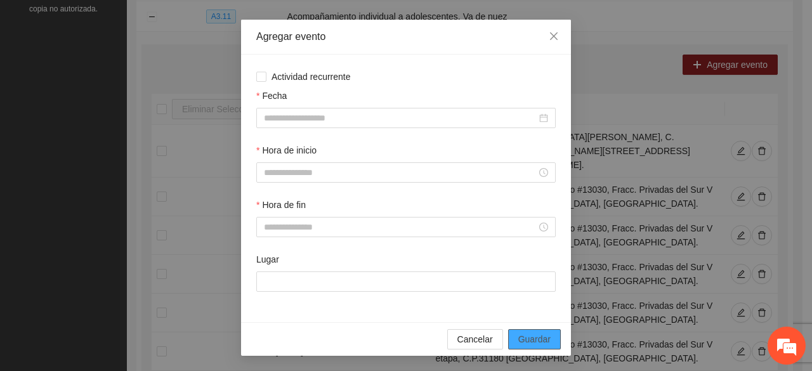
scroll to position [0, 0]
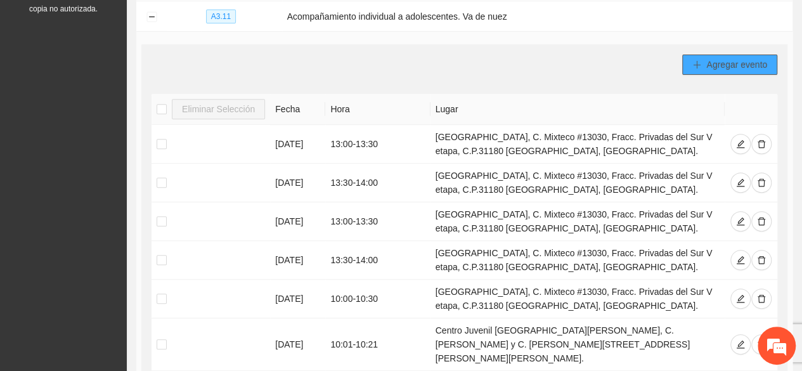
click at [747, 55] on button "Agregar evento" at bounding box center [729, 65] width 95 height 20
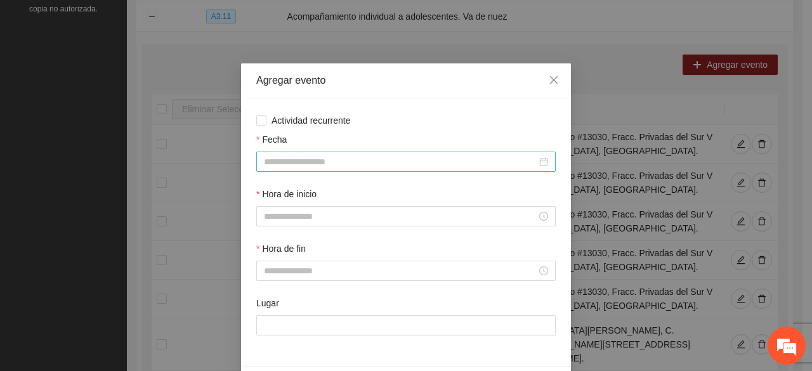
drag, startPoint x: 298, startPoint y: 163, endPoint x: 277, endPoint y: 169, distance: 21.9
click at [295, 162] on input "Fecha" at bounding box center [400, 162] width 273 height 14
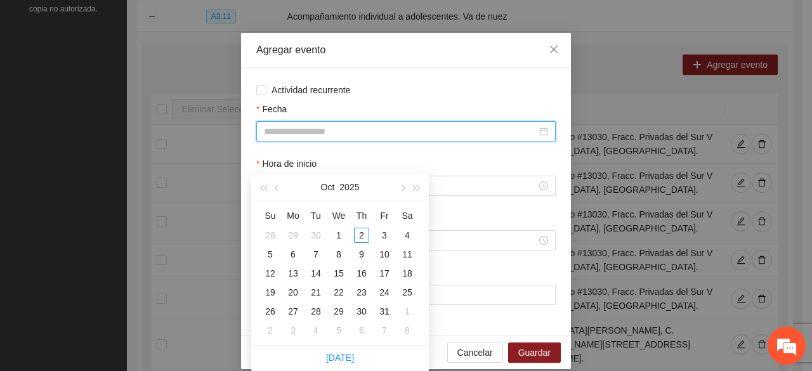
scroll to position [44, 0]
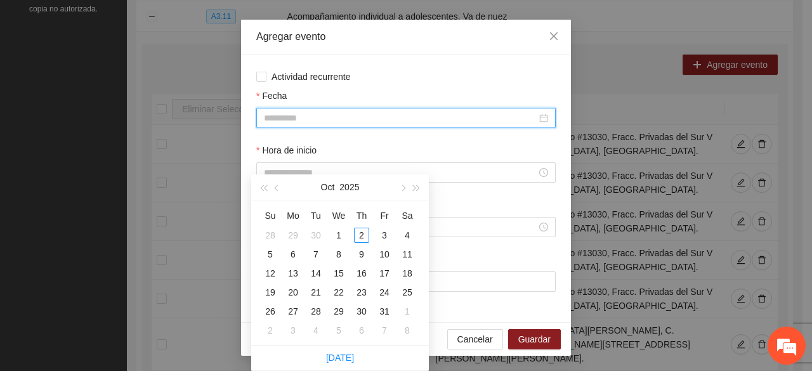
type input "**********"
click at [275, 186] on button "button" at bounding box center [277, 186] width 14 height 25
type input "**********"
click at [294, 309] on div "29" at bounding box center [292, 311] width 15 height 15
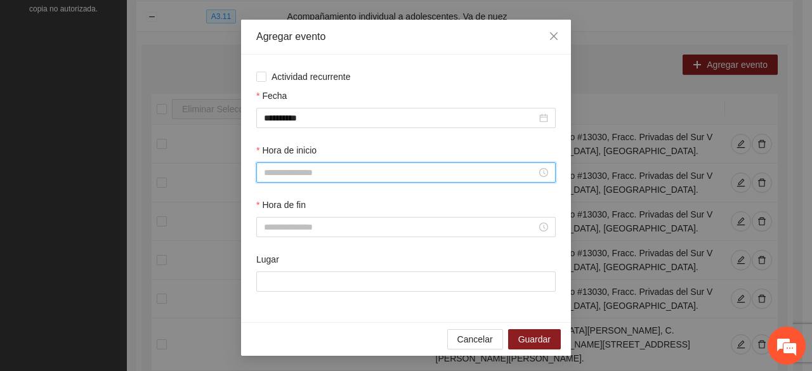
click at [290, 170] on input "Hora de inicio" at bounding box center [400, 172] width 273 height 14
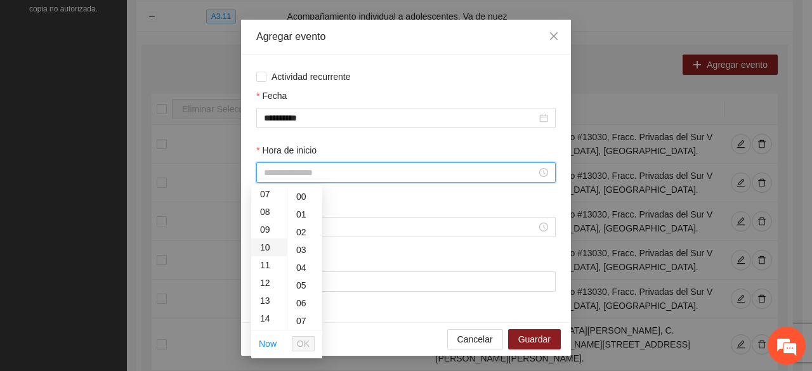
click at [265, 247] on div "10" at bounding box center [269, 247] width 36 height 18
click at [300, 214] on div "01" at bounding box center [304, 214] width 35 height 18
type input "*****"
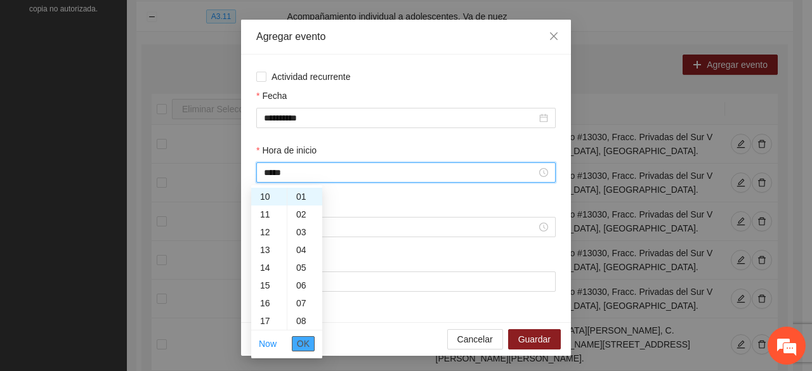
click at [295, 340] on button "OK" at bounding box center [303, 343] width 23 height 15
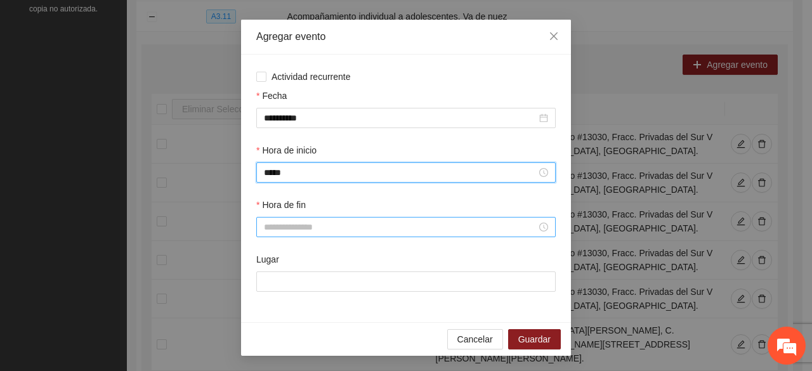
click at [279, 228] on input "Hora de fin" at bounding box center [400, 227] width 273 height 14
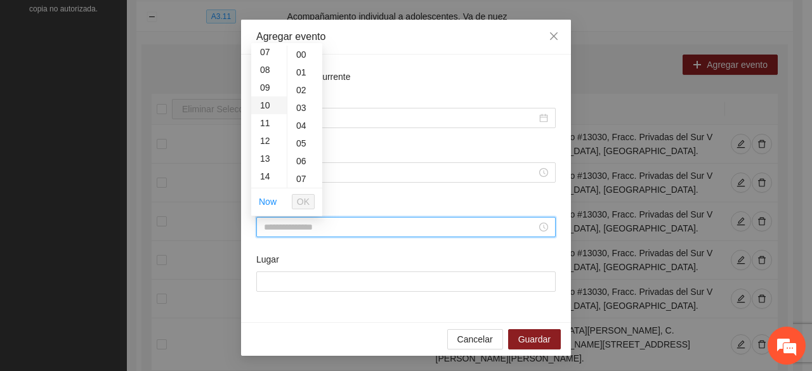
click at [268, 107] on div "10" at bounding box center [269, 105] width 36 height 18
drag, startPoint x: 301, startPoint y: 157, endPoint x: 292, endPoint y: 207, distance: 51.6
click at [301, 157] on div "31" at bounding box center [304, 161] width 35 height 18
type input "*****"
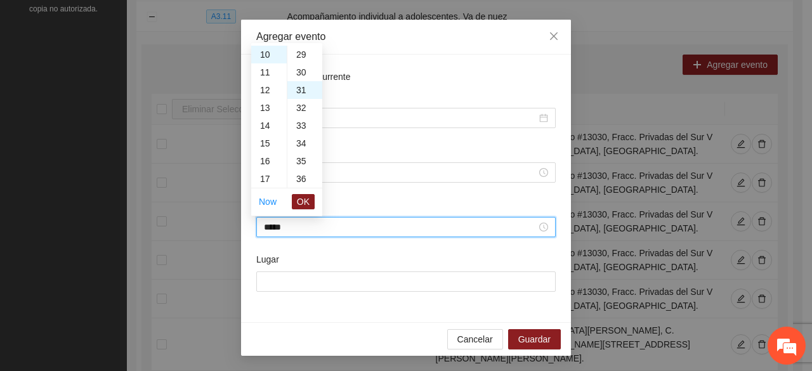
scroll to position [550, 0]
click at [293, 211] on li "OK" at bounding box center [303, 202] width 23 height 22
click at [297, 198] on button "OK" at bounding box center [303, 201] width 23 height 15
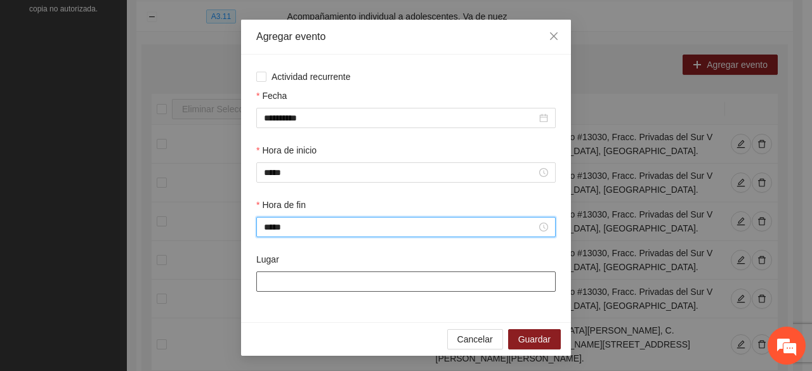
drag, startPoint x: 283, startPoint y: 277, endPoint x: 282, endPoint y: 257, distance: 20.3
click at [282, 275] on input "Lugar" at bounding box center [405, 281] width 299 height 20
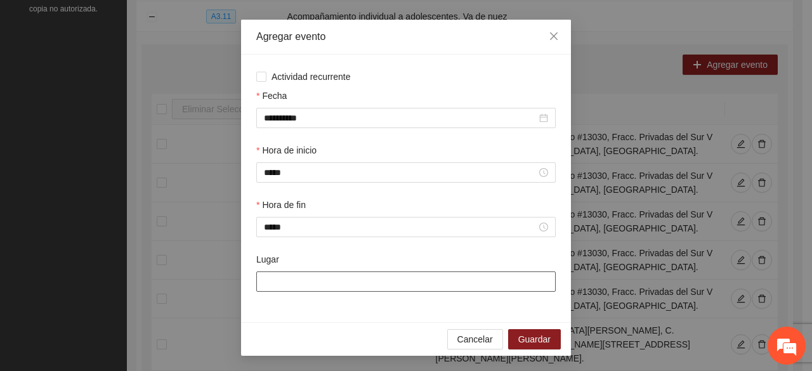
type input "**********"
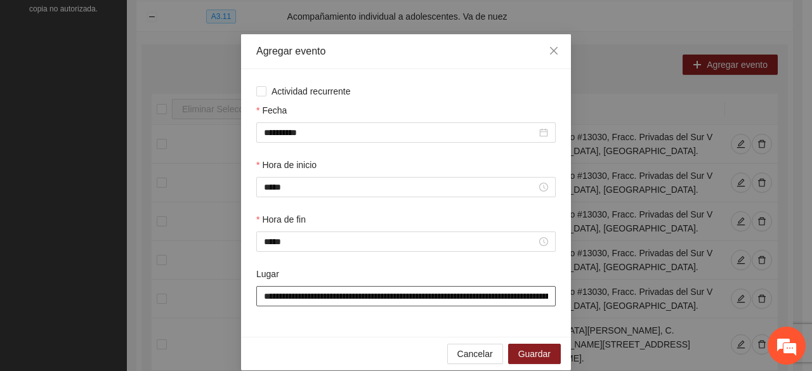
scroll to position [44, 0]
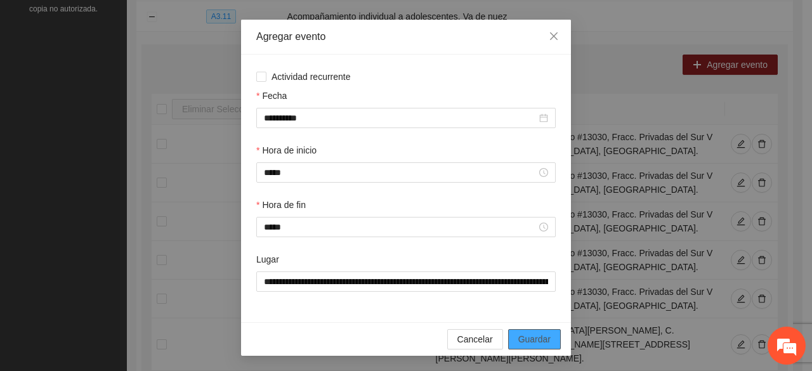
click at [525, 337] on span "Guardar" at bounding box center [534, 339] width 32 height 14
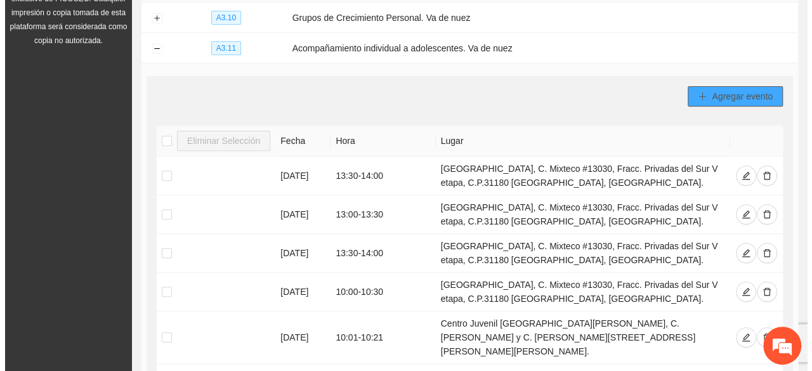
scroll to position [98, 0]
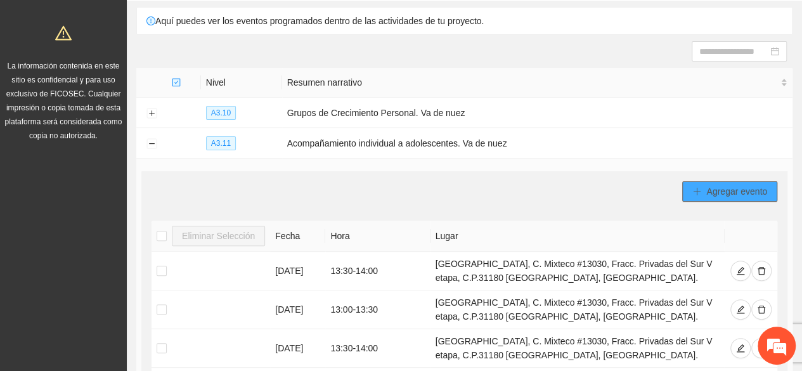
click at [720, 186] on span "Agregar evento" at bounding box center [736, 192] width 61 height 14
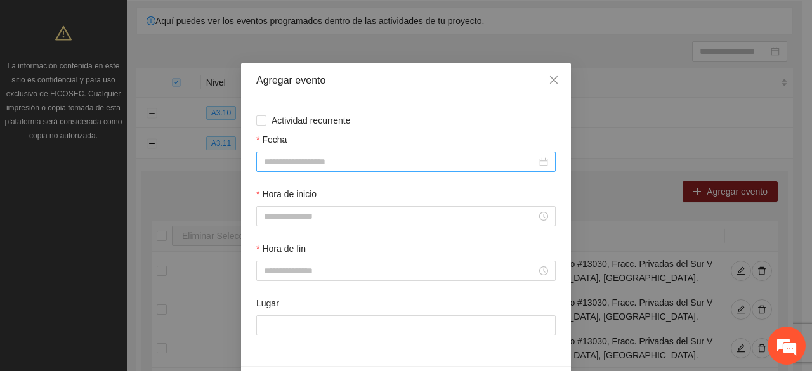
click at [297, 170] on div at bounding box center [405, 162] width 299 height 20
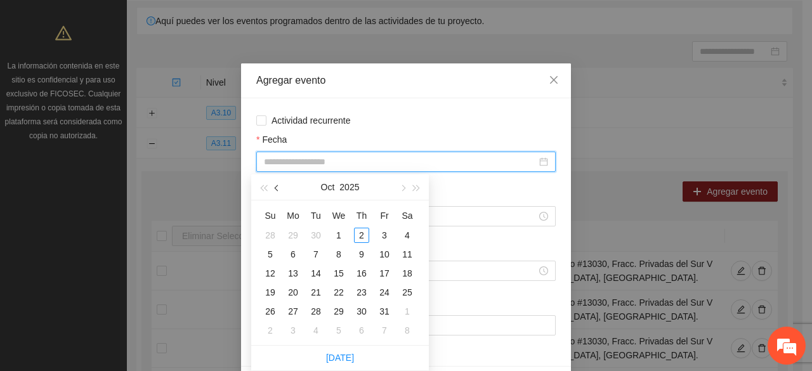
click at [275, 185] on button "button" at bounding box center [277, 186] width 14 height 25
type input "**********"
click at [316, 233] on div "2" at bounding box center [315, 235] width 15 height 15
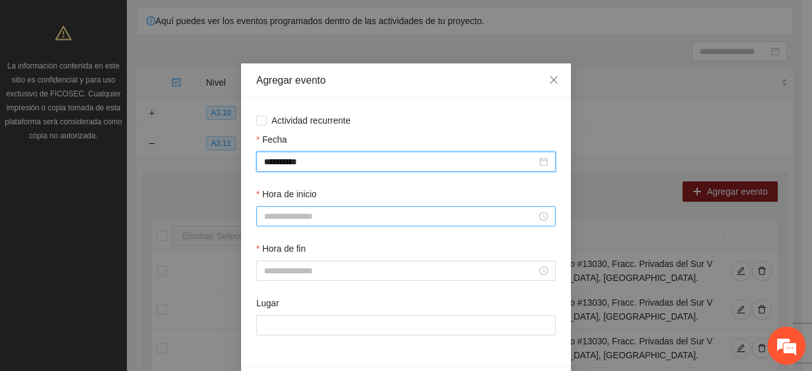
click at [306, 221] on input "Hora de inicio" at bounding box center [400, 216] width 273 height 14
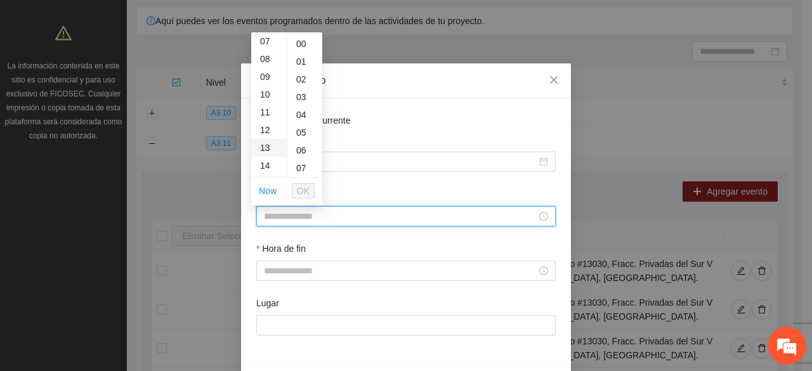
click at [266, 145] on div "13" at bounding box center [269, 148] width 36 height 18
type input "*****"
drag, startPoint x: 299, startPoint y: 185, endPoint x: 302, endPoint y: 231, distance: 47.0
click at [299, 186] on span "OK" at bounding box center [303, 191] width 13 height 14
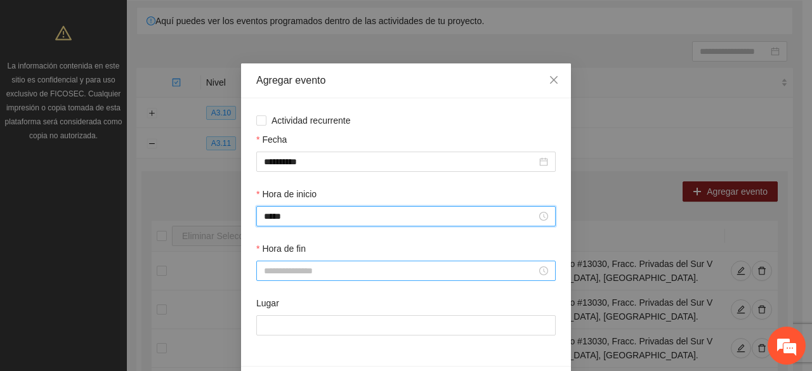
click at [307, 272] on input "Hora de fin" at bounding box center [400, 271] width 273 height 14
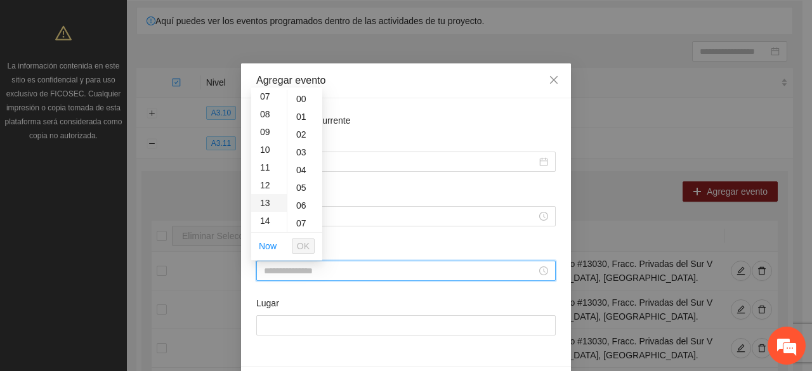
click at [264, 196] on div "13" at bounding box center [269, 203] width 36 height 18
click at [304, 201] on div "20" at bounding box center [304, 200] width 35 height 18
type input "*****"
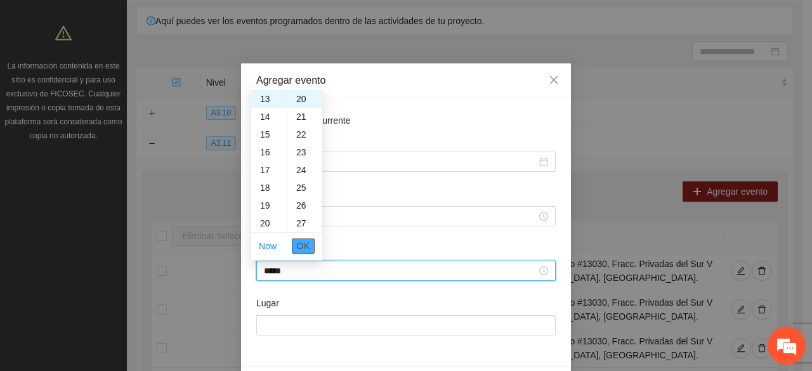
click at [302, 242] on span "OK" at bounding box center [303, 246] width 13 height 14
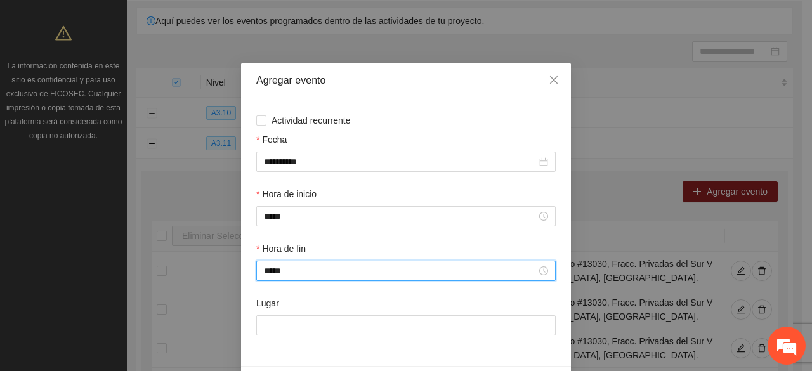
click at [318, 315] on div "Lugar" at bounding box center [405, 315] width 299 height 39
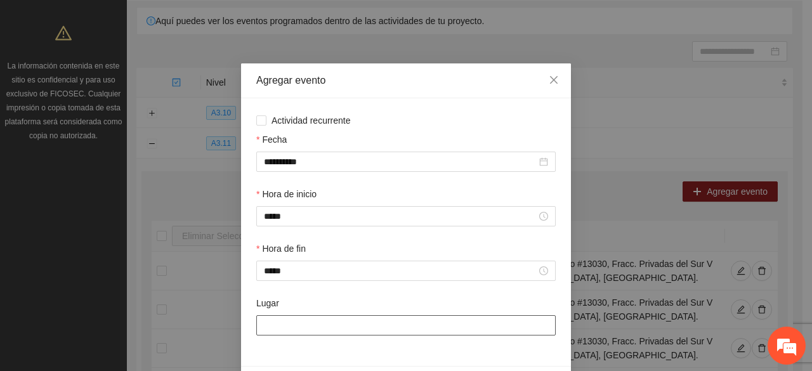
click at [317, 318] on input "Lugar" at bounding box center [405, 325] width 299 height 20
type input "**********"
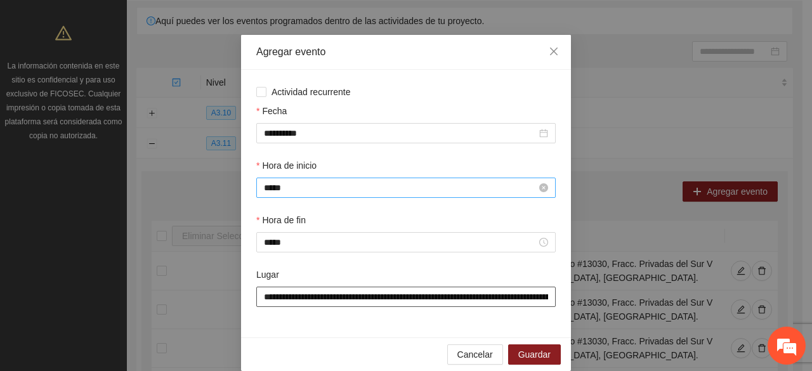
scroll to position [44, 0]
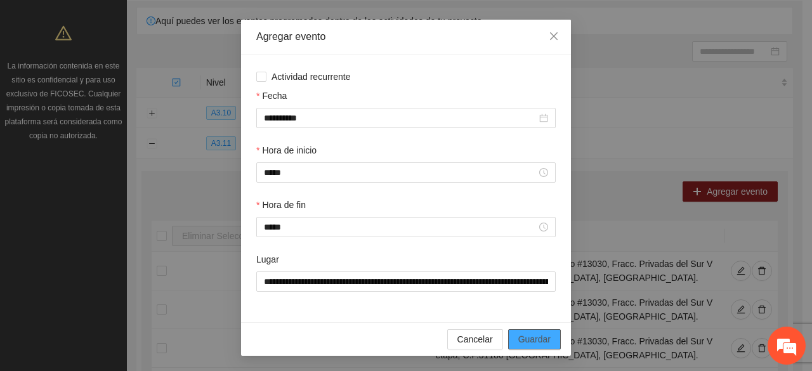
click at [537, 342] on span "Guardar" at bounding box center [534, 339] width 32 height 14
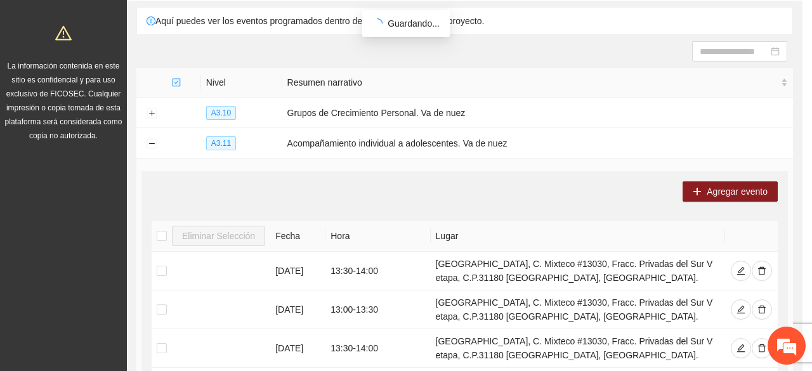
scroll to position [0, 0]
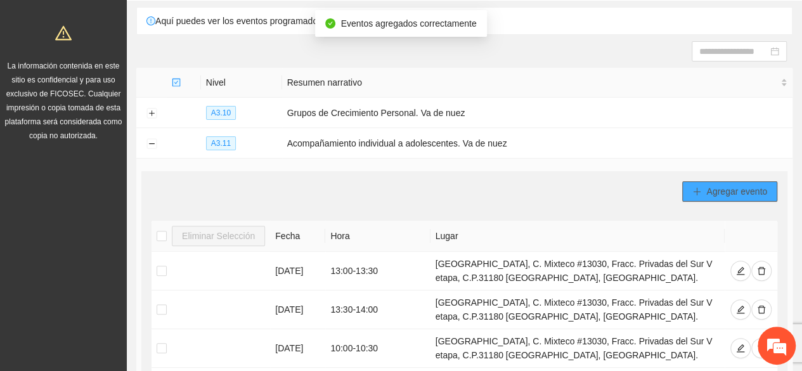
click at [720, 190] on span "Agregar evento" at bounding box center [736, 192] width 61 height 14
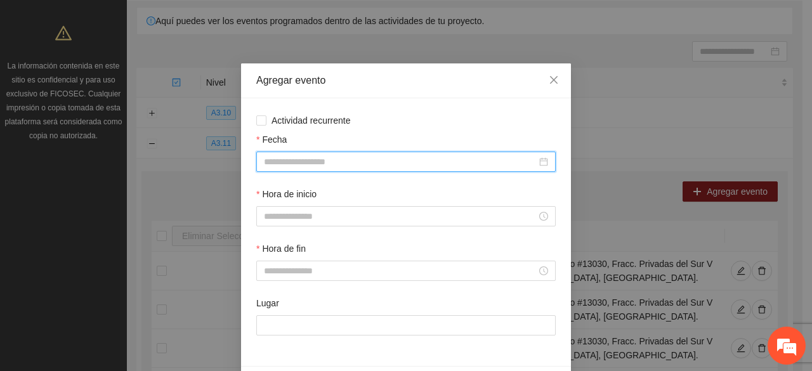
click at [301, 161] on input "Fecha" at bounding box center [400, 162] width 273 height 14
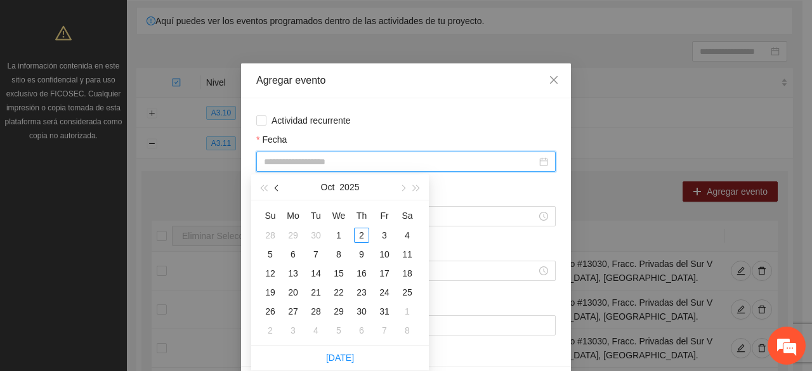
click at [280, 188] on span "button" at bounding box center [278, 188] width 6 height 6
type input "**********"
click at [294, 249] on div "8" at bounding box center [292, 254] width 15 height 15
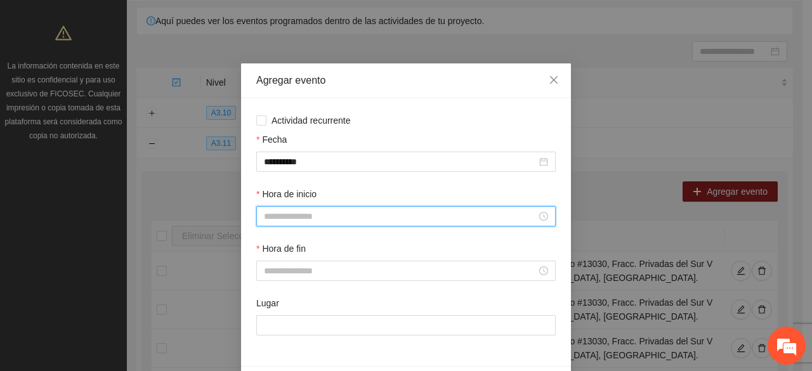
click at [307, 217] on input "Hora de inicio" at bounding box center [400, 216] width 273 height 14
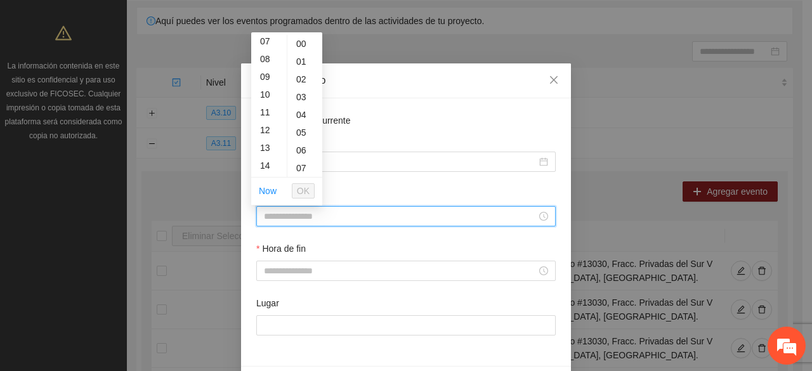
drag, startPoint x: 268, startPoint y: 147, endPoint x: 276, endPoint y: 160, distance: 16.0
click at [268, 148] on div "13" at bounding box center [269, 148] width 36 height 18
type input "*****"
click at [302, 188] on span "OK" at bounding box center [303, 191] width 13 height 14
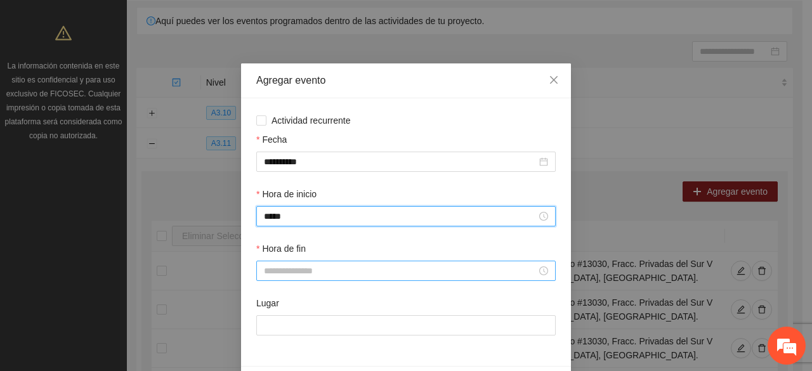
drag, startPoint x: 284, startPoint y: 274, endPoint x: 280, endPoint y: 268, distance: 6.9
click at [284, 274] on input "Hora de fin" at bounding box center [400, 271] width 273 height 14
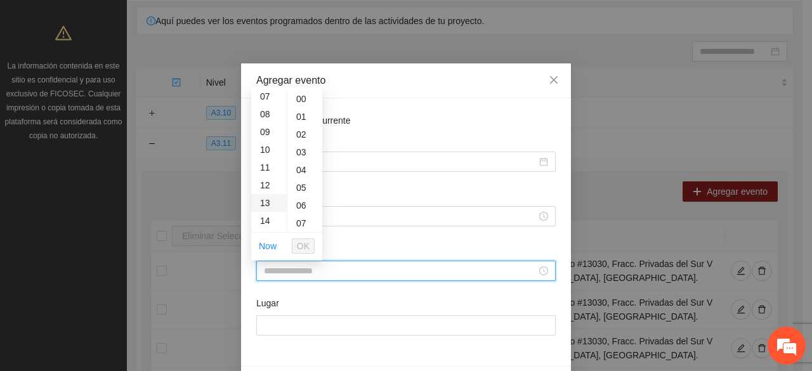
click at [268, 198] on div "13" at bounding box center [269, 203] width 36 height 18
click at [302, 196] on div "20" at bounding box center [304, 200] width 35 height 18
type input "*****"
click at [311, 238] on button "OK" at bounding box center [303, 245] width 23 height 15
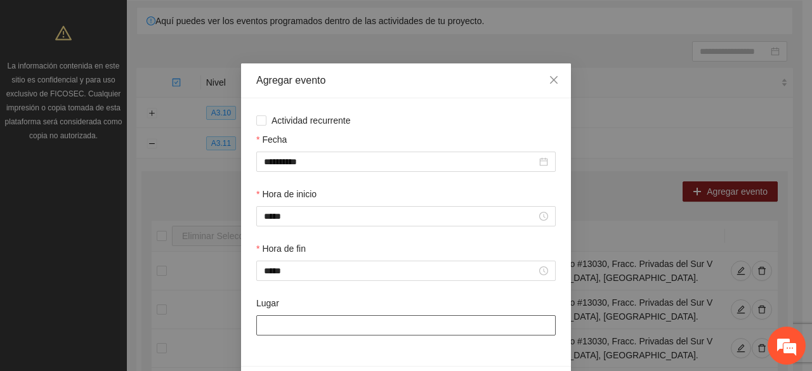
click at [276, 325] on input "Lugar" at bounding box center [405, 325] width 299 height 20
type input "**********"
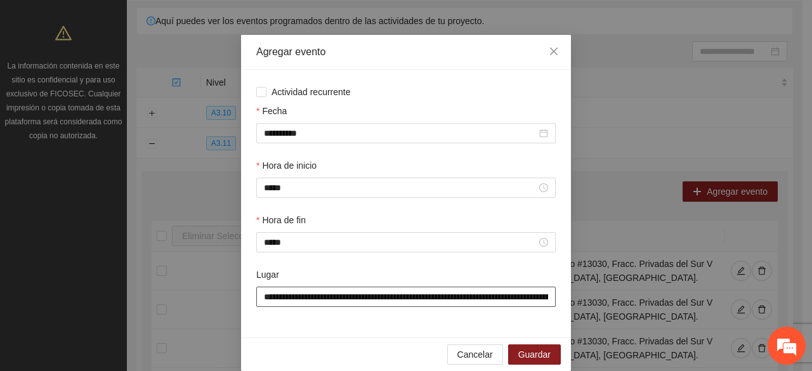
scroll to position [44, 0]
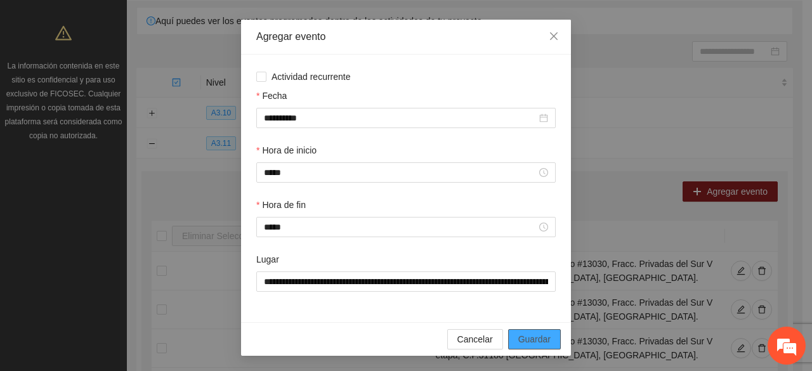
click at [540, 339] on span "Guardar" at bounding box center [534, 339] width 32 height 14
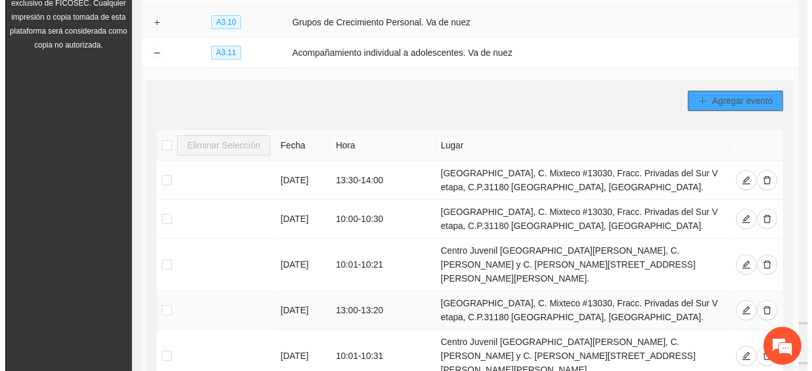
scroll to position [34, 0]
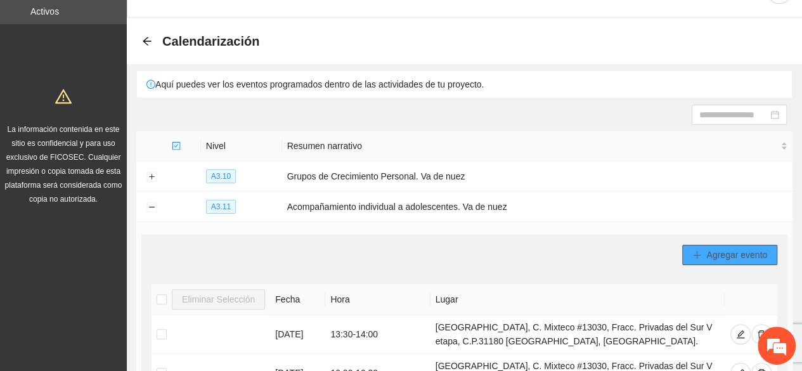
click at [710, 253] on span "Agregar evento" at bounding box center [736, 255] width 61 height 14
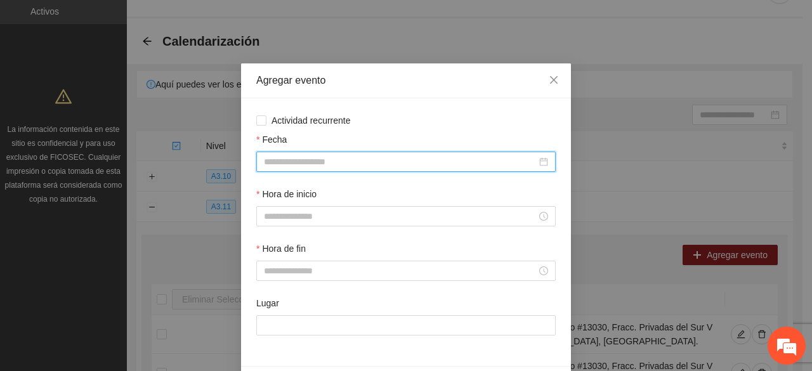
click at [314, 156] on input "Fecha" at bounding box center [400, 162] width 273 height 14
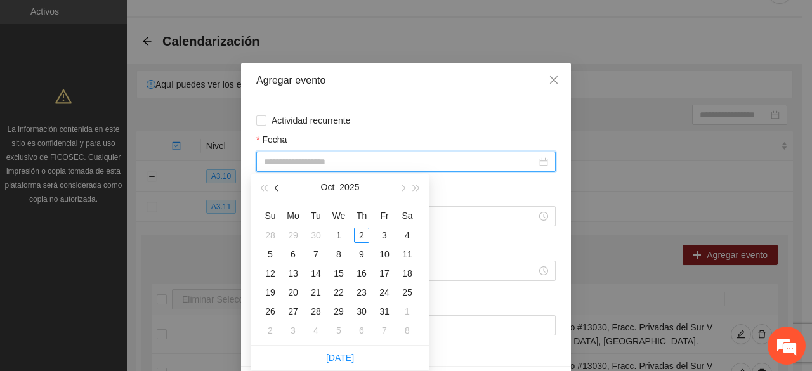
click at [277, 187] on span "button" at bounding box center [278, 188] width 6 height 6
type input "**********"
click at [339, 249] on div "10" at bounding box center [338, 254] width 15 height 15
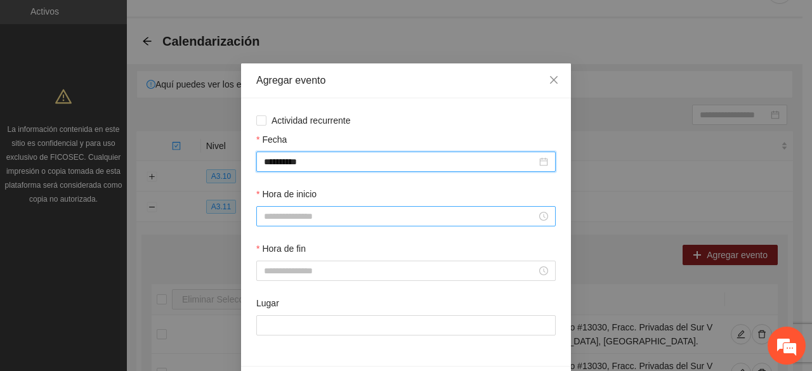
click at [312, 221] on input "Hora de inicio" at bounding box center [400, 216] width 273 height 14
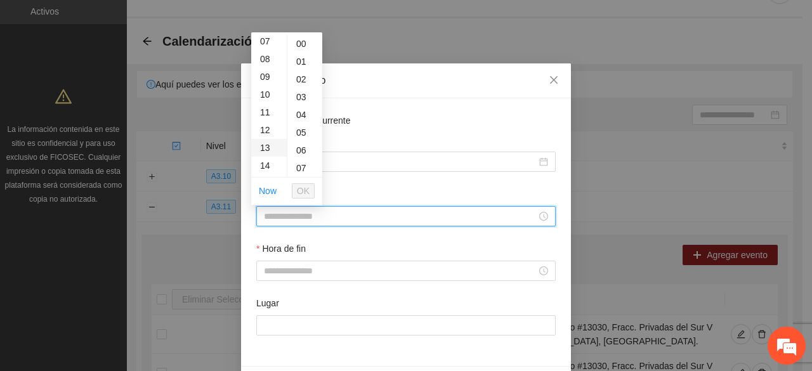
click at [262, 145] on div "13" at bounding box center [269, 148] width 36 height 18
type input "*****"
click at [306, 188] on span "OK" at bounding box center [303, 191] width 13 height 14
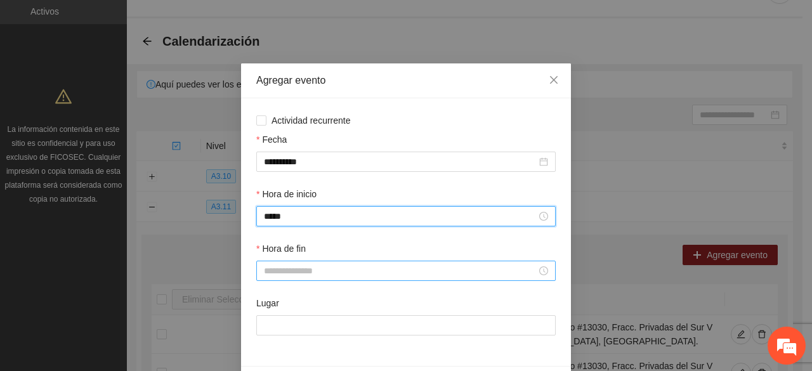
click at [288, 268] on input "Hora de fin" at bounding box center [400, 271] width 273 height 14
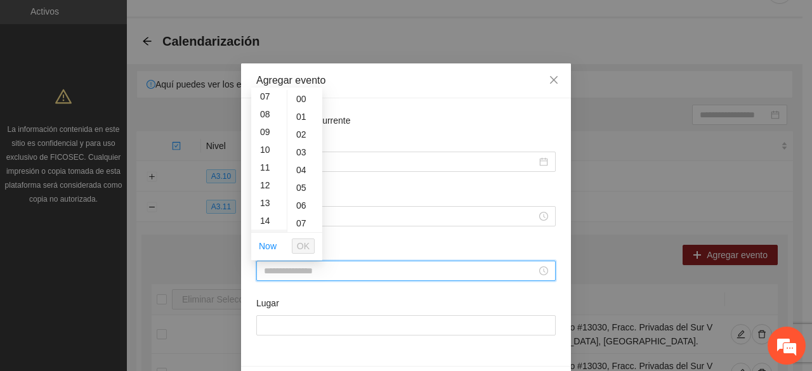
click at [268, 197] on div "13" at bounding box center [269, 203] width 36 height 18
click at [298, 197] on div "20" at bounding box center [304, 200] width 35 height 18
type input "*****"
click at [301, 242] on span "OK" at bounding box center [303, 246] width 13 height 14
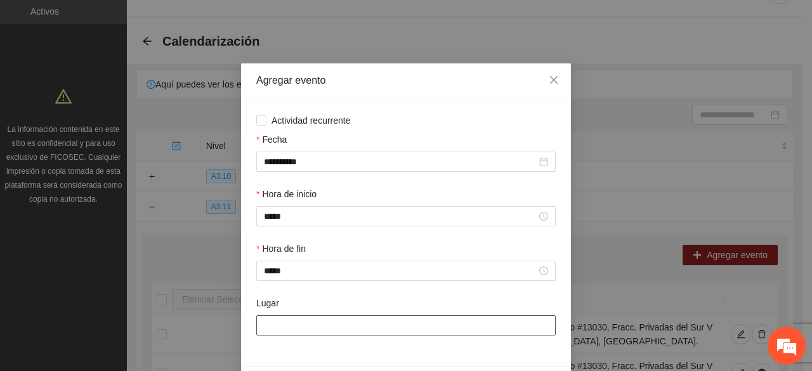
drag, startPoint x: 328, startPoint y: 329, endPoint x: 332, endPoint y: 316, distance: 13.1
click at [328, 329] on input "Lugar" at bounding box center [405, 325] width 299 height 20
type input "**********"
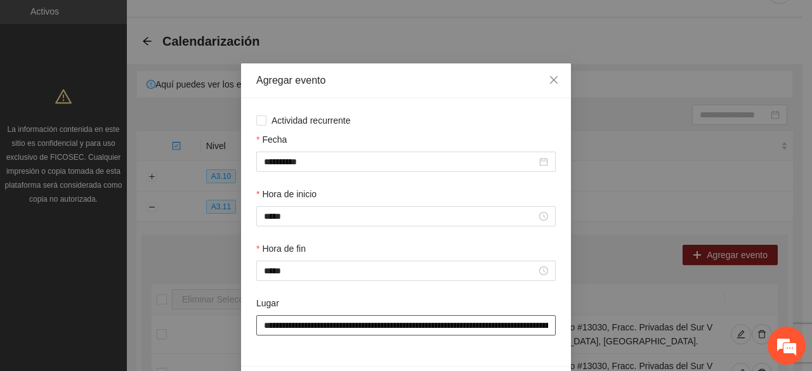
scroll to position [44, 0]
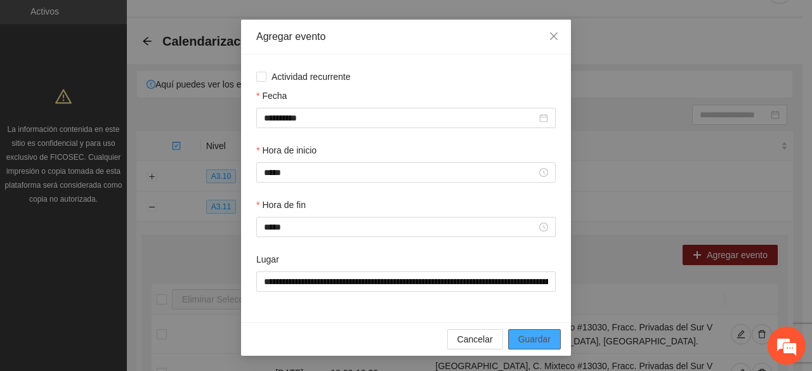
click at [530, 335] on span "Guardar" at bounding box center [534, 339] width 32 height 14
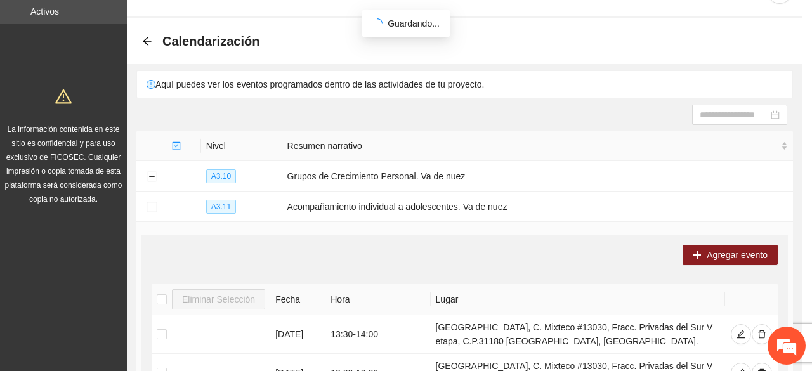
scroll to position [0, 0]
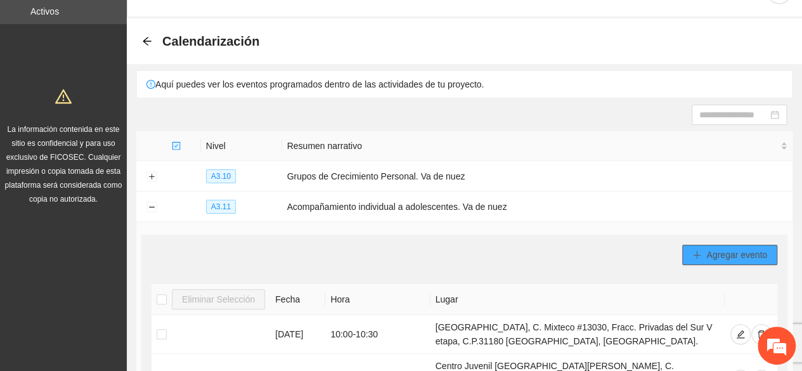
click at [713, 259] on button "Agregar evento" at bounding box center [729, 255] width 95 height 20
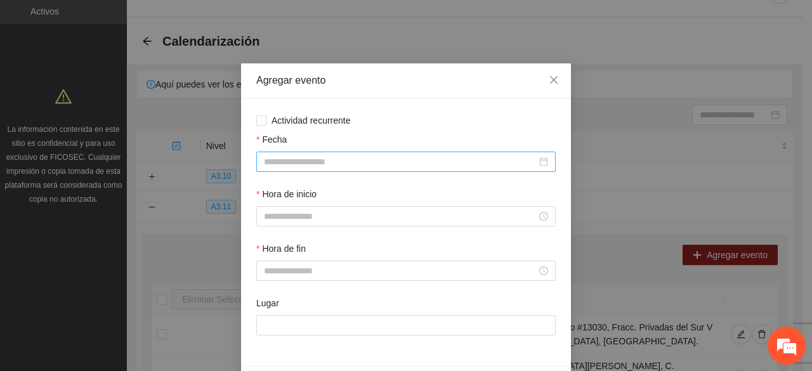
click at [278, 164] on input "Fecha" at bounding box center [400, 162] width 273 height 14
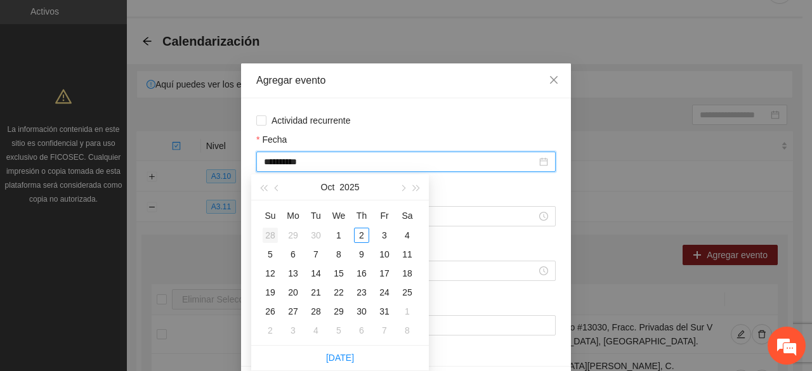
type input "**********"
click at [276, 191] on button "button" at bounding box center [277, 186] width 14 height 25
type input "**********"
click at [336, 272] on div "17" at bounding box center [338, 273] width 15 height 15
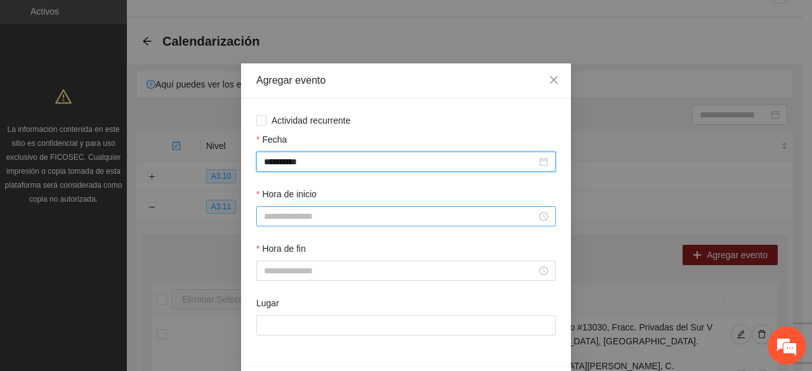
click at [276, 217] on input "Hora de inicio" at bounding box center [400, 216] width 273 height 14
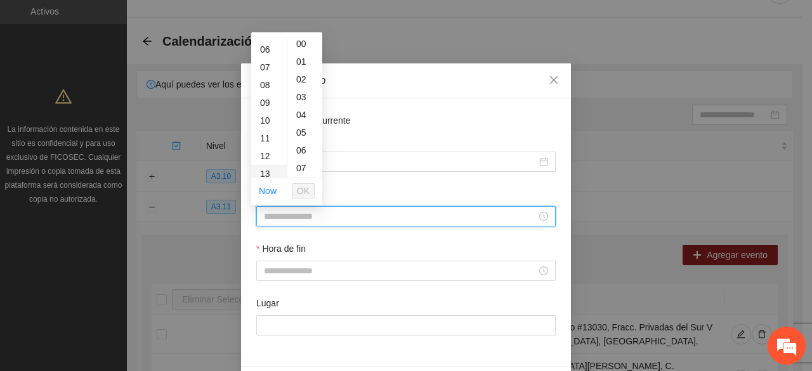
scroll to position [127, 0]
click at [269, 145] on div "13" at bounding box center [269, 148] width 36 height 18
type input "*****"
click at [297, 197] on button "OK" at bounding box center [303, 190] width 23 height 15
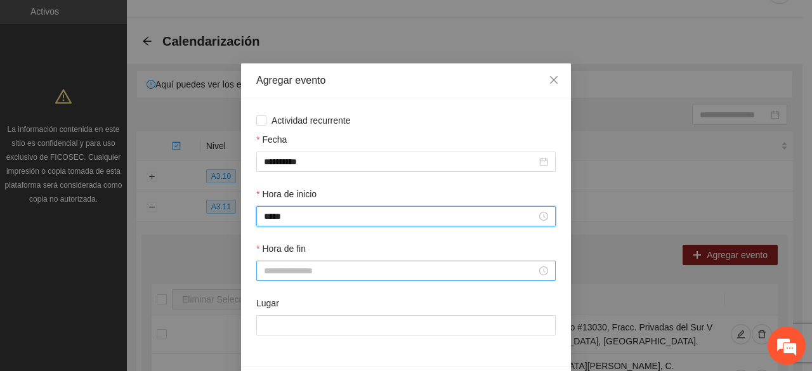
drag, startPoint x: 282, startPoint y: 271, endPoint x: 280, endPoint y: 263, distance: 7.7
click at [282, 269] on input "Hora de fin" at bounding box center [400, 271] width 273 height 14
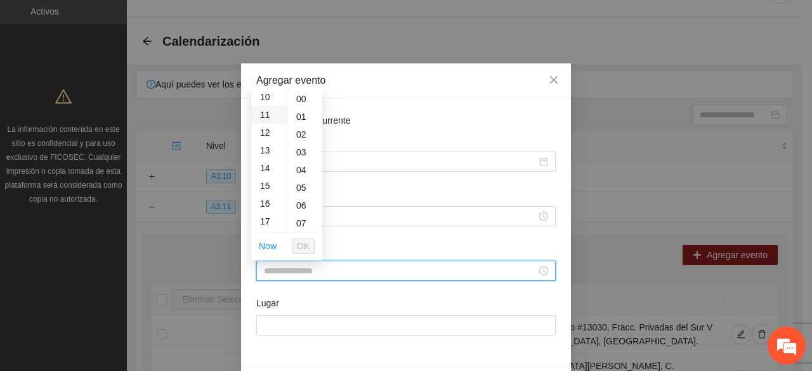
scroll to position [190, 0]
click at [266, 143] on div "13" at bounding box center [269, 140] width 36 height 18
click at [297, 178] on div "19" at bounding box center [304, 183] width 35 height 18
drag, startPoint x: 298, startPoint y: 113, endPoint x: 299, endPoint y: 131, distance: 18.4
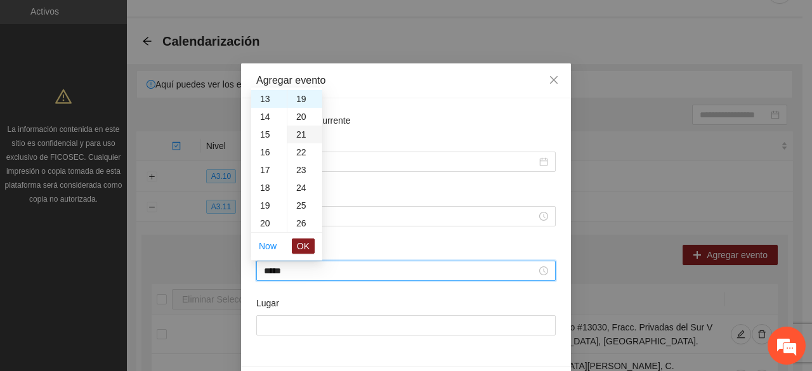
click at [298, 113] on div "20" at bounding box center [304, 117] width 35 height 18
type input "*****"
click at [290, 244] on ul "Now OK" at bounding box center [286, 246] width 71 height 27
click at [298, 247] on span "OK" at bounding box center [303, 246] width 13 height 14
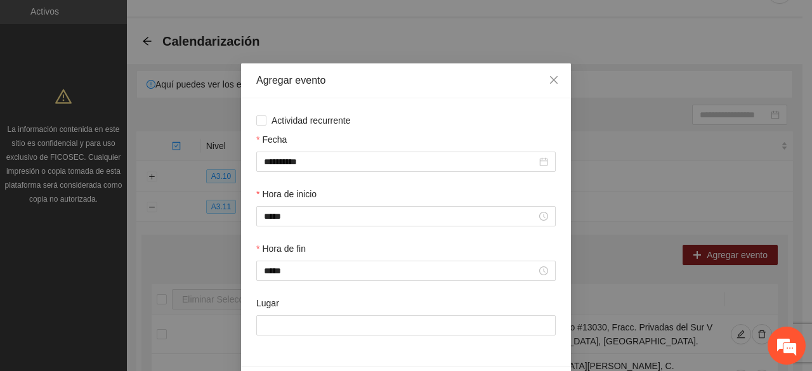
drag, startPoint x: 281, startPoint y: 339, endPoint x: 279, endPoint y: 327, distance: 12.8
click at [280, 338] on div "Lugar" at bounding box center [406, 323] width 304 height 55
click at [280, 323] on input "Lugar" at bounding box center [405, 325] width 299 height 20
type input "**********"
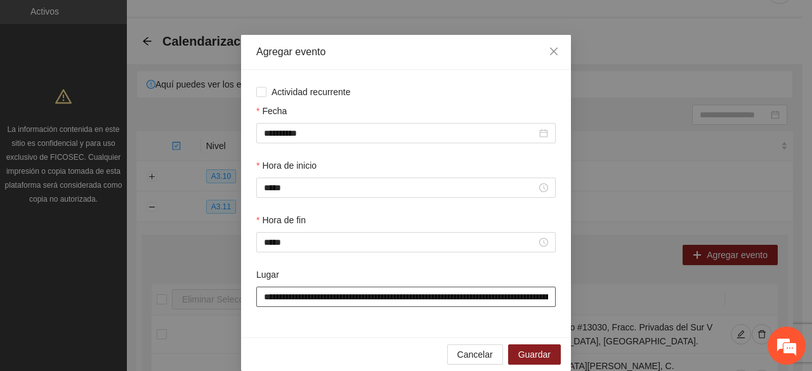
scroll to position [44, 0]
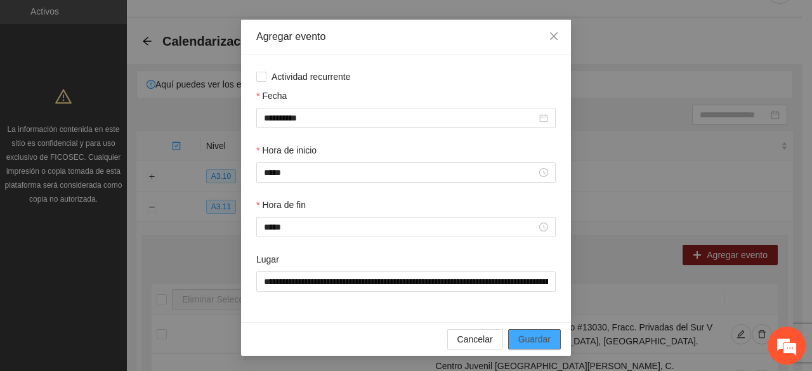
click at [529, 344] on span "Guardar" at bounding box center [534, 339] width 32 height 14
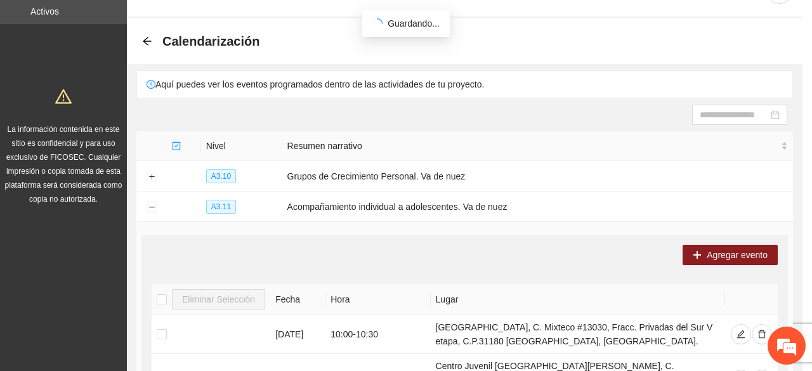
scroll to position [0, 0]
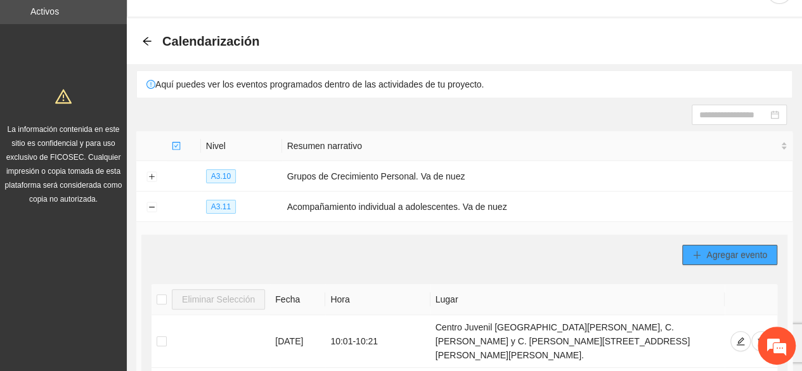
click at [745, 248] on span "Agregar evento" at bounding box center [736, 255] width 61 height 14
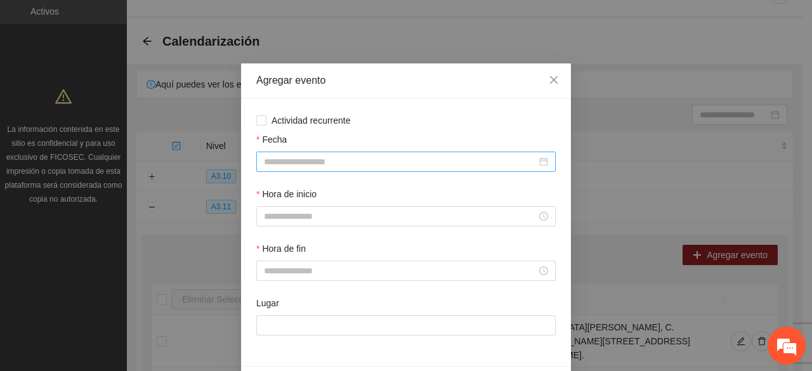
click at [306, 159] on div at bounding box center [405, 162] width 299 height 20
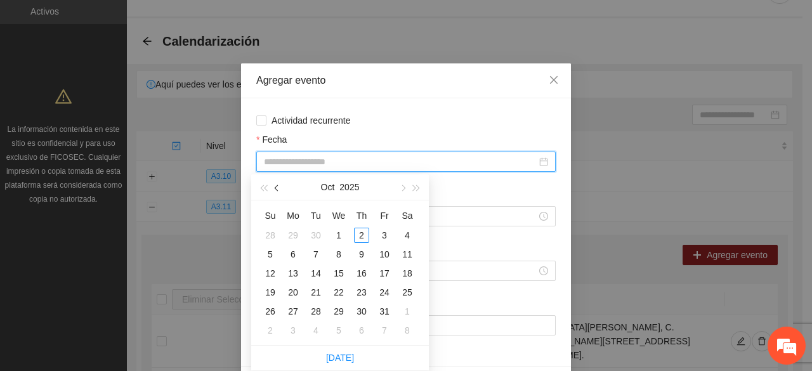
click at [279, 192] on button "button" at bounding box center [277, 186] width 14 height 25
type input "**********"
click at [314, 288] on div "23" at bounding box center [315, 292] width 15 height 15
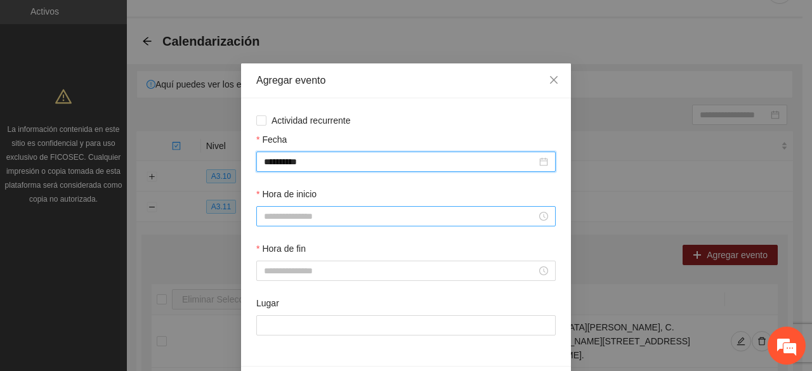
click at [295, 221] on input "Hora de inicio" at bounding box center [400, 216] width 273 height 14
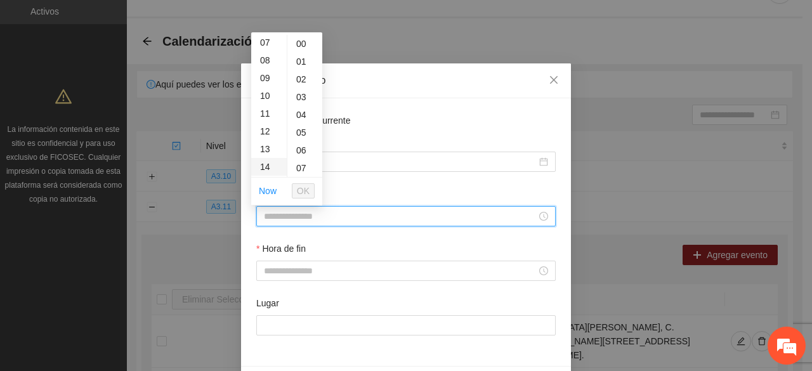
scroll to position [127, 0]
click at [269, 148] on div "13" at bounding box center [269, 148] width 36 height 18
type input "*****"
click at [300, 191] on span "OK" at bounding box center [303, 191] width 13 height 14
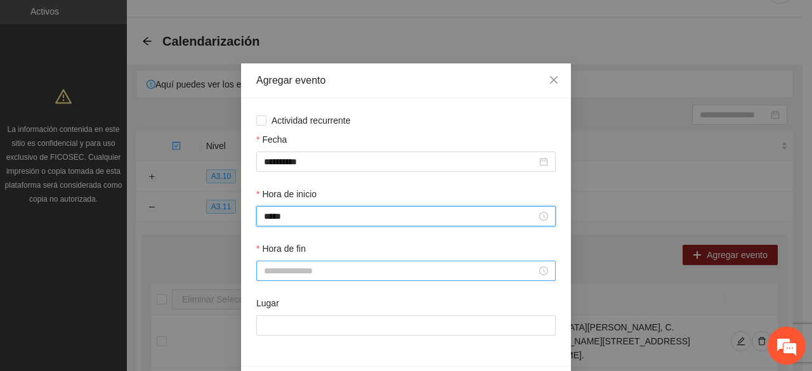
click at [289, 271] on input "Hora de fin" at bounding box center [400, 271] width 273 height 14
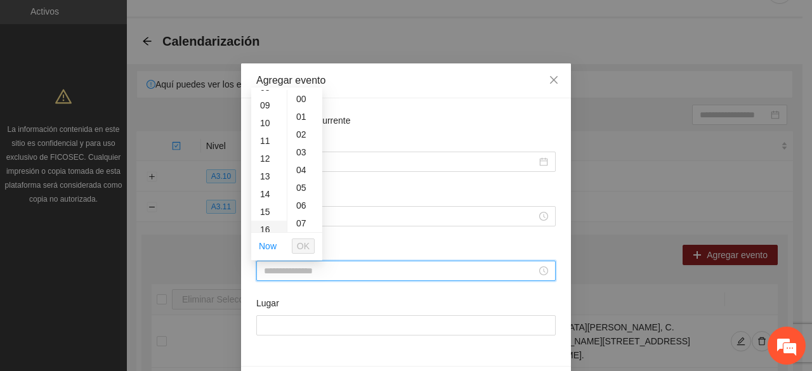
scroll to position [190, 0]
click at [262, 136] on div "13" at bounding box center [269, 140] width 36 height 18
click at [296, 200] on div "20" at bounding box center [304, 200] width 35 height 18
type input "*****"
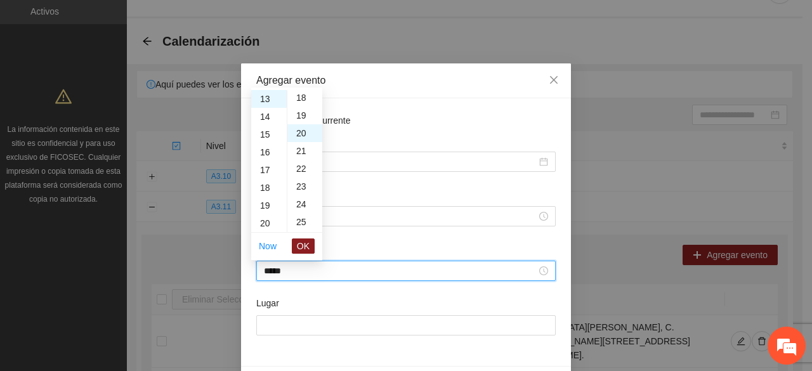
scroll to position [355, 0]
click at [309, 247] on span "OK" at bounding box center [303, 246] width 13 height 14
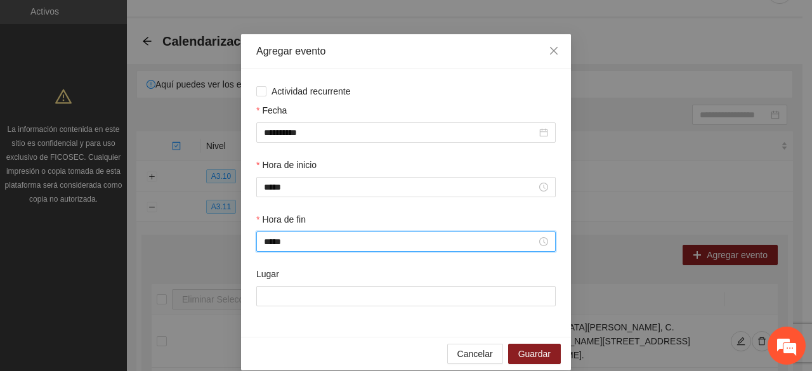
scroll to position [44, 0]
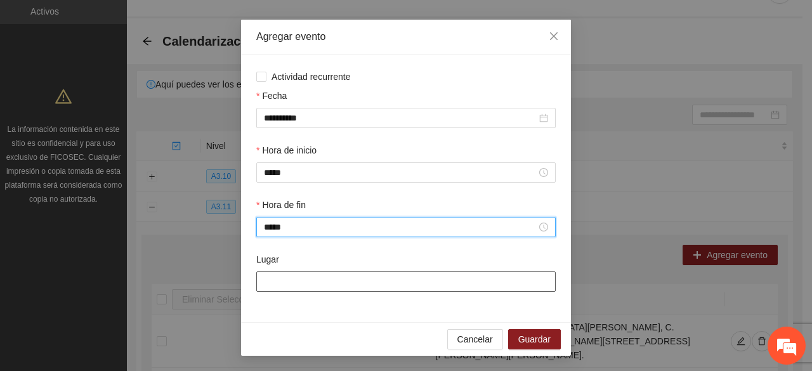
click at [302, 271] on div at bounding box center [405, 281] width 299 height 20
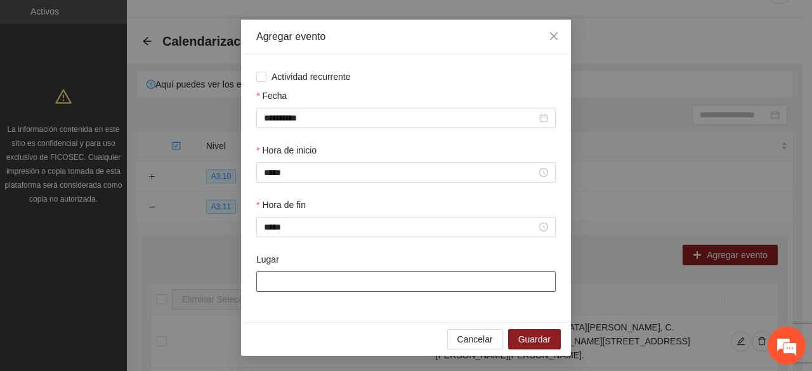
type input "**********"
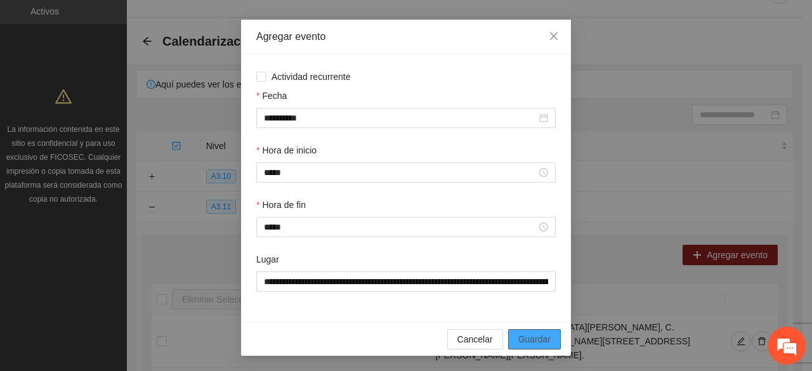
click at [521, 334] on span "Guardar" at bounding box center [534, 339] width 32 height 14
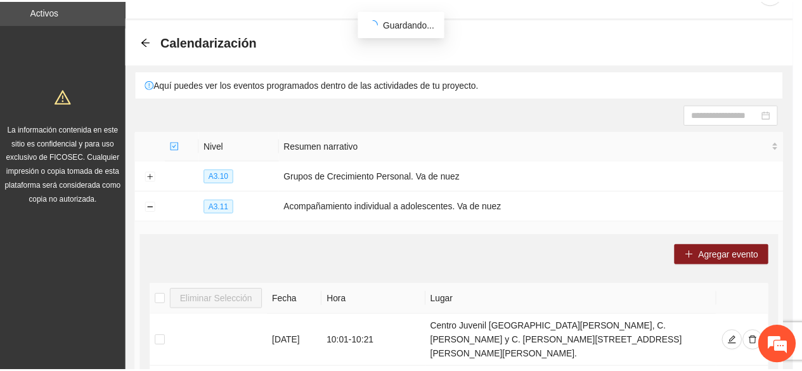
scroll to position [0, 0]
